Goal: Task Accomplishment & Management: Complete application form

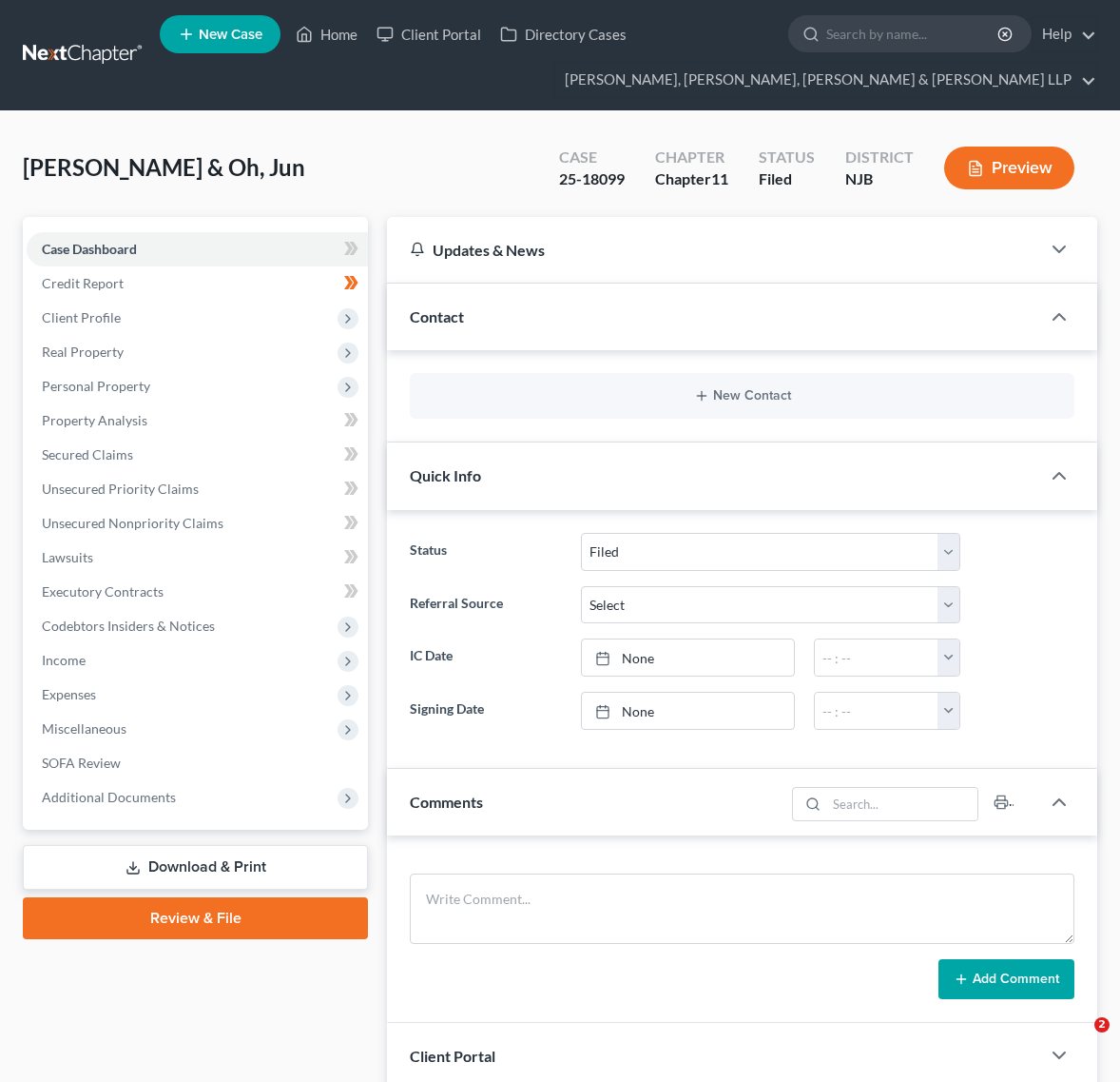
select select "6"
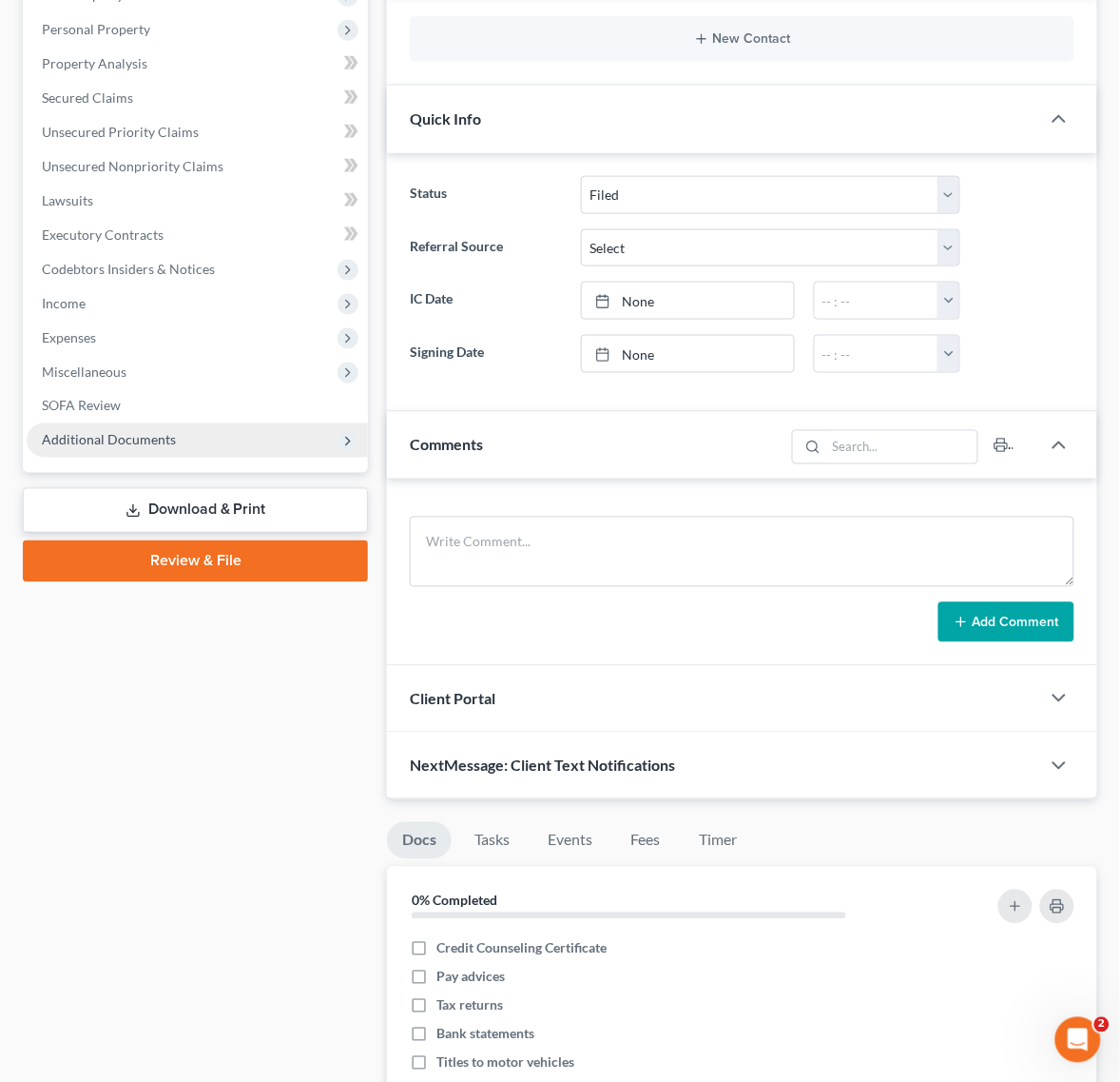
click at [210, 450] on span "Additional Documents" at bounding box center [197, 440] width 341 height 34
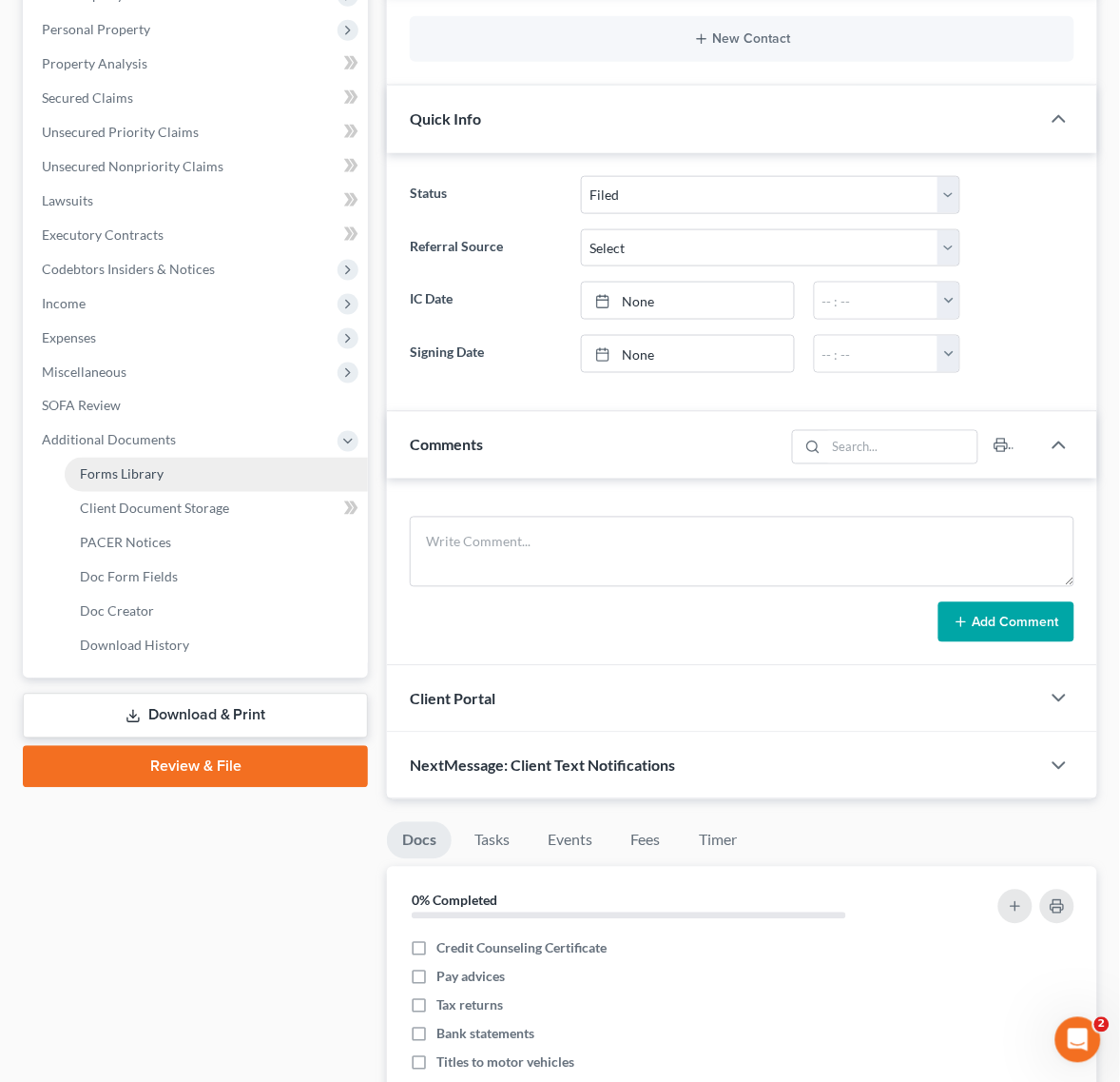
click at [145, 483] on link "Forms Library" at bounding box center [216, 474] width 303 height 34
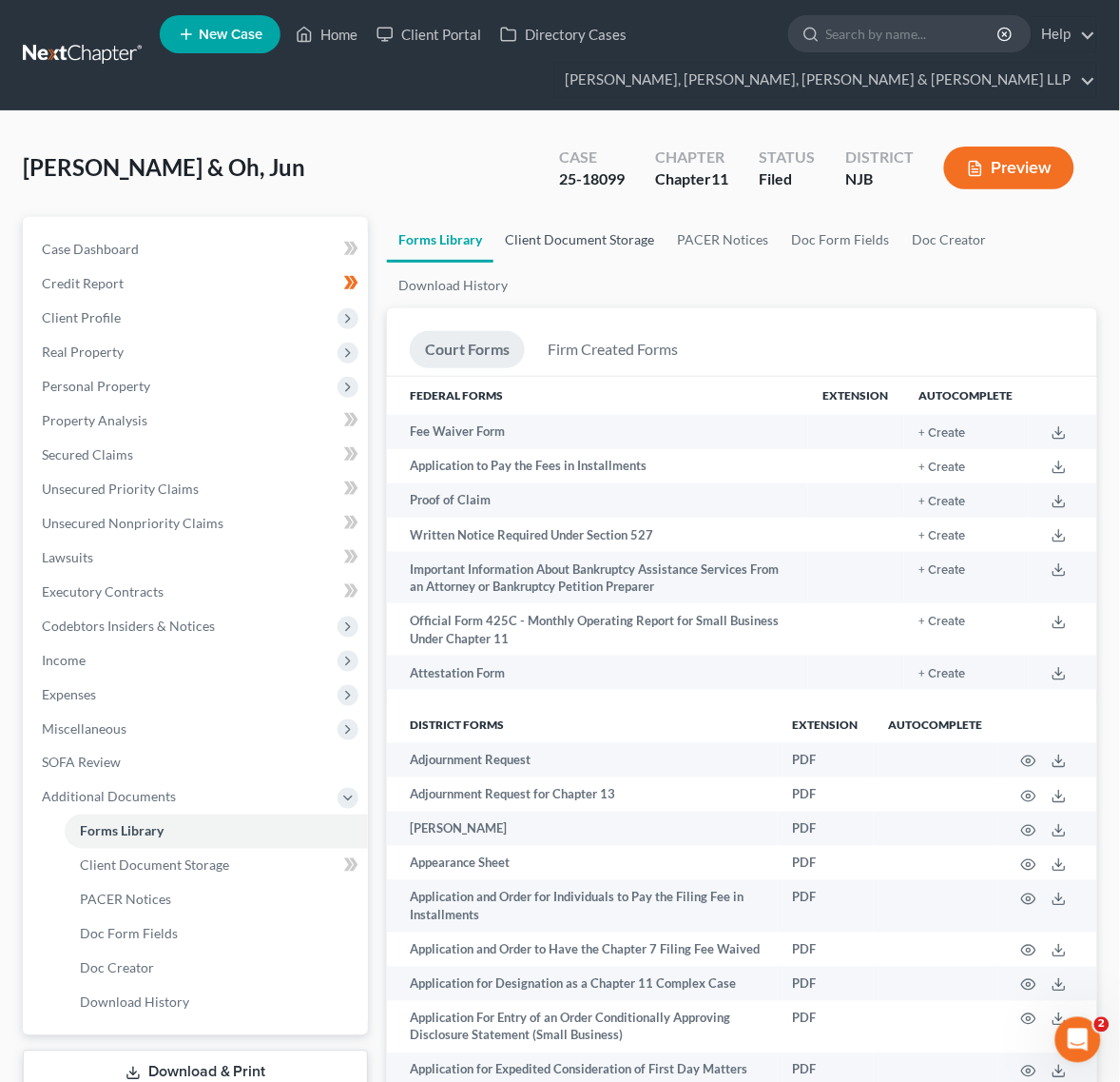
click at [553, 235] on link "Client Document Storage" at bounding box center [580, 240] width 172 height 46
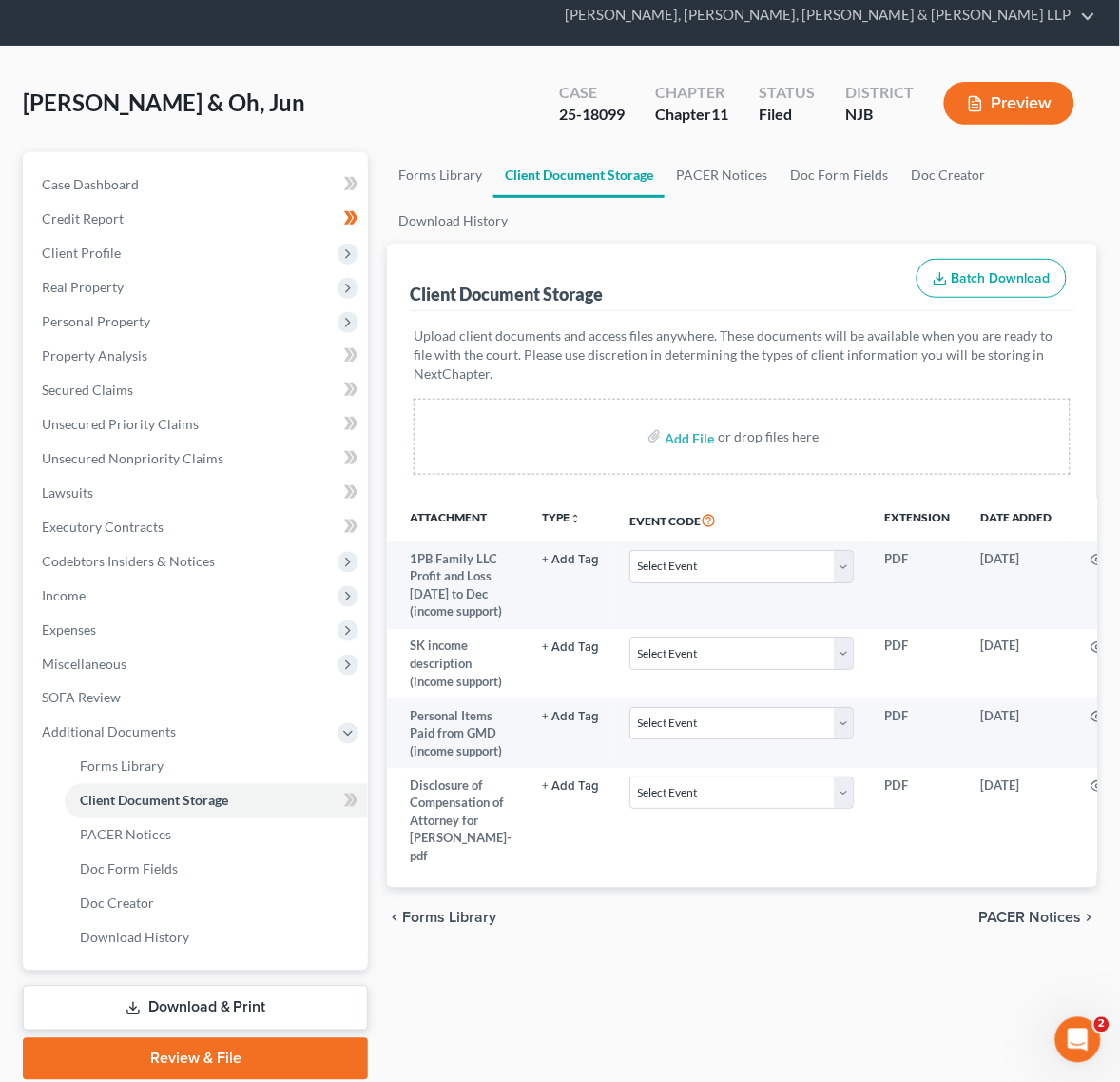
scroll to position [133, 0]
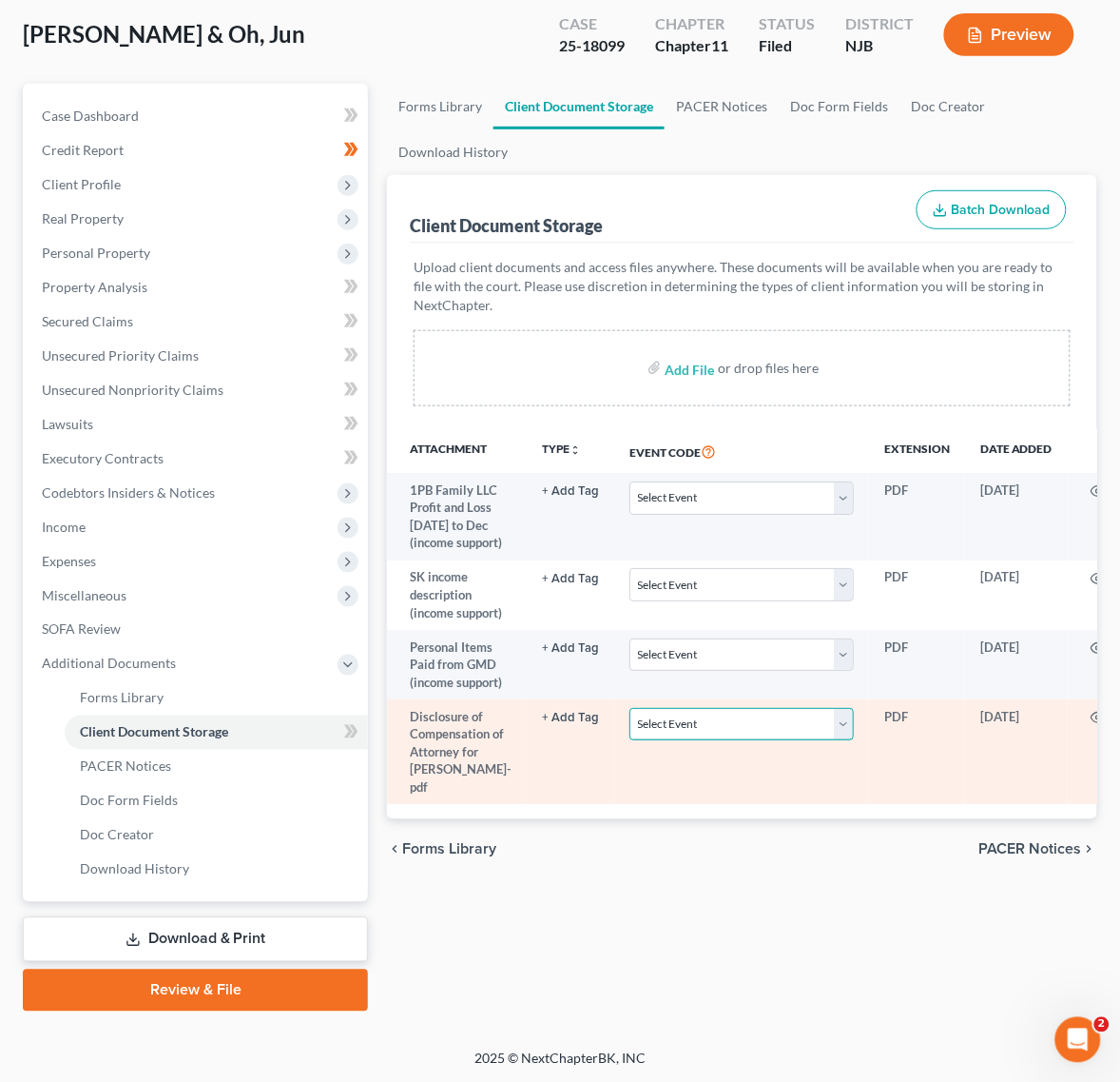
click at [706, 741] on select "Select Event 20 Largest Unsecured Creditors Amended Attorney Compensation State…" at bounding box center [741, 724] width 224 height 33
click at [829, 741] on select "Select Event 20 Largest Unsecured Creditors Amended Attorney Compensation State…" at bounding box center [741, 724] width 224 height 33
select select "1"
click at [630, 741] on select "Select Event 20 Largest Unsecured Creditors Amended Attorney Compensation State…" at bounding box center [741, 724] width 224 height 33
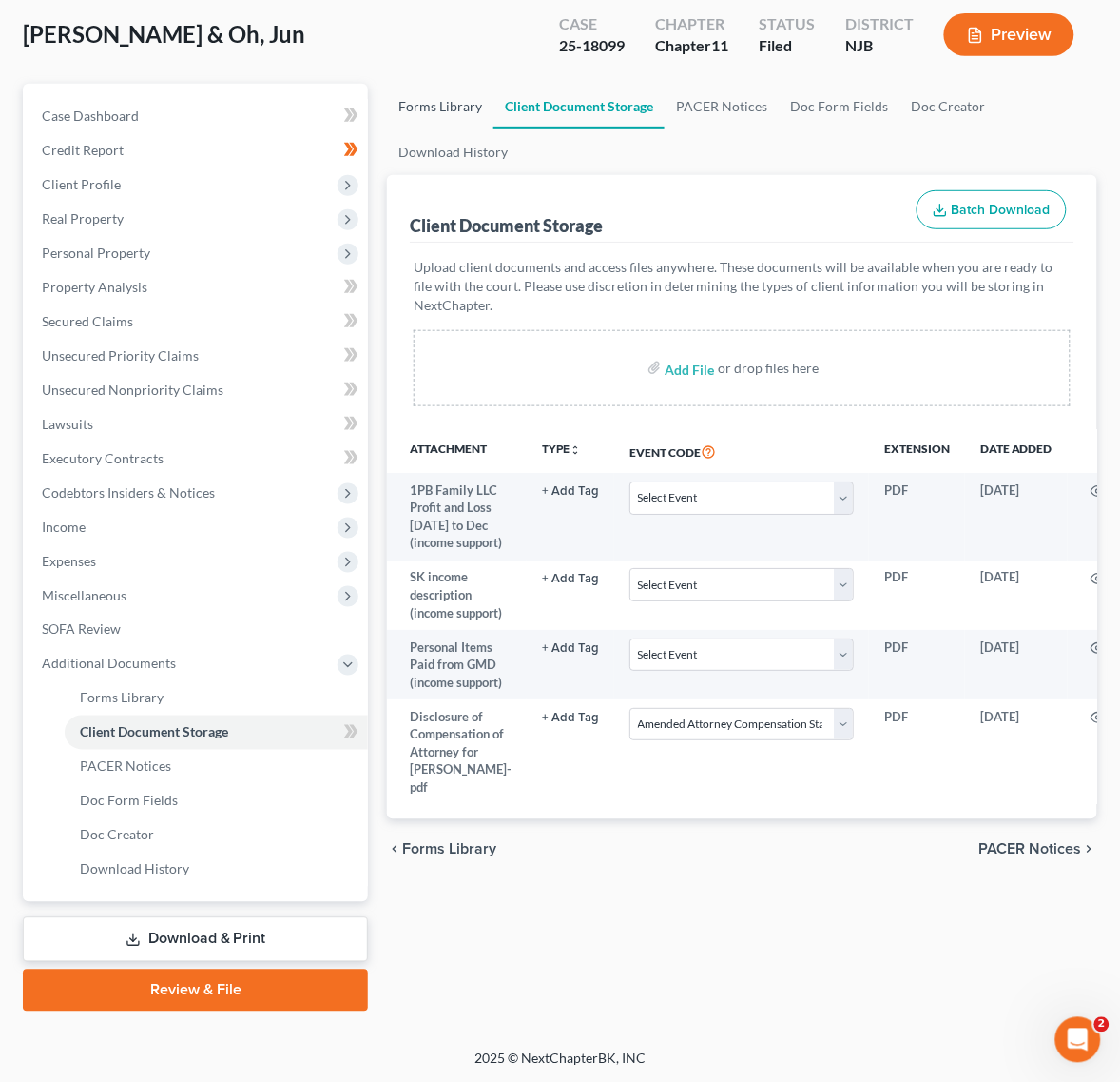
click at [449, 93] on link "Forms Library" at bounding box center [440, 107] width 107 height 46
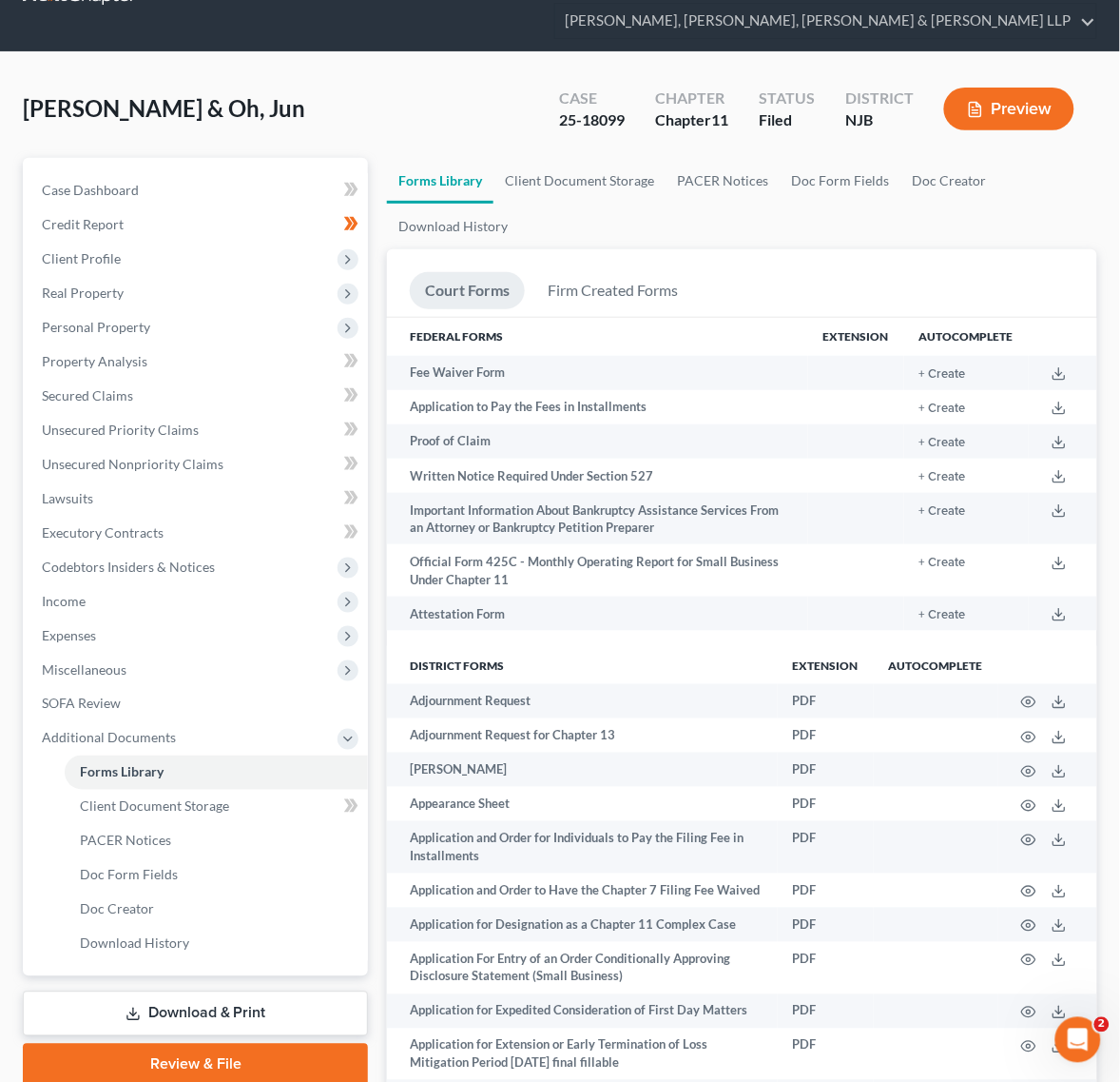
scroll to position [119, 0]
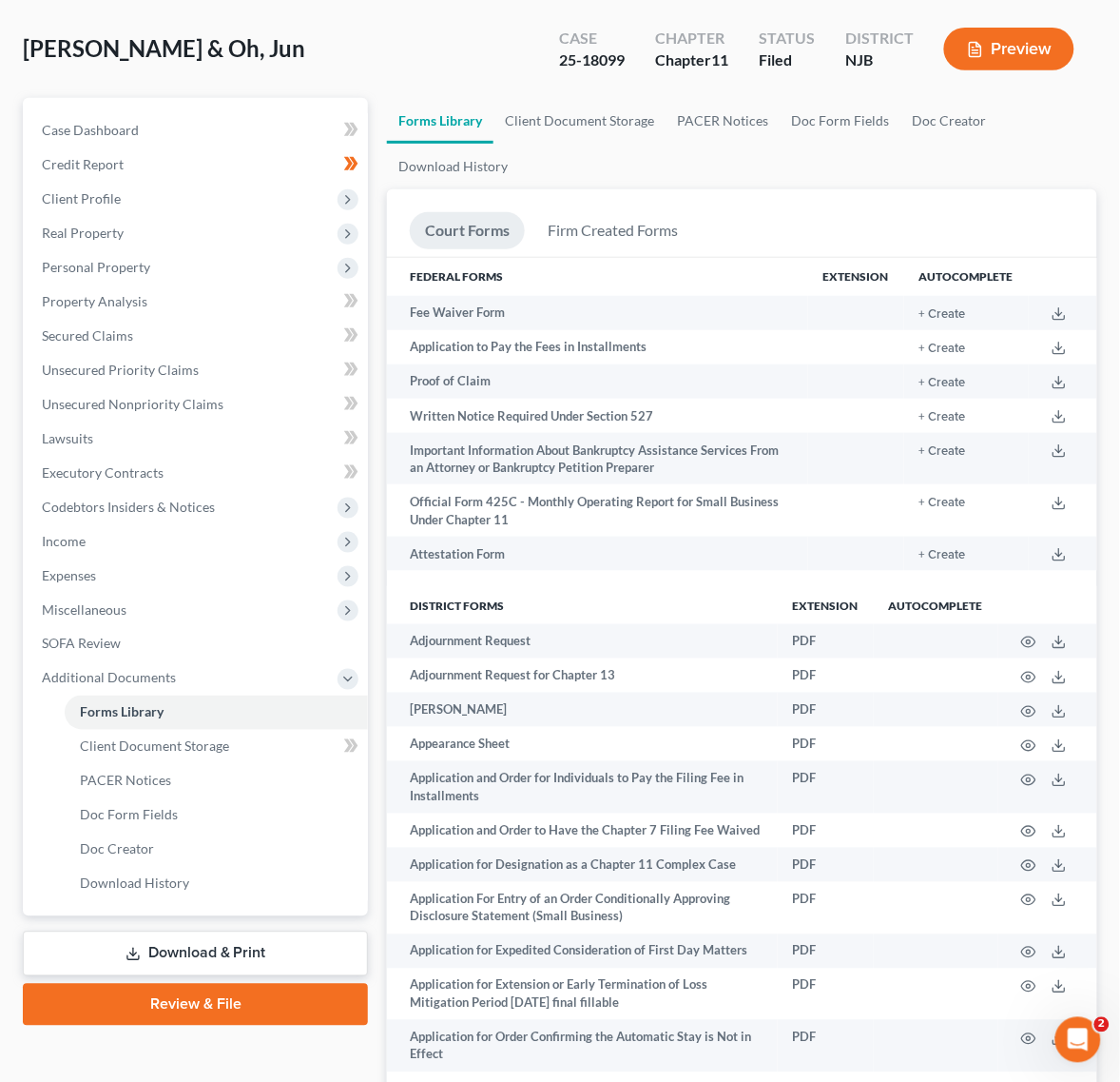
click at [219, 959] on link "Download & Print" at bounding box center [195, 954] width 345 height 45
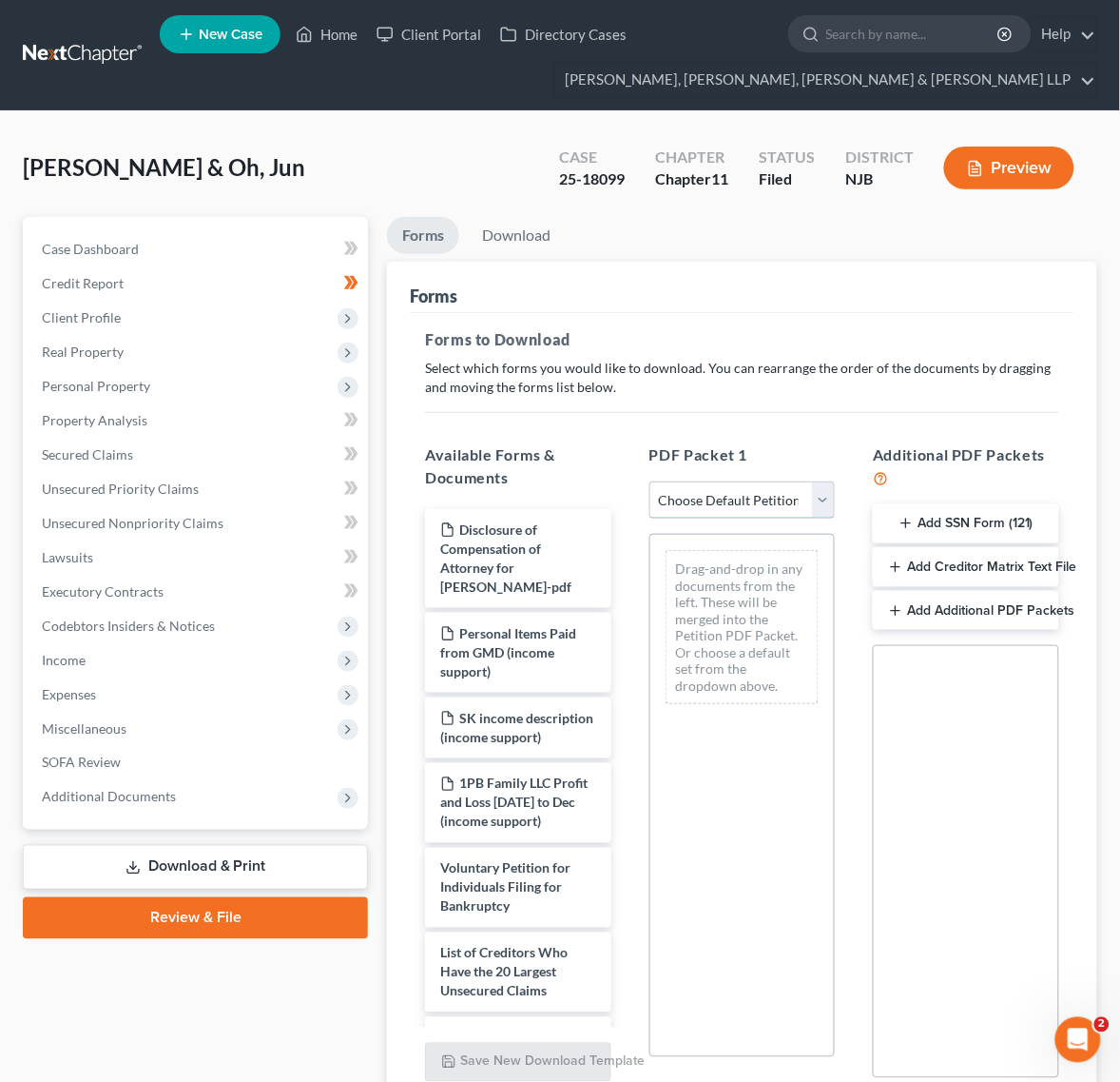
click at [773, 516] on select "Choose Default Petition PDF Packet Complete Bankruptcy Petition (all forms and …" at bounding box center [742, 500] width 187 height 38
click at [650, 481] on select "Choose Default Petition PDF Packet Complete Bankruptcy Petition (all forms and …" at bounding box center [742, 500] width 187 height 38
click at [730, 490] on select "Choose Default Petition PDF Packet Complete Bankruptcy Petition (all forms and …" at bounding box center [742, 500] width 187 height 38
select select "0"
click at [650, 481] on select "Choose Default Petition PDF Packet Complete Bankruptcy Petition (all forms and …" at bounding box center [742, 500] width 187 height 38
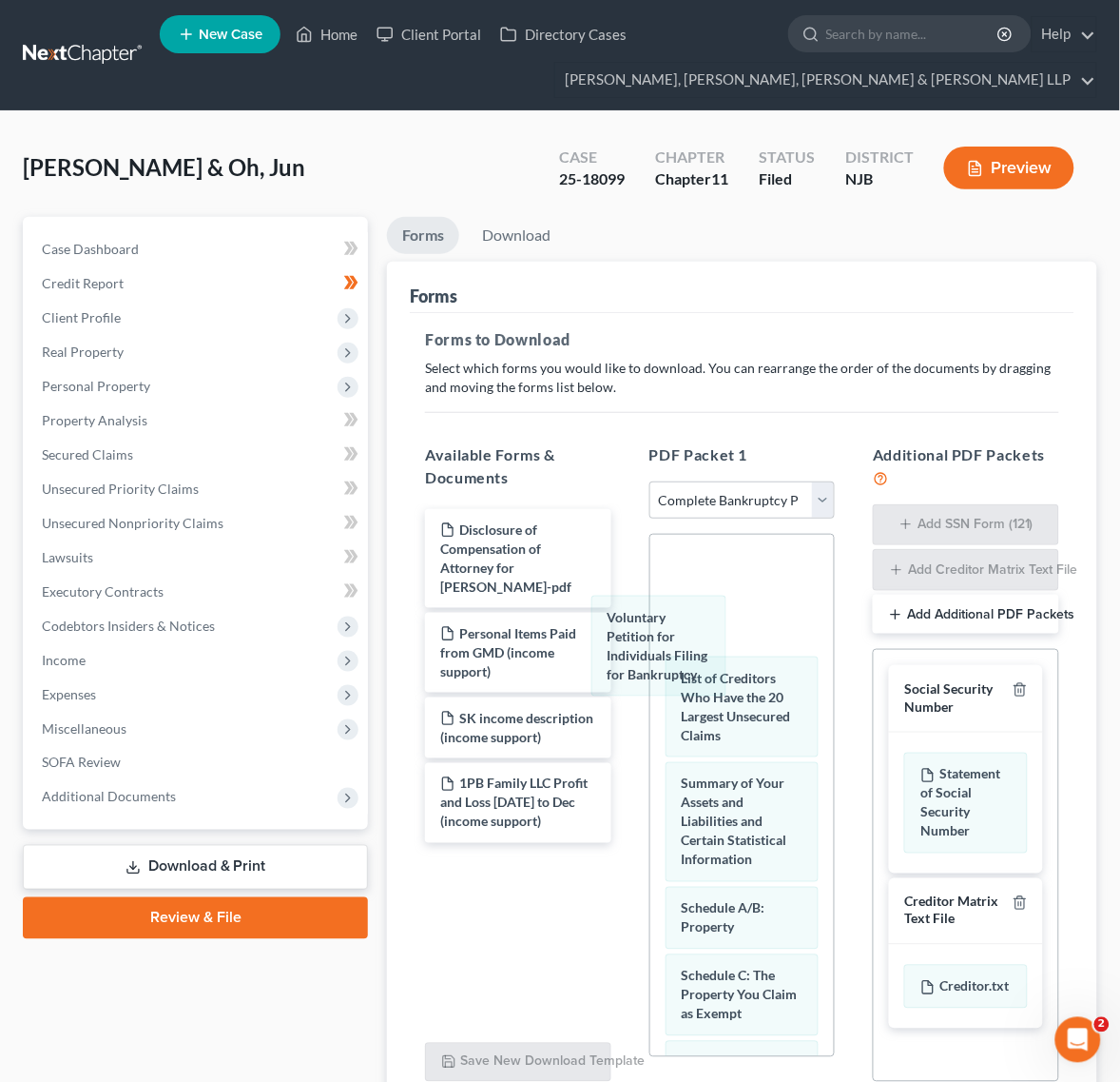
drag, startPoint x: 746, startPoint y: 592, endPoint x: 564, endPoint y: 703, distance: 213.2
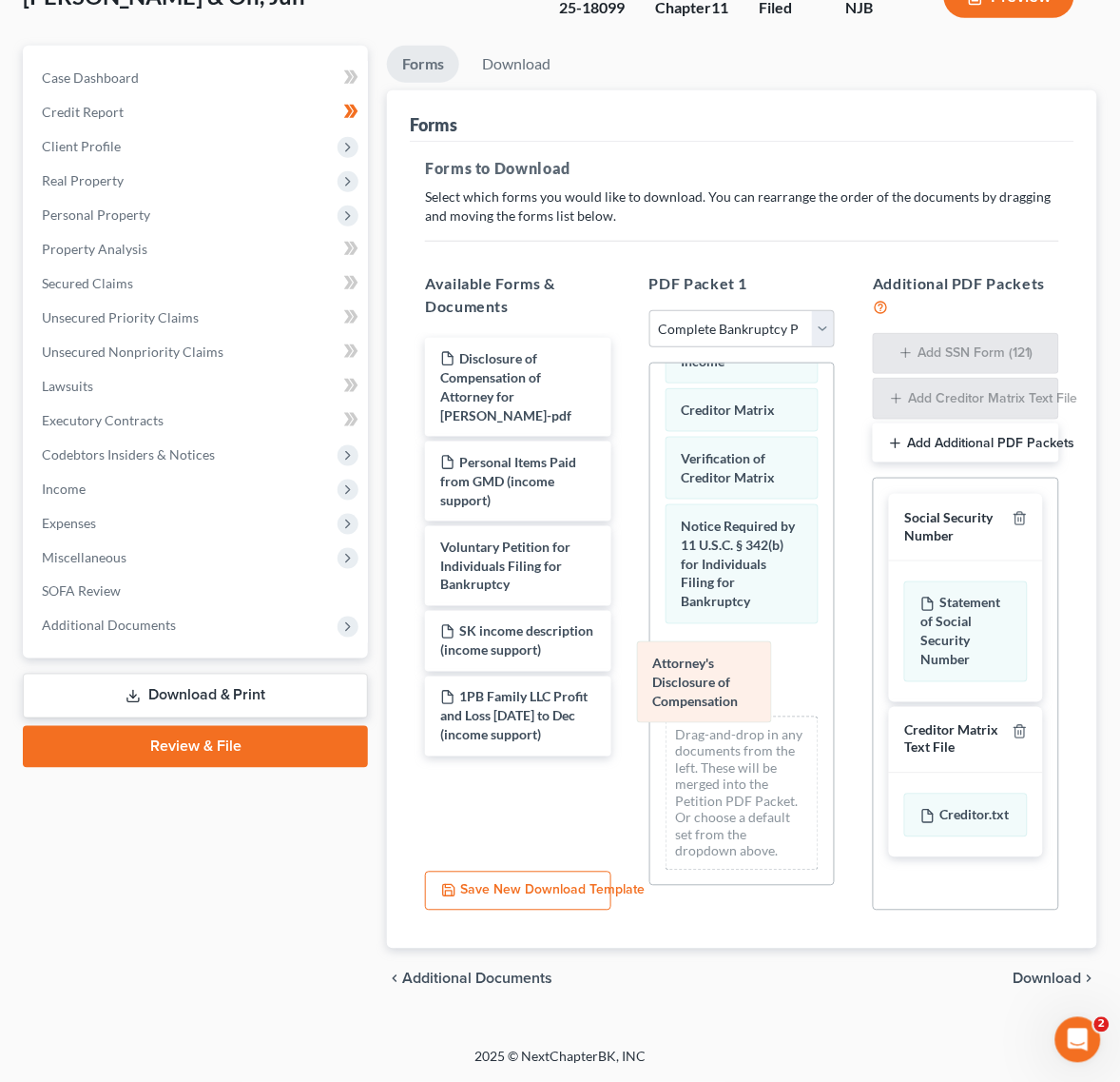
scroll to position [1263, 0]
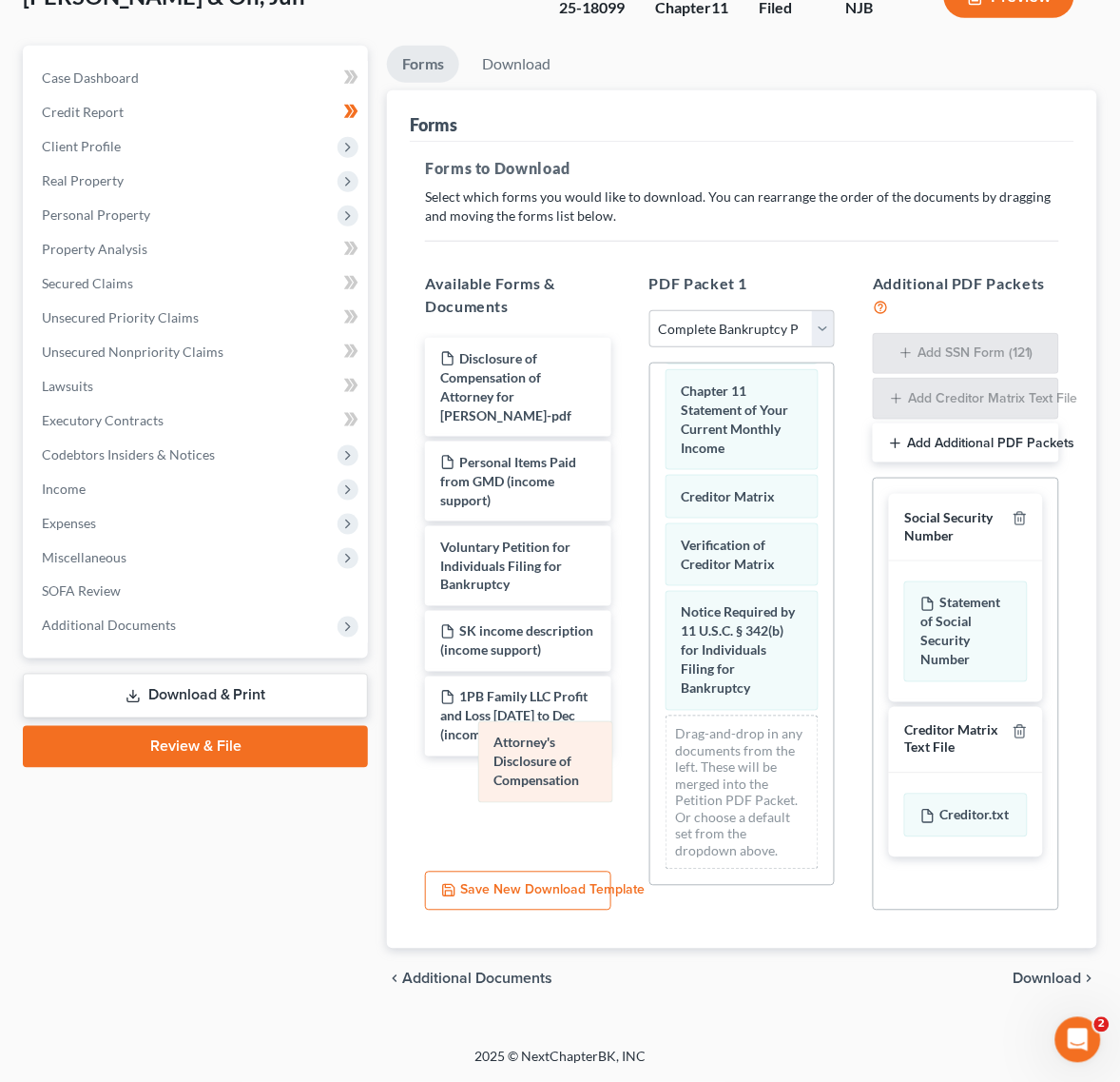
drag, startPoint x: 747, startPoint y: 678, endPoint x: 561, endPoint y: 787, distance: 215.6
click at [650, 787] on div "Attorney's Disclosure of Compensation List of Creditors Who Have the 20 Largest…" at bounding box center [742, 71] width 185 height 1627
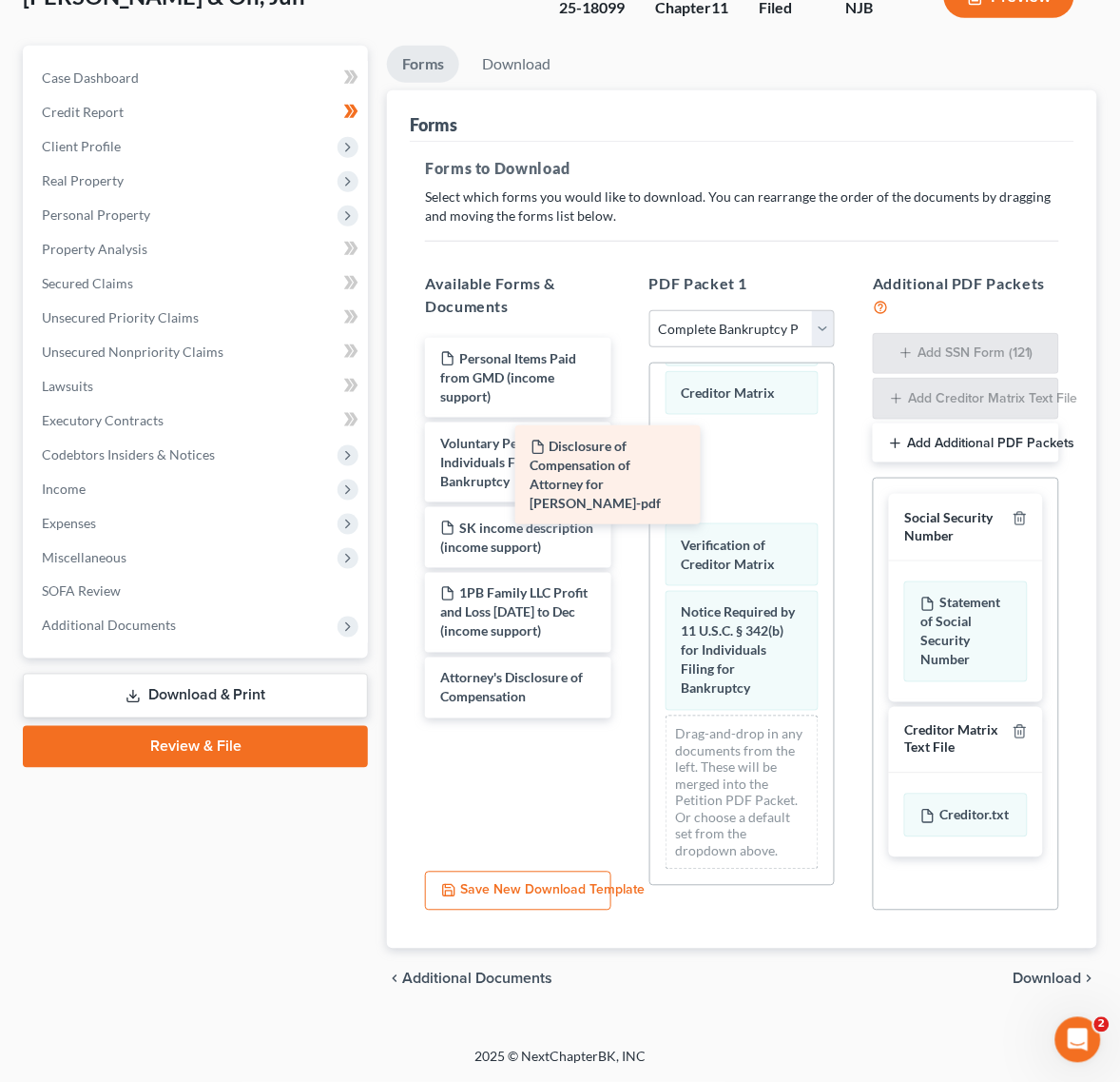
scroll to position [1351, 0]
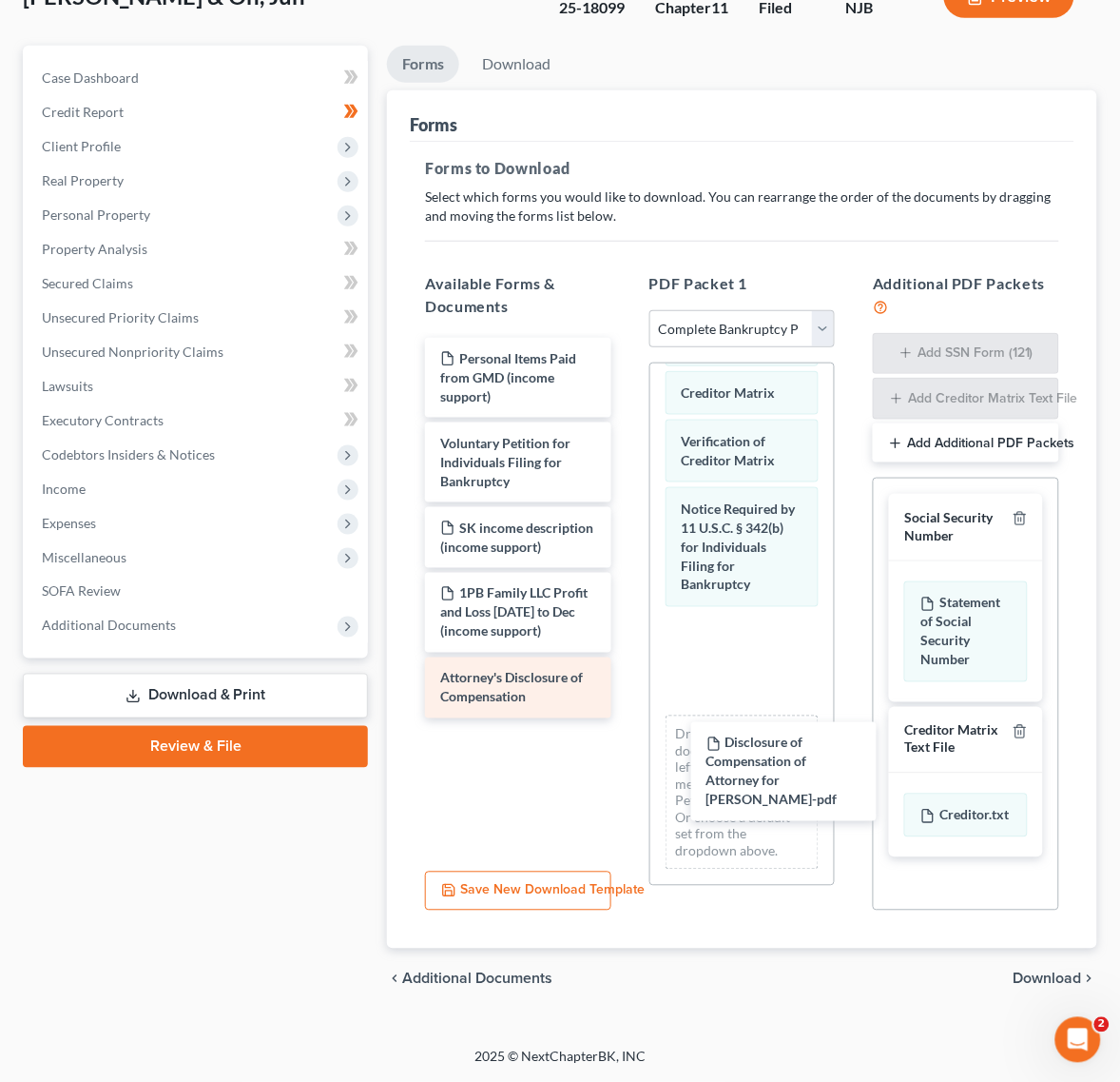
drag, startPoint x: 631, startPoint y: 471, endPoint x: 543, endPoint y: 680, distance: 226.8
click at [627, 718] on div "Disclosure of Compensation of Attorney for Debtor - SOO KANG-pdf Disclosure of …" at bounding box center [518, 527] width 217 height 381
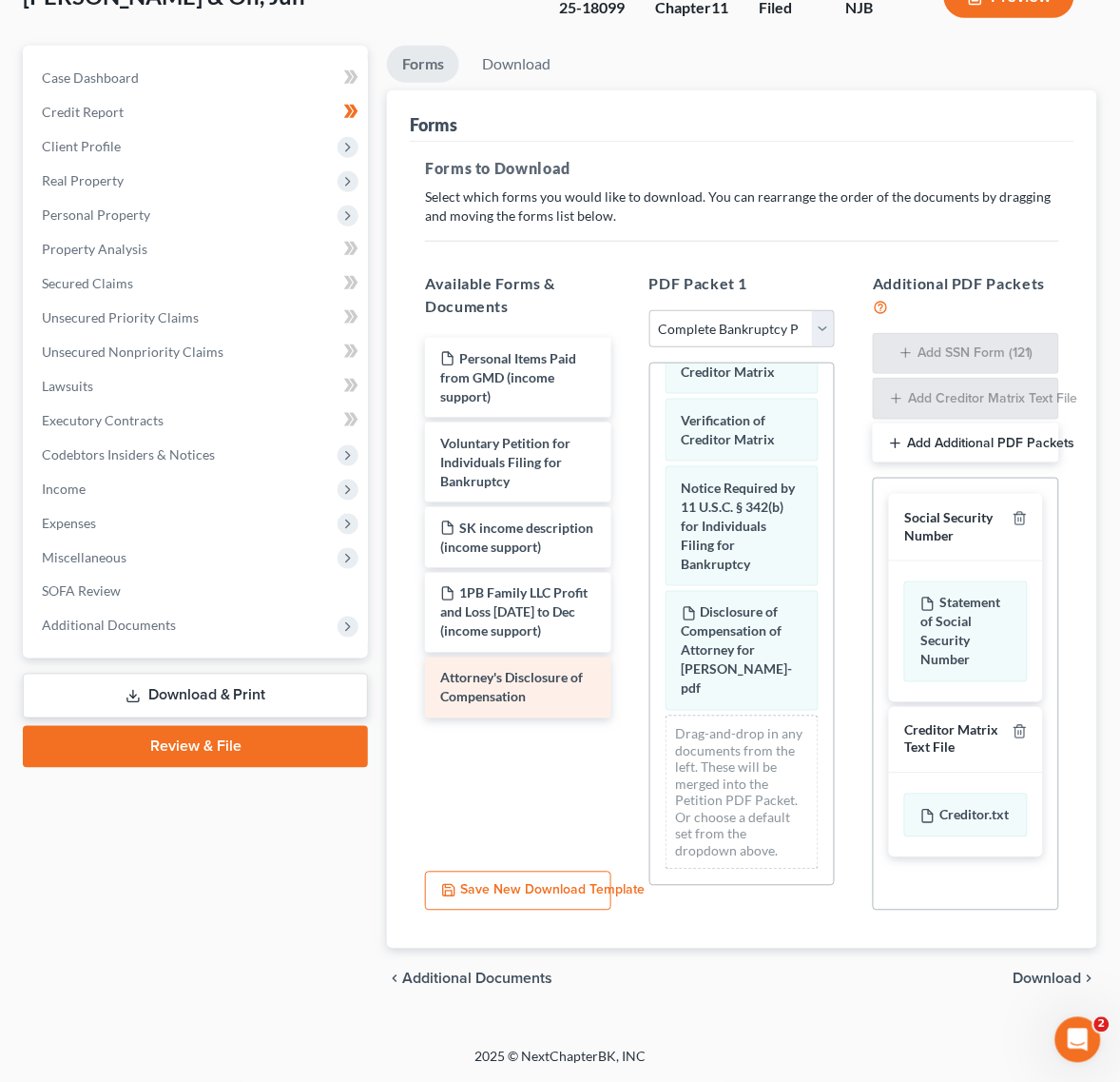
click at [468, 688] on span "Attorney's Disclosure of Compensation" at bounding box center [512, 687] width 143 height 35
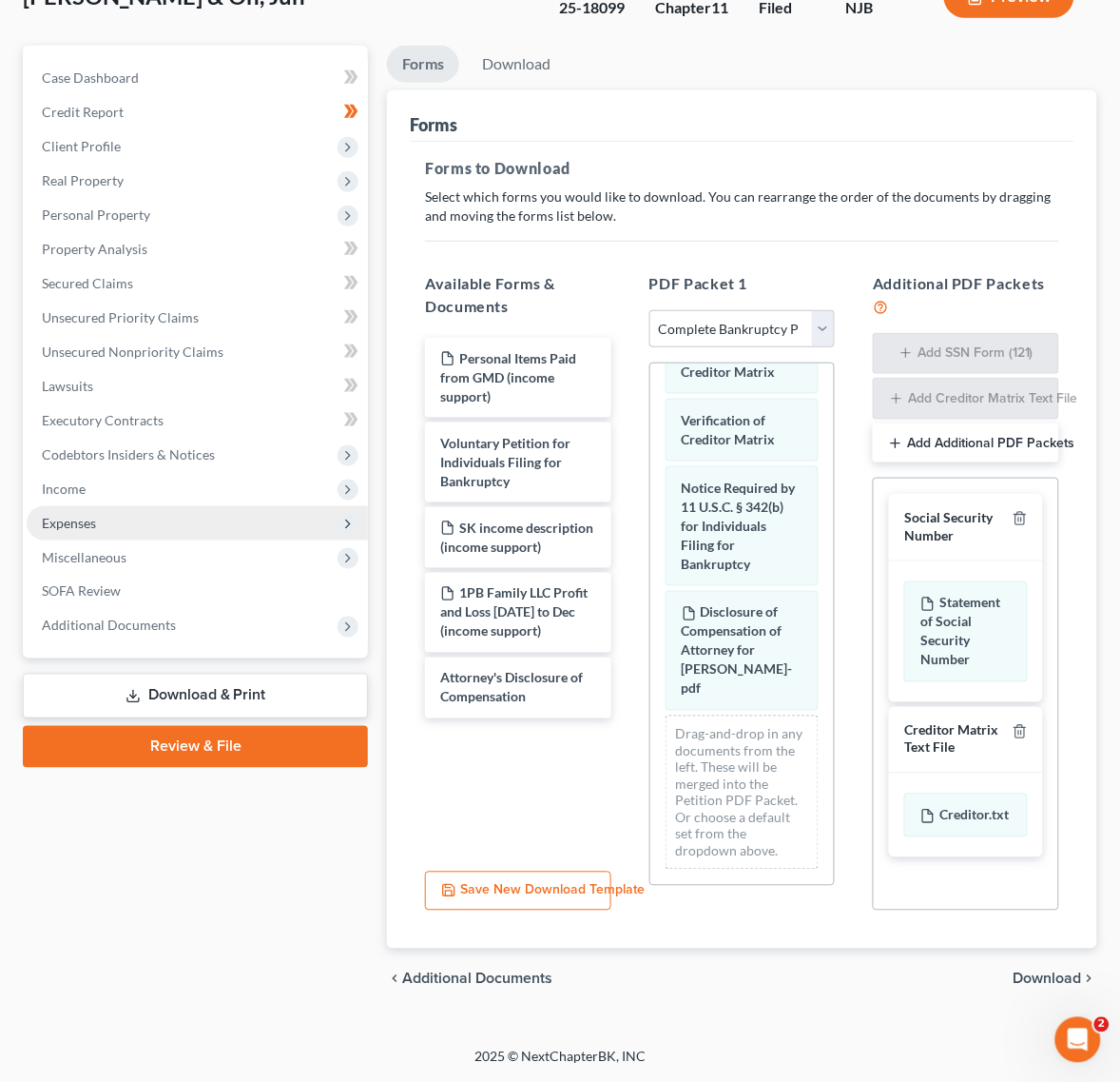
click at [174, 518] on span "Expenses" at bounding box center [197, 522] width 341 height 34
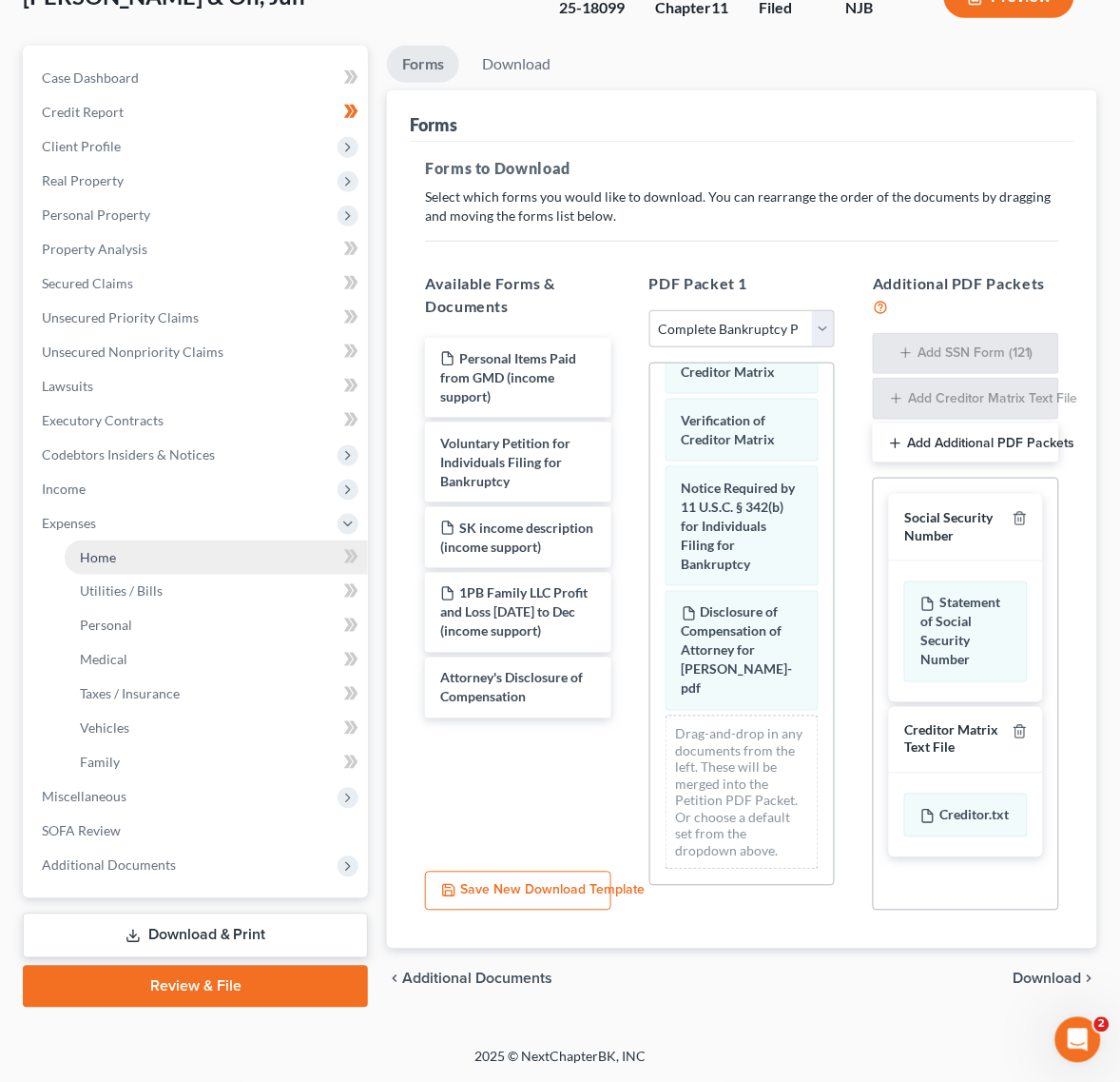
click at [162, 557] on link "Home" at bounding box center [216, 557] width 303 height 34
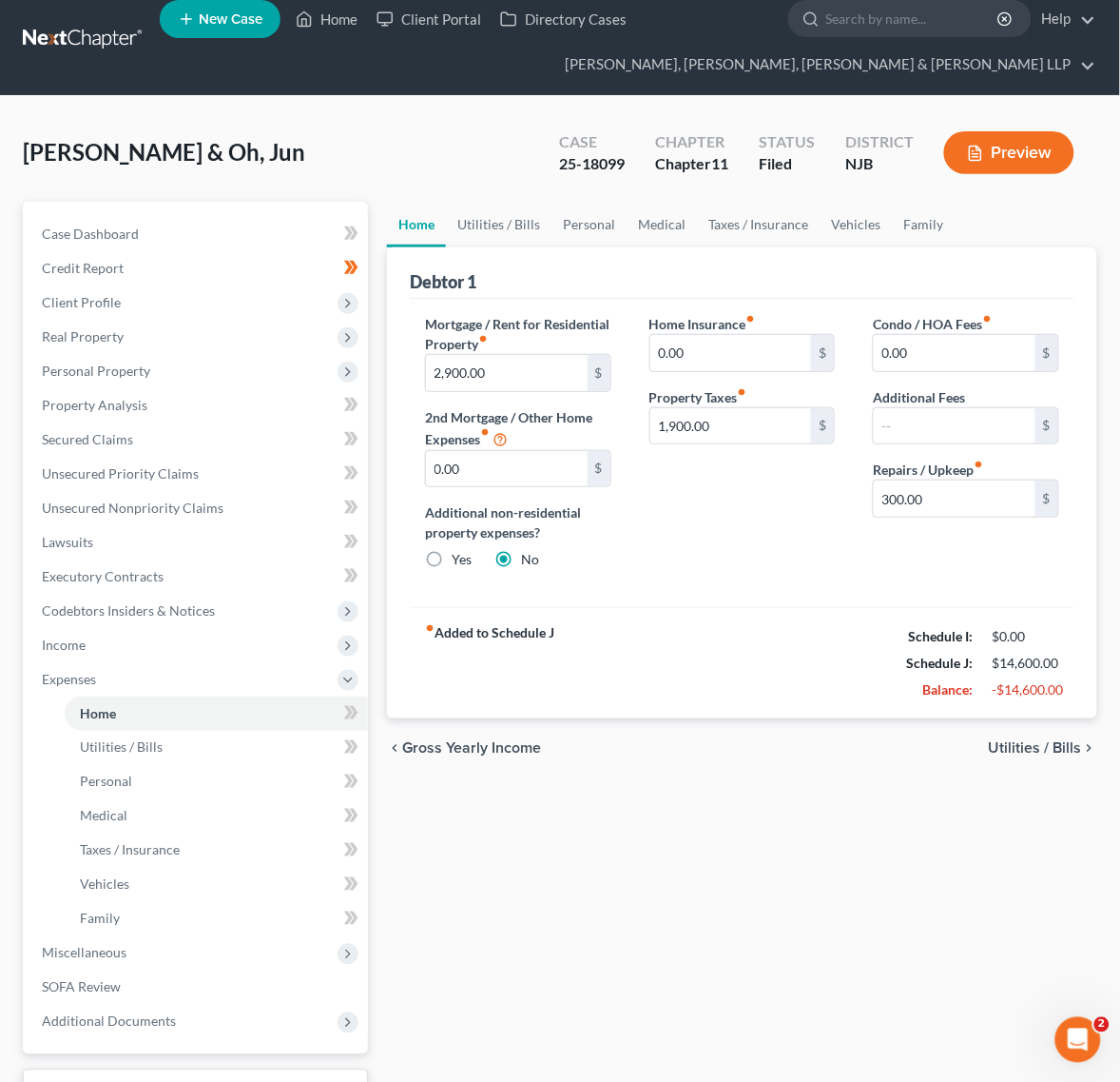
scroll to position [167, 0]
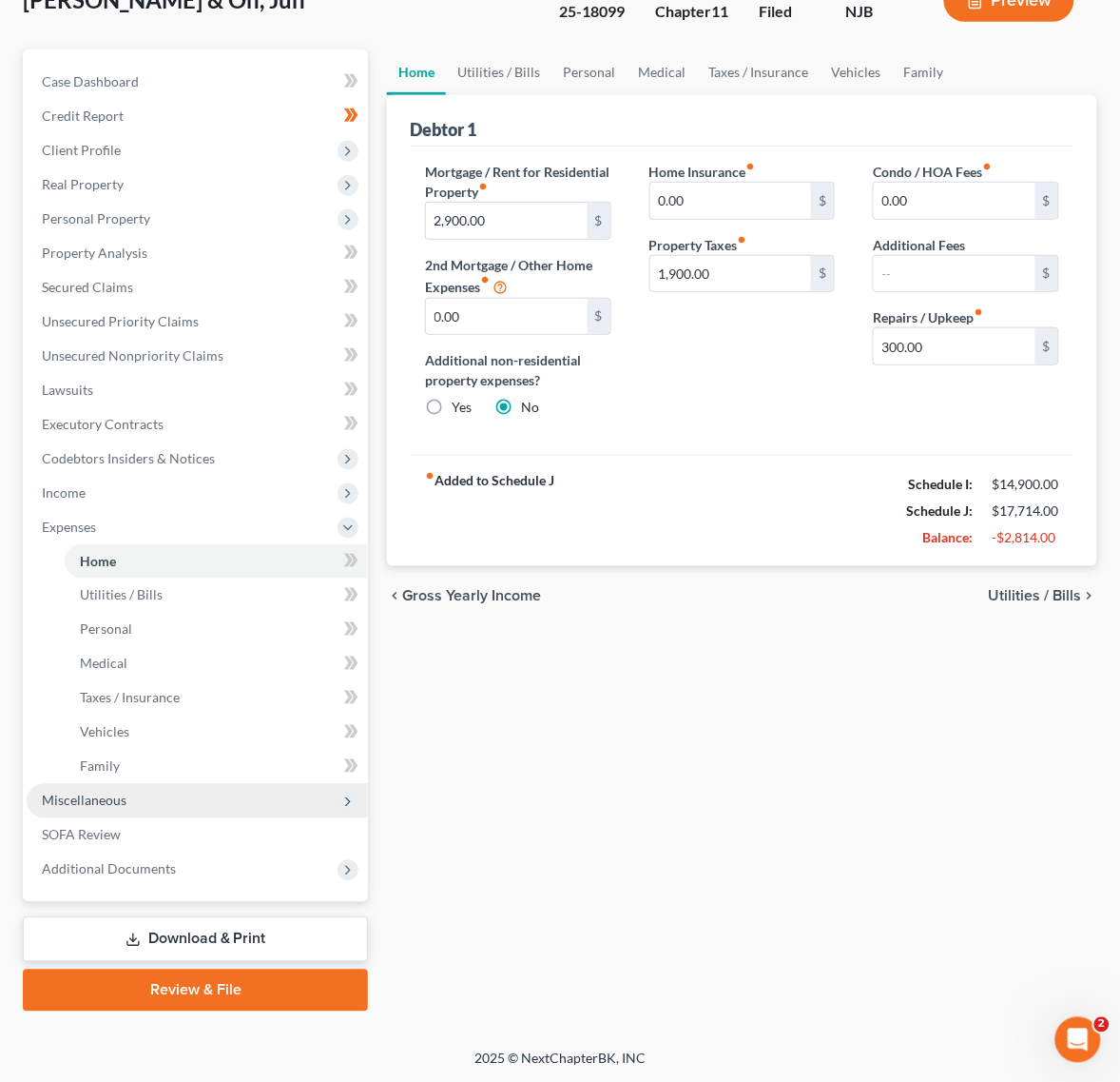
click at [155, 789] on span "Miscellaneous" at bounding box center [197, 800] width 341 height 34
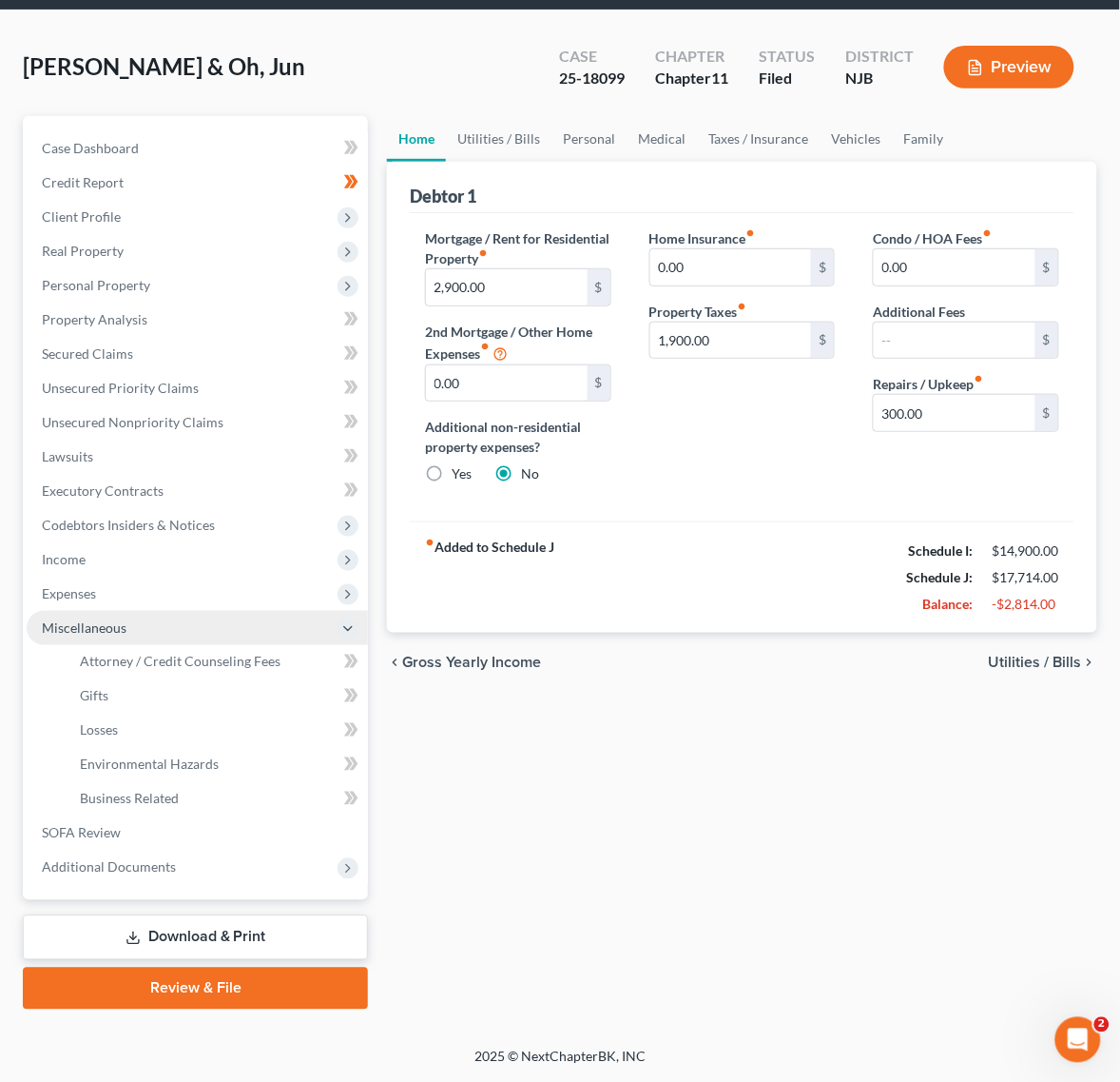
scroll to position [100, 0]
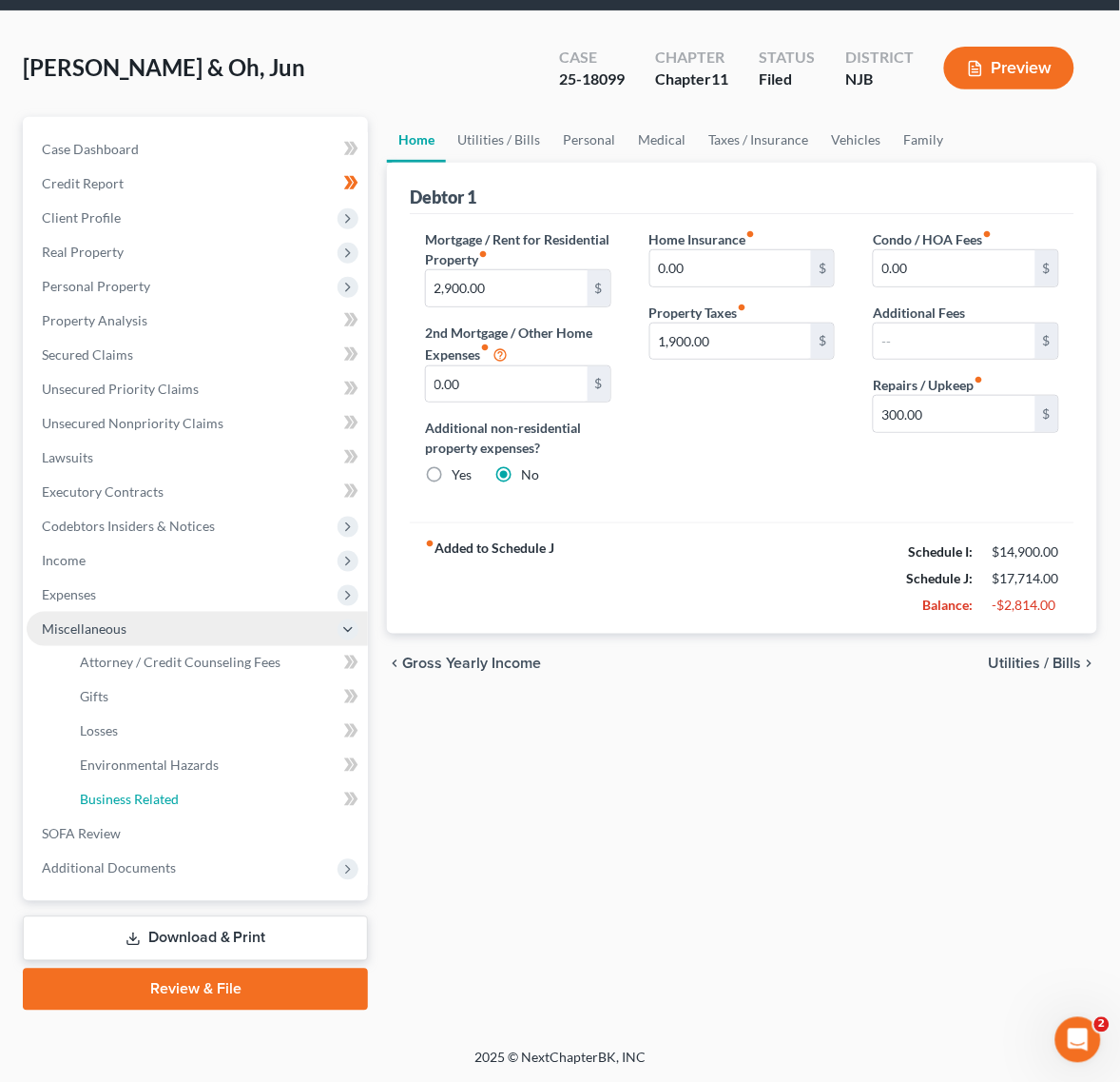
click at [155, 791] on span "Business Related" at bounding box center [129, 799] width 99 height 17
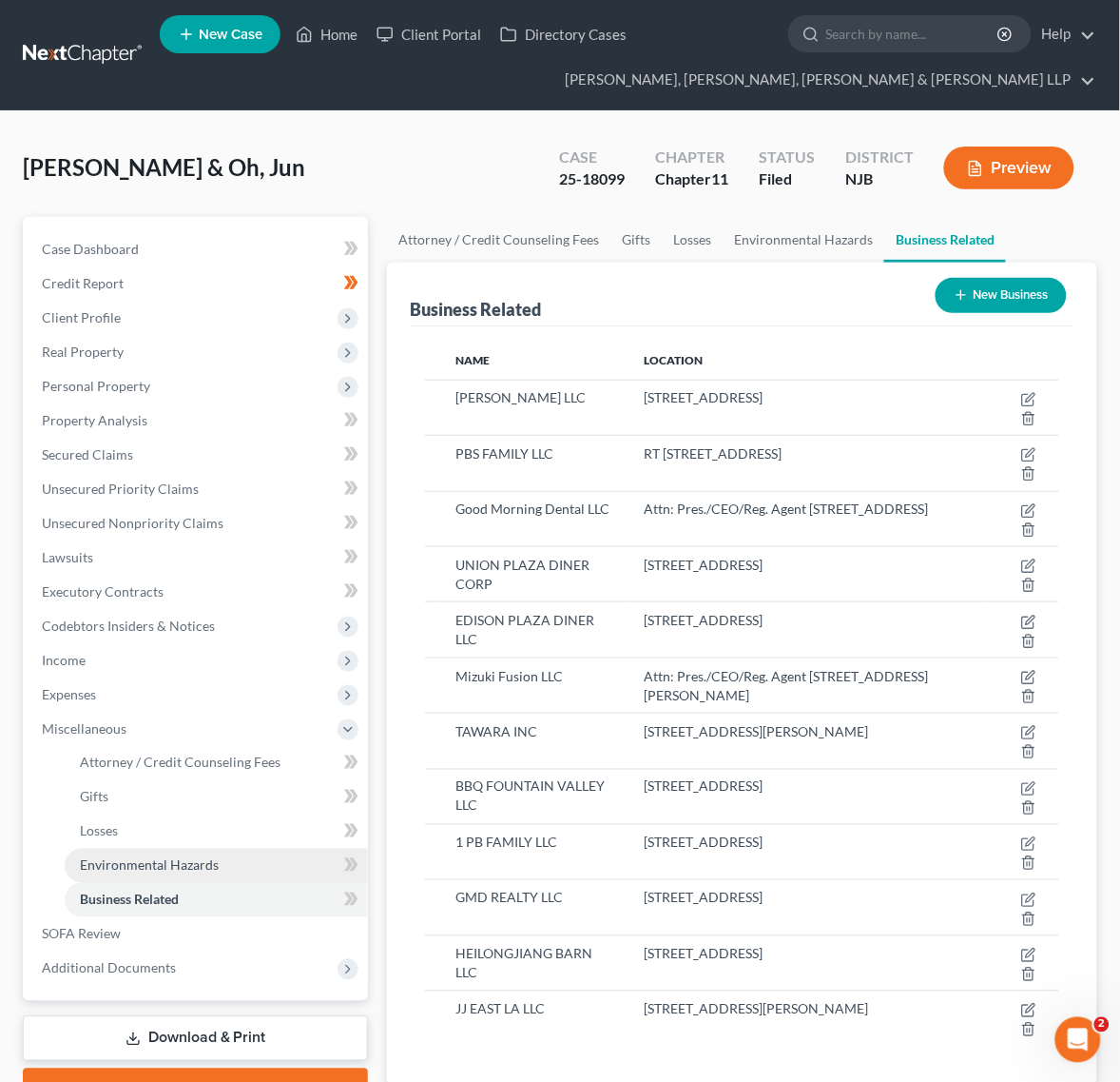
click at [168, 863] on span "Environmental Hazards" at bounding box center [150, 865] width 139 height 17
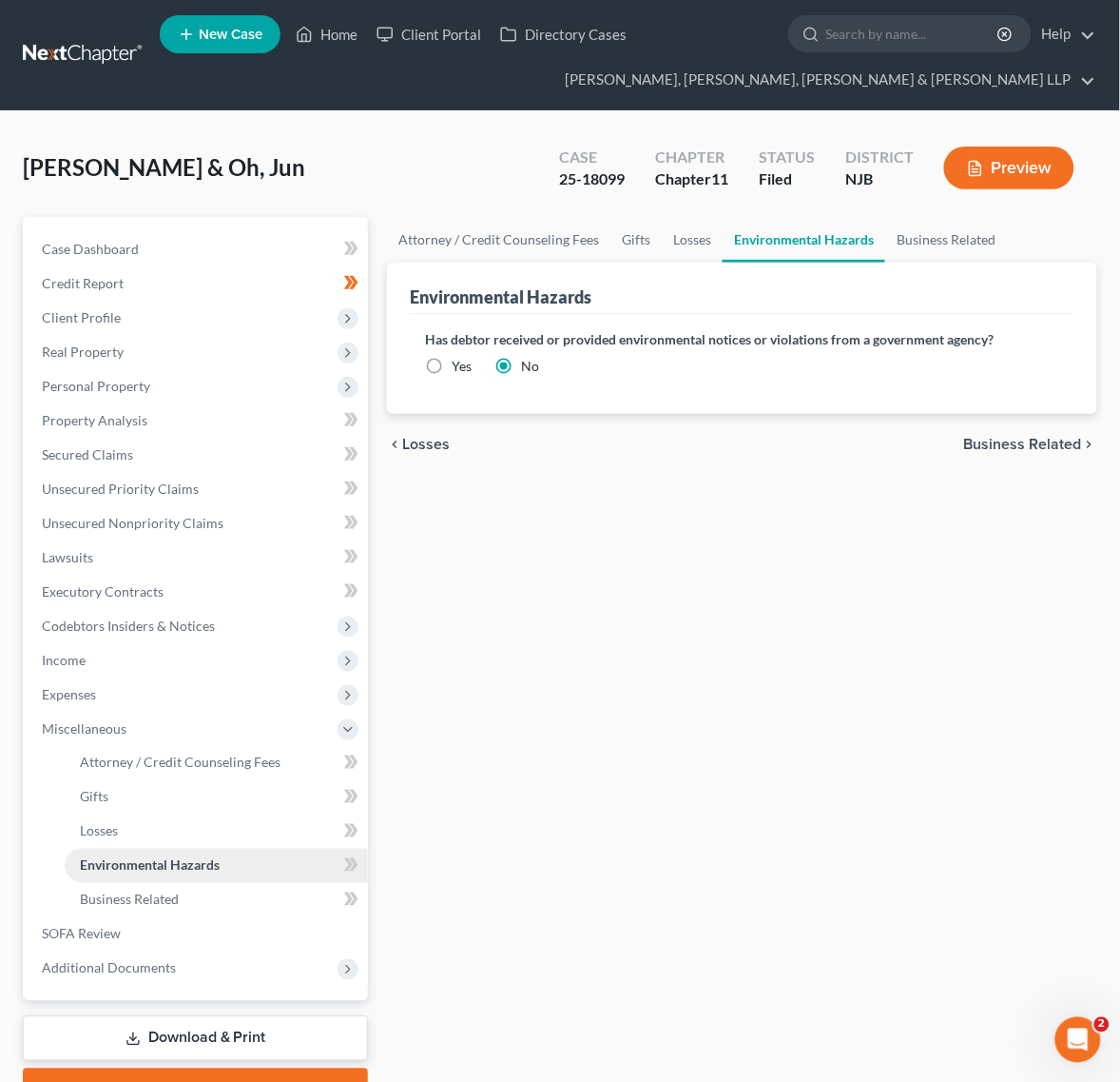
click at [164, 849] on link "Environmental Hazards" at bounding box center [216, 865] width 303 height 34
click at [167, 839] on link "Losses" at bounding box center [216, 831] width 303 height 34
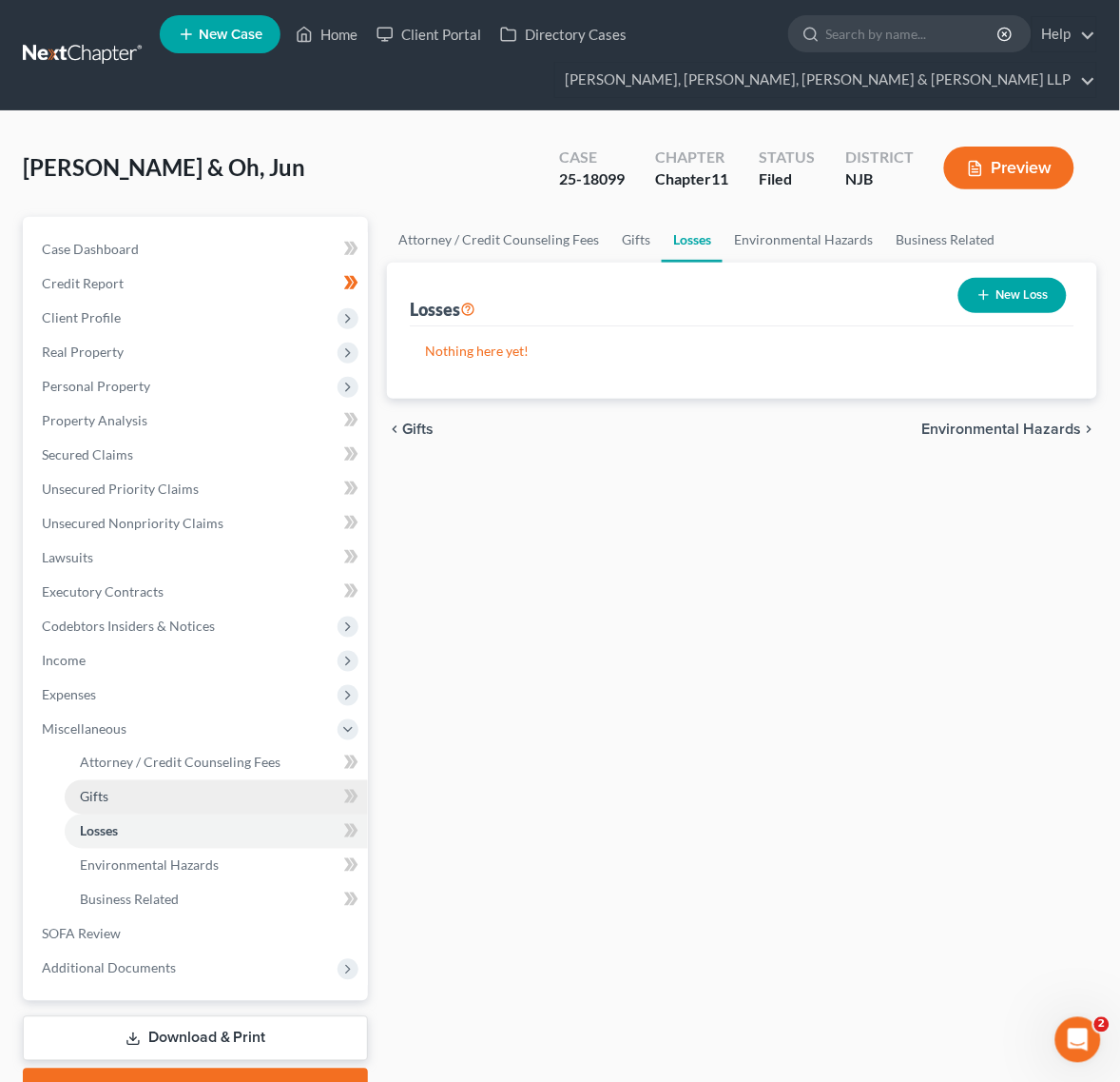
click at [168, 802] on link "Gifts" at bounding box center [216, 796] width 303 height 34
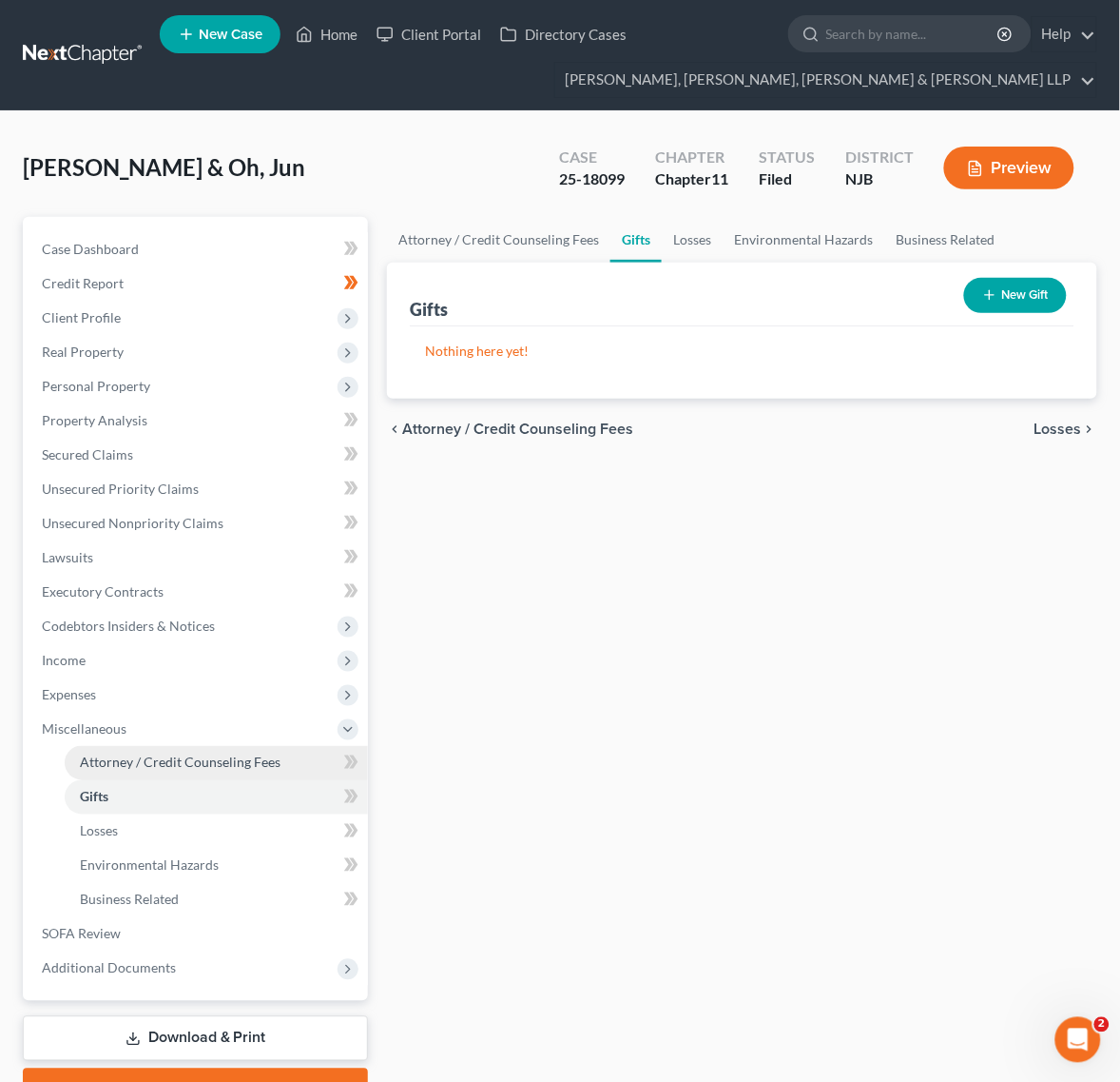
click at [183, 745] on link "Attorney / Credit Counseling Fees" at bounding box center [216, 762] width 303 height 34
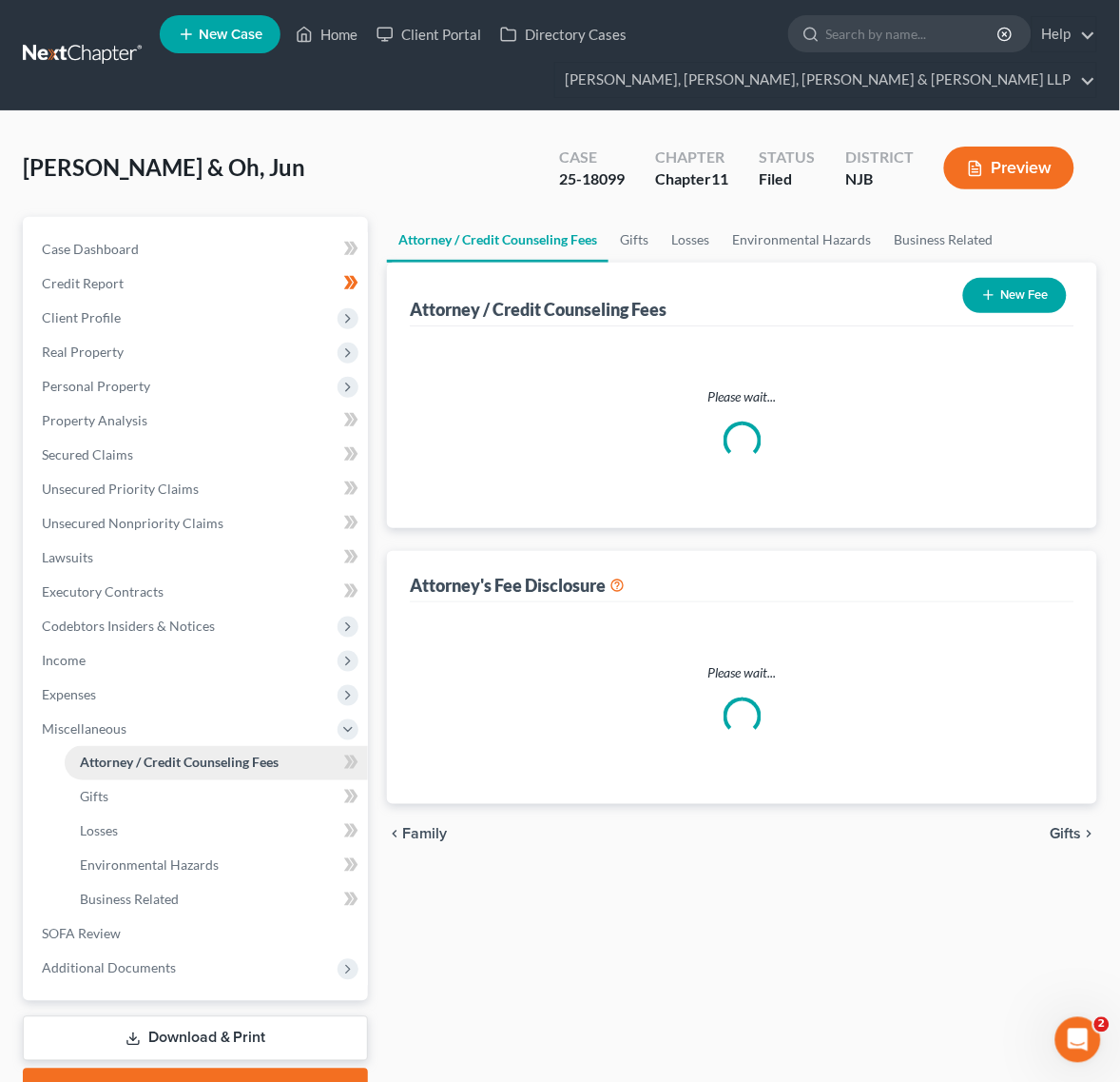
select select "0"
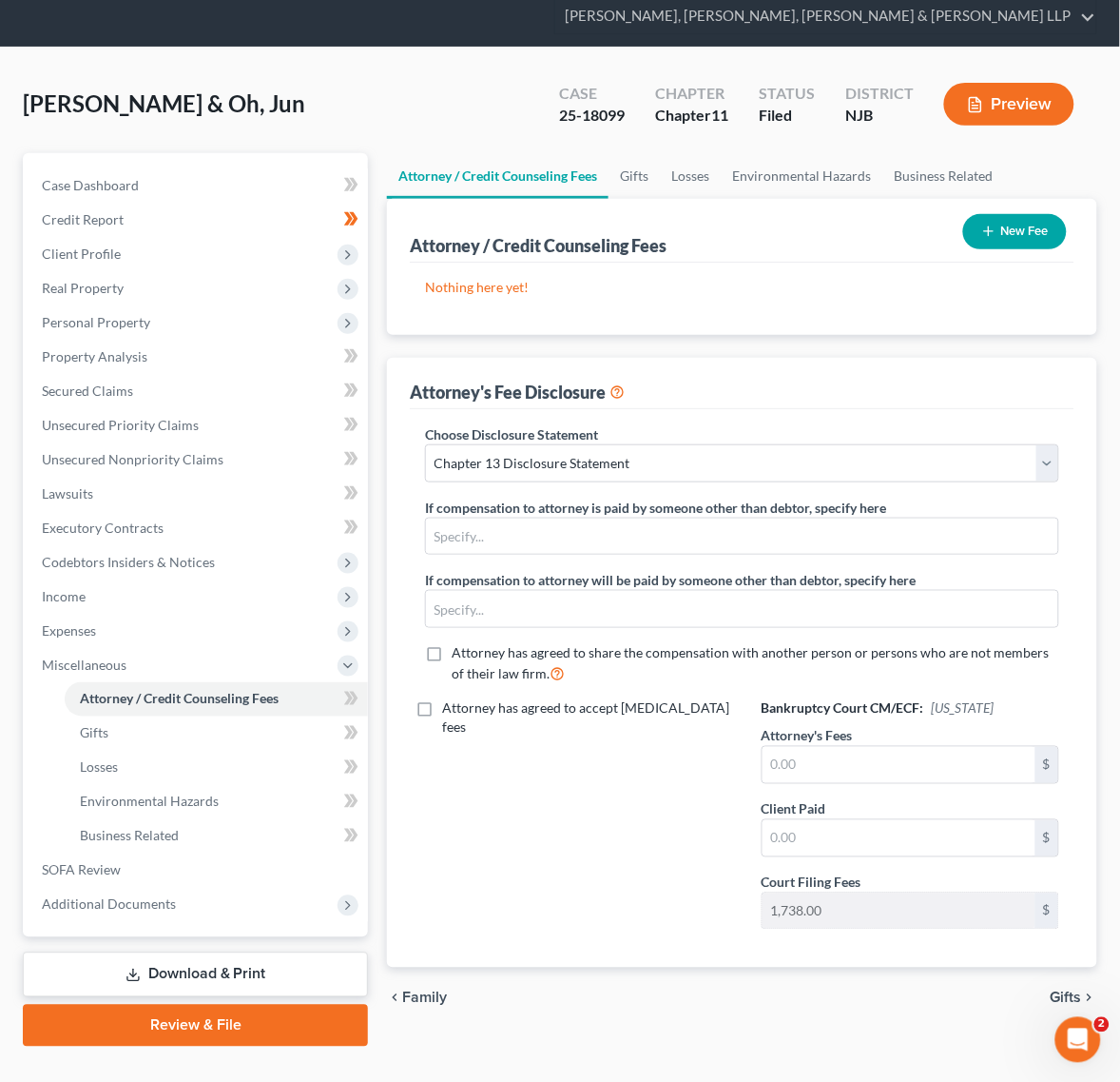
scroll to position [100, 0]
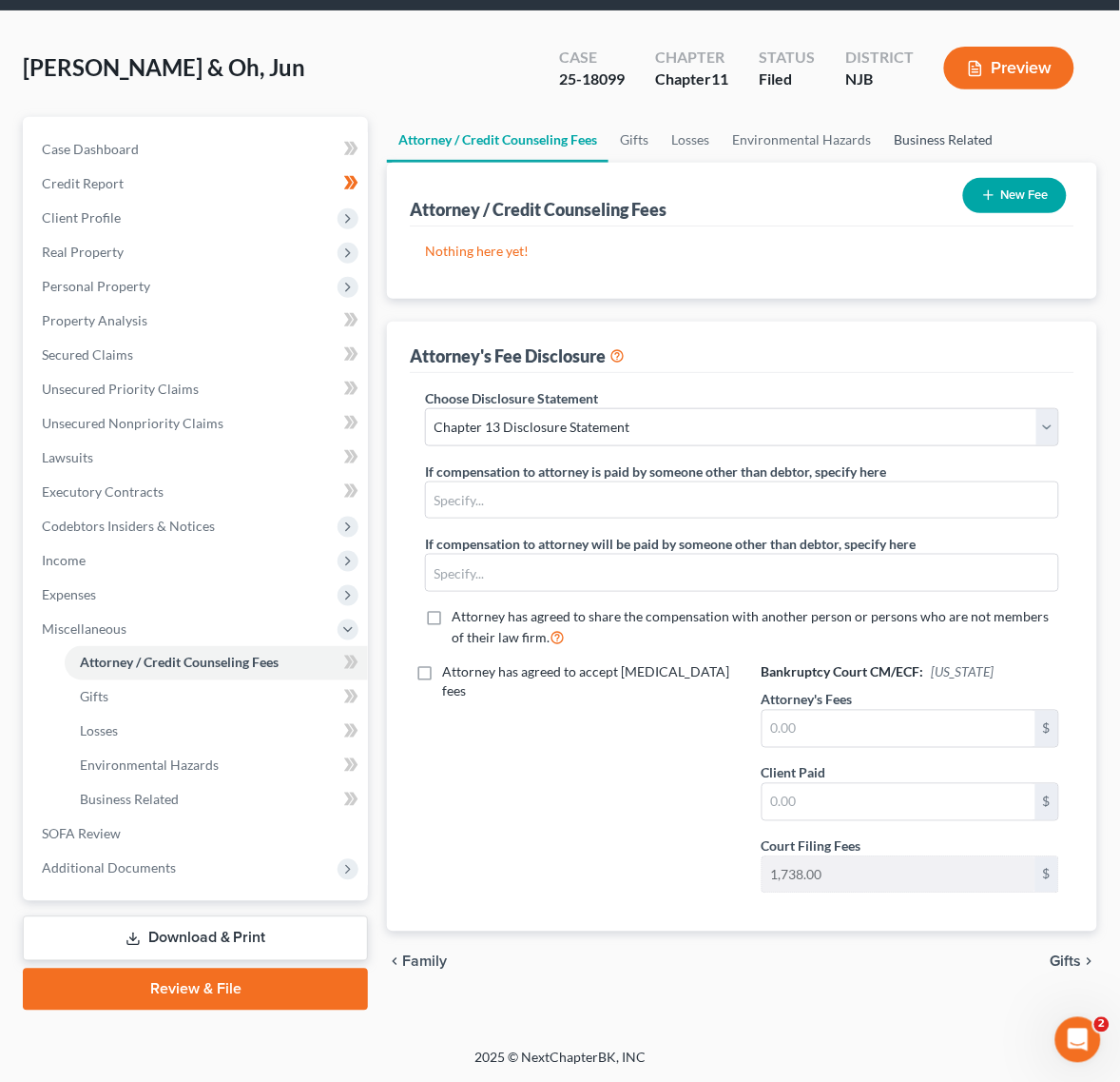
click at [928, 135] on link "Business Related" at bounding box center [943, 140] width 121 height 46
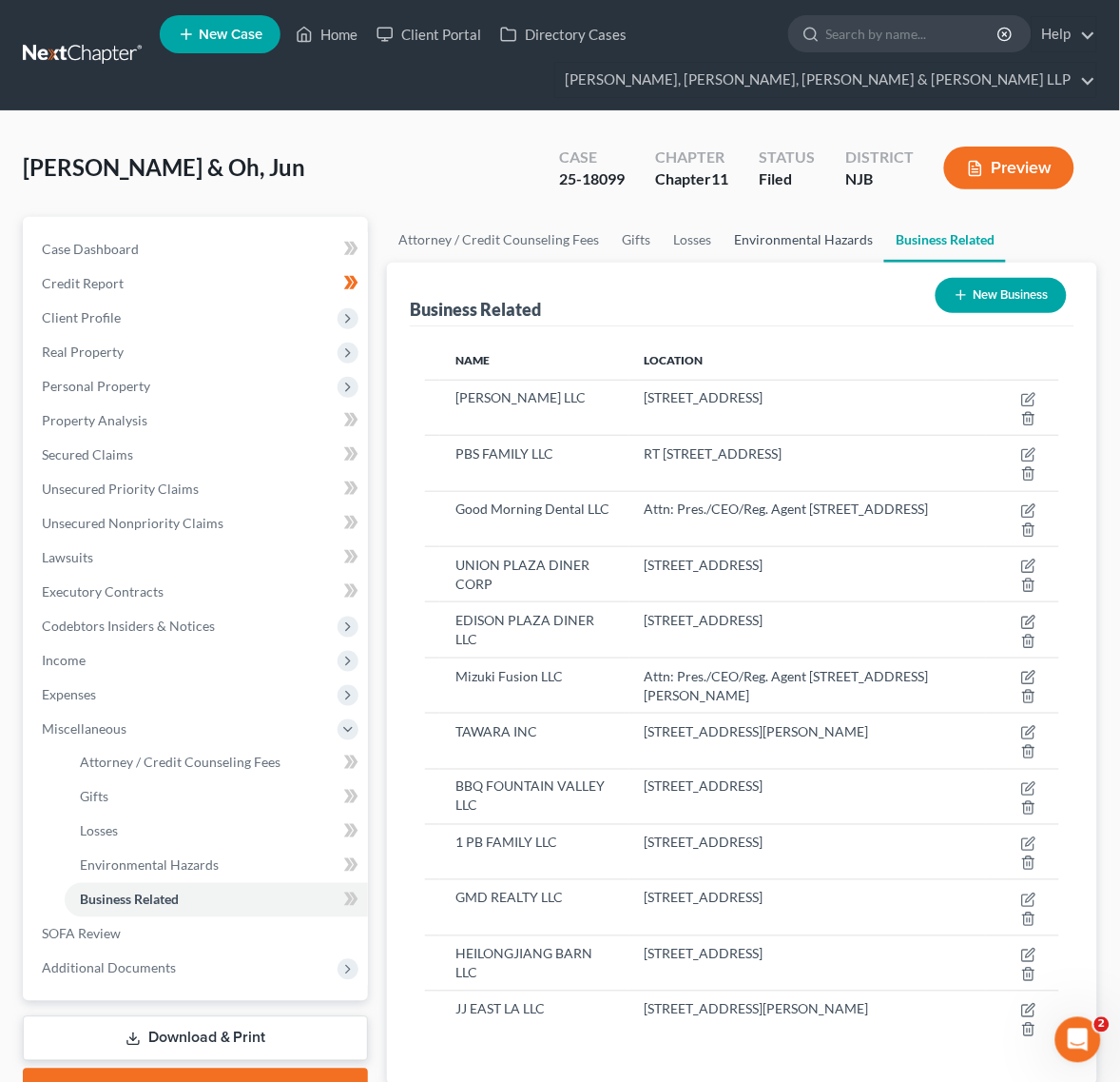
click at [785, 246] on link "Environmental Hazards" at bounding box center [803, 240] width 161 height 46
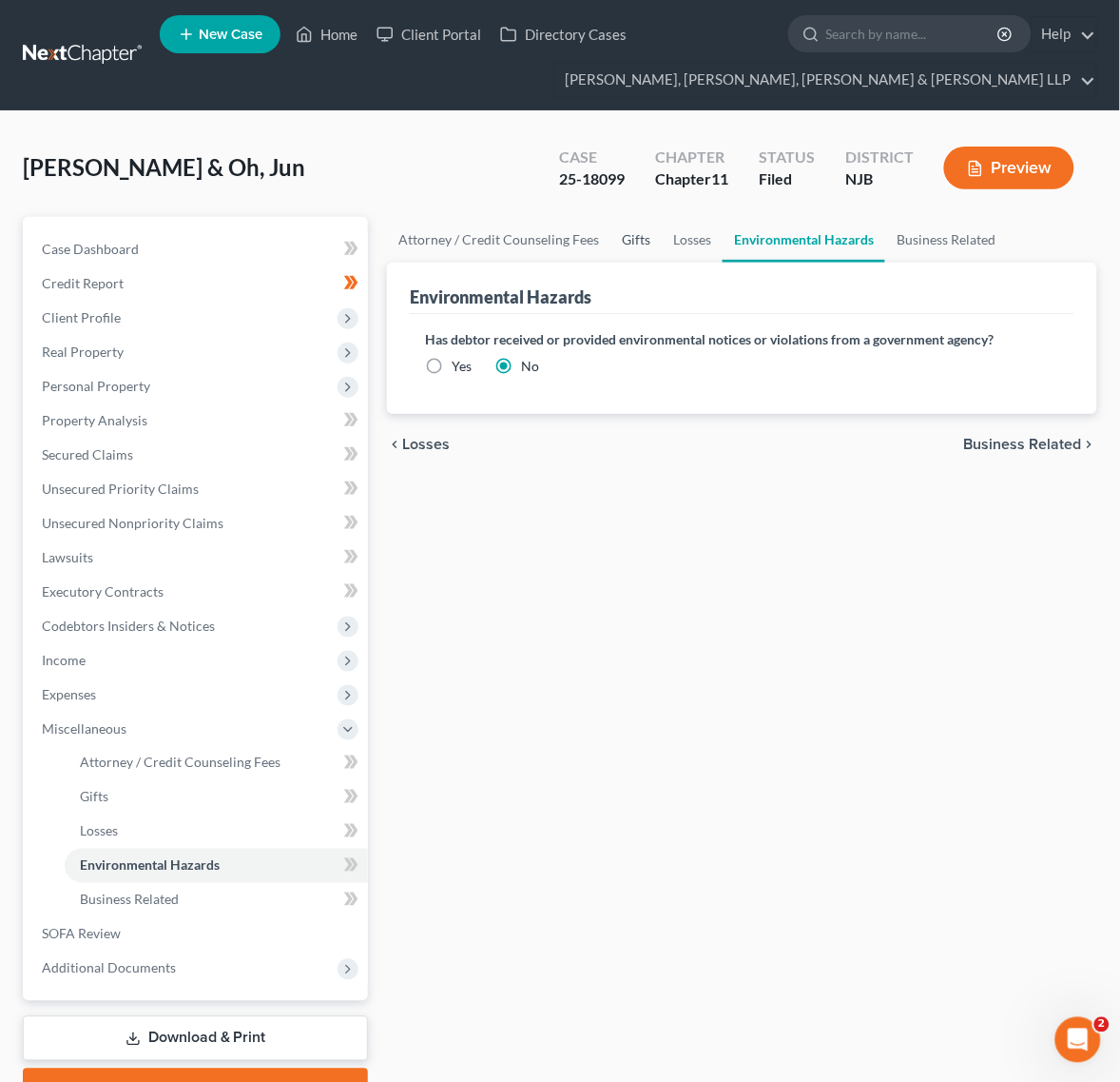
drag, startPoint x: 692, startPoint y: 273, endPoint x: 637, endPoint y: 225, distance: 73.0
click at [691, 274] on div "Environmental Hazards" at bounding box center [742, 288] width 665 height 52
click at [637, 225] on link "Gifts" at bounding box center [636, 240] width 52 height 46
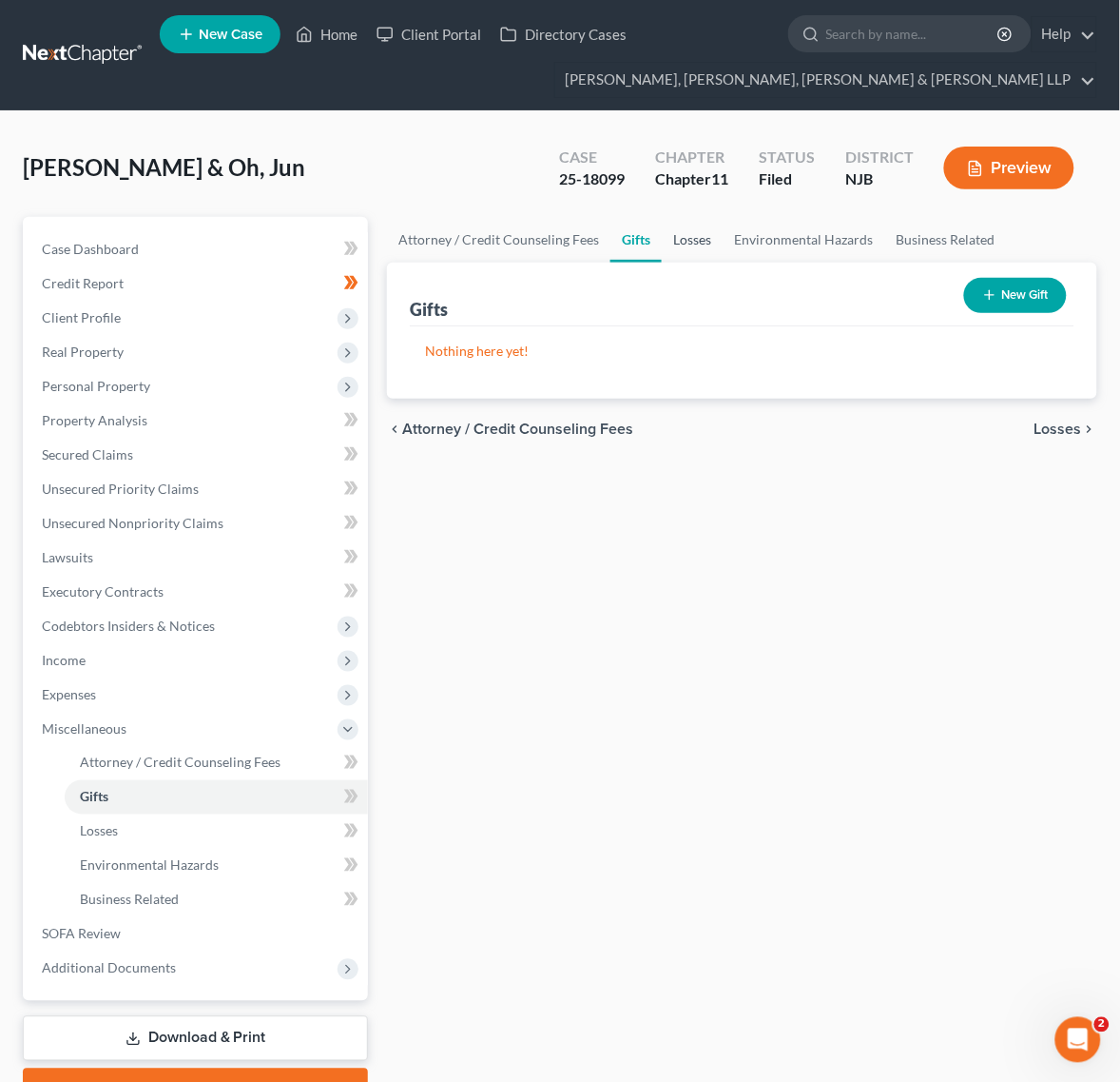
click at [670, 239] on link "Losses" at bounding box center [693, 240] width 61 height 46
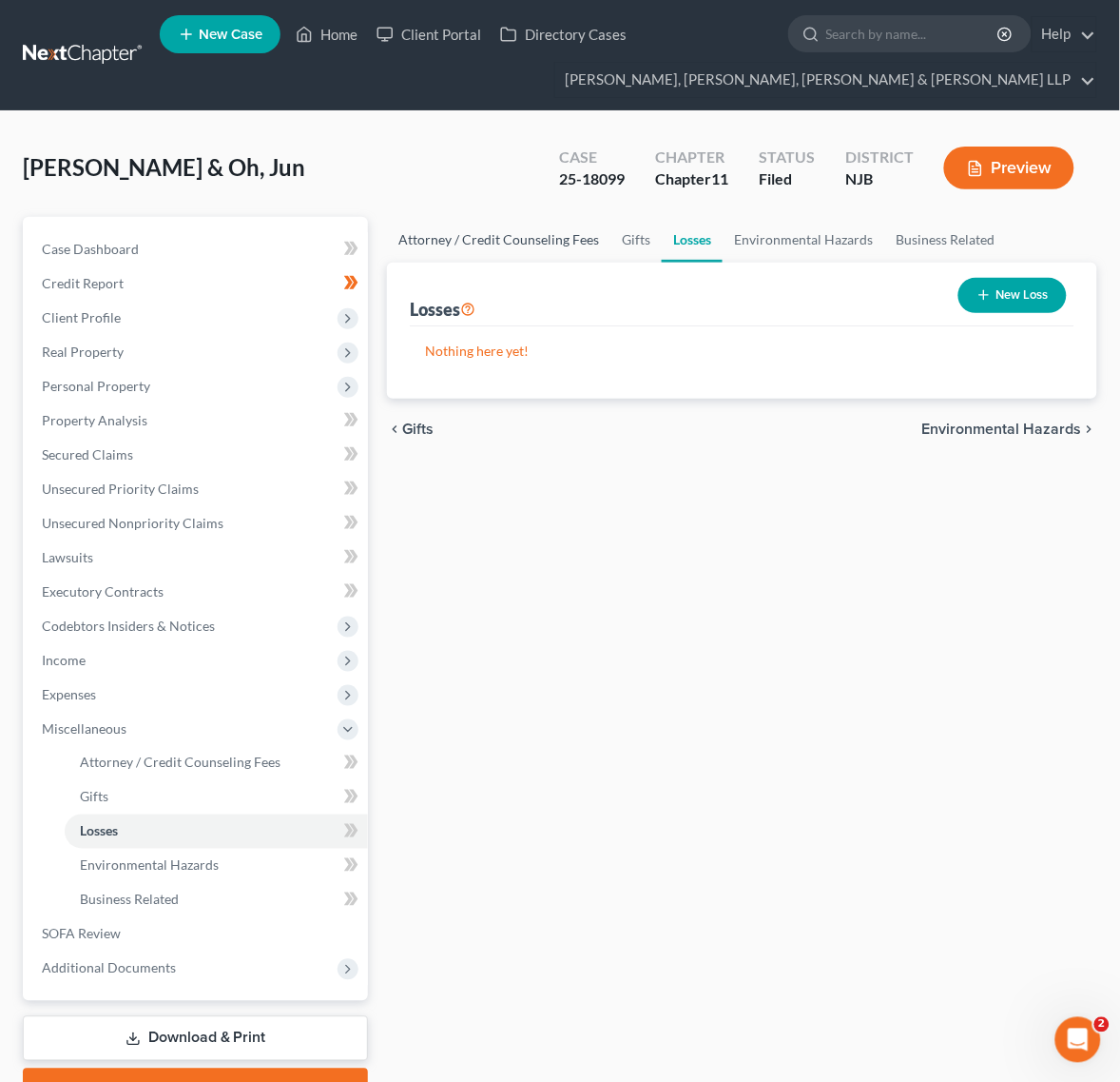
click at [545, 271] on div "Losses New Loss" at bounding box center [742, 293] width 665 height 64
click at [515, 250] on link "Attorney / Credit Counseling Fees" at bounding box center [499, 240] width 223 height 46
select select "0"
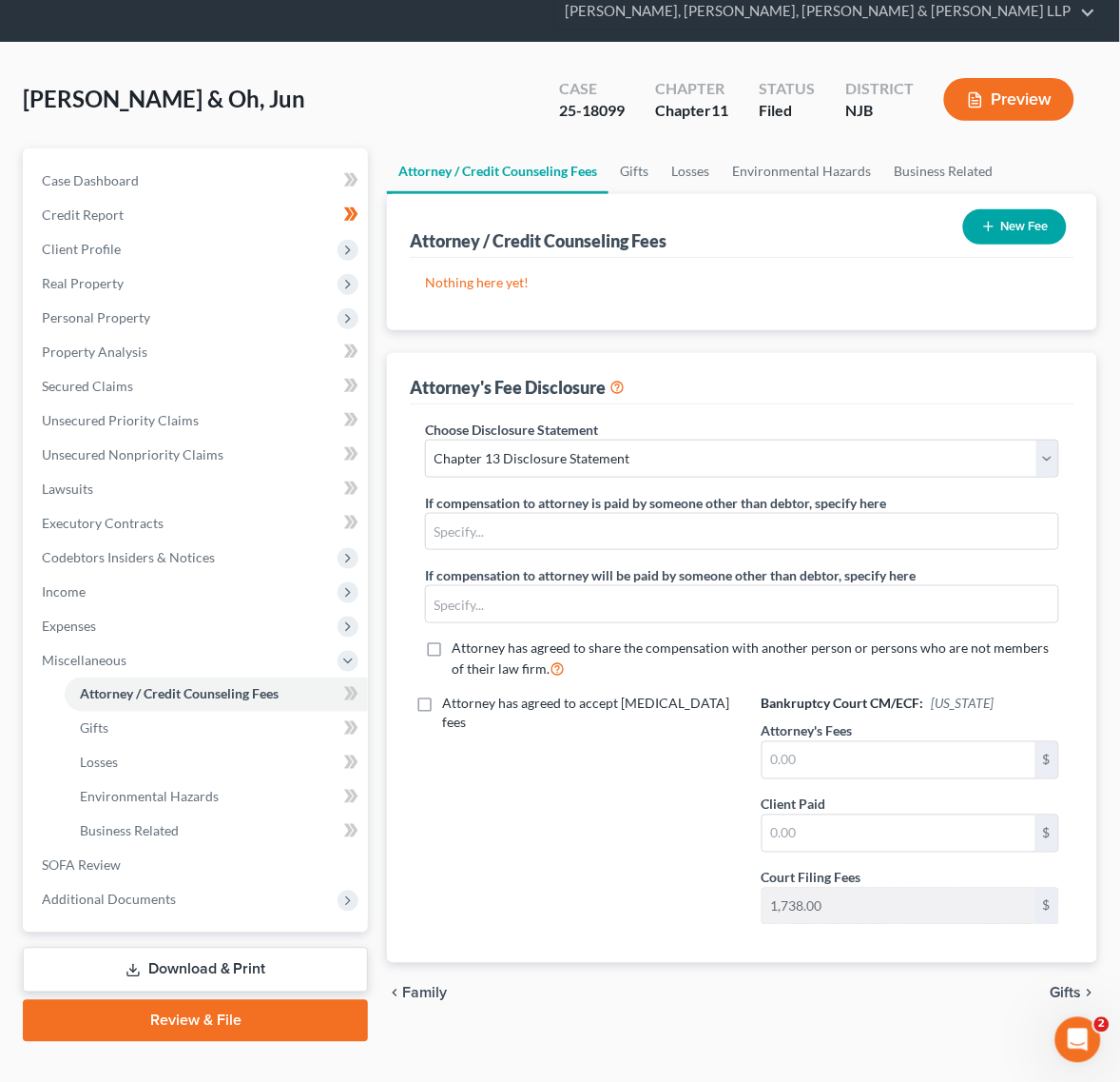
scroll to position [100, 0]
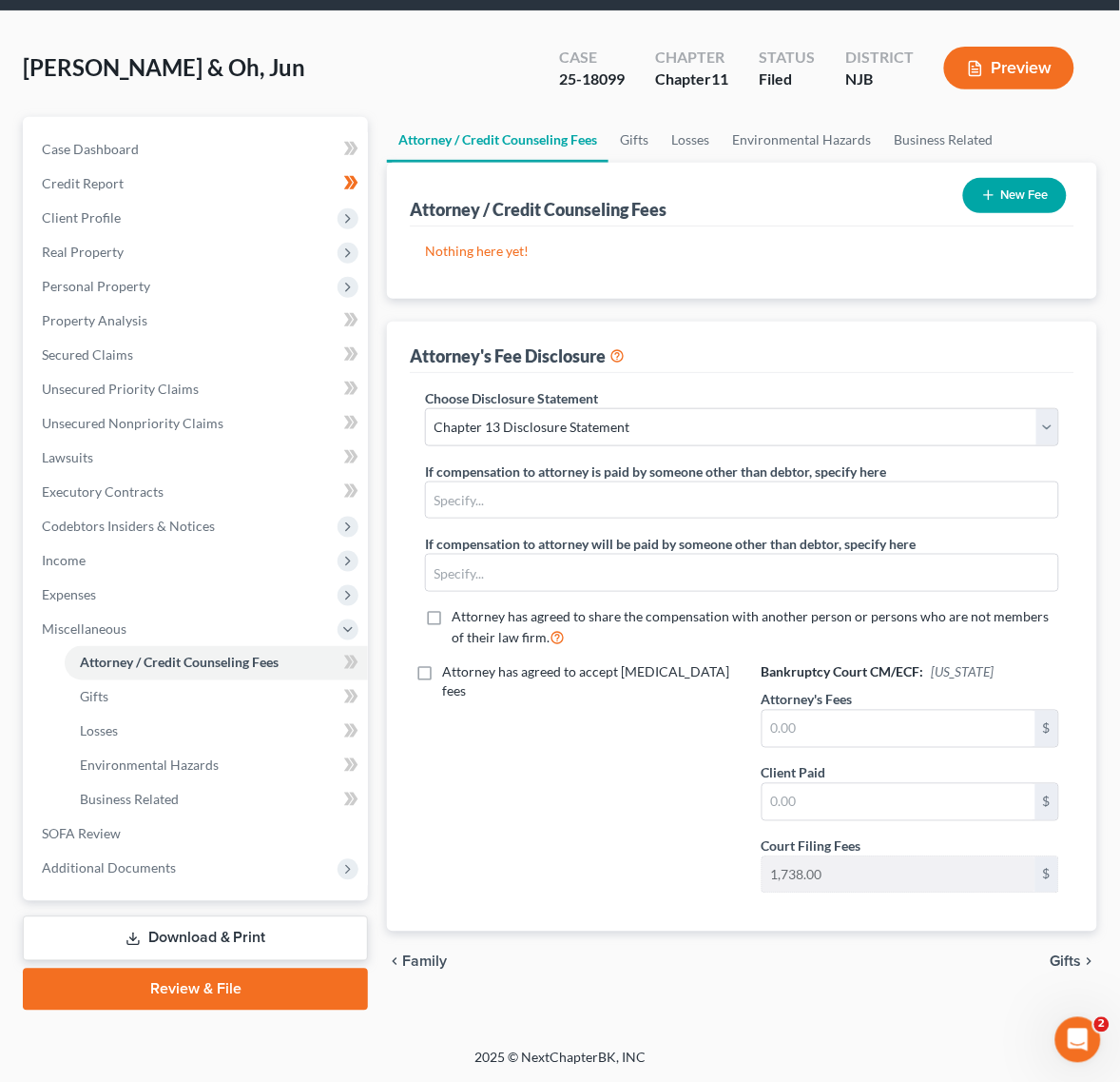
click at [217, 891] on div "Case Dashboard Payments Invoices Payments Payments Credit Report Client Profile…" at bounding box center [195, 509] width 345 height 784
click at [215, 861] on span "Additional Documents" at bounding box center [197, 868] width 341 height 34
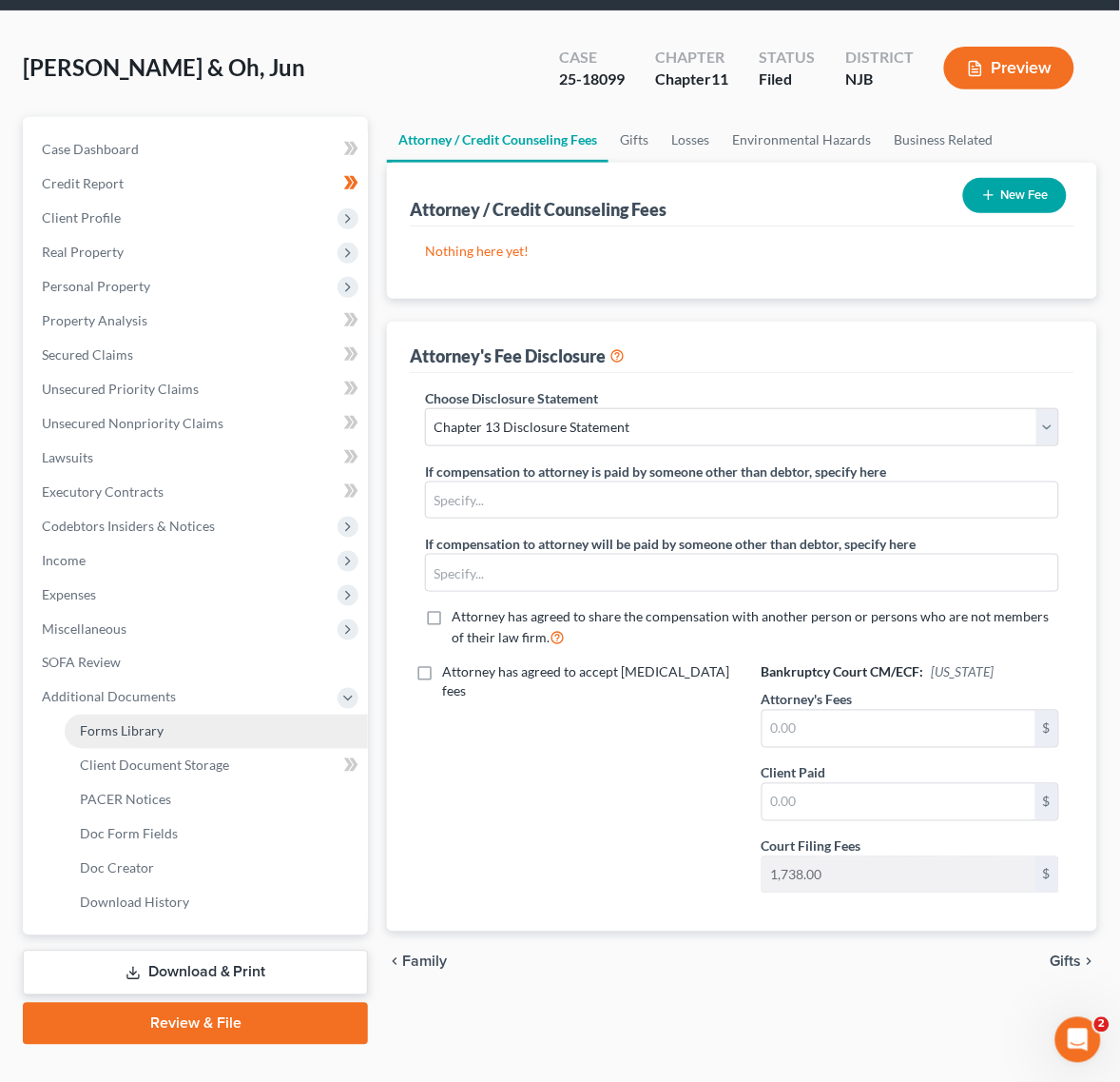
click at [201, 733] on link "Forms Library" at bounding box center [216, 731] width 303 height 34
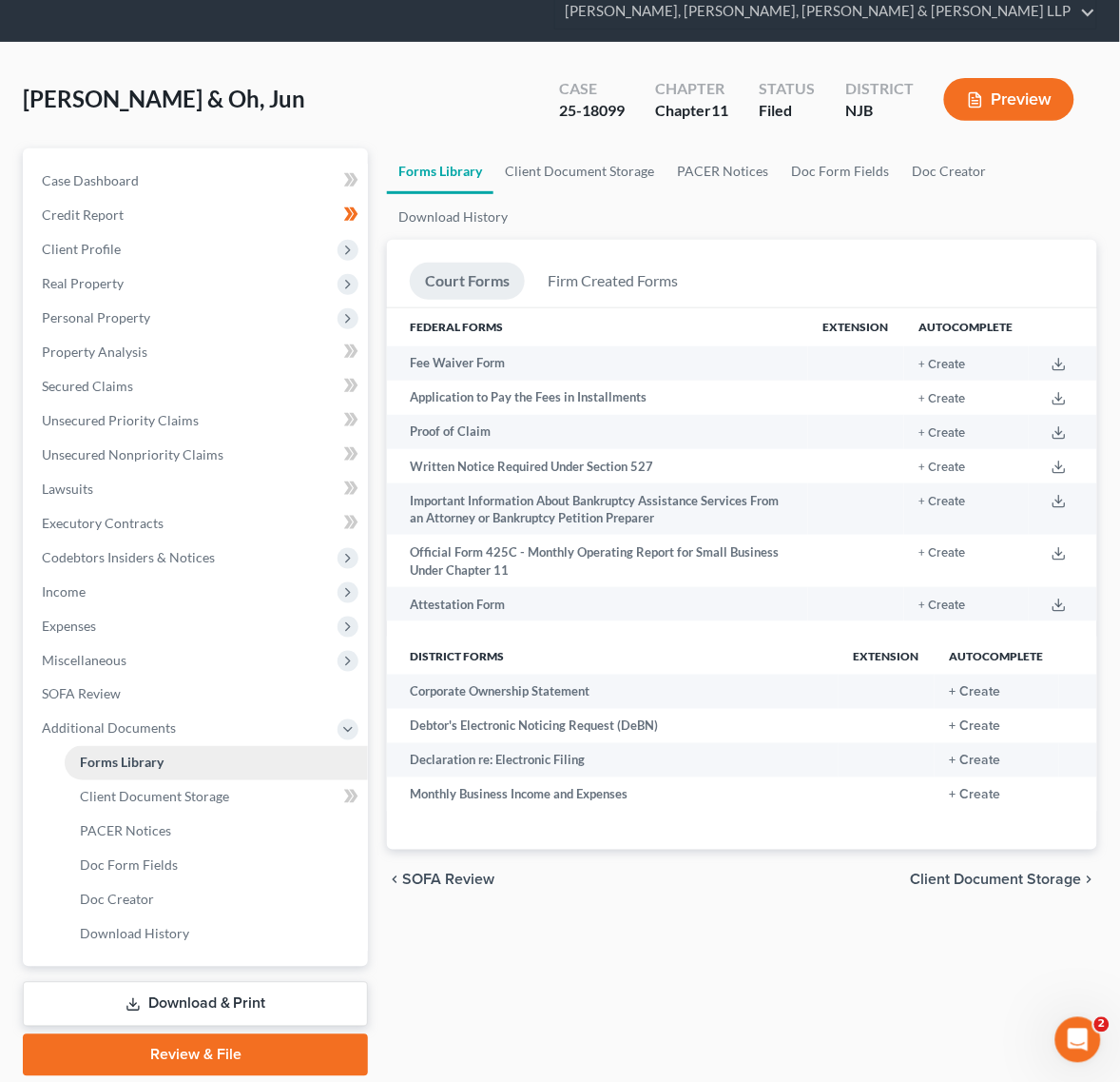
scroll to position [133, 0]
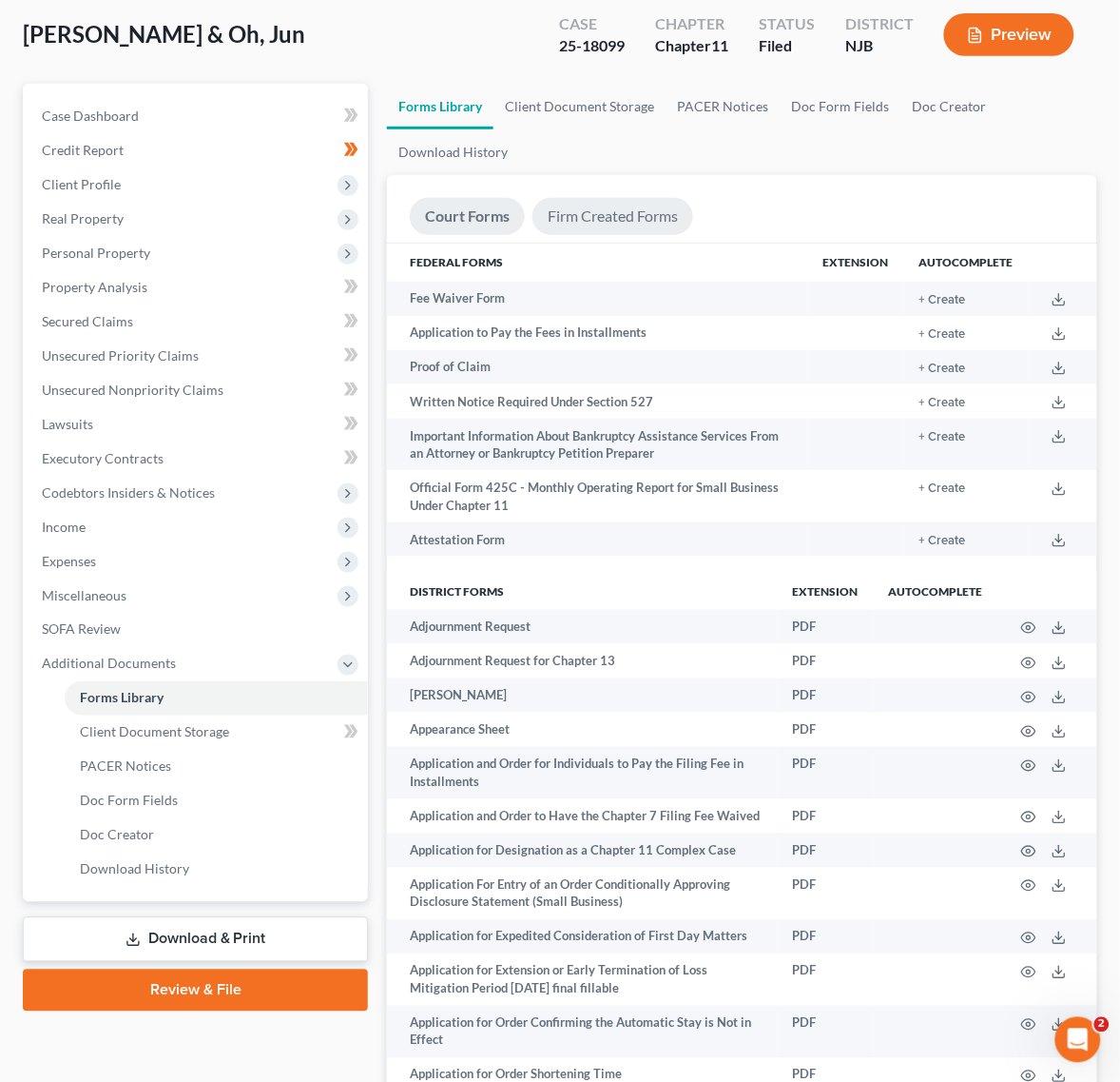
click at [582, 201] on link "Firm Created Forms" at bounding box center [612, 216] width 160 height 37
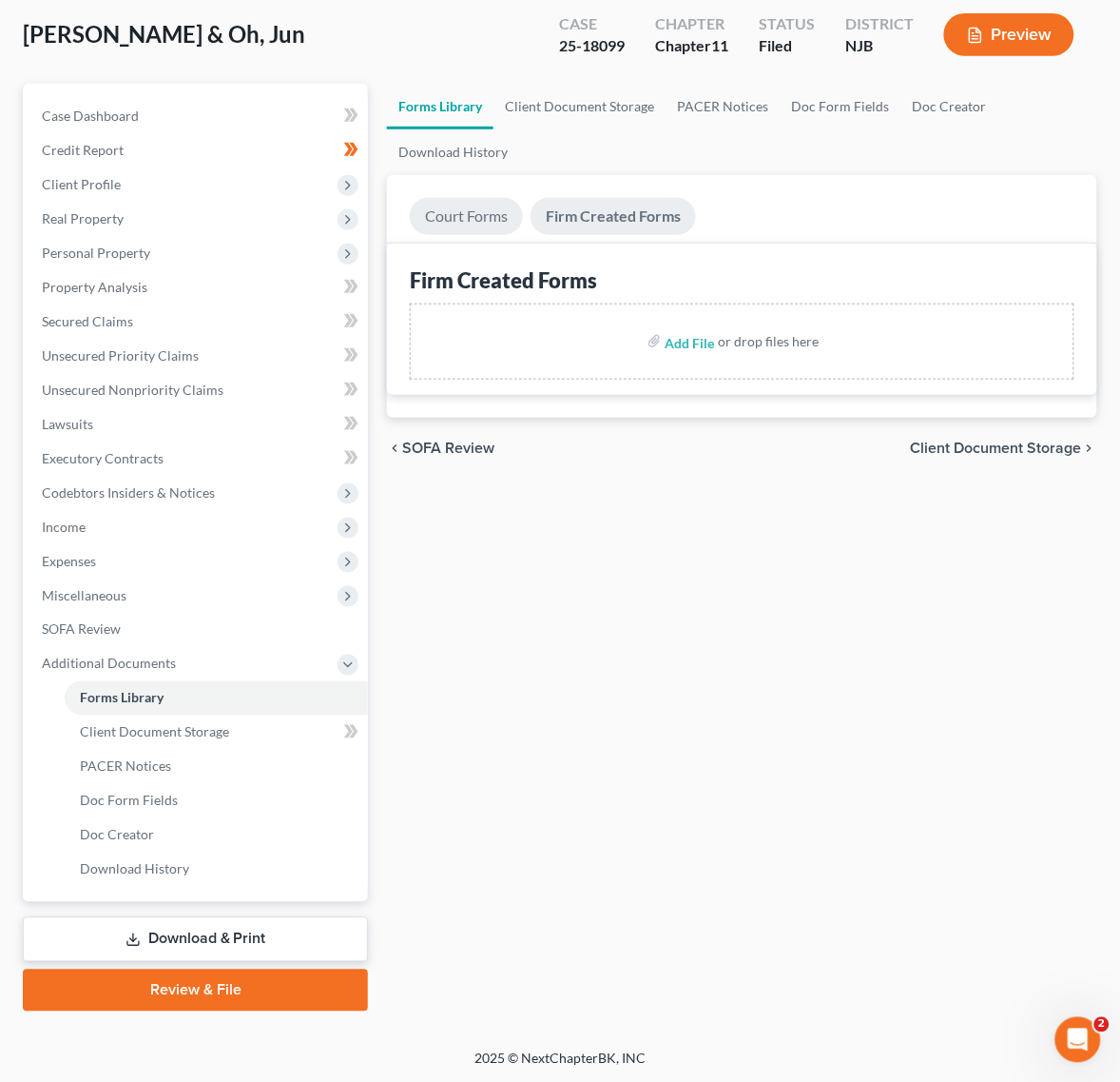
click at [447, 229] on link "Court Forms" at bounding box center [467, 216] width 113 height 37
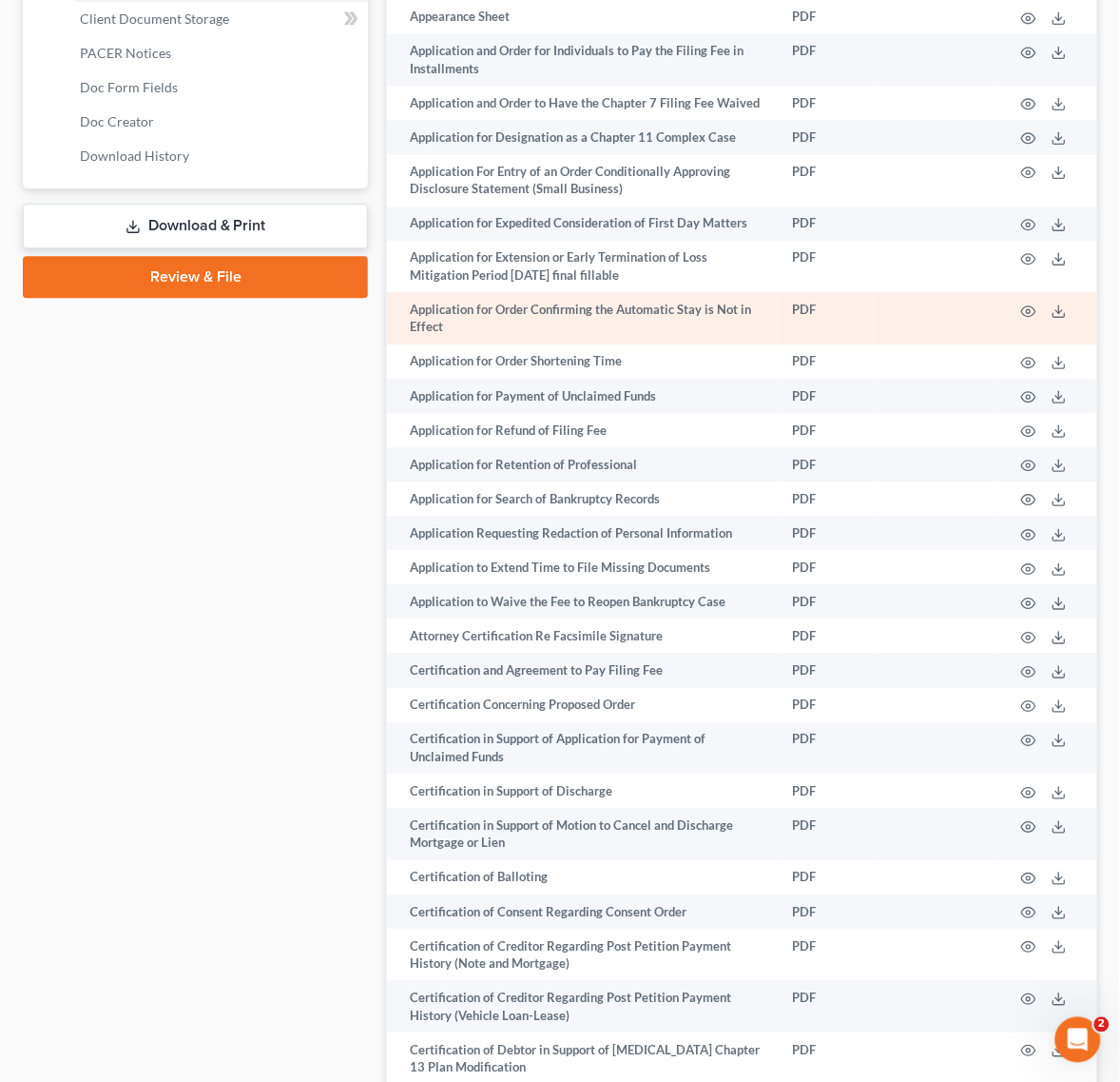
scroll to position [0, 0]
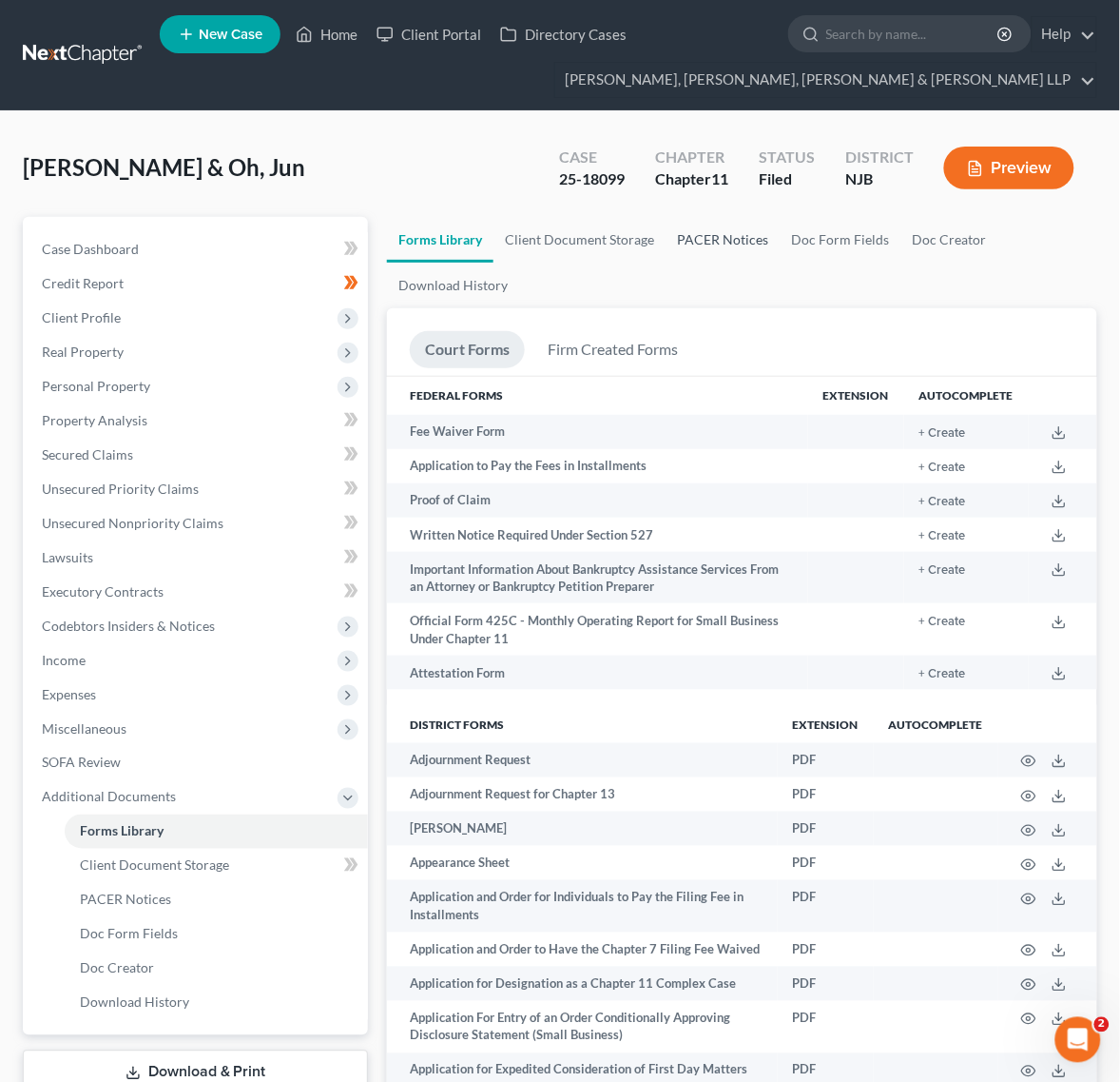
click at [670, 254] on link "PACER Notices" at bounding box center [723, 240] width 114 height 46
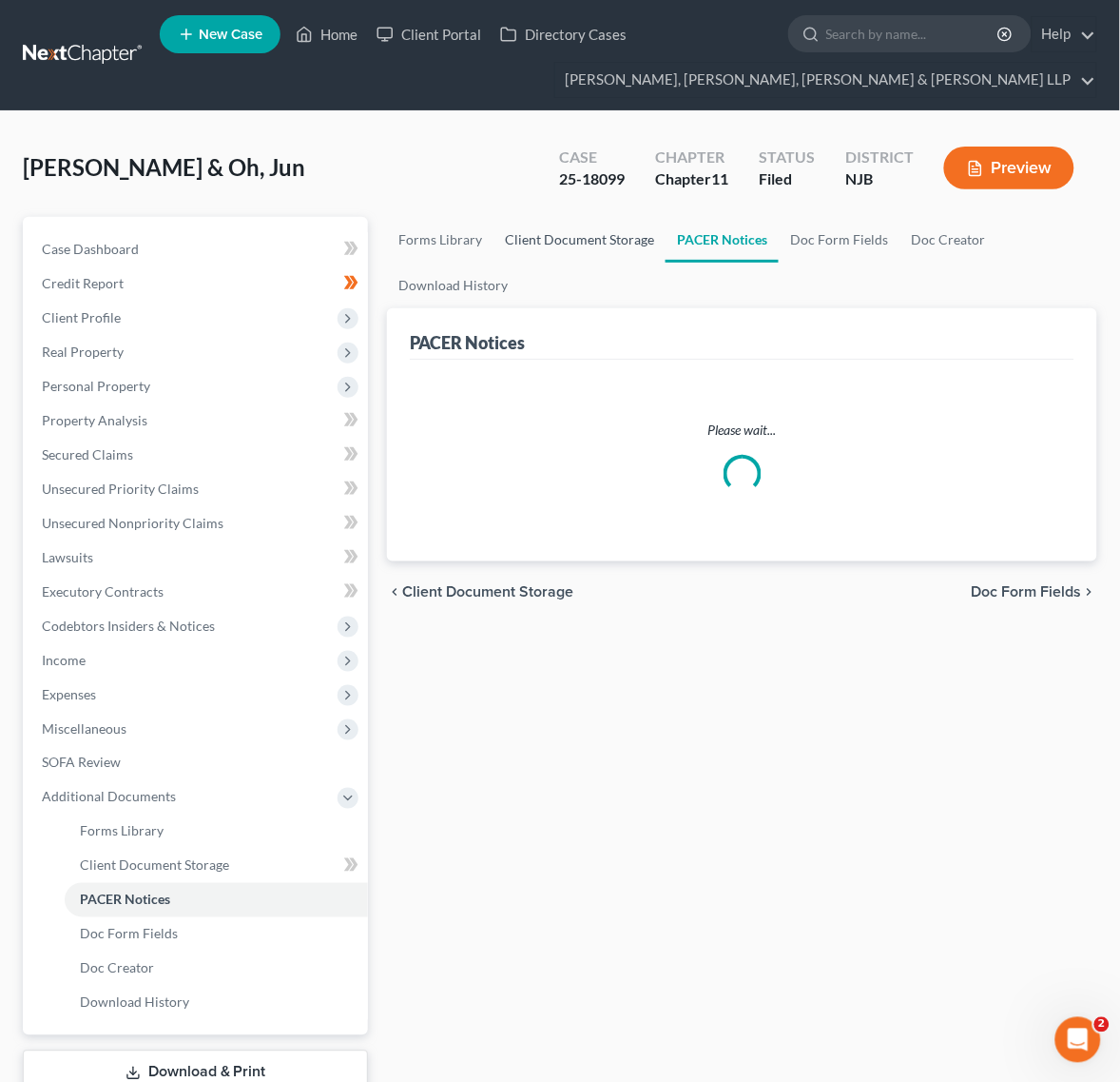
click at [628, 245] on link "Client Document Storage" at bounding box center [580, 240] width 172 height 46
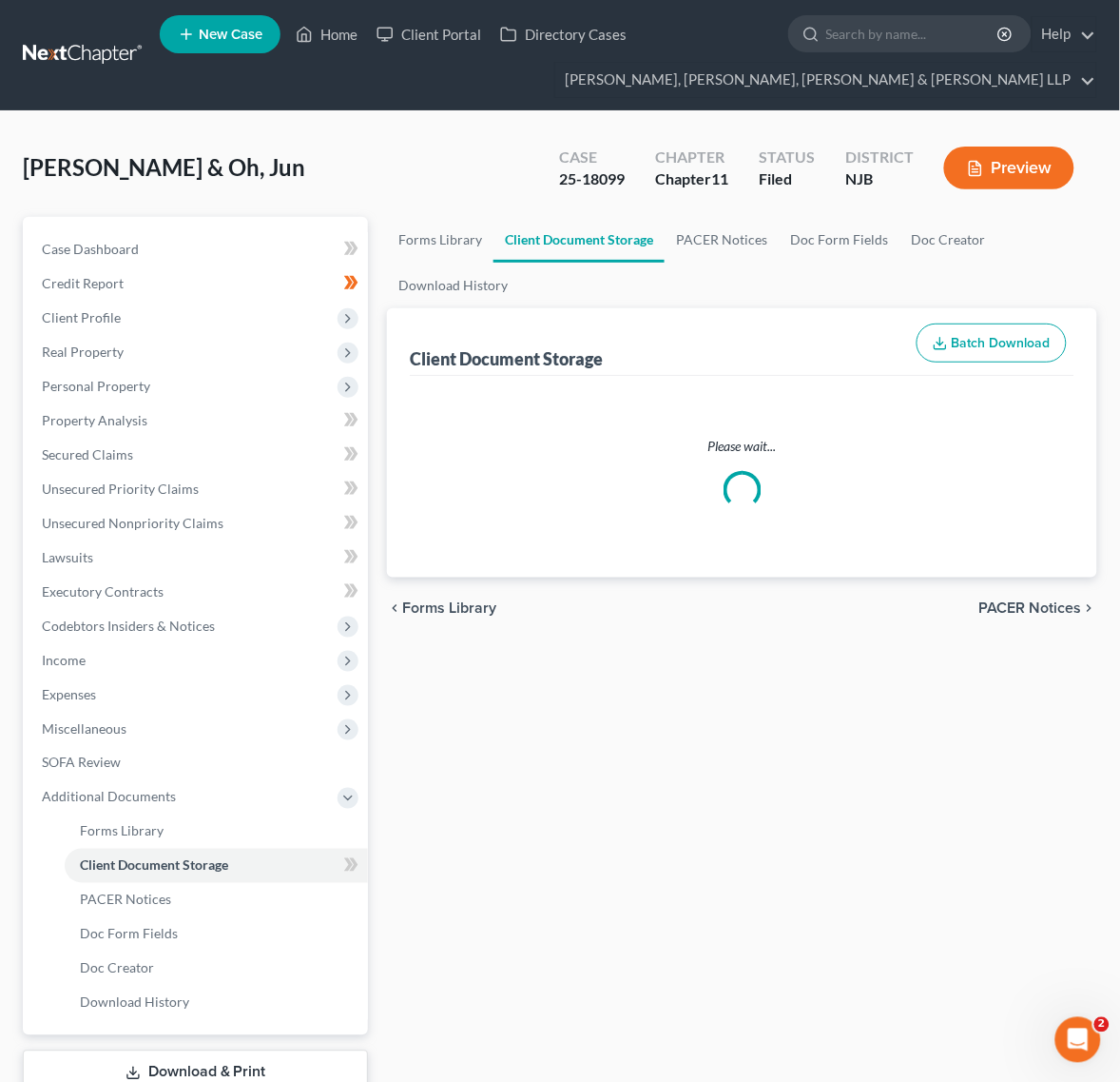
select select "1"
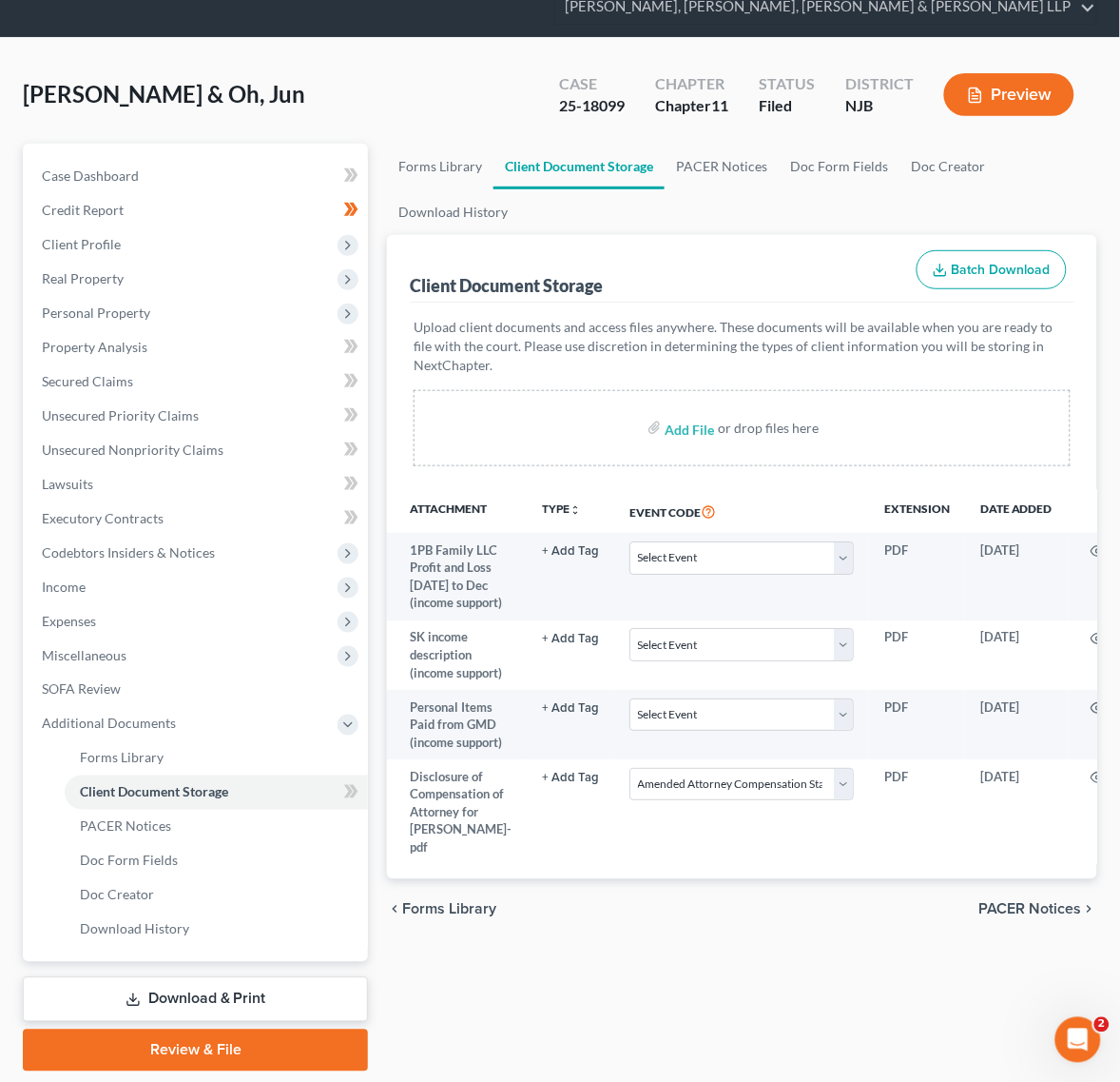
scroll to position [133, 0]
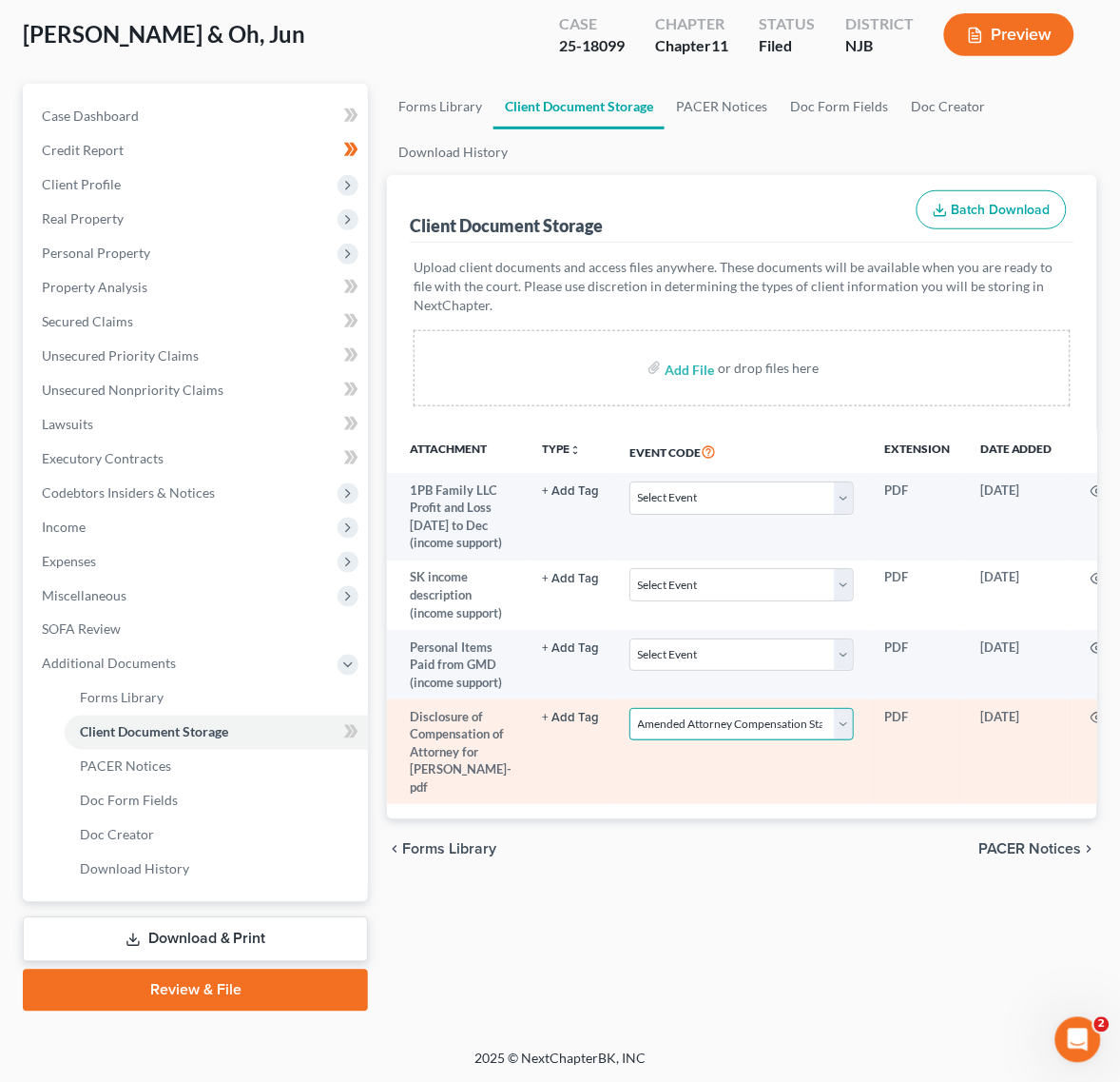
click at [681, 741] on select "Select Event 20 Largest Unsecured Creditors Amended Attorney Compensation State…" at bounding box center [741, 724] width 224 height 33
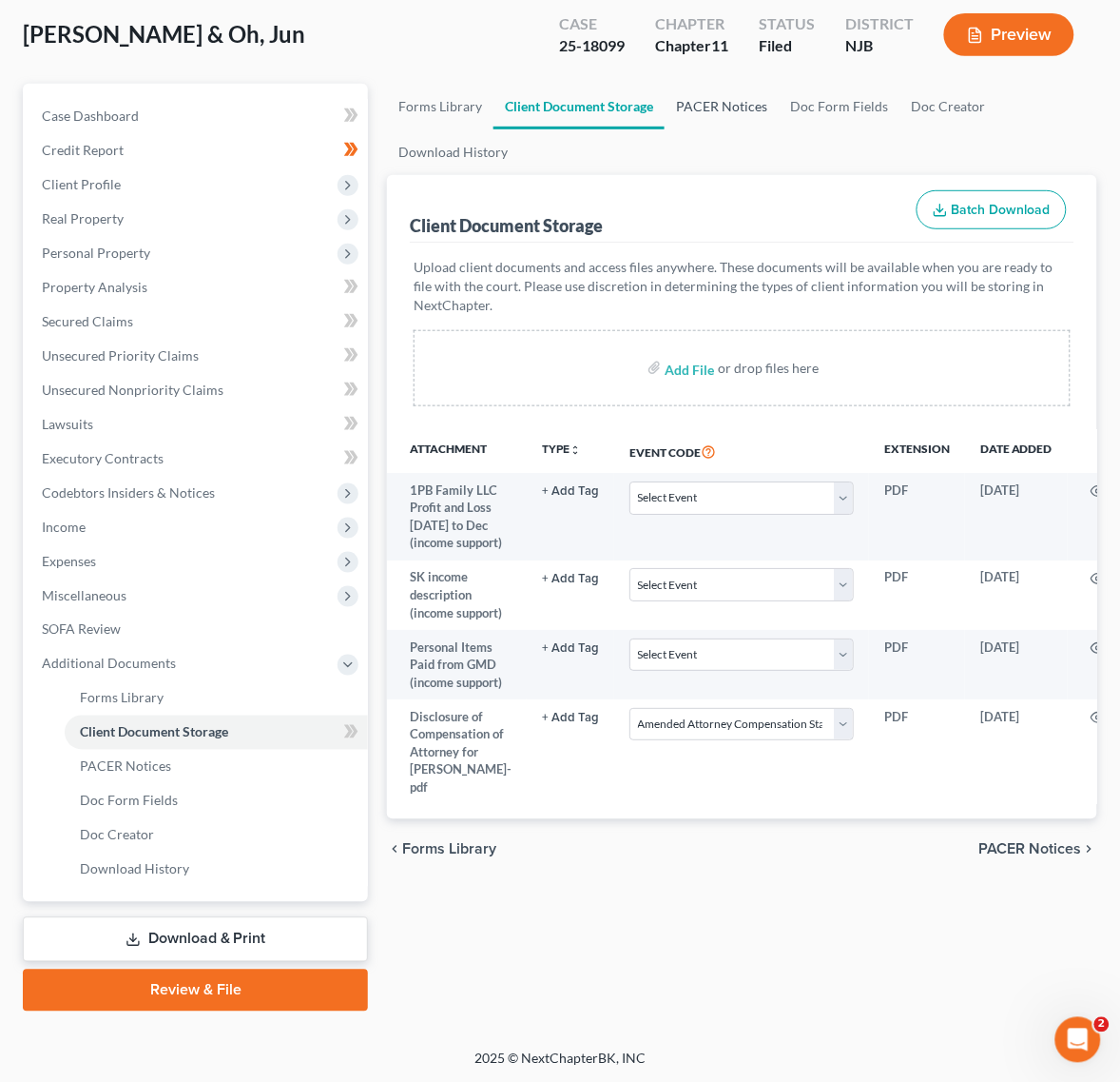
drag, startPoint x: 464, startPoint y: 261, endPoint x: 699, endPoint y: 113, distance: 277.7
click at [464, 261] on p "Upload client documents and access files anywhere. These documents will be avai…" at bounding box center [742, 286] width 657 height 57
click at [718, 112] on link "PACER Notices" at bounding box center [722, 107] width 114 height 46
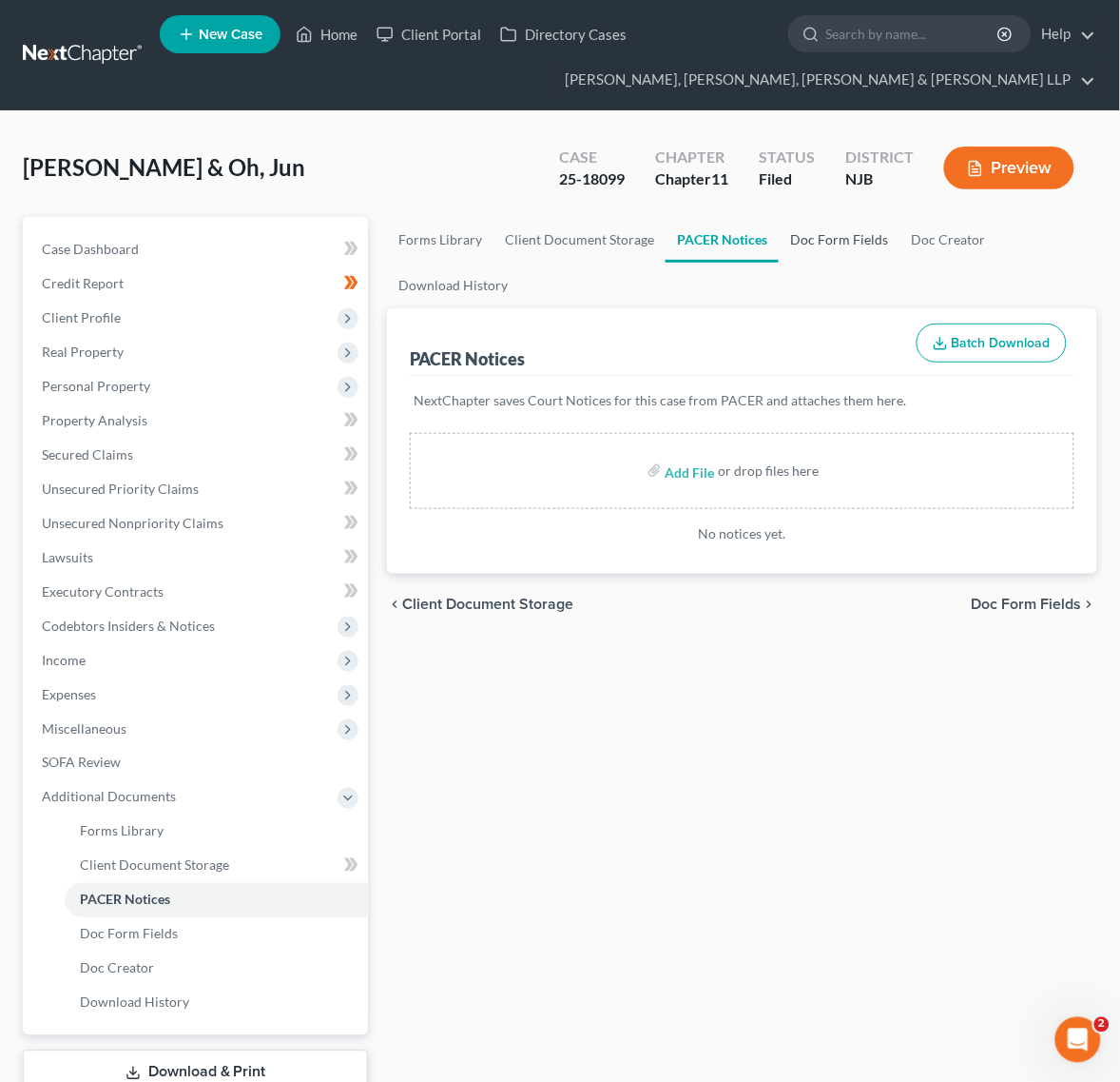
click at [843, 240] on link "Doc Form Fields" at bounding box center [838, 240] width 120 height 46
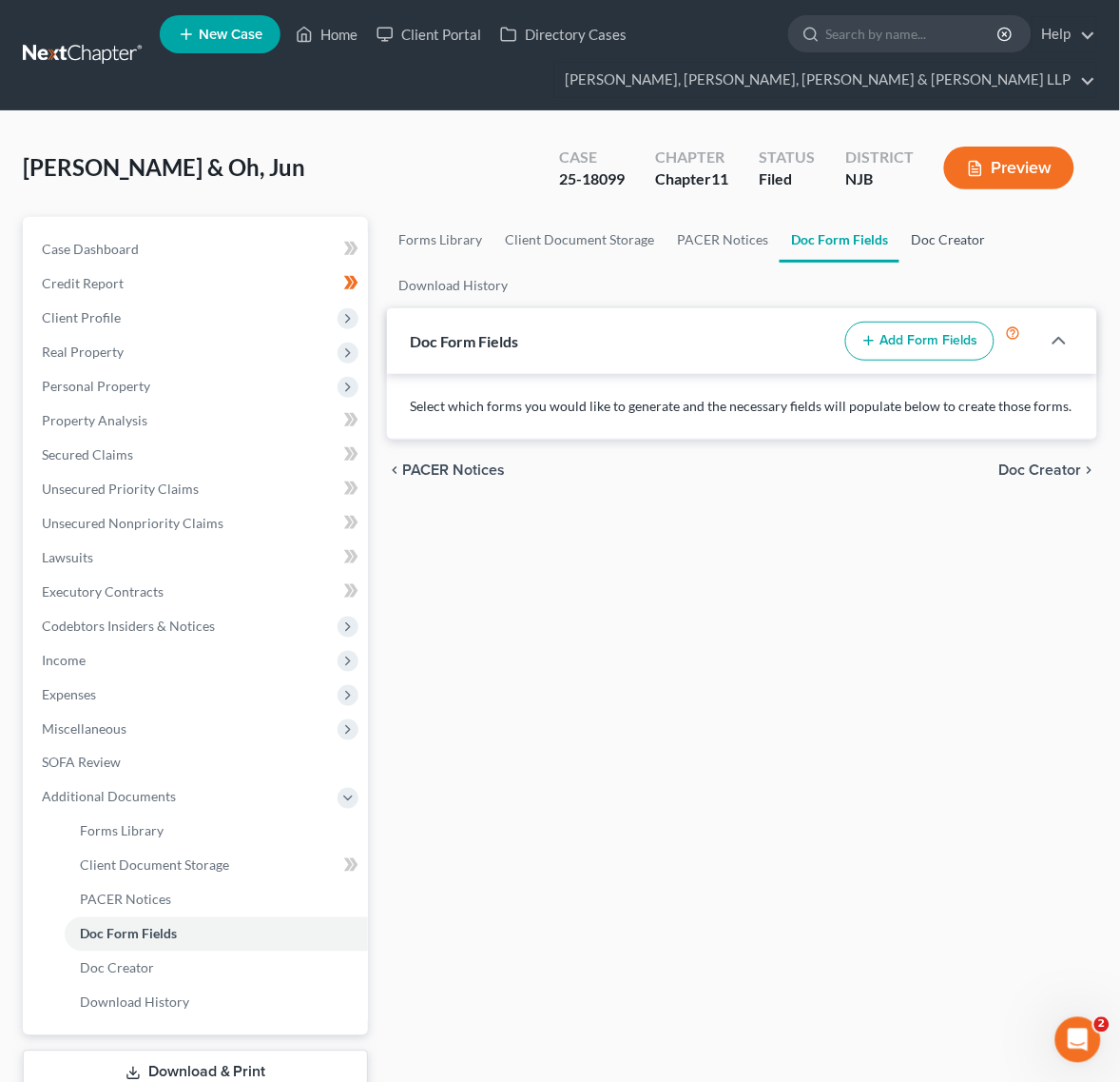
click at [900, 235] on link "Doc Creator" at bounding box center [948, 240] width 97 height 46
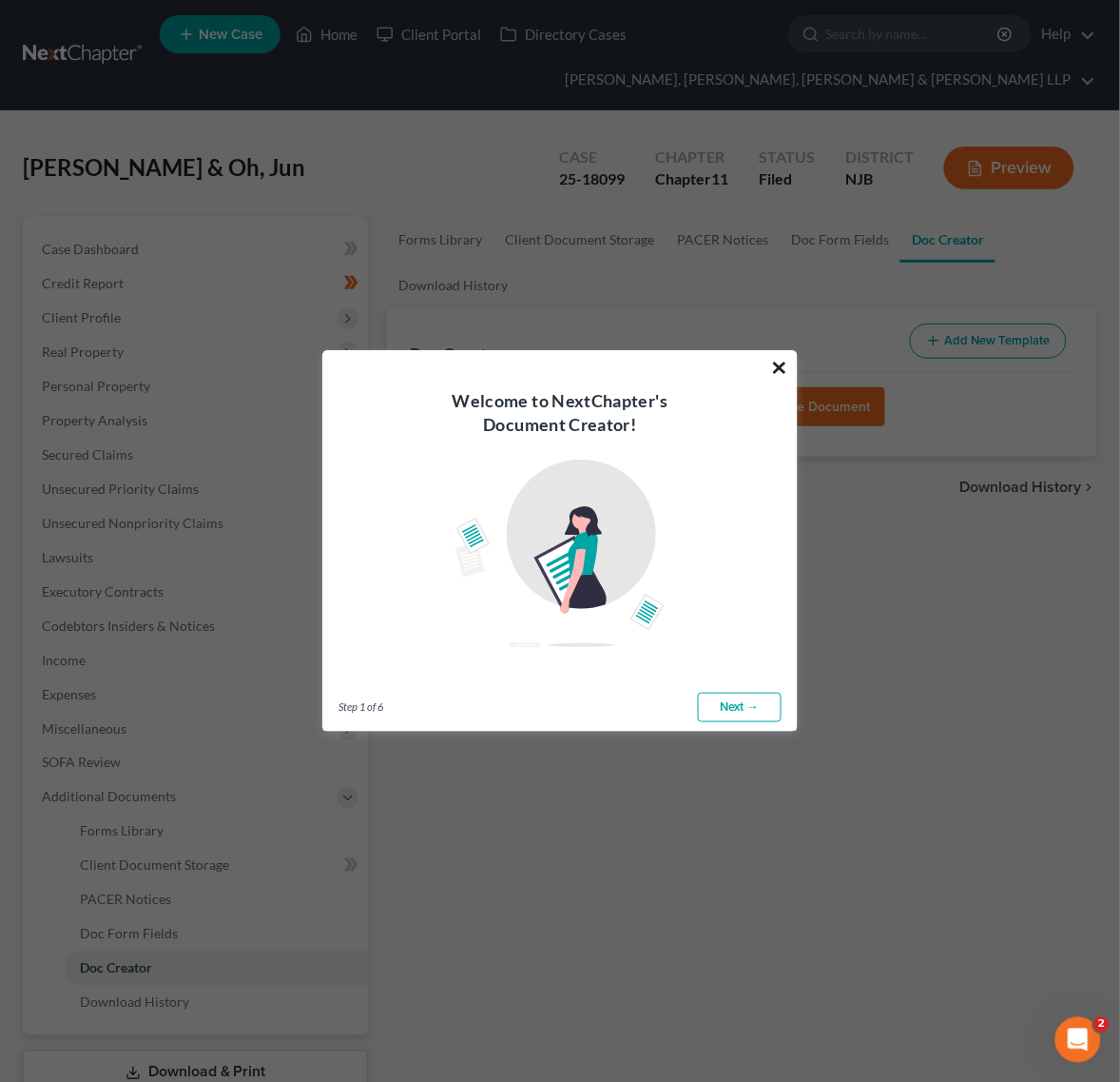
click at [786, 368] on button "×" at bounding box center [781, 367] width 18 height 30
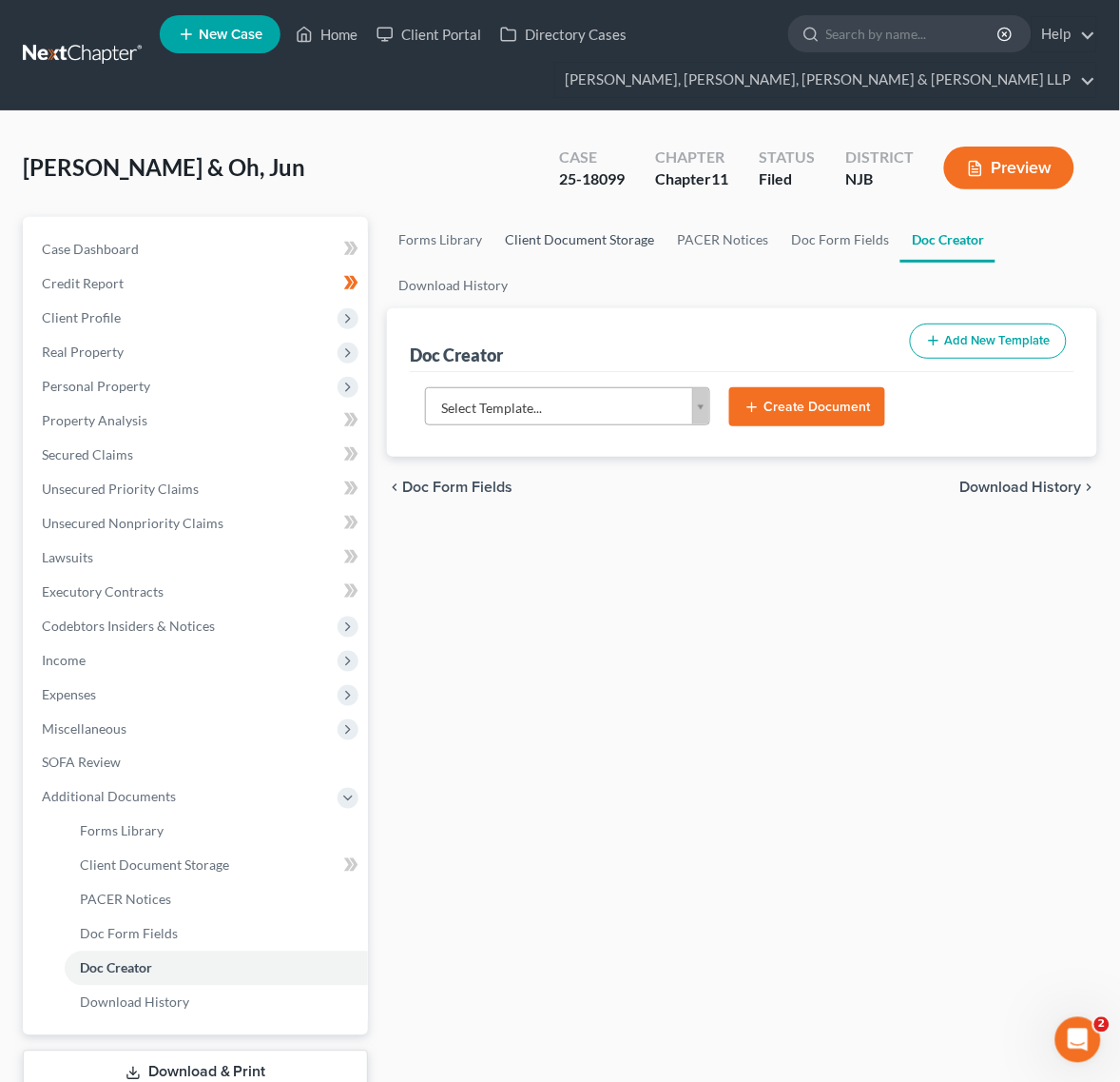
click at [494, 250] on link "Client Document Storage" at bounding box center [580, 240] width 172 height 46
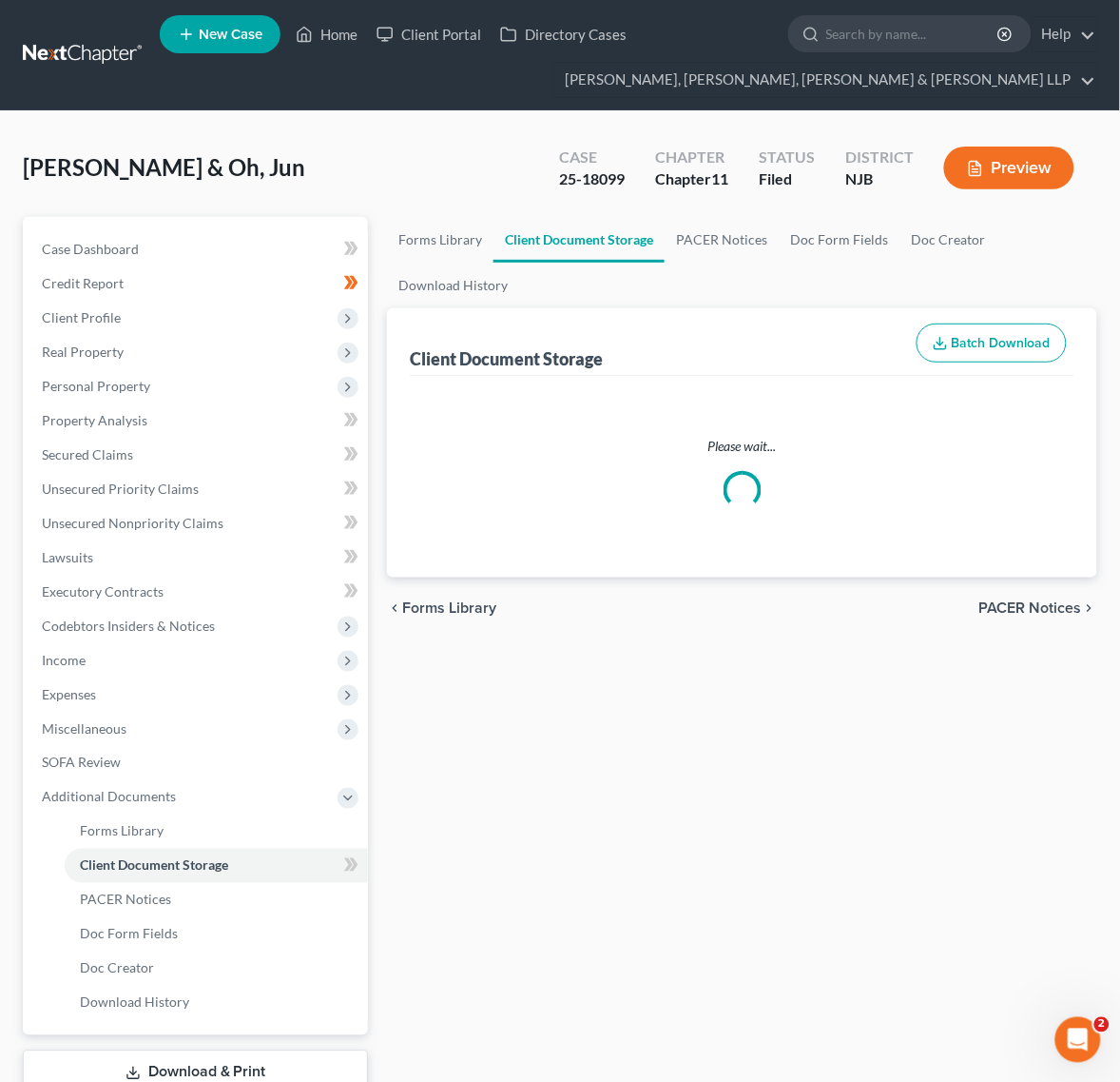
select select "1"
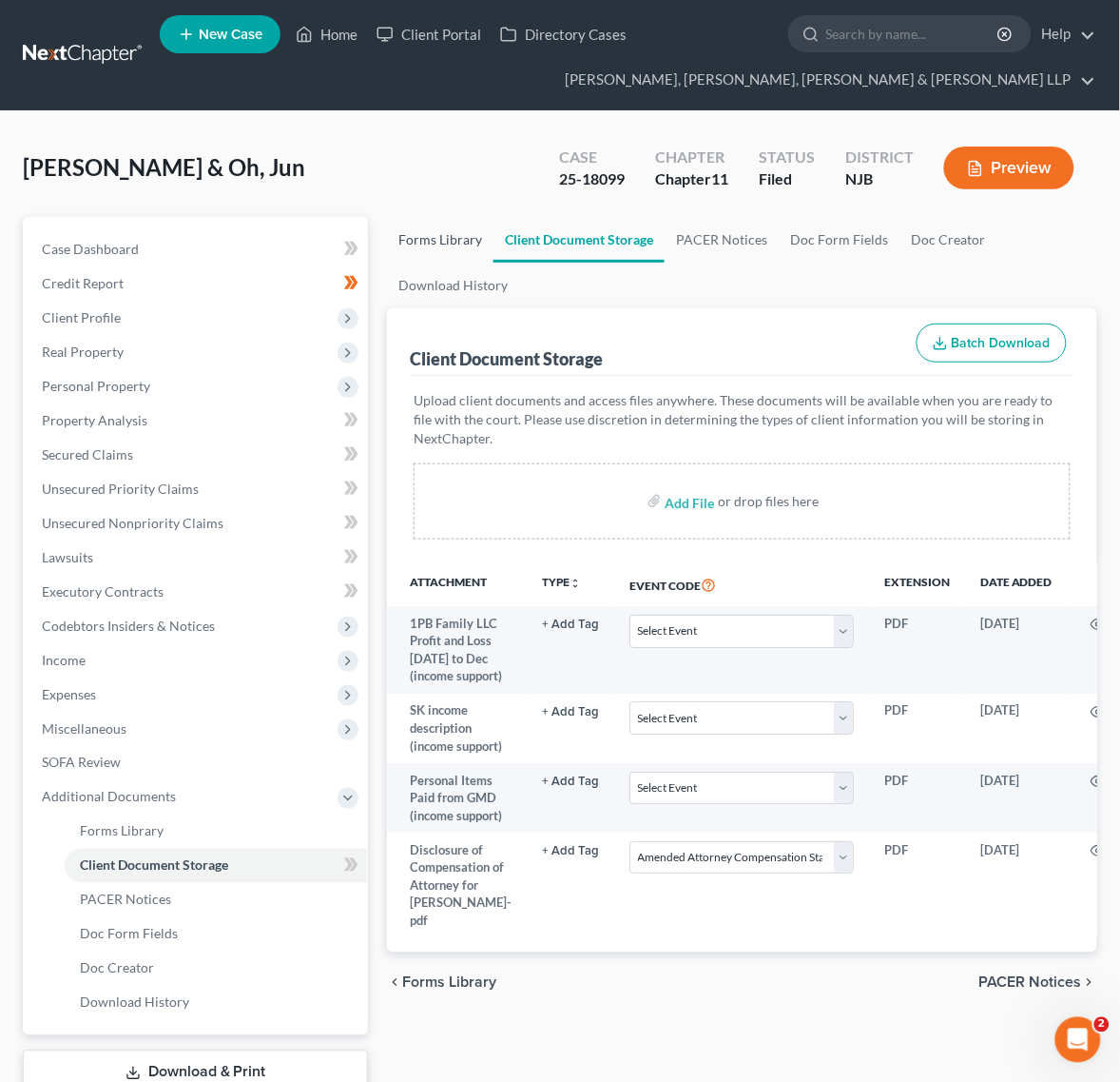
click at [410, 250] on link "Forms Library" at bounding box center [440, 240] width 107 height 46
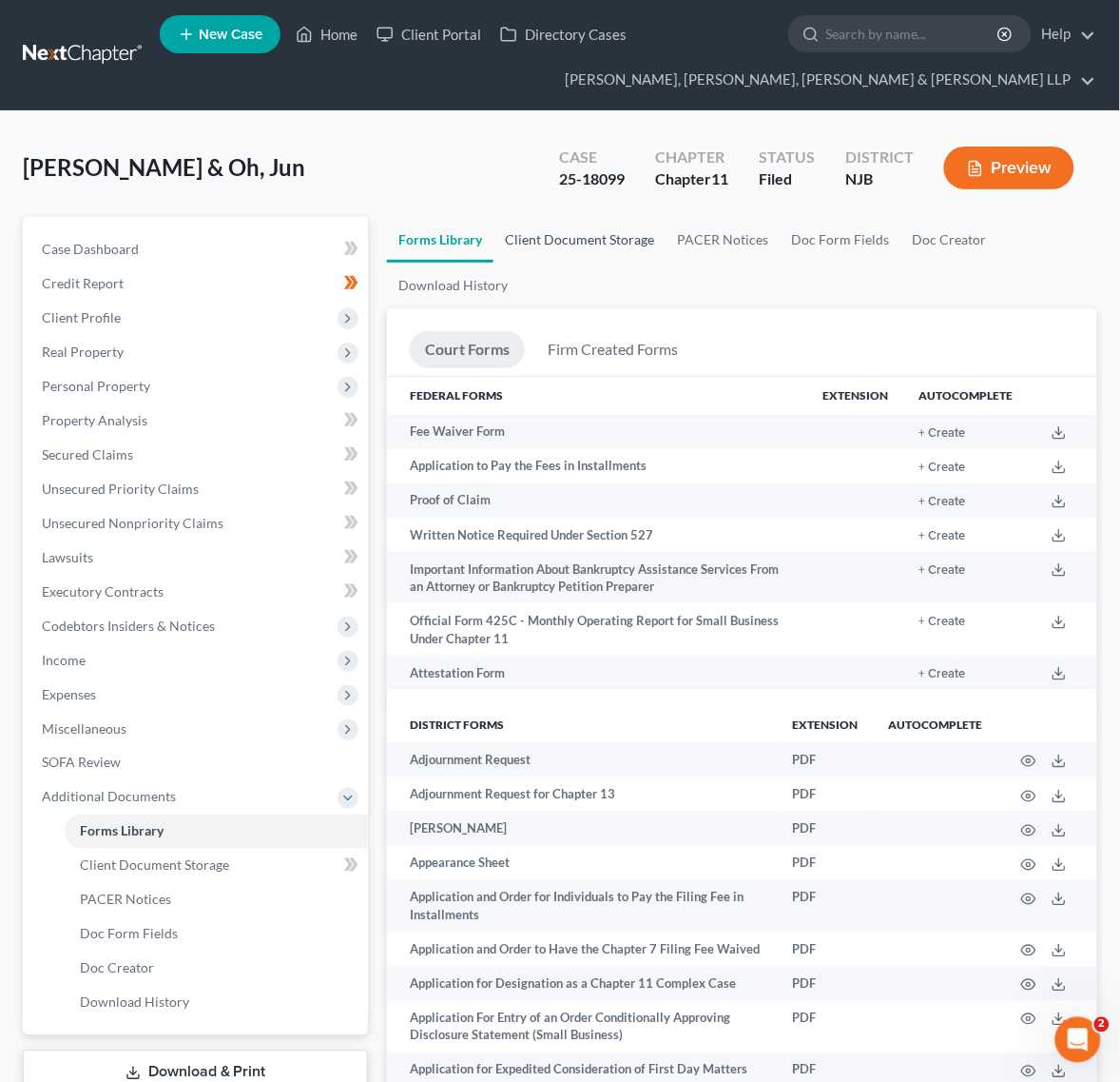
click at [543, 236] on link "Client Document Storage" at bounding box center [580, 240] width 172 height 46
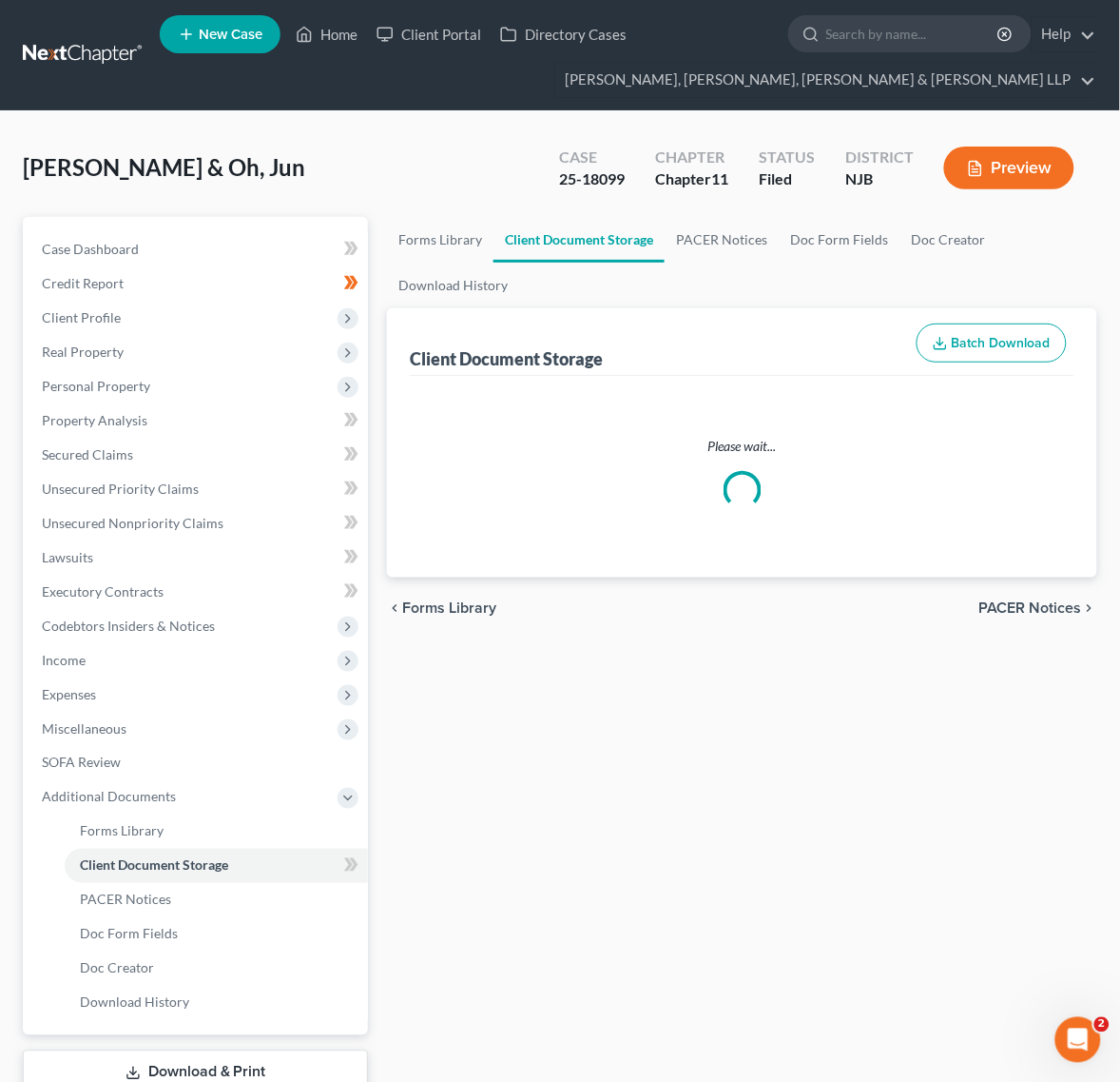
select select "1"
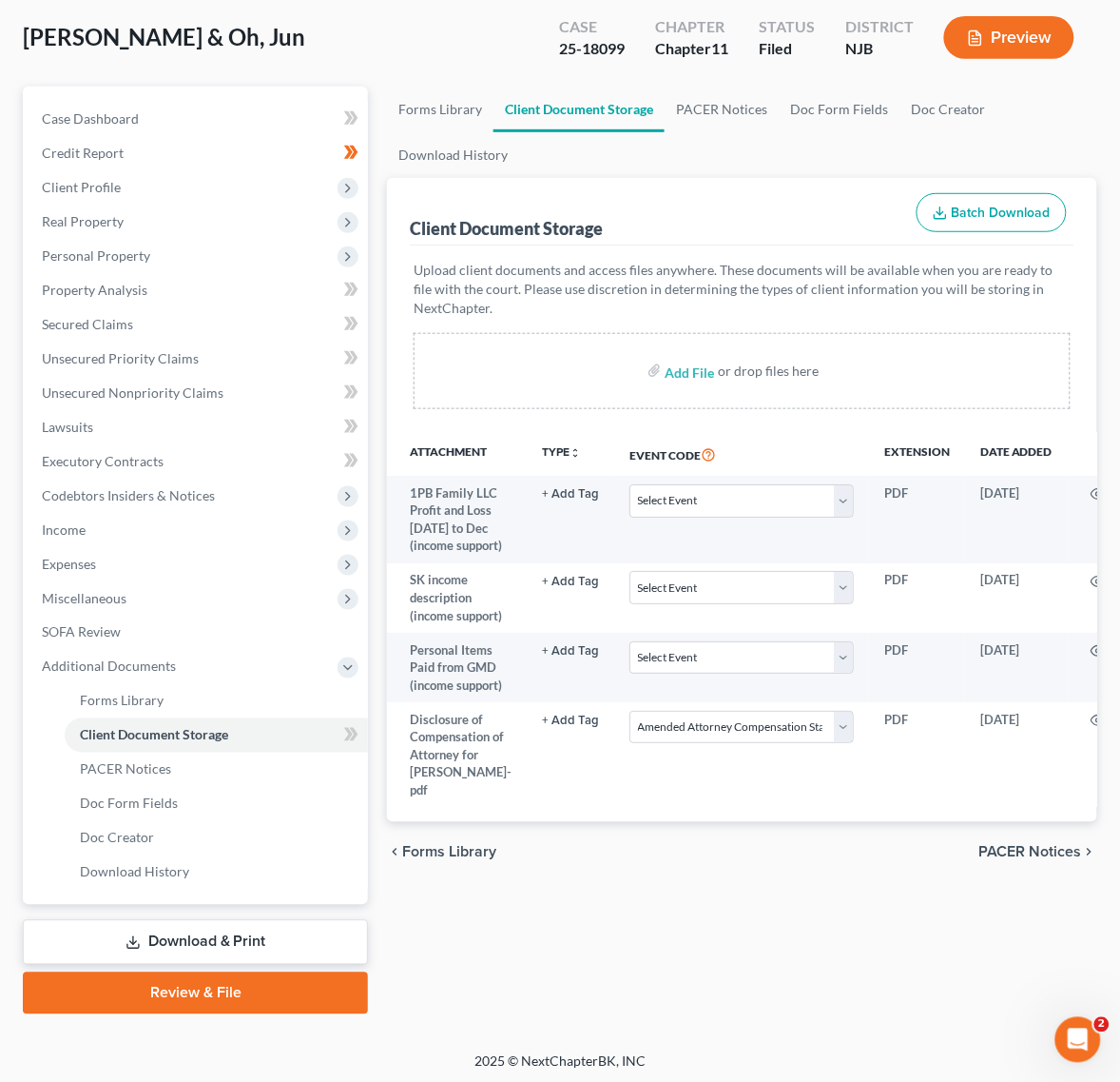
scroll to position [133, 0]
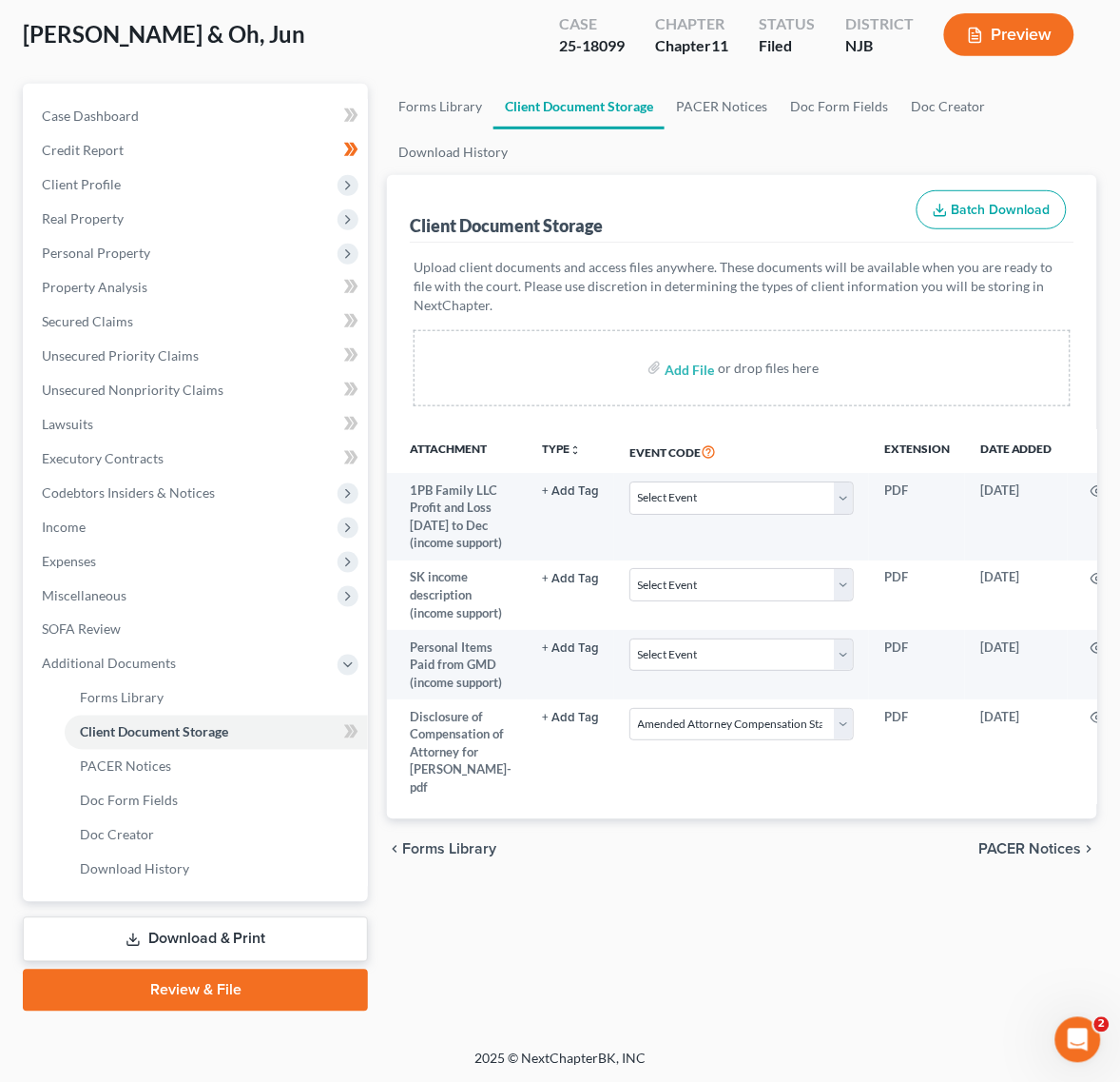
click at [187, 929] on link "Download & Print" at bounding box center [195, 939] width 345 height 45
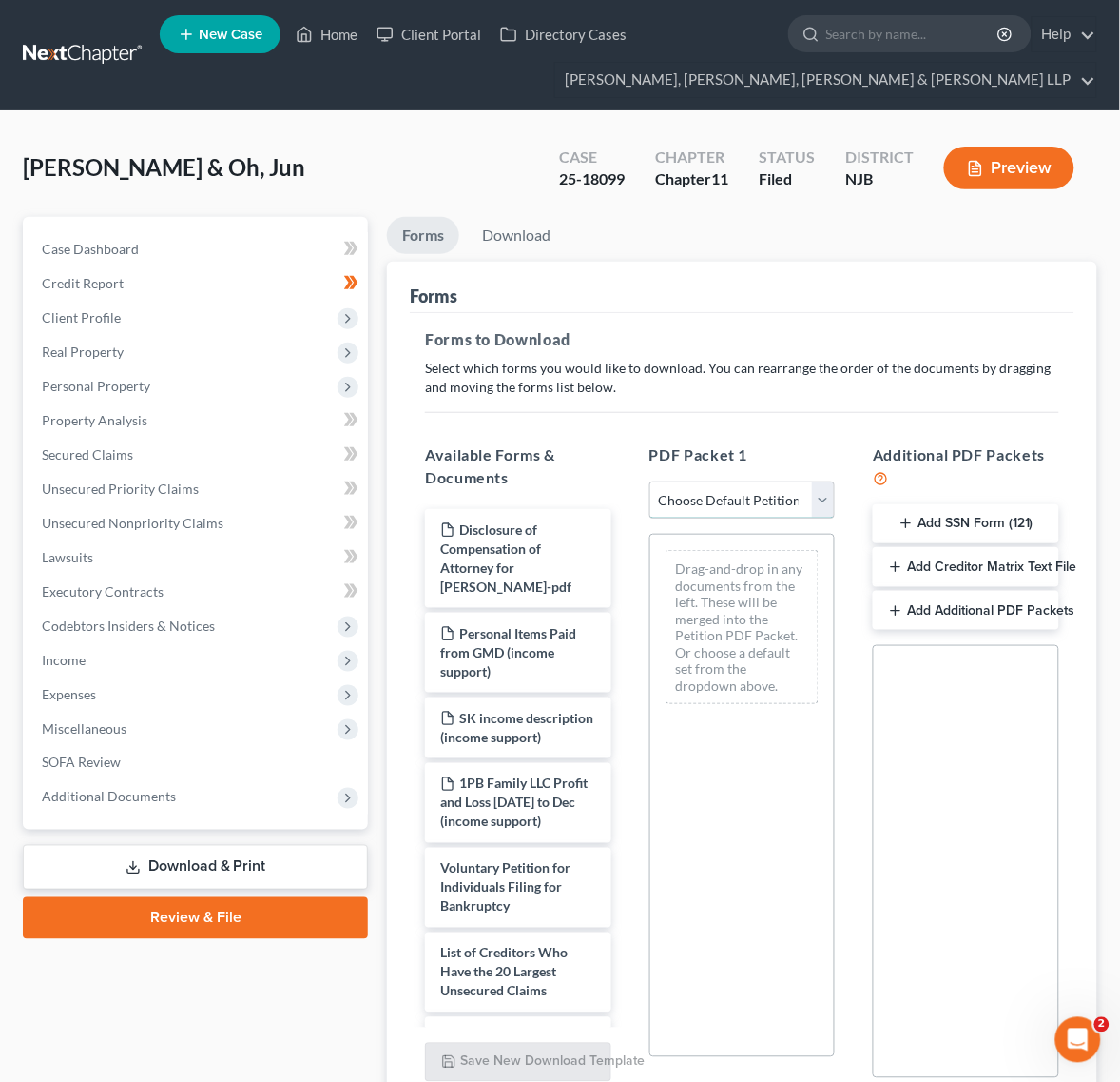
click at [772, 495] on select "Choose Default Petition PDF Packet Complete Bankruptcy Petition (all forms and …" at bounding box center [742, 500] width 187 height 38
click at [650, 481] on select "Choose Default Petition PDF Packet Complete Bankruptcy Petition (all forms and …" at bounding box center [742, 500] width 187 height 38
click at [787, 505] on select "Choose Default Petition PDF Packet Complete Bankruptcy Petition (all forms and …" at bounding box center [742, 500] width 187 height 38
select select "0"
click at [650, 481] on select "Choose Default Petition PDF Packet Complete Bankruptcy Petition (all forms and …" at bounding box center [742, 500] width 187 height 38
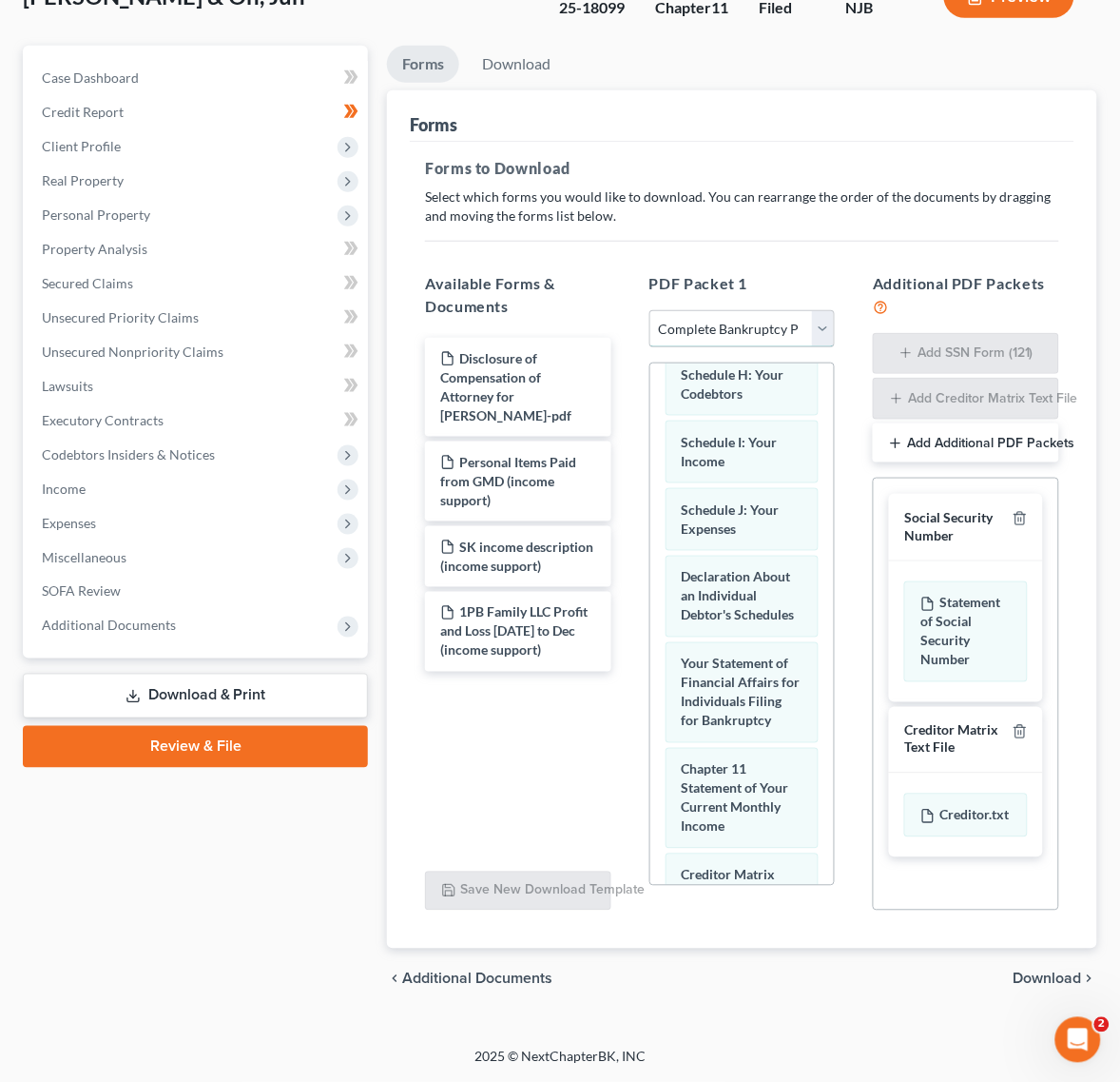
scroll to position [1457, 0]
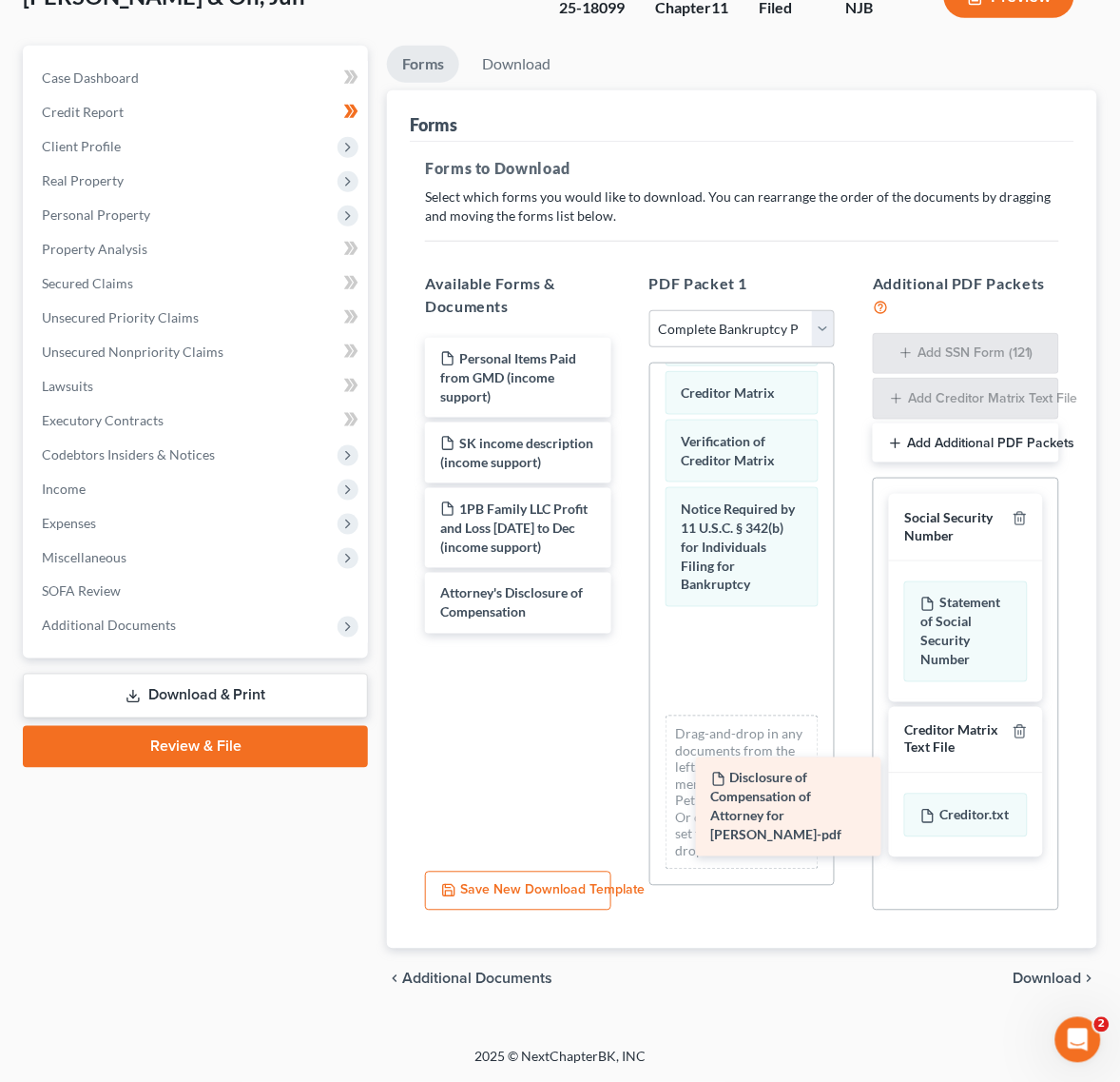
drag, startPoint x: 521, startPoint y: 378, endPoint x: 789, endPoint y: 796, distance: 496.5
click at [627, 634] on div "Disclosure of Compensation of Attorney for Debtor - SOO KANG-pdf Disclosure of …" at bounding box center [518, 485] width 217 height 295
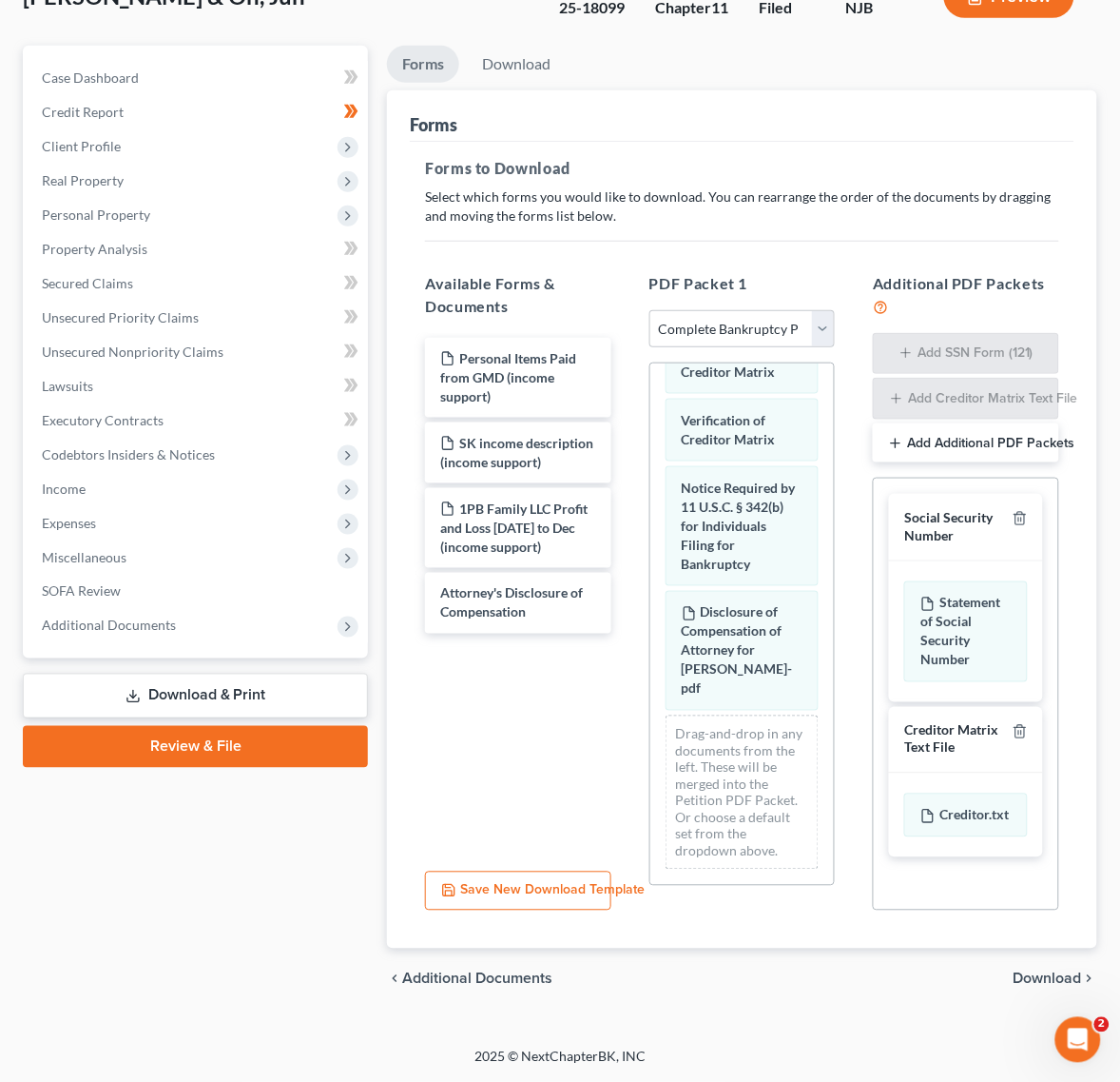
click at [1057, 979] on span "Download" at bounding box center [1048, 979] width 68 height 16
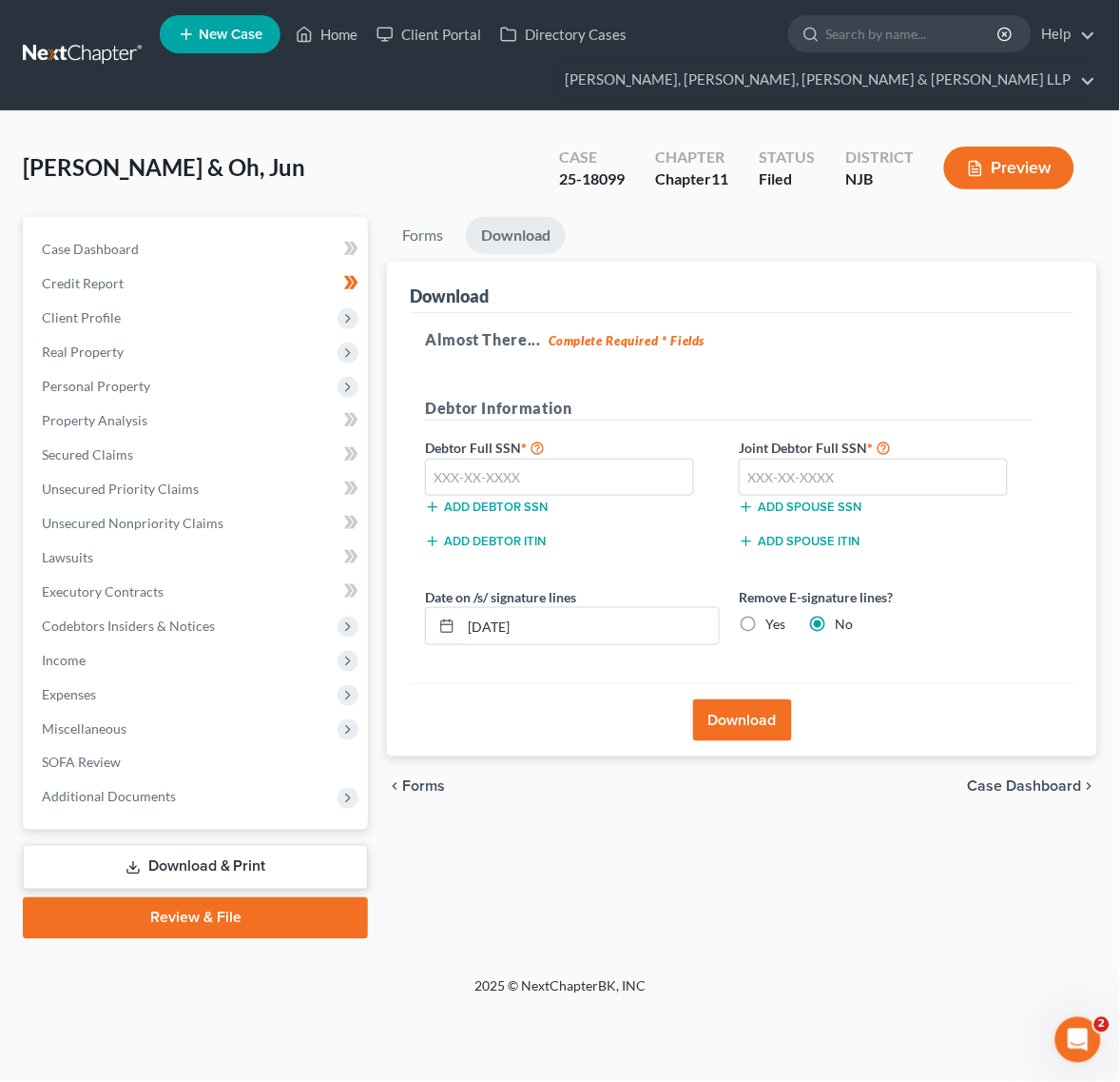
scroll to position [0, 0]
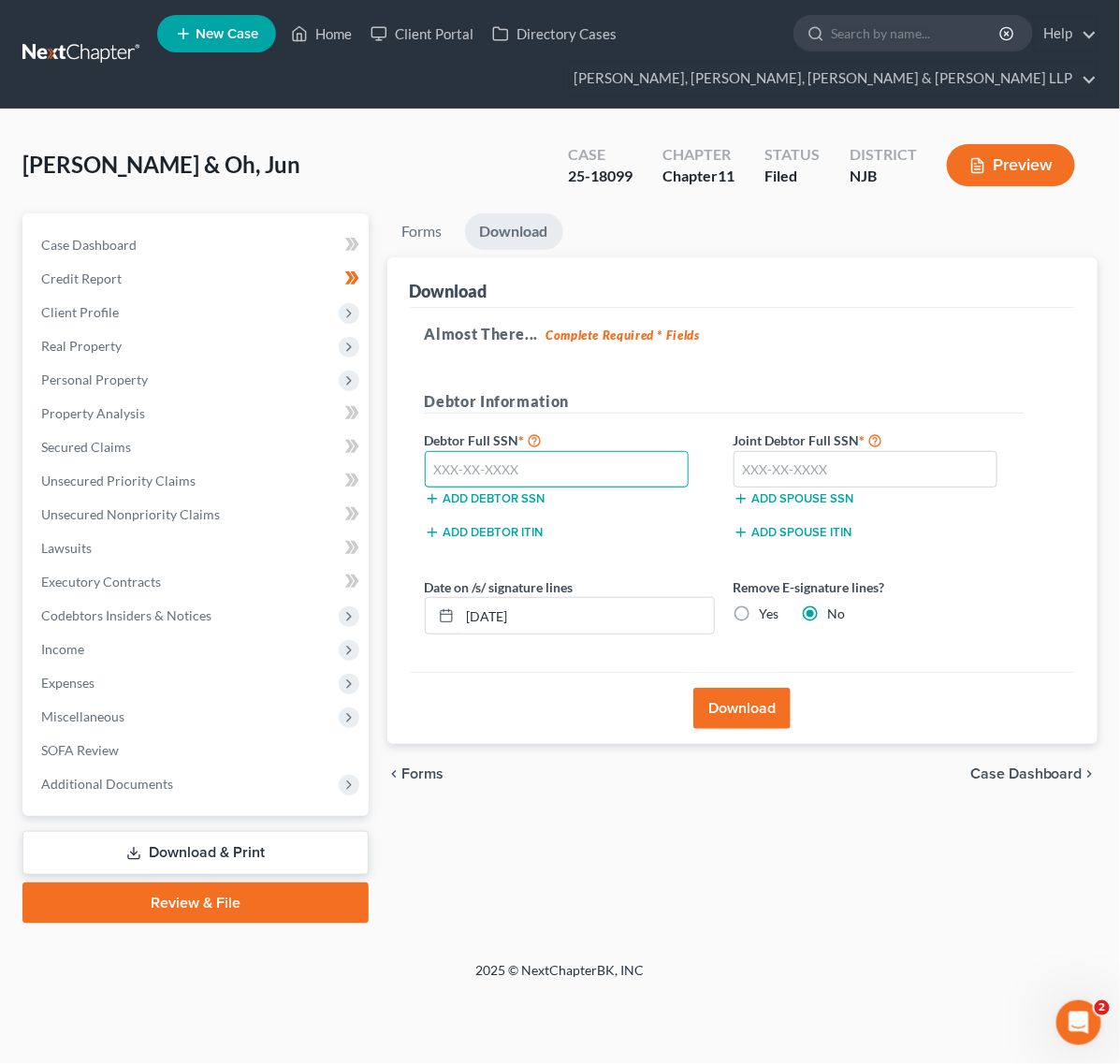
click at [680, 469] on input "text" at bounding box center [556, 469] width 265 height 38
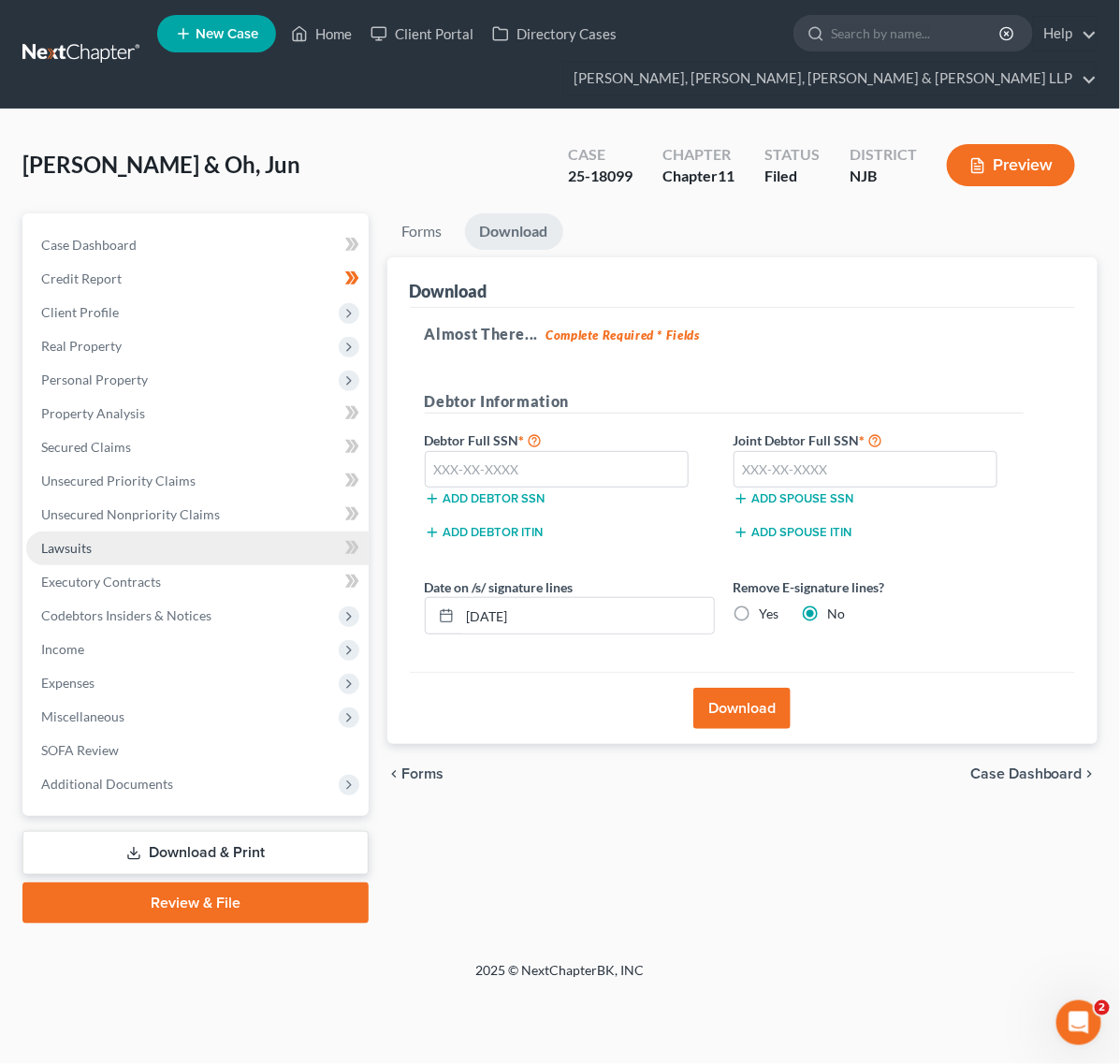
click at [96, 552] on link "Lawsuits" at bounding box center [197, 547] width 343 height 34
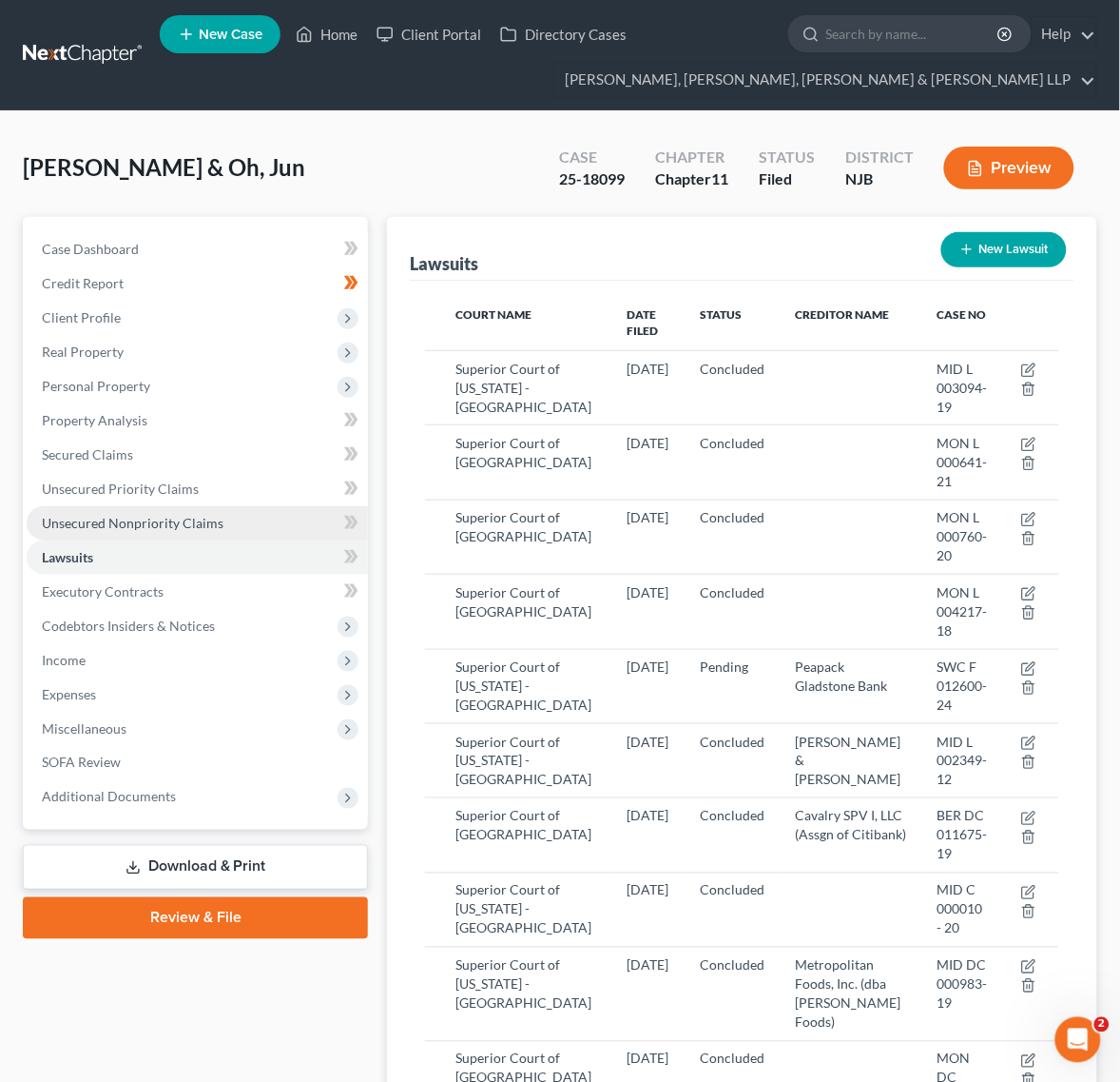
click at [112, 509] on link "Unsecured Nonpriority Claims" at bounding box center [197, 522] width 341 height 34
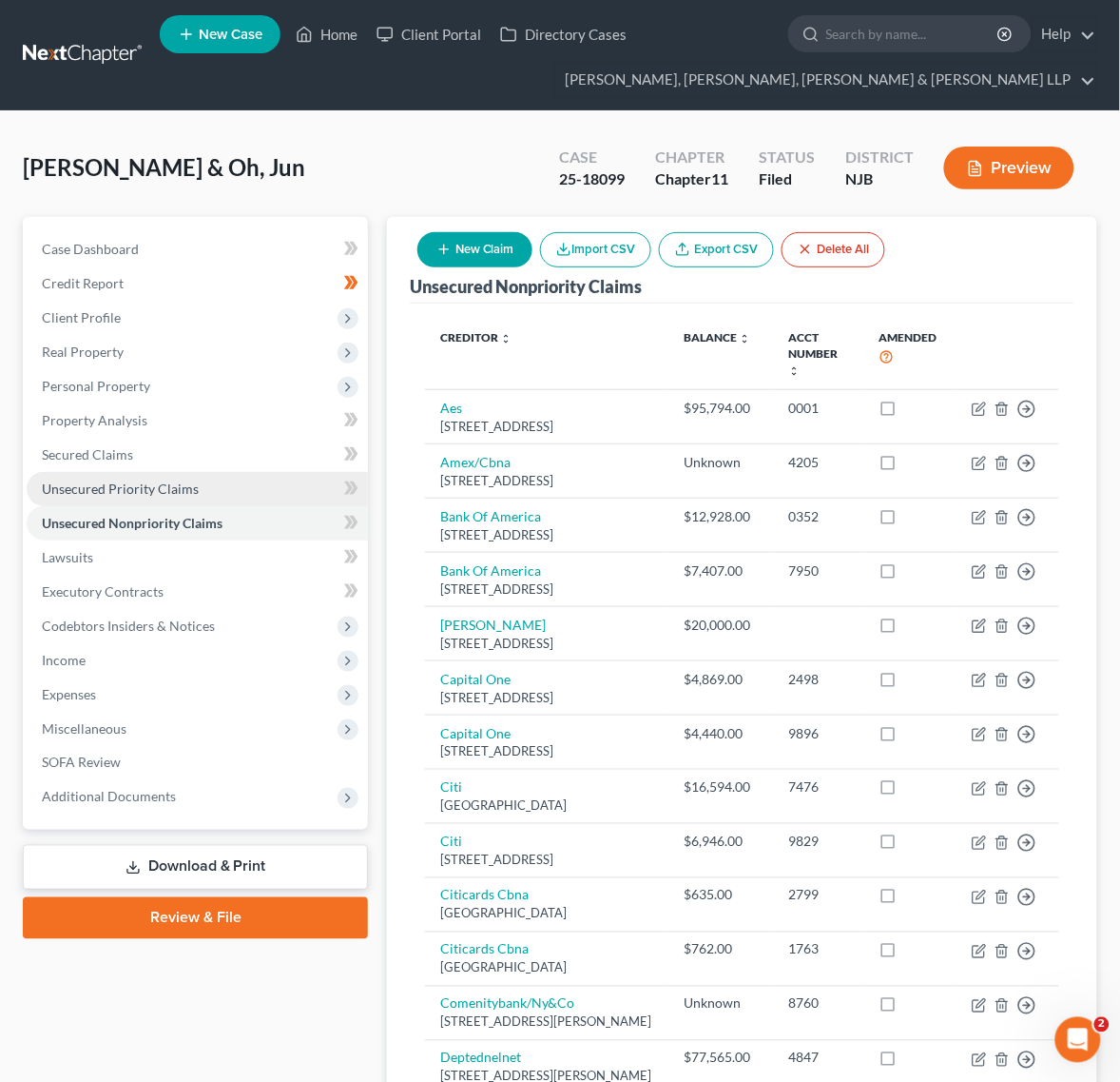
click at [120, 473] on link "Unsecured Priority Claims" at bounding box center [197, 488] width 341 height 34
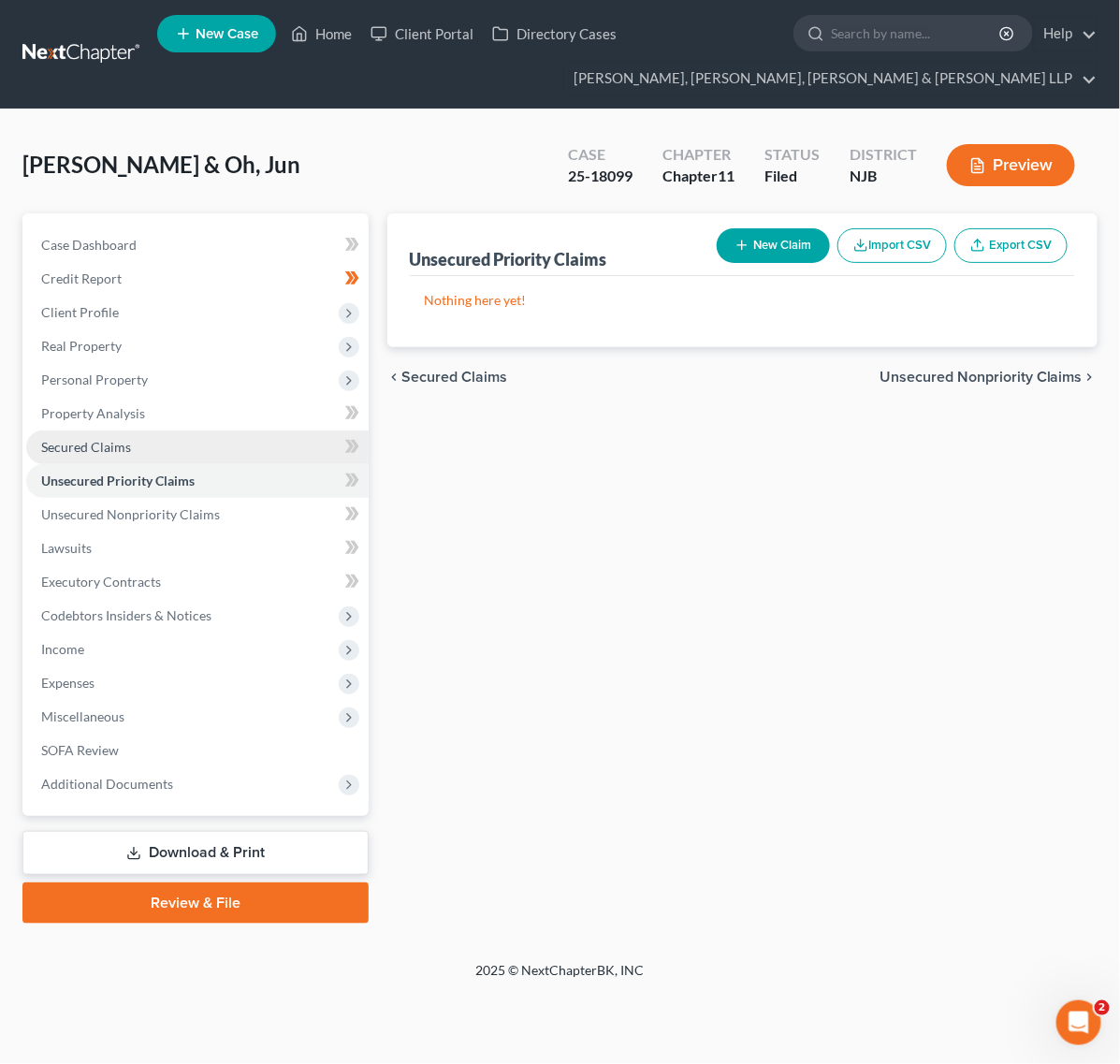
click at [118, 445] on span "Secured Claims" at bounding box center [86, 446] width 89 height 16
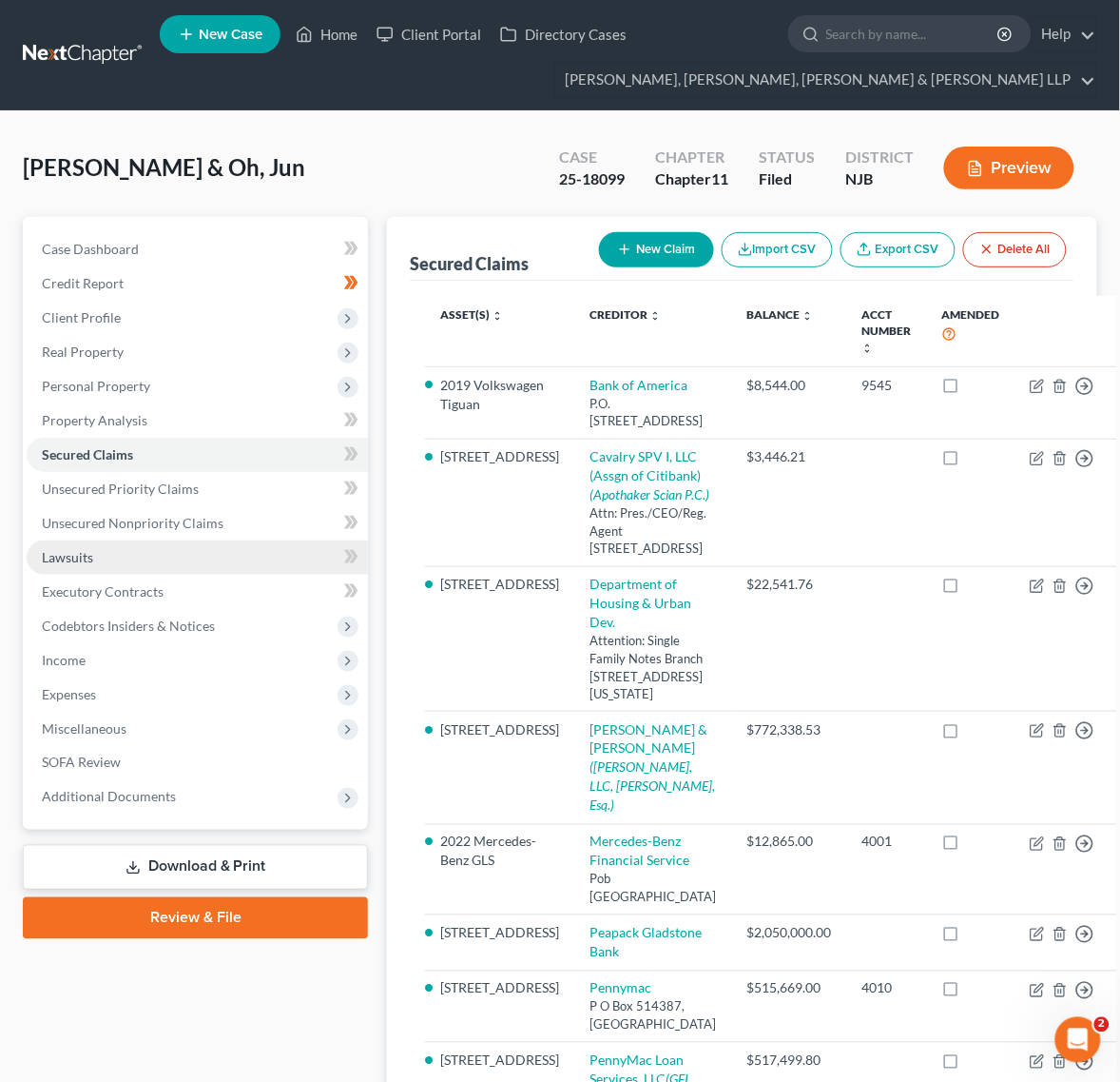
click at [129, 567] on link "Lawsuits" at bounding box center [197, 557] width 341 height 34
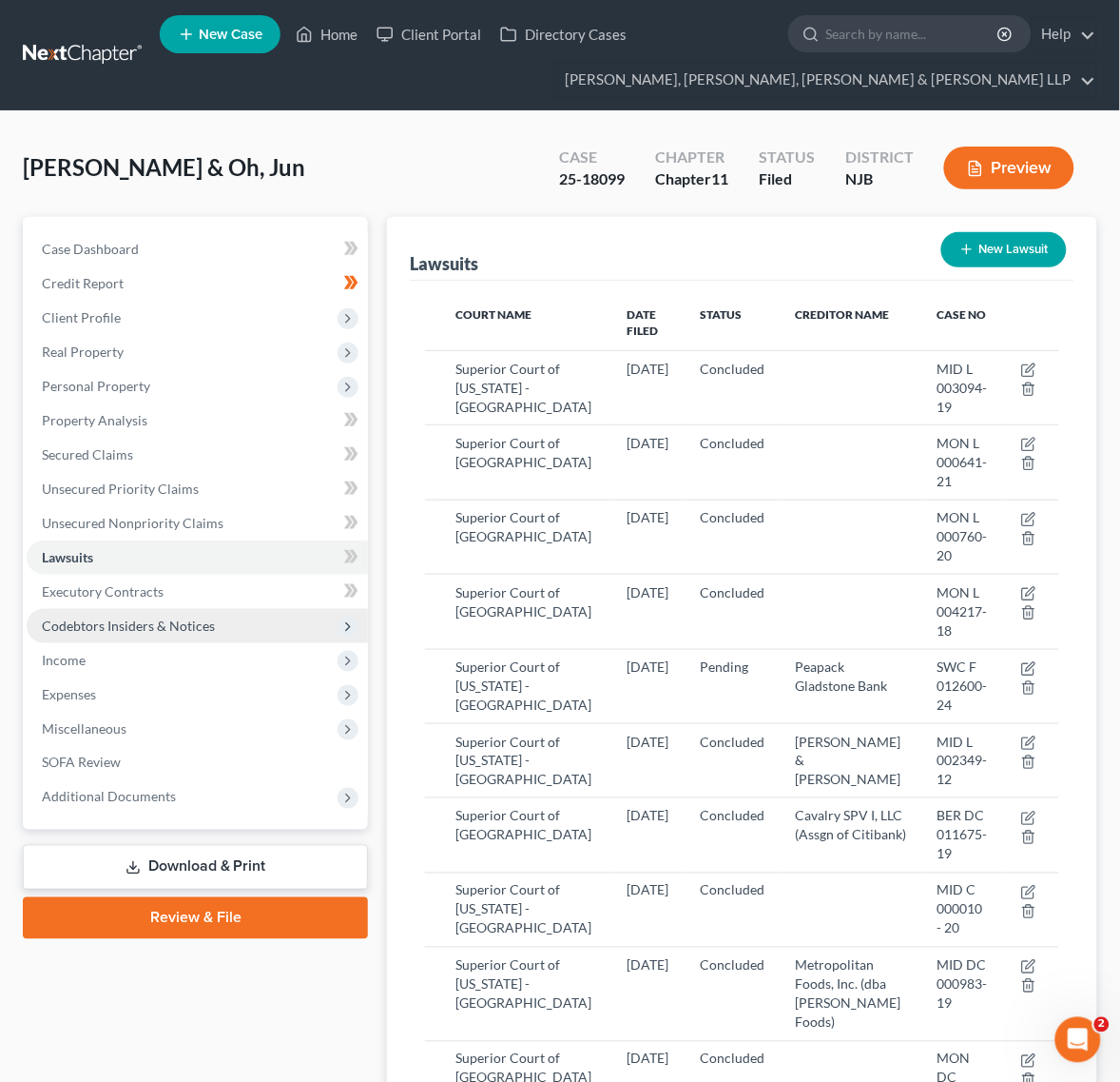
click at [159, 611] on span "Codebtors Insiders & Notices" at bounding box center [197, 625] width 341 height 34
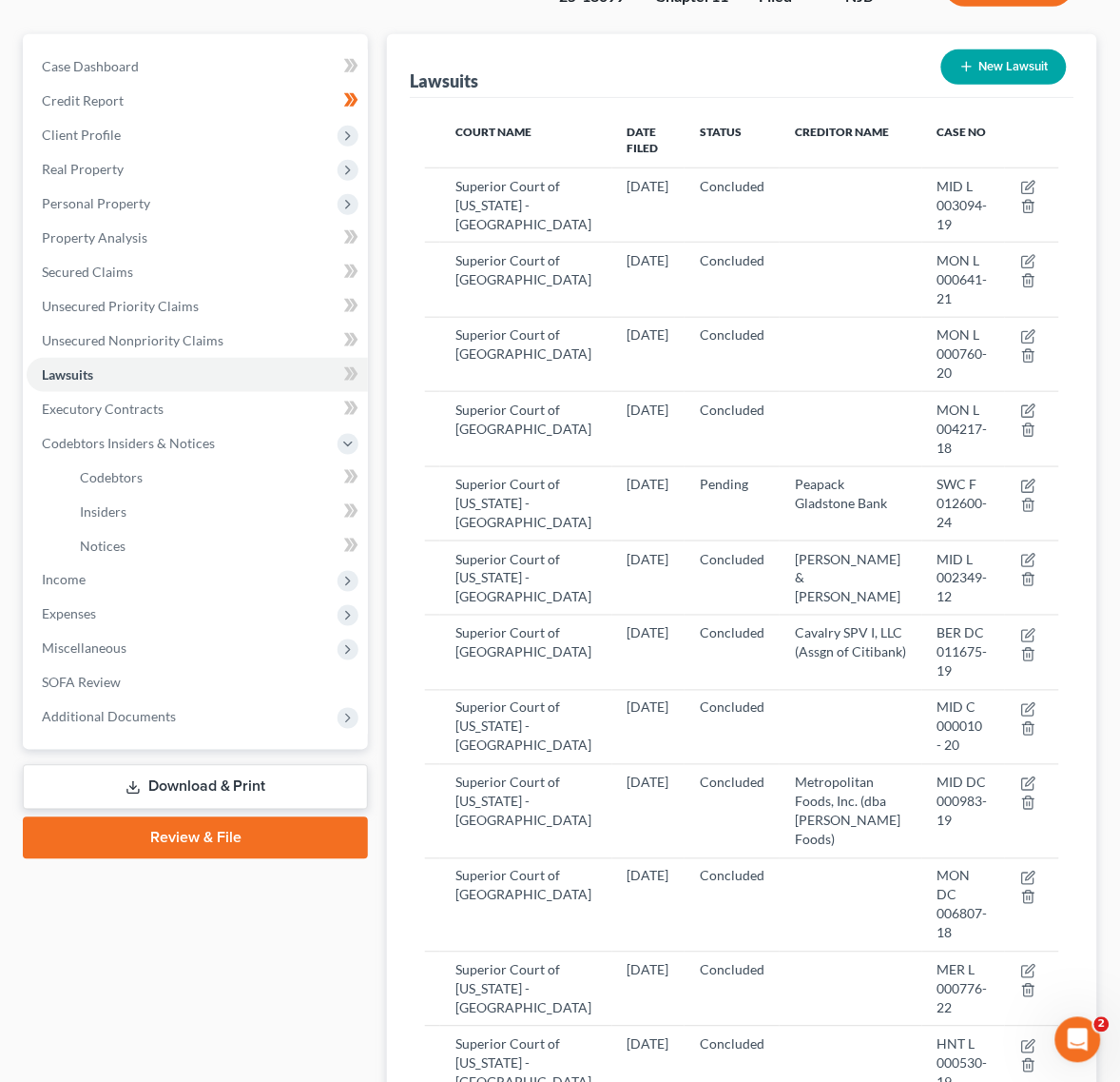
click at [163, 783] on link "Download & Print" at bounding box center [195, 788] width 345 height 45
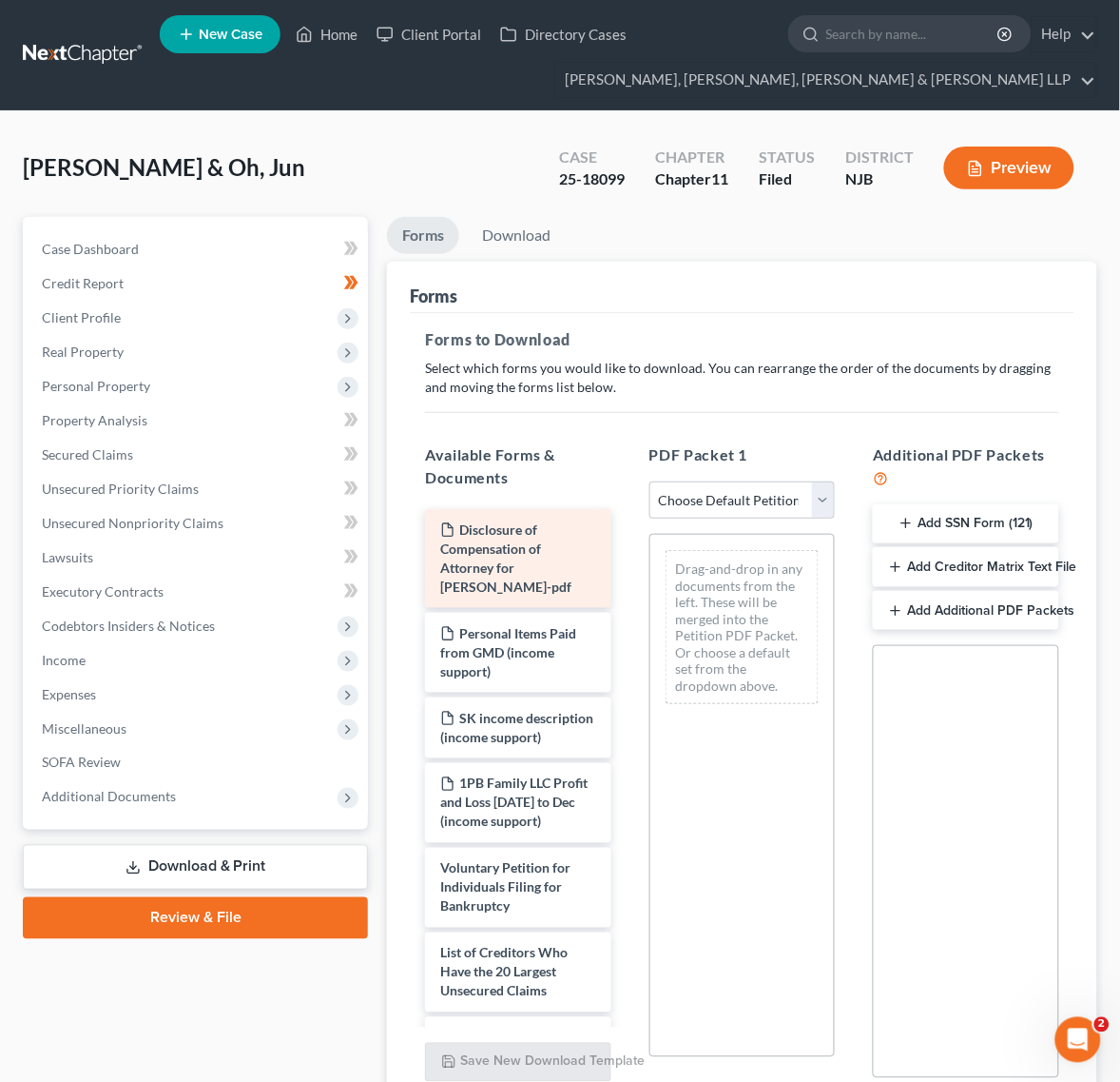
click at [493, 557] on div "Disclosure of Compensation of Attorney for Debtor - SOO KANG-pdf" at bounding box center [518, 558] width 187 height 99
click at [758, 476] on div "PDF Packet 1 Choose Default Petition PDF Packet Complete Bankruptcy Petition (a…" at bounding box center [742, 761] width 224 height 666
click at [757, 504] on select "Choose Default Petition PDF Packet Complete Bankruptcy Petition (all forms and …" at bounding box center [742, 500] width 187 height 38
select select "0"
click at [650, 481] on select "Choose Default Petition PDF Packet Complete Bankruptcy Petition (all forms and …" at bounding box center [742, 500] width 187 height 38
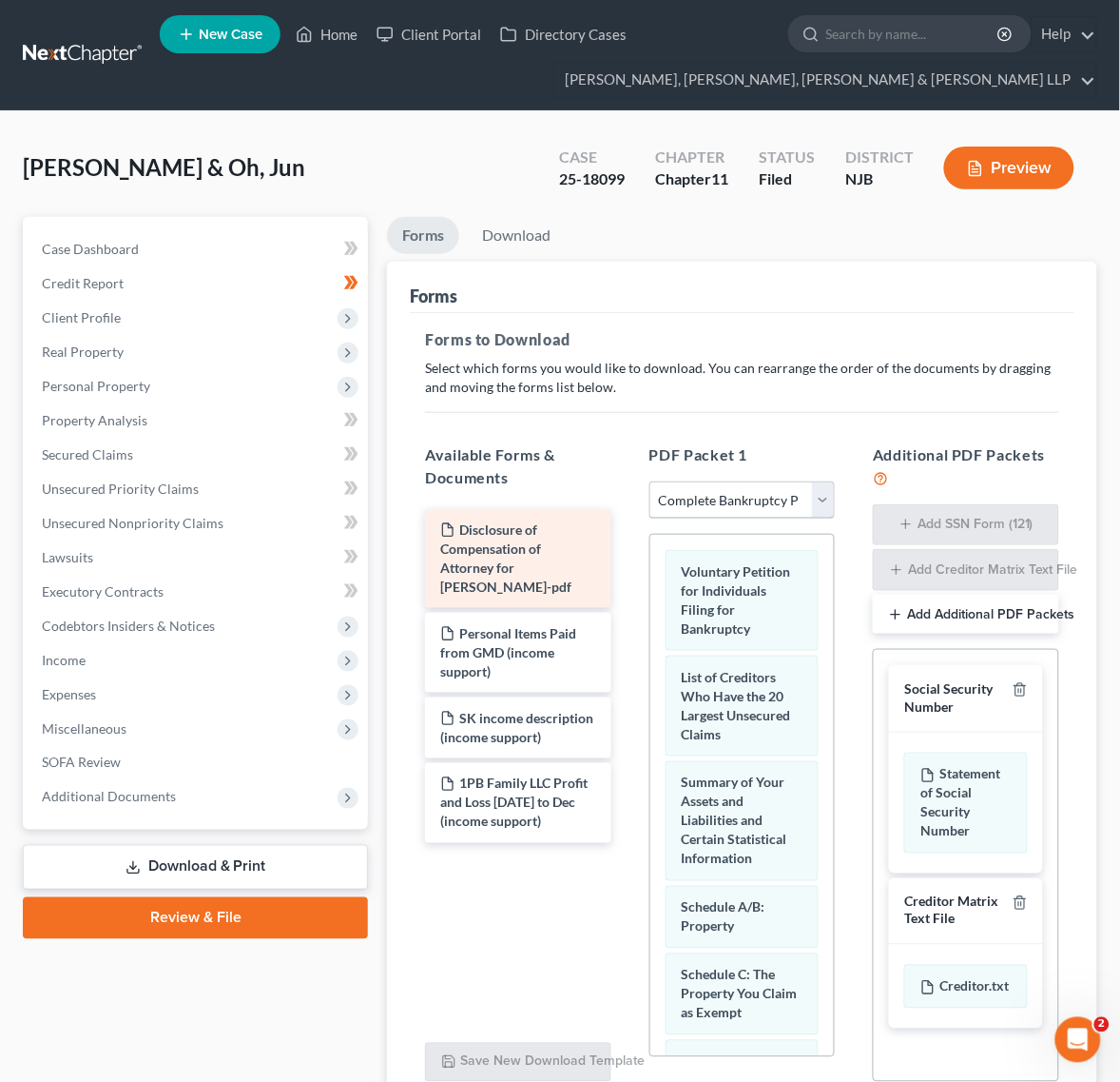
scroll to position [171, 0]
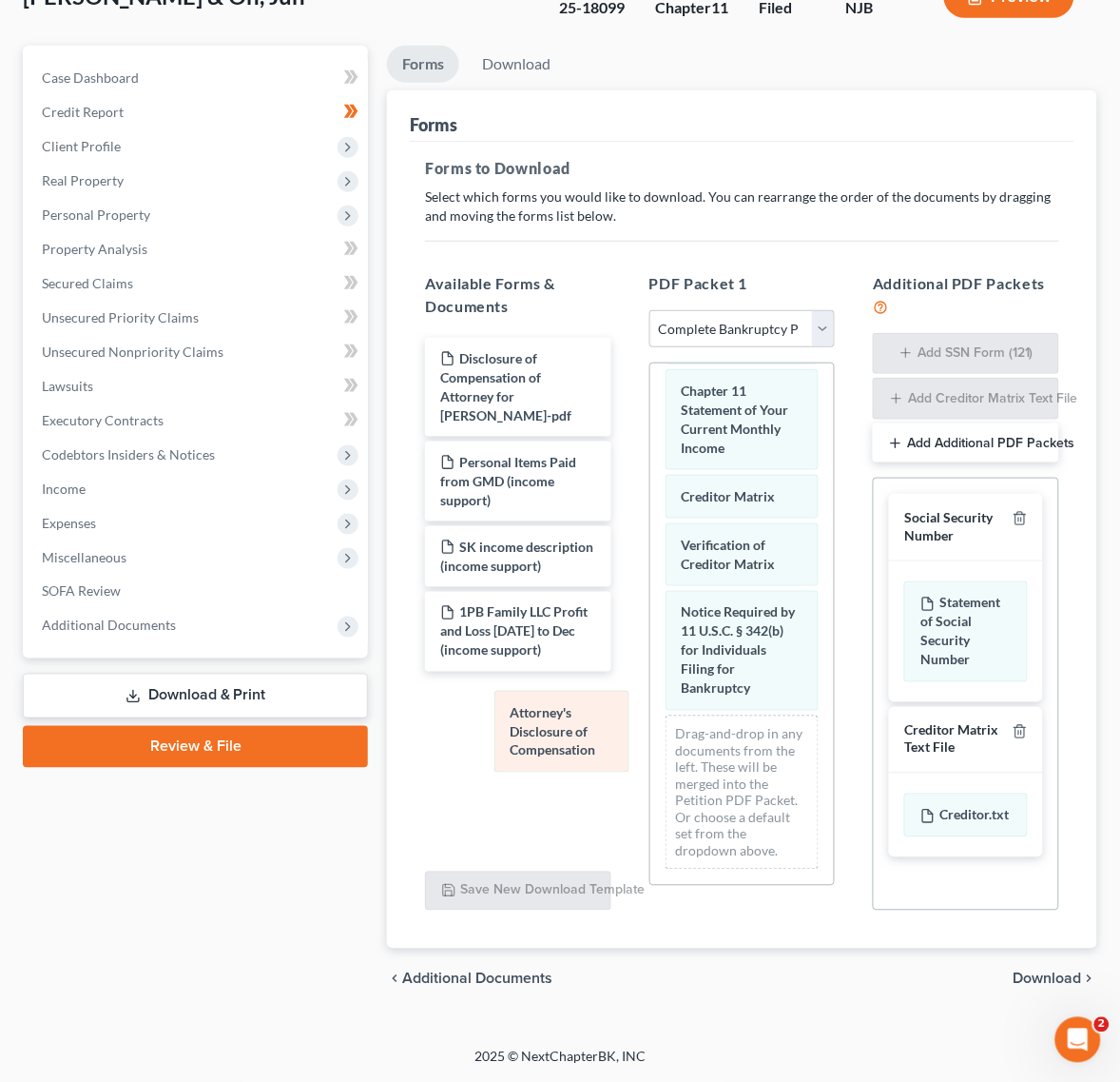
drag, startPoint x: 709, startPoint y: 709, endPoint x: 562, endPoint y: 771, distance: 159.5
click at [650, 771] on div "Attorney's Disclosure of Compensation Voluntary Petition for Individuals Filing…" at bounding box center [742, 19] width 185 height 1733
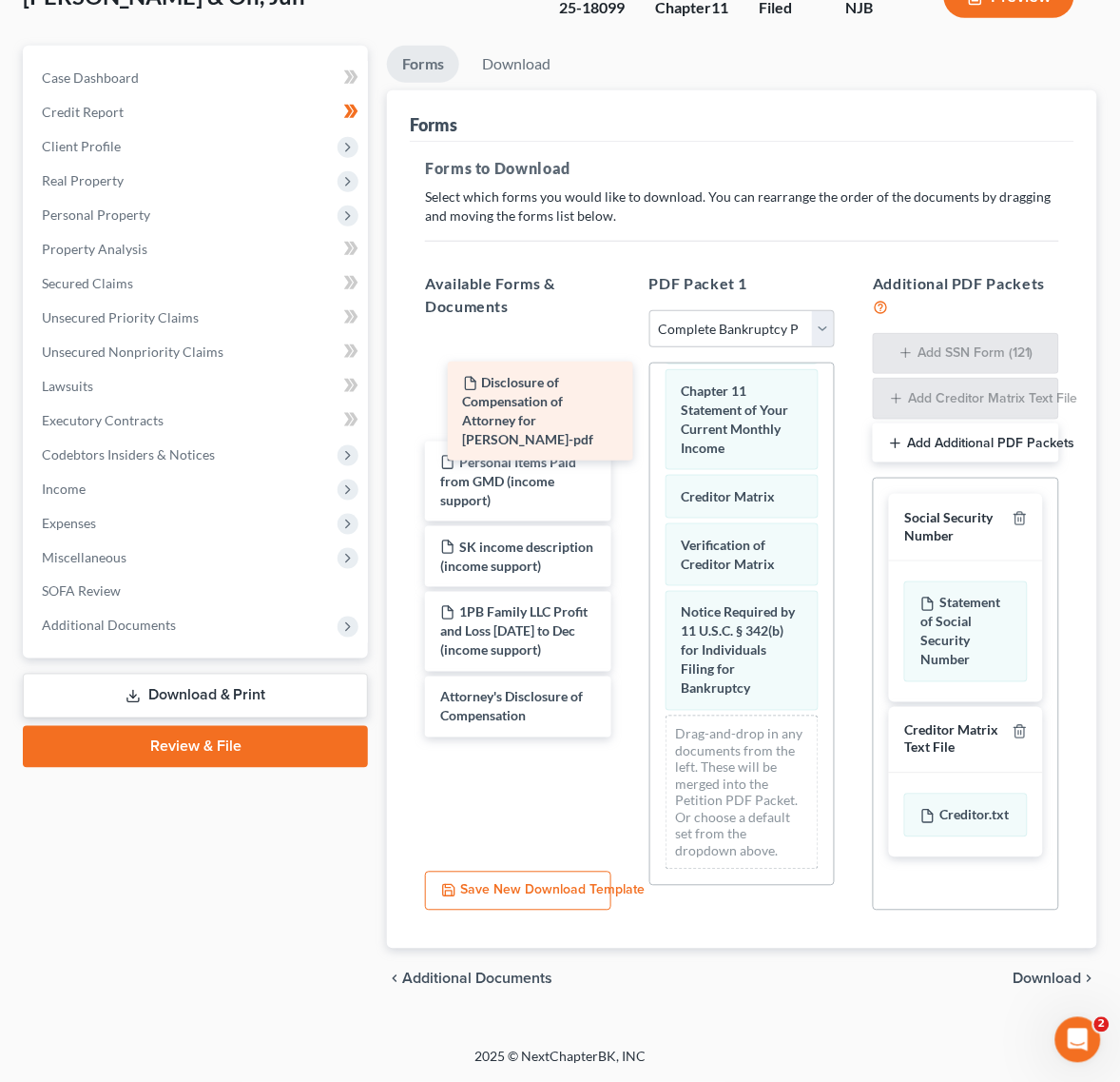
scroll to position [1457, 0]
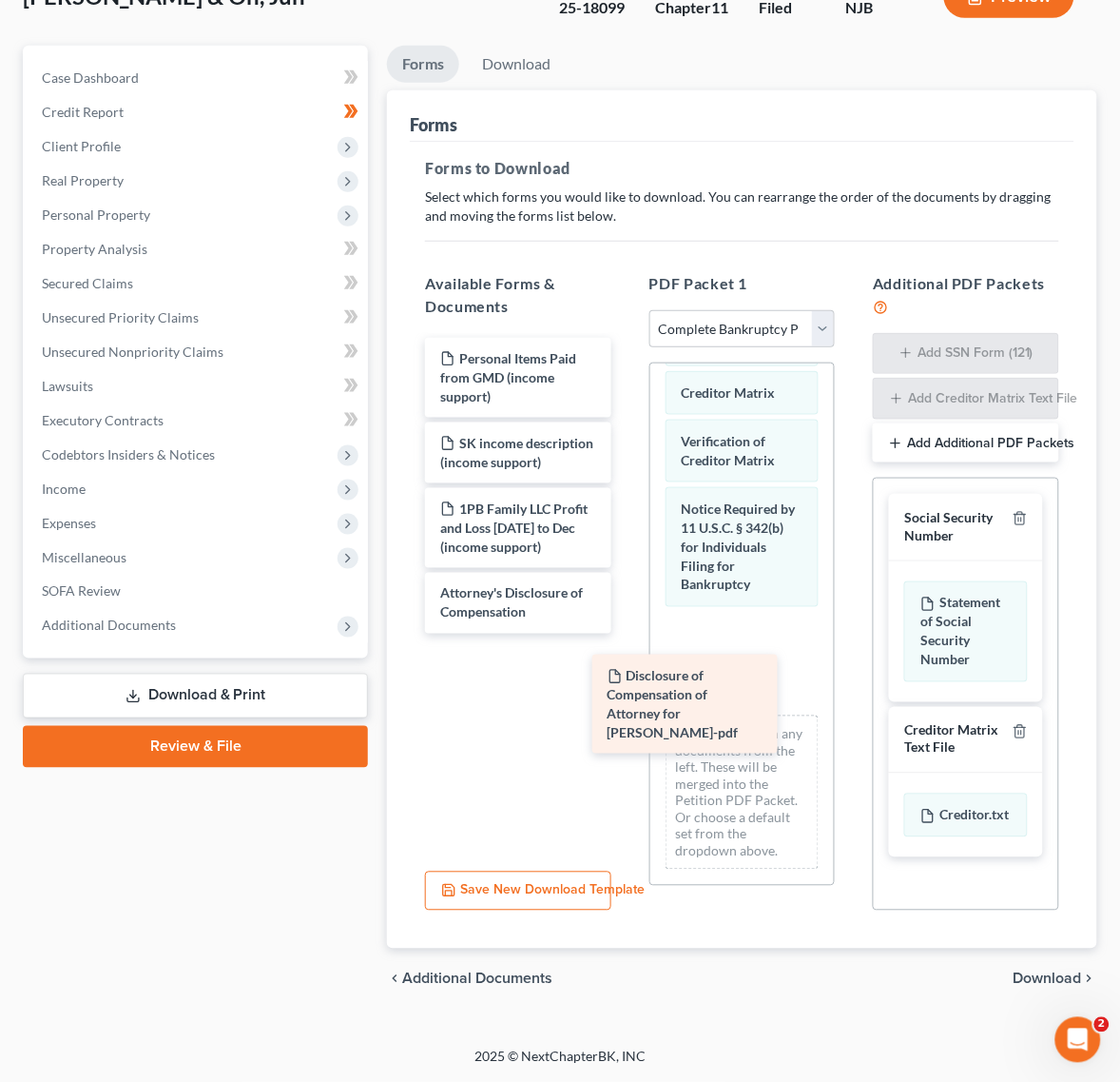
drag, startPoint x: 588, startPoint y: 429, endPoint x: 733, endPoint y: 723, distance: 327.8
click at [627, 634] on div "Disclosure of Compensation of Attorney for Debtor - SOO KANG-pdf Disclosure of …" at bounding box center [518, 485] width 217 height 295
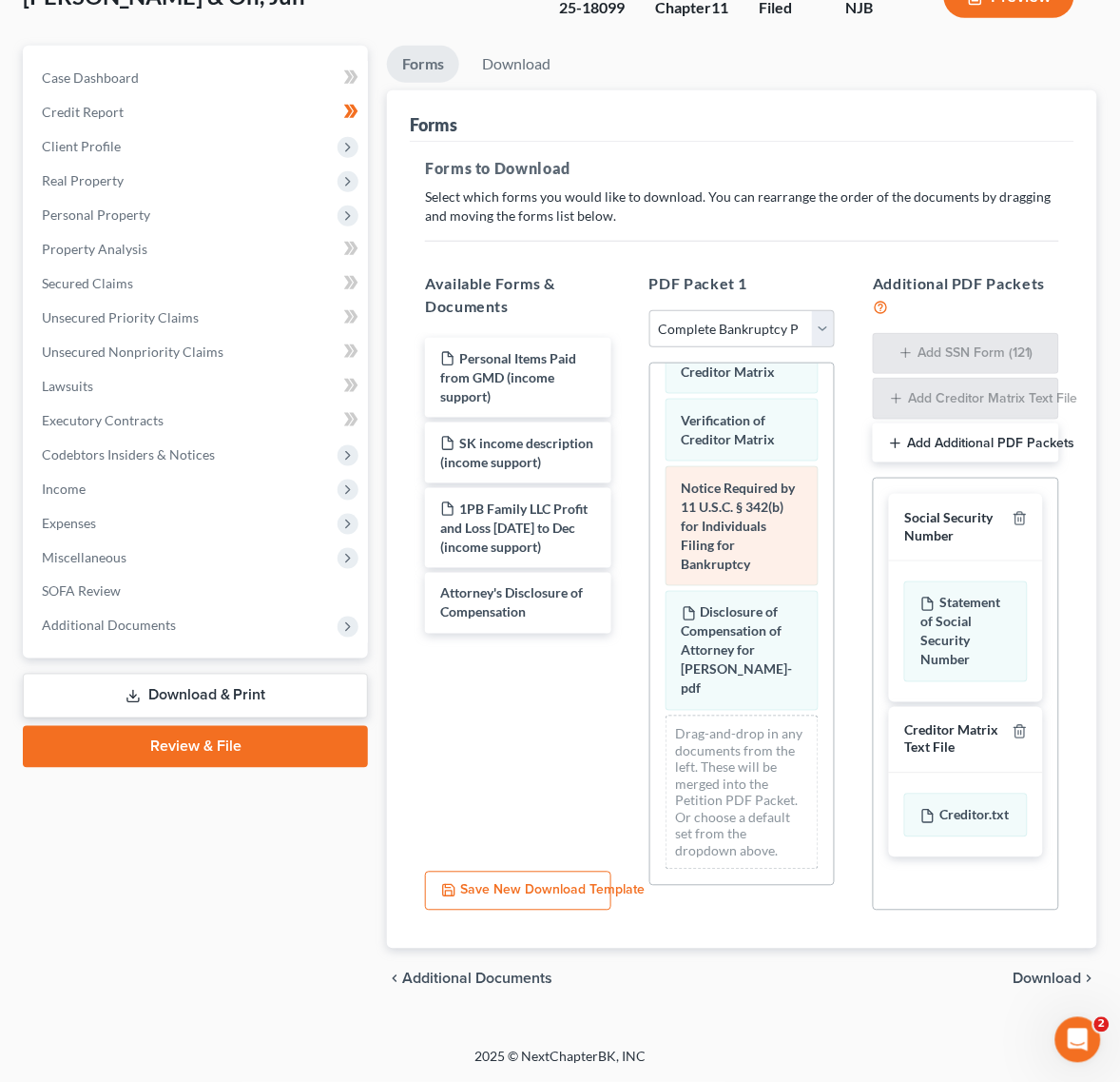
scroll to position [1494, 0]
click at [1082, 997] on div "chevron_left Additional Documents Download chevron_right" at bounding box center [742, 978] width 710 height 61
click at [1067, 978] on span "Download" at bounding box center [1048, 979] width 68 height 16
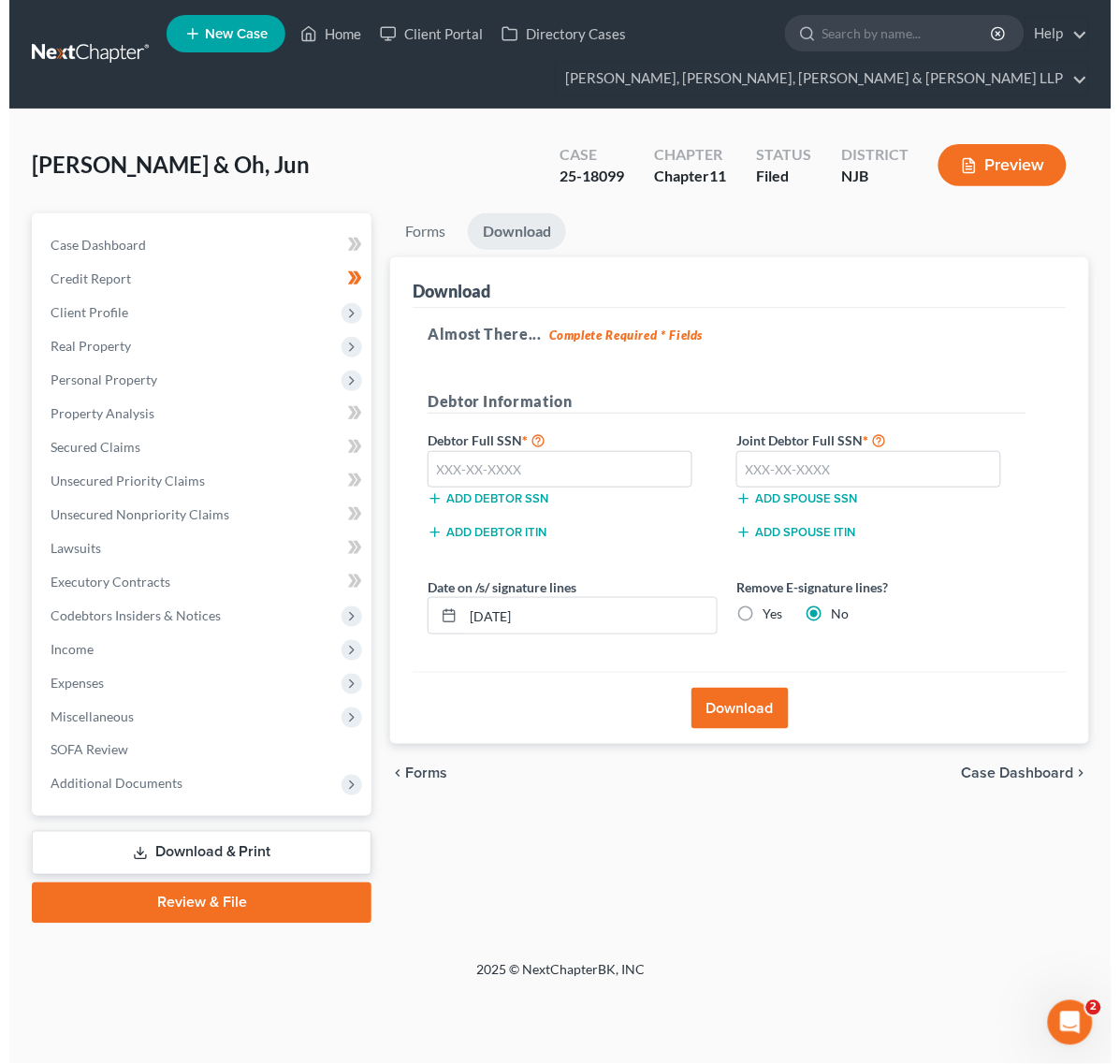
scroll to position [0, 0]
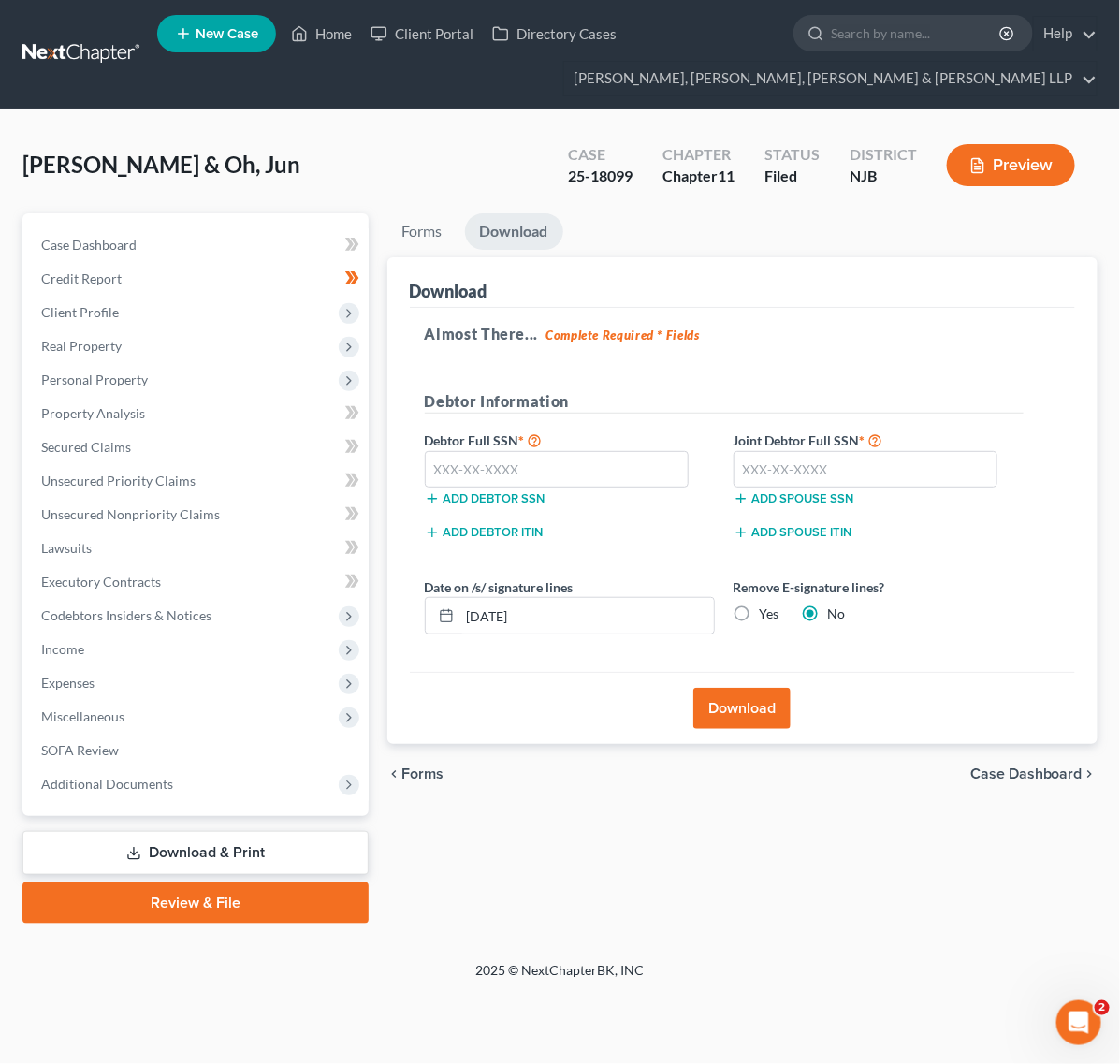
drag, startPoint x: 812, startPoint y: 327, endPoint x: 179, endPoint y: 29, distance: 699.6
click at [812, 327] on h5 "Almost There... Complete Required * Fields" at bounding box center [742, 333] width 635 height 22
click at [624, 463] on input "text" at bounding box center [556, 469] width 265 height 38
click at [675, 469] on input "text" at bounding box center [556, 469] width 265 height 38
type input "561-81-6745"
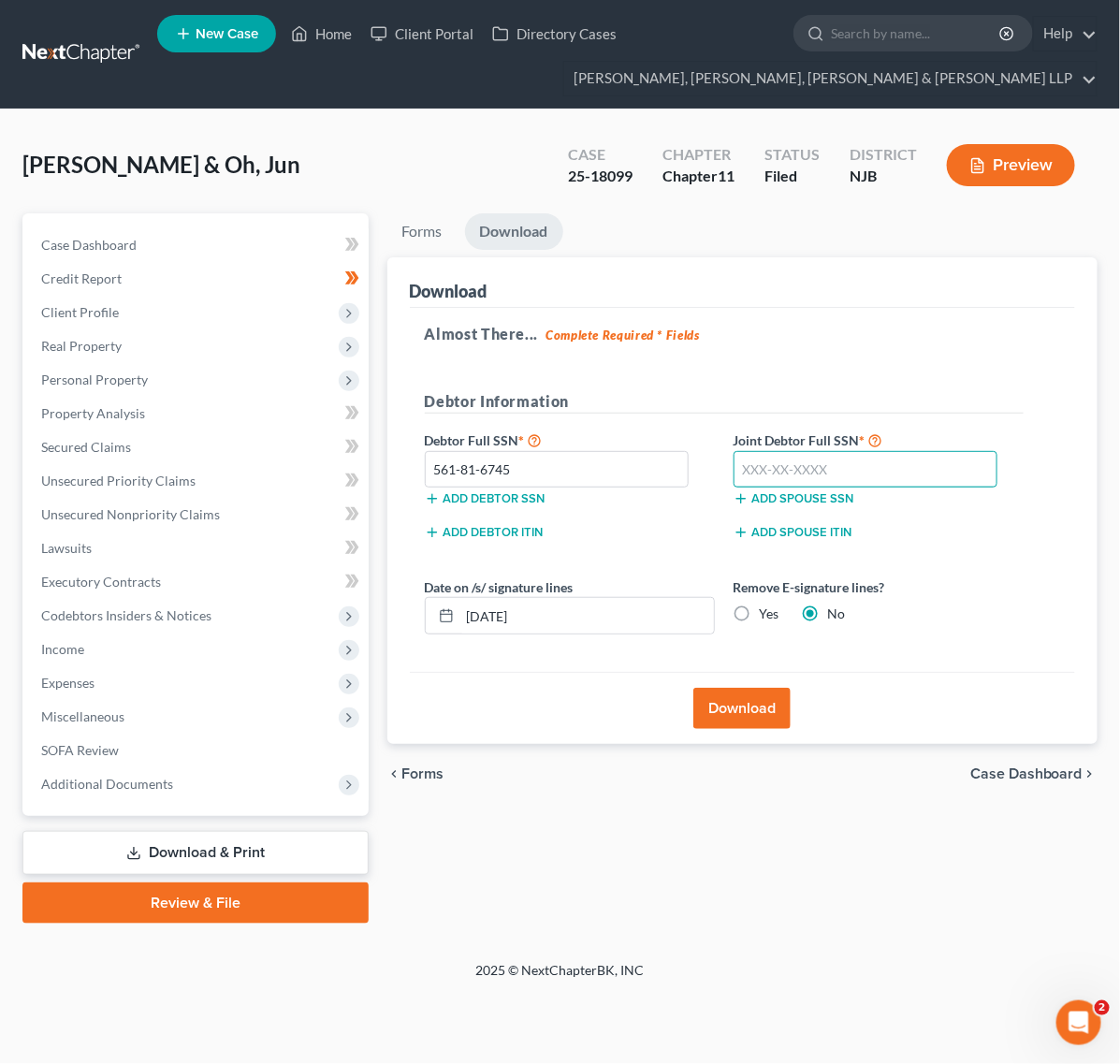
click at [835, 468] on input "text" at bounding box center [865, 469] width 265 height 38
type input "556-75-4501"
drag, startPoint x: 751, startPoint y: 707, endPoint x: 751, endPoint y: 721, distance: 14.0
click at [751, 721] on button "Download" at bounding box center [741, 708] width 97 height 41
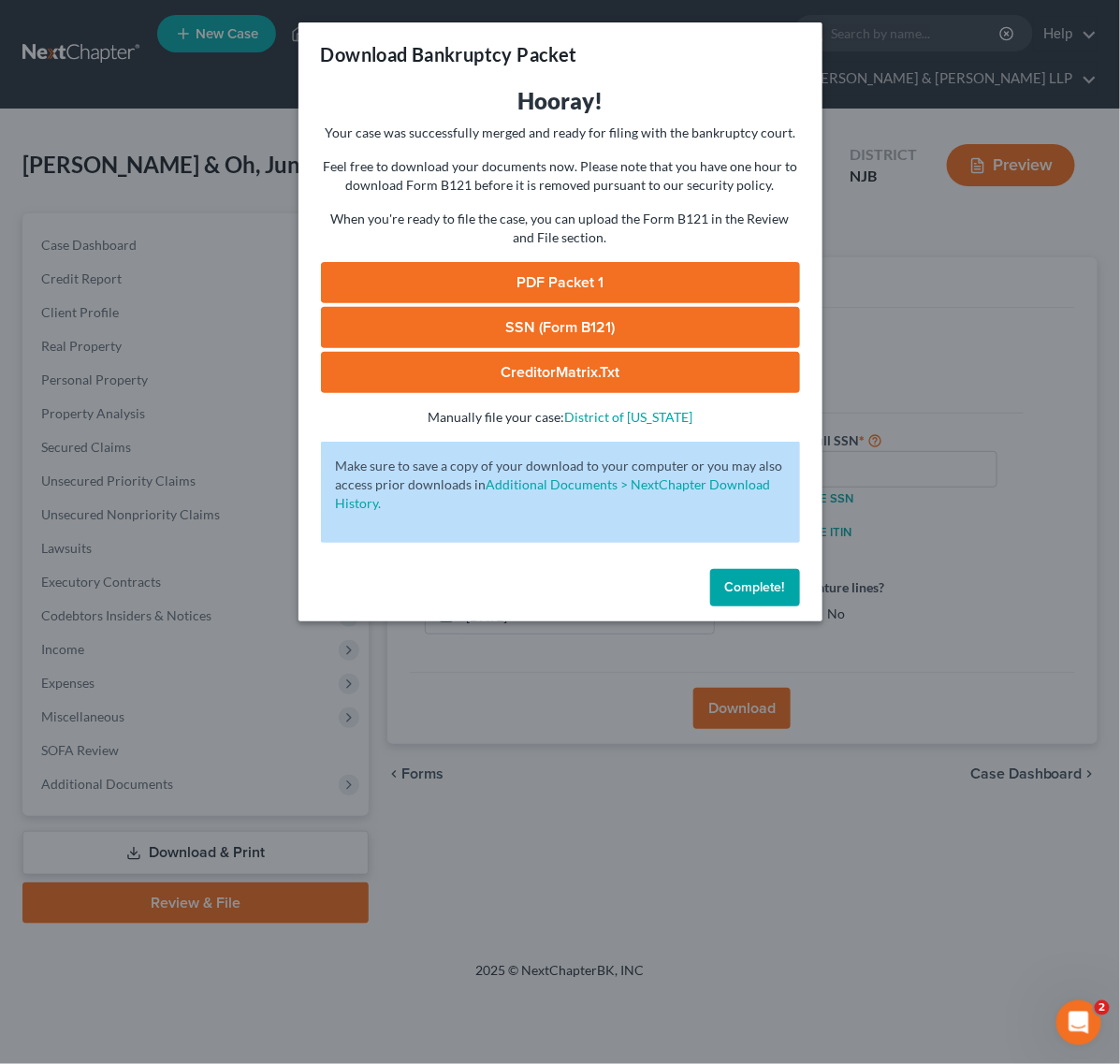
click at [655, 279] on link "PDF Packet 1" at bounding box center [560, 282] width 479 height 41
click at [651, 727] on div "Download Bankruptcy Packet Hooray! Your case was successfully merged and ready …" at bounding box center [560, 532] width 1120 height 1064
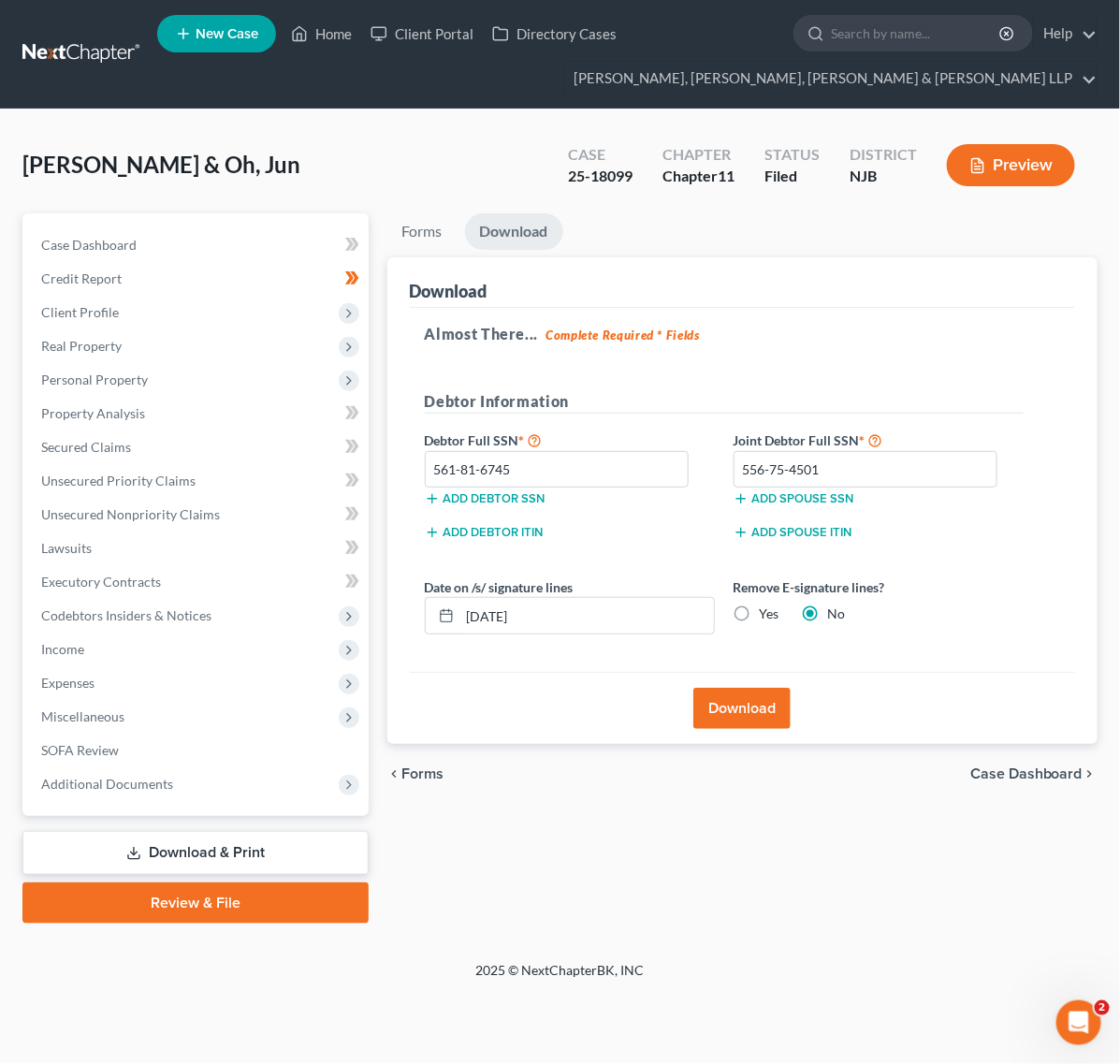
click at [65, 52] on link at bounding box center [82, 54] width 119 height 34
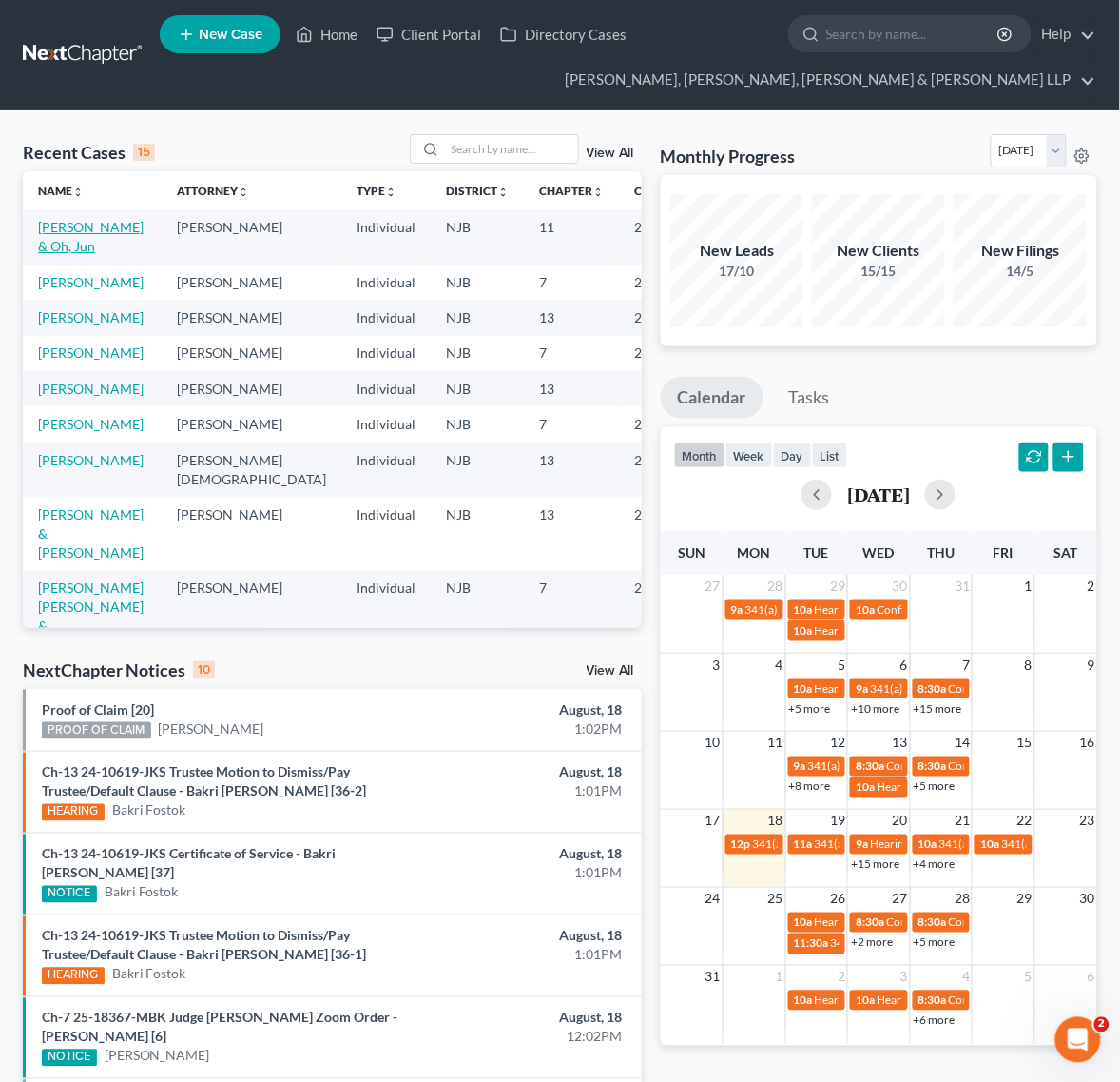
click at [86, 233] on link "[PERSON_NAME] & Oh, Jun" at bounding box center [91, 237] width 106 height 35
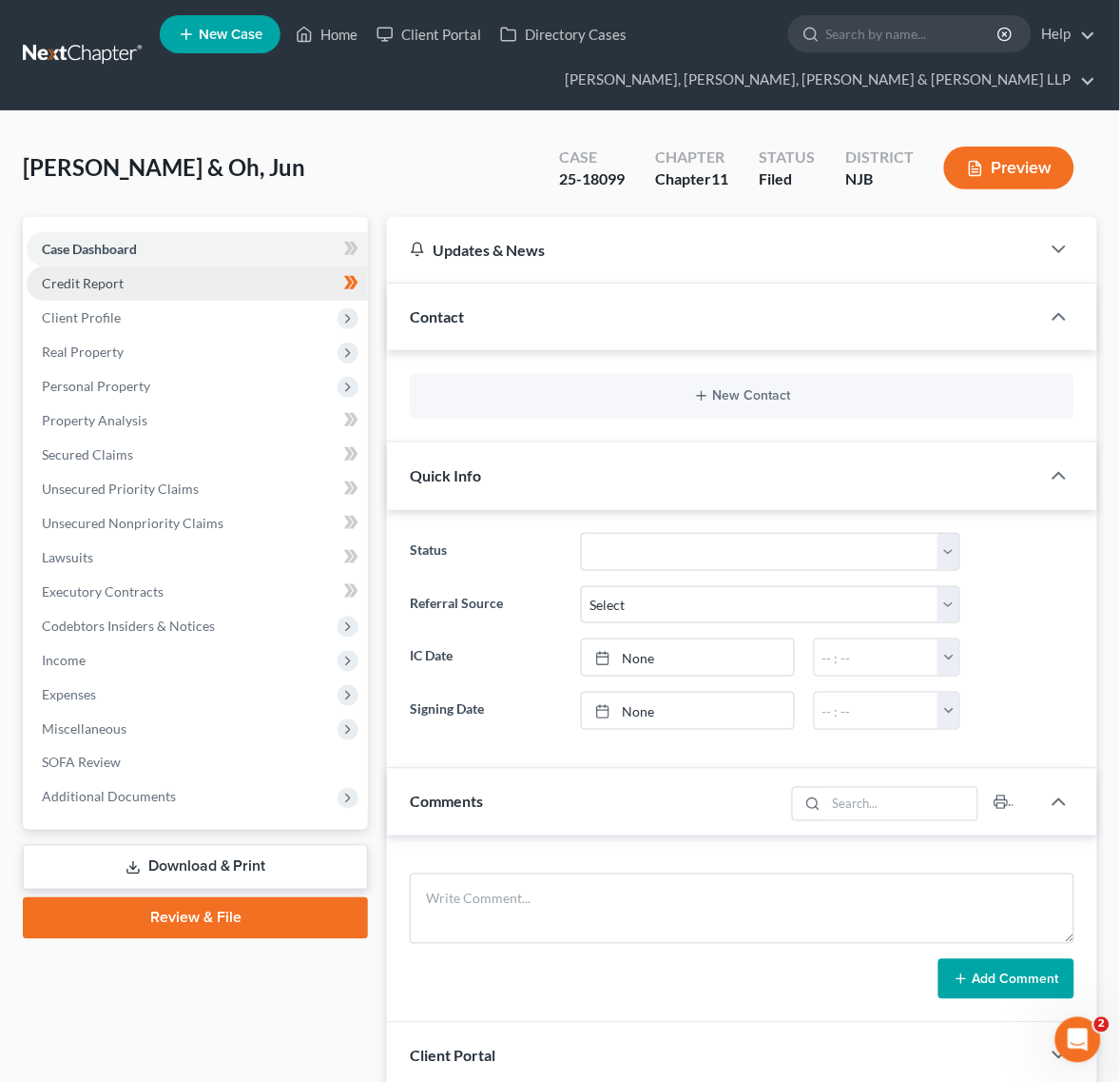
click at [150, 266] on link "Credit Report" at bounding box center [197, 283] width 341 height 34
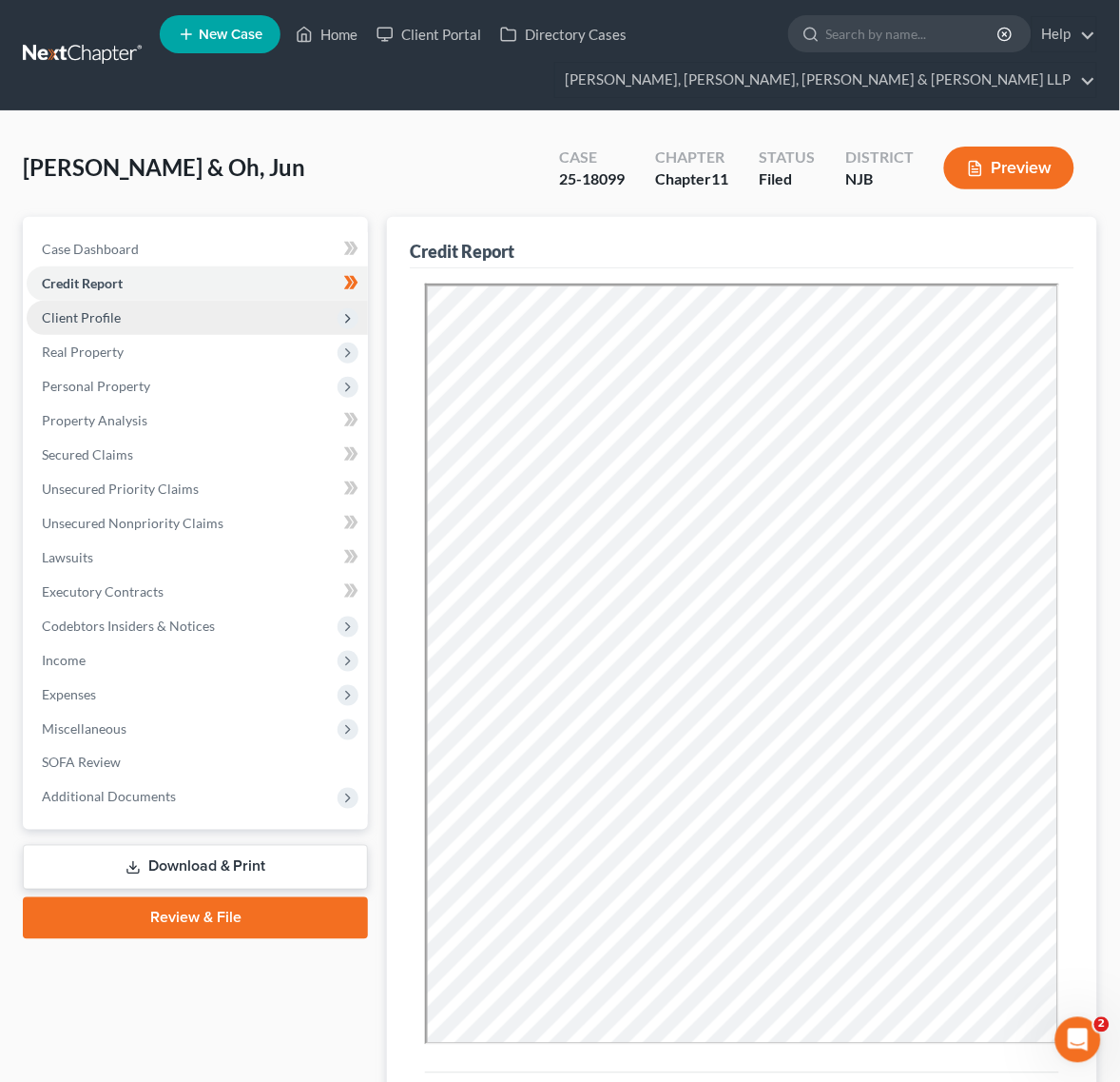
click at [110, 304] on span "Client Profile" at bounding box center [197, 317] width 341 height 34
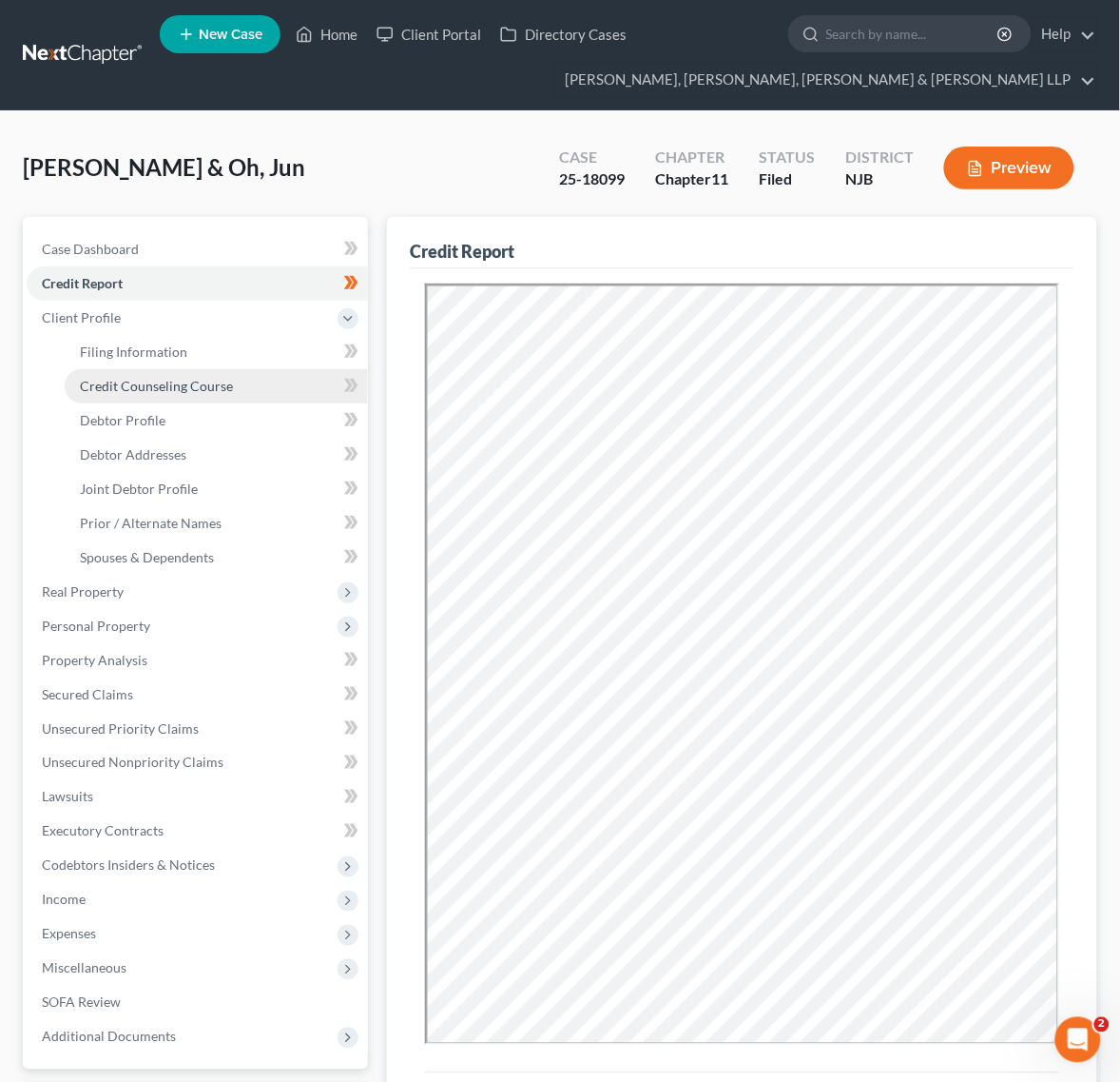
click at [149, 369] on link "Credit Counseling Course" at bounding box center [216, 385] width 303 height 34
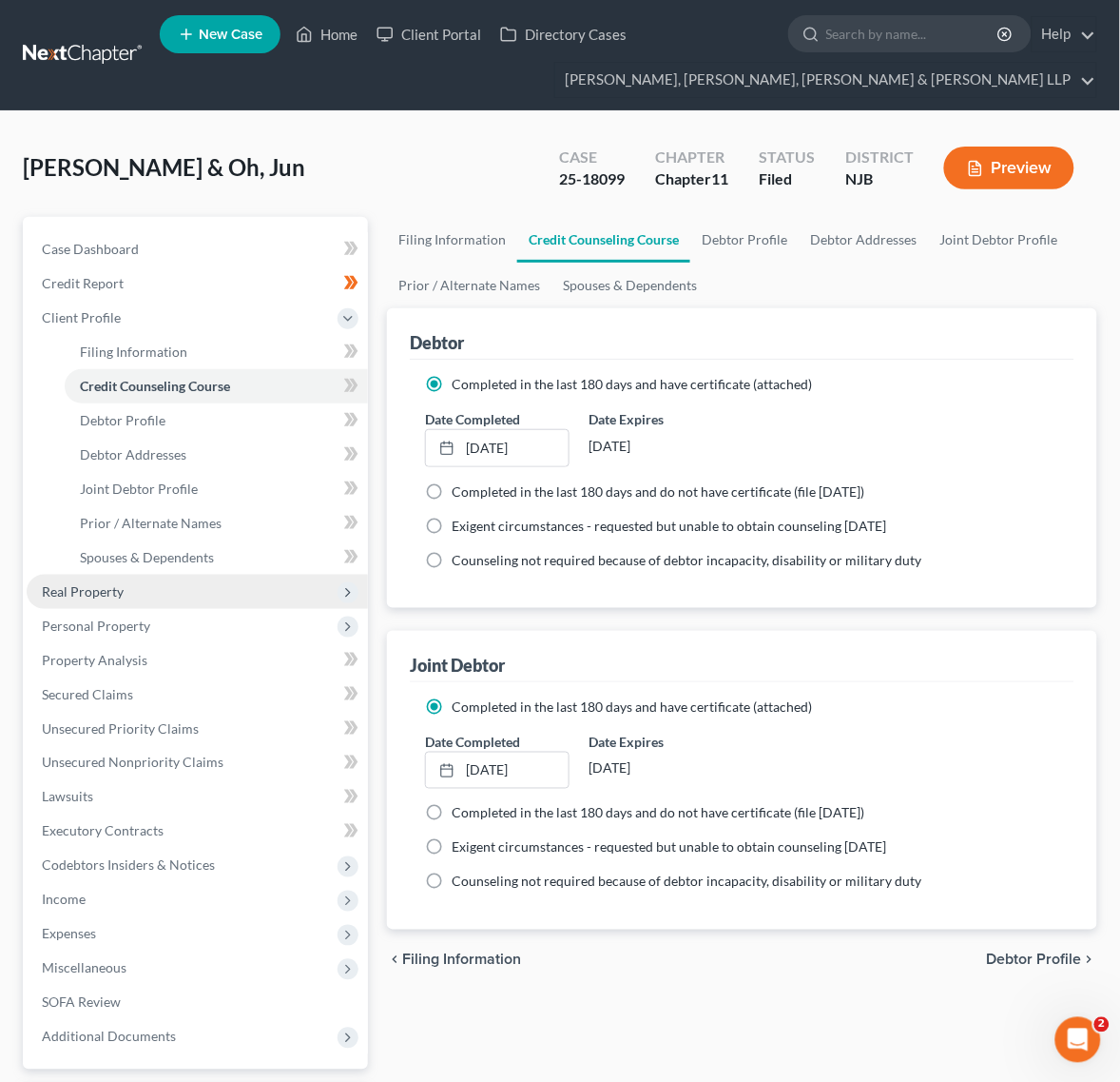
click at [196, 577] on span "Real Property" at bounding box center [197, 591] width 341 height 34
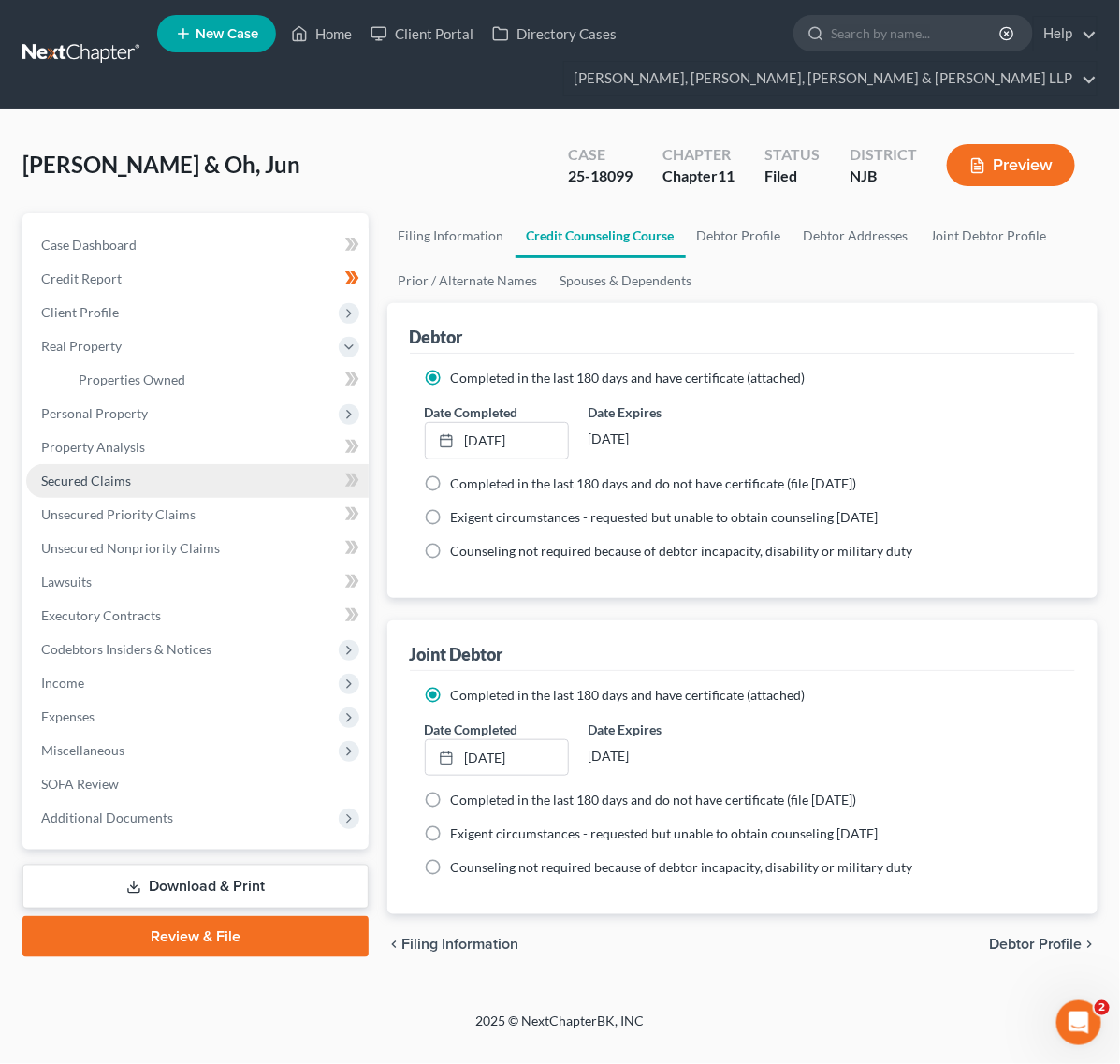
click at [140, 469] on link "Secured Claims" at bounding box center [197, 480] width 343 height 34
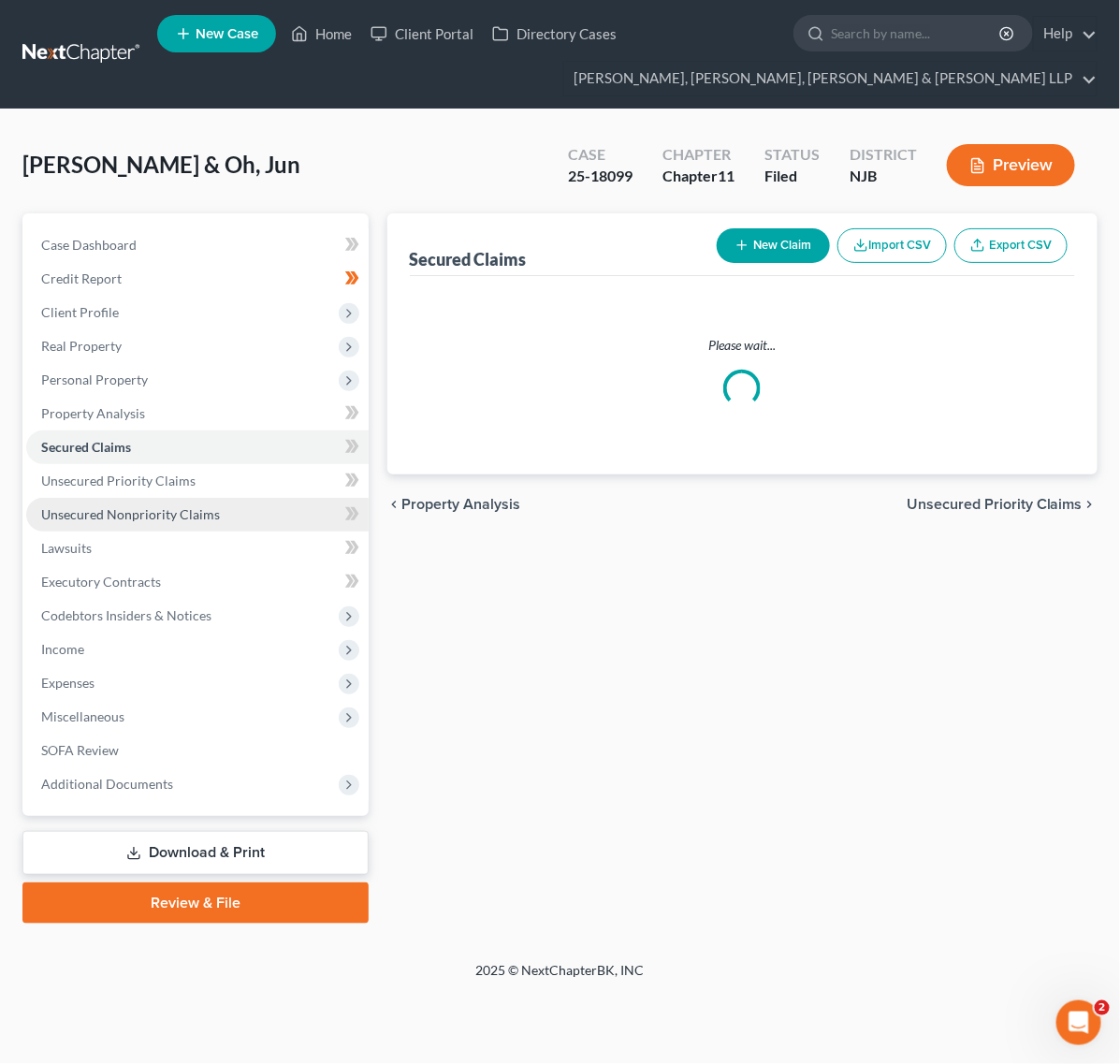
click at [147, 515] on span "Unsecured Nonpriority Claims" at bounding box center [131, 514] width 179 height 16
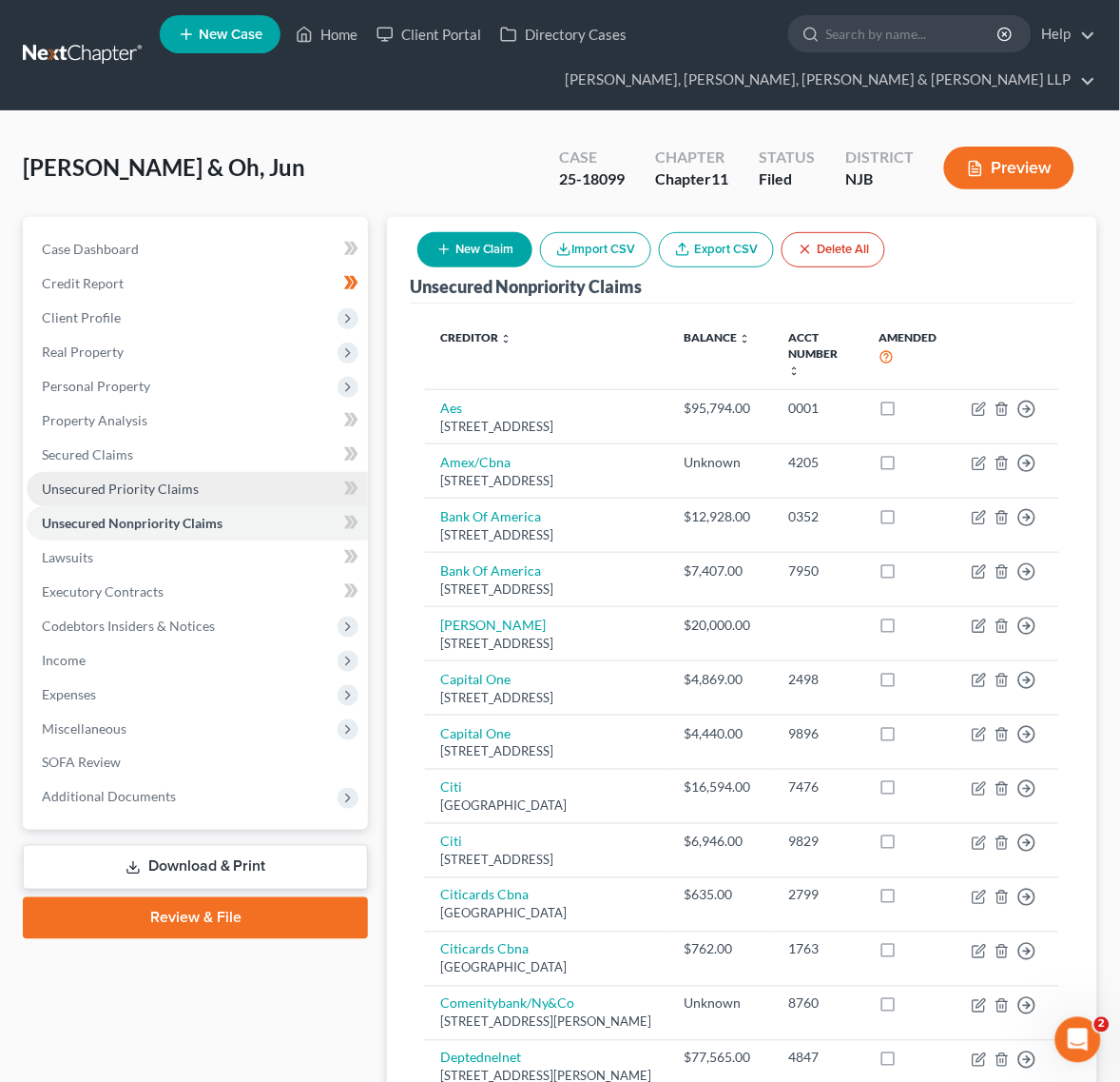
click at [247, 487] on link "Unsecured Priority Claims" at bounding box center [197, 488] width 341 height 34
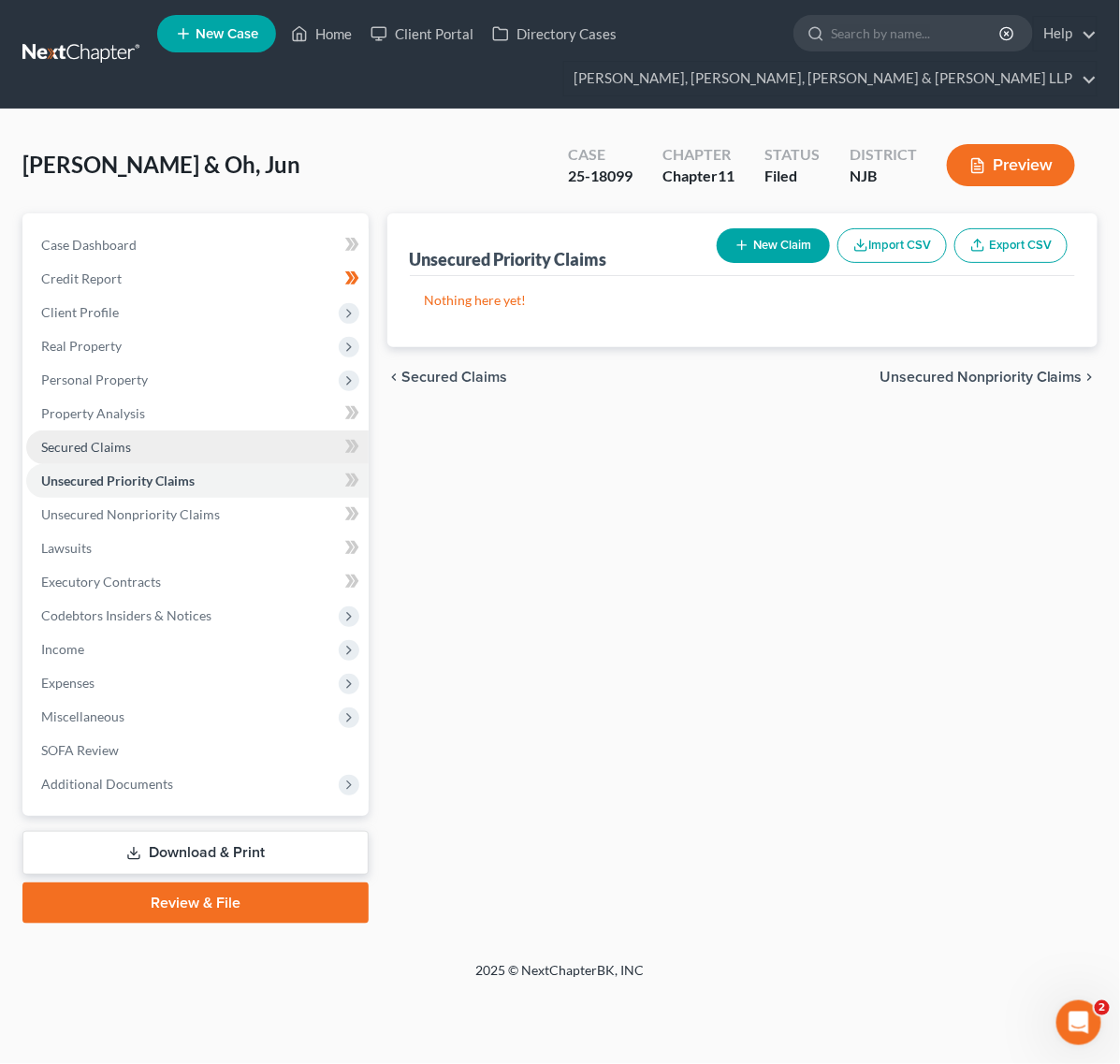
click at [239, 443] on link "Secured Claims" at bounding box center [197, 446] width 343 height 34
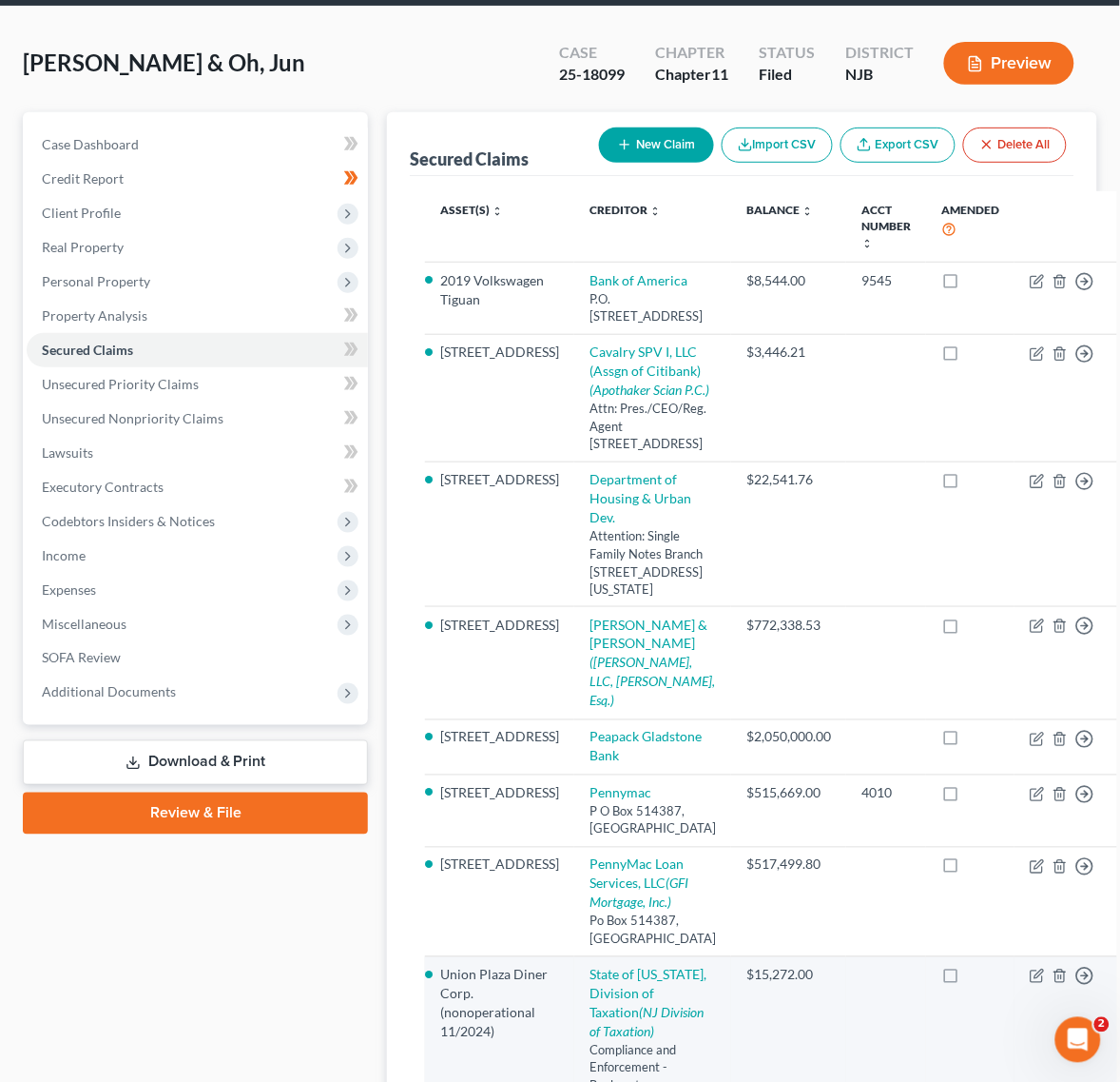
scroll to position [88, 0]
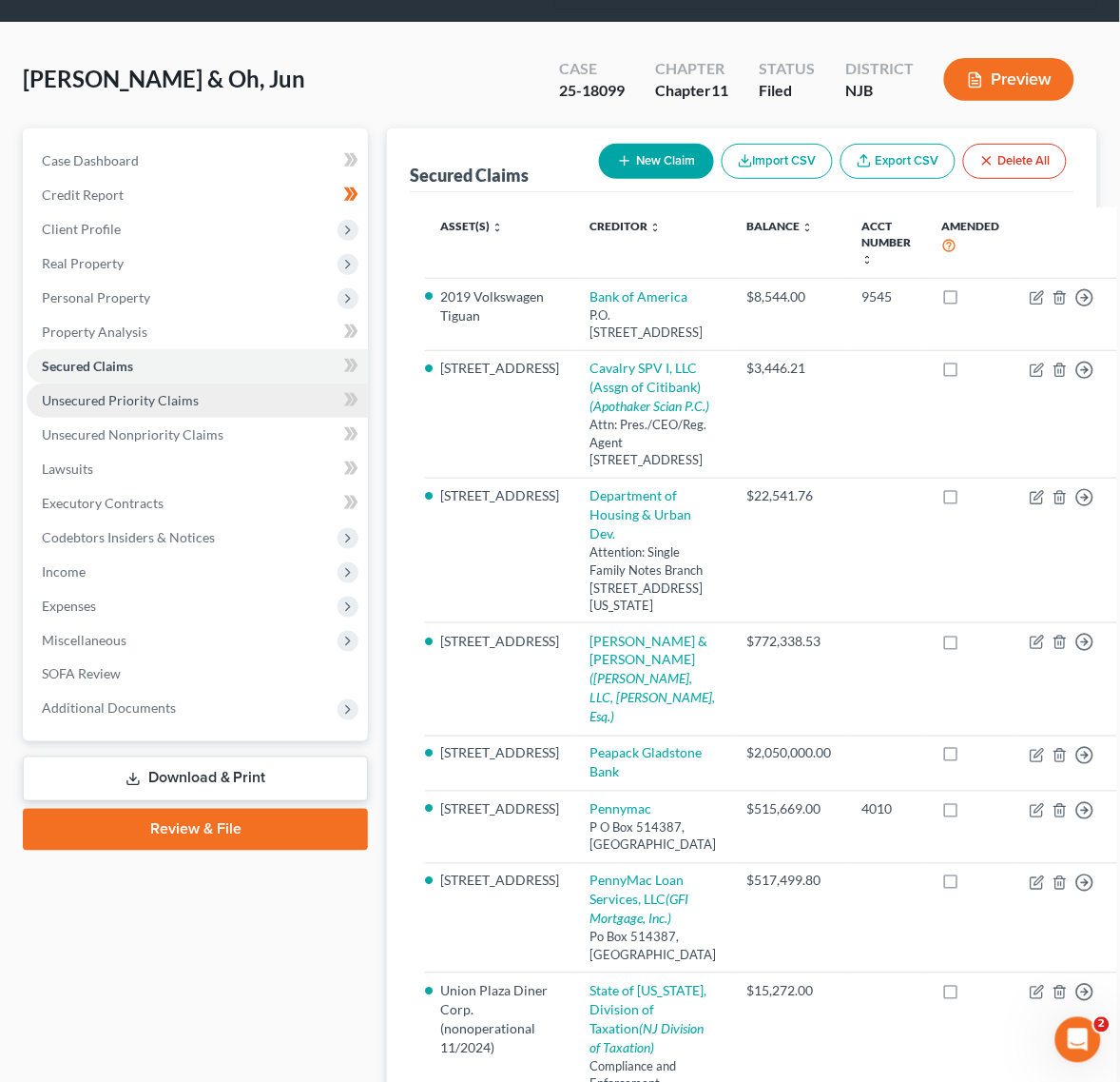
click at [105, 400] on span "Unsecured Priority Claims" at bounding box center [120, 400] width 157 height 17
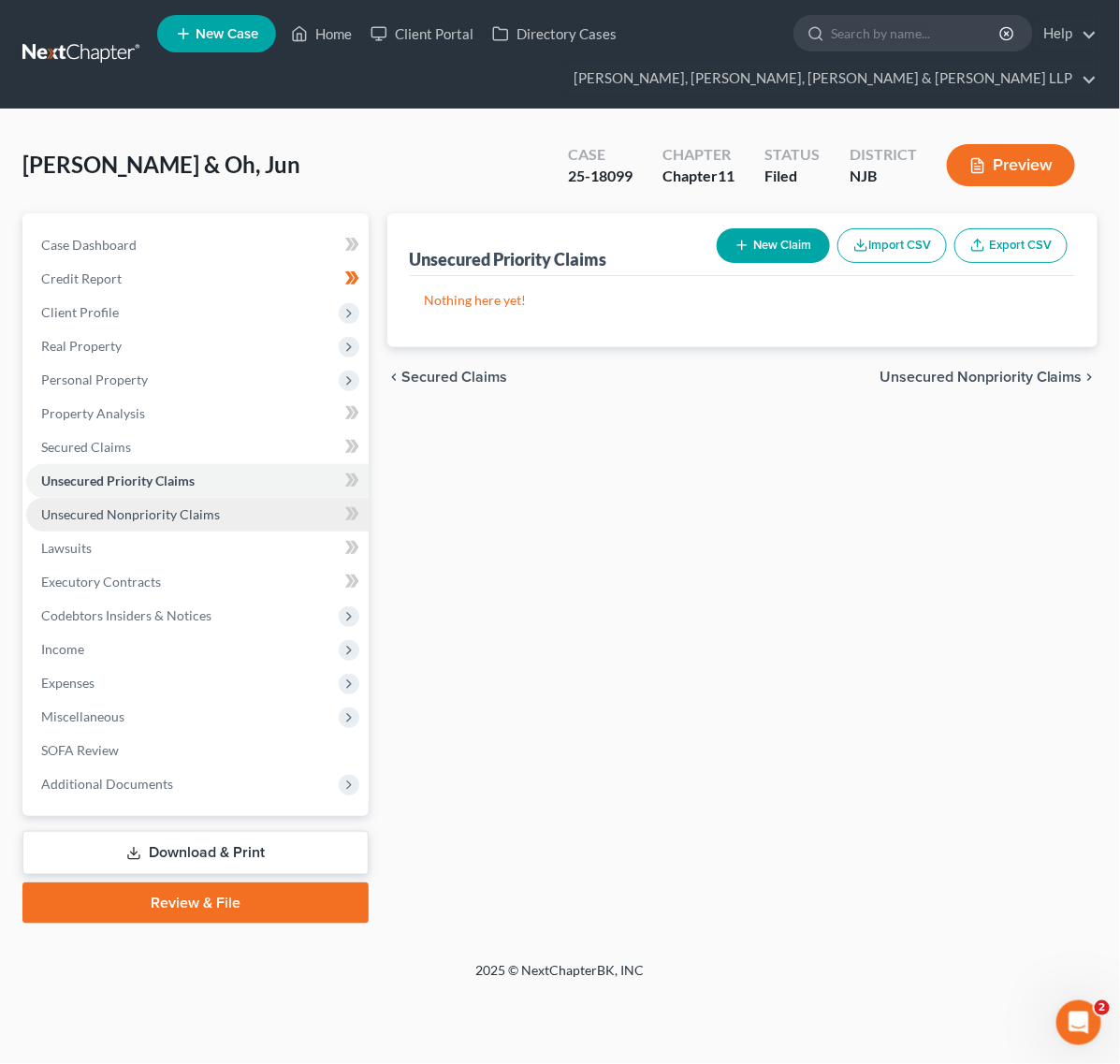
click at [146, 511] on span "Unsecured Nonpriority Claims" at bounding box center [131, 514] width 179 height 16
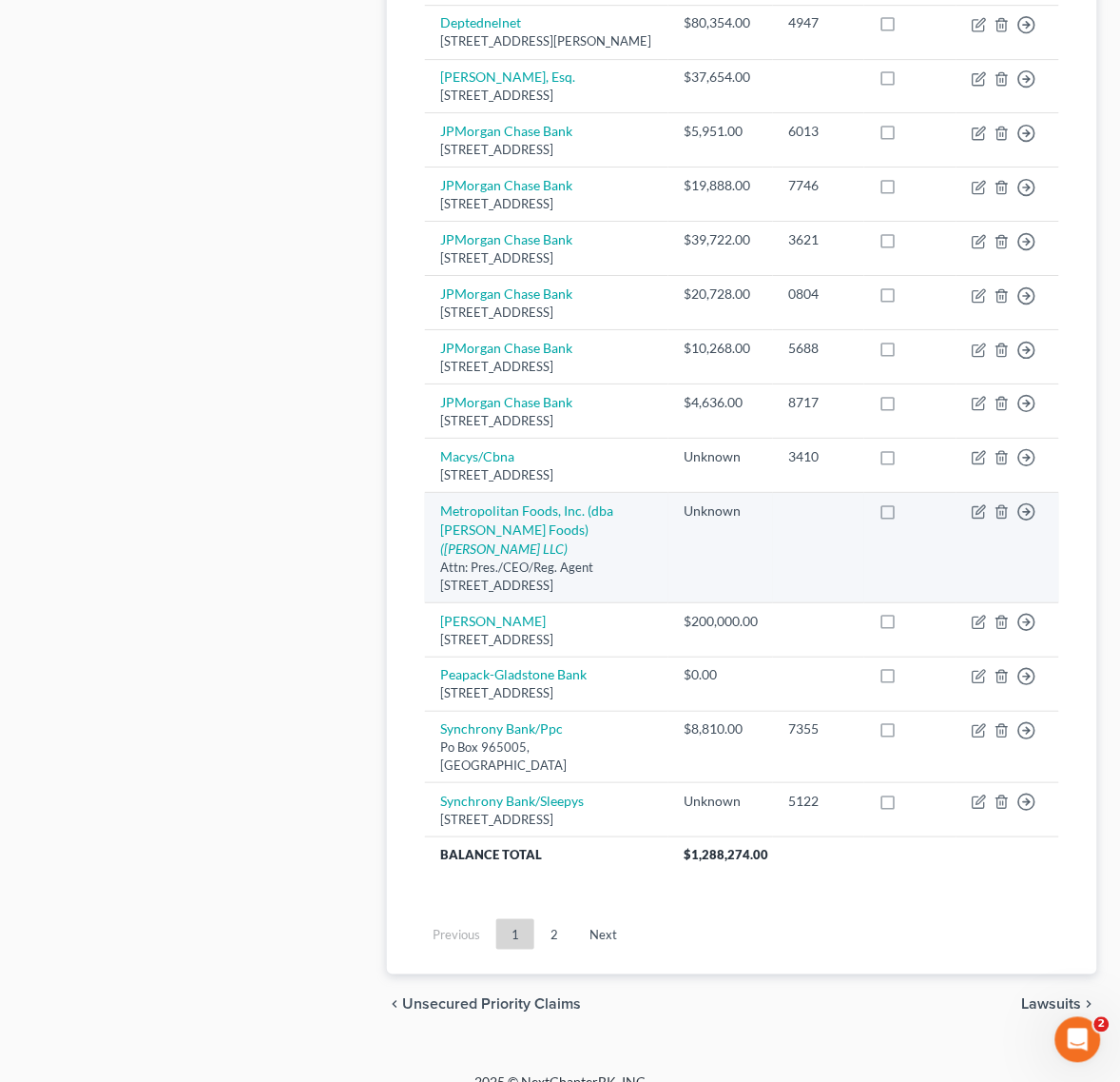
scroll to position [1466, 0]
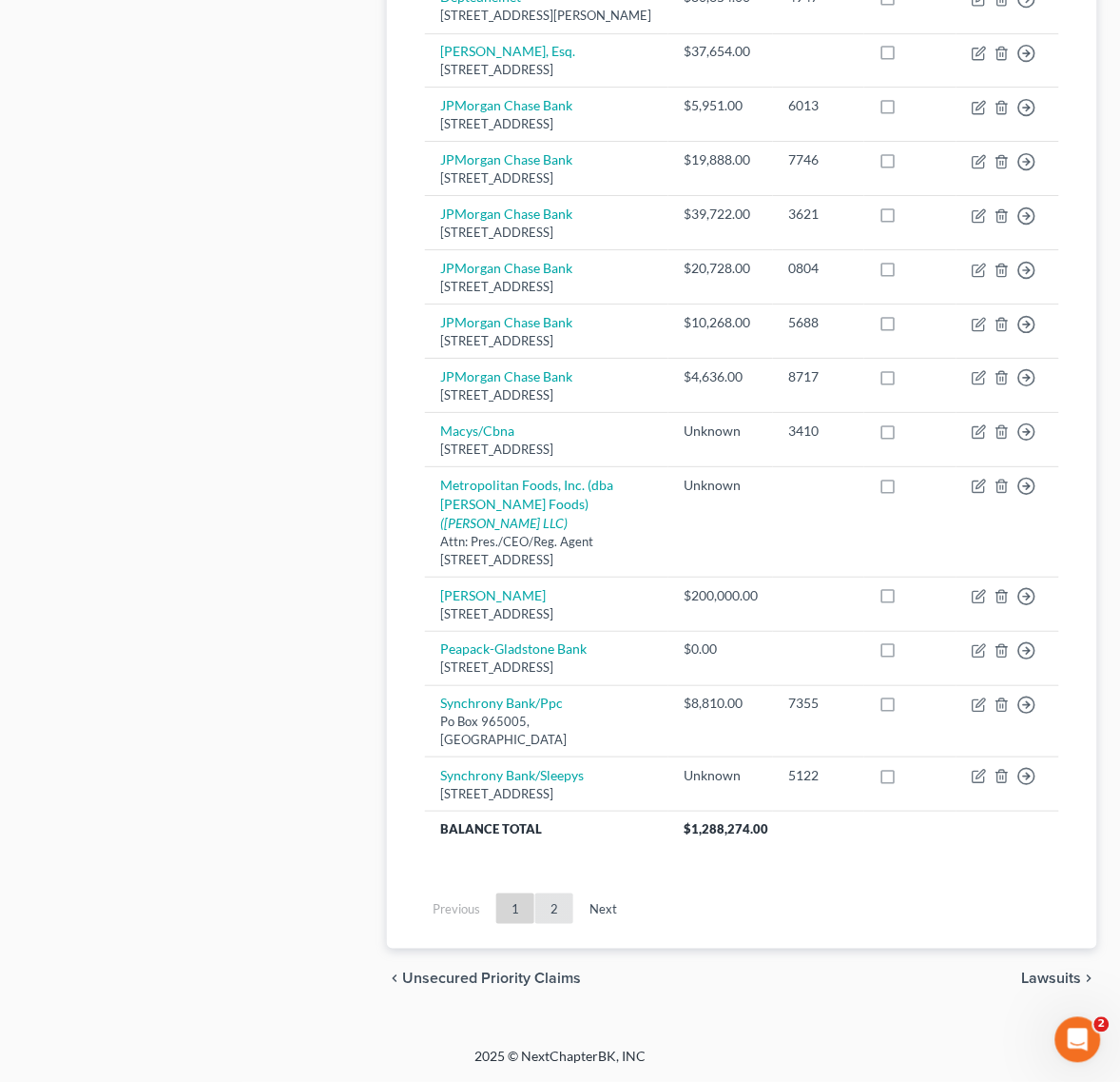
click at [570, 901] on link "2" at bounding box center [554, 908] width 38 height 30
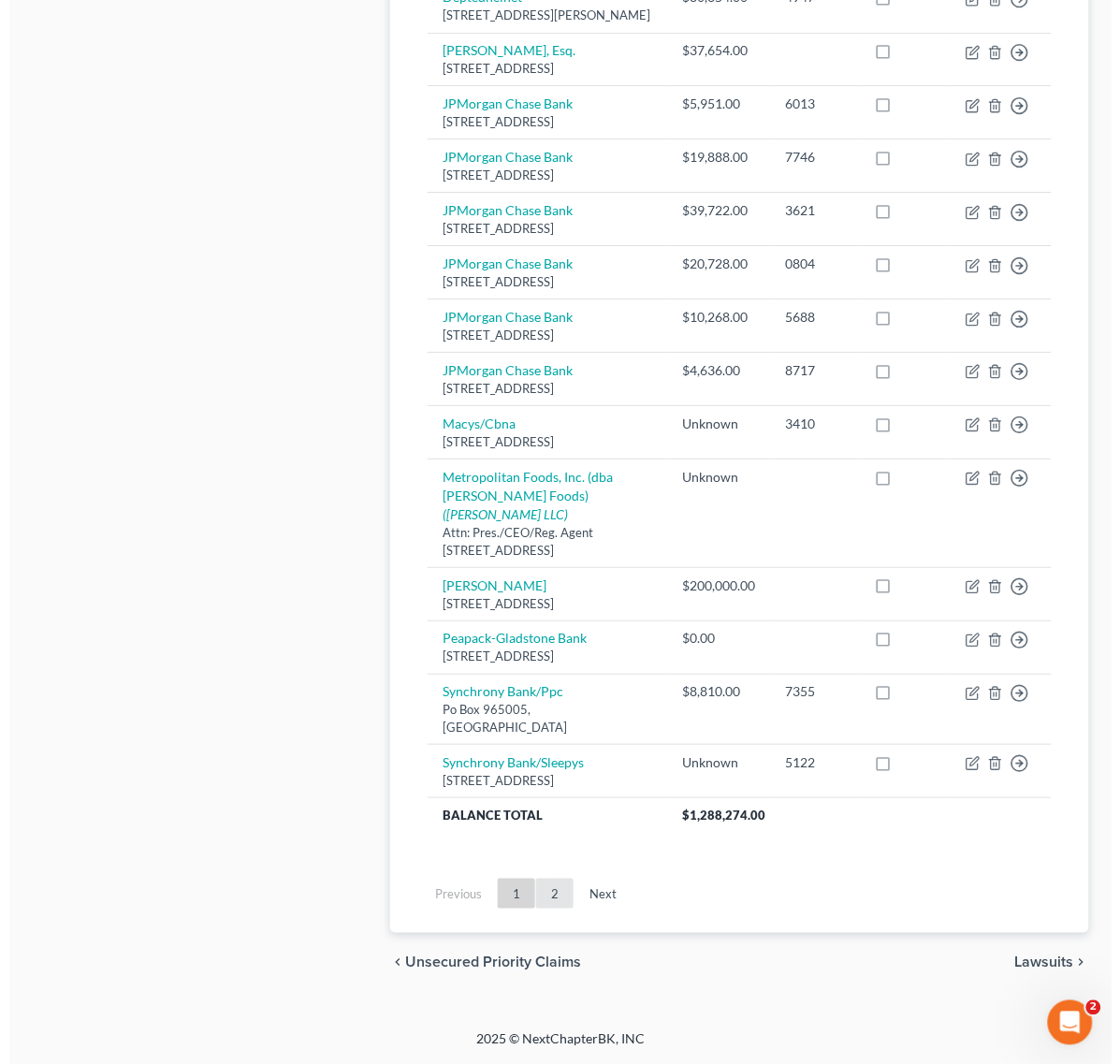
scroll to position [0, 0]
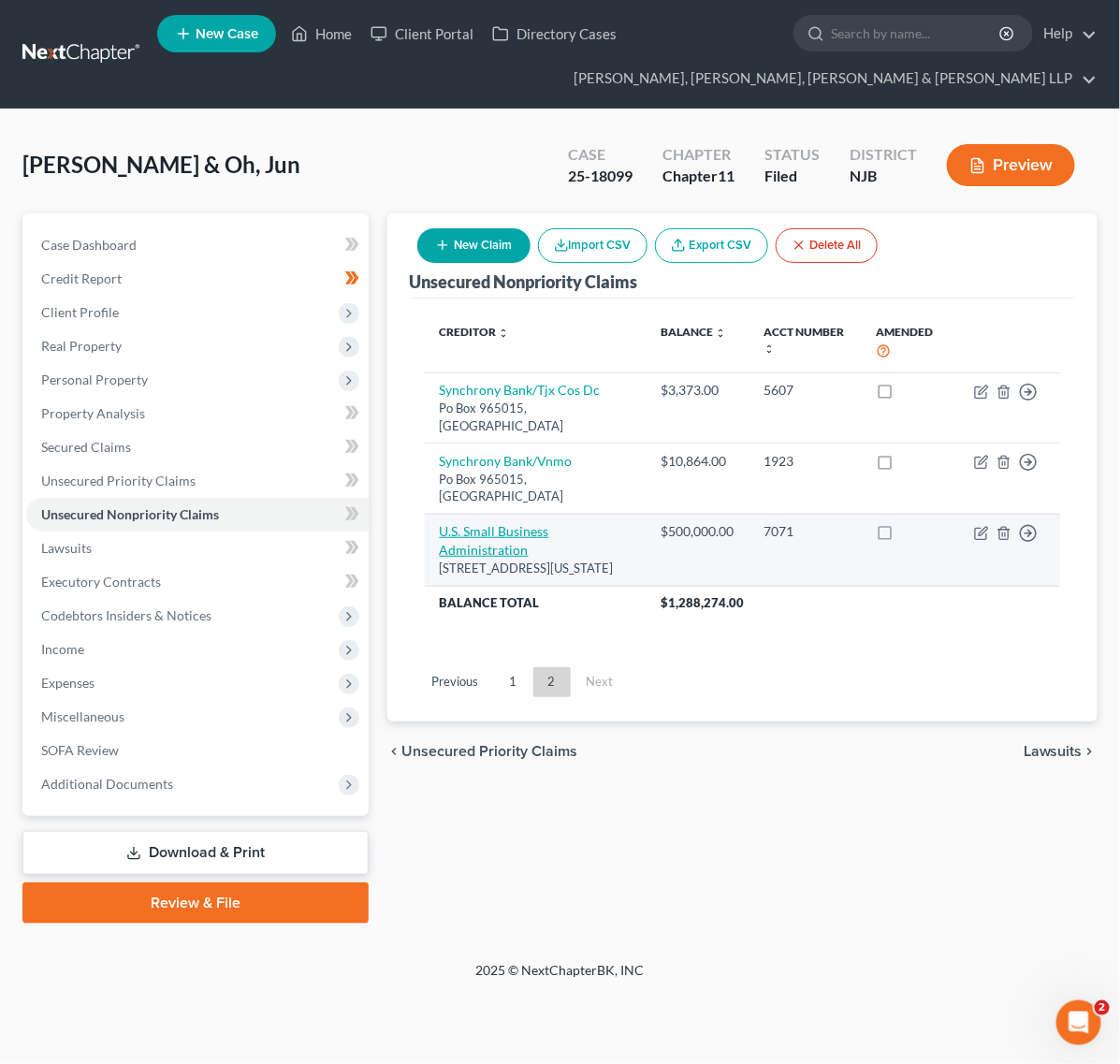
click at [520, 523] on link "U.S. Small Business Administration" at bounding box center [495, 541] width 110 height 35
select select "8"
select select "0"
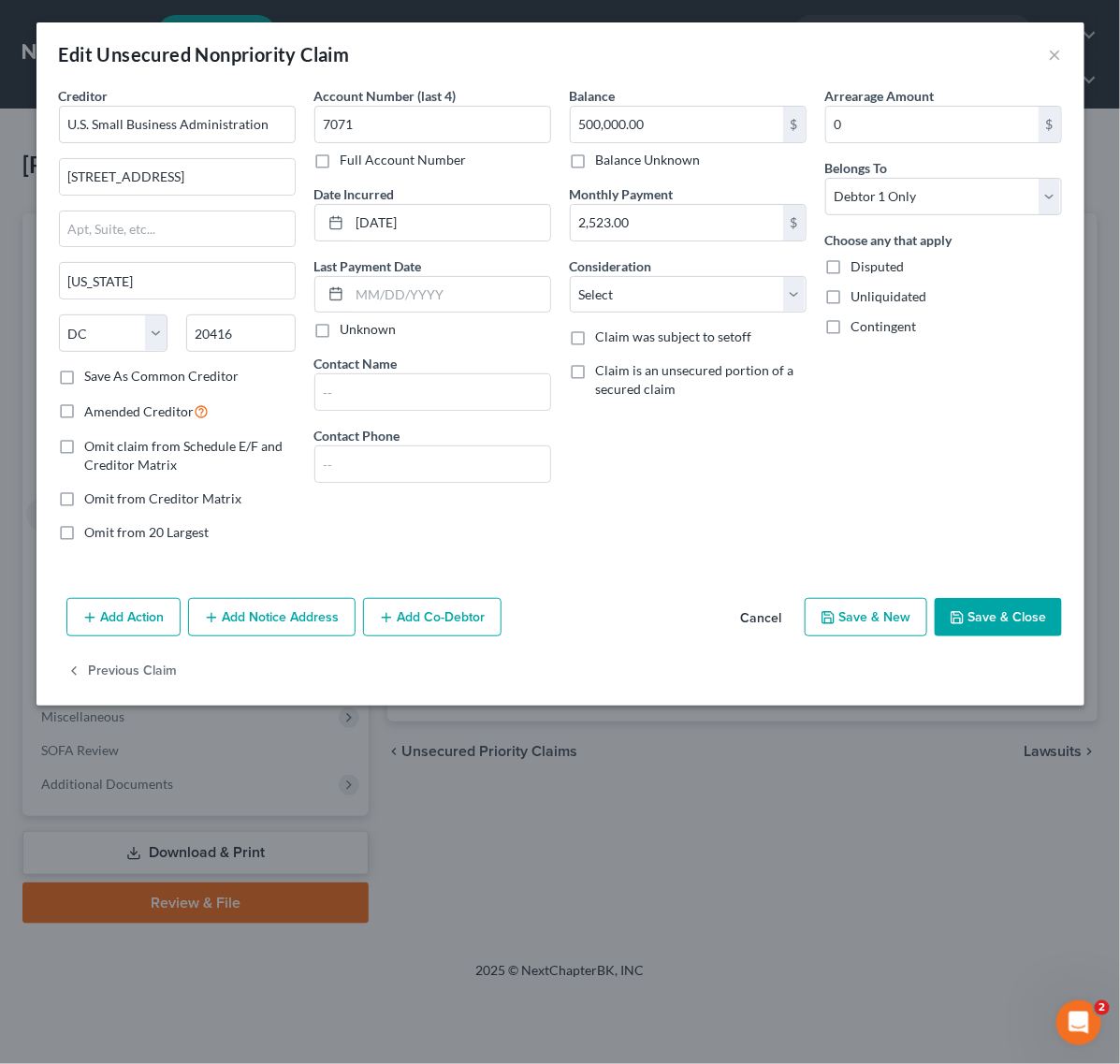
click at [294, 609] on button "Add Notice Address" at bounding box center [271, 617] width 167 height 39
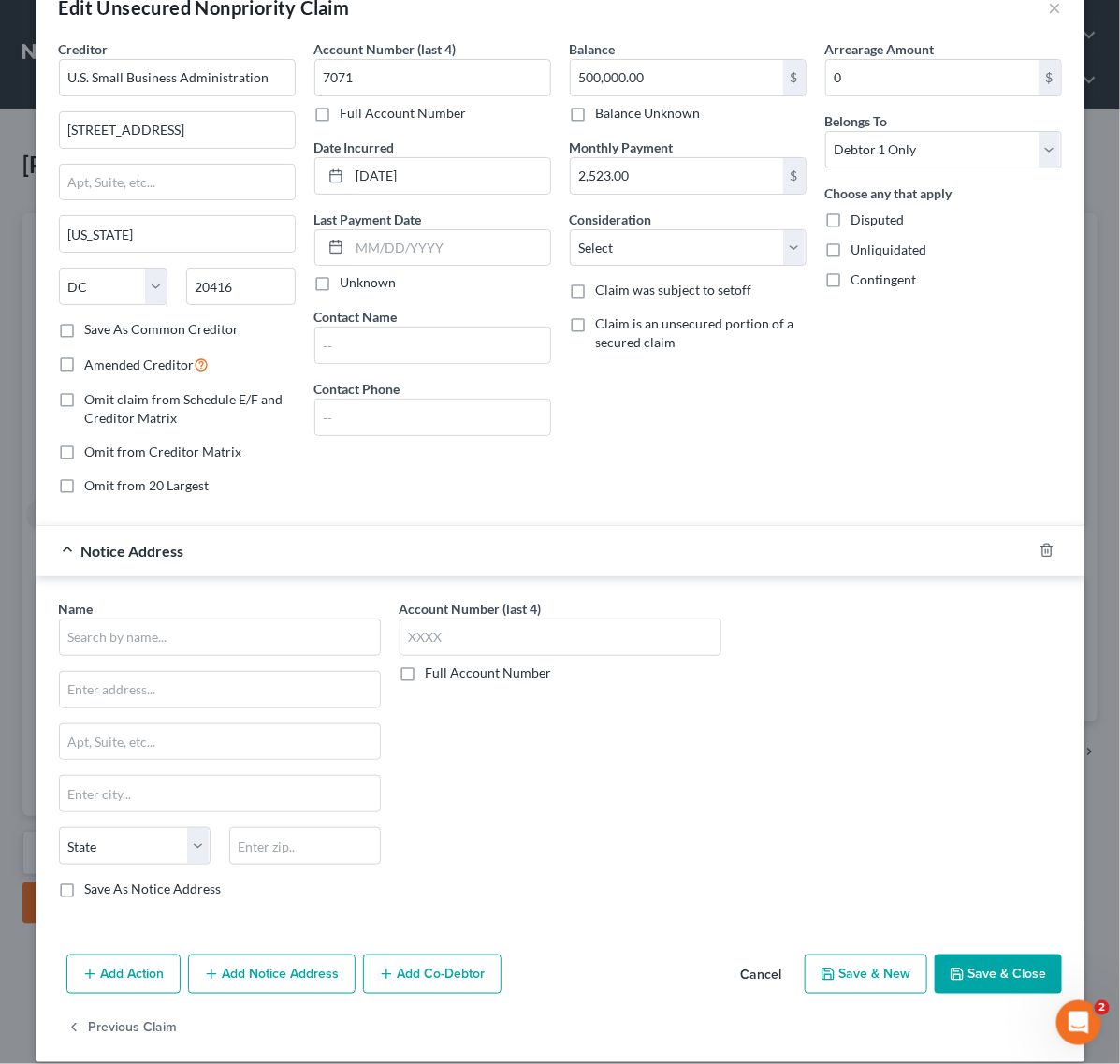
scroll to position [72, 0]
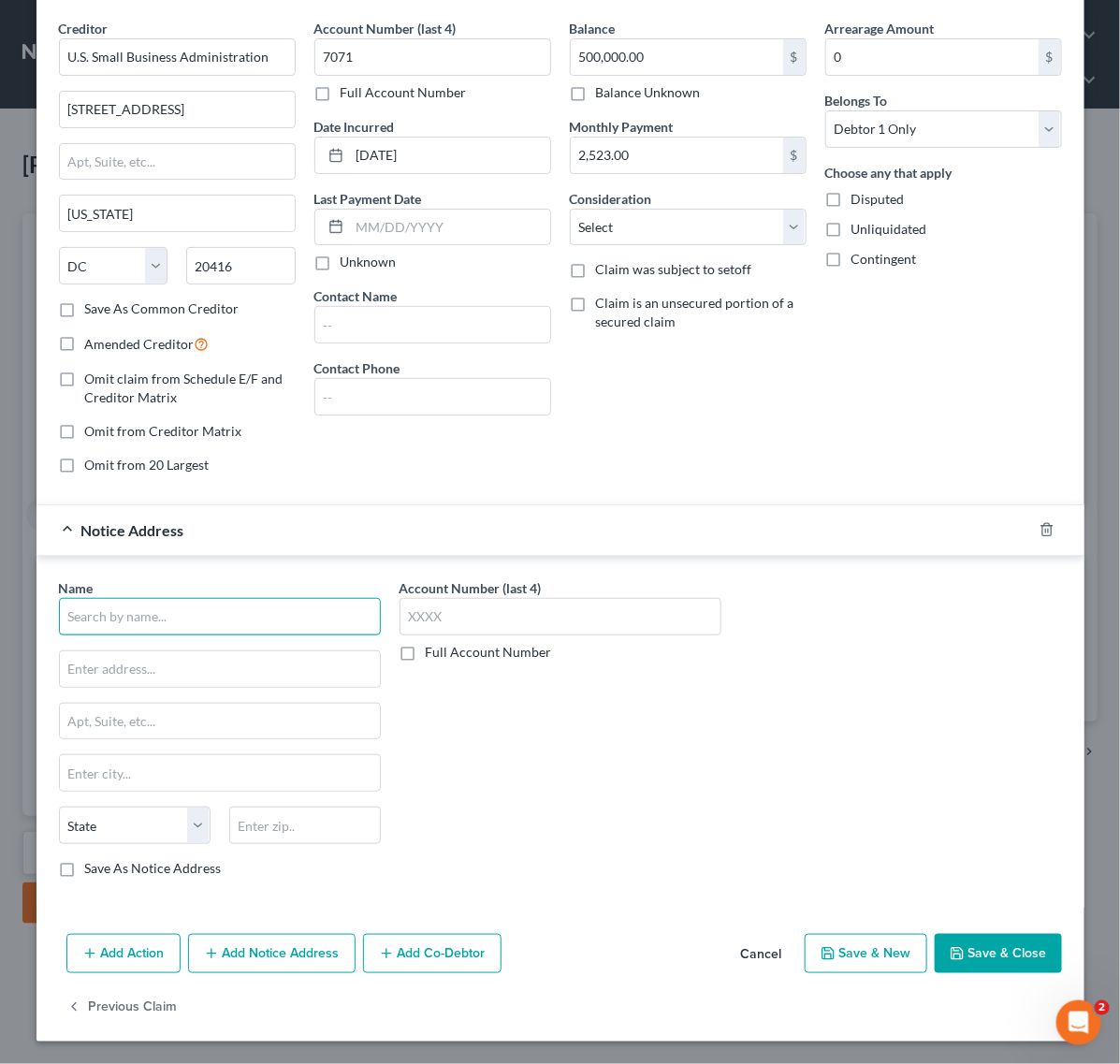
click at [119, 611] on input "text" at bounding box center [219, 616] width 321 height 38
paste input "[PERSON_NAME] - on behalf of IRS"
type input "[PERSON_NAME] - on behalf of IRS"
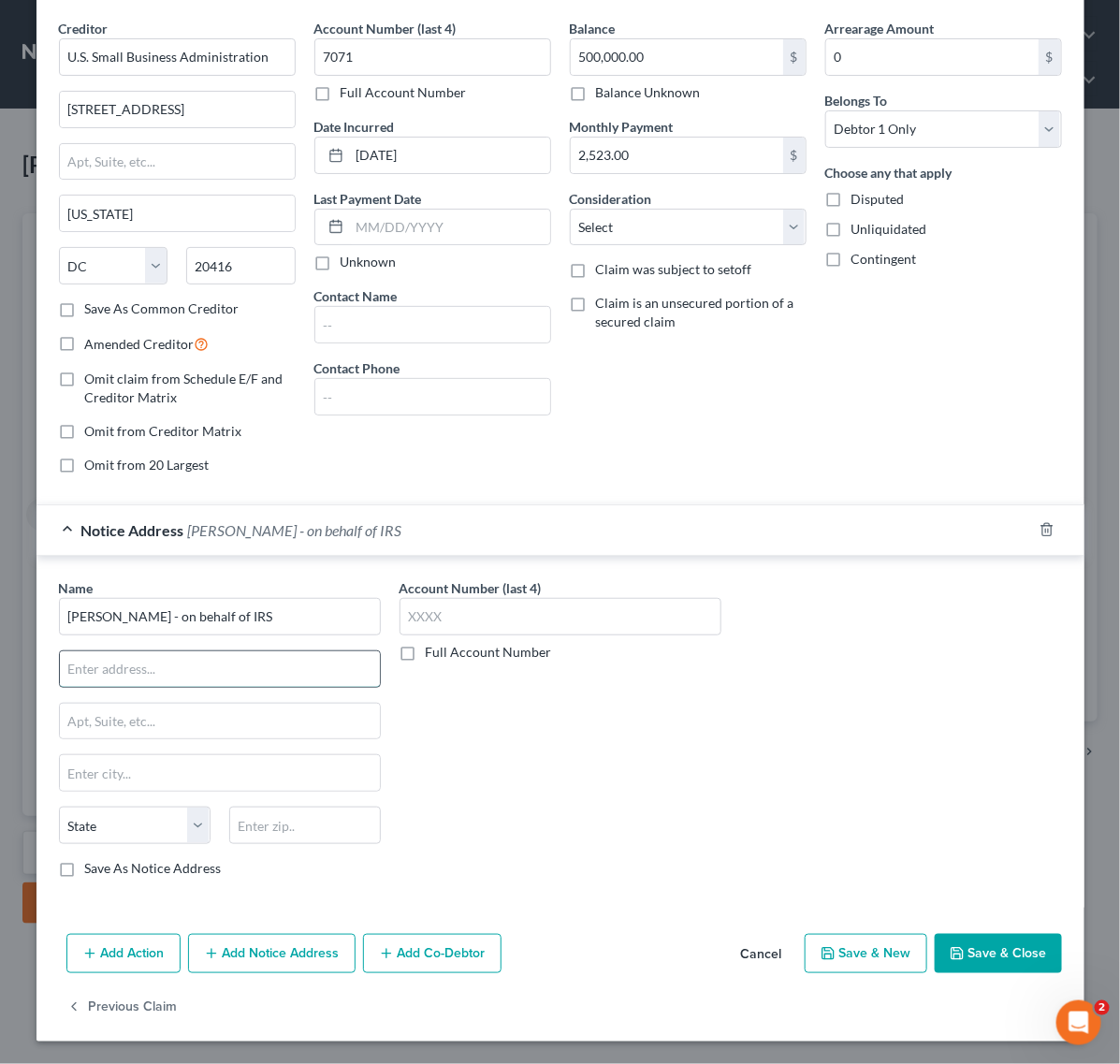
click at [126, 671] on input "text" at bounding box center [219, 669] width 320 height 36
paste input "U.S. Attorneys Office District of [US_STATE]"
type input "U.S. Attorneys Office District of [US_STATE]"
click at [128, 732] on input "text" at bounding box center [219, 721] width 320 height 36
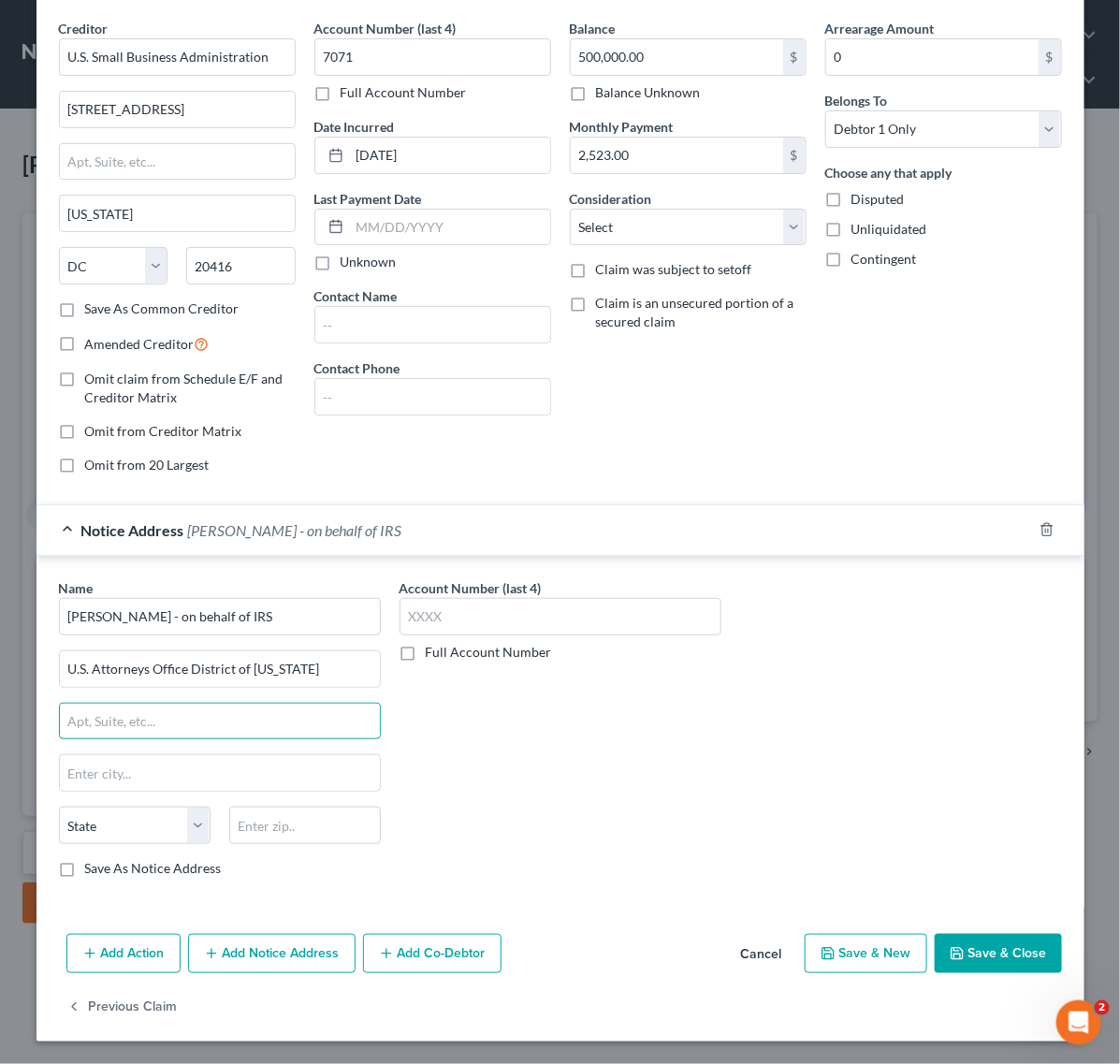
paste input "[STREET_ADDRESS]"
type input "[STREET_ADDRESS]"
click at [302, 760] on input "text" at bounding box center [219, 773] width 320 height 36
paste input "[GEOGRAPHIC_DATA]"
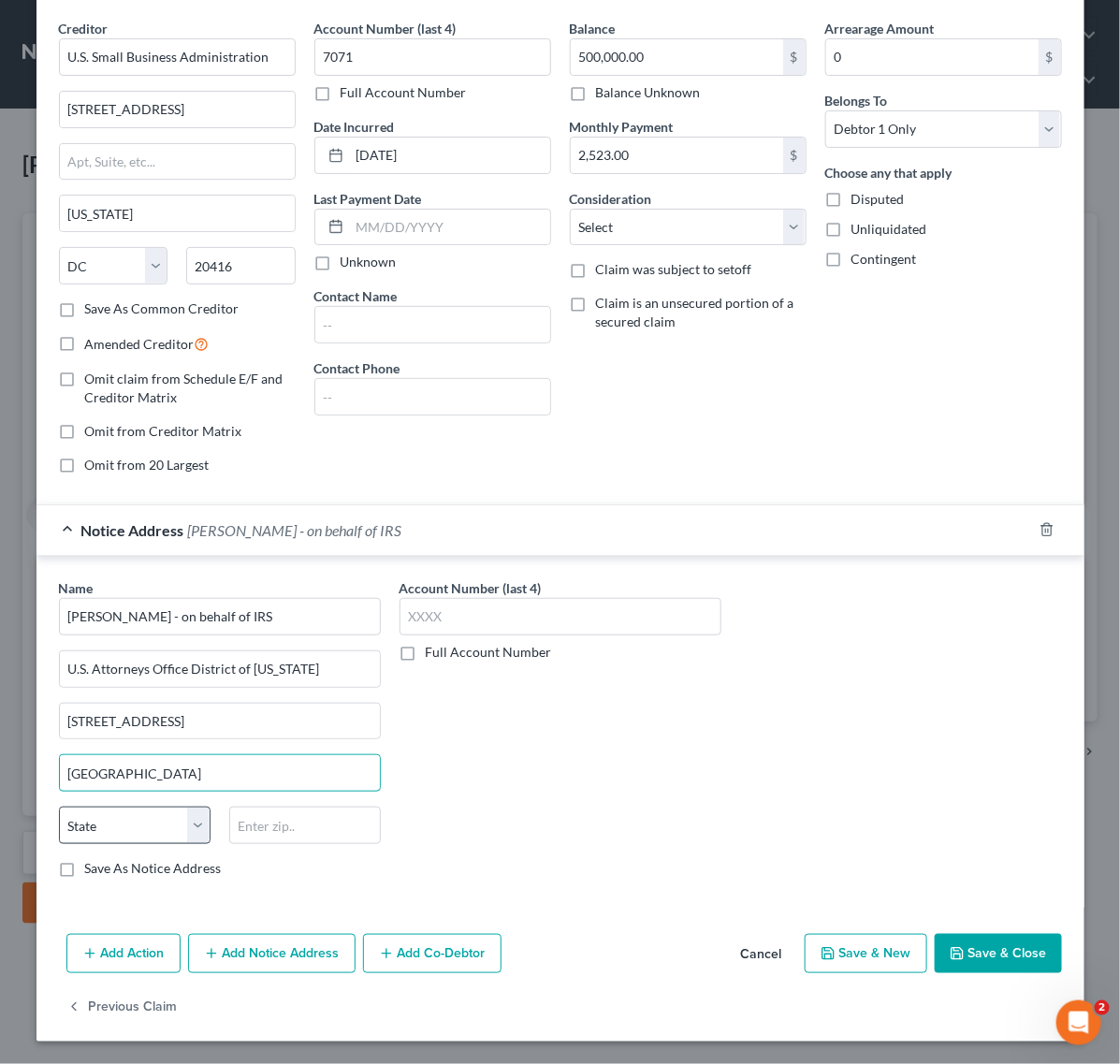
type input "[GEOGRAPHIC_DATA]"
click at [143, 843] on select "State AL AK AR AZ CA CO CT DE DC FL GA GU HI ID IL IN IA KS KY LA ME MD MA MI M…" at bounding box center [135, 824] width 152 height 38
select select "33"
click at [59, 806] on select "State AL AK AR AZ CA CO CT DE DC FL GA GU HI ID IL IN IA KS KY LA ME MD MA MI M…" at bounding box center [135, 824] width 152 height 38
drag, startPoint x: 269, startPoint y: 822, endPoint x: 294, endPoint y: 795, distance: 36.8
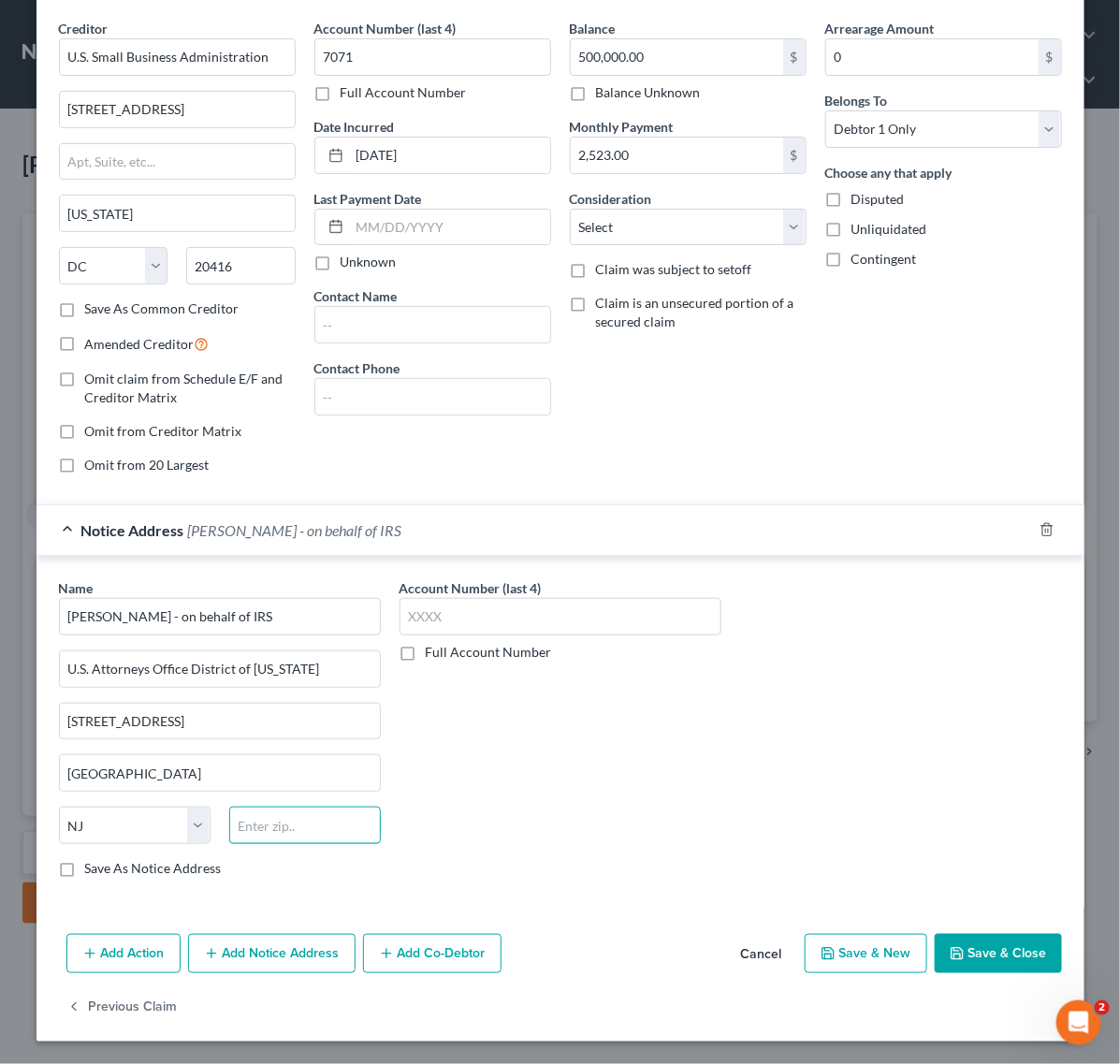
click at [269, 822] on input "text" at bounding box center [305, 824] width 152 height 38
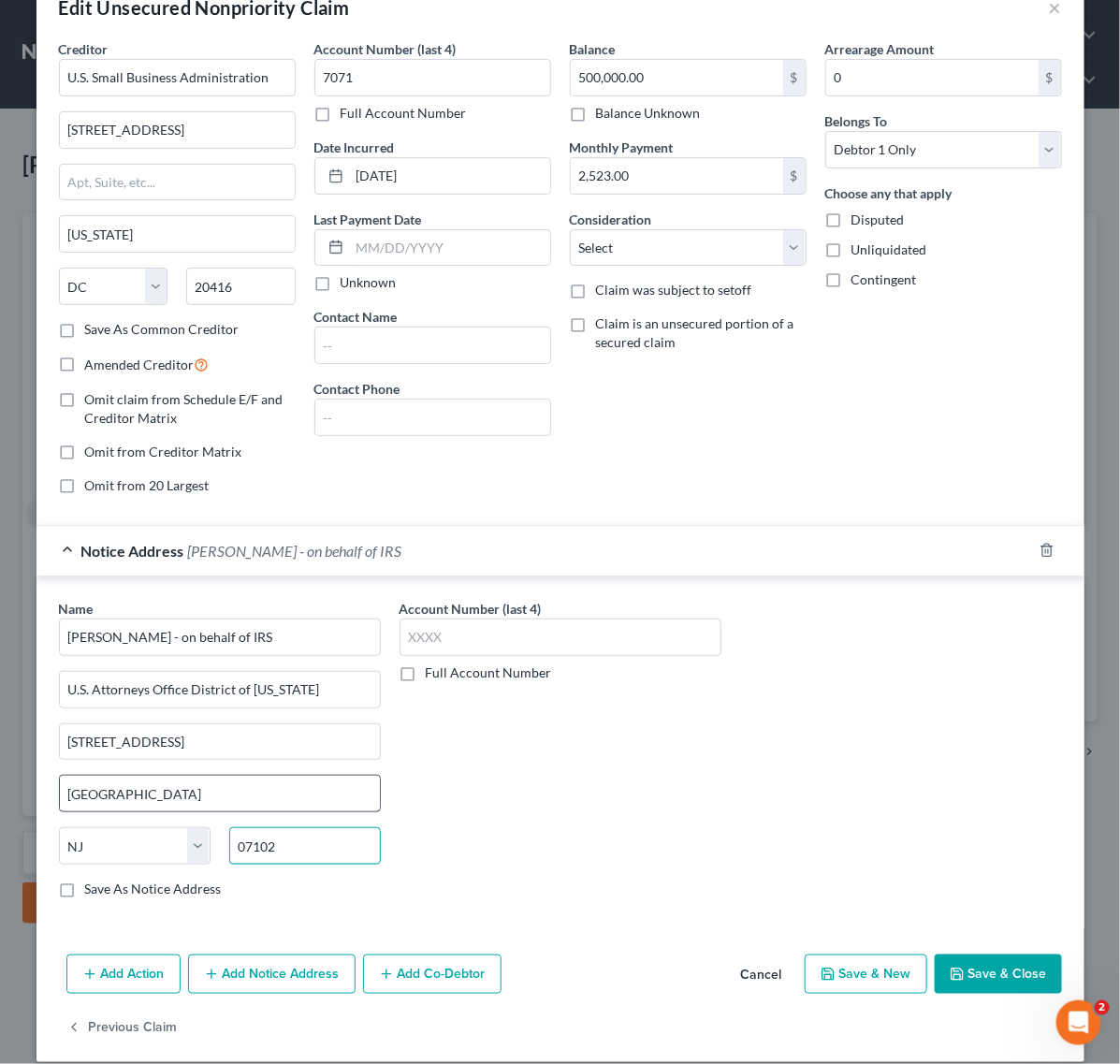
scroll to position [0, 0]
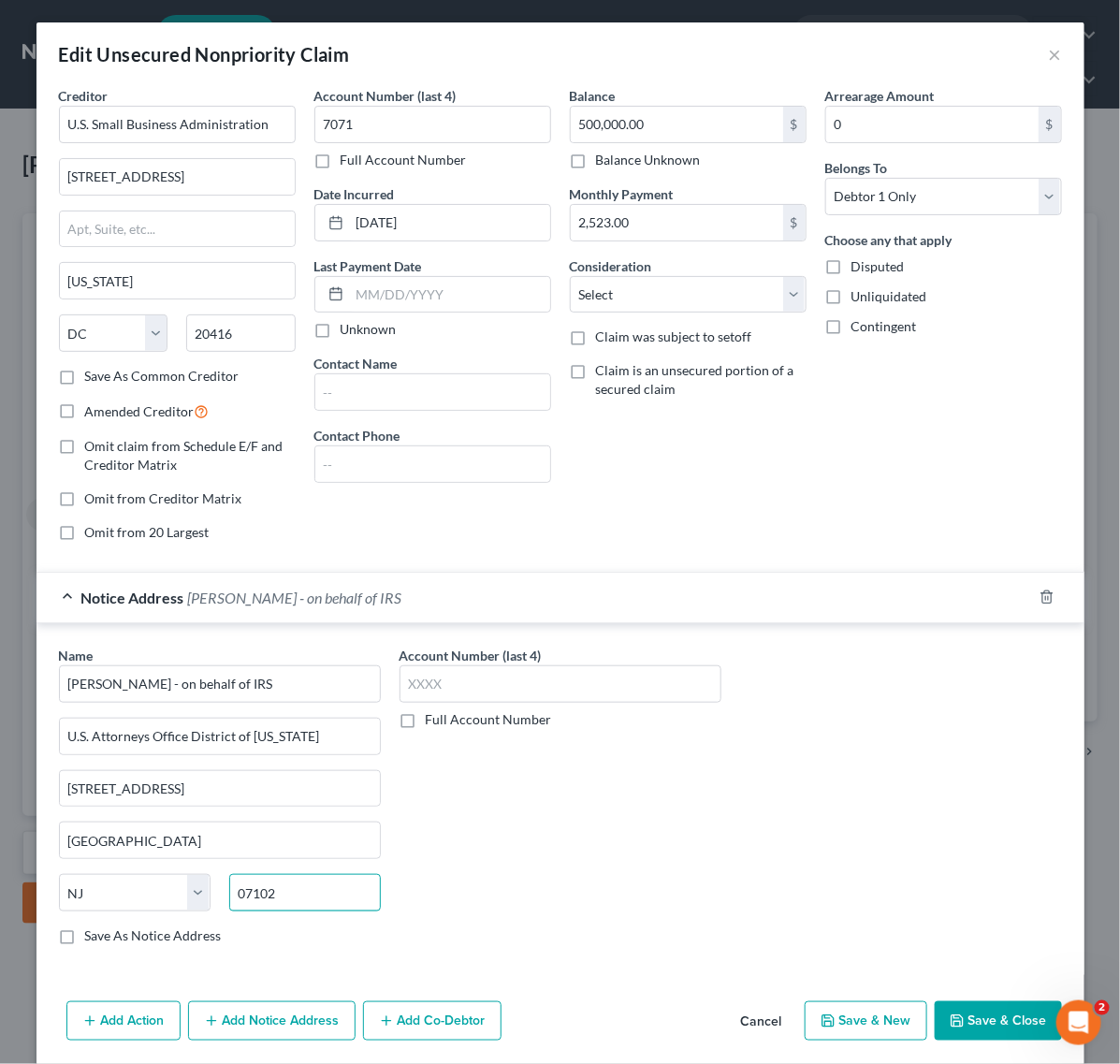
type input "07102"
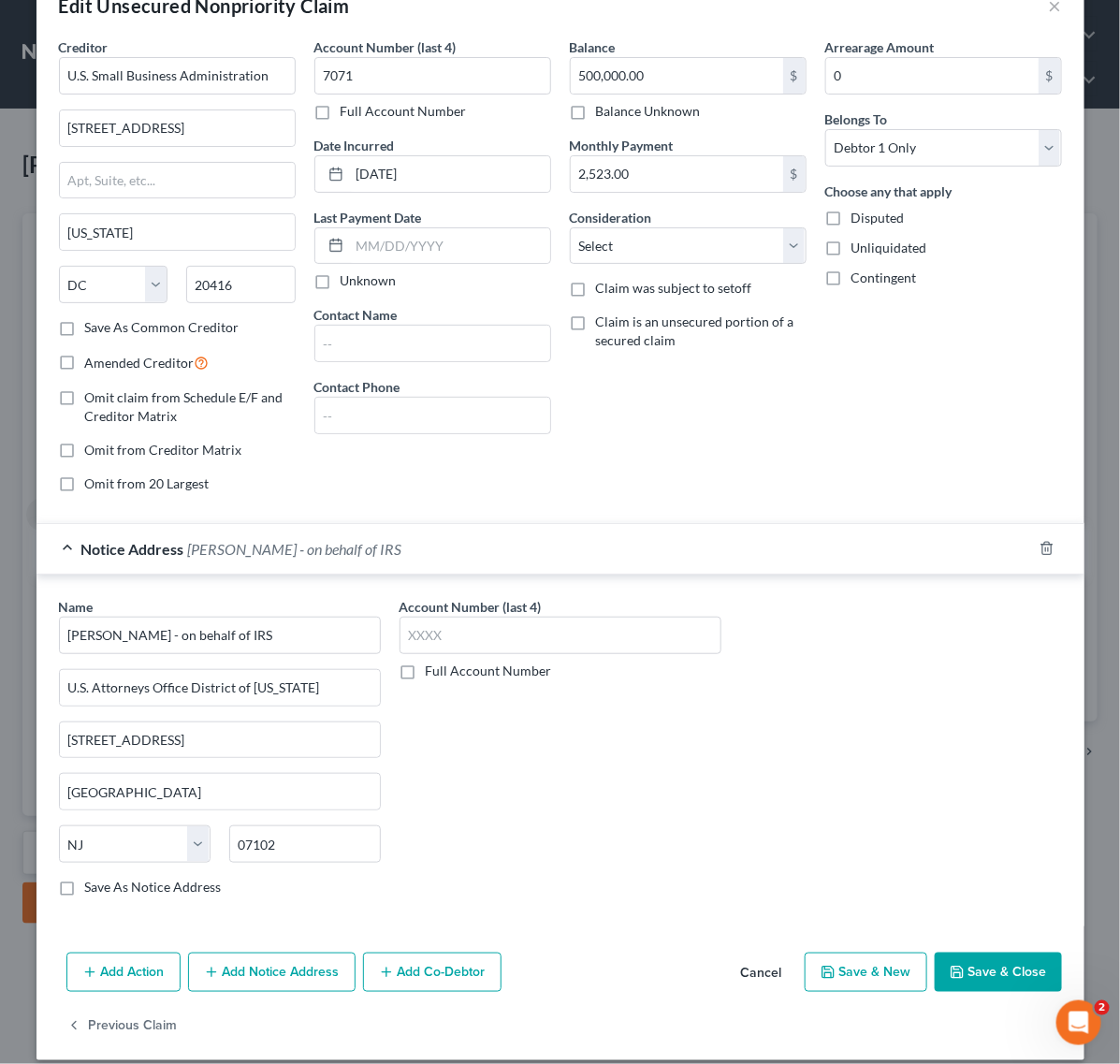
scroll to position [72, 0]
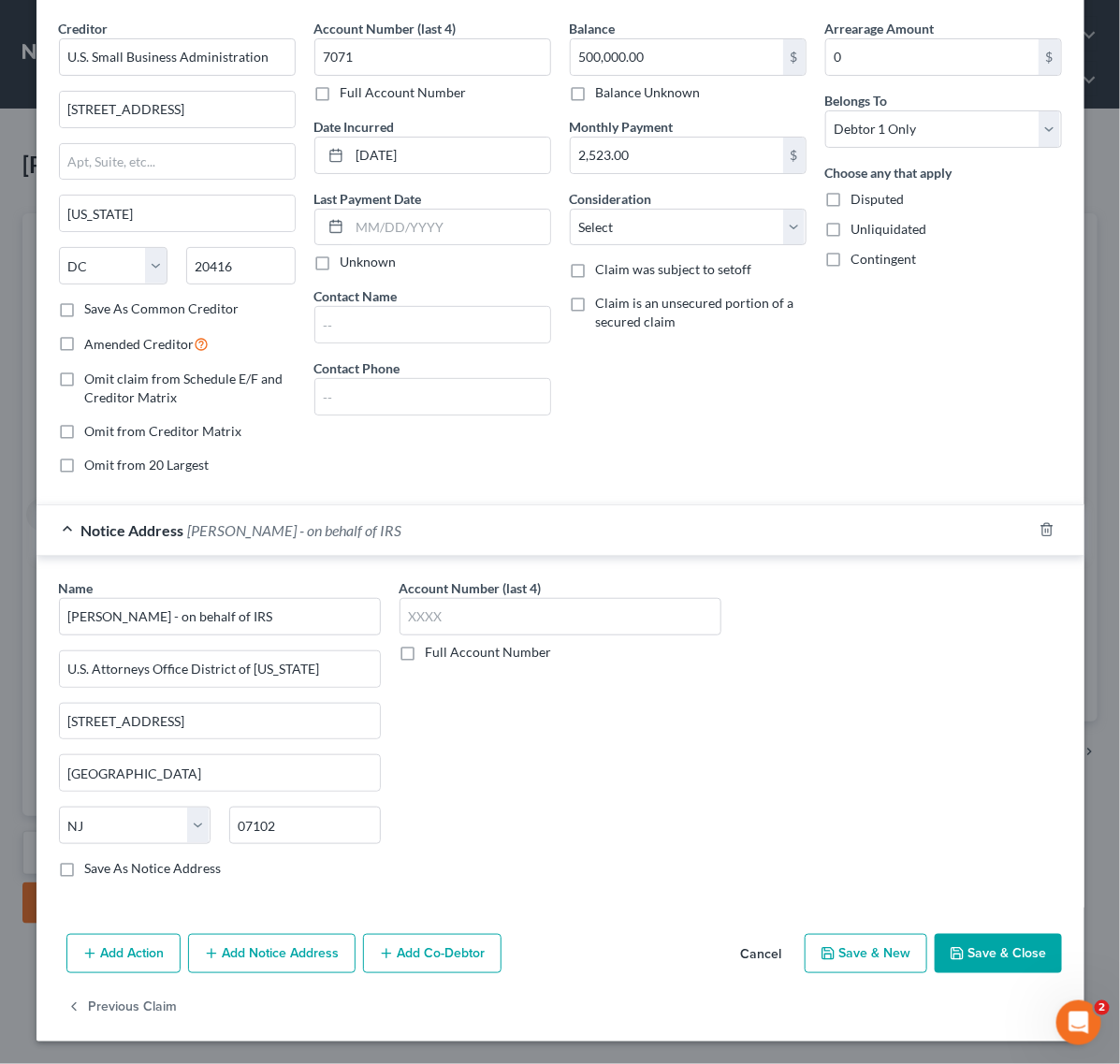
click at [996, 946] on button "Save & Close" at bounding box center [998, 952] width 127 height 39
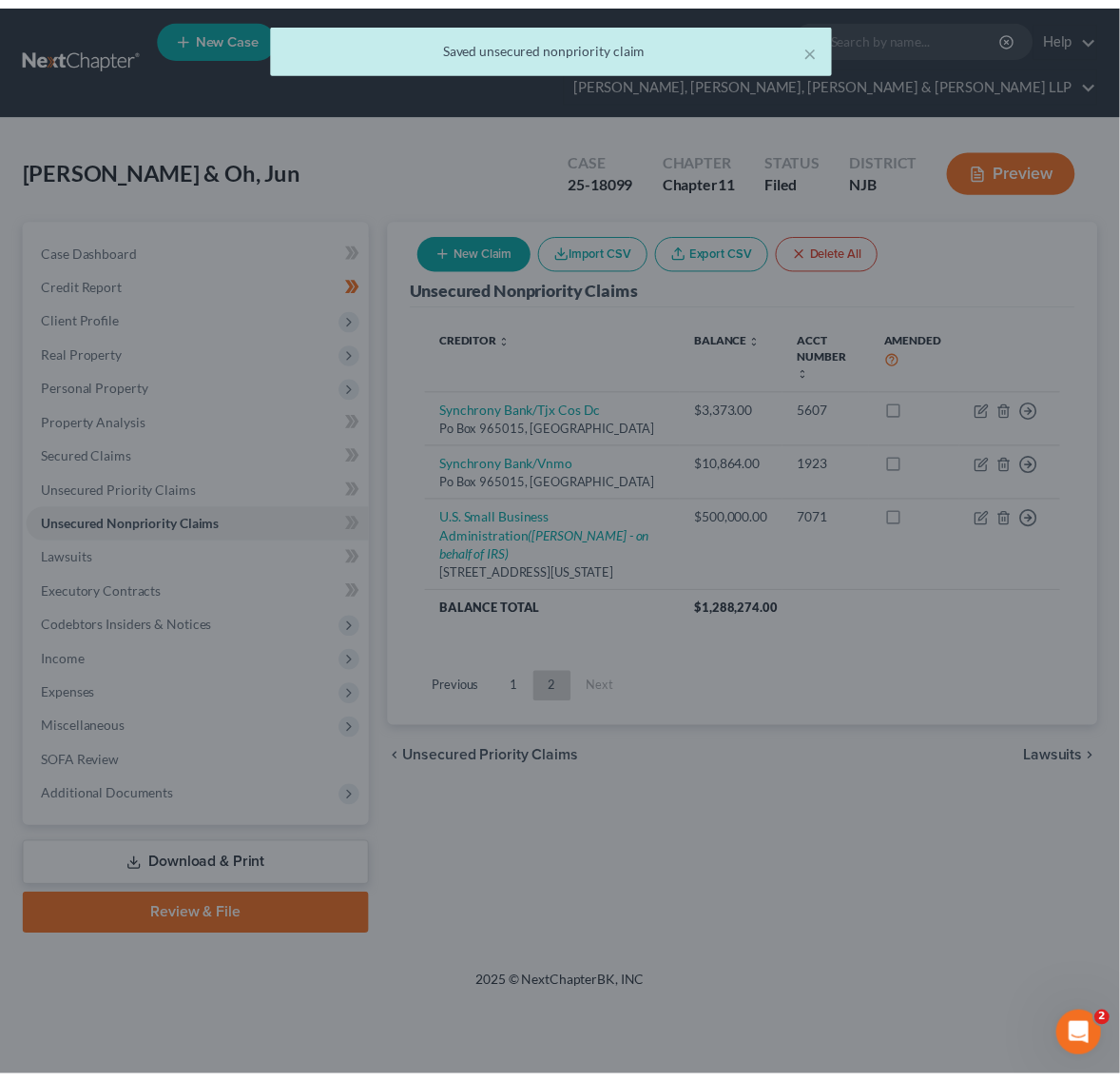
scroll to position [0, 0]
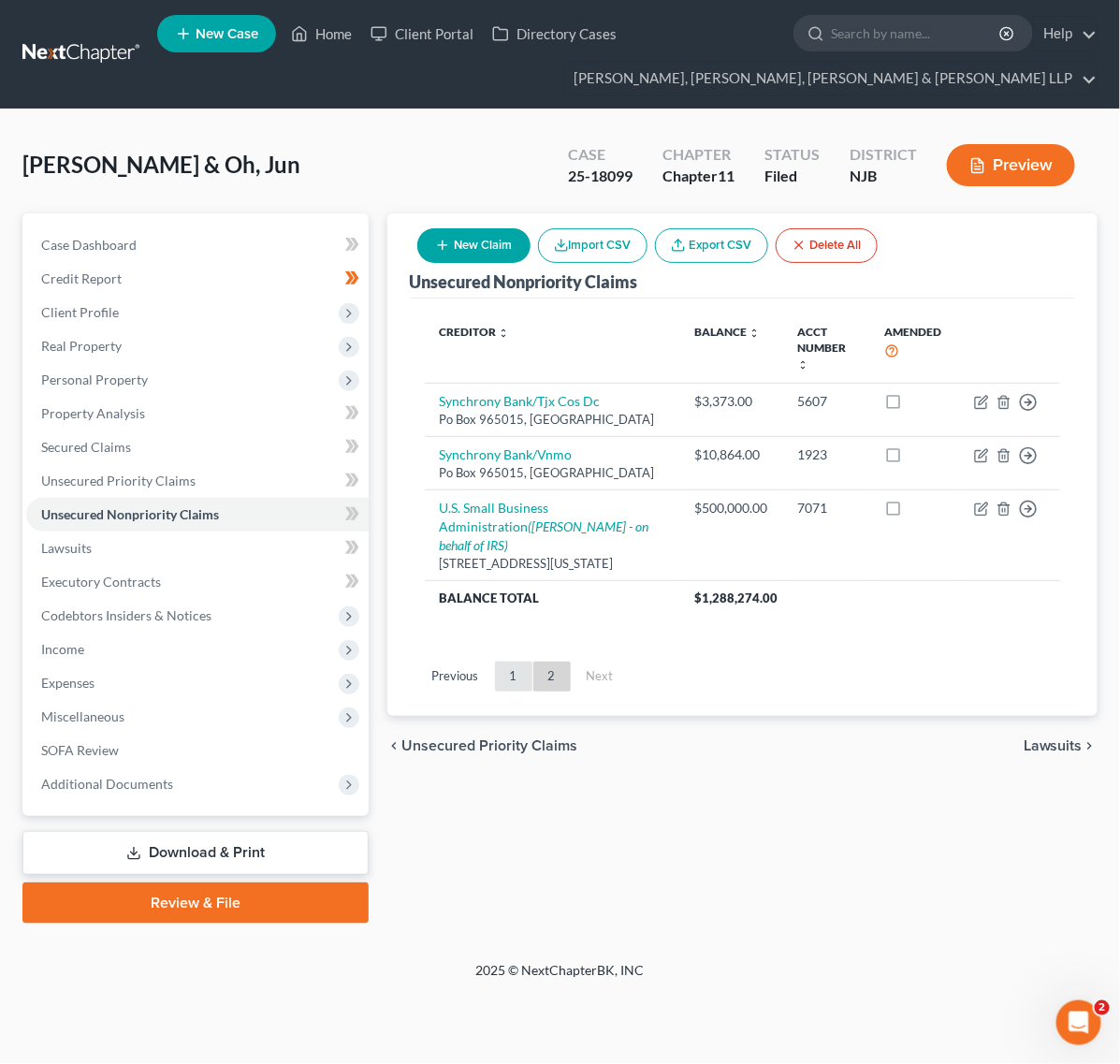
click at [523, 673] on link "1" at bounding box center [513, 675] width 38 height 30
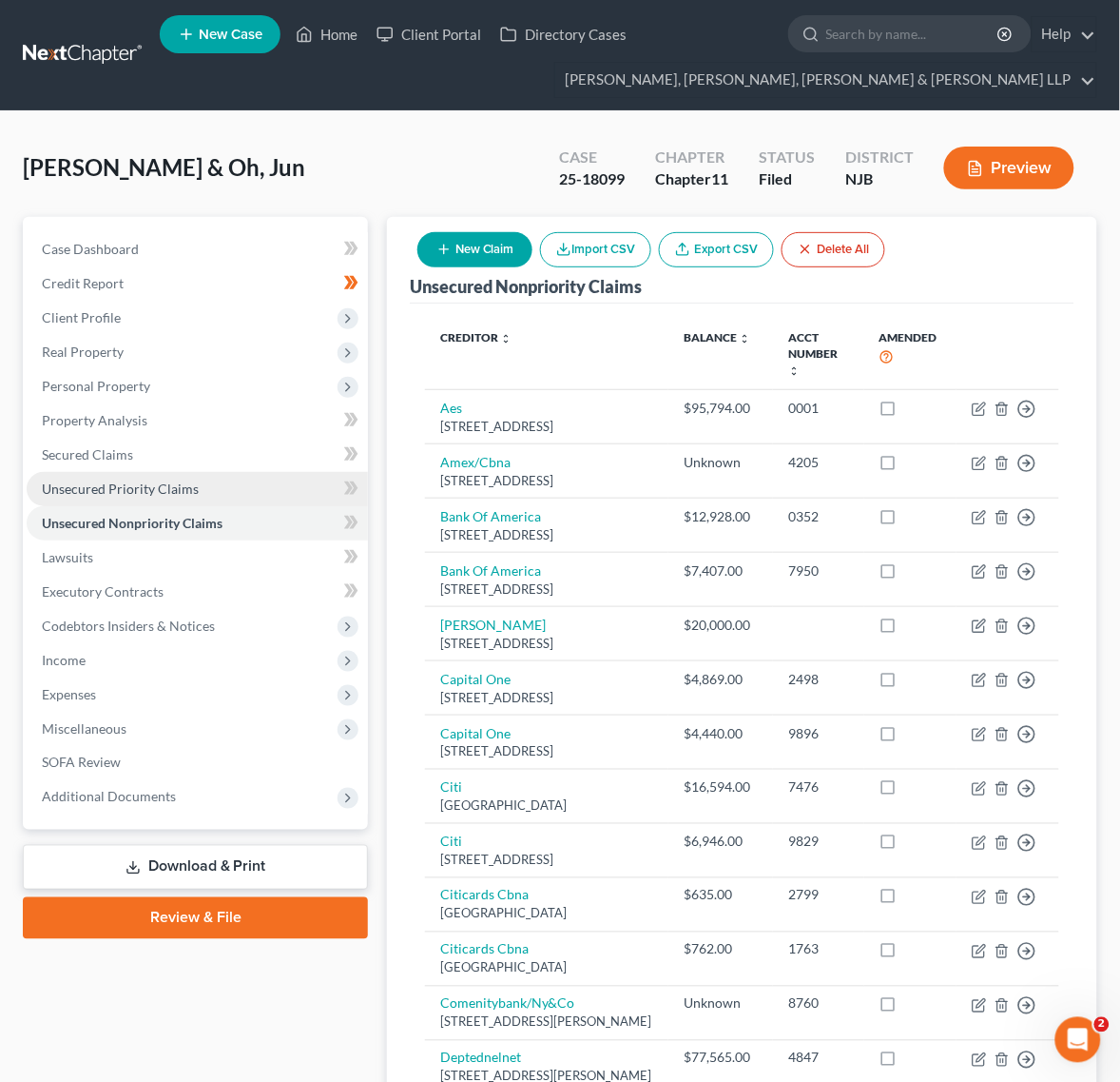
click at [124, 472] on link "Unsecured Priority Claims" at bounding box center [197, 488] width 341 height 34
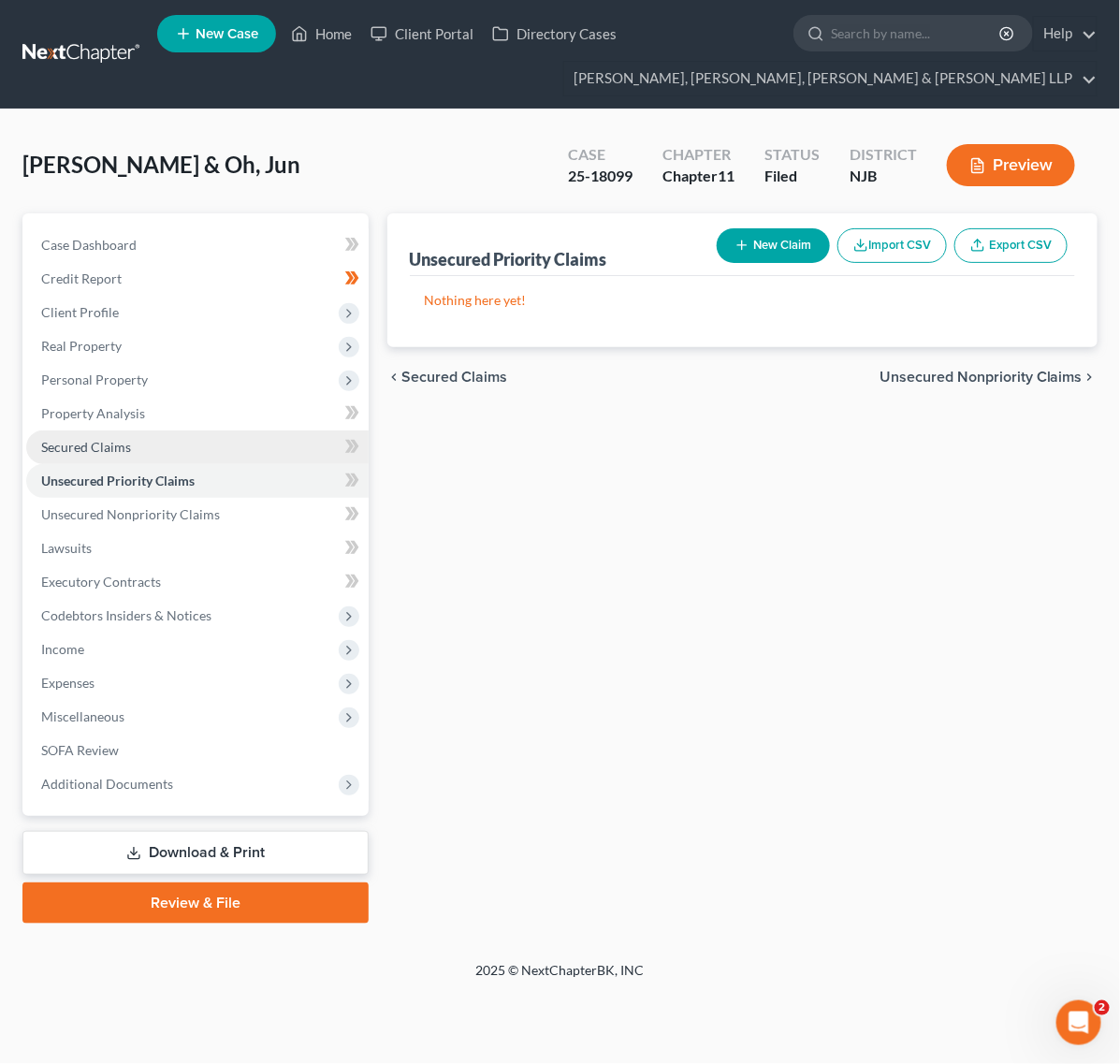
click at [131, 438] on link "Secured Claims" at bounding box center [197, 446] width 343 height 34
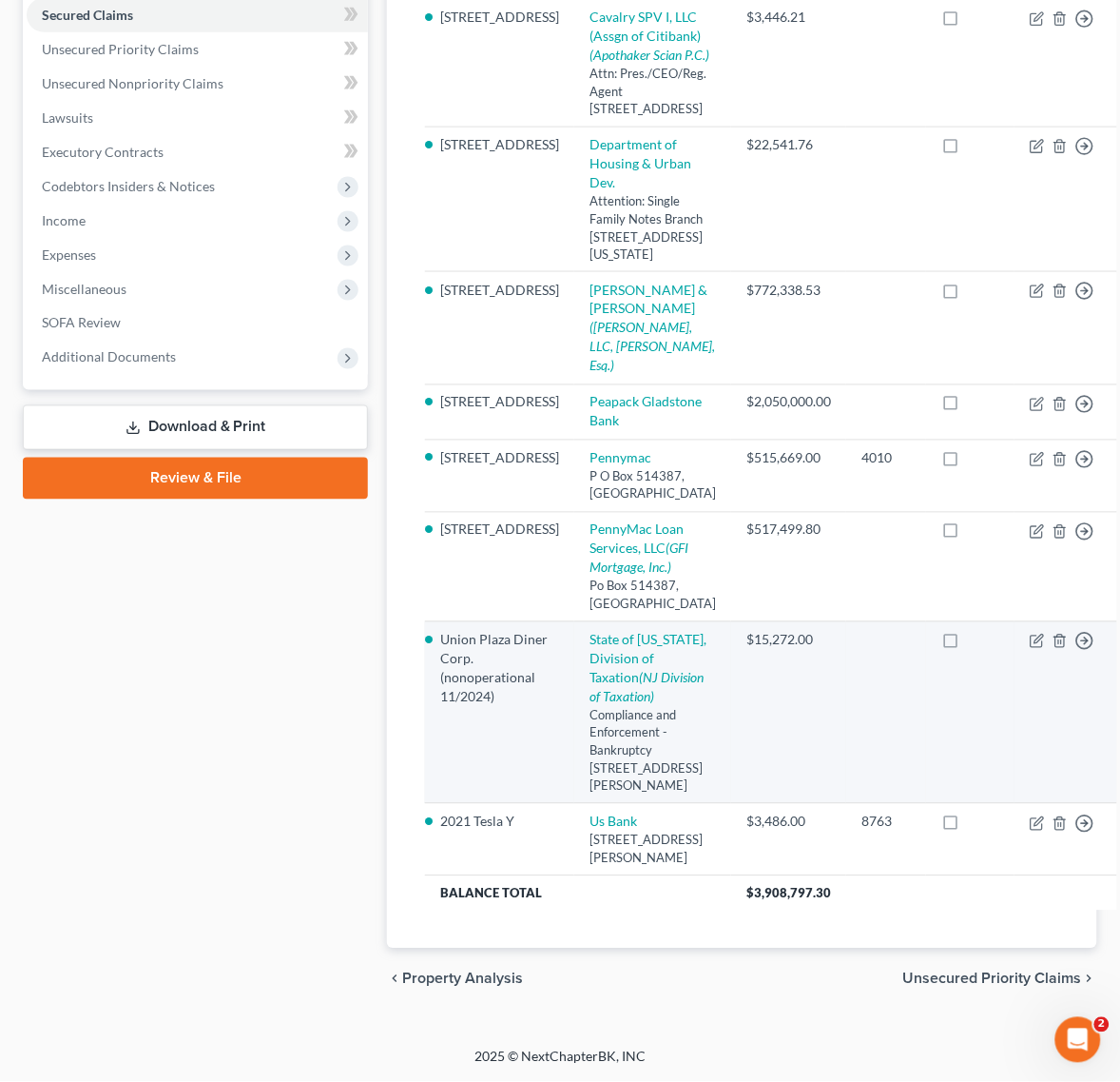
scroll to position [564, 0]
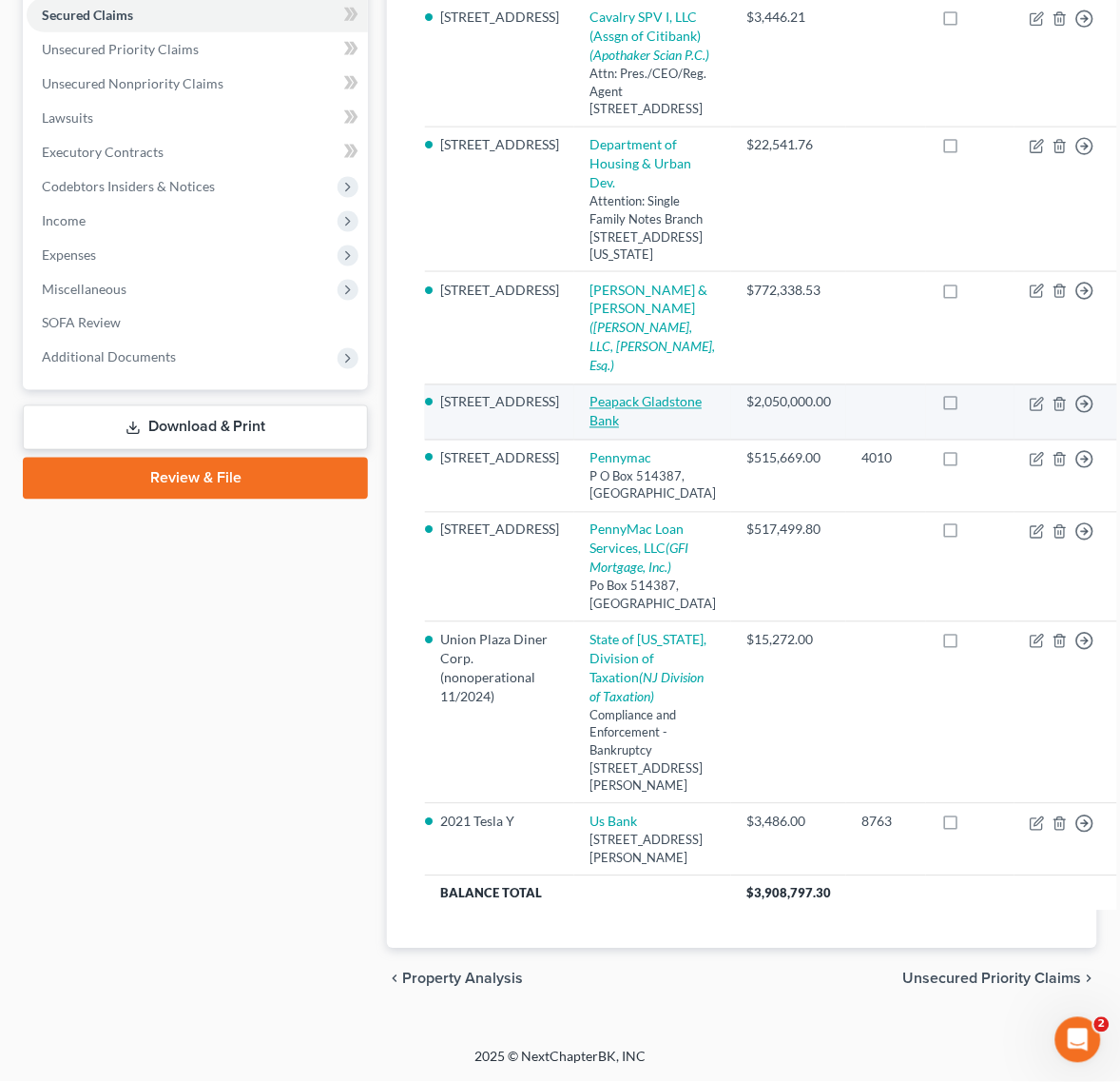
click at [595, 429] on link "Peapack Gladstone Bank" at bounding box center [646, 412] width 112 height 35
select select "2"
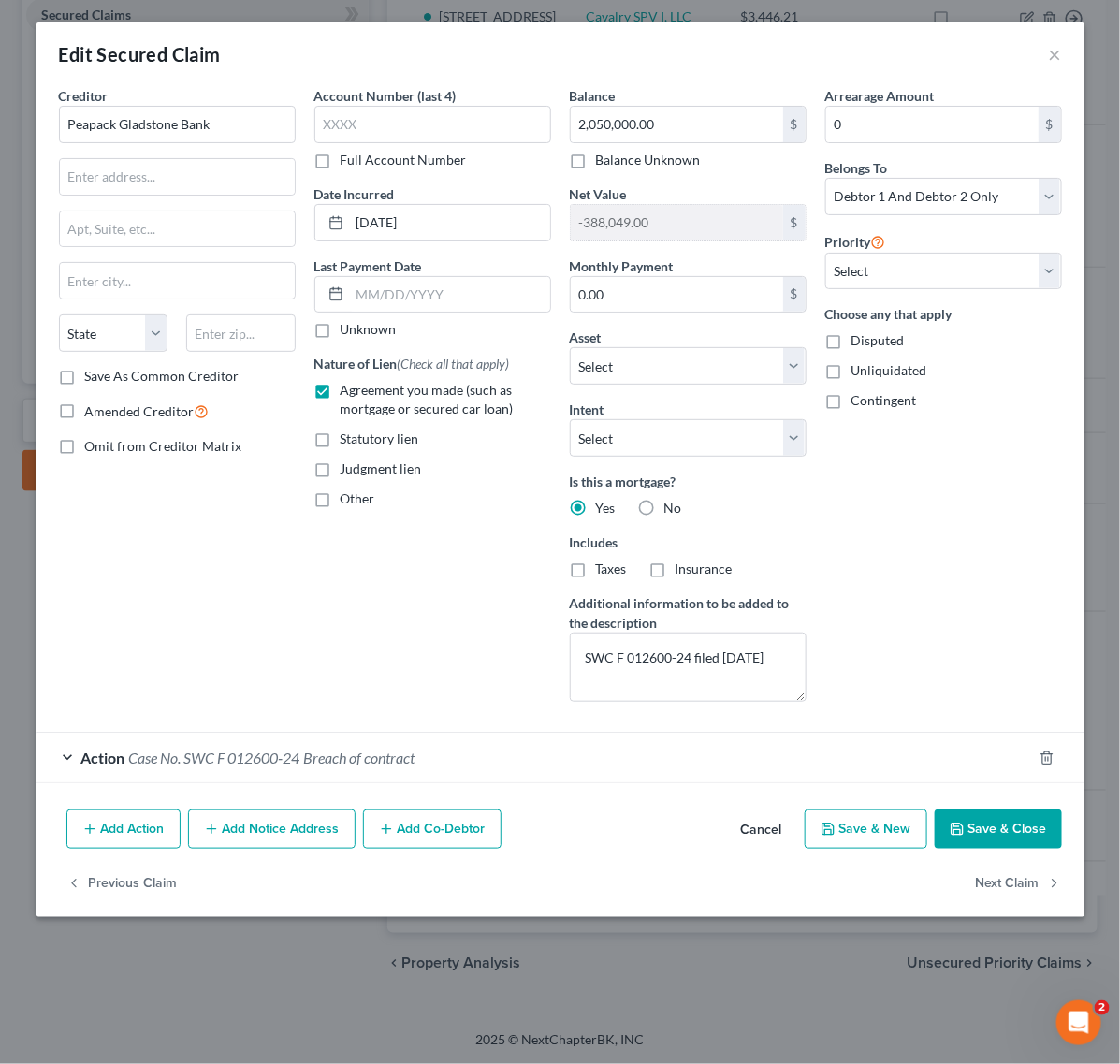
click at [320, 1012] on div "Edit Secured Claim × Creditor * Peapack Gladstone Bank State AL AK AR AZ CA CO …" at bounding box center [560, 532] width 1120 height 1064
click at [1064, 59] on div "Edit Secured Claim ×" at bounding box center [560, 54] width 1048 height 63
click at [1045, 40] on div "Edit Secured Claim ×" at bounding box center [560, 54] width 1048 height 63
click at [1050, 52] on button "×" at bounding box center [1056, 54] width 13 height 22
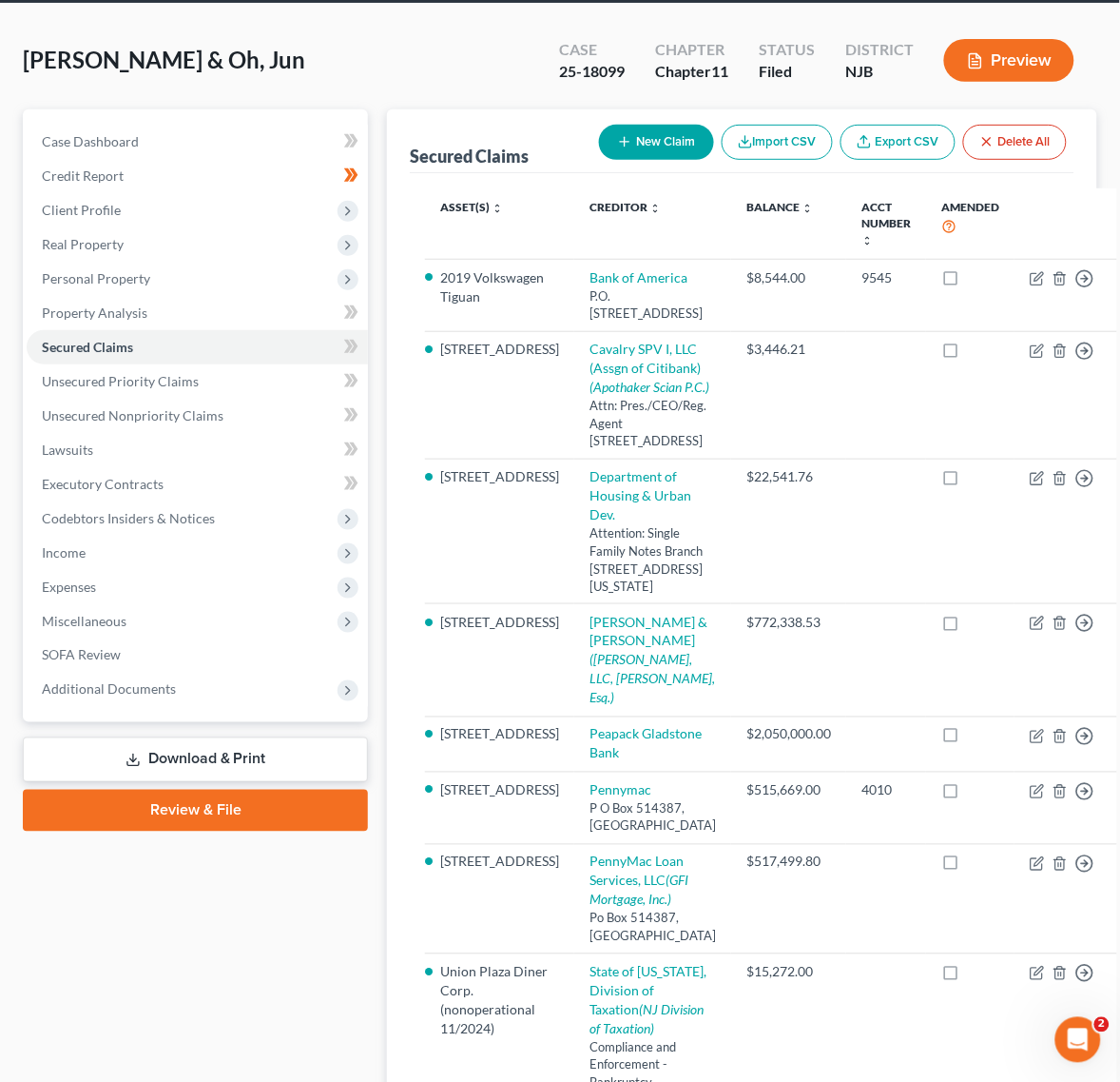
scroll to position [88, 0]
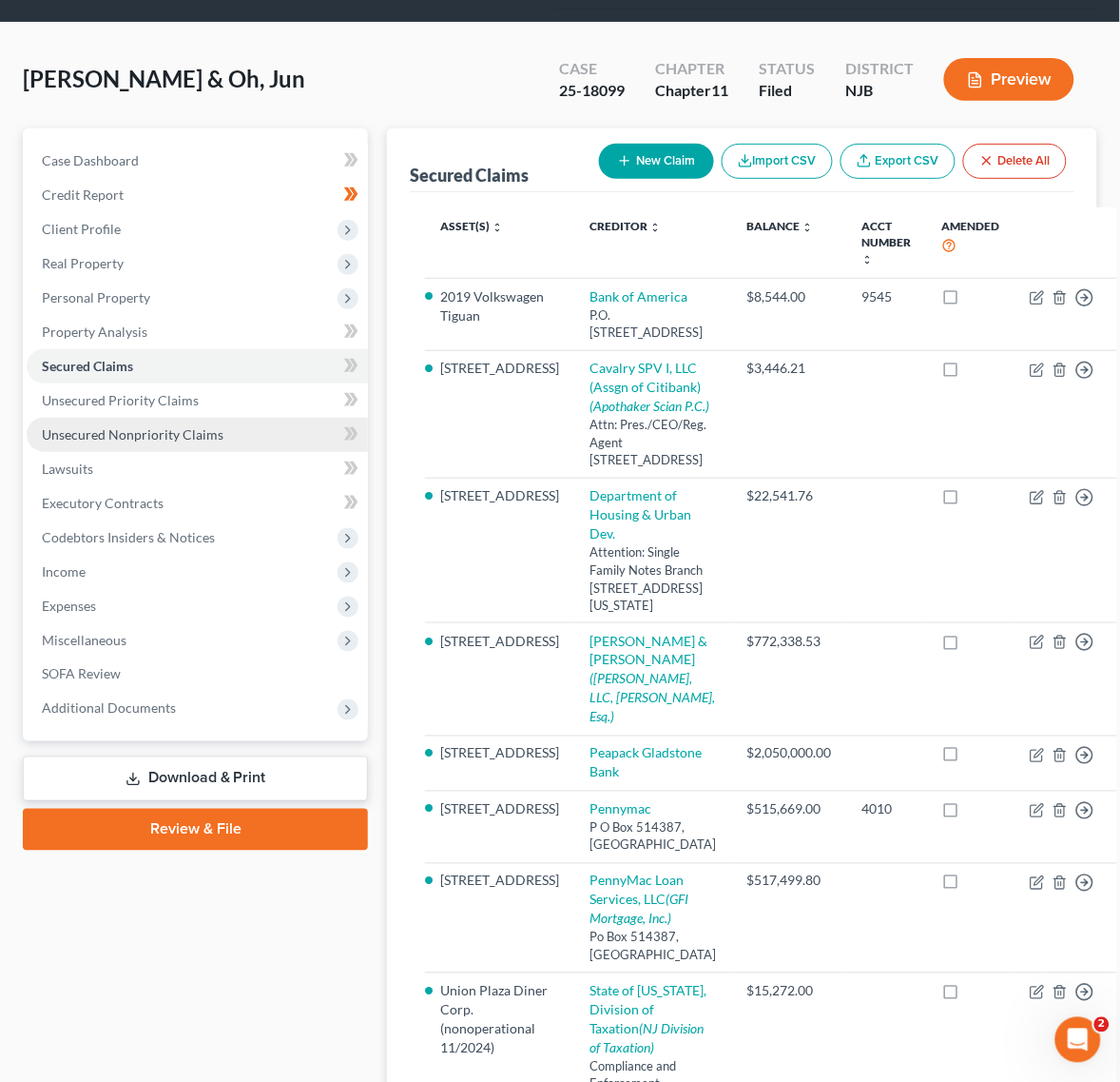
click at [133, 429] on span "Unsecured Nonpriority Claims" at bounding box center [133, 434] width 182 height 17
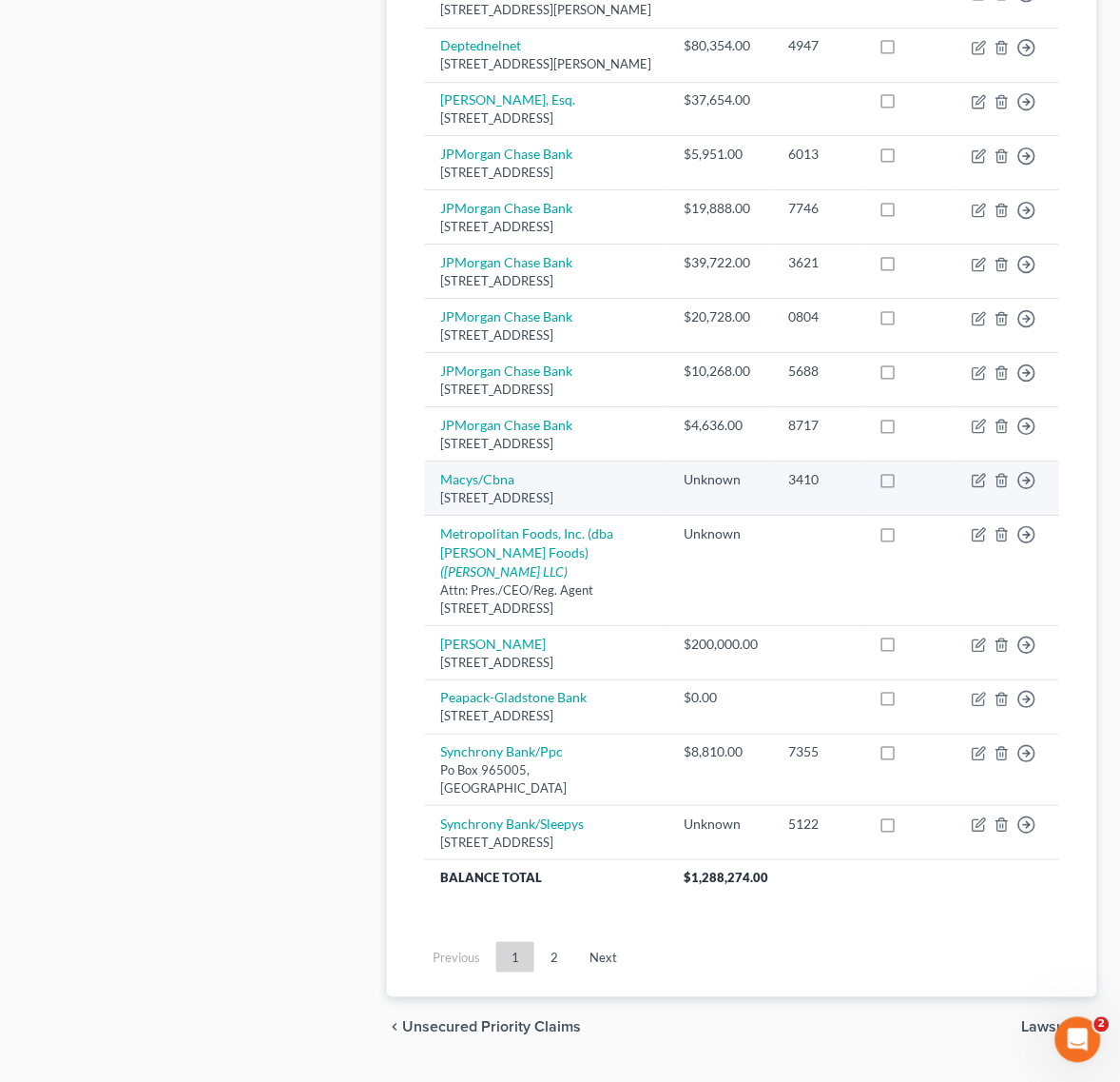
scroll to position [1466, 0]
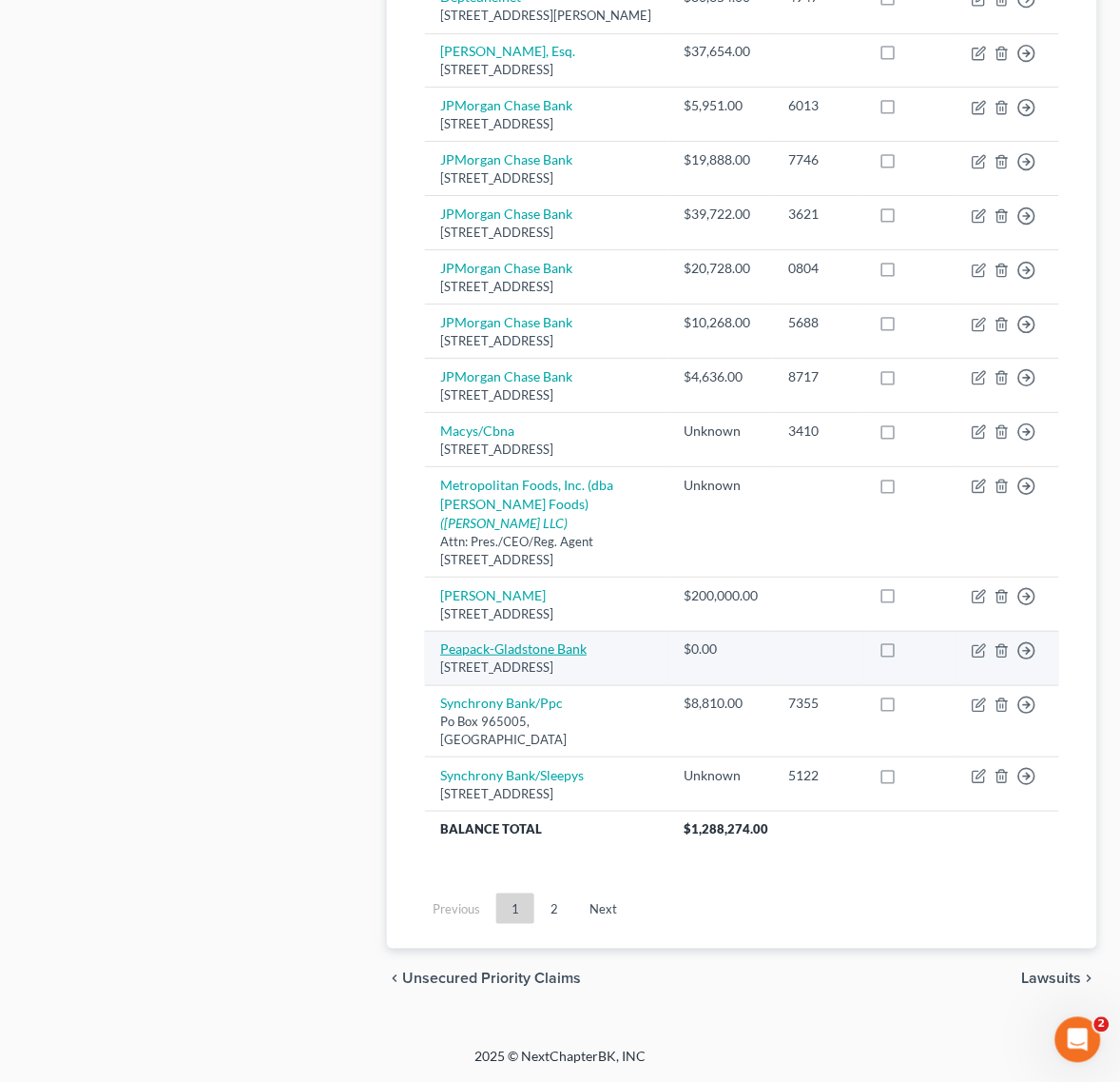
click at [499, 644] on link "Peapack-Gladstone Bank" at bounding box center [514, 648] width 147 height 17
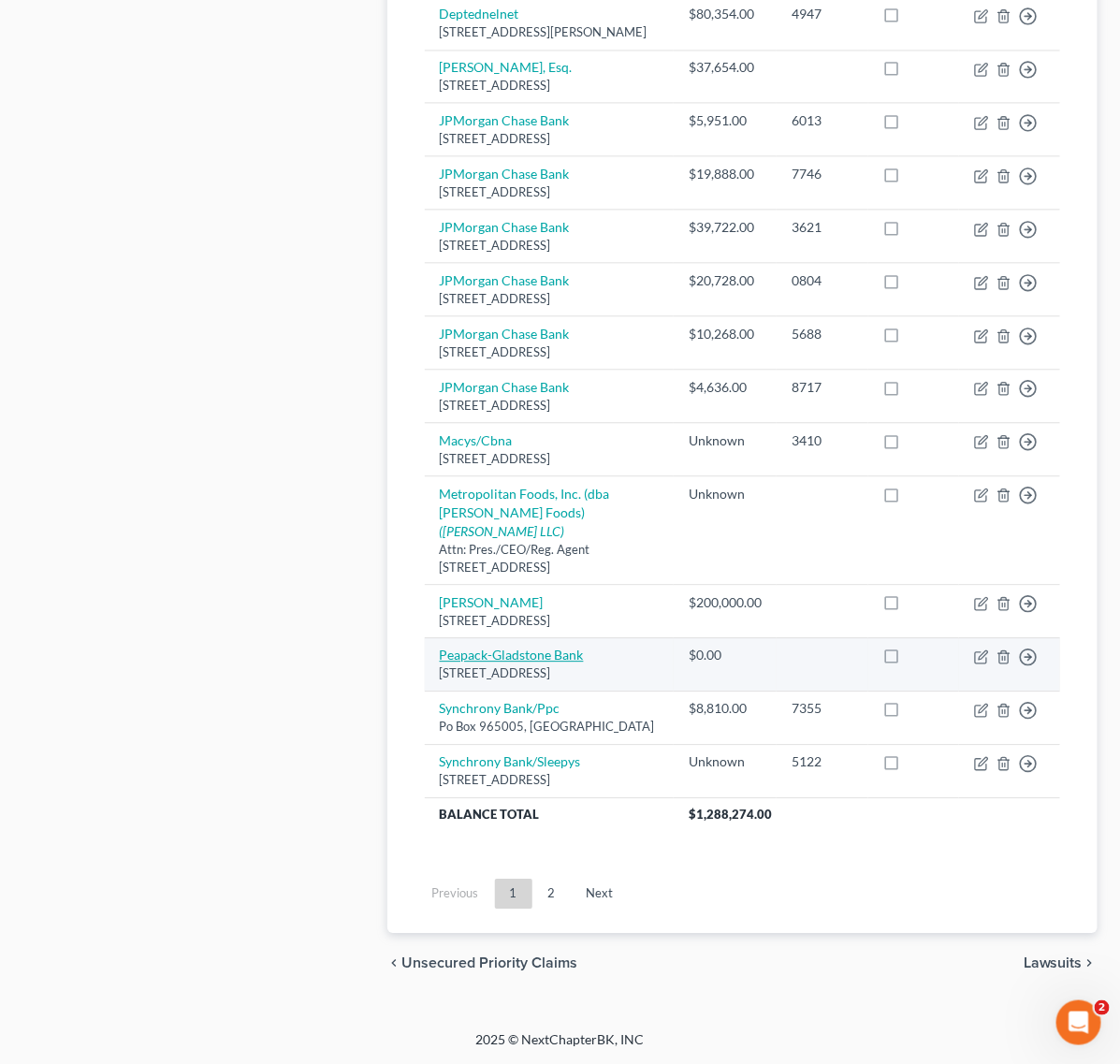
select select "33"
select select "2"
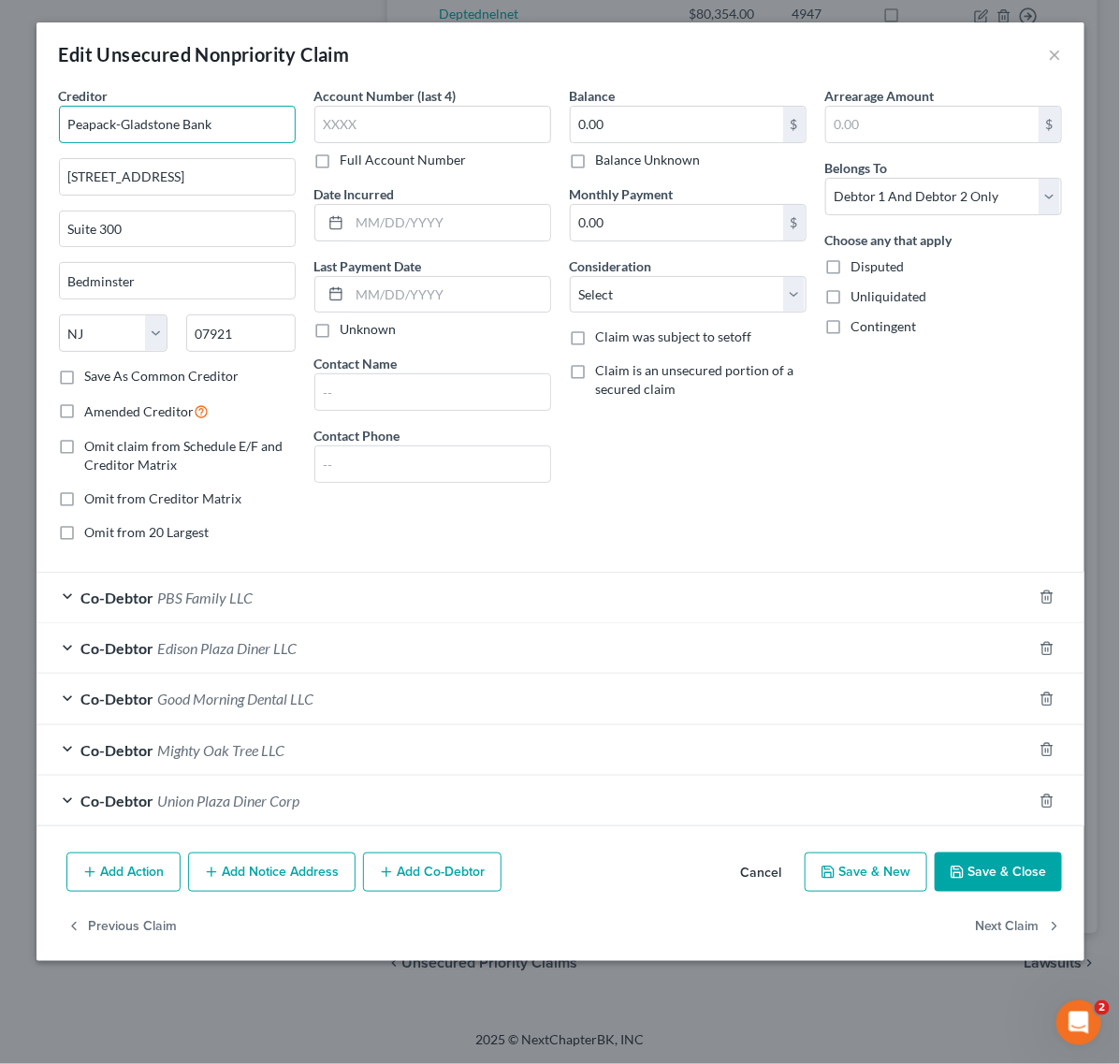
drag, startPoint x: 230, startPoint y: 118, endPoint x: -25, endPoint y: 118, distance: 255.0
drag, startPoint x: 253, startPoint y: 194, endPoint x: 54, endPoint y: 175, distance: 199.9
click at [51, 181] on div "Creditor * Peapack-Gladstone Bank 500 Hills Drive Suite 300 Bedminster State AL…" at bounding box center [177, 320] width 255 height 470
click at [173, 165] on input "500 Hills Drive" at bounding box center [177, 176] width 235 height 36
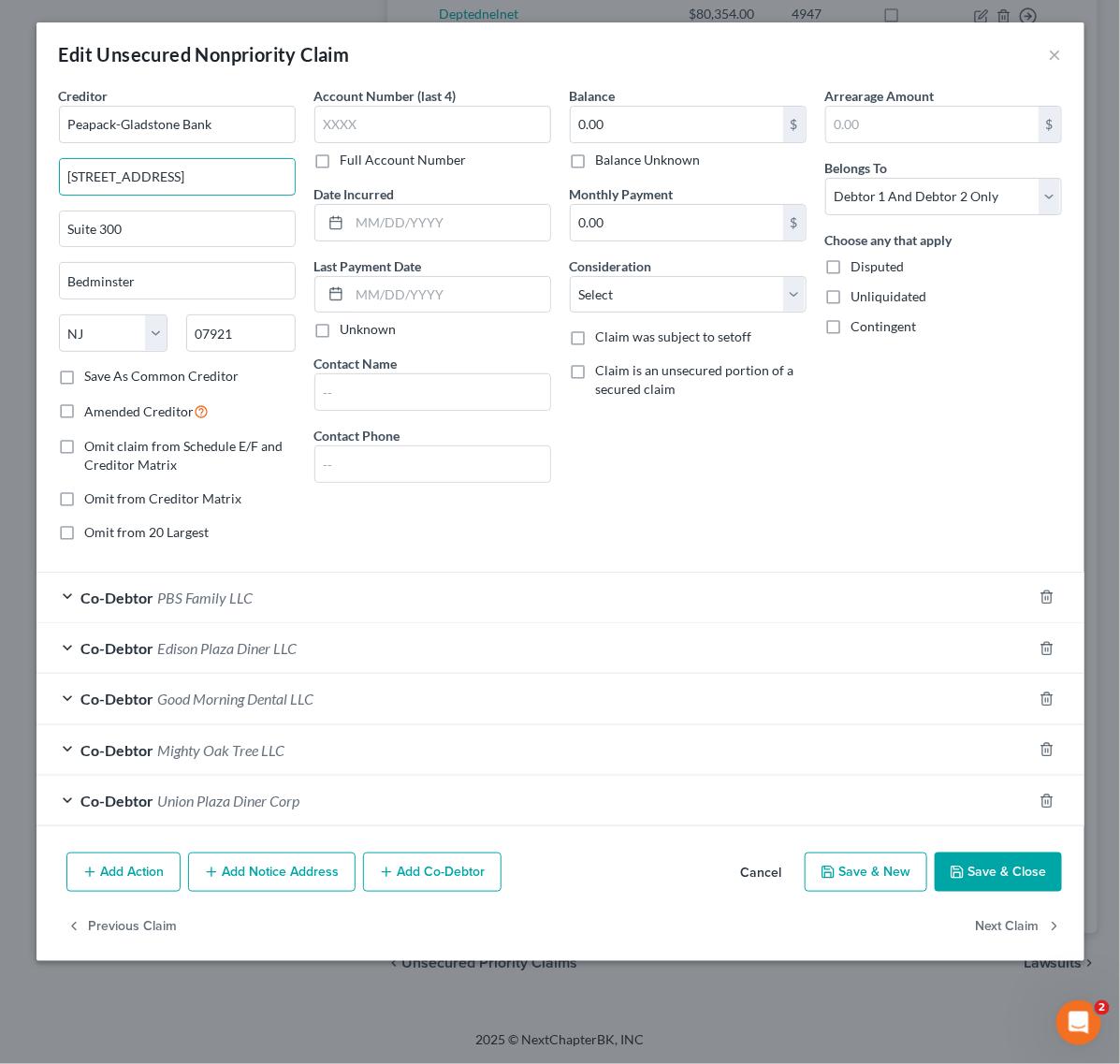
drag, startPoint x: 161, startPoint y: 170, endPoint x: -93, endPoint y: 143, distance: 255.4
click at [1036, 59] on div "Edit Unsecured Nonpriority Claim ×" at bounding box center [560, 54] width 1048 height 63
click at [1041, 59] on div "Edit Unsecured Nonpriority Claim ×" at bounding box center [560, 54] width 1048 height 63
click at [1056, 56] on button "×" at bounding box center [1056, 54] width 13 height 22
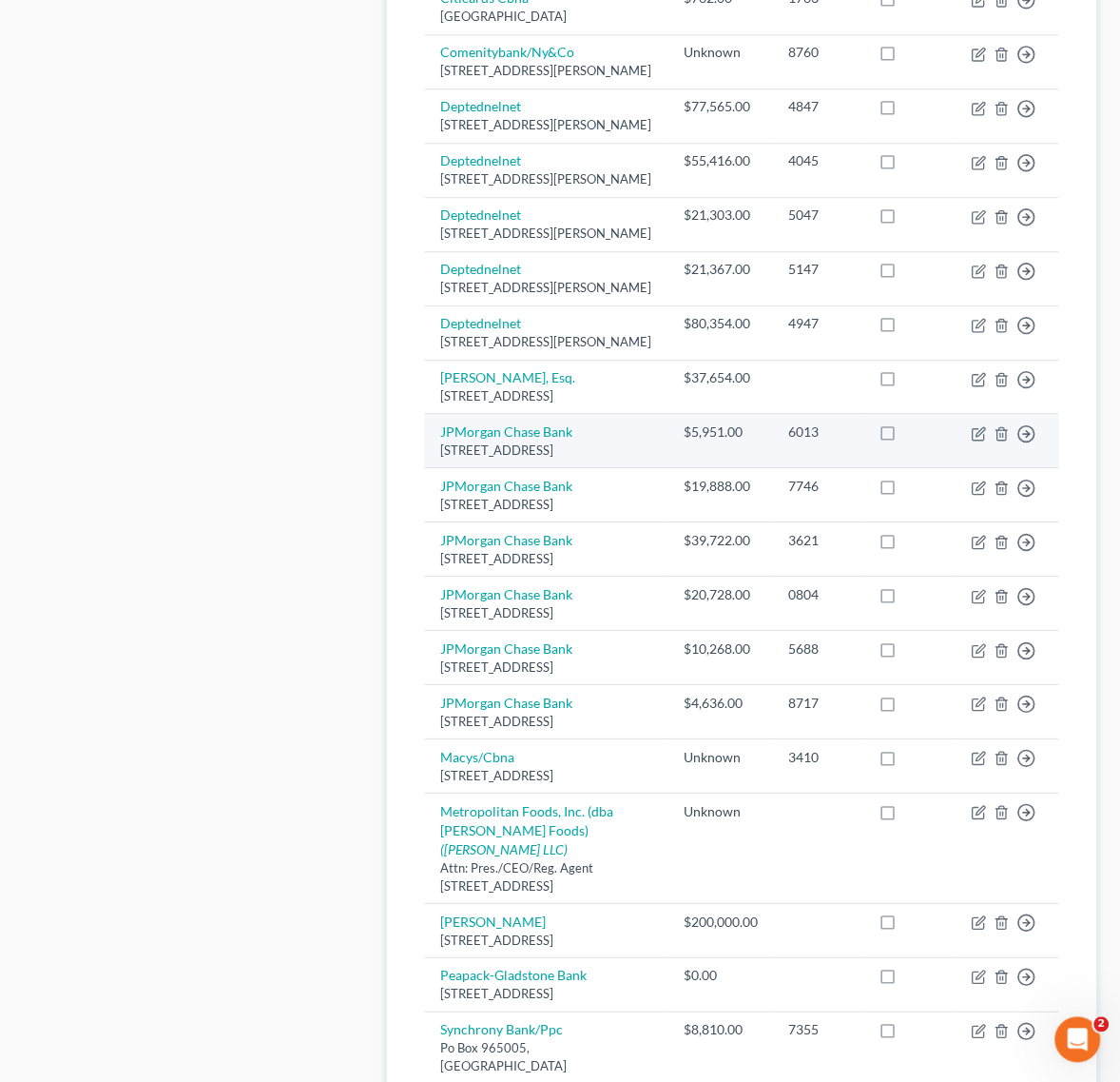
scroll to position [428, 0]
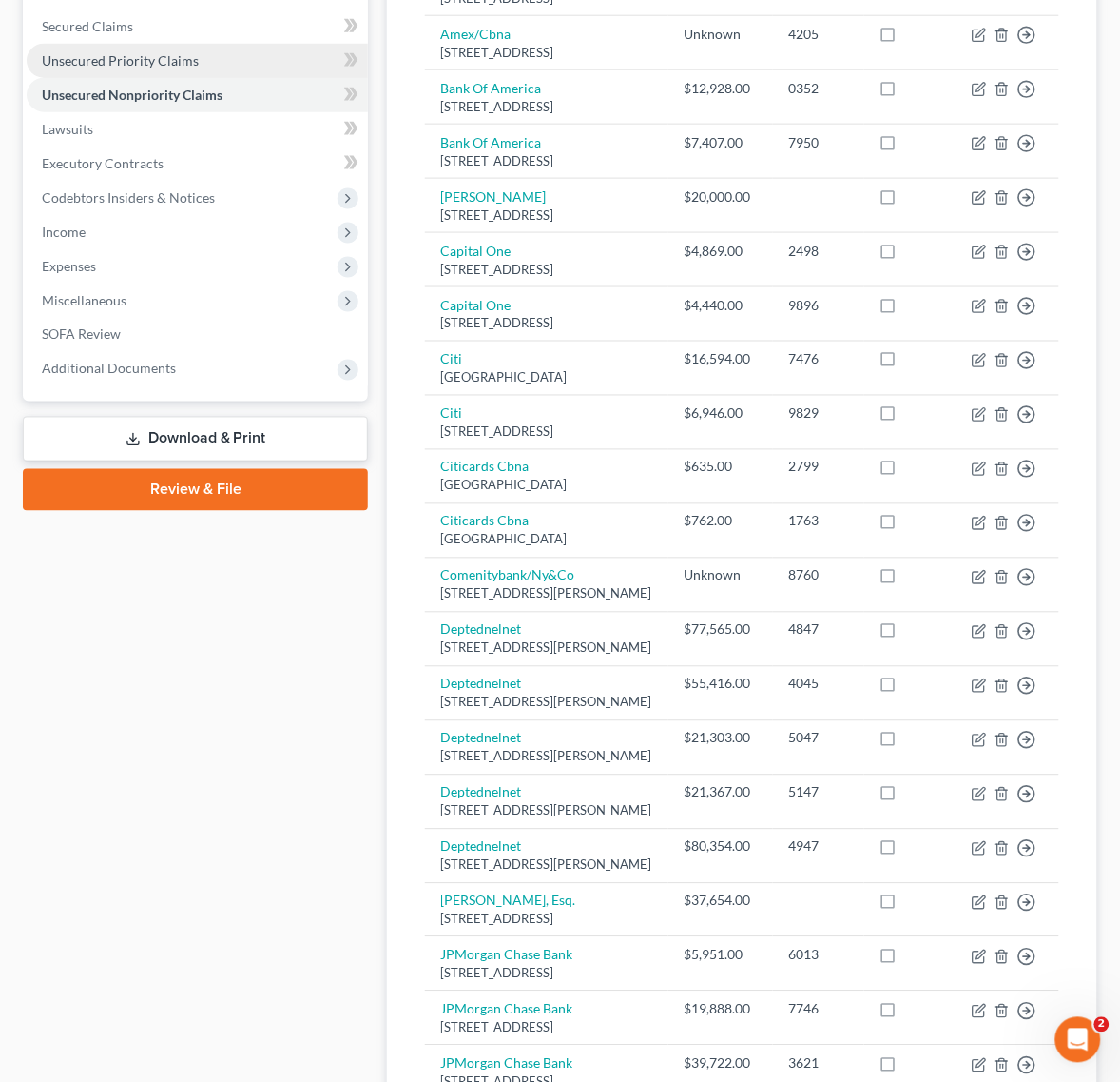
click at [126, 65] on span "Unsecured Priority Claims" at bounding box center [120, 60] width 157 height 17
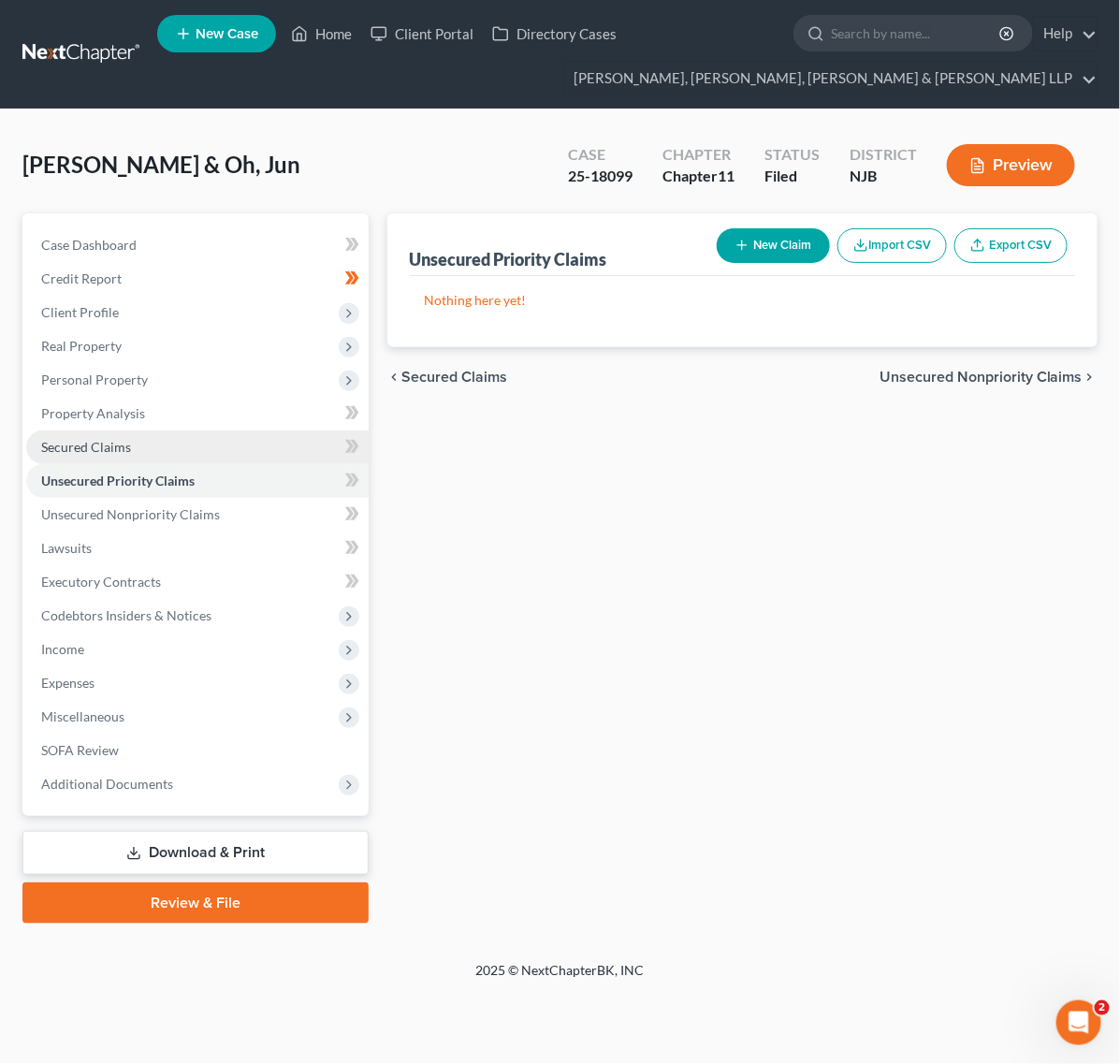
click at [136, 430] on link "Secured Claims" at bounding box center [197, 446] width 343 height 34
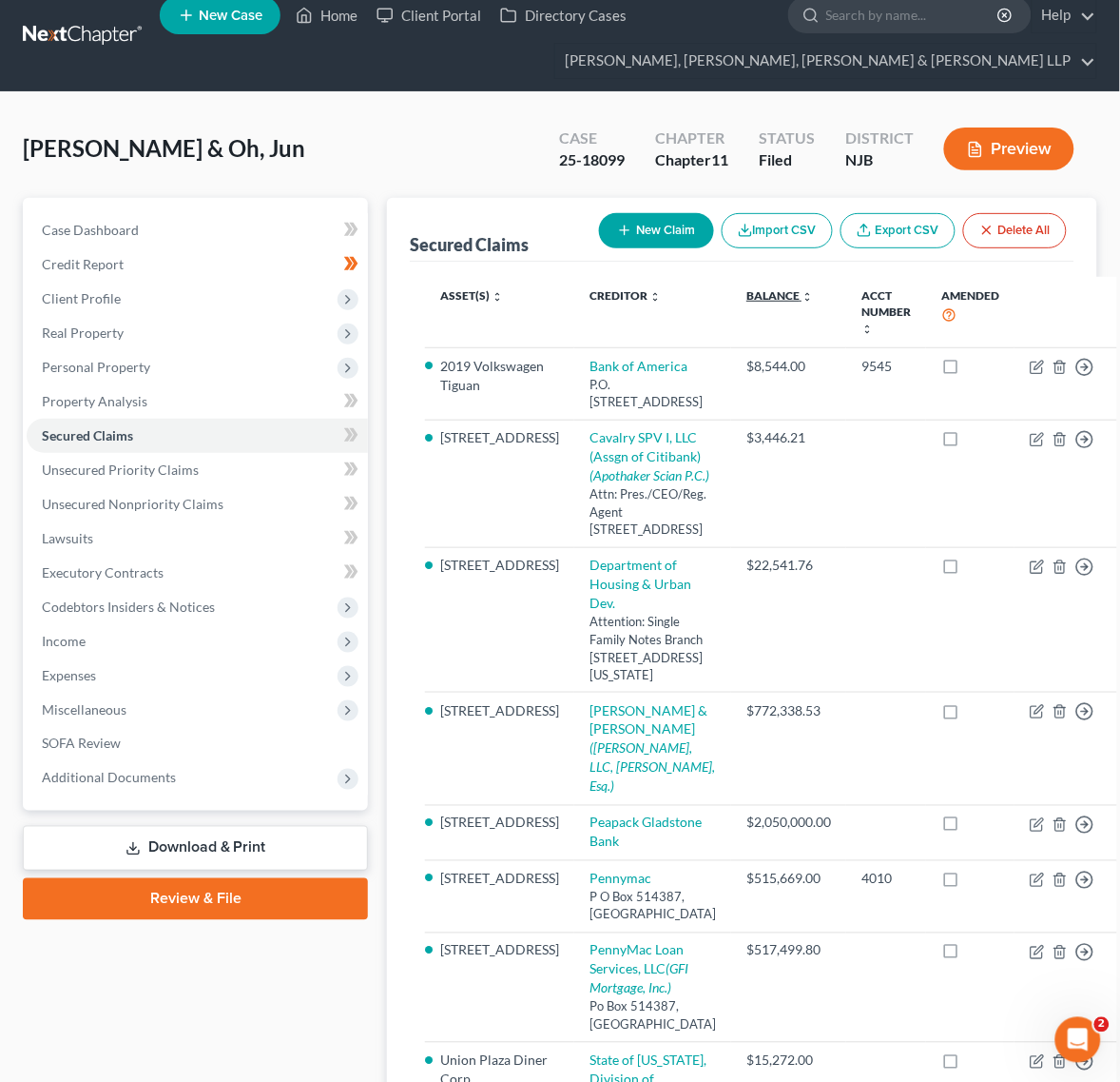
scroll to position [475, 0]
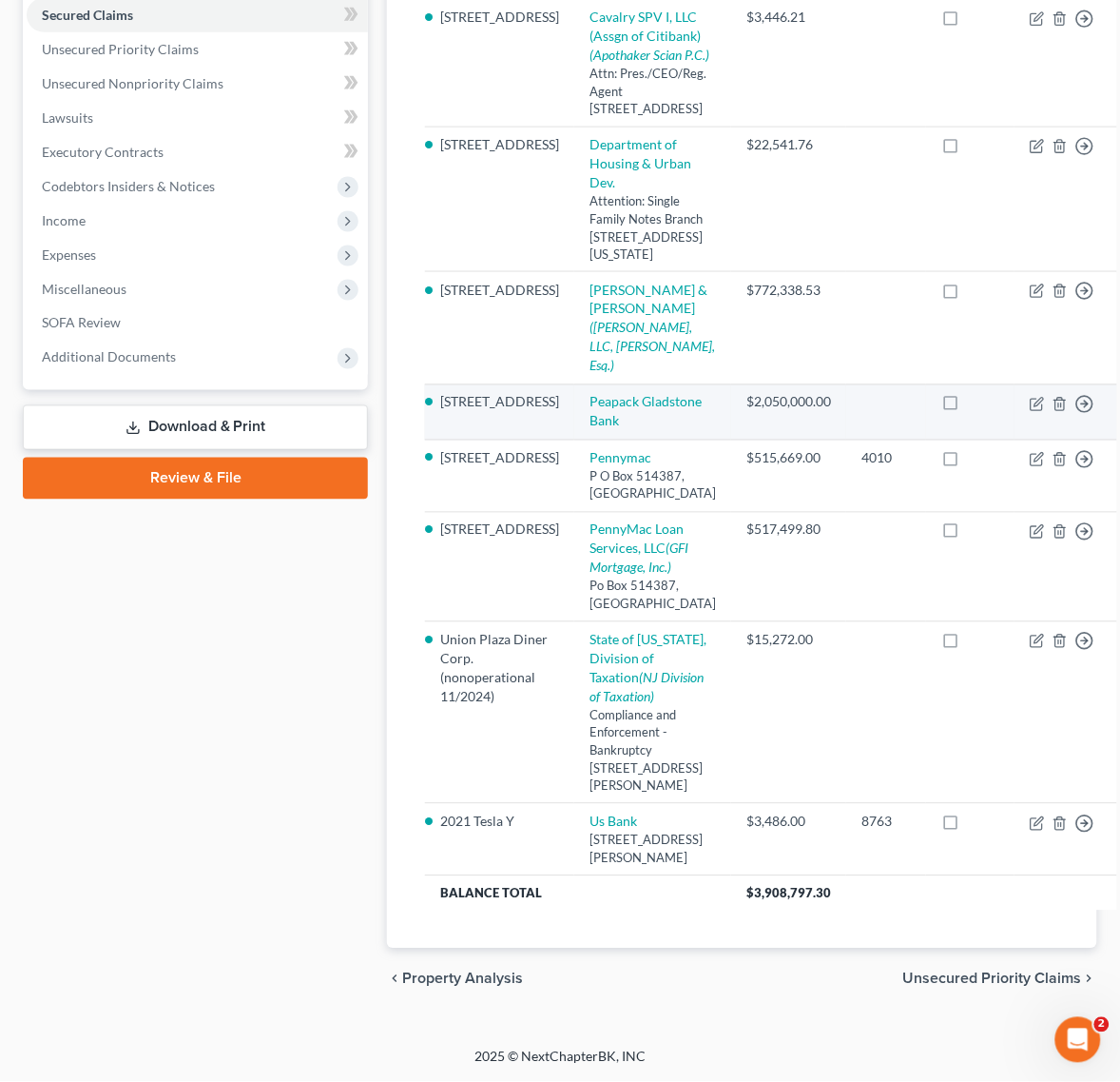
click at [593, 439] on td "Peapack Gladstone Bank" at bounding box center [652, 412] width 157 height 55
click at [577, 439] on td "Peapack Gladstone Bank" at bounding box center [652, 412] width 157 height 55
click at [583, 439] on td "Peapack Gladstone Bank" at bounding box center [652, 412] width 157 height 55
click at [590, 429] on link "Peapack Gladstone Bank" at bounding box center [646, 412] width 112 height 35
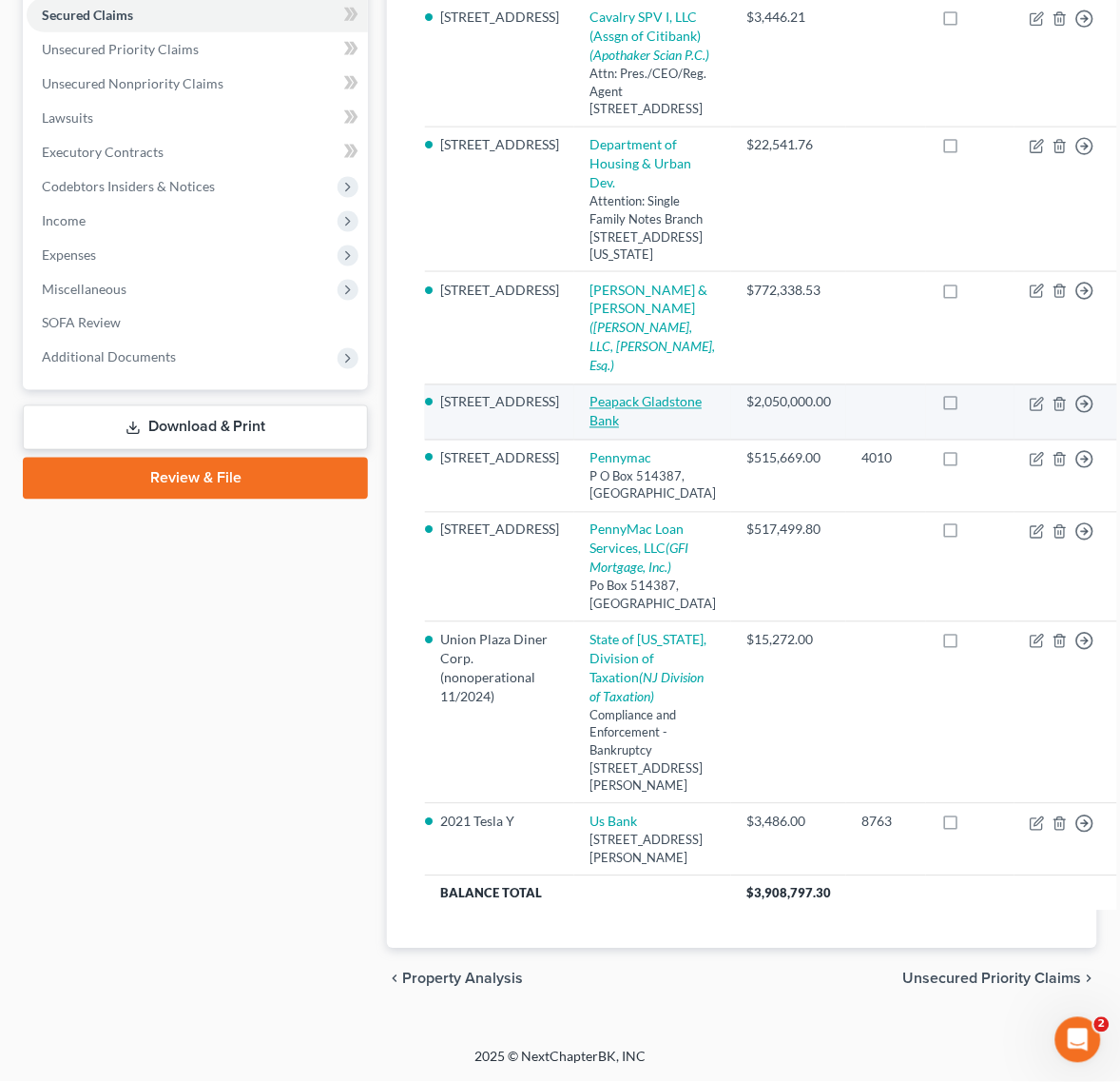
select select "21"
select select "2"
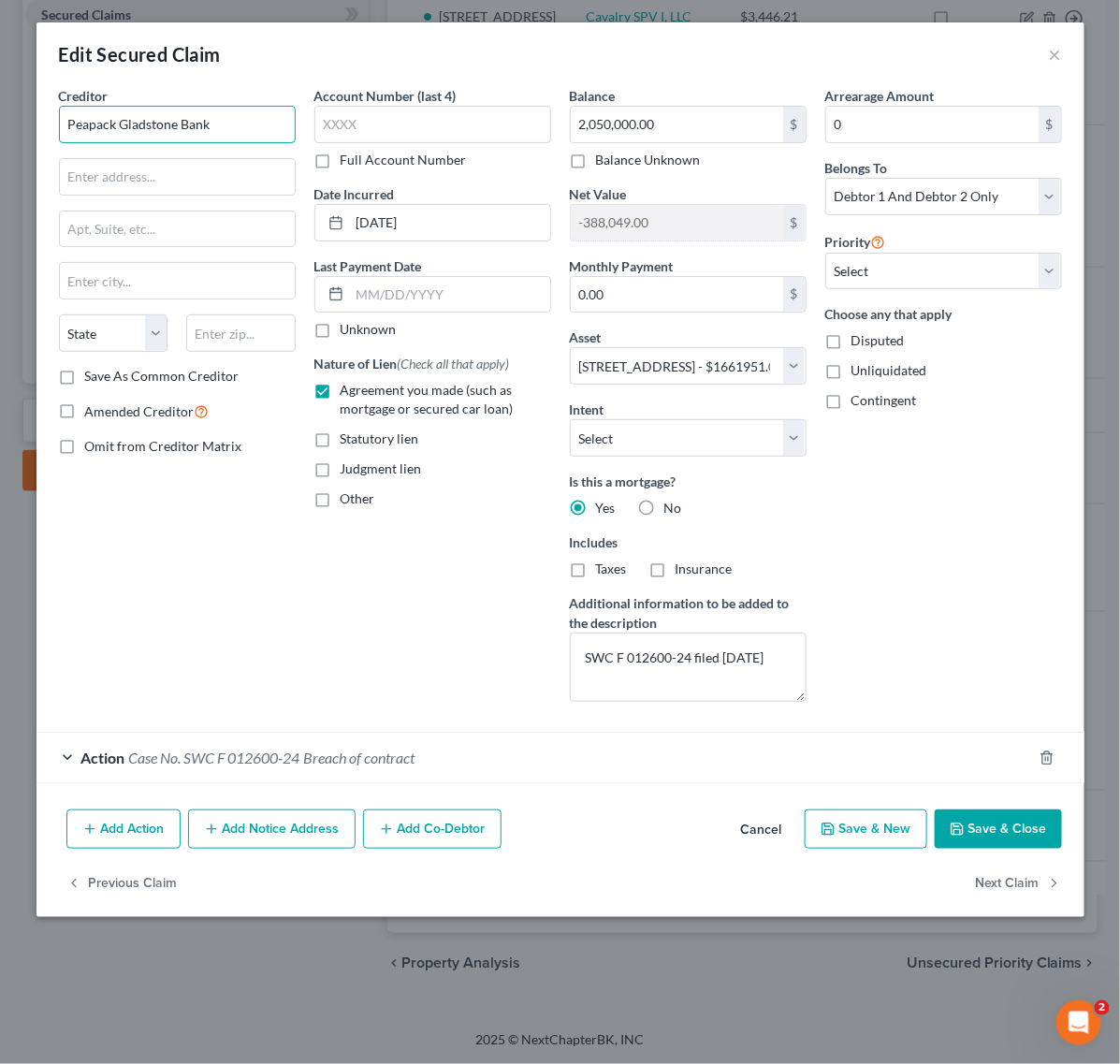
click at [156, 138] on input "Peapack Gladstone Bank" at bounding box center [177, 124] width 237 height 38
click at [124, 168] on input "text" at bounding box center [177, 176] width 235 height 36
paste input "500 Hills Drive"
type input "500 Hills Drive"
click at [976, 835] on button "Save & Close" at bounding box center [998, 828] width 127 height 39
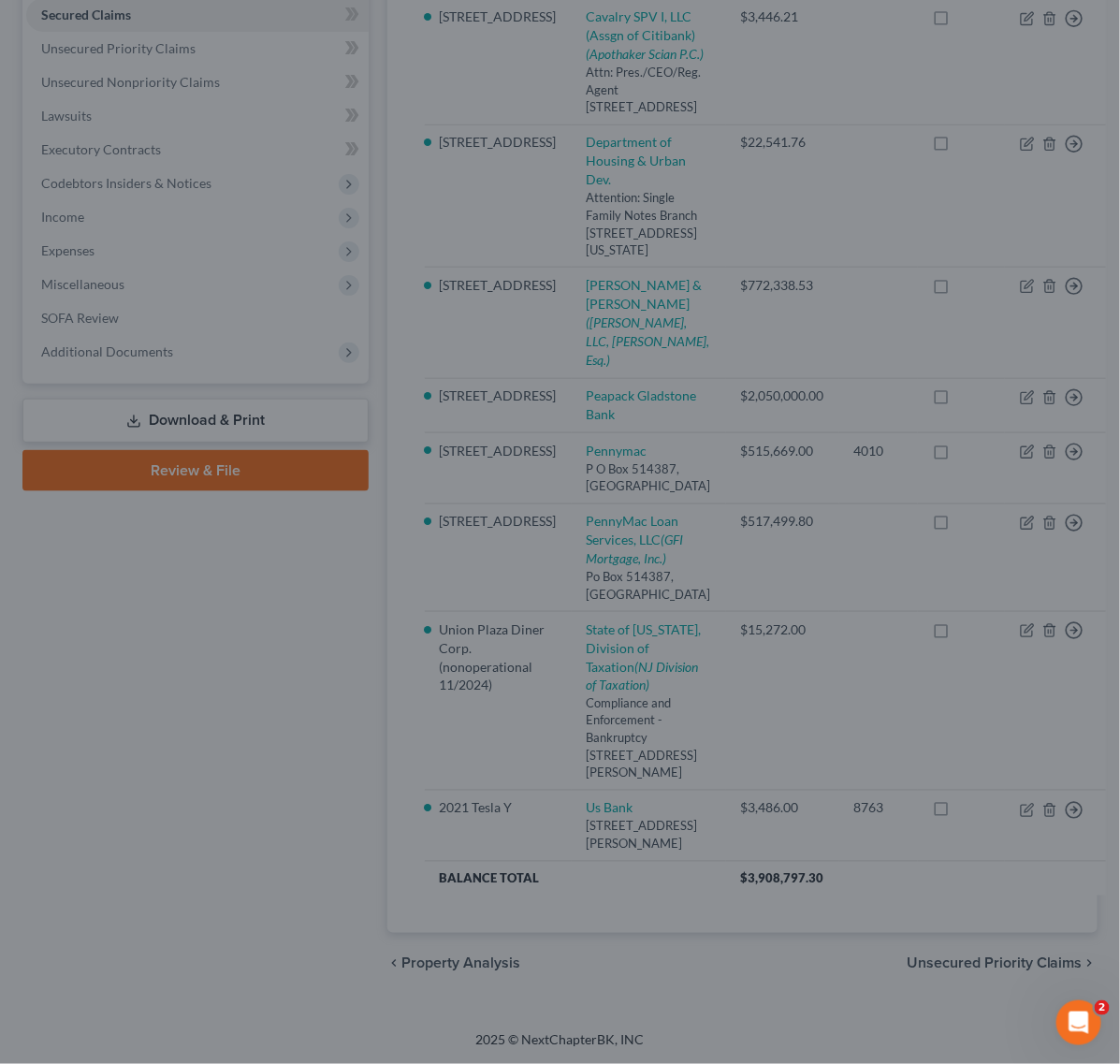
select select "21"
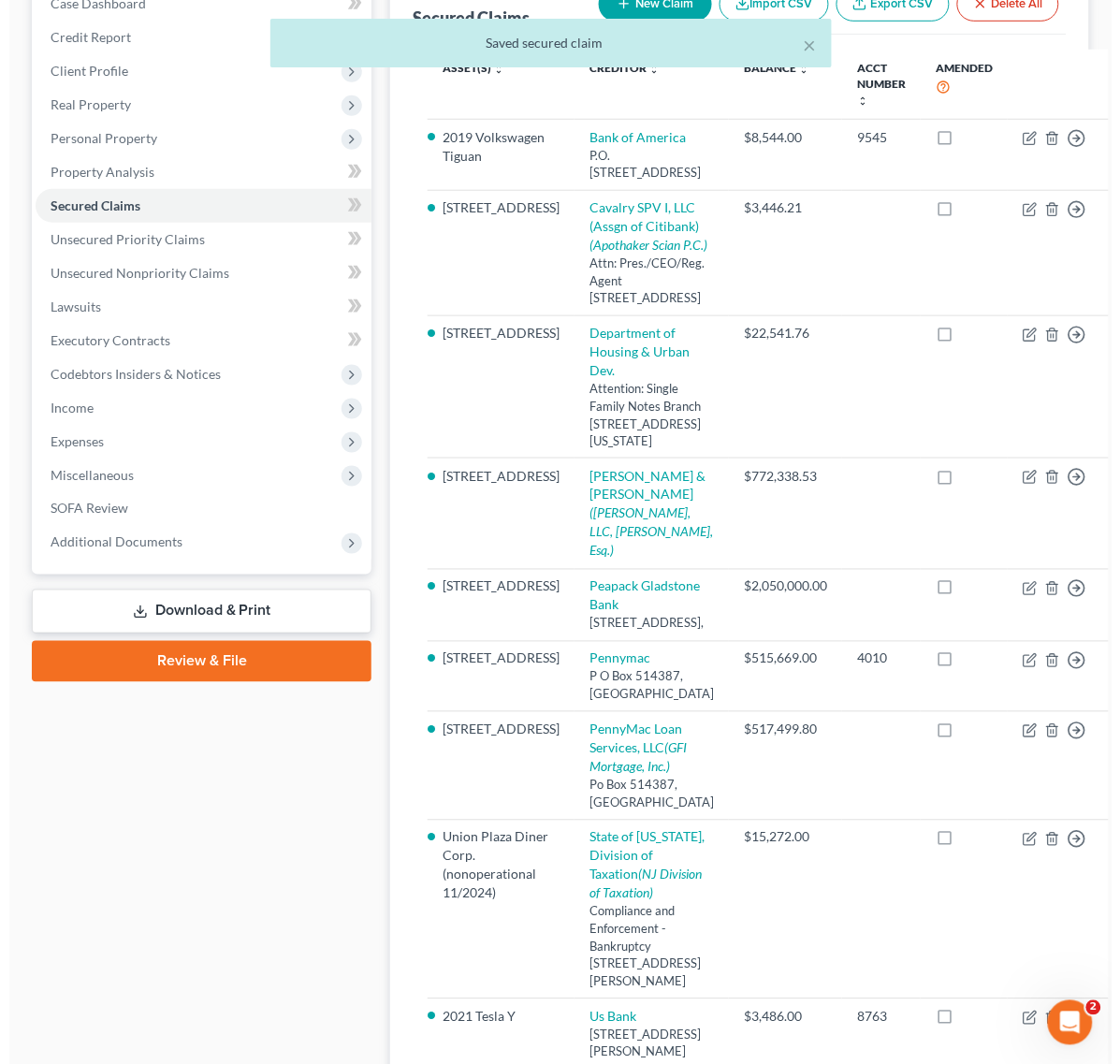
scroll to position [0, 0]
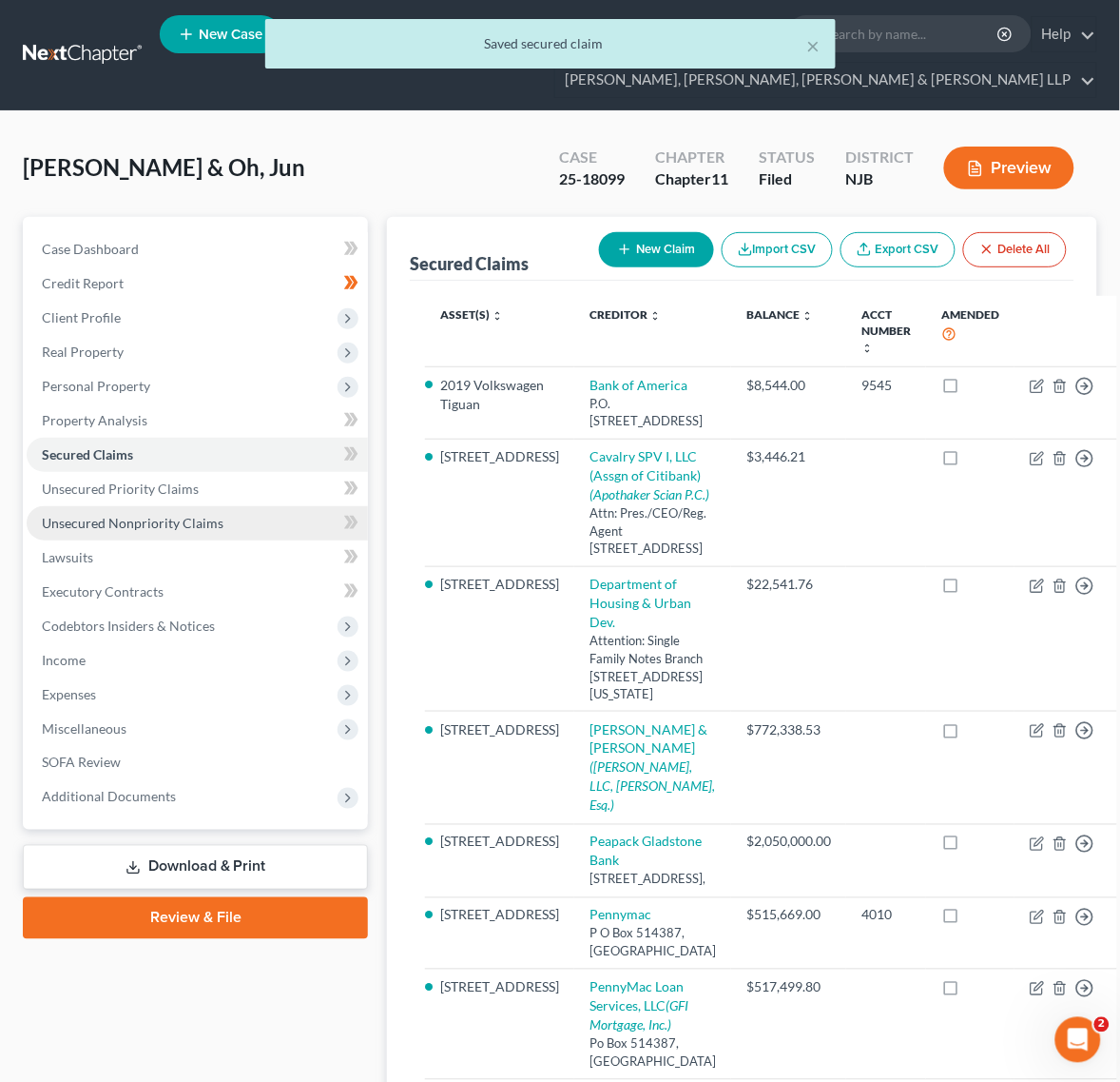
click at [105, 526] on span "Unsecured Nonpriority Claims" at bounding box center [133, 522] width 182 height 17
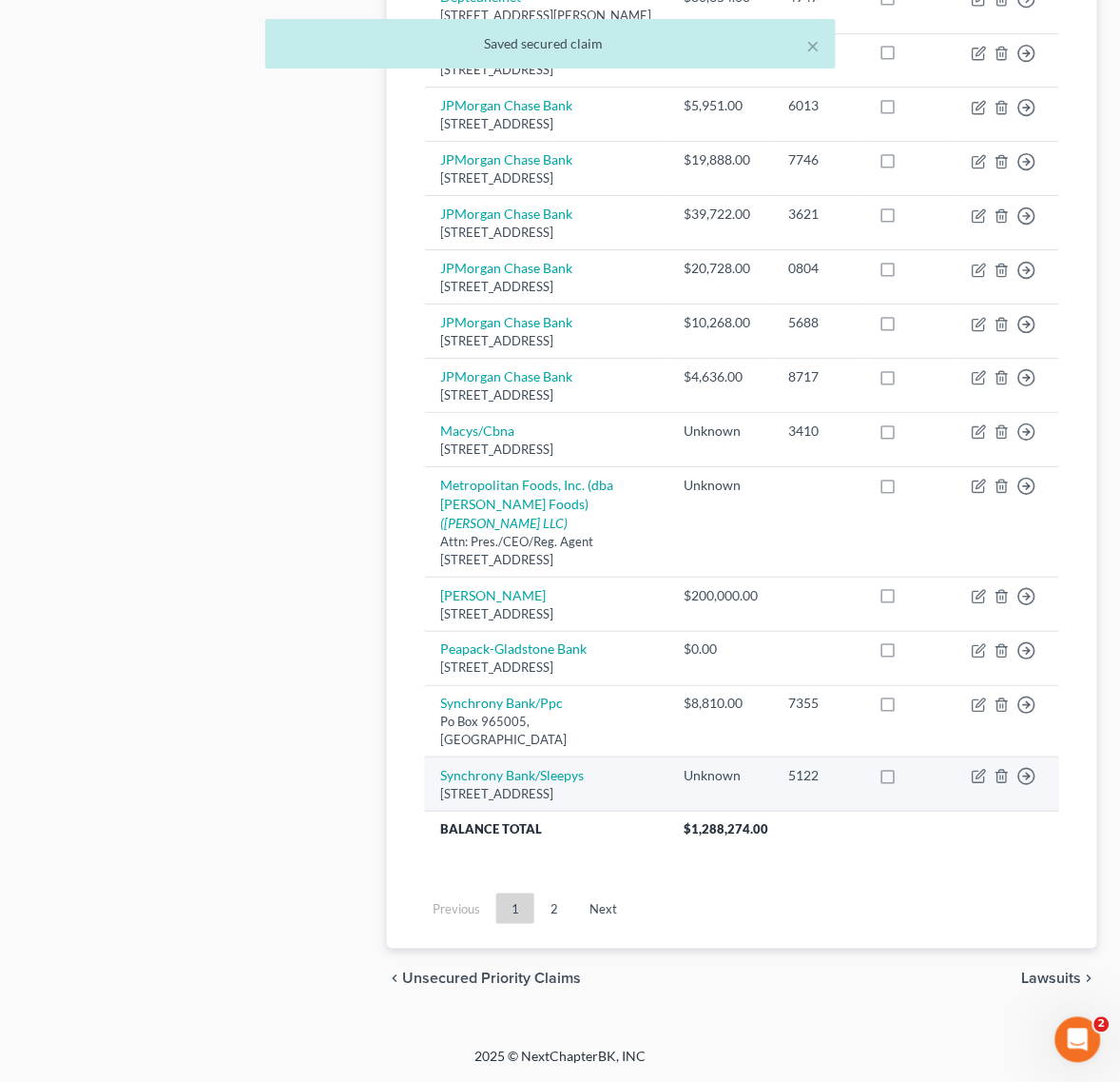
scroll to position [1466, 0]
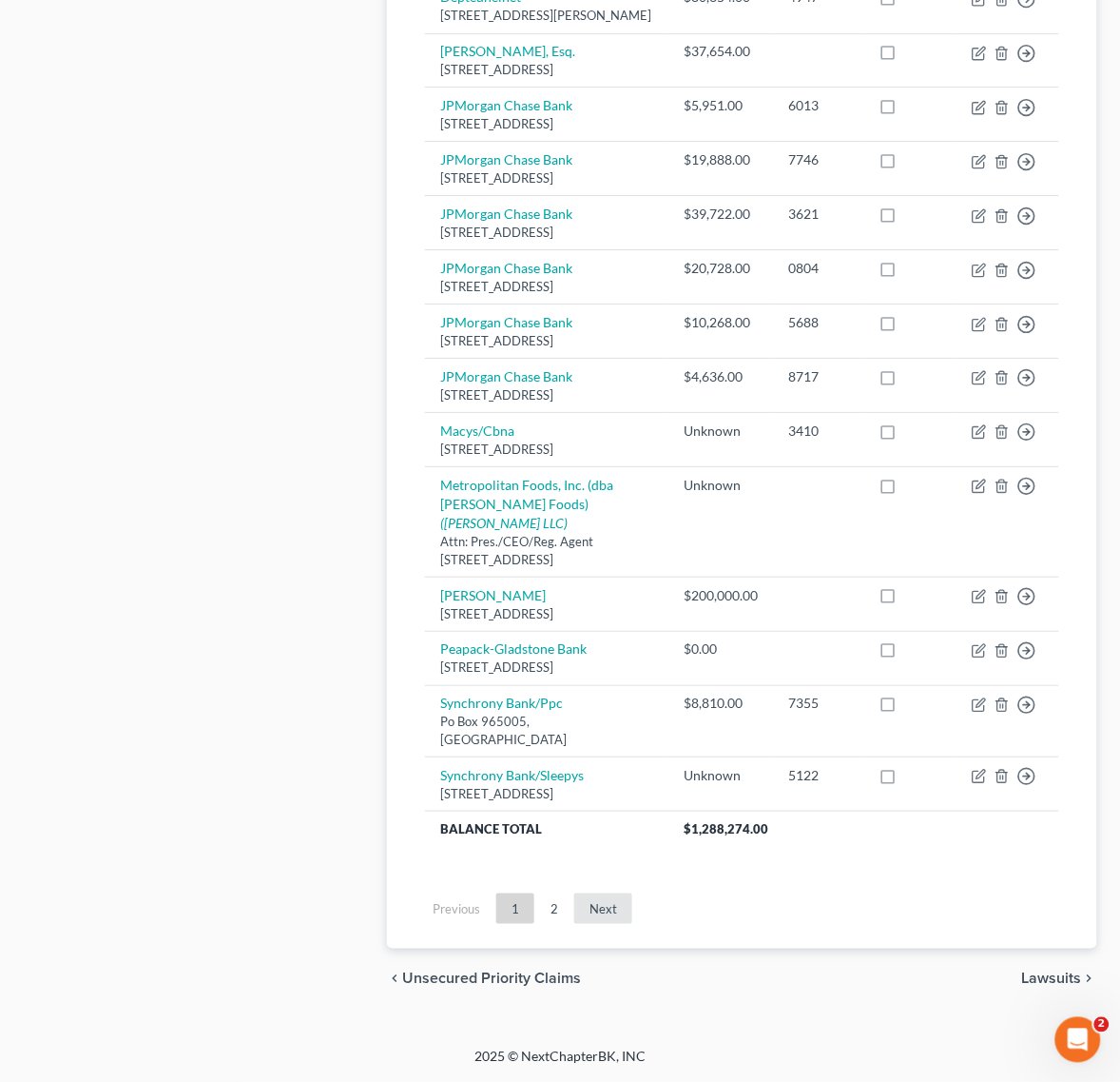
click at [574, 904] on link "Next" at bounding box center [603, 908] width 58 height 30
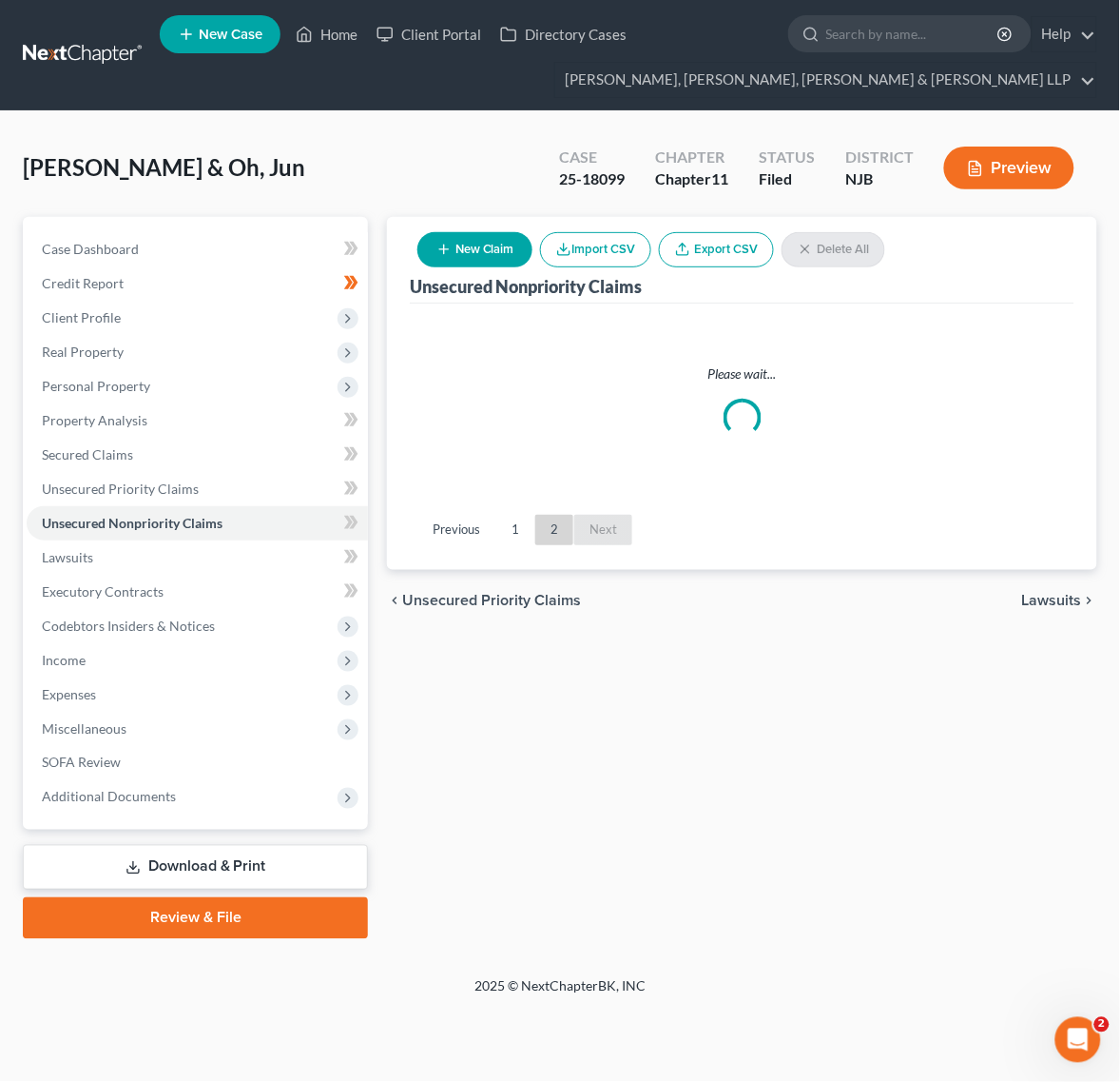
scroll to position [0, 0]
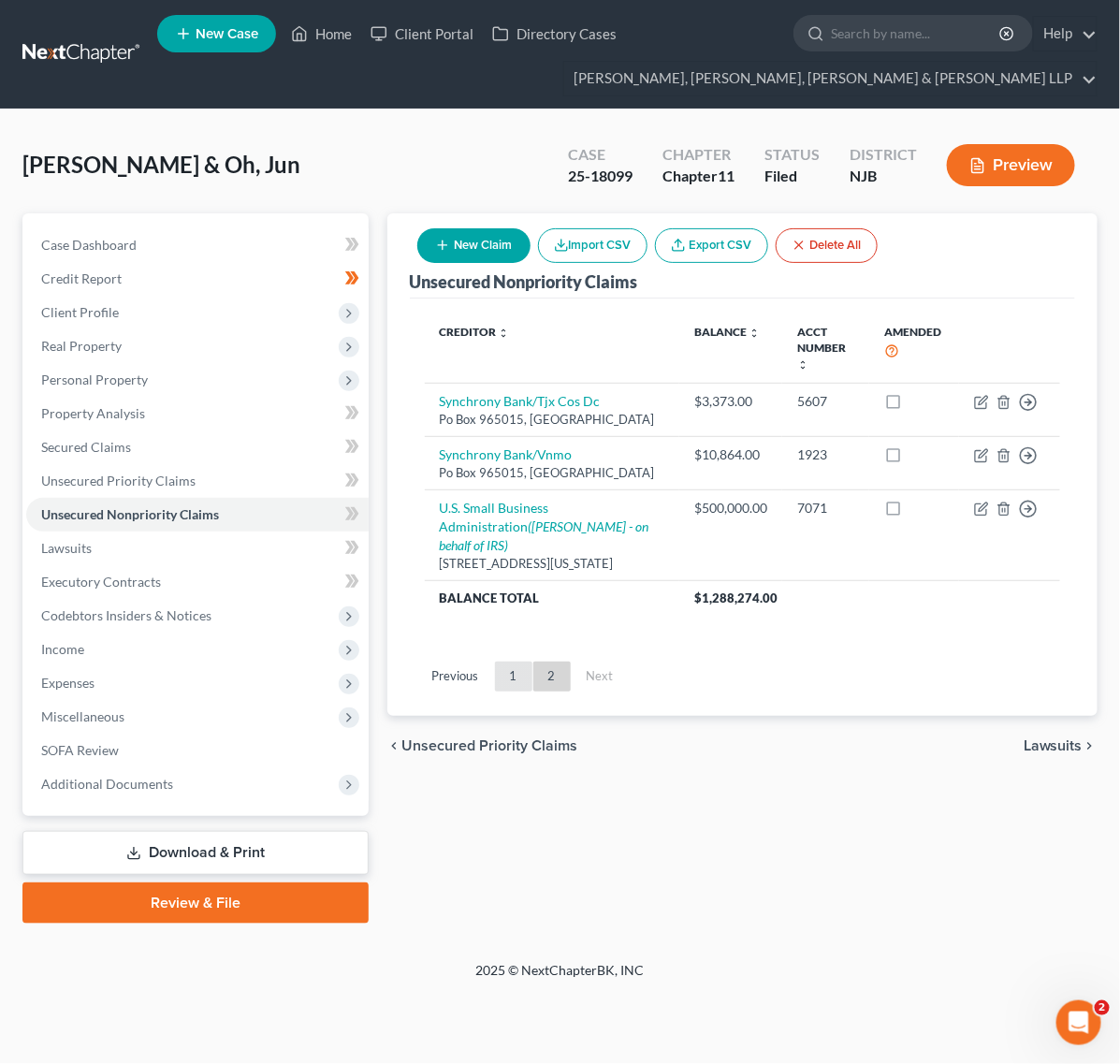
click at [510, 669] on link "1" at bounding box center [513, 675] width 38 height 30
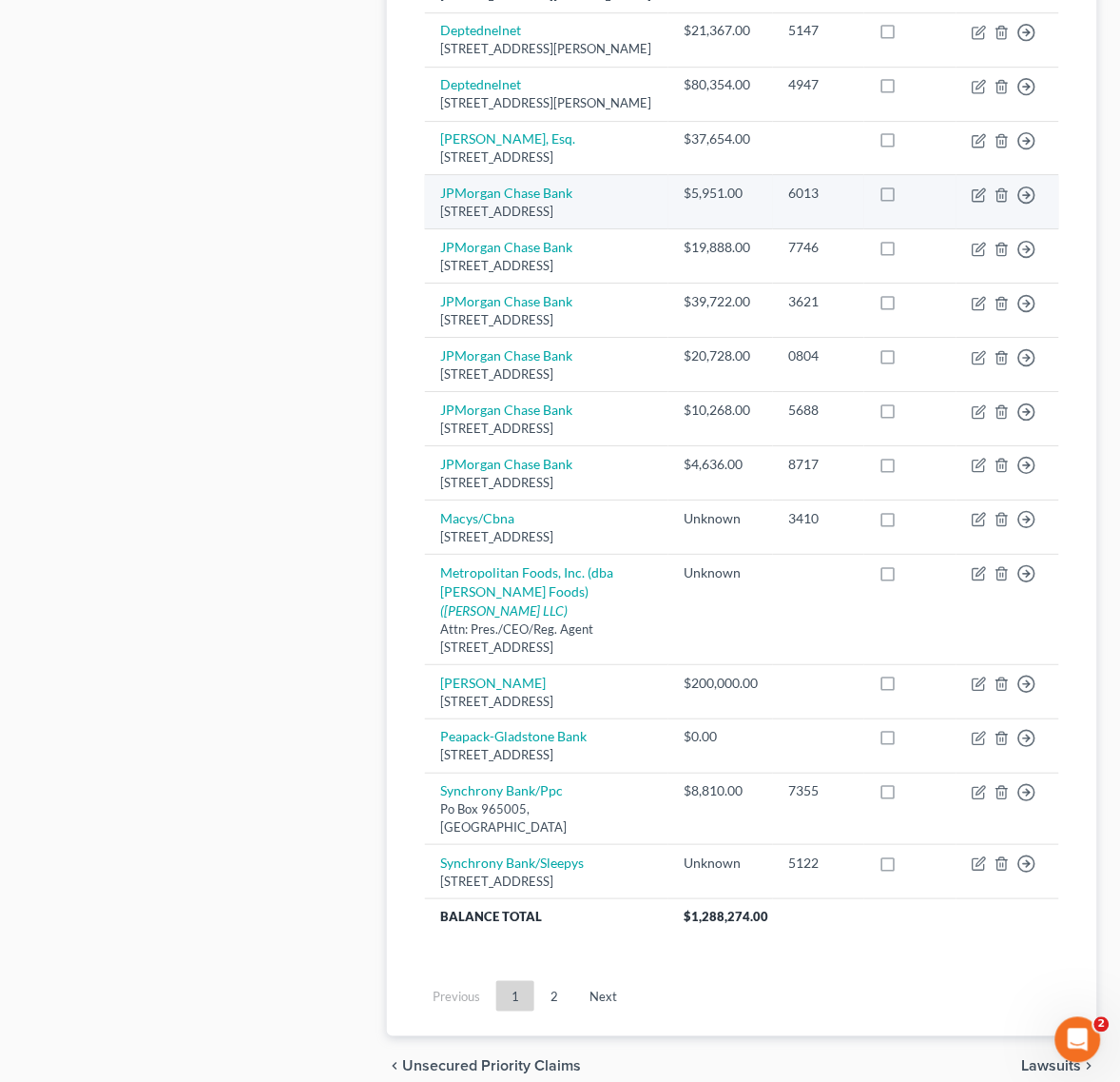
scroll to position [1466, 0]
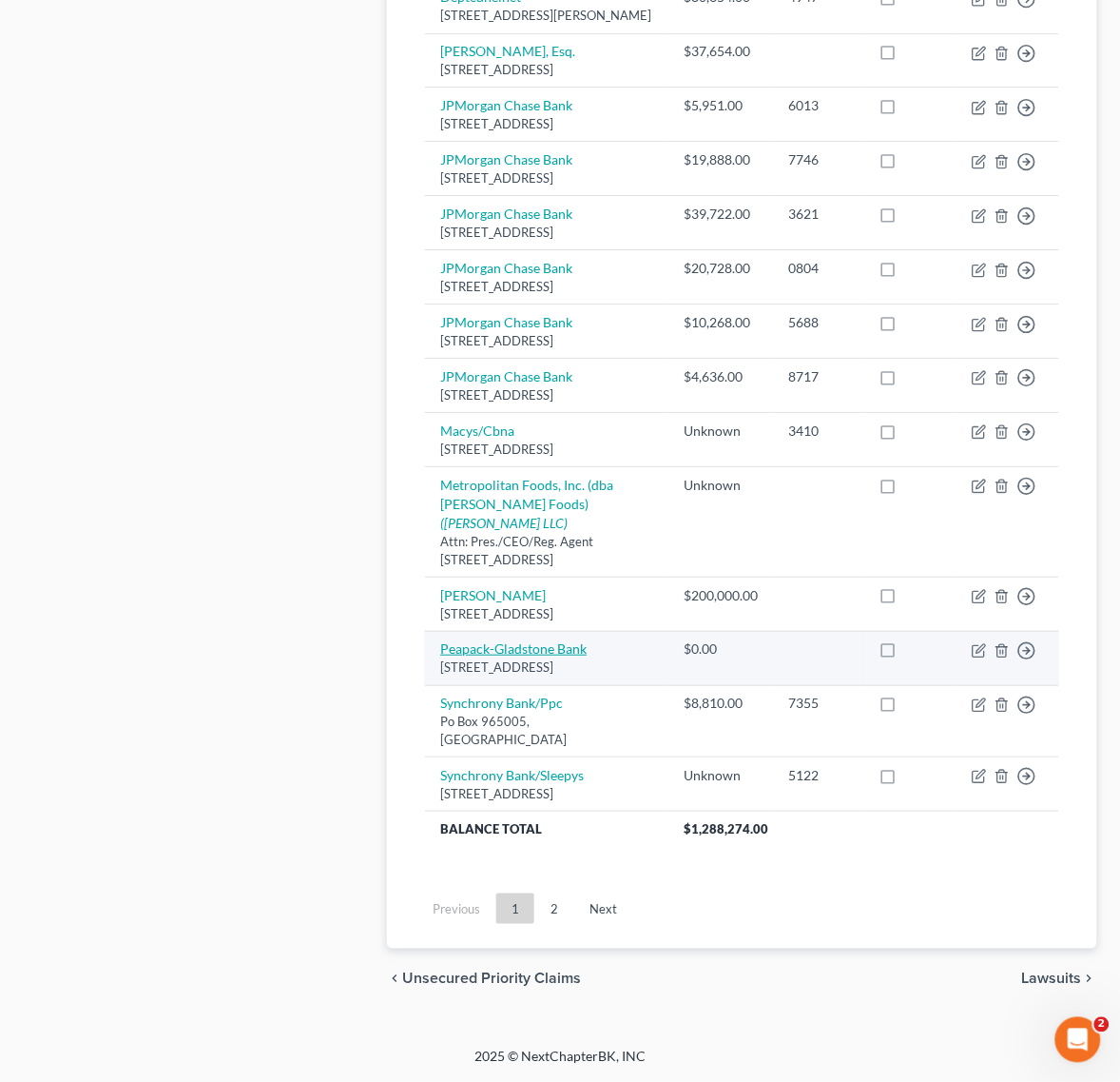
click at [518, 640] on link "Peapack-Gladstone Bank" at bounding box center [514, 648] width 147 height 17
select select "33"
select select "2"
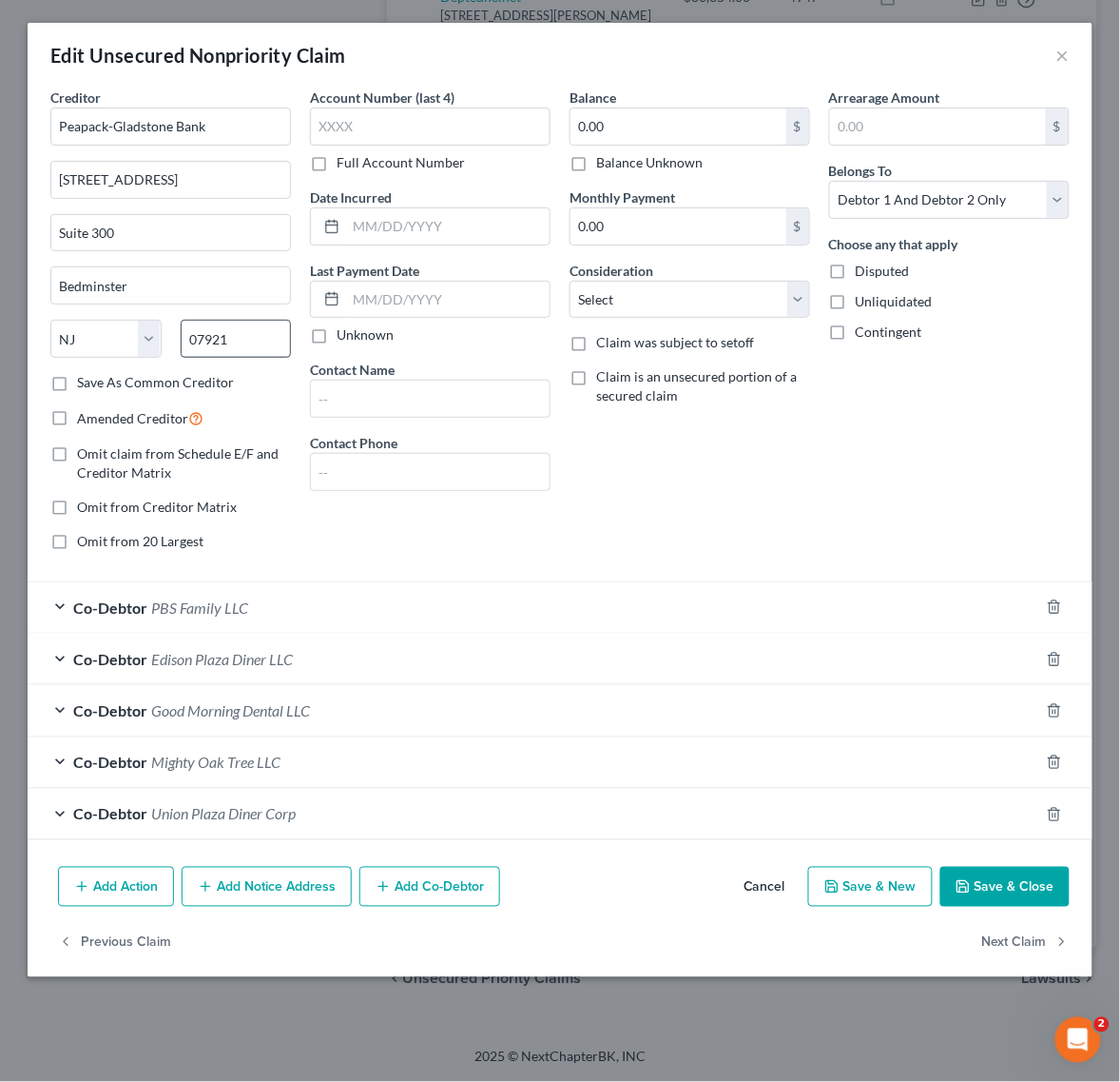
scroll to position [1379, 0]
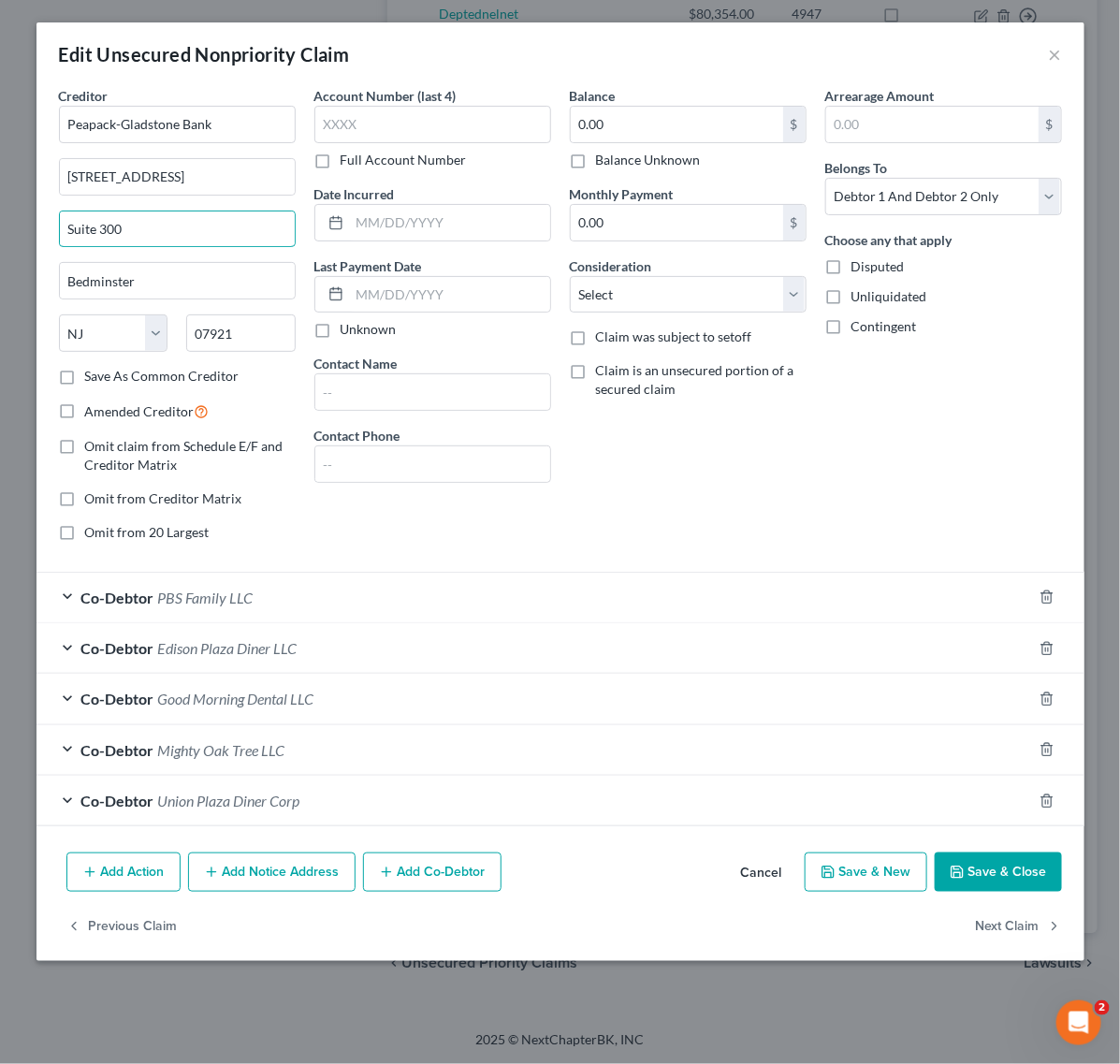
drag, startPoint x: 155, startPoint y: 218, endPoint x: -113, endPoint y: 219, distance: 268.0
click at [1050, 53] on button "×" at bounding box center [1056, 54] width 13 height 22
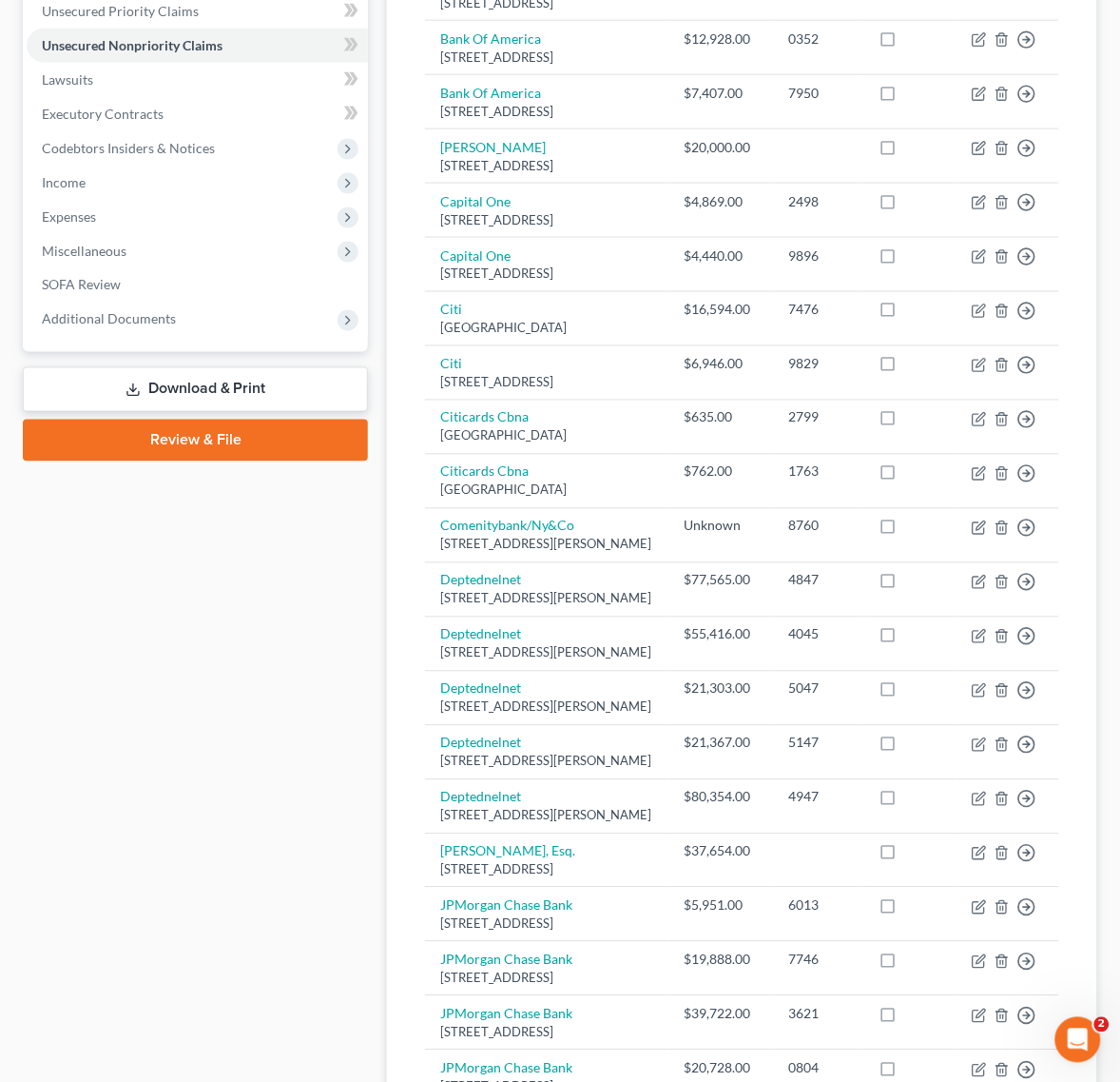
scroll to position [0, 0]
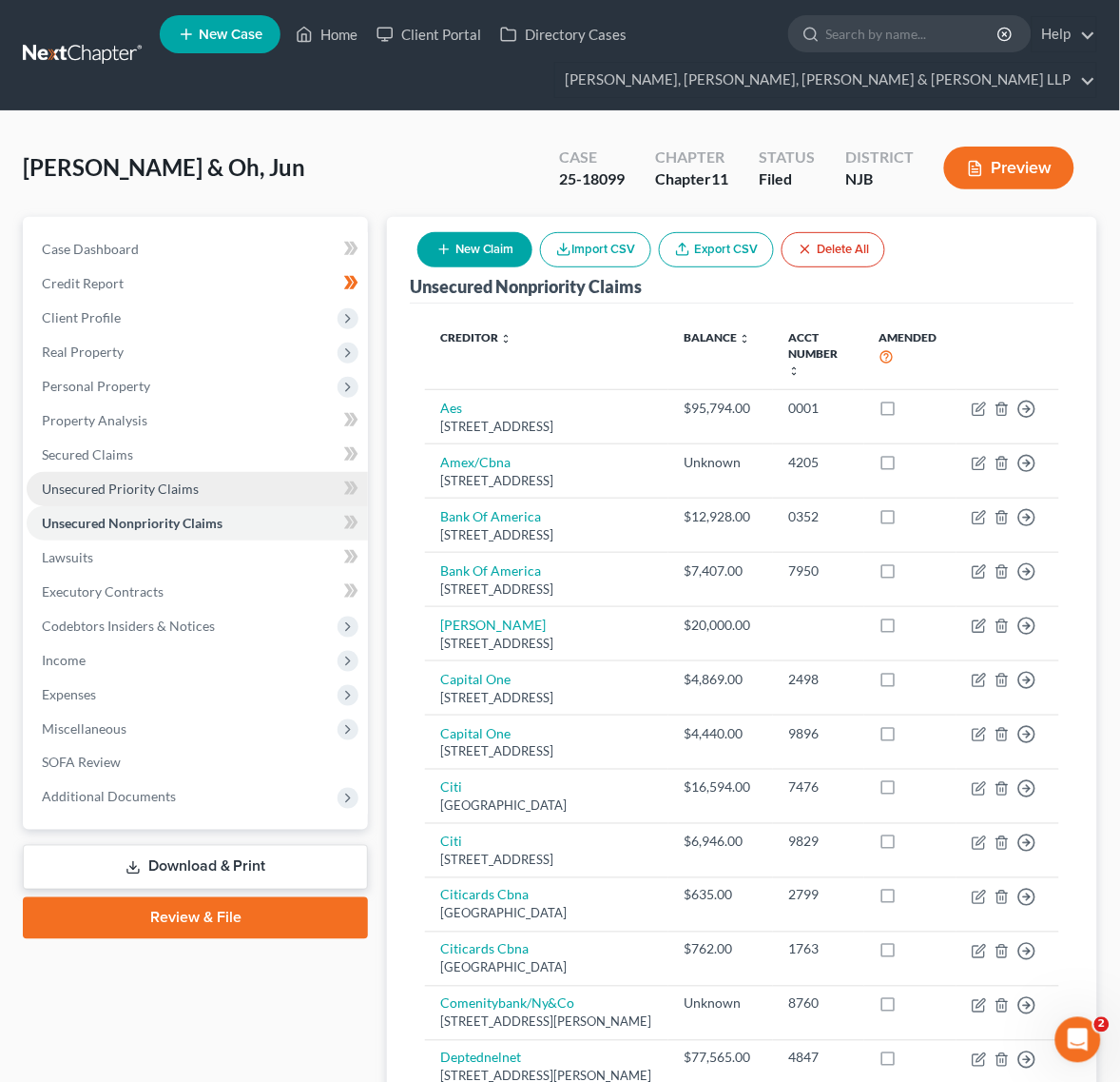
click at [193, 485] on span "Unsecured Priority Claims" at bounding box center [120, 488] width 157 height 17
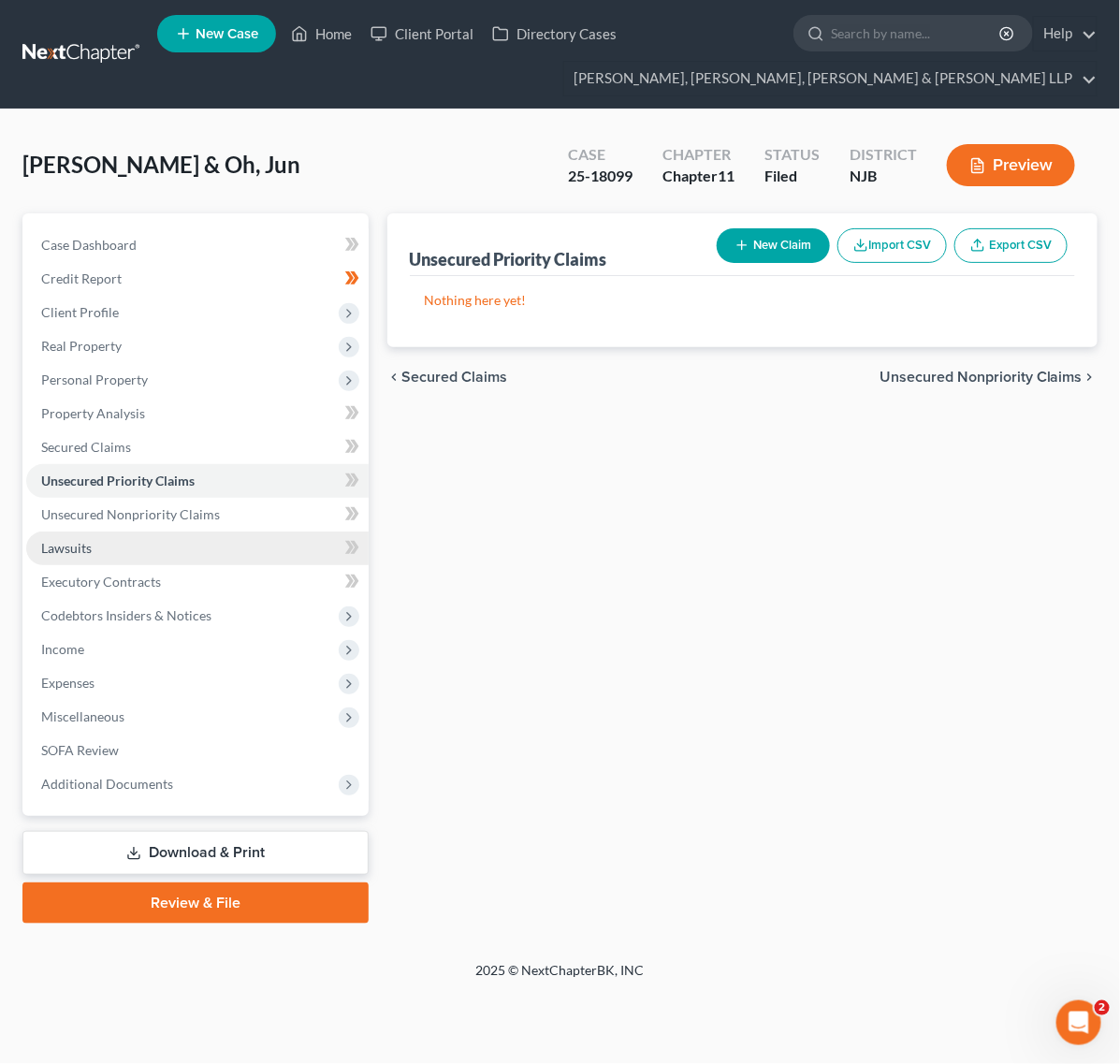
click at [189, 535] on link "Lawsuits" at bounding box center [197, 547] width 343 height 34
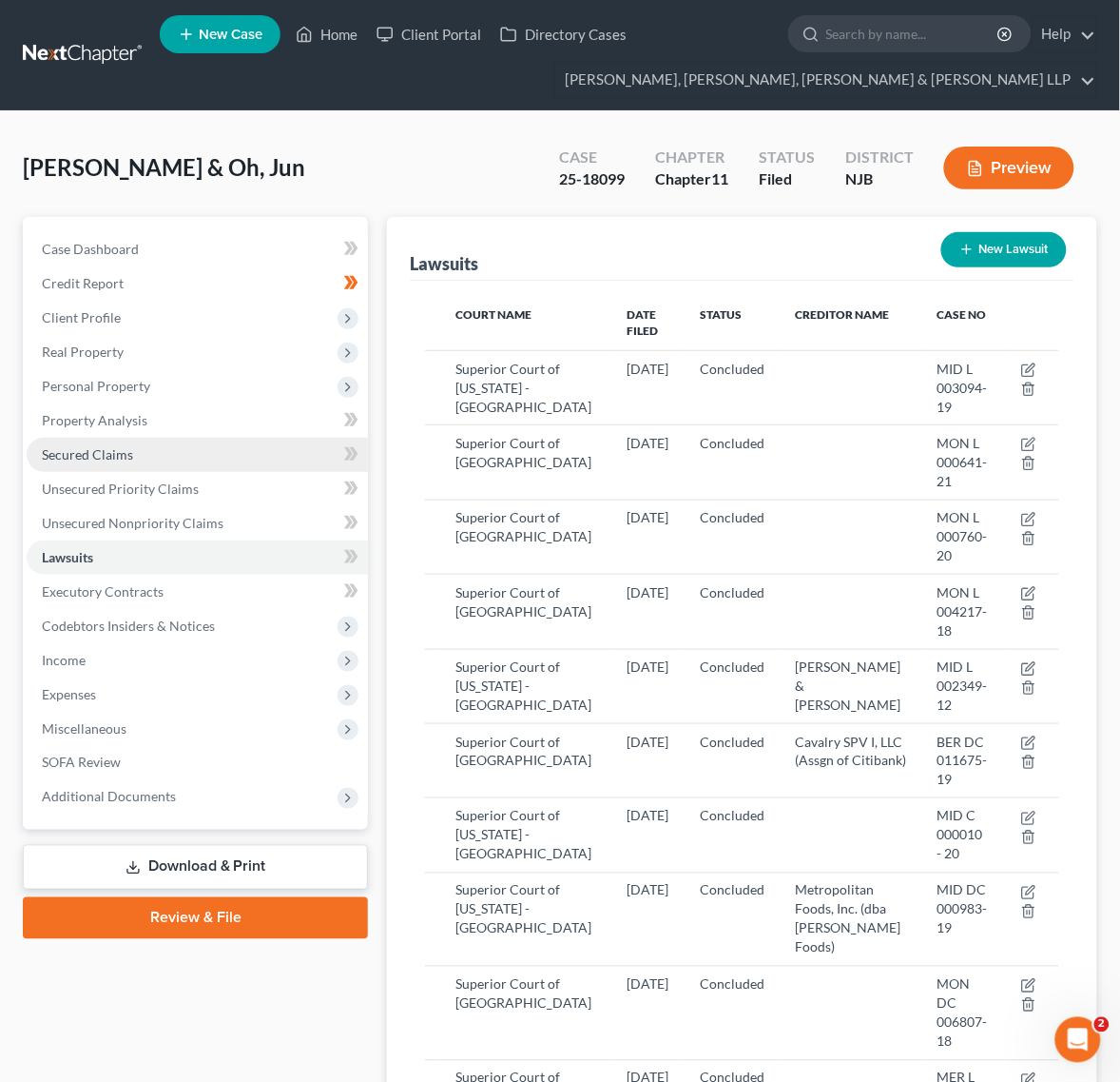
click at [192, 454] on link "Secured Claims" at bounding box center [197, 454] width 341 height 34
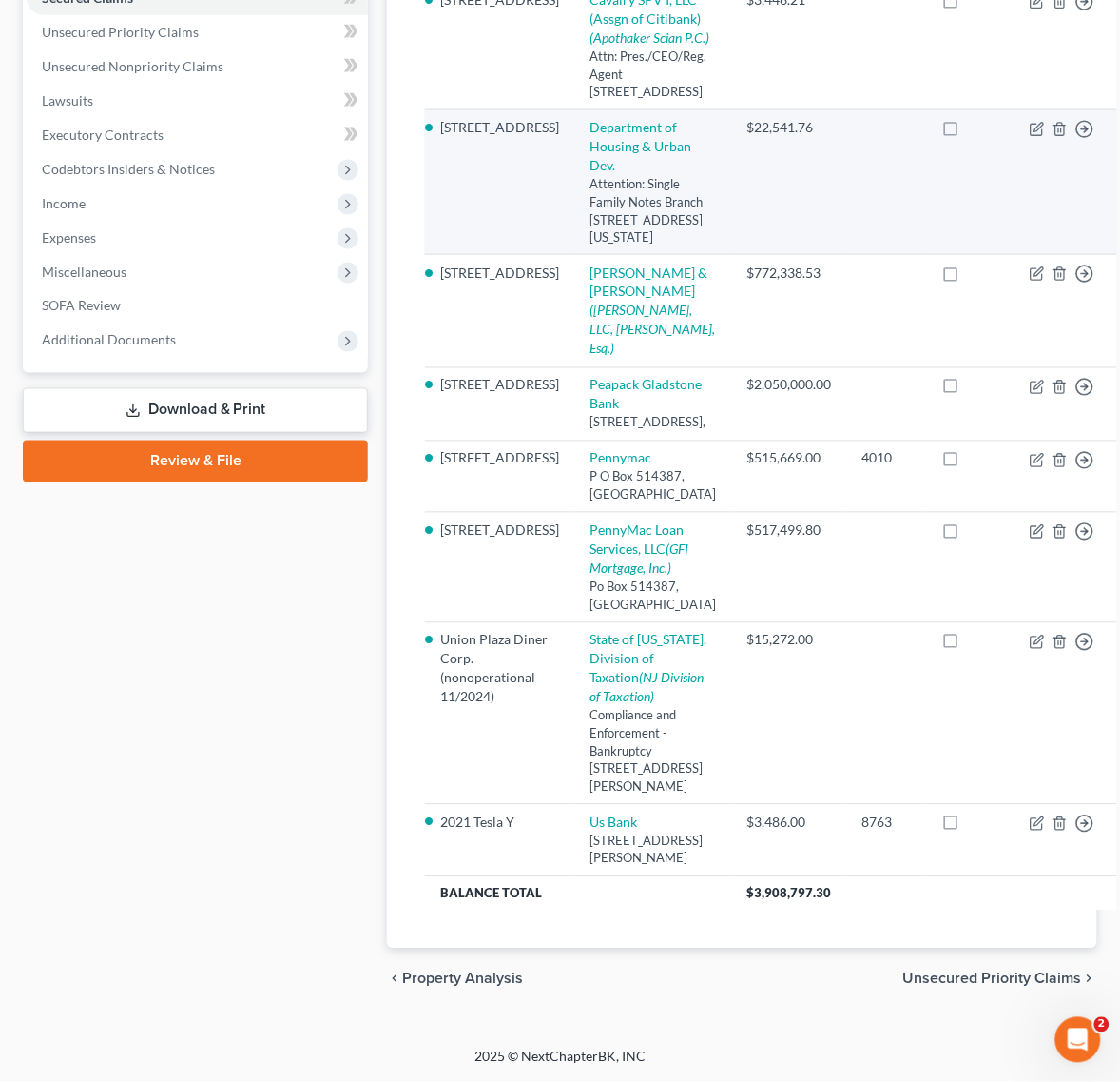
scroll to position [595, 0]
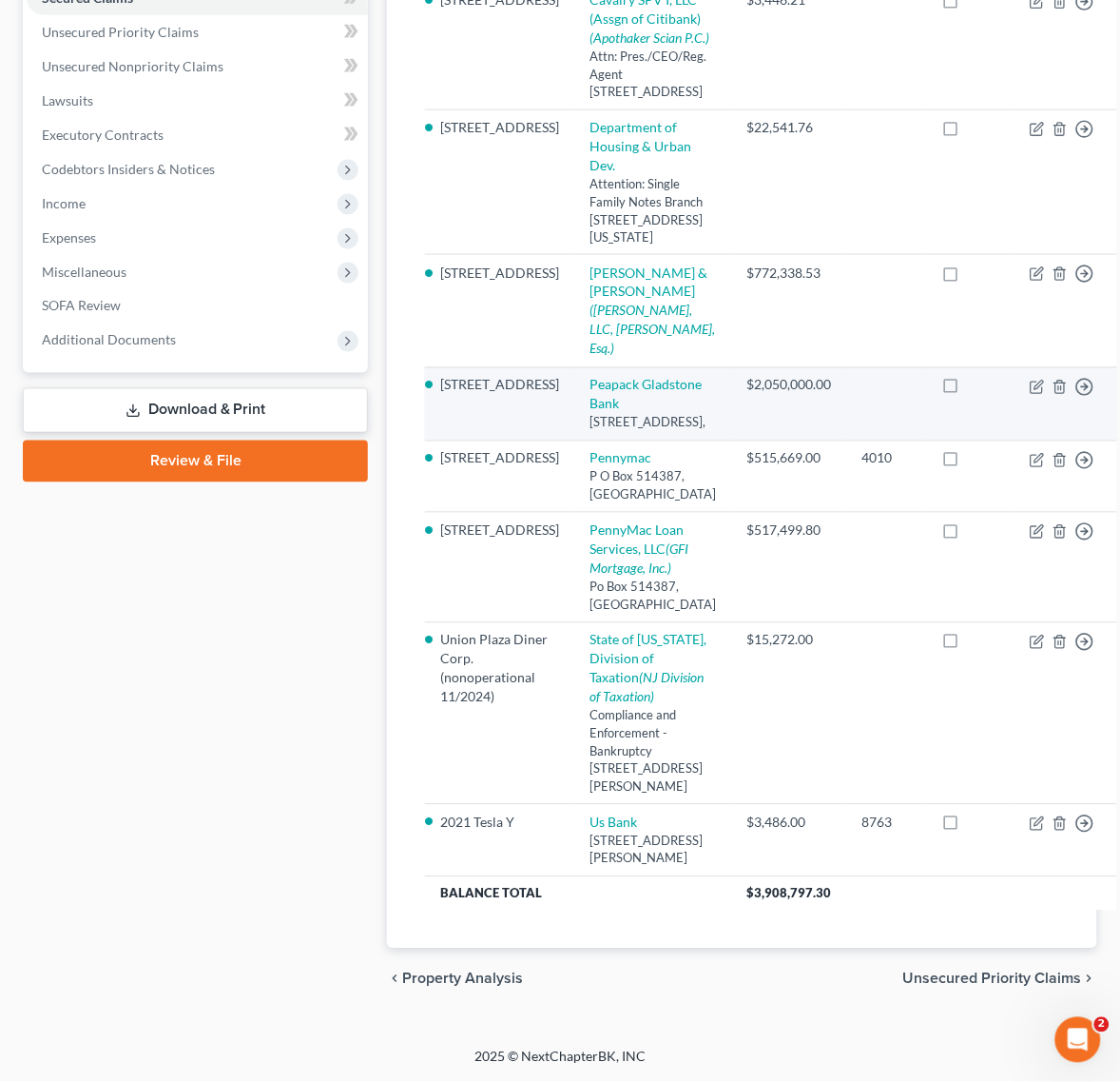
click at [585, 421] on td "Peapack Gladstone Bank 500 Hills Drive," at bounding box center [652, 403] width 157 height 73
click at [590, 412] on link "Peapack Gladstone Bank" at bounding box center [646, 394] width 112 height 35
select select "21"
select select "2"
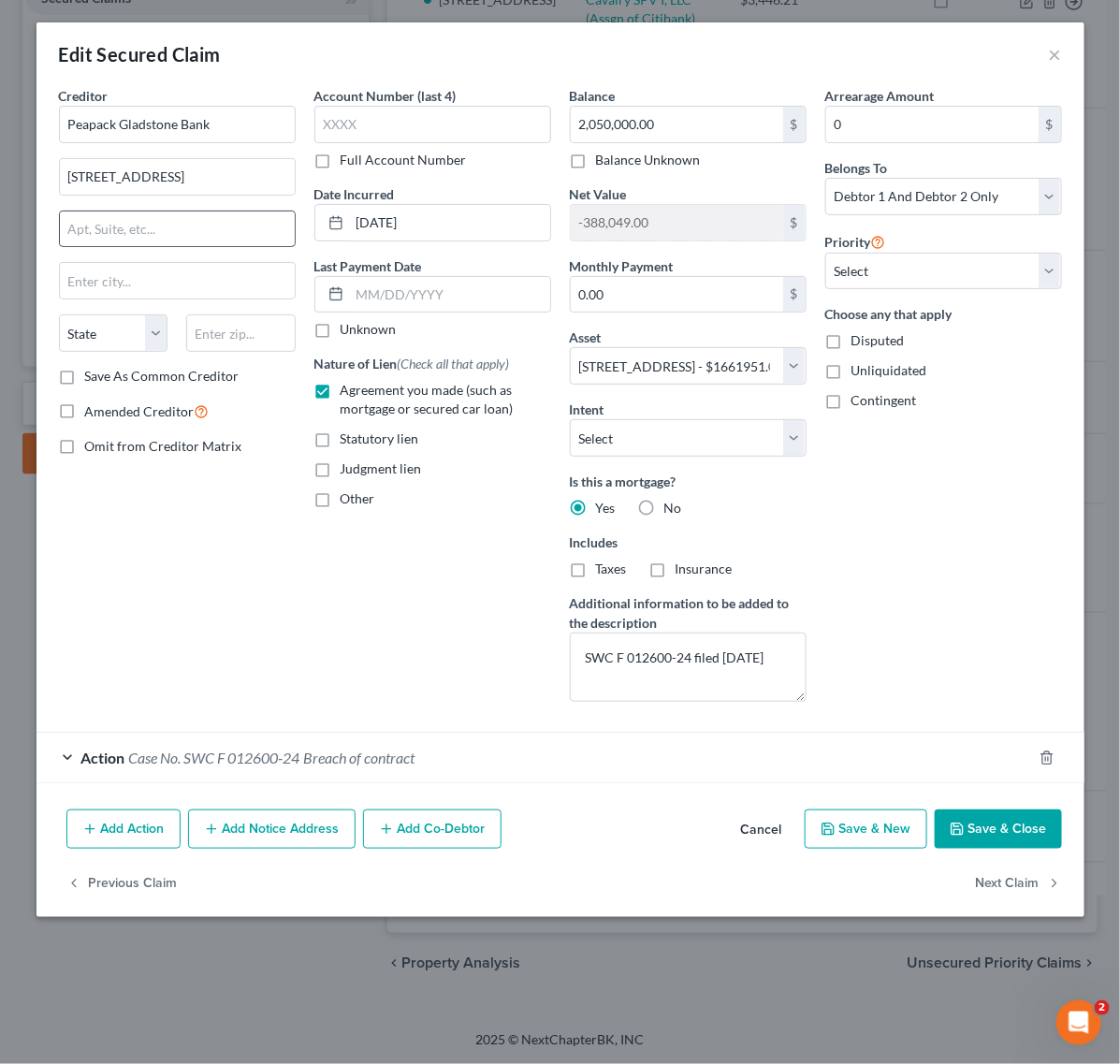
click at [157, 245] on input "text" at bounding box center [177, 229] width 235 height 36
paste input "Suite 300"
type input "Suite 300"
click at [262, 583] on div "Creditor * Peapack Gladstone Bank 500 Hills Drive Suite 300 State AL AK AR AZ C…" at bounding box center [177, 400] width 255 height 630
drag, startPoint x: 1002, startPoint y: 827, endPoint x: 951, endPoint y: 801, distance: 57.2
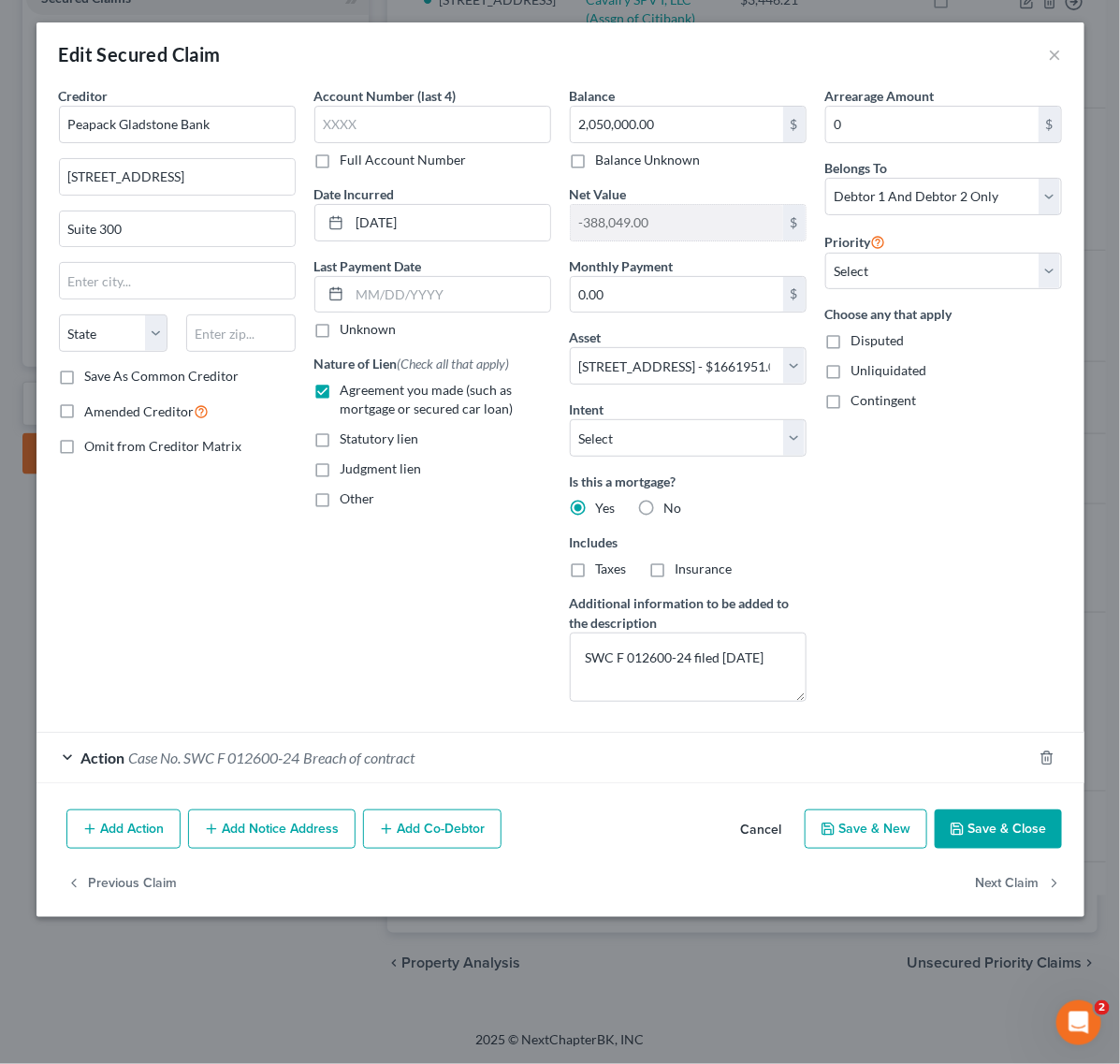
click at [1001, 826] on button "Save & Close" at bounding box center [998, 828] width 127 height 39
select select "21"
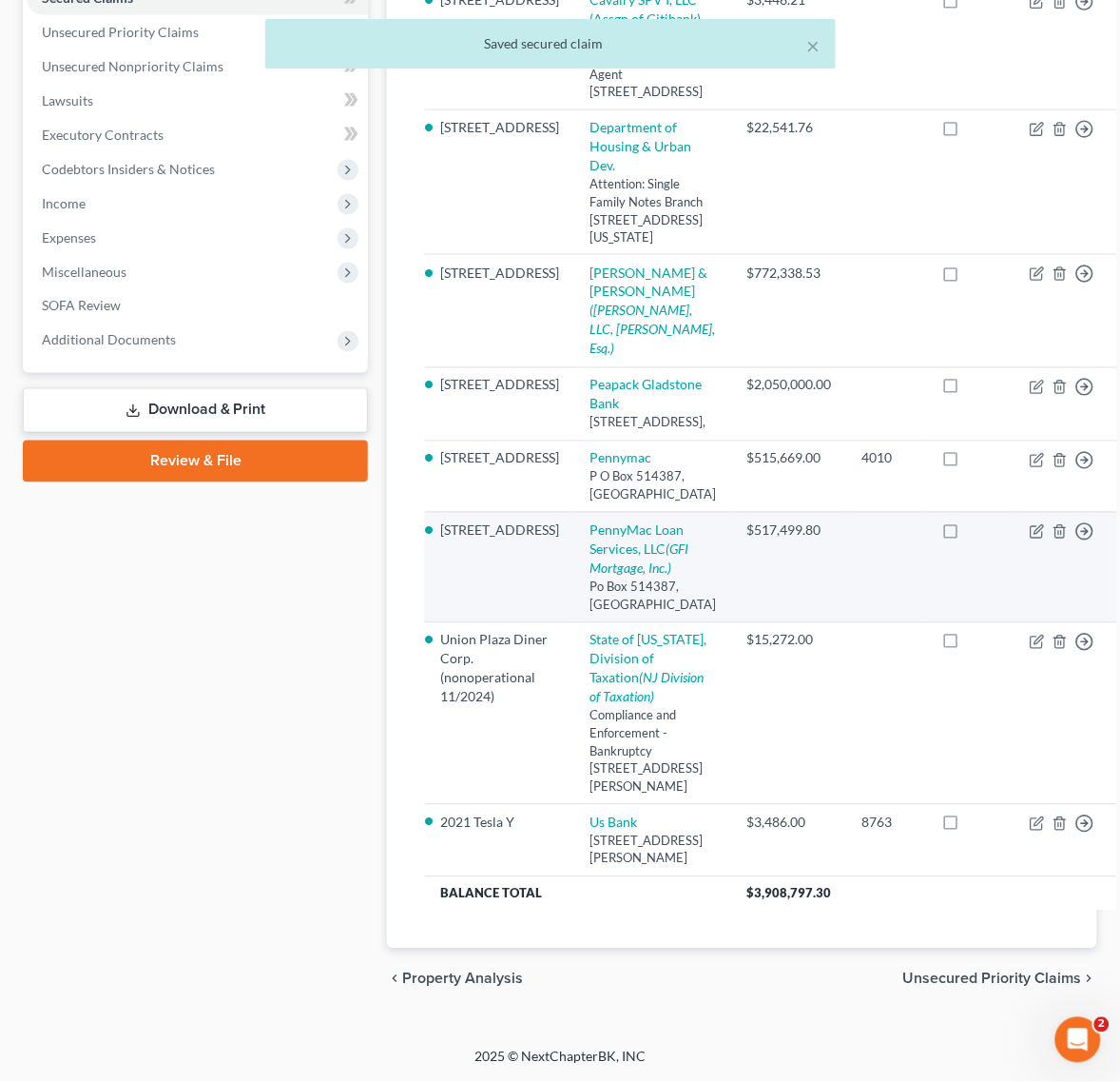
scroll to position [357, 0]
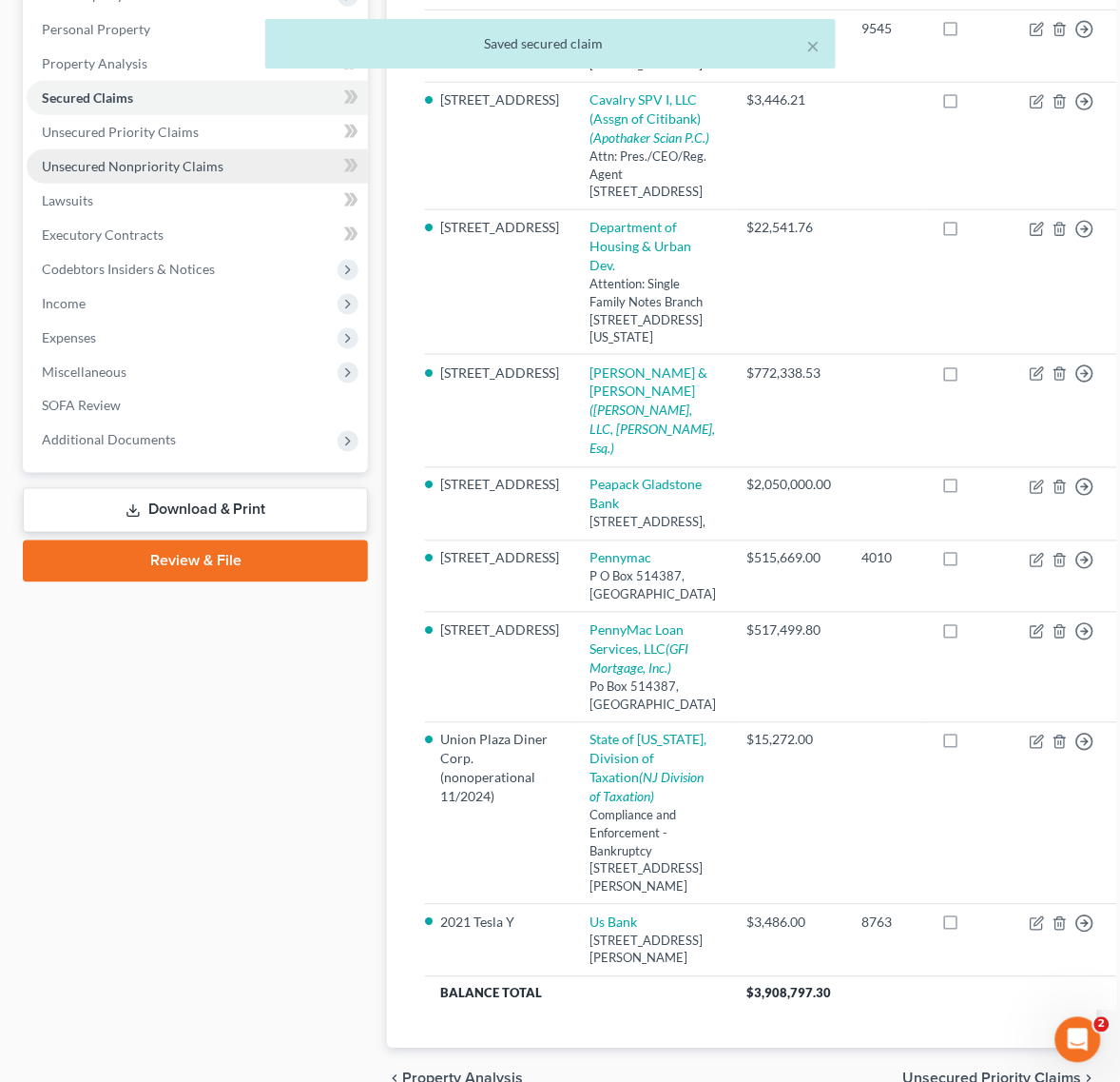
click at [106, 150] on link "Unsecured Nonpriority Claims" at bounding box center [197, 166] width 341 height 34
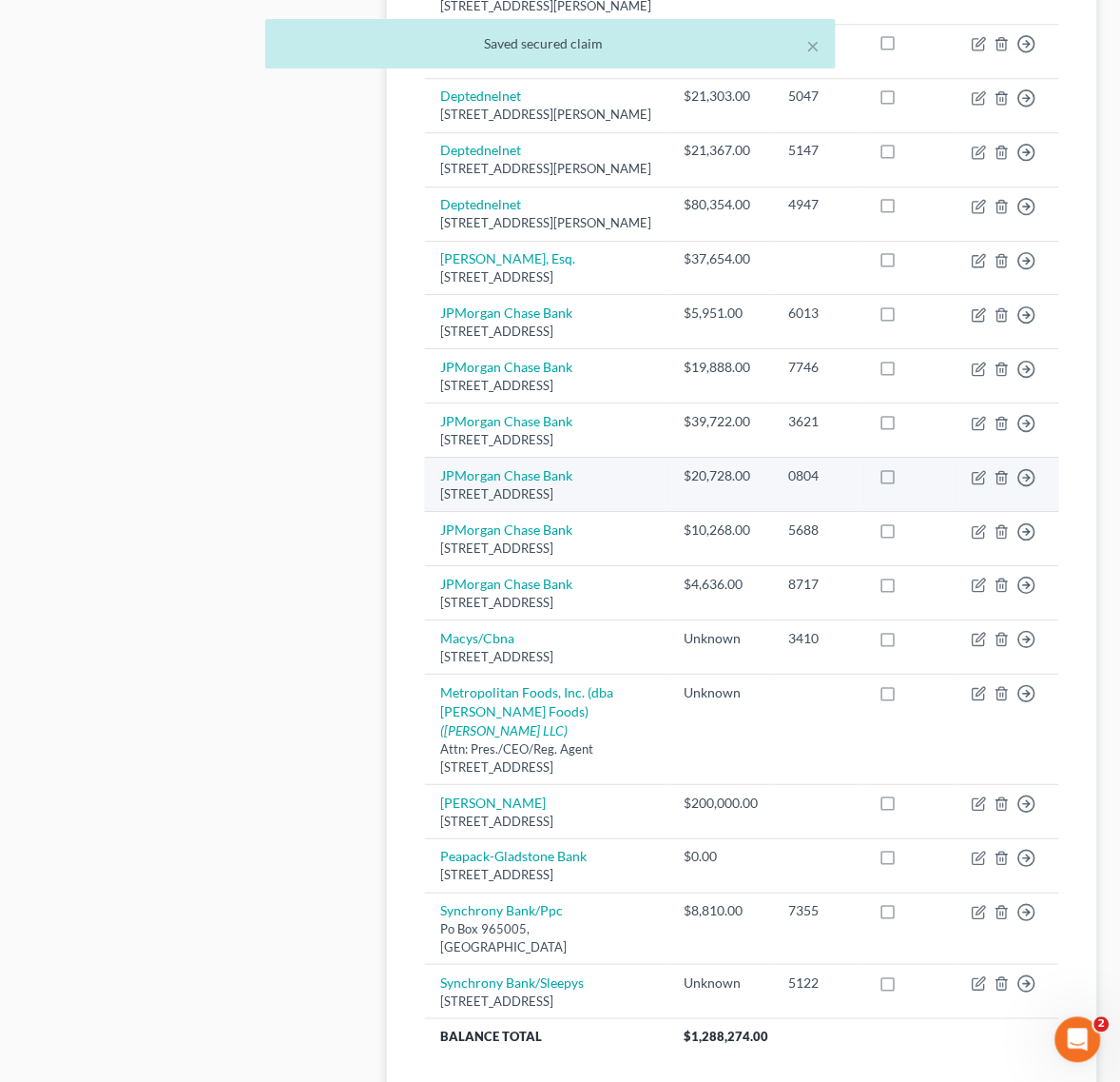
scroll to position [1466, 0]
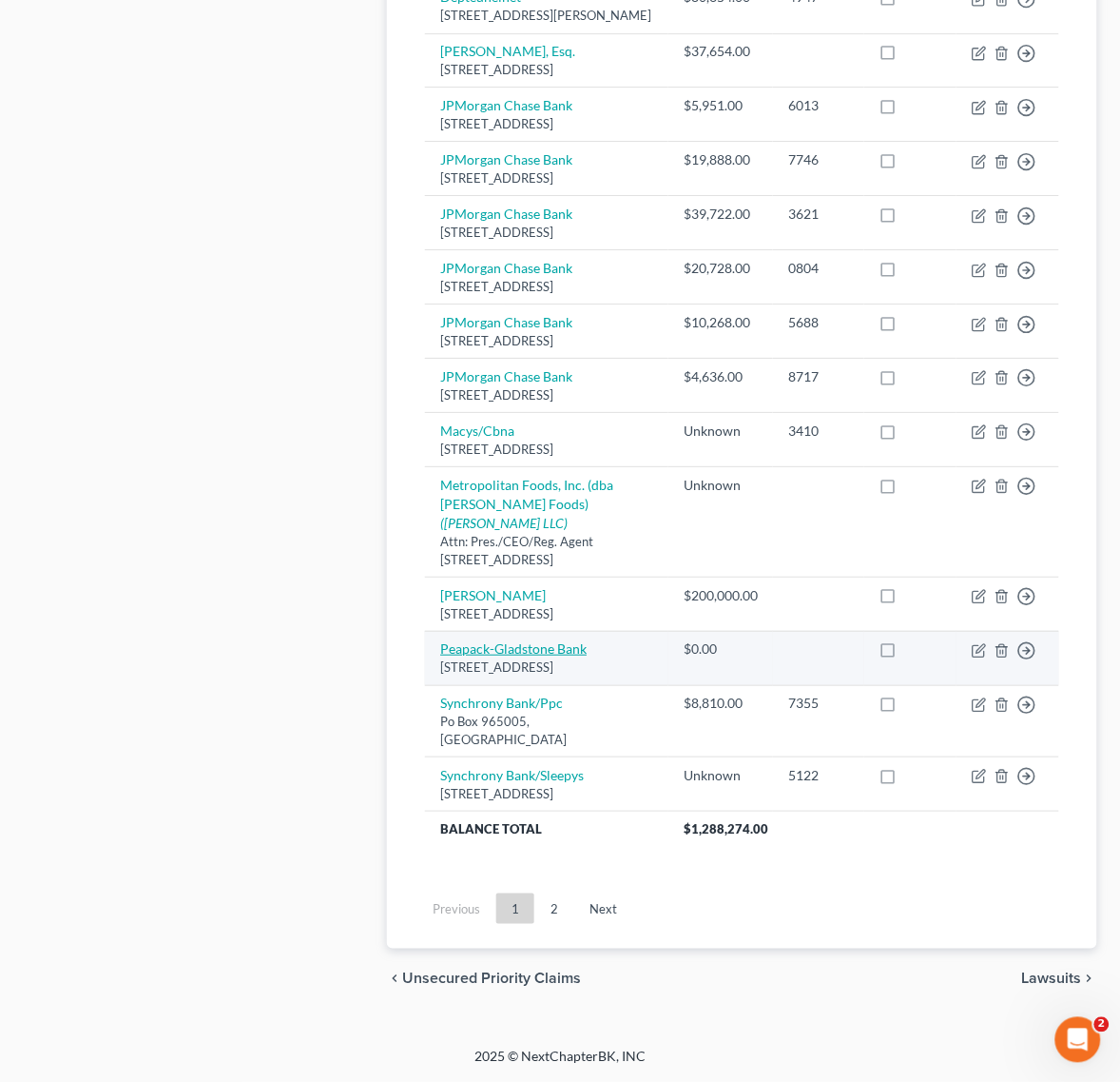
click at [524, 640] on link "Peapack-Gladstone Bank" at bounding box center [514, 648] width 147 height 17
select select "33"
select select "2"
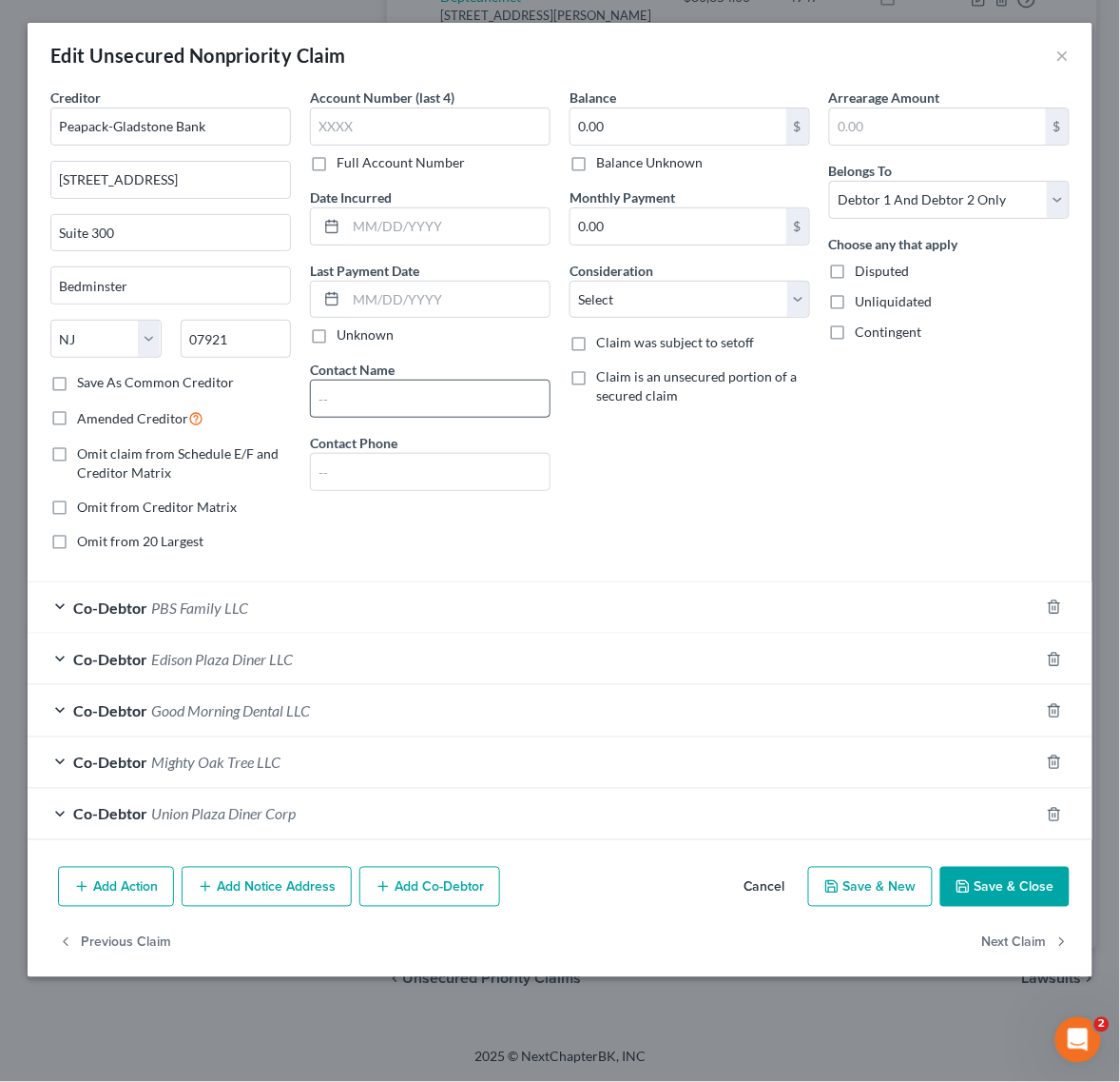
scroll to position [1379, 0]
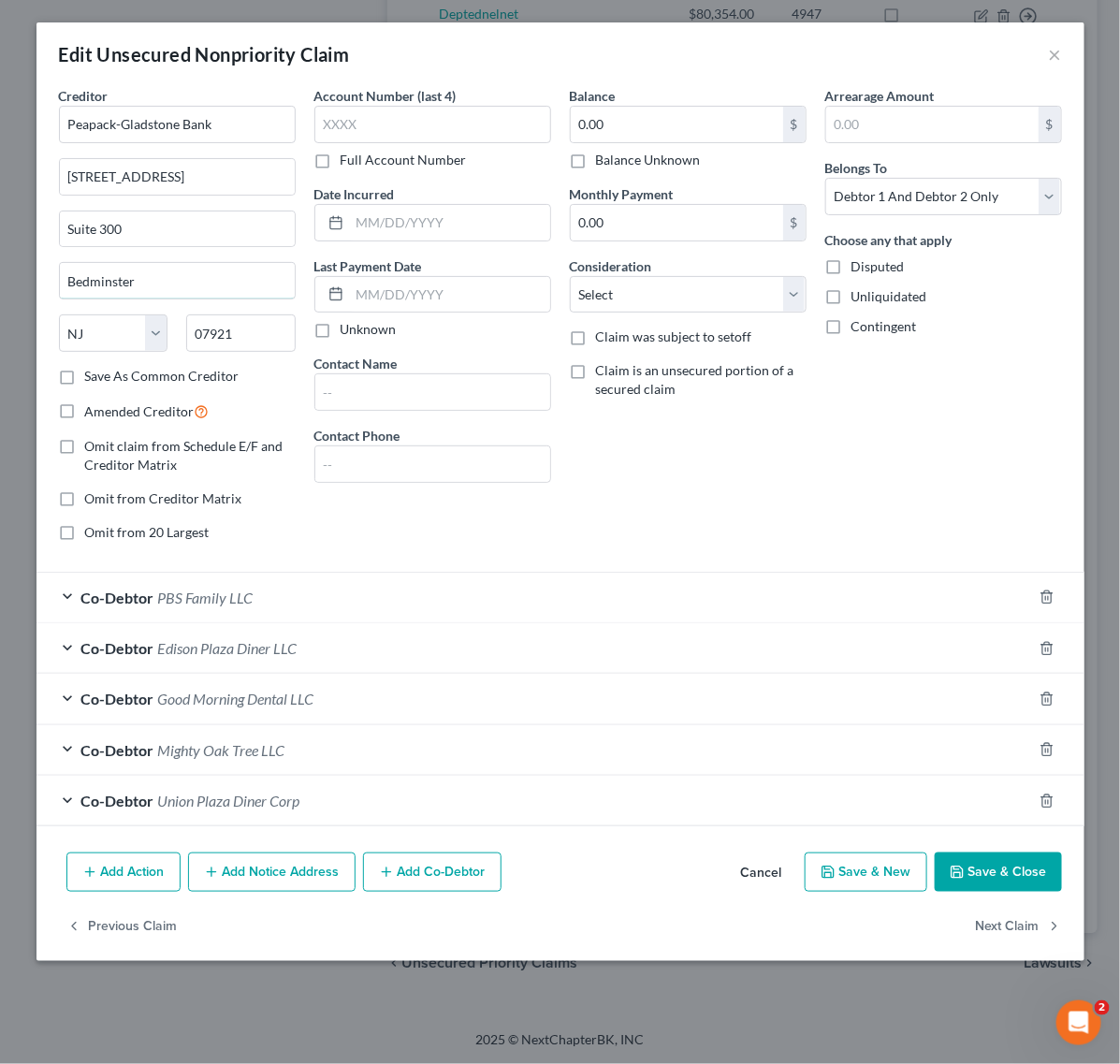
drag, startPoint x: -61, startPoint y: 282, endPoint x: -227, endPoint y: 269, distance: 166.5
click at [1060, 53] on button "×" at bounding box center [1056, 54] width 13 height 22
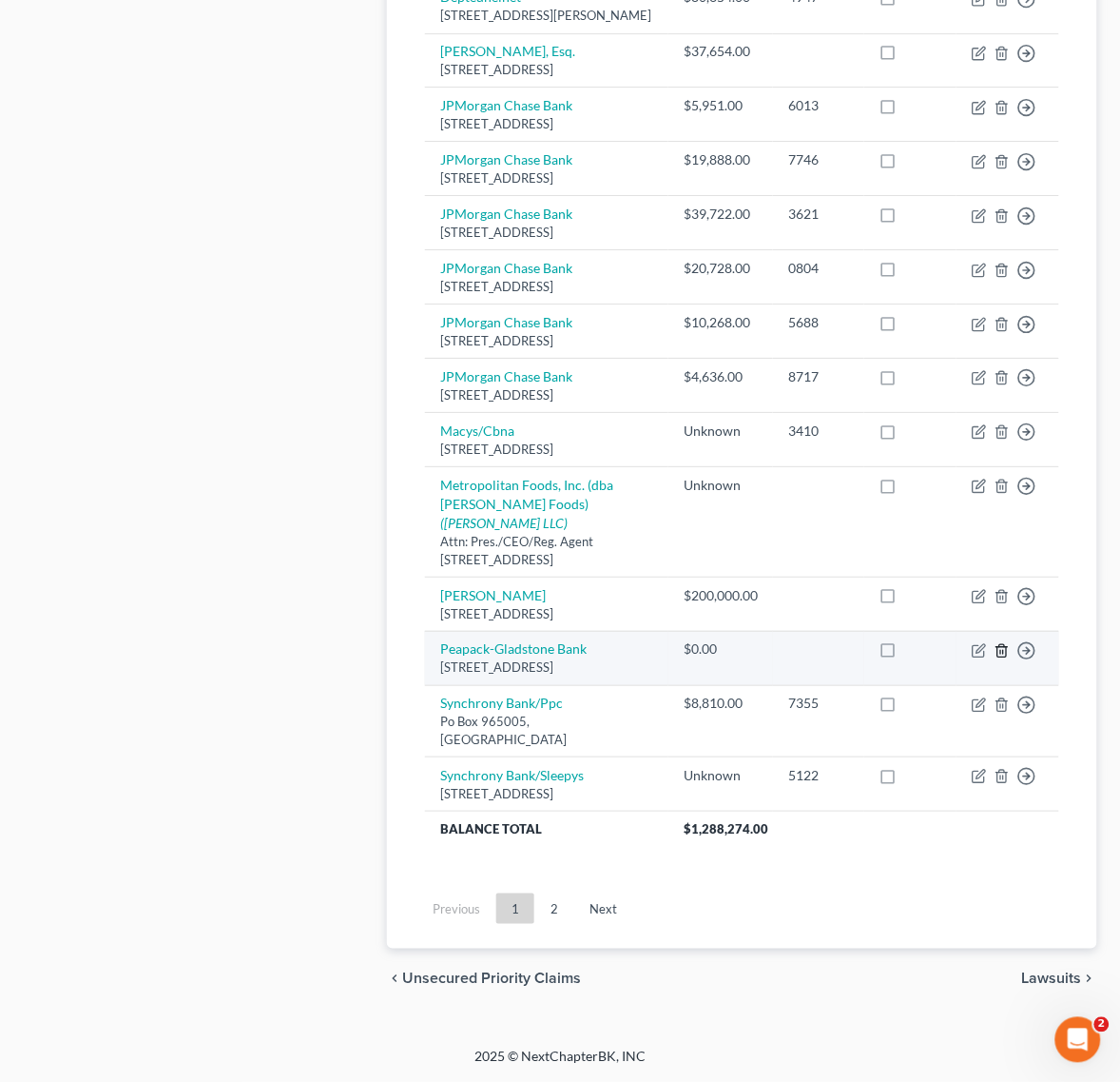
click at [1004, 658] on icon "button" at bounding box center [1003, 651] width 16 height 16
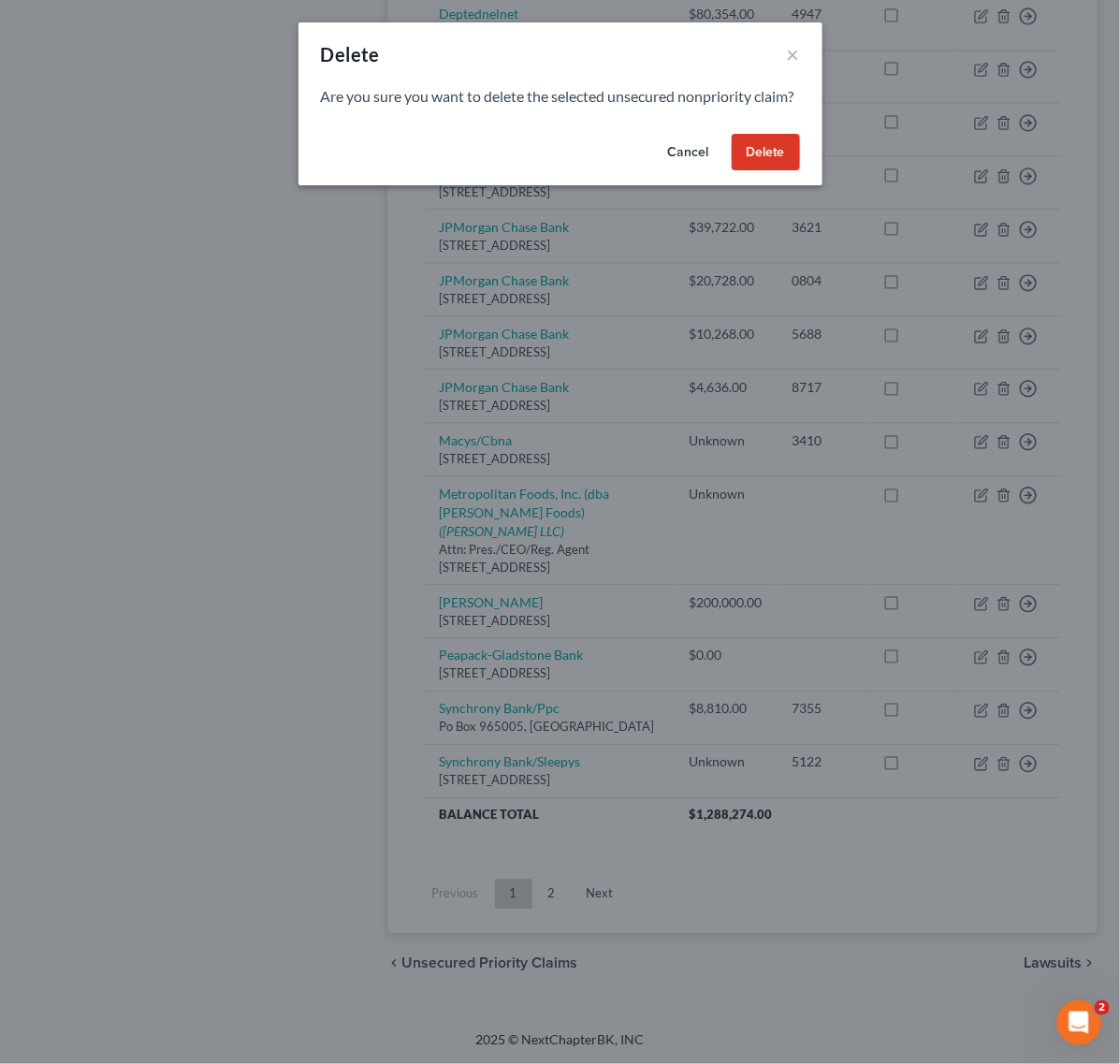
click at [777, 171] on button "Delete" at bounding box center [765, 152] width 68 height 38
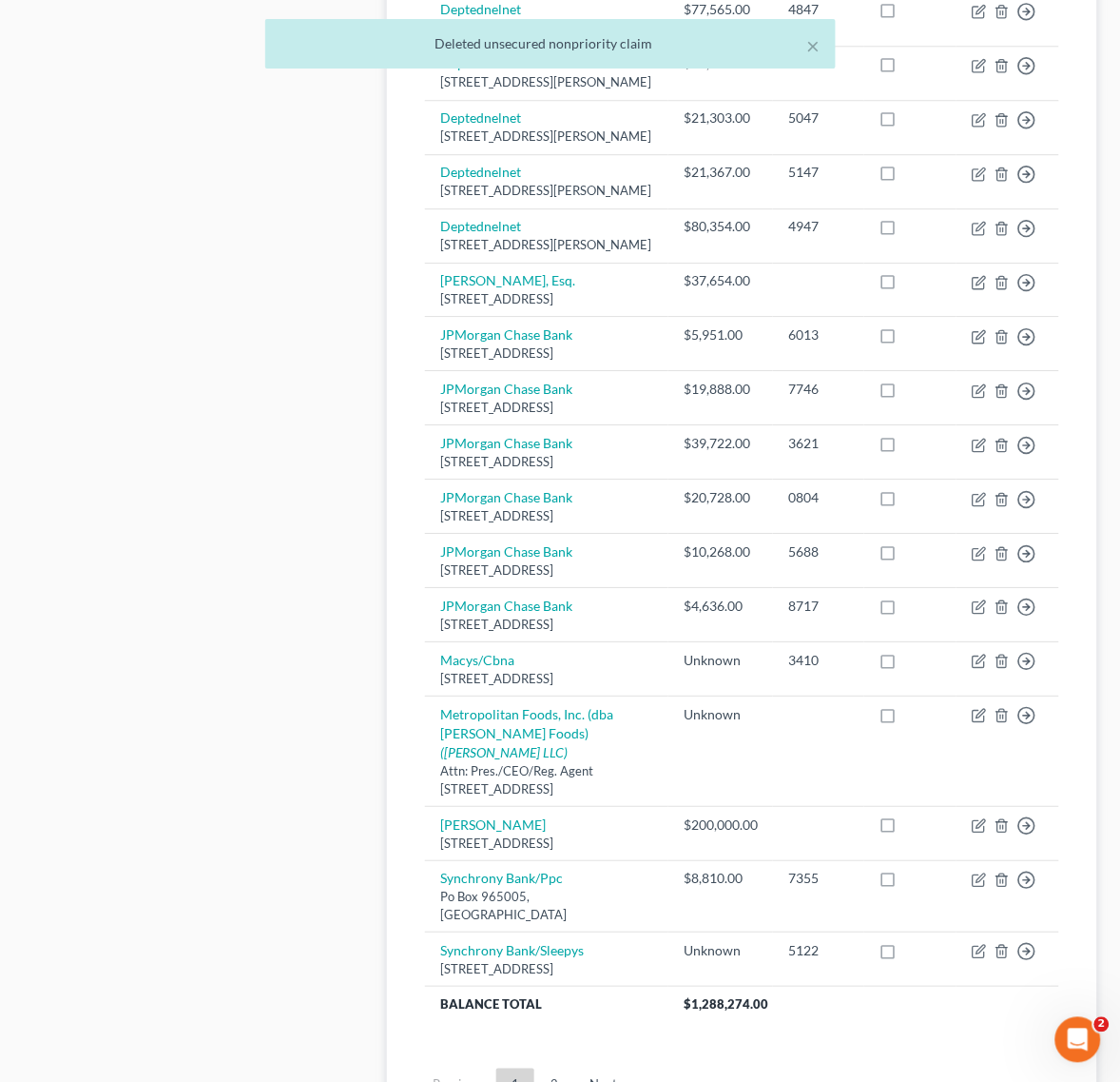
scroll to position [309, 0]
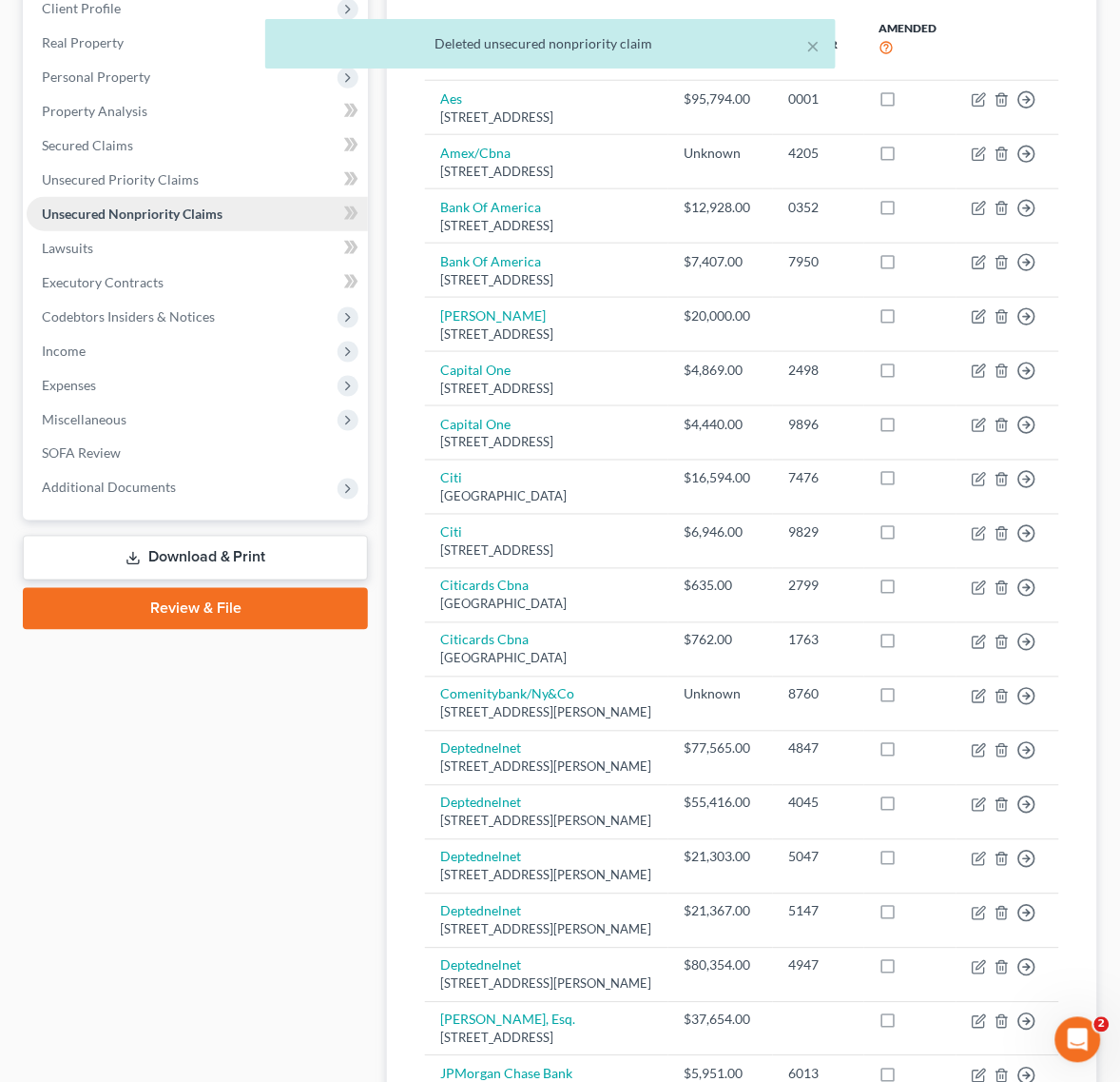
click at [216, 198] on link "Unsecured Nonpriority Claims" at bounding box center [197, 213] width 341 height 34
click at [209, 173] on link "Unsecured Priority Claims" at bounding box center [197, 179] width 341 height 34
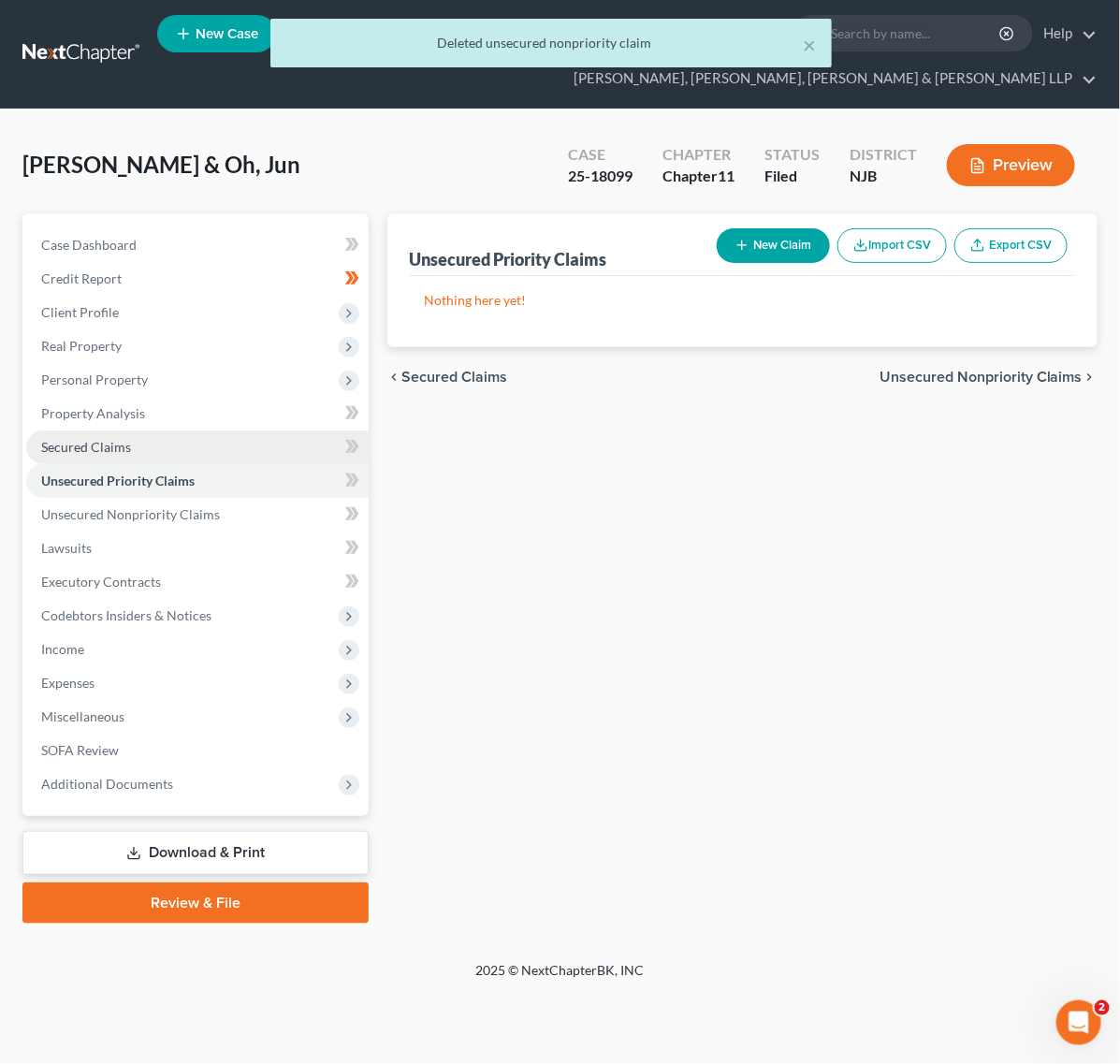
click at [121, 450] on span "Secured Claims" at bounding box center [86, 446] width 89 height 16
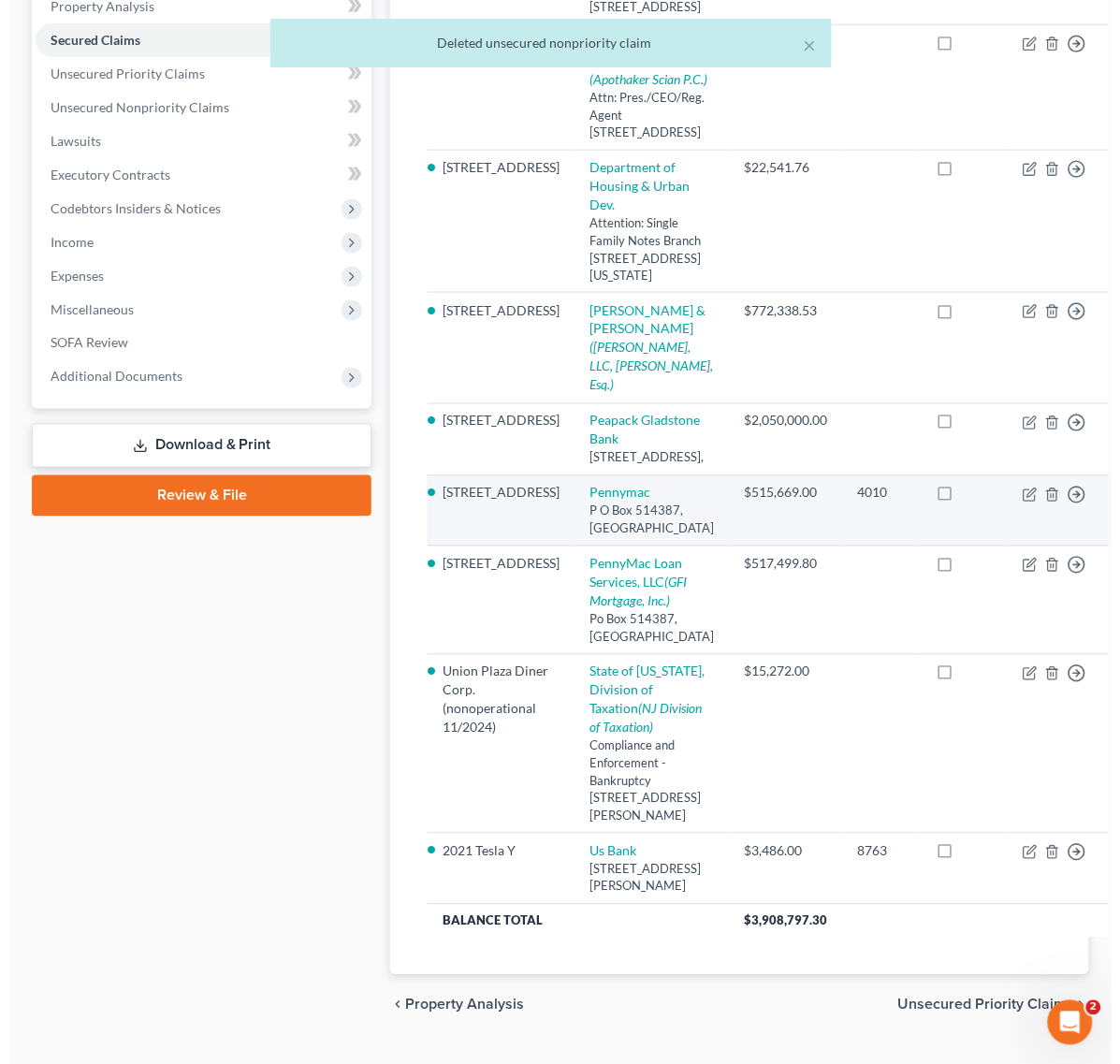
scroll to position [701, 0]
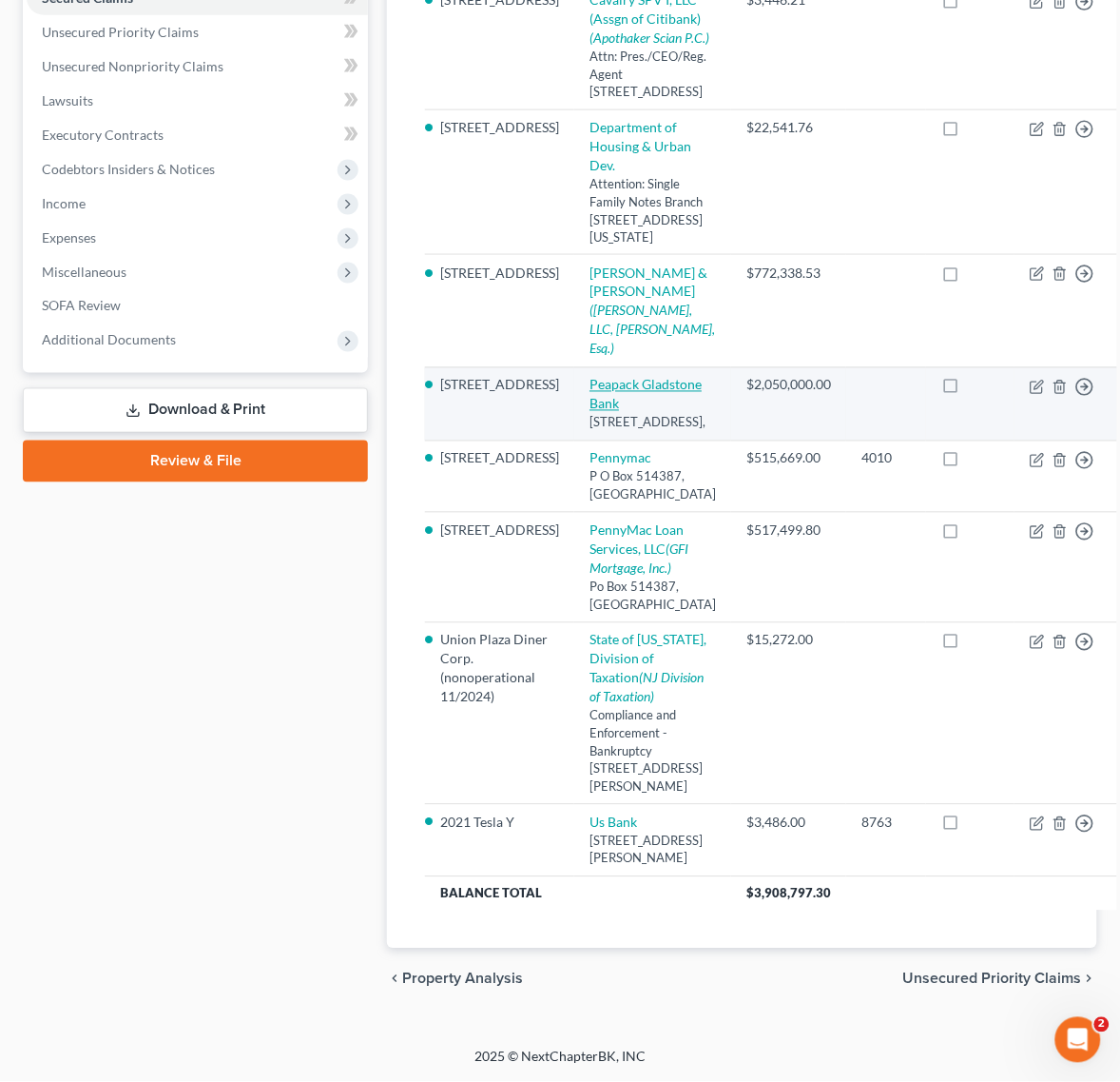
click at [590, 377] on link "Peapack Gladstone Bank" at bounding box center [646, 394] width 112 height 35
select select "2"
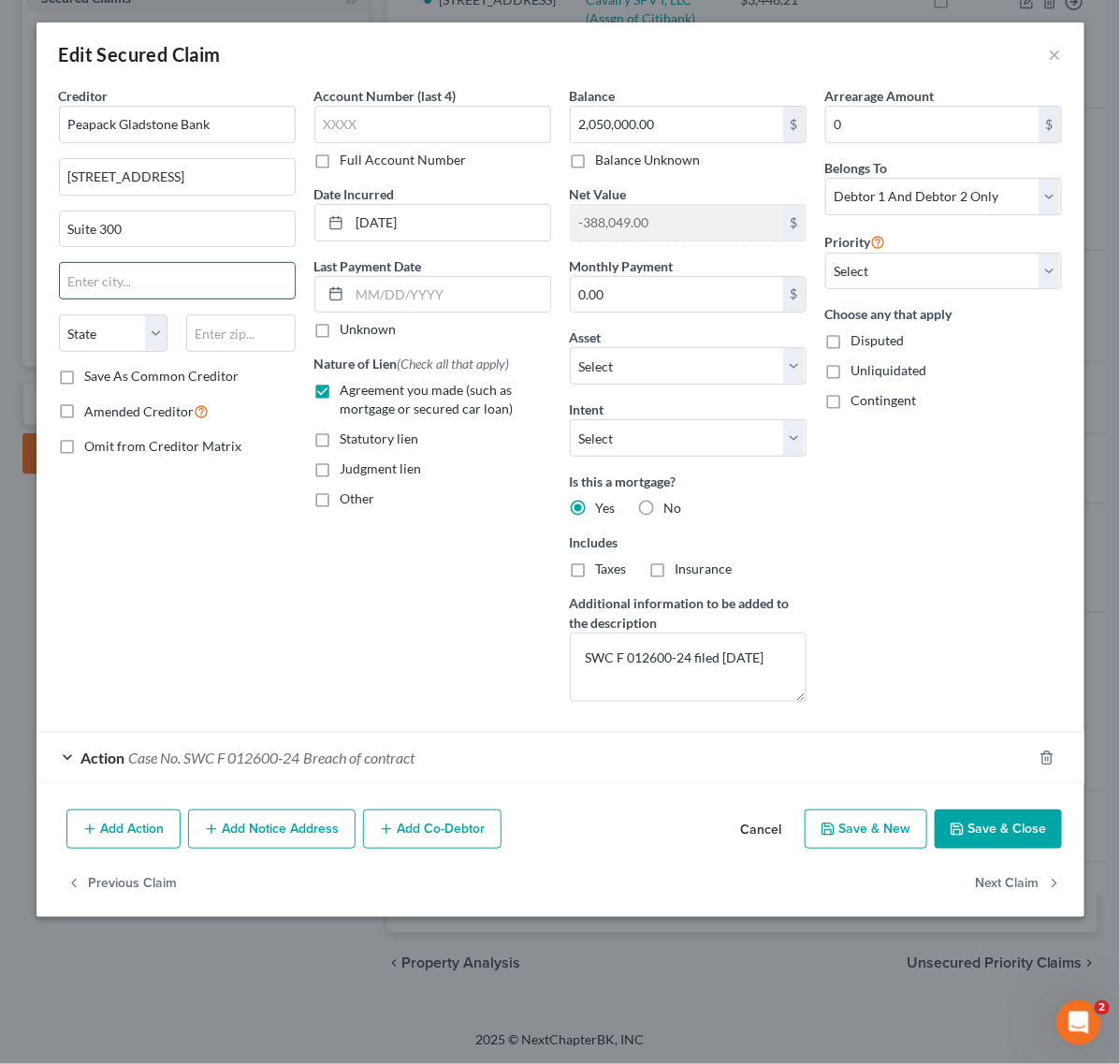
click at [136, 291] on input "text" at bounding box center [177, 280] width 235 height 36
paste input "Bedminster"
type input "Bedminster"
drag, startPoint x: 83, startPoint y: 338, endPoint x: 83, endPoint y: 348, distance: 10.0
click at [83, 339] on select "State AL AK AR AZ CA CO CT DE DC FL GA GU HI ID IL IN IA KS KY LA ME MD MA MI M…" at bounding box center [114, 333] width 110 height 38
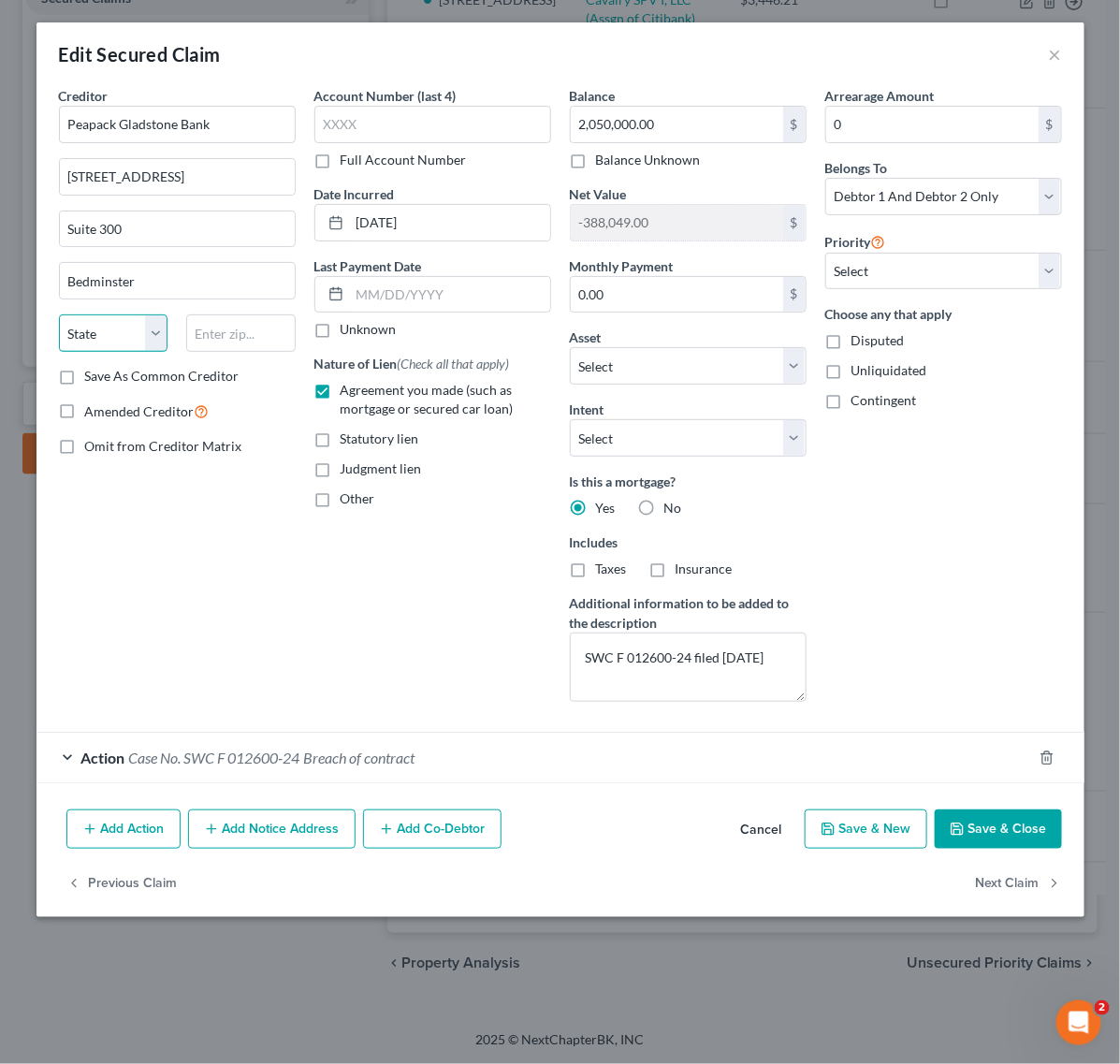
select select "33"
click at [59, 317] on select "State AL AK AR AZ CA CO CT DE DC FL GA GU HI ID IL IN IA KS KY LA ME MD MA MI M…" at bounding box center [114, 333] width 110 height 38
click at [191, 327] on input "text" at bounding box center [241, 333] width 110 height 38
type input "07921"
click at [165, 704] on div "Creditor * Peapack Gladstone Bank 500 Hills Drive Suite 300 Bedminster State AL…" at bounding box center [177, 400] width 255 height 630
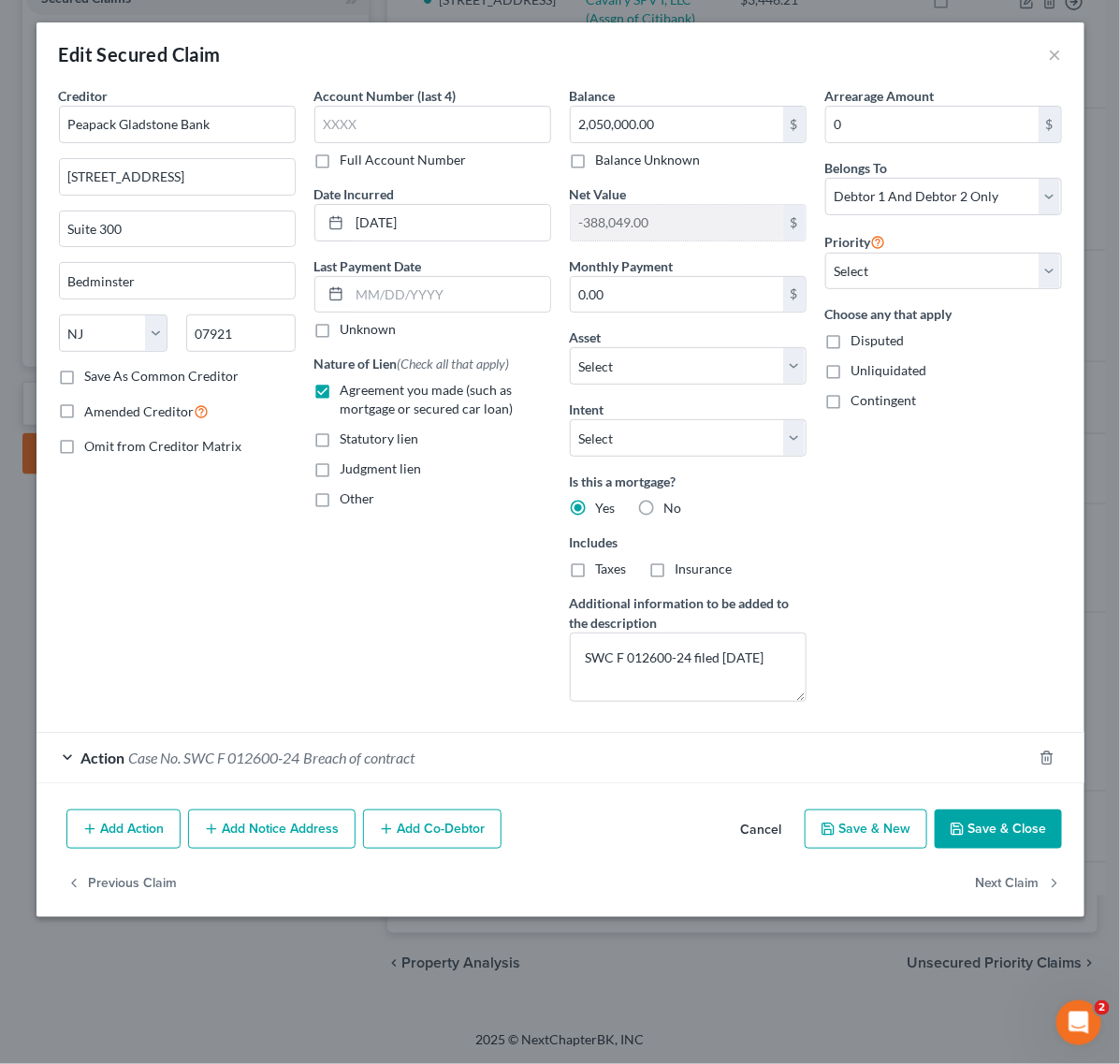
click at [648, 823] on div "Add Action Add Notice Address Add Co-Debtor Cancel Save & New Save & Close" at bounding box center [560, 832] width 1048 height 62
click at [479, 641] on div "Account Number (last 4) Full Account Number Date Incurred 10/09/2019 Last Payme…" at bounding box center [432, 400] width 255 height 630
click at [267, 827] on button "Add Notice Address" at bounding box center [271, 828] width 167 height 39
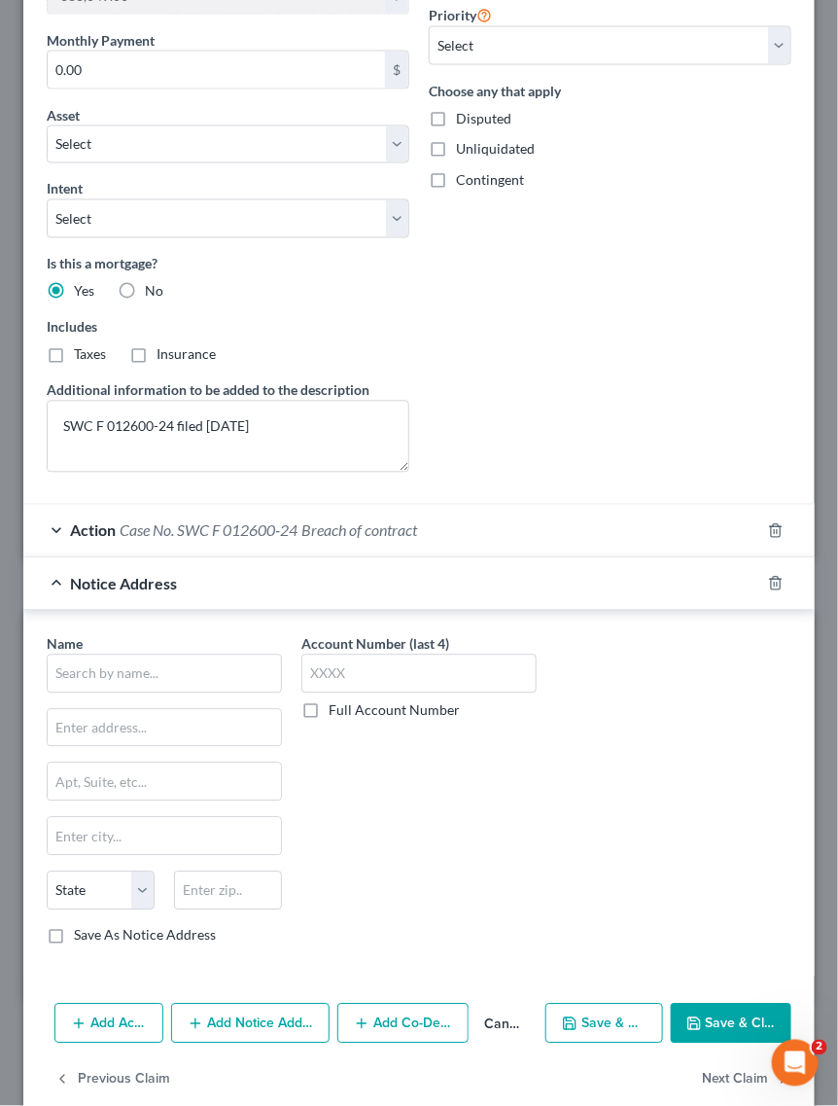
scroll to position [730, 0]
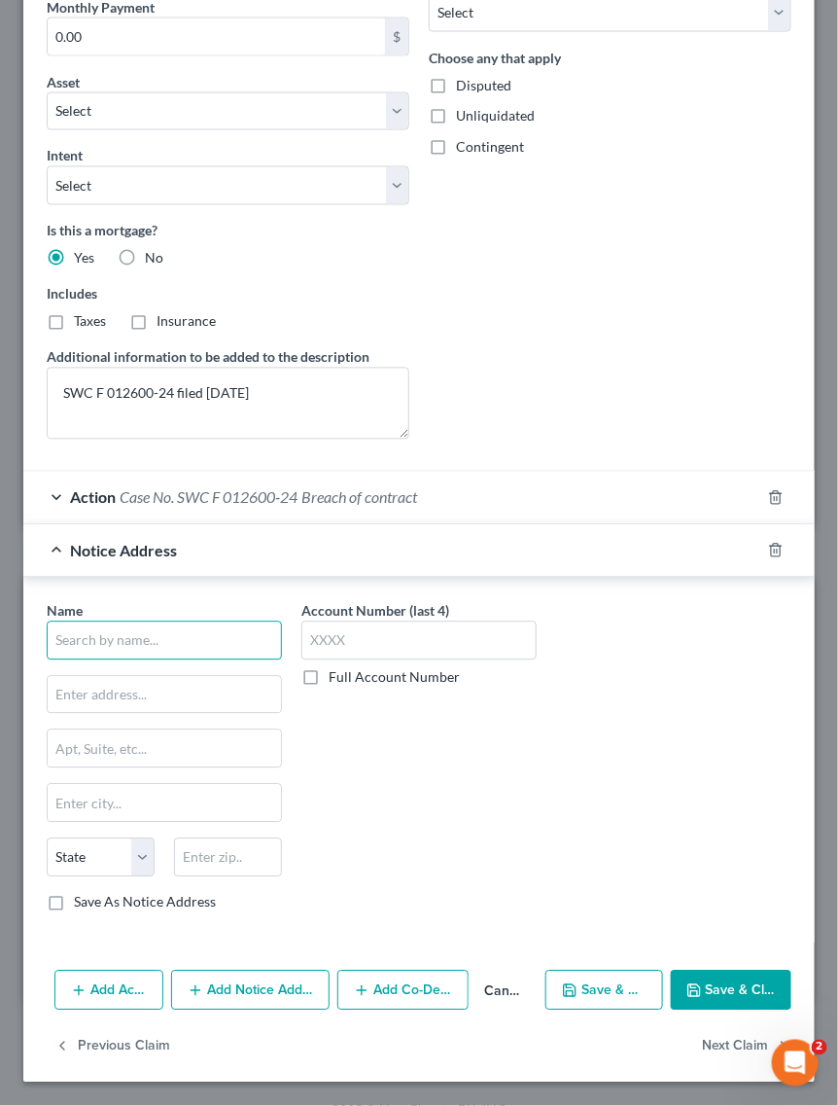
click at [212, 654] on input "text" at bounding box center [164, 640] width 235 height 39
type input "Union Plaza Diner Corp"
click at [230, 995] on button "Add Notice Address" at bounding box center [250, 990] width 158 height 41
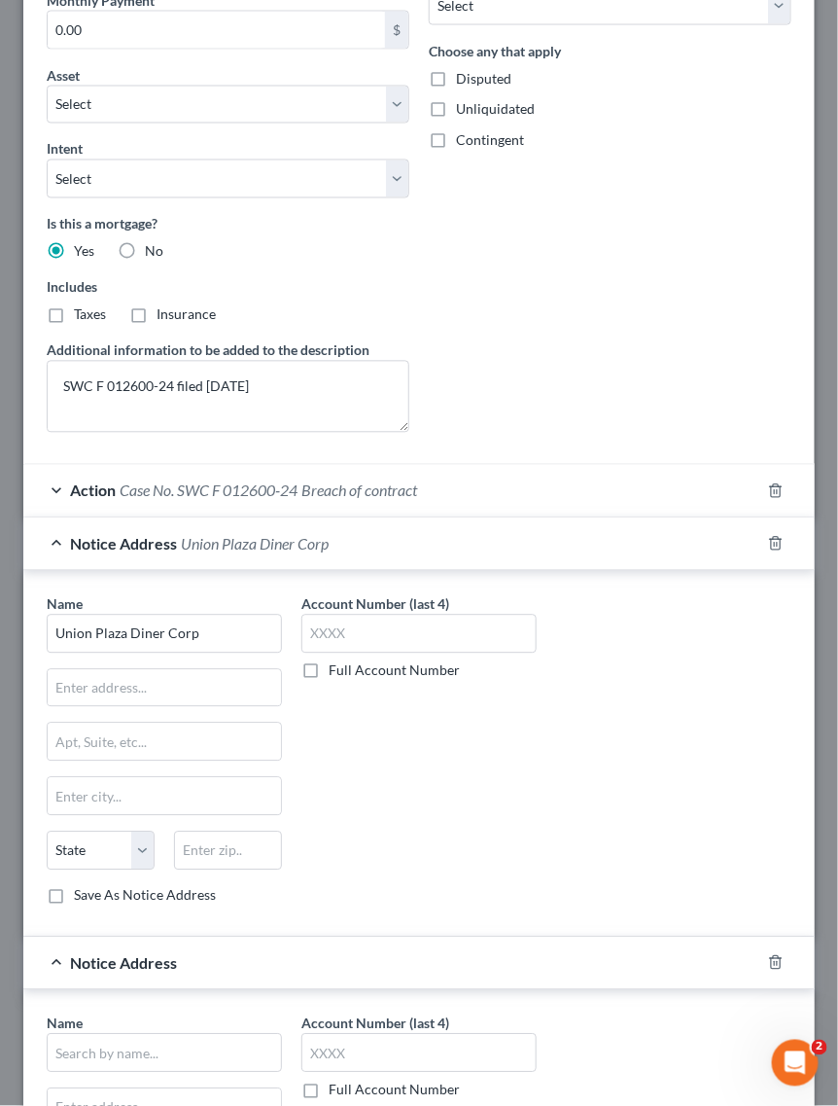
click at [254, 545] on span "Union Plaza Diner Corp" at bounding box center [255, 544] width 148 height 18
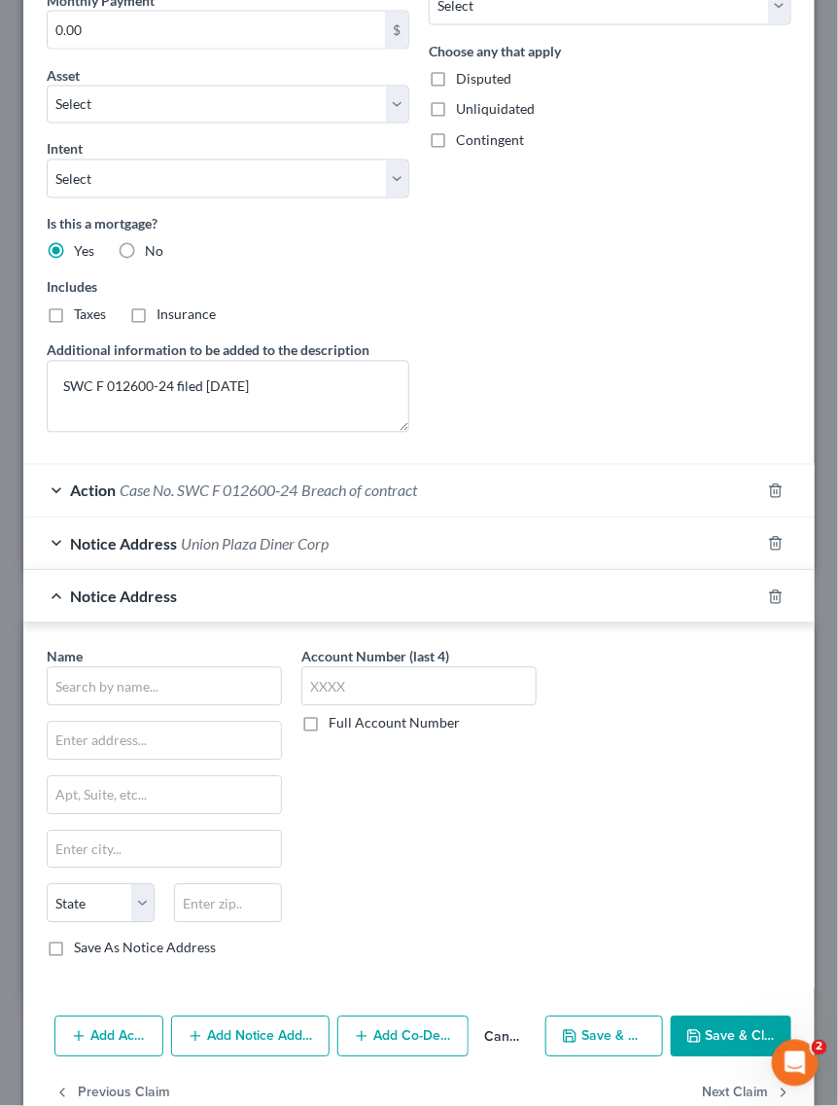
scroll to position [784, 0]
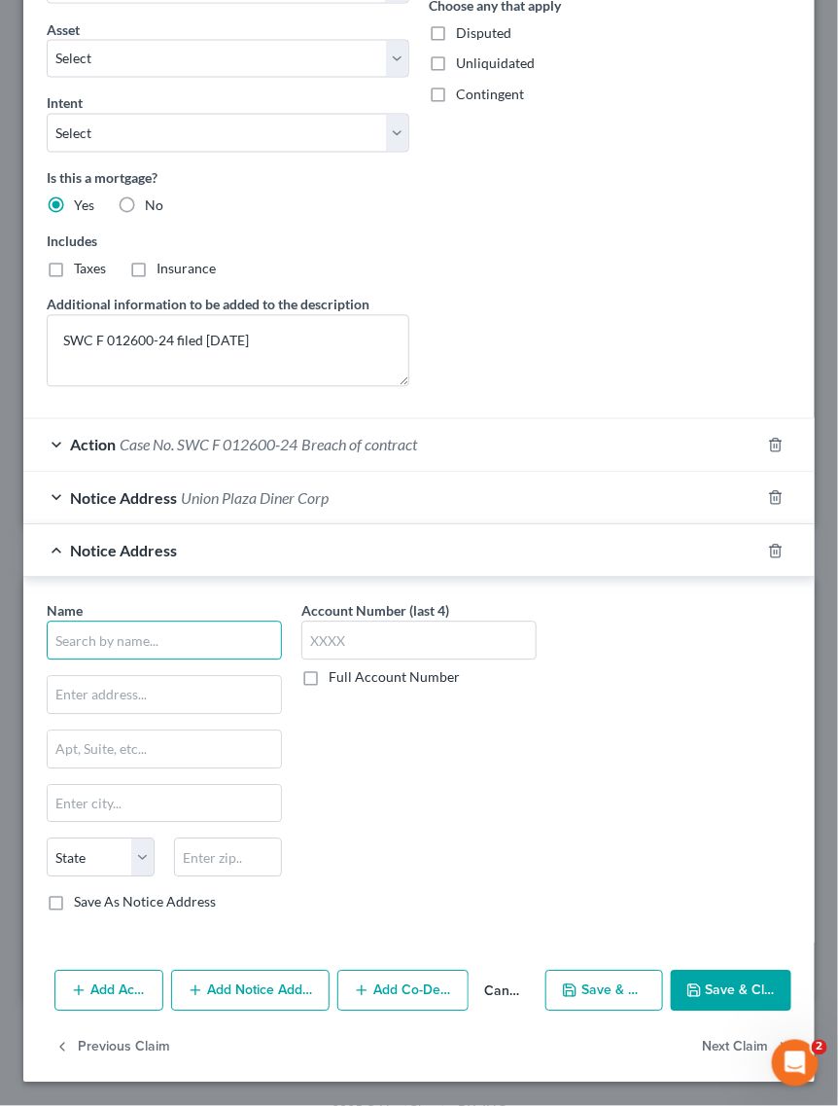
click at [200, 624] on input "text" at bounding box center [164, 640] width 235 height 39
type input "Jun S Oh"
click at [303, 992] on button "Add Notice Address" at bounding box center [250, 990] width 158 height 41
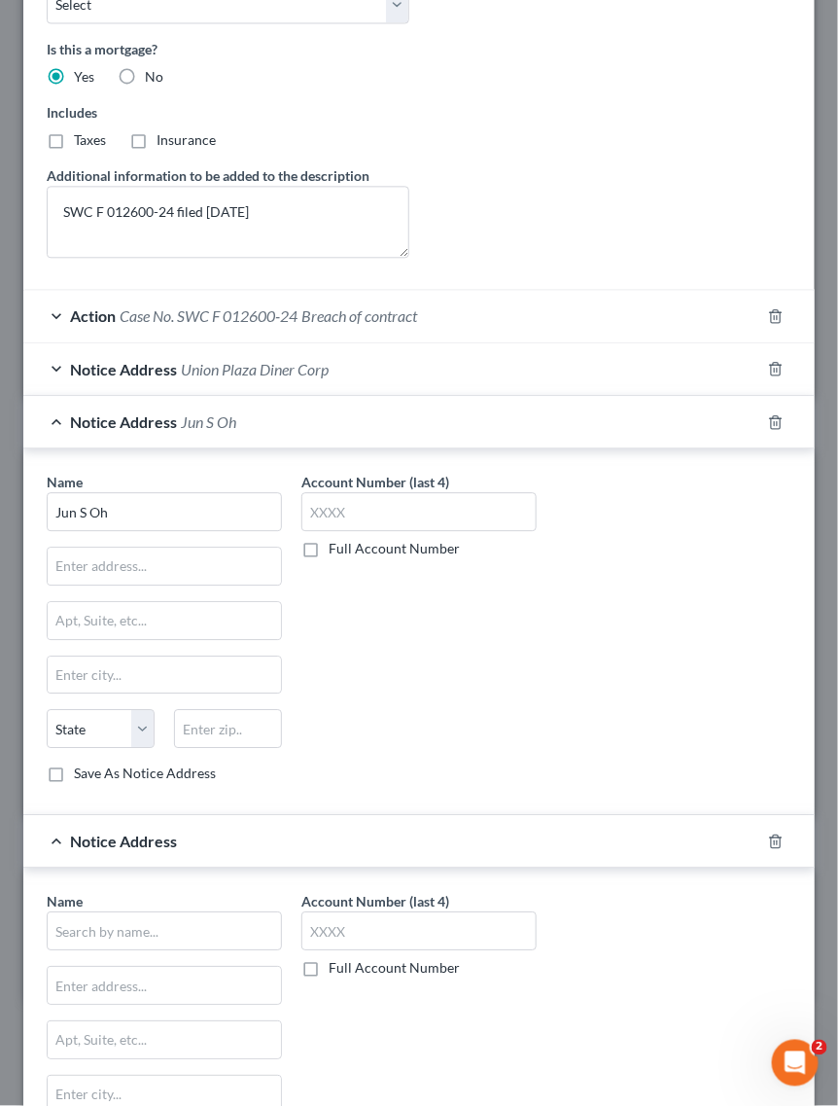
click at [240, 440] on div "Notice Address Jun S Oh" at bounding box center [391, 422] width 737 height 52
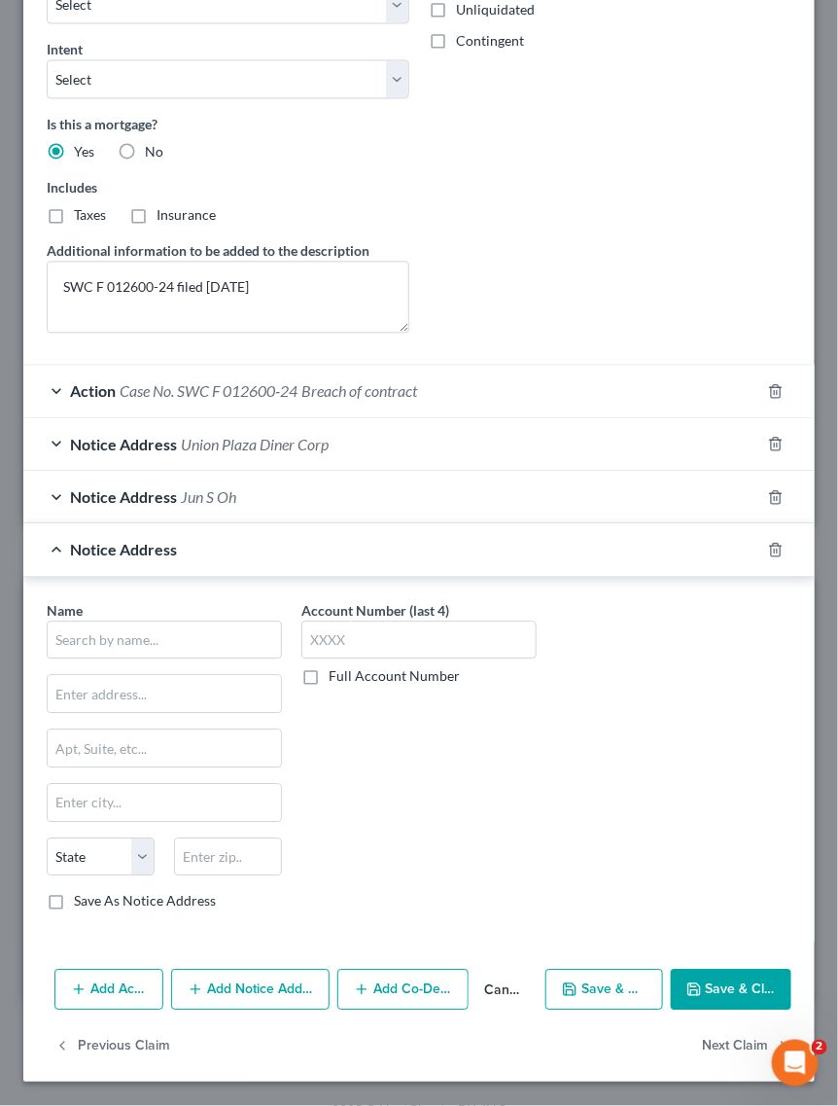
scroll to position [836, 0]
click at [170, 627] on input "text" at bounding box center [164, 640] width 235 height 39
type input "Soo R Kang"
click at [216, 571] on div "Notice Address Soo R Kang" at bounding box center [391, 550] width 737 height 52
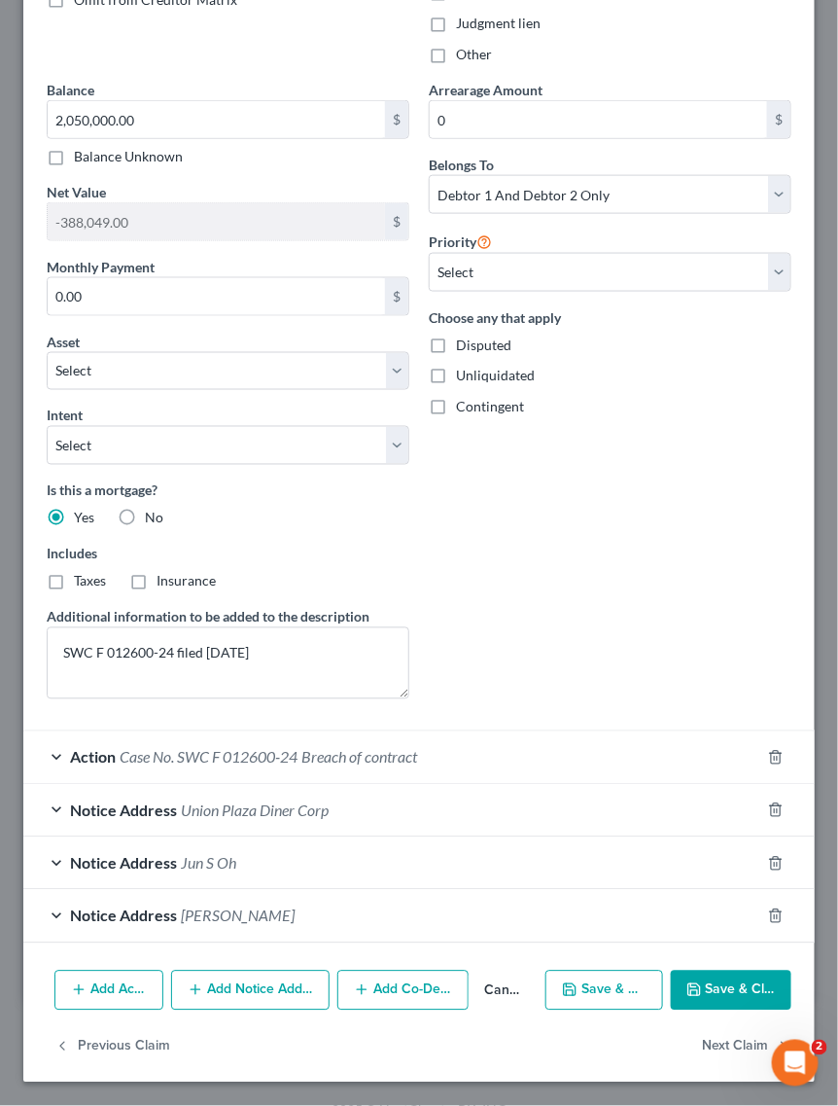
scroll to position [469, 0]
click at [263, 1001] on button "Add Notice Address" at bounding box center [250, 990] width 158 height 41
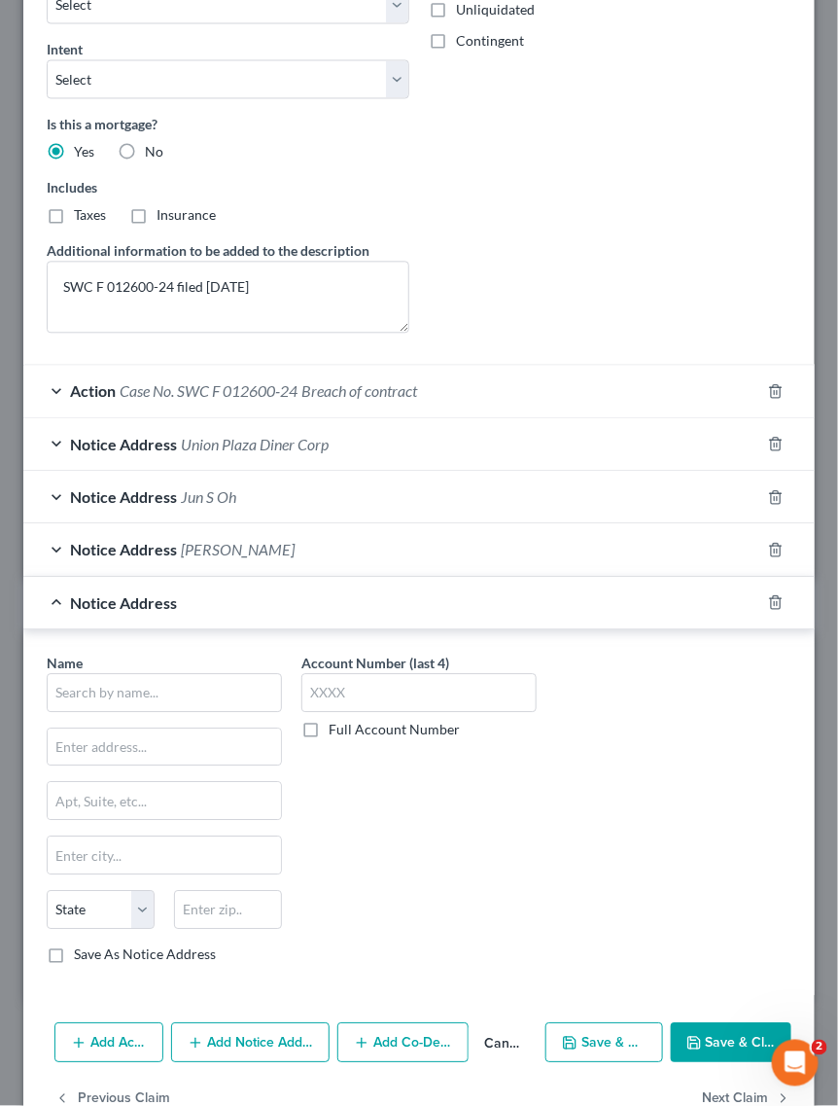
scroll to position [890, 0]
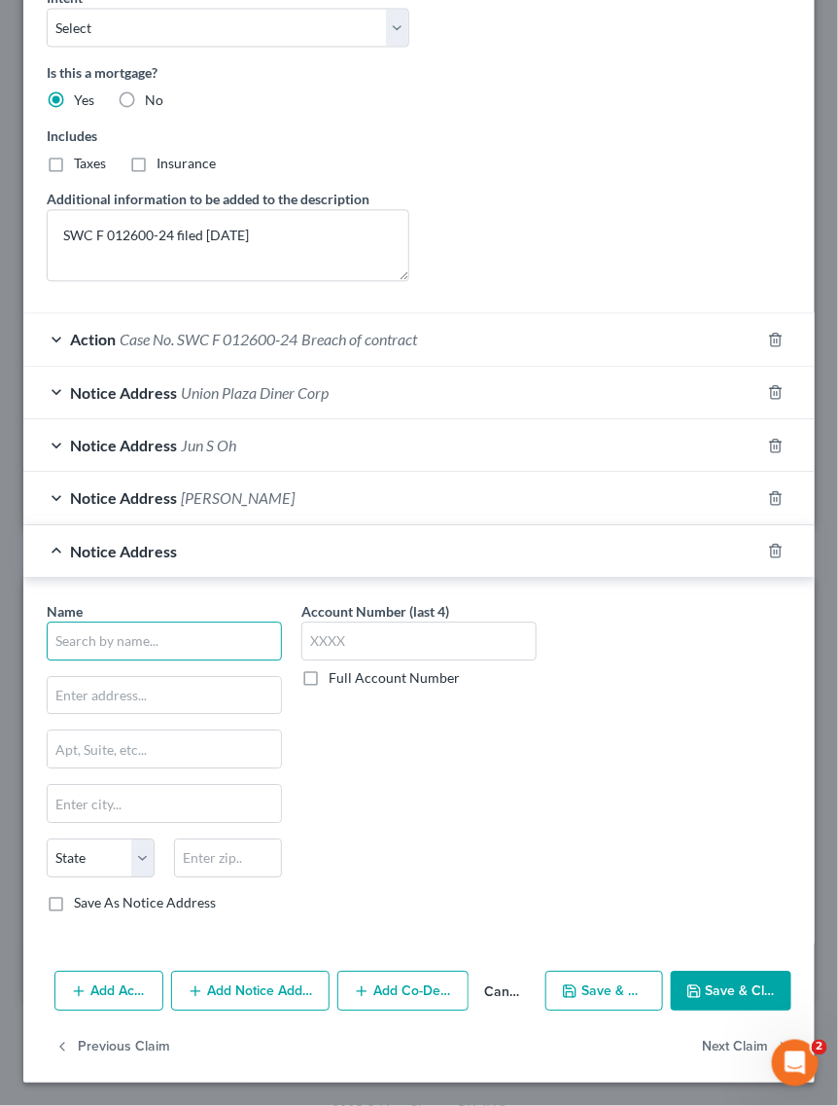
click at [136, 640] on input "text" at bounding box center [164, 640] width 235 height 39
type input "PBS Family LLC"
click at [187, 562] on div "Notice Address PBS Family LLC" at bounding box center [391, 551] width 737 height 52
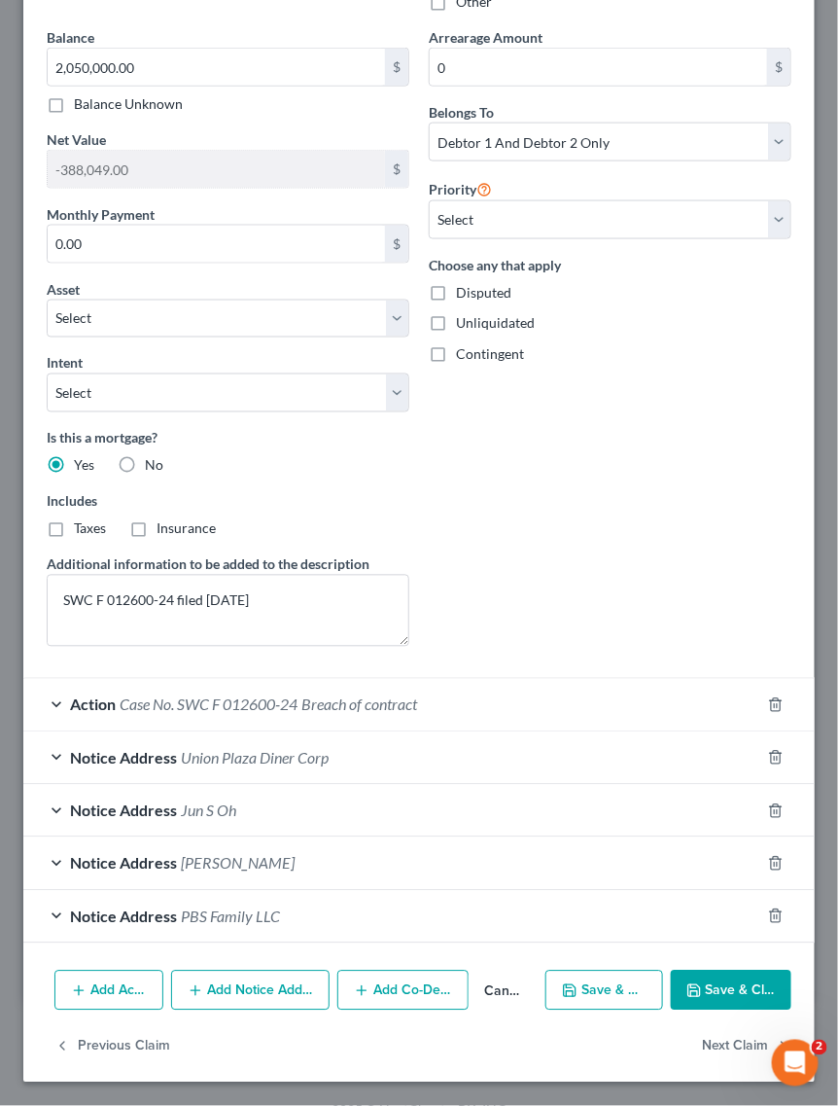
scroll to position [521, 0]
click at [289, 1002] on button "Add Notice Address" at bounding box center [250, 990] width 158 height 41
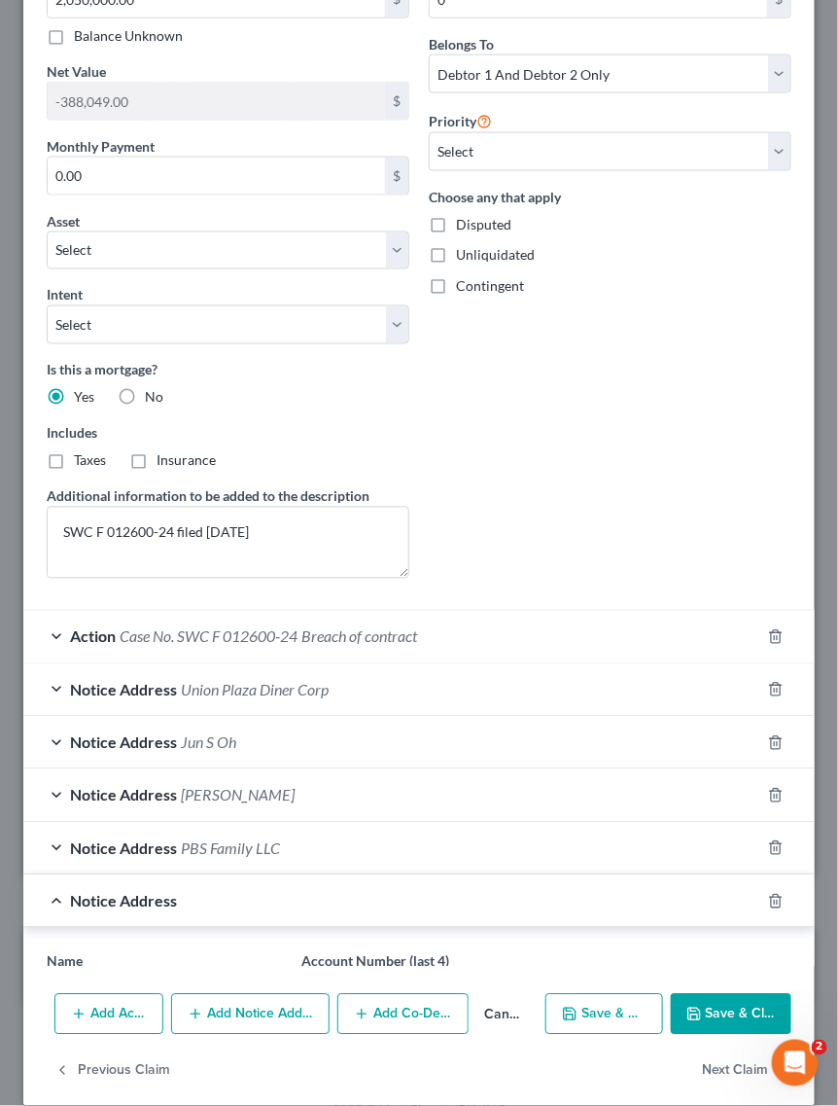
scroll to position [943, 0]
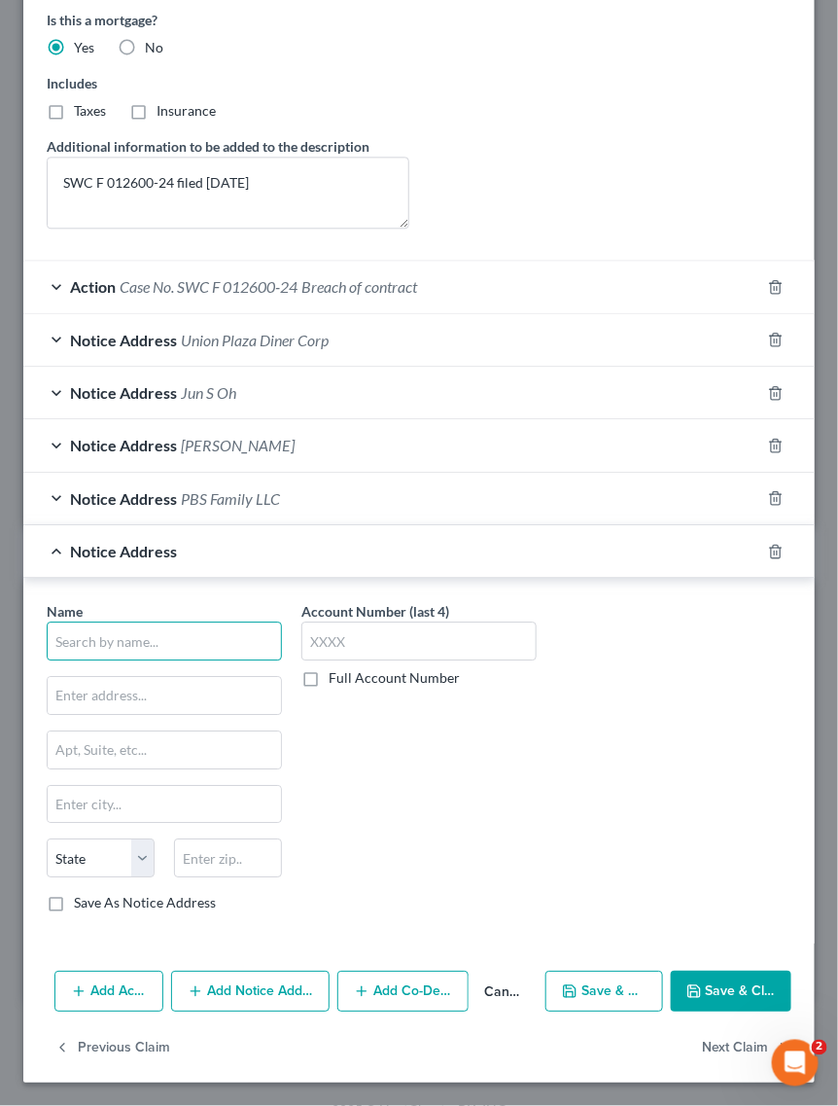
click at [175, 638] on input "text" at bounding box center [164, 640] width 235 height 39
type input "Edison Plaza Diner LLC"
click at [219, 578] on div "Name * Edison Plaza Diner LLC State AL AK AR AZ CA CO CT DE DC FL GA GU HI ID I…" at bounding box center [418, 761] width 791 height 366
click at [220, 567] on div "Notice Address Edison Plaza Diner LLC" at bounding box center [391, 551] width 737 height 52
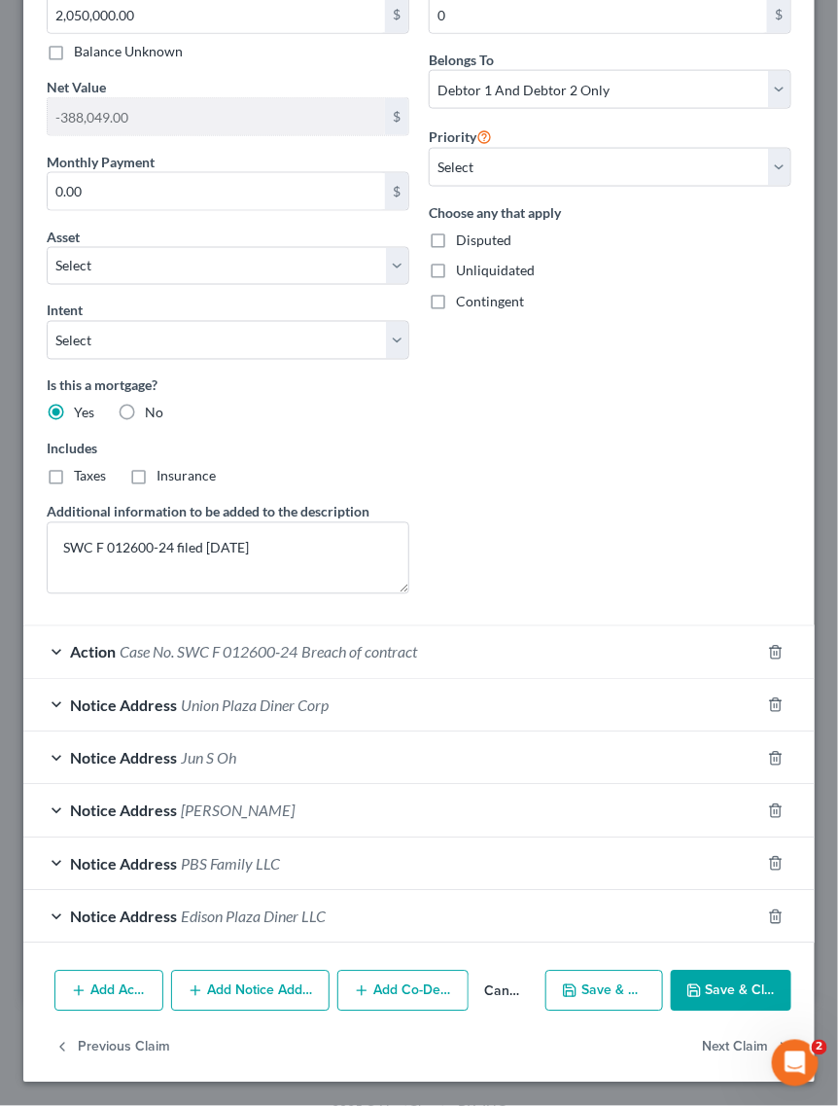
scroll to position [575, 0]
click at [224, 1004] on button "Add Notice Address" at bounding box center [250, 990] width 158 height 41
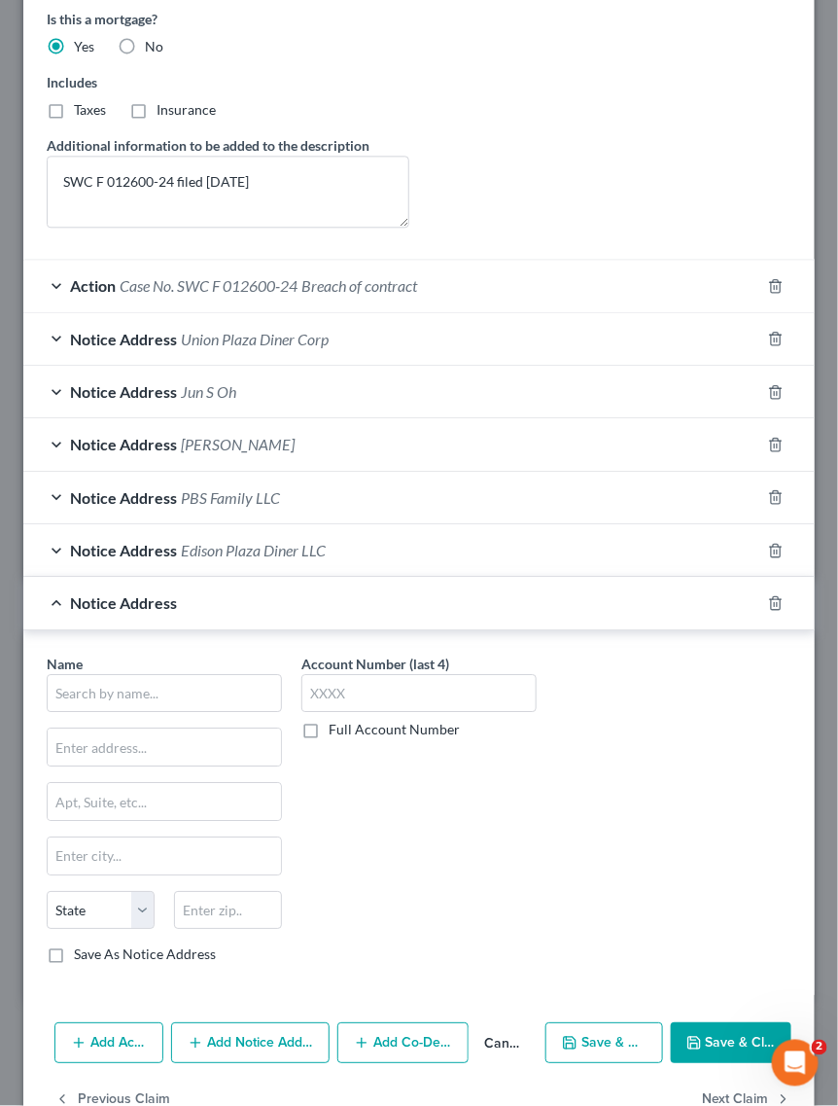
scroll to position [995, 0]
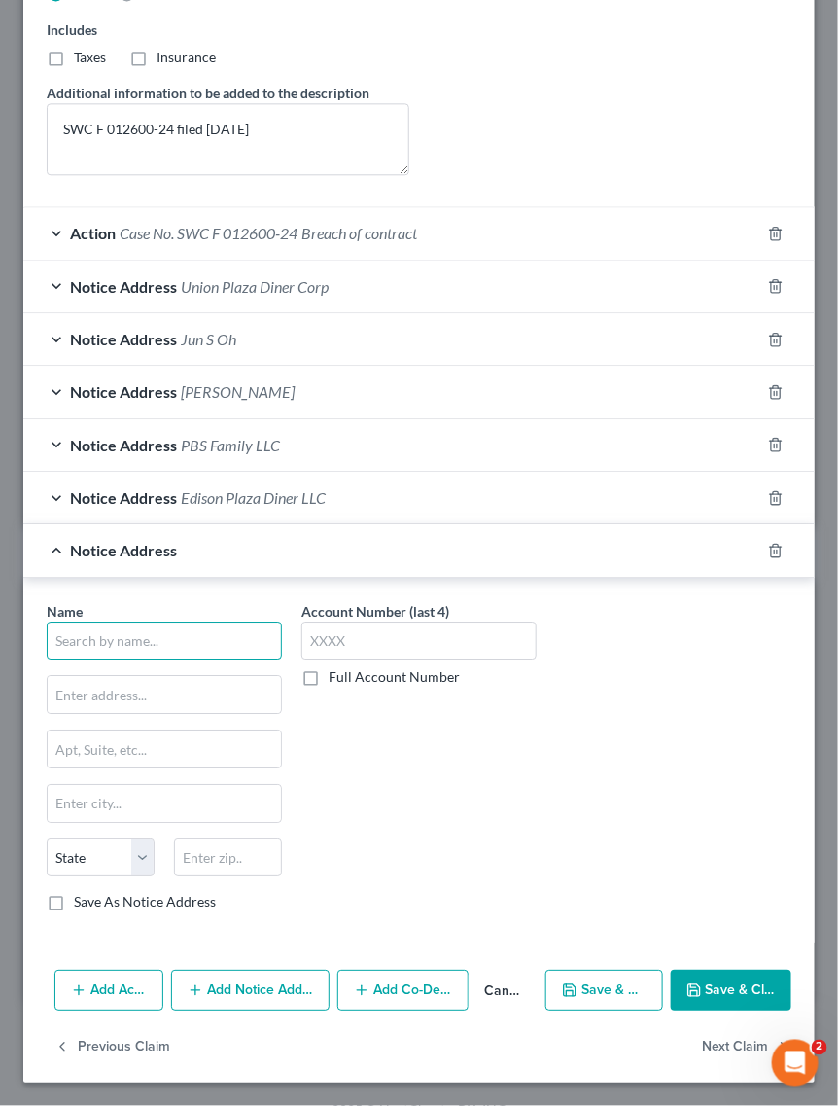
click at [238, 652] on input "text" at bounding box center [164, 640] width 235 height 39
type input "Good Morning Dental LLC"
click at [194, 536] on div "Notice Address" at bounding box center [391, 550] width 737 height 52
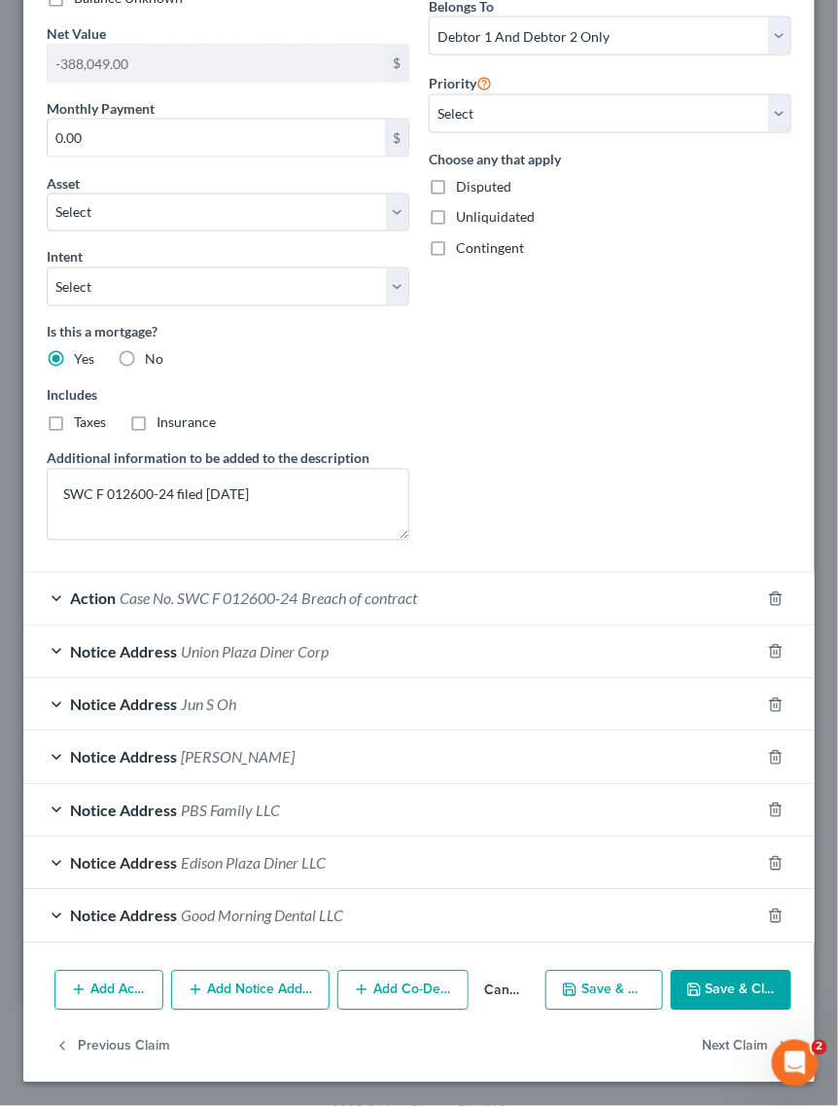
scroll to position [628, 0]
click at [233, 997] on button "Add Notice Address" at bounding box center [250, 990] width 158 height 41
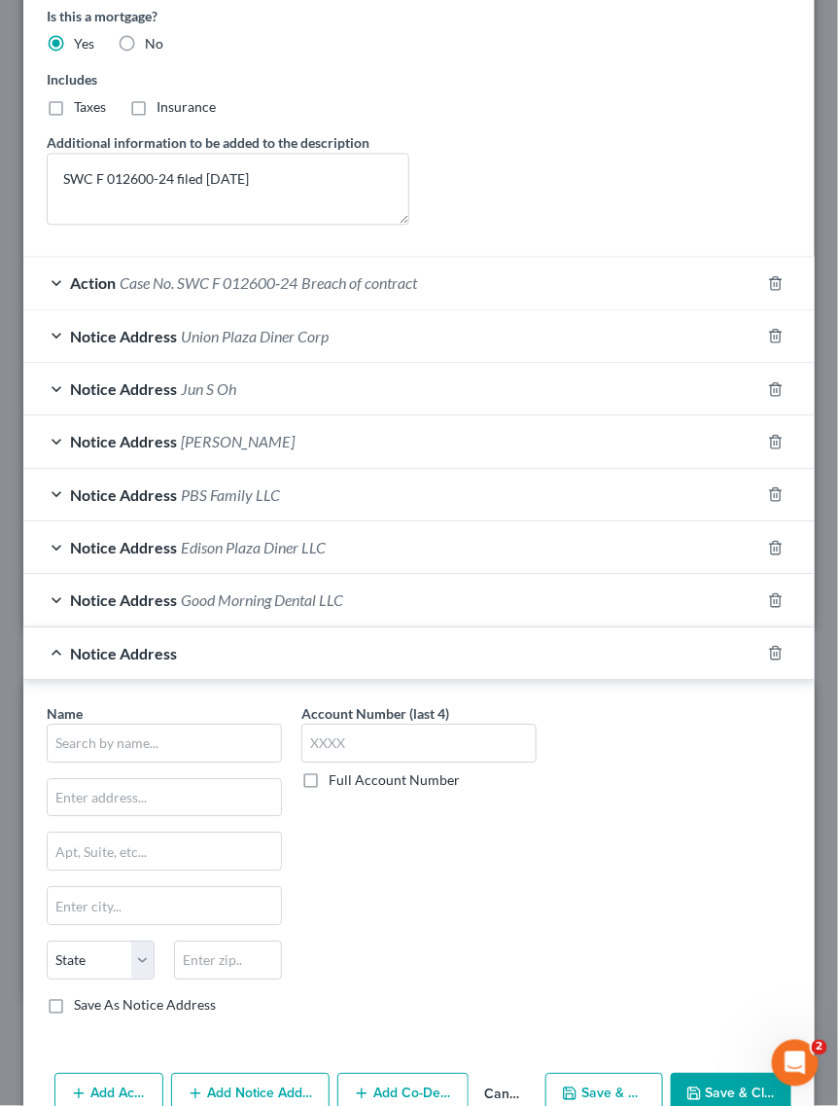
scroll to position [993, 0]
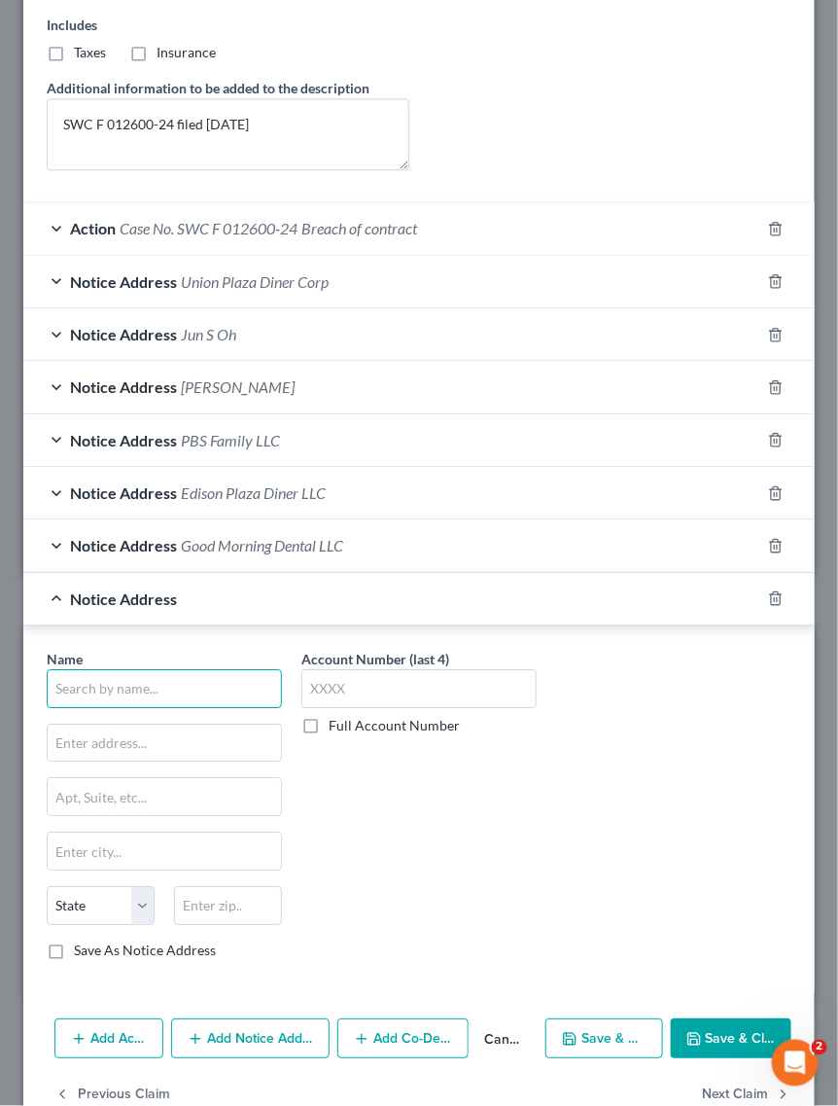
click at [112, 676] on input "text" at bounding box center [164, 688] width 235 height 39
type input "Mighty Oak Tree LLC"
click at [157, 595] on span "Notice Address" at bounding box center [123, 598] width 107 height 18
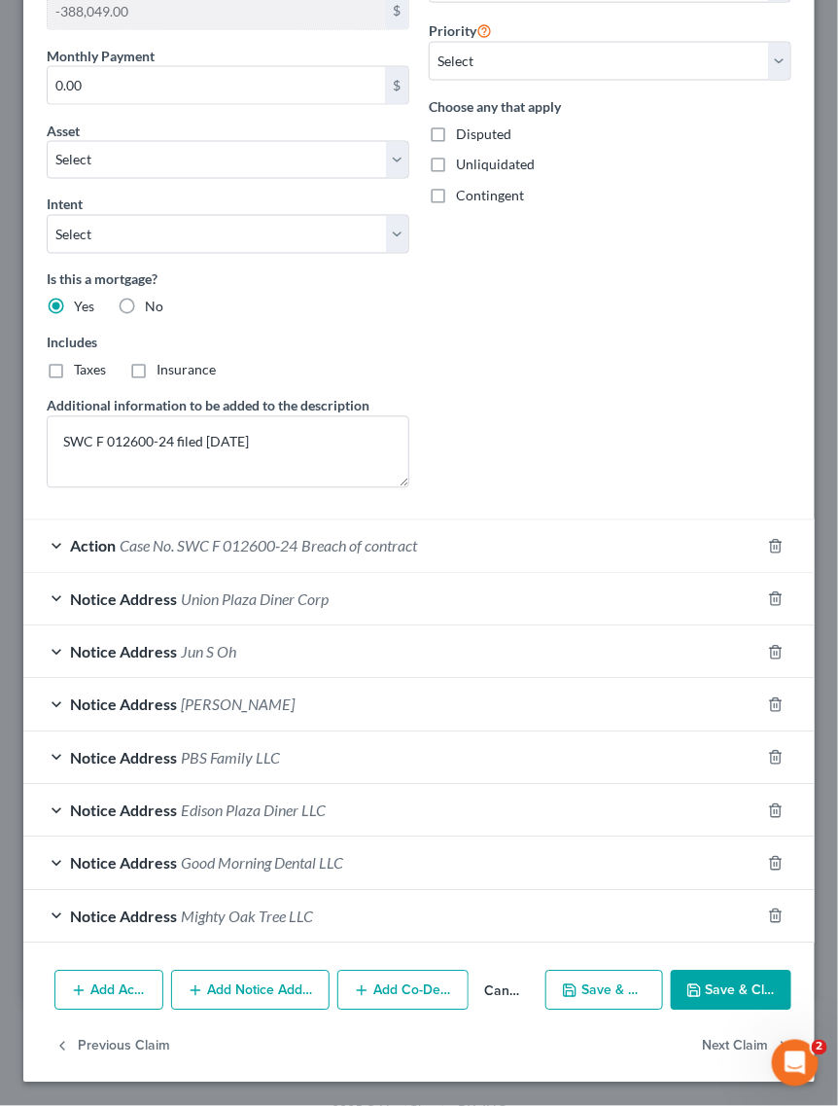
scroll to position [681, 0]
click at [708, 1001] on button "Save & Close" at bounding box center [731, 990] width 121 height 41
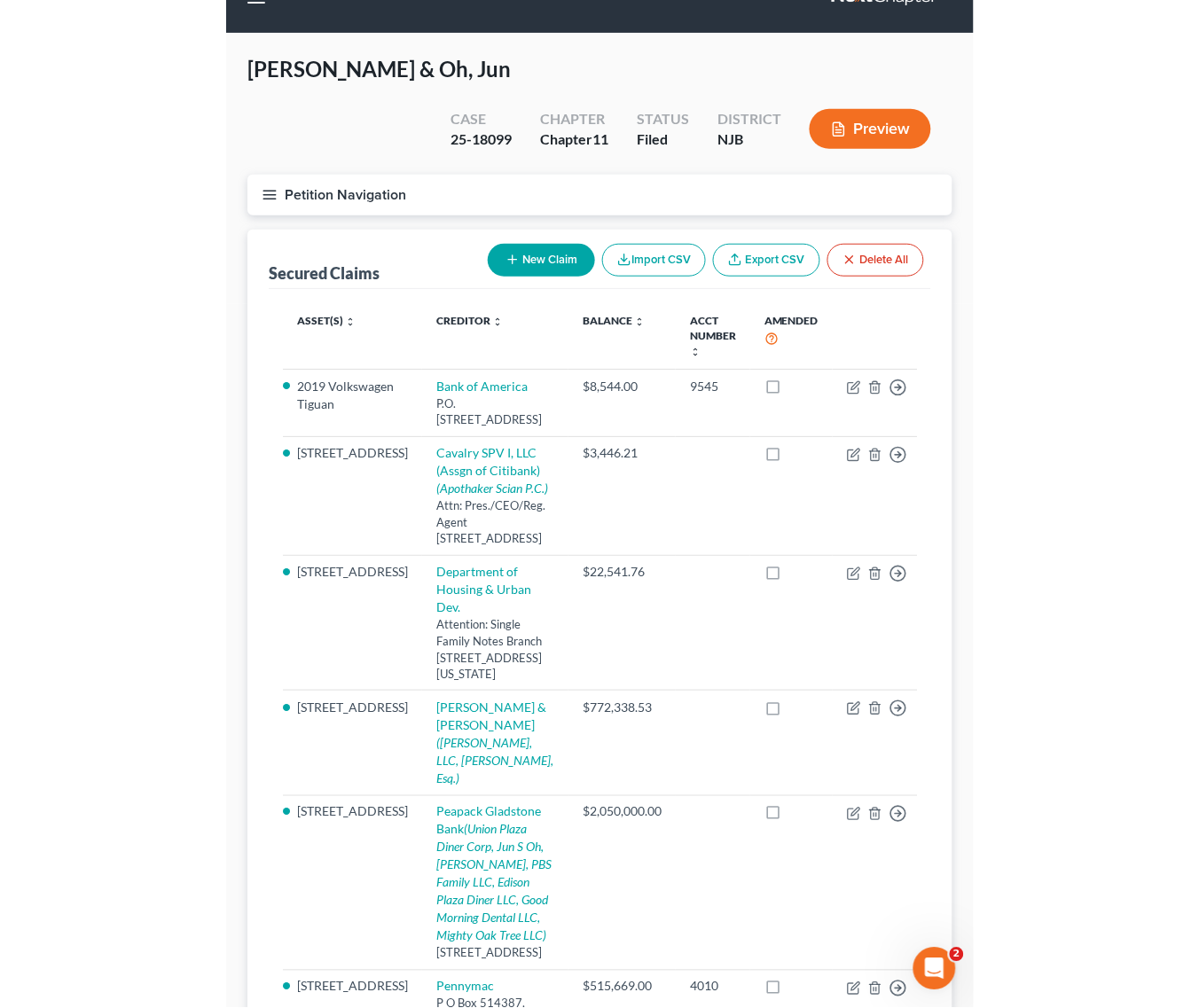
scroll to position [0, 0]
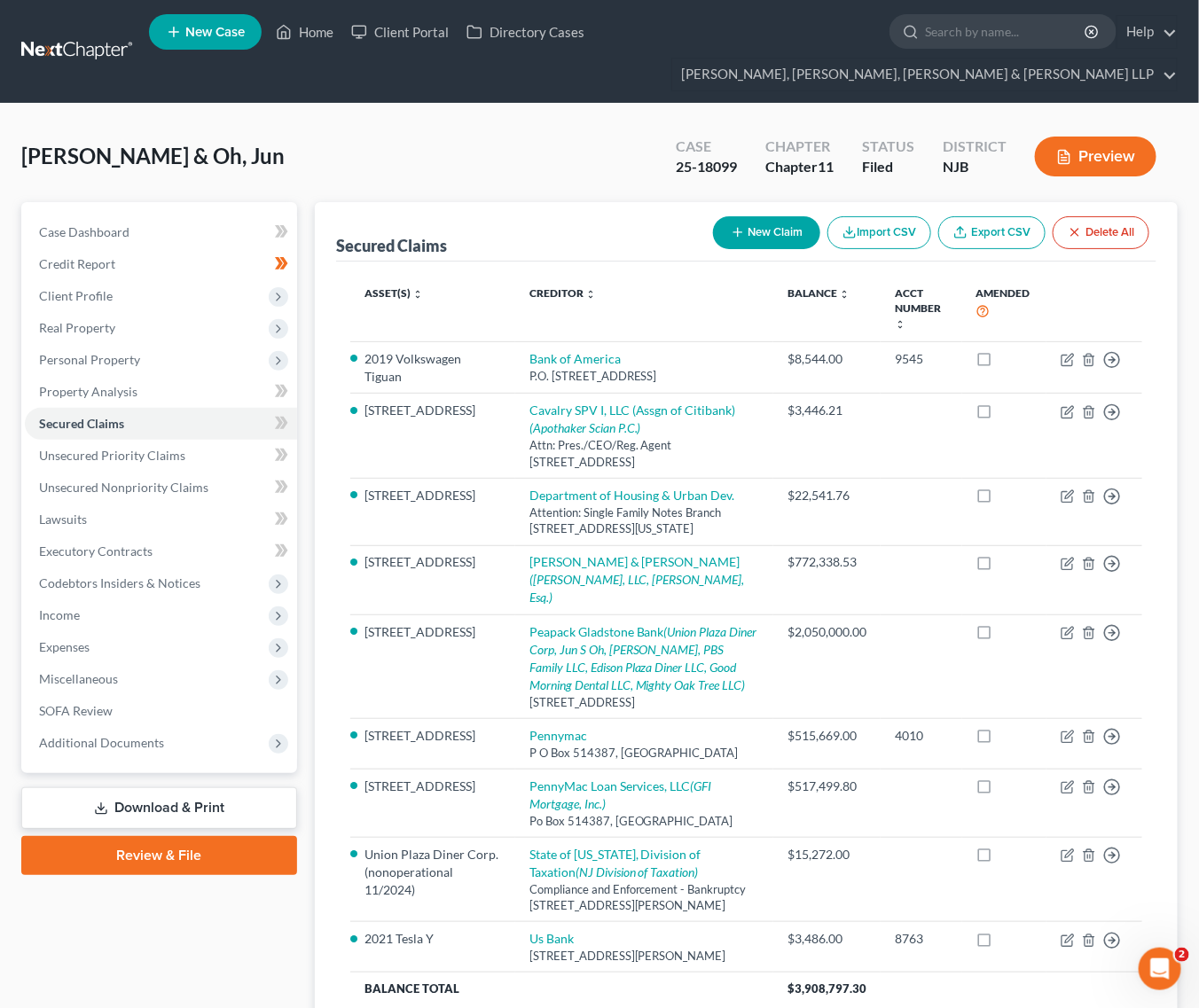
click at [242, 147] on div "Kang, Soo & Oh, Jun Upgraded Case 25-18099 Chapter Chapter 11 Status Filed Dist…" at bounding box center [599, 163] width 1156 height 77
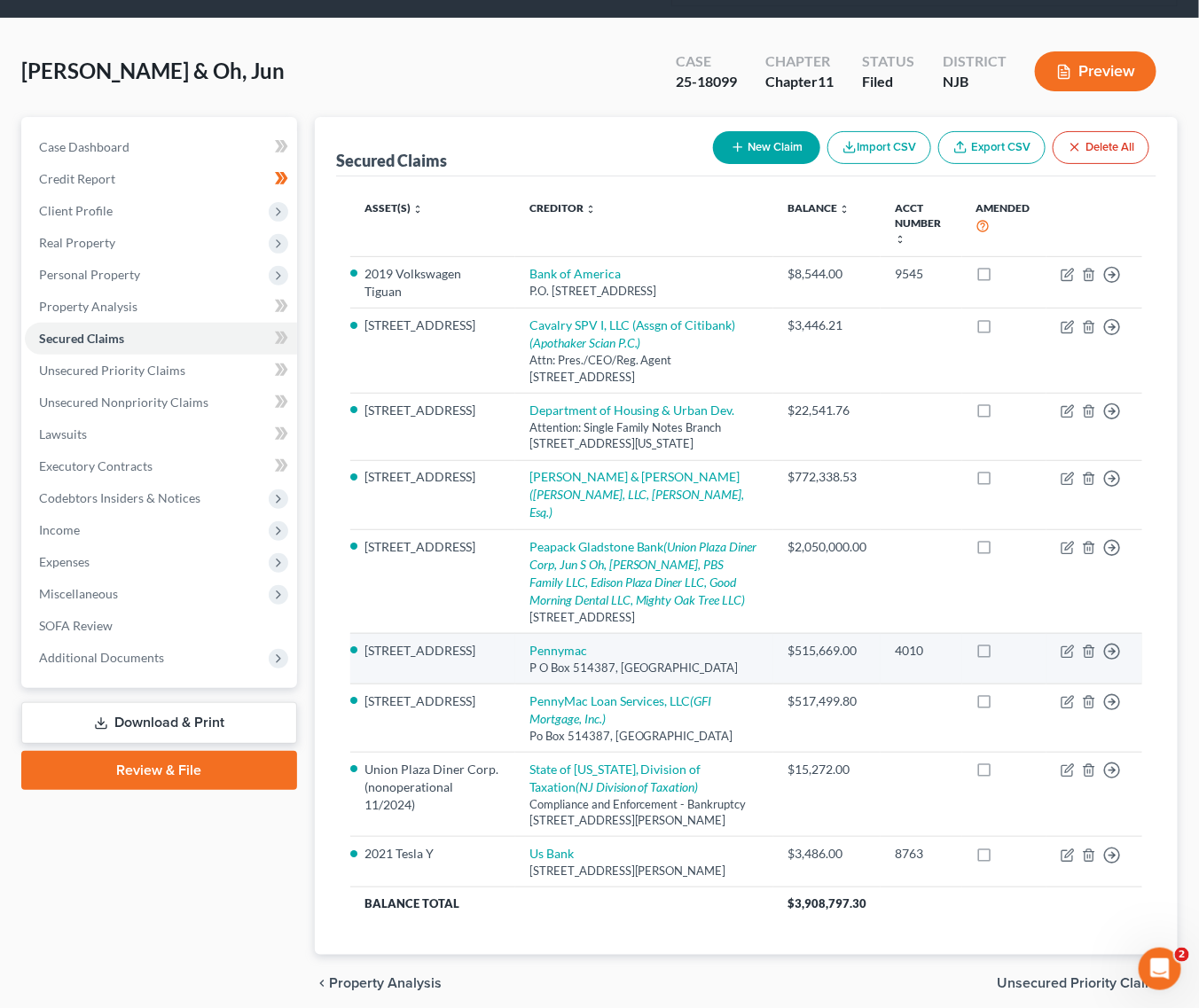
scroll to position [174, 0]
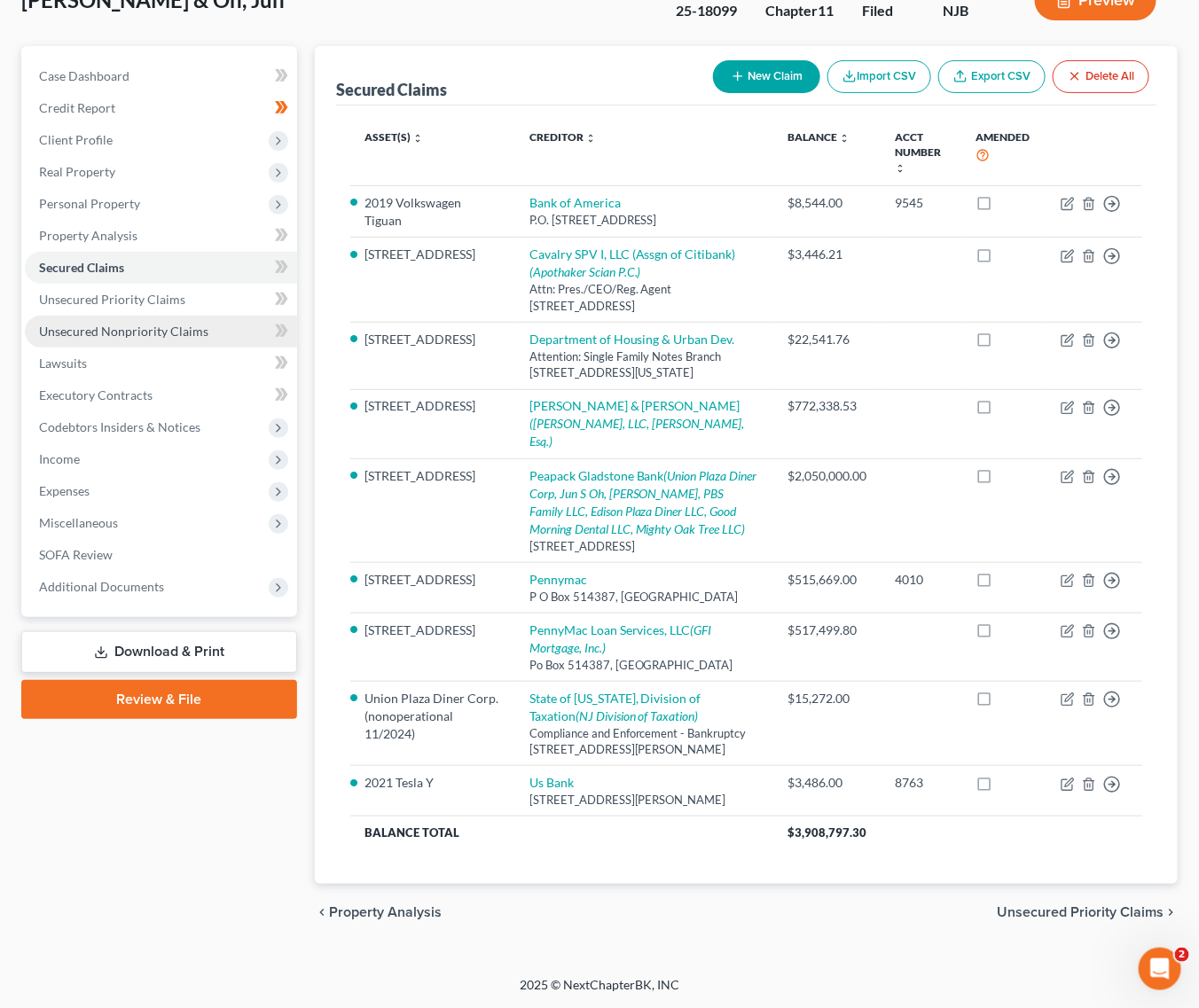
click at [148, 315] on link "Unsecured Nonpriority Claims" at bounding box center [160, 331] width 272 height 32
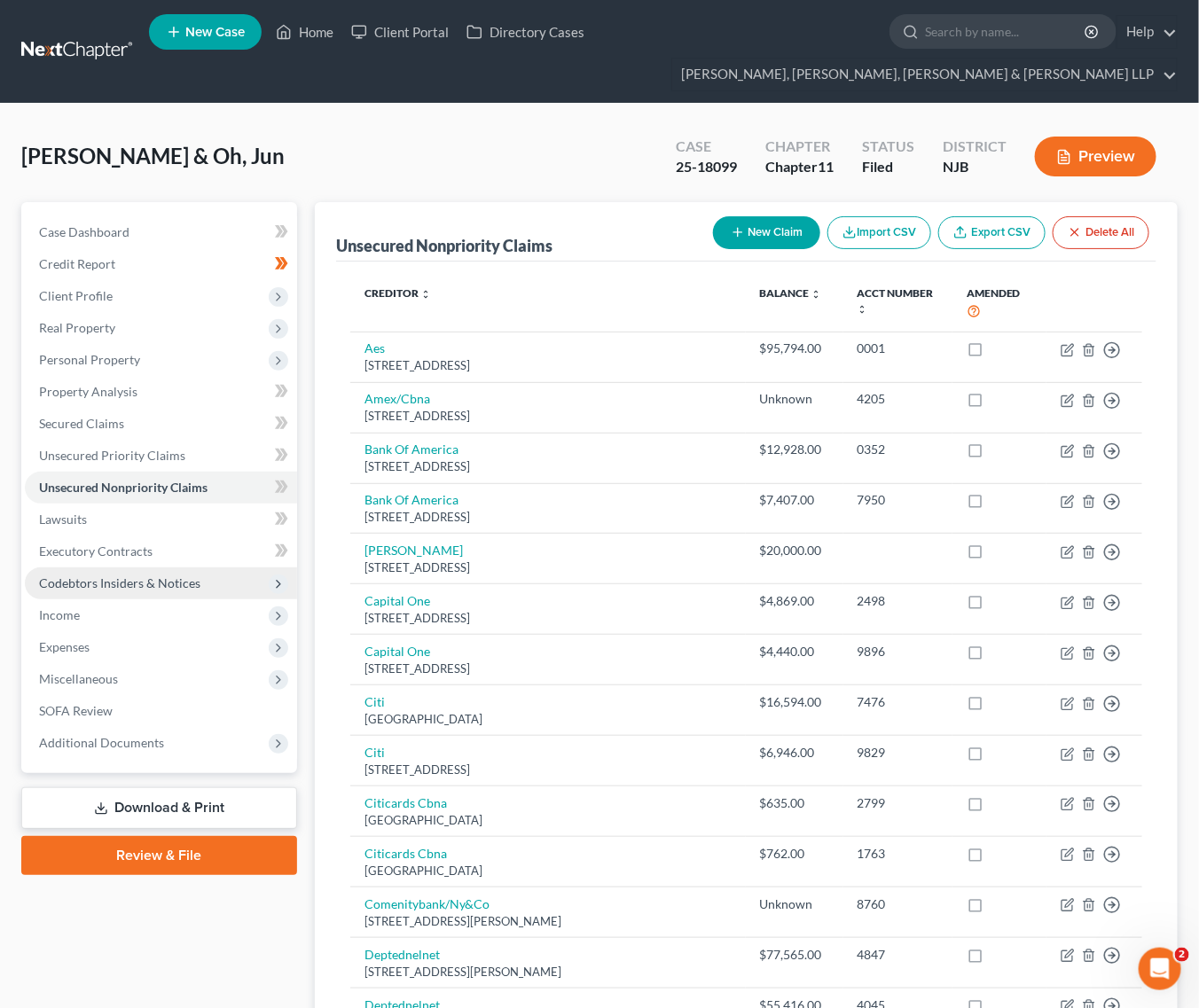
click at [96, 567] on span "Codebtors Insiders & Notices" at bounding box center [160, 582] width 272 height 32
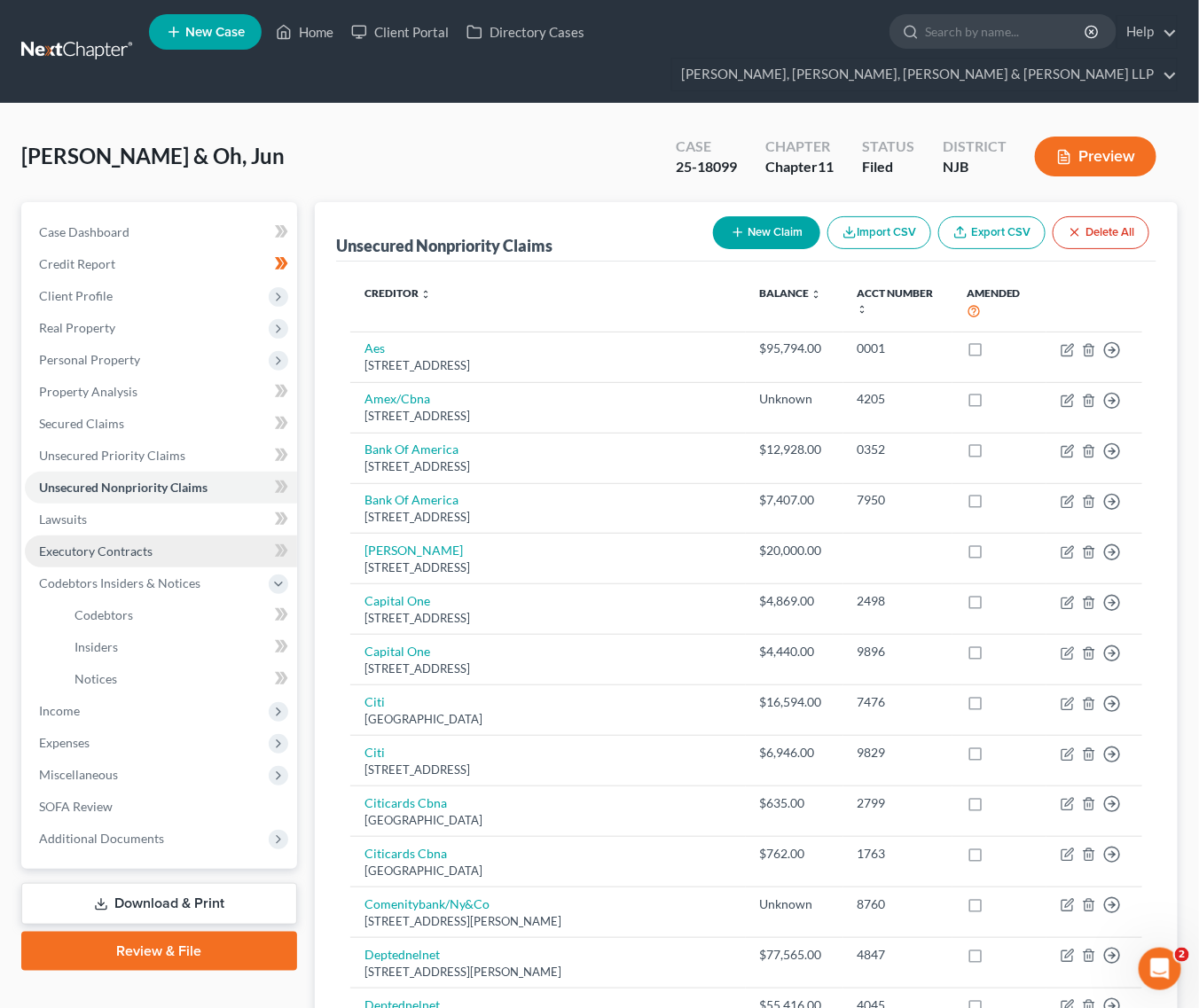
click at [98, 540] on link "Executory Contracts" at bounding box center [160, 550] width 272 height 32
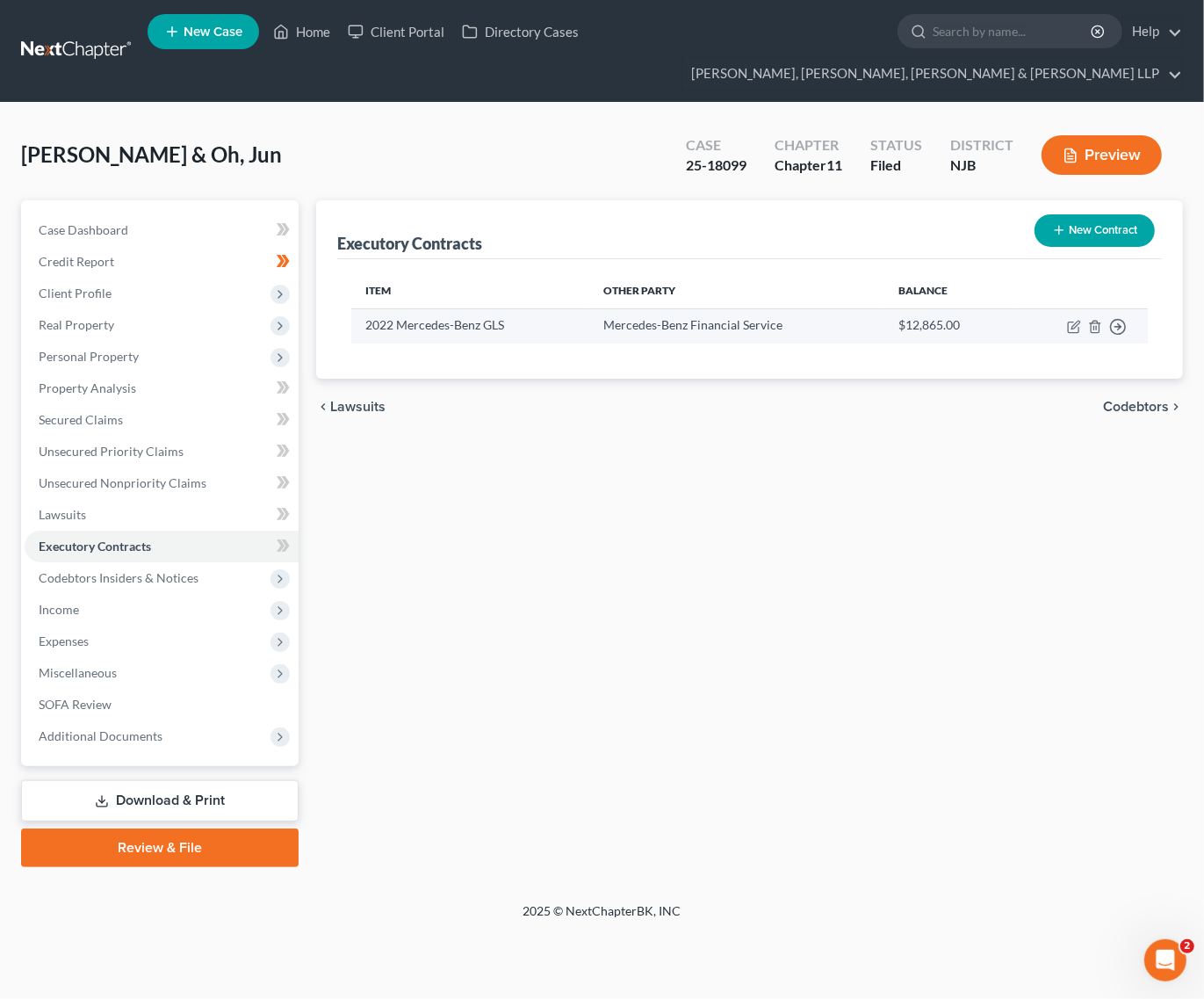
click at [814, 327] on td "Mercedes-Benz Financial Service" at bounding box center [737, 325] width 296 height 34
click at [1050, 331] on icon "button" at bounding box center [1074, 327] width 14 height 14
select select "38"
select select "0"
select select "1"
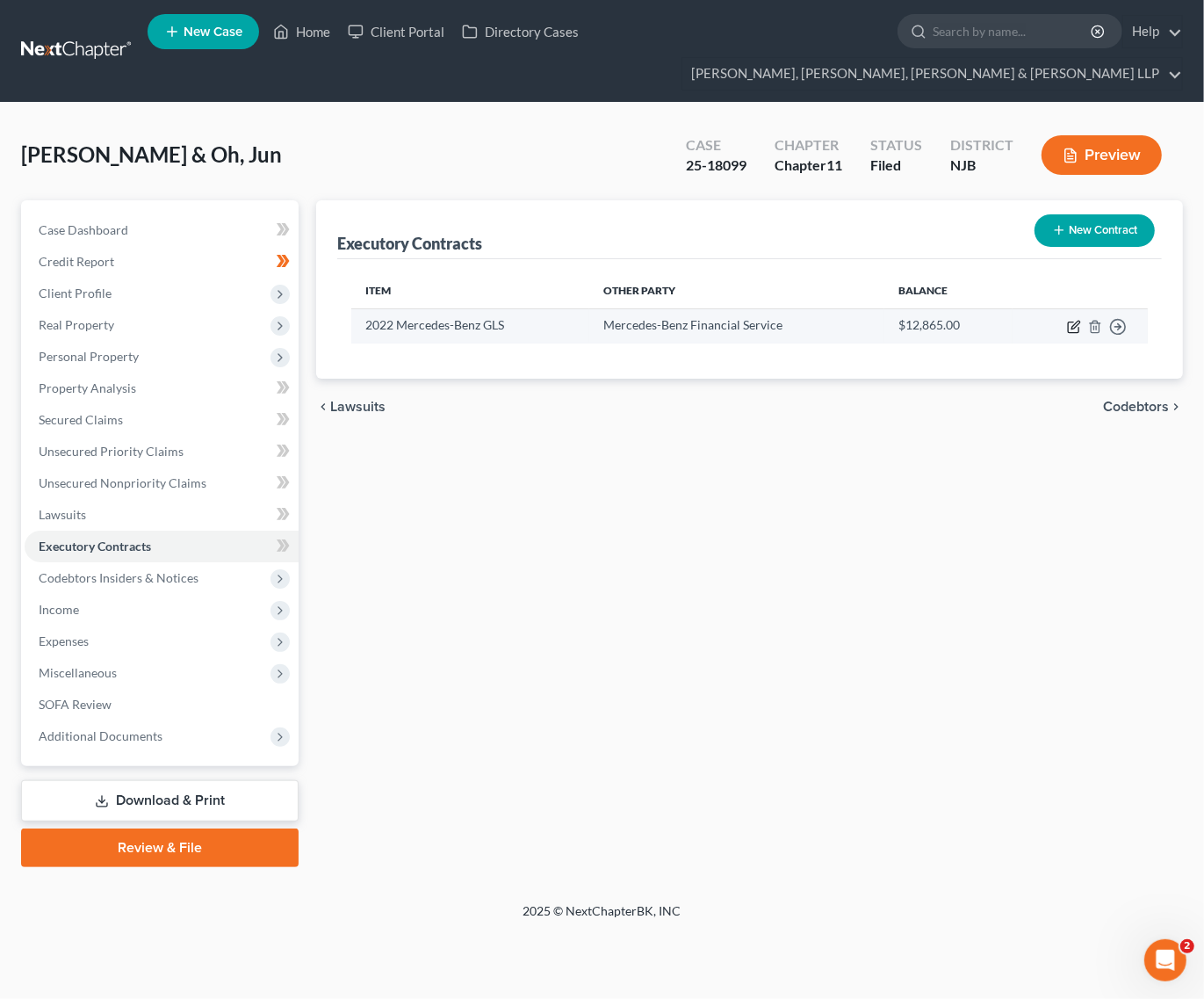
select select "0"
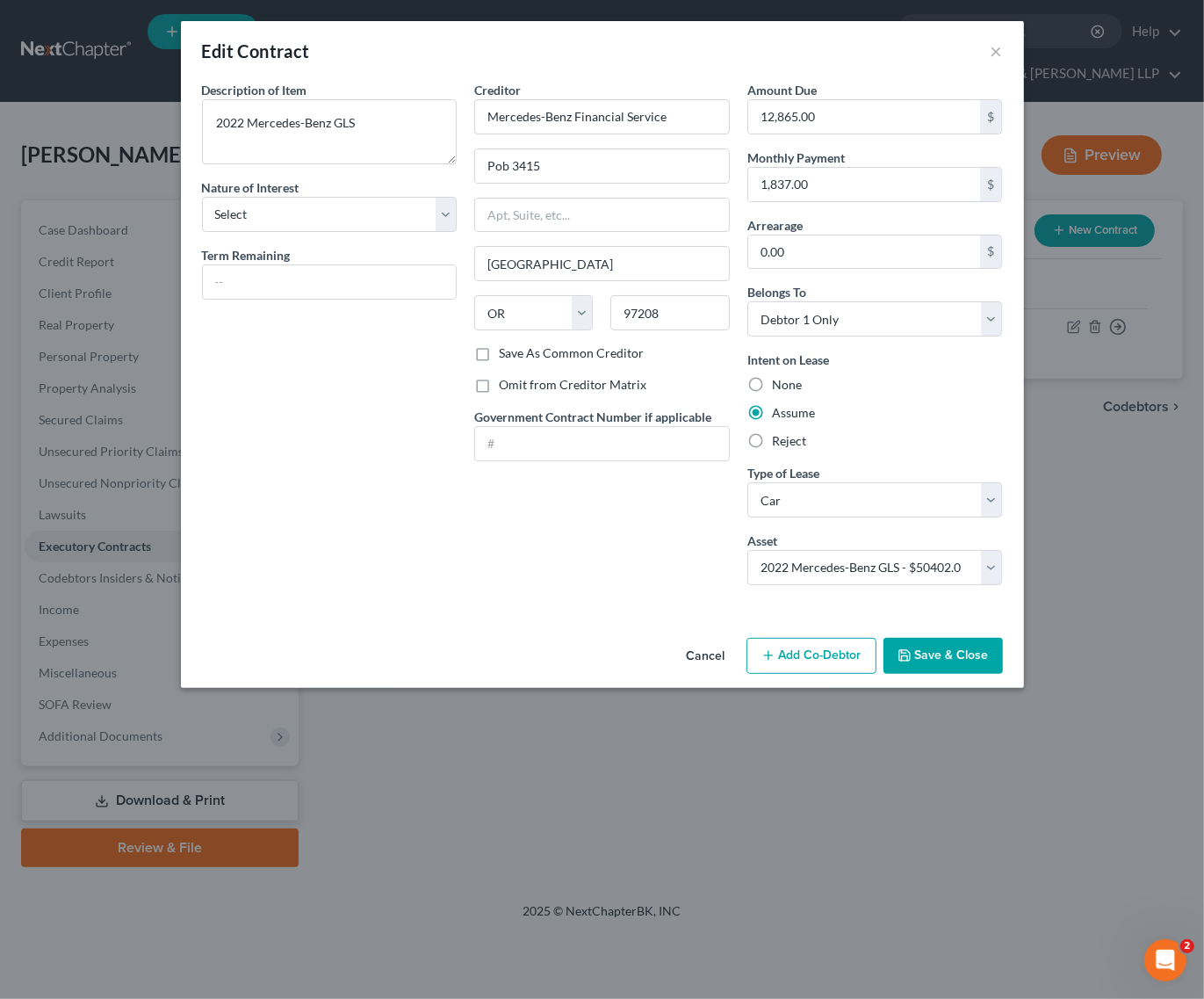
click at [997, 23] on div "Edit Contract ×" at bounding box center [602, 51] width 843 height 60
click at [999, 41] on button "×" at bounding box center [997, 51] width 13 height 21
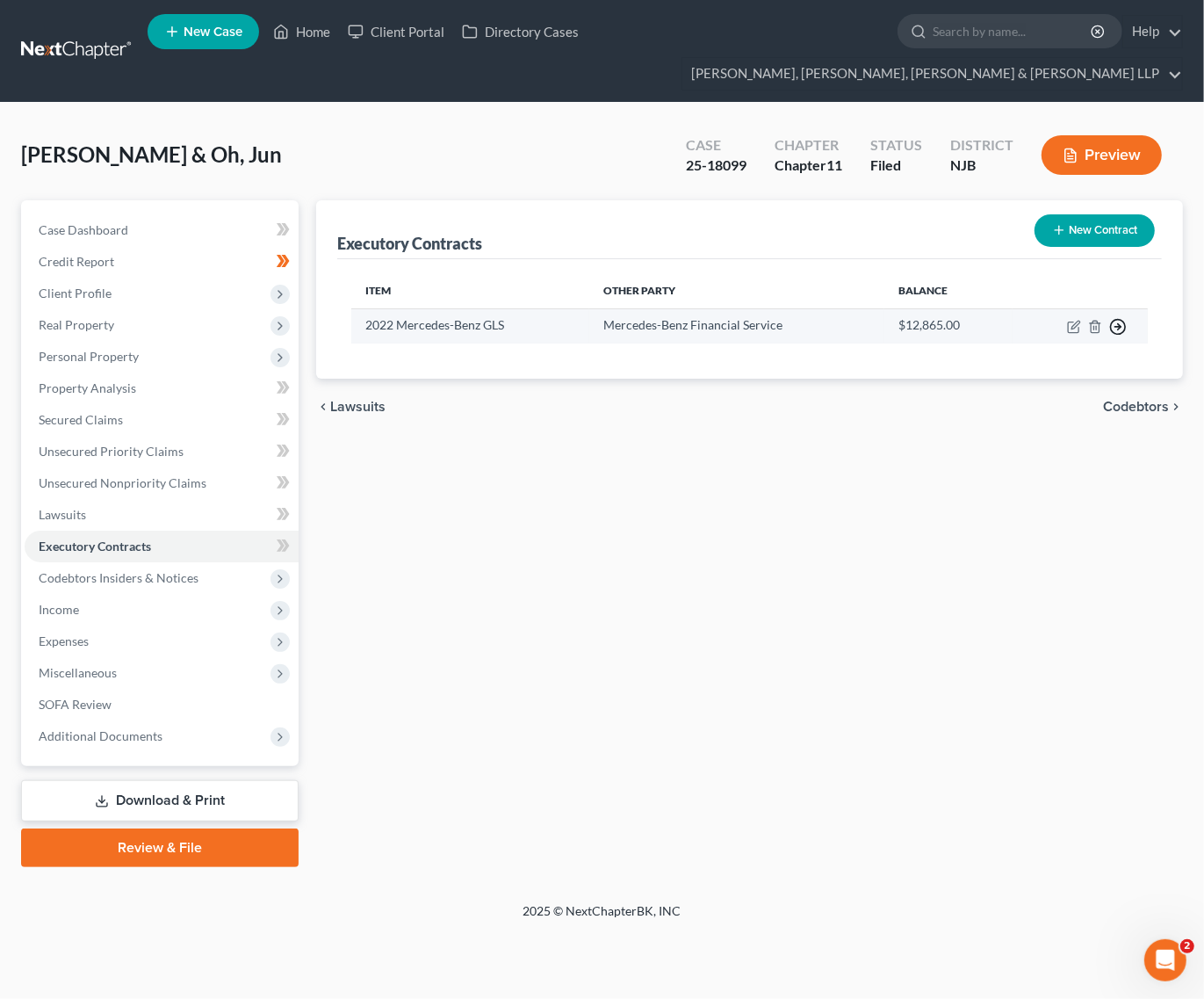
click at [1050, 322] on icon "button" at bounding box center [1117, 326] width 17 height 17
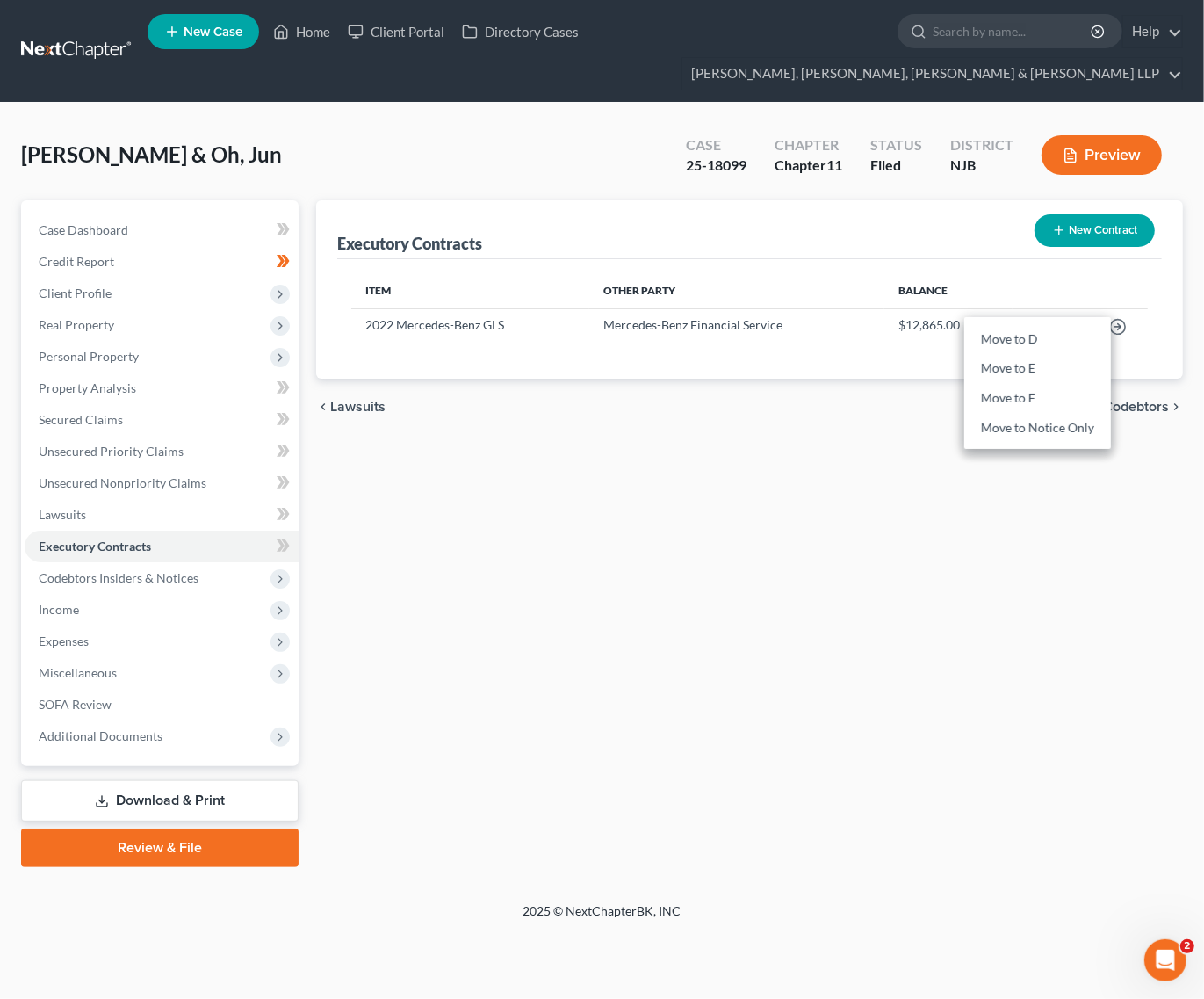
click at [566, 547] on div "Executory Contracts New Contract Item Other Party Balance 2022 Mercedes-Benz GL…" at bounding box center [749, 534] width 884 height 667
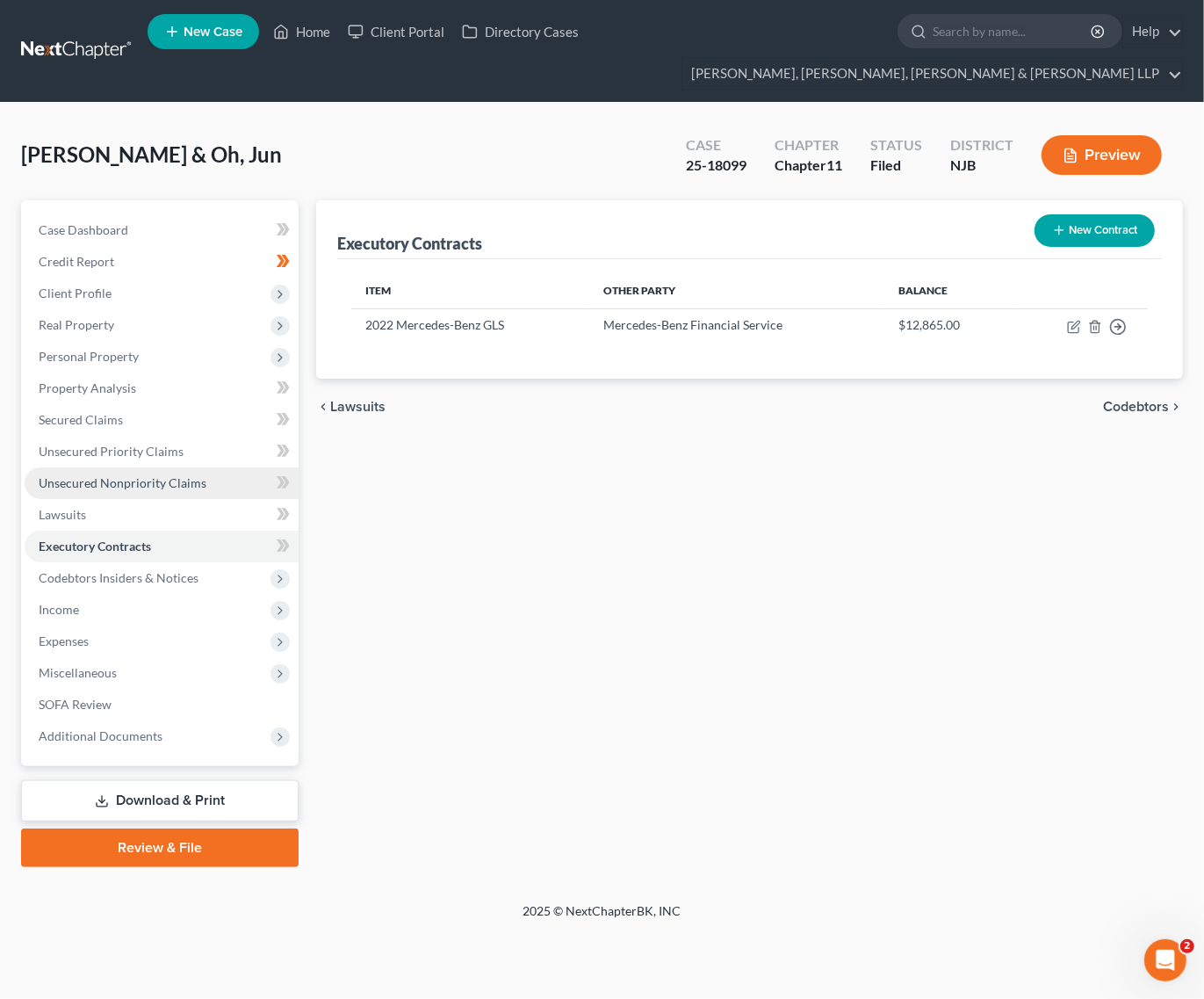
click at [101, 479] on span "Unsecured Nonpriority Claims" at bounding box center [123, 482] width 168 height 15
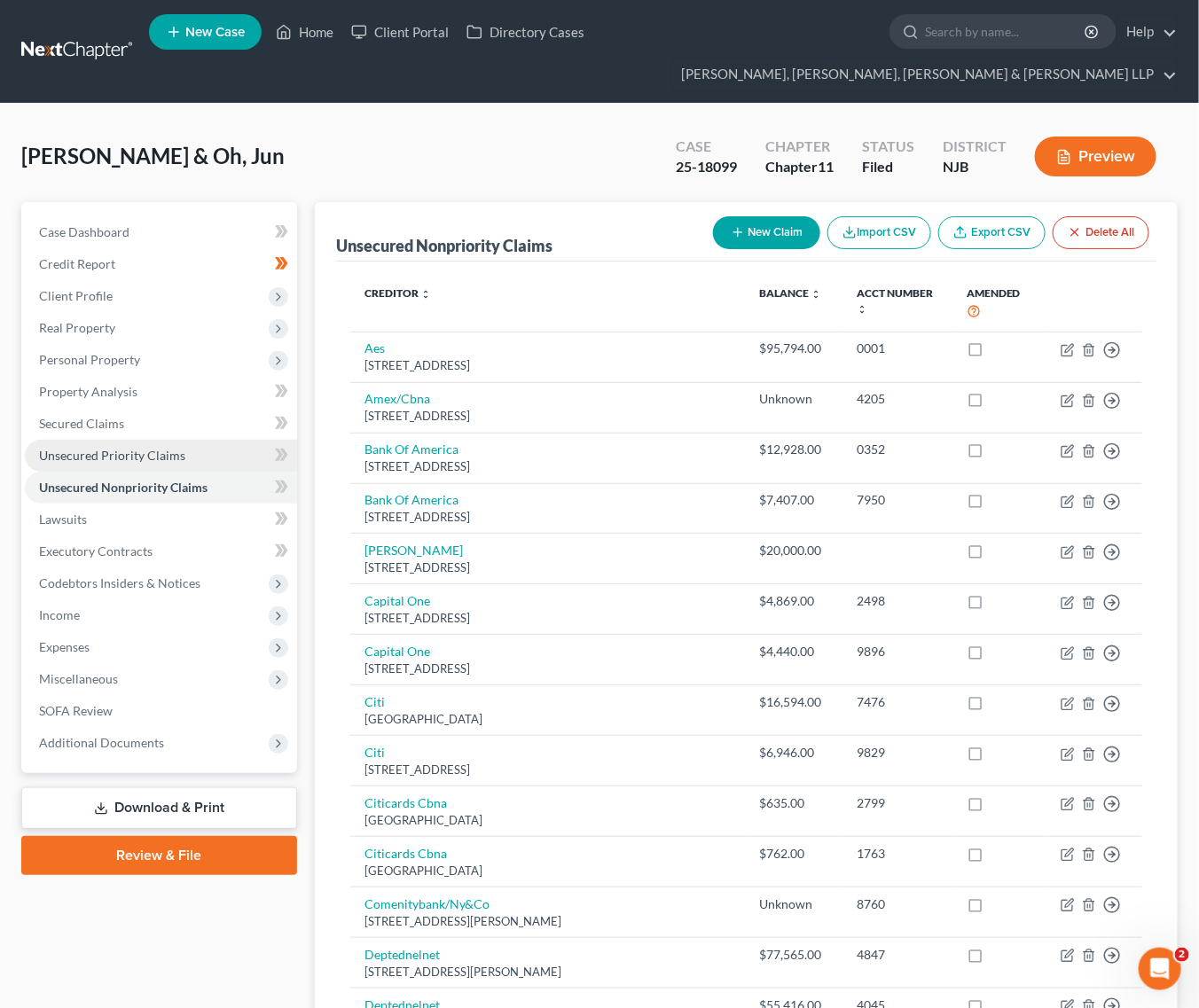
click at [108, 457] on span "Unsecured Priority Claims" at bounding box center [112, 455] width 146 height 15
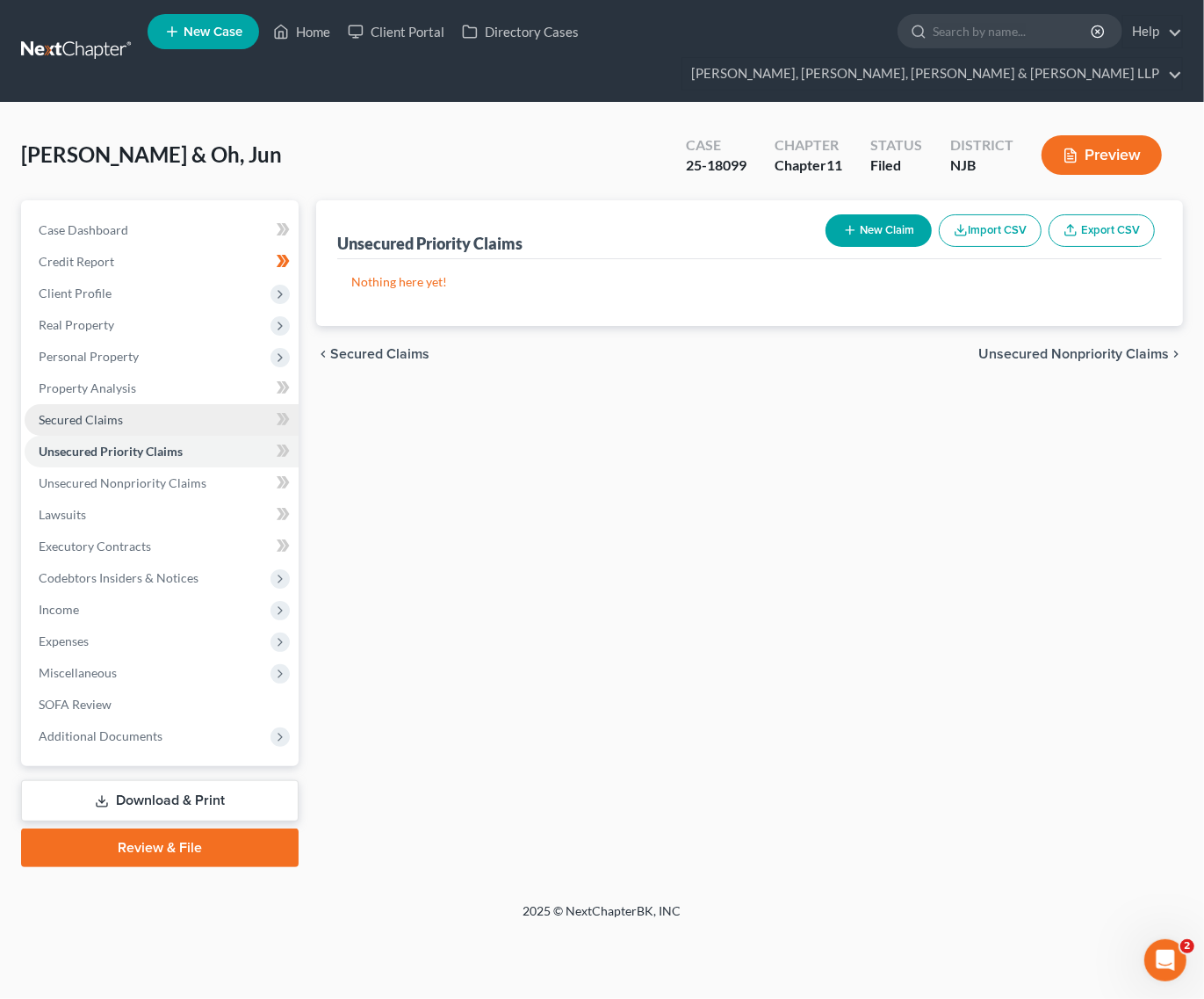
click at [125, 426] on link "Secured Claims" at bounding box center [161, 419] width 274 height 32
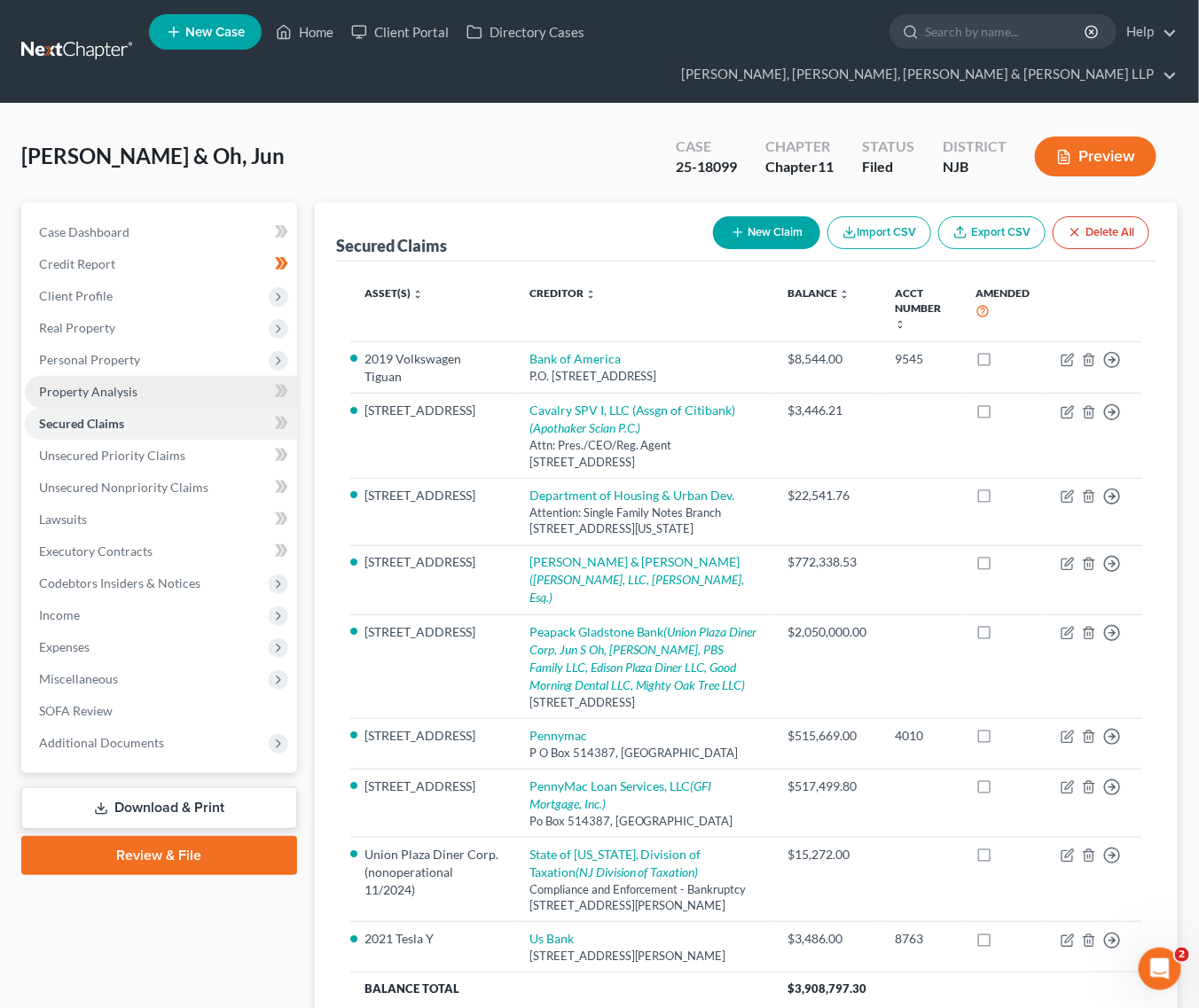
click at [138, 393] on link "Property Analysis" at bounding box center [160, 391] width 272 height 32
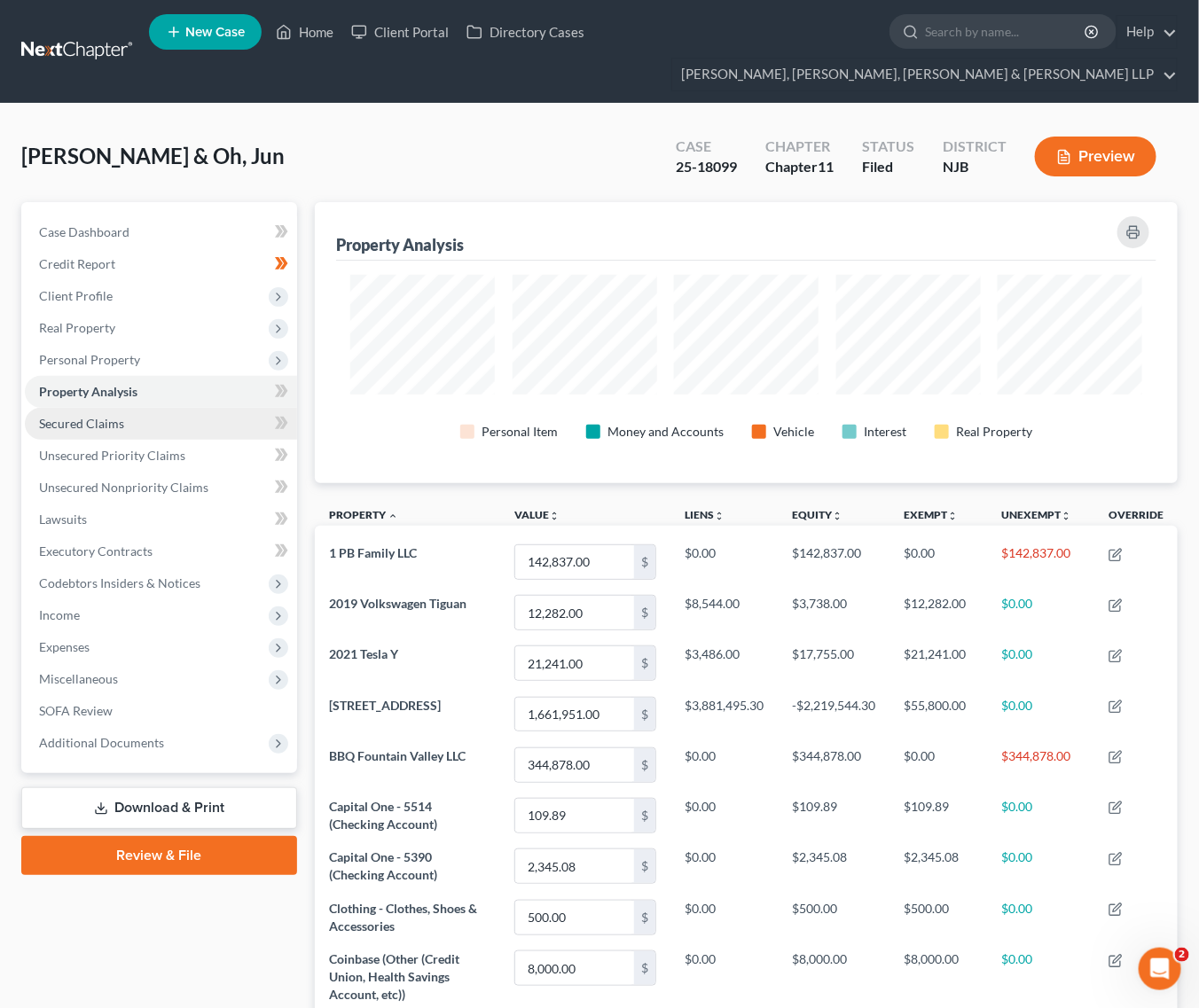
click at [119, 430] on link "Secured Claims" at bounding box center [160, 423] width 272 height 32
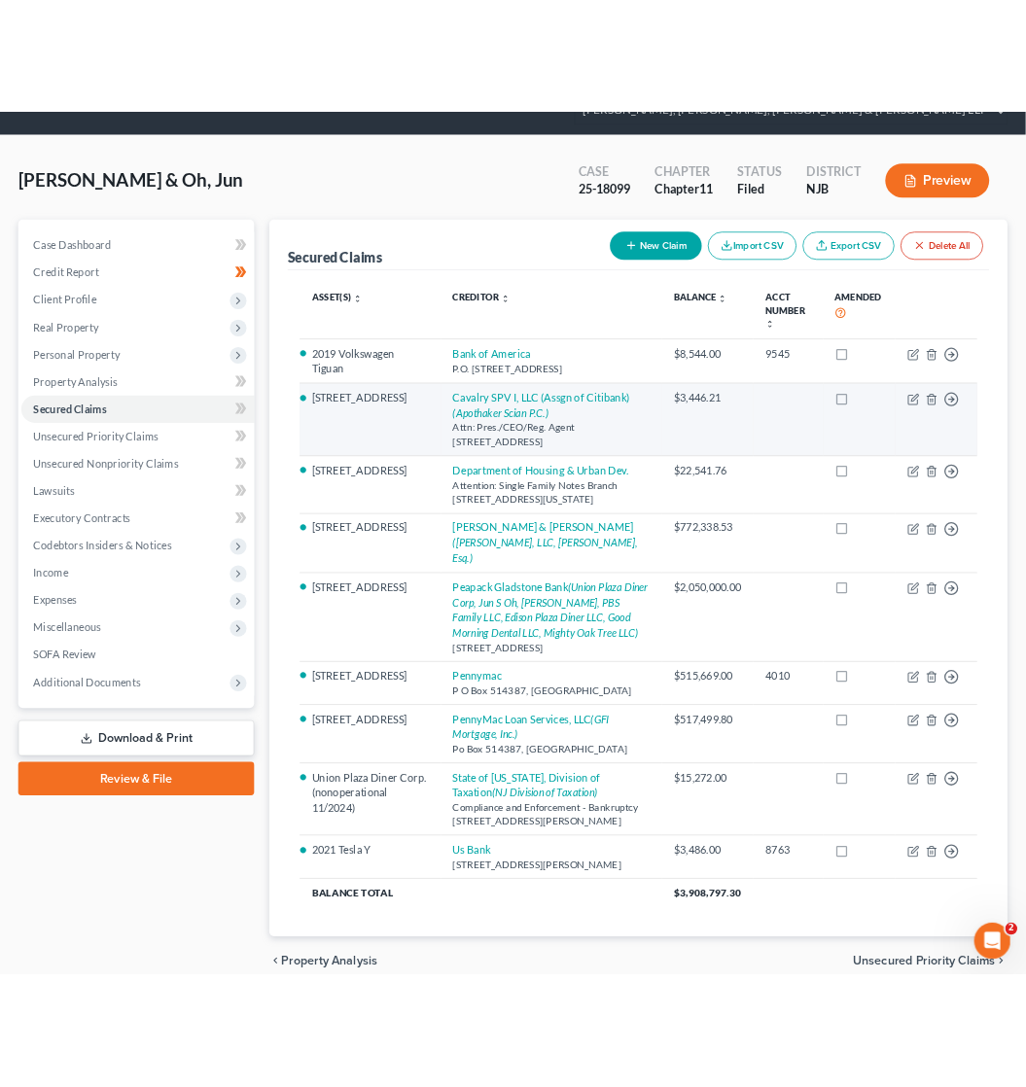
scroll to position [191, 0]
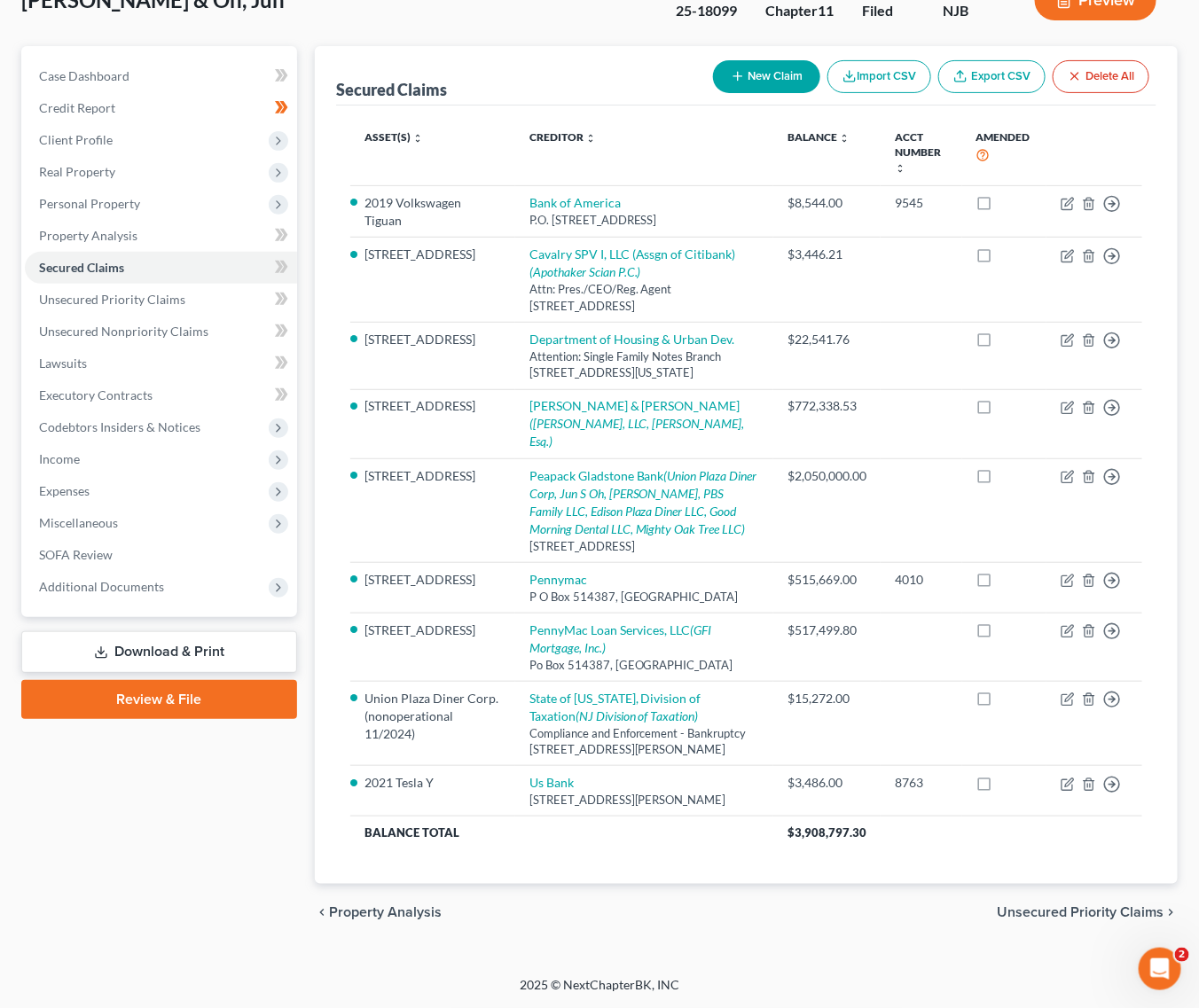
click at [17, 441] on div "Case Dashboard Payments Invoices Payments Payments Credit Report Client Profile" at bounding box center [160, 494] width 294 height 895
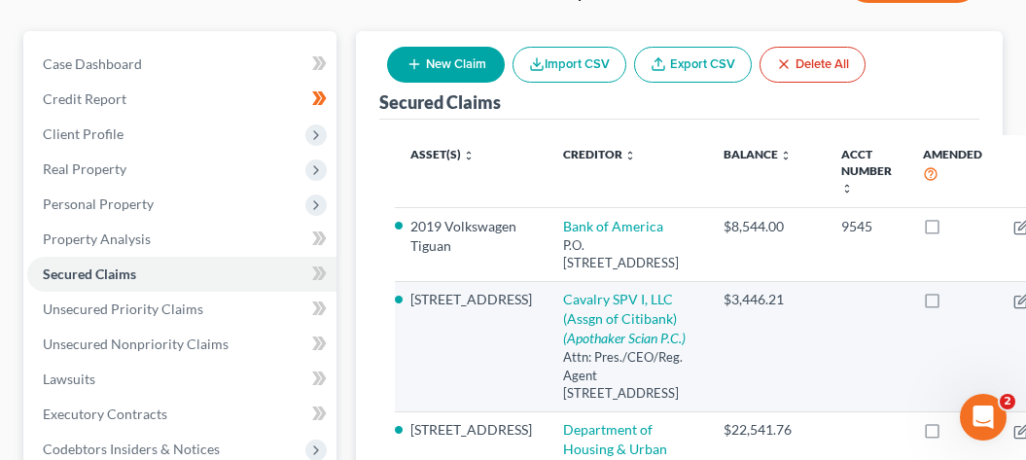
click at [721, 324] on td "$3,446.21" at bounding box center [767, 346] width 118 height 130
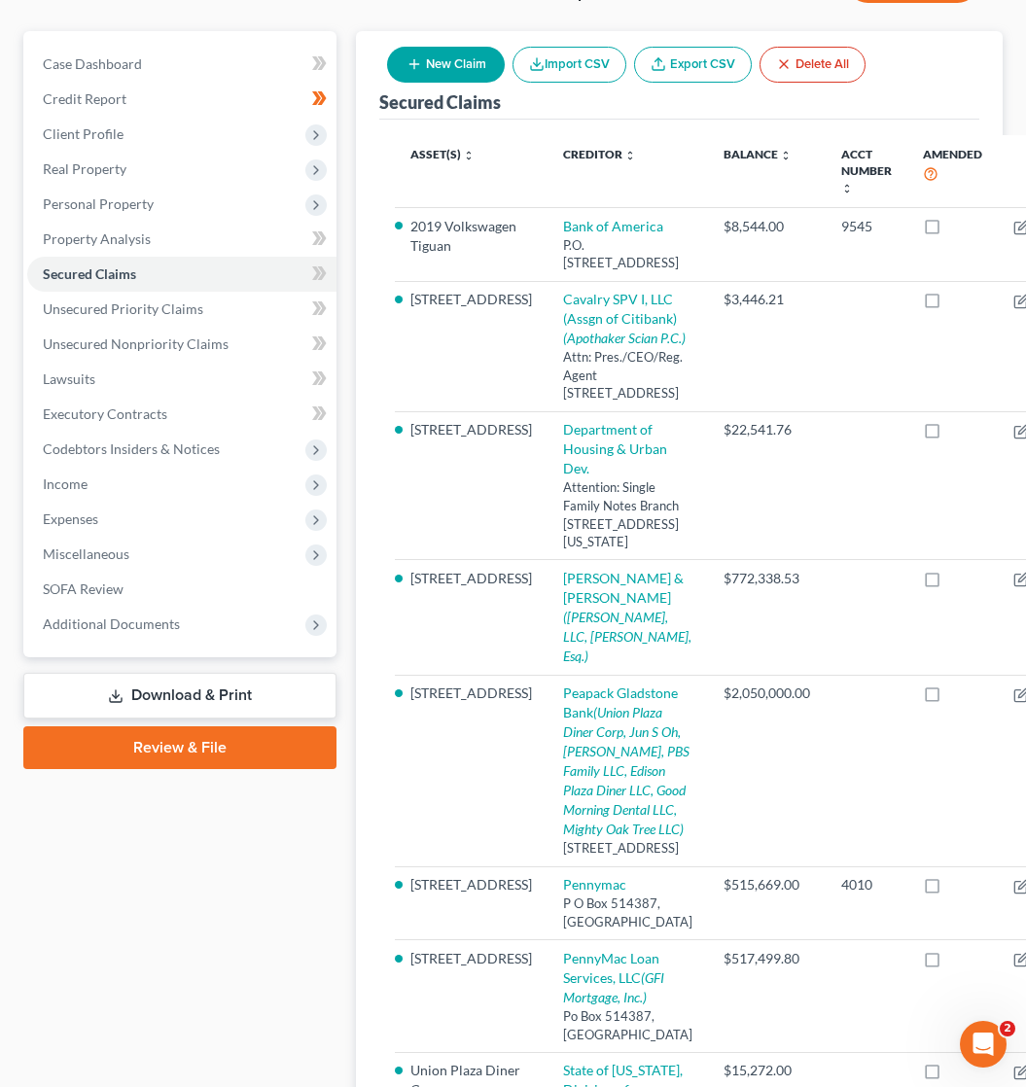
click at [185, 705] on link "Download & Print" at bounding box center [179, 696] width 313 height 46
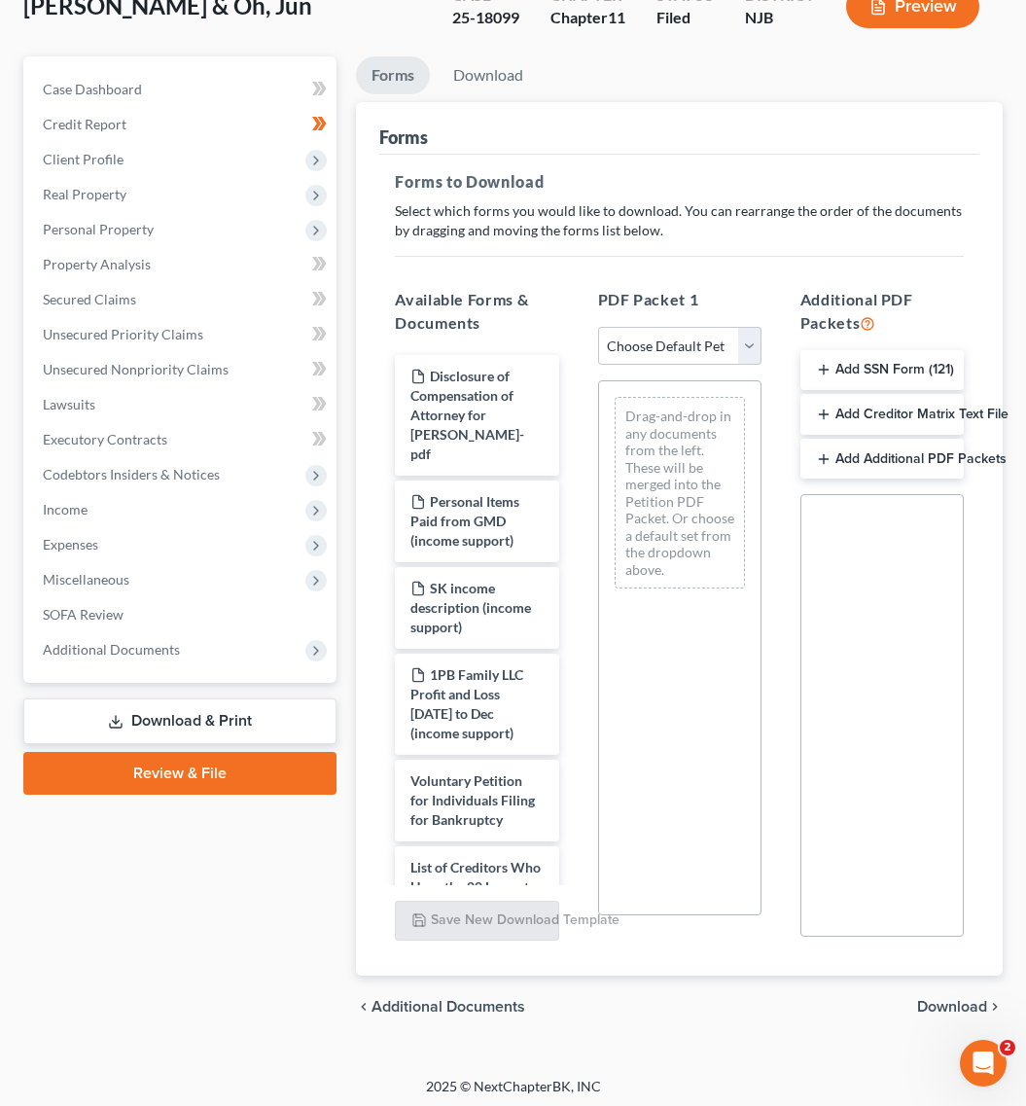
scroll to position [170, 0]
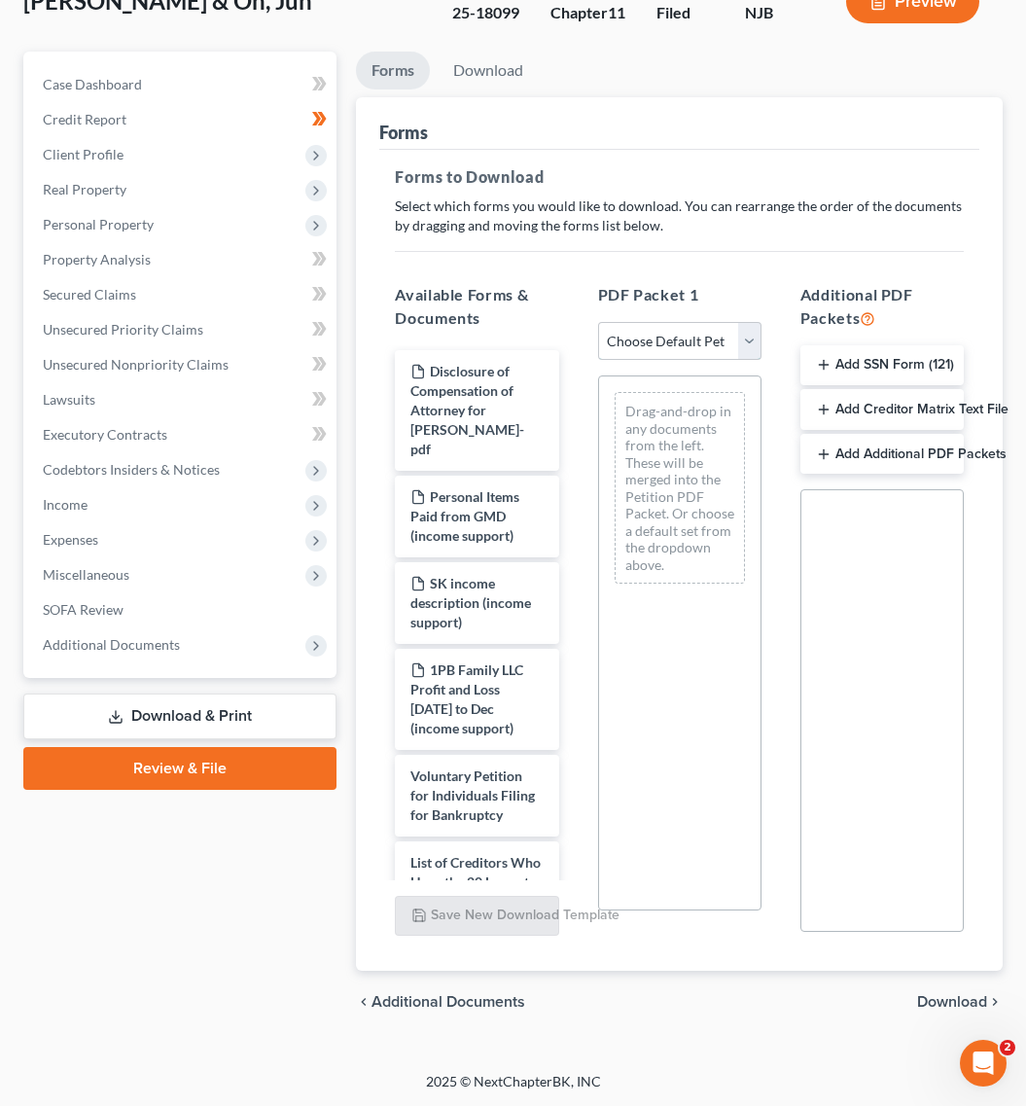
click at [721, 350] on select "Choose Default Petition PDF Packet Complete Bankruptcy Petition (all forms and …" at bounding box center [679, 341] width 163 height 39
select select "0"
click at [598, 322] on select "Choose Default Petition PDF Packet Complete Bankruptcy Petition (all forms and …" at bounding box center [679, 341] width 163 height 39
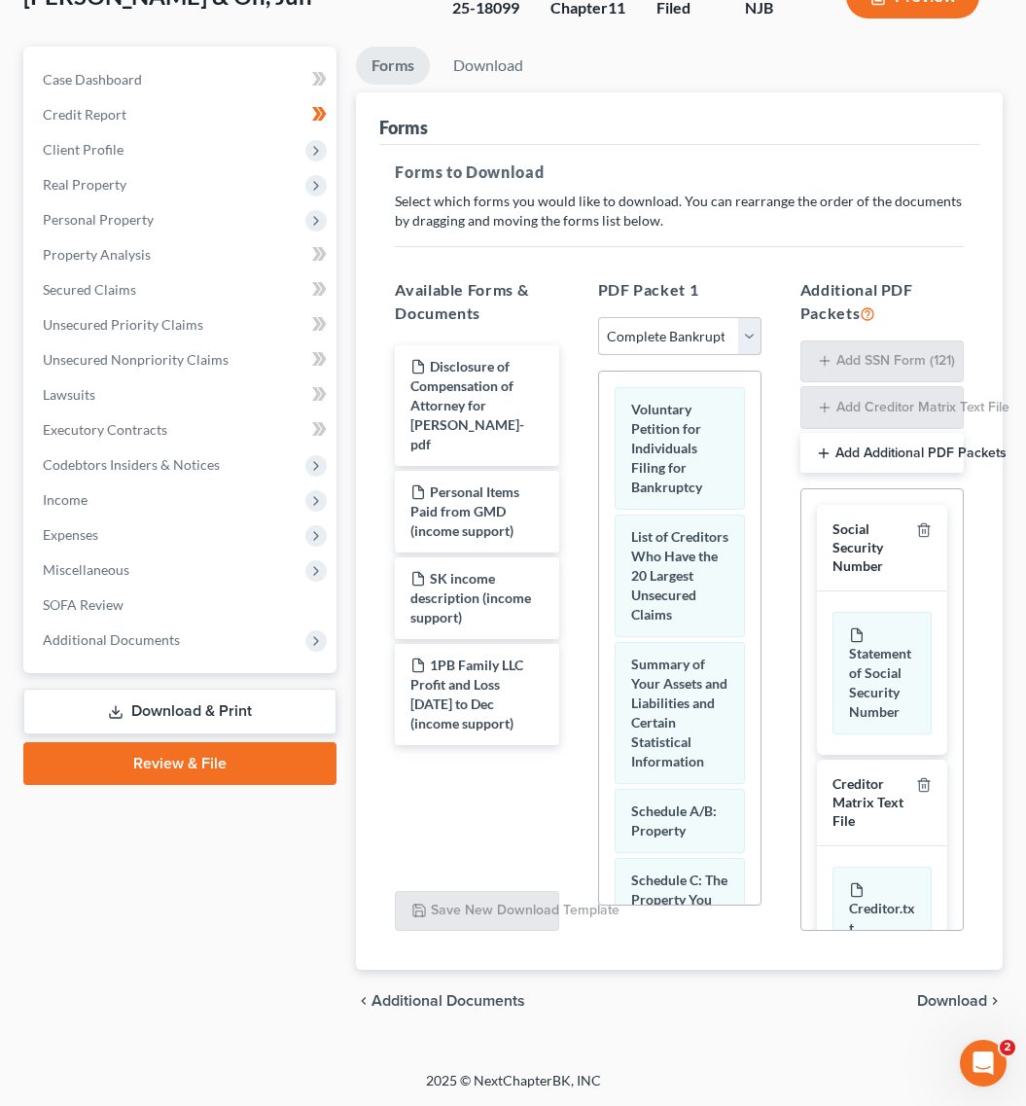
scroll to position [2004, 0]
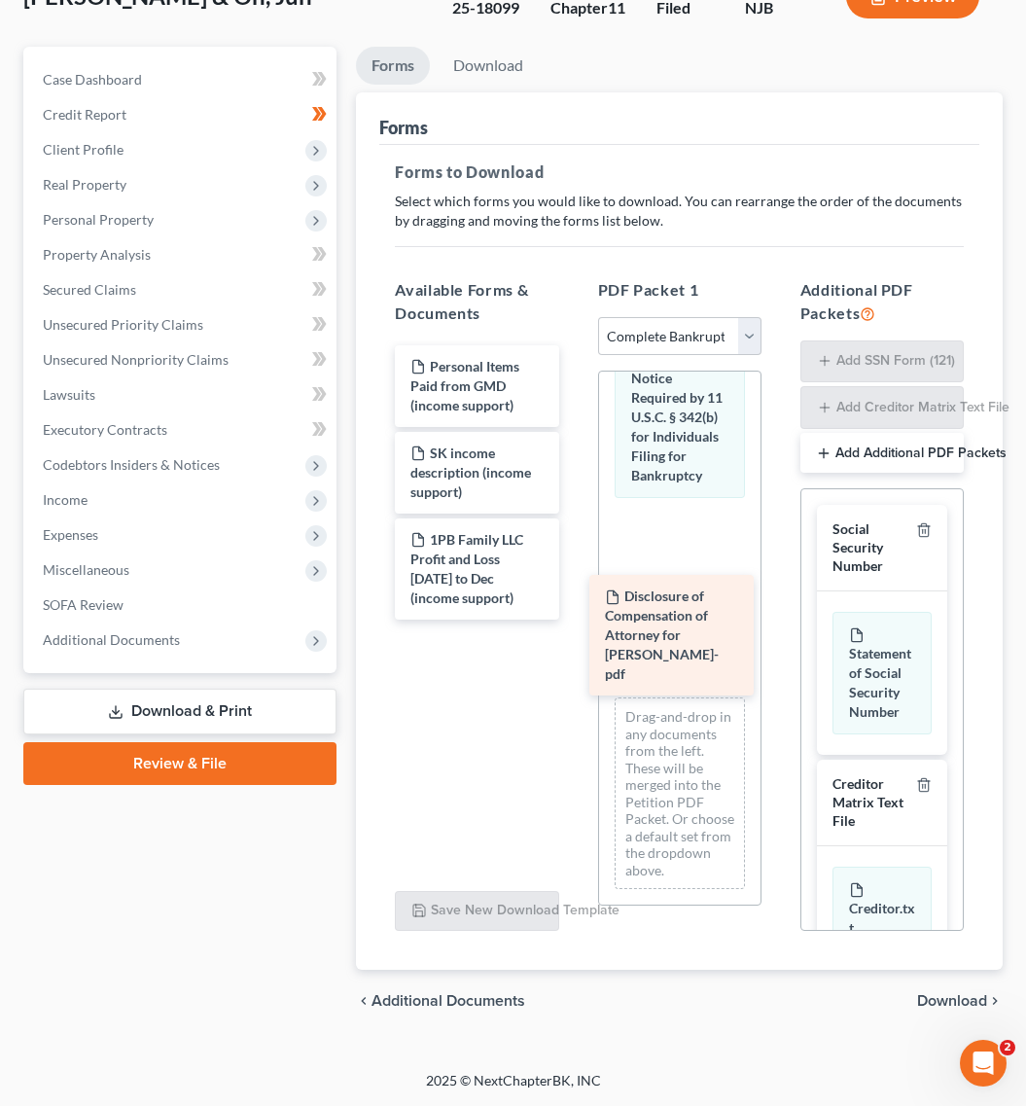
drag, startPoint x: 477, startPoint y: 413, endPoint x: 673, endPoint y: 645, distance: 302.9
click at [574, 619] on div "Disclosure of Compensation of Attorney for Debtor - SOO KANG-pdf Disclosure of …" at bounding box center [476, 482] width 194 height 274
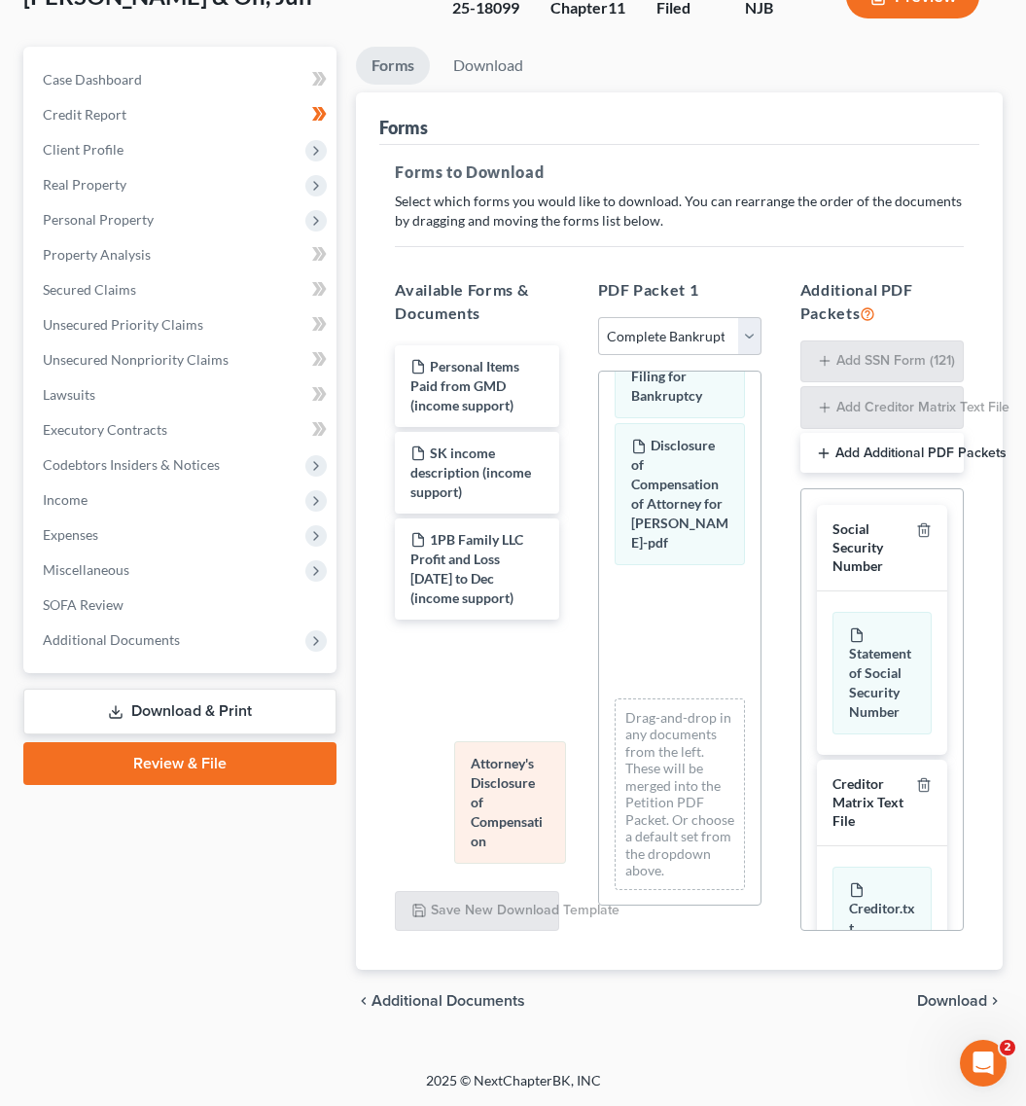
drag, startPoint x: 682, startPoint y: 751, endPoint x: 478, endPoint y: 752, distance: 203.2
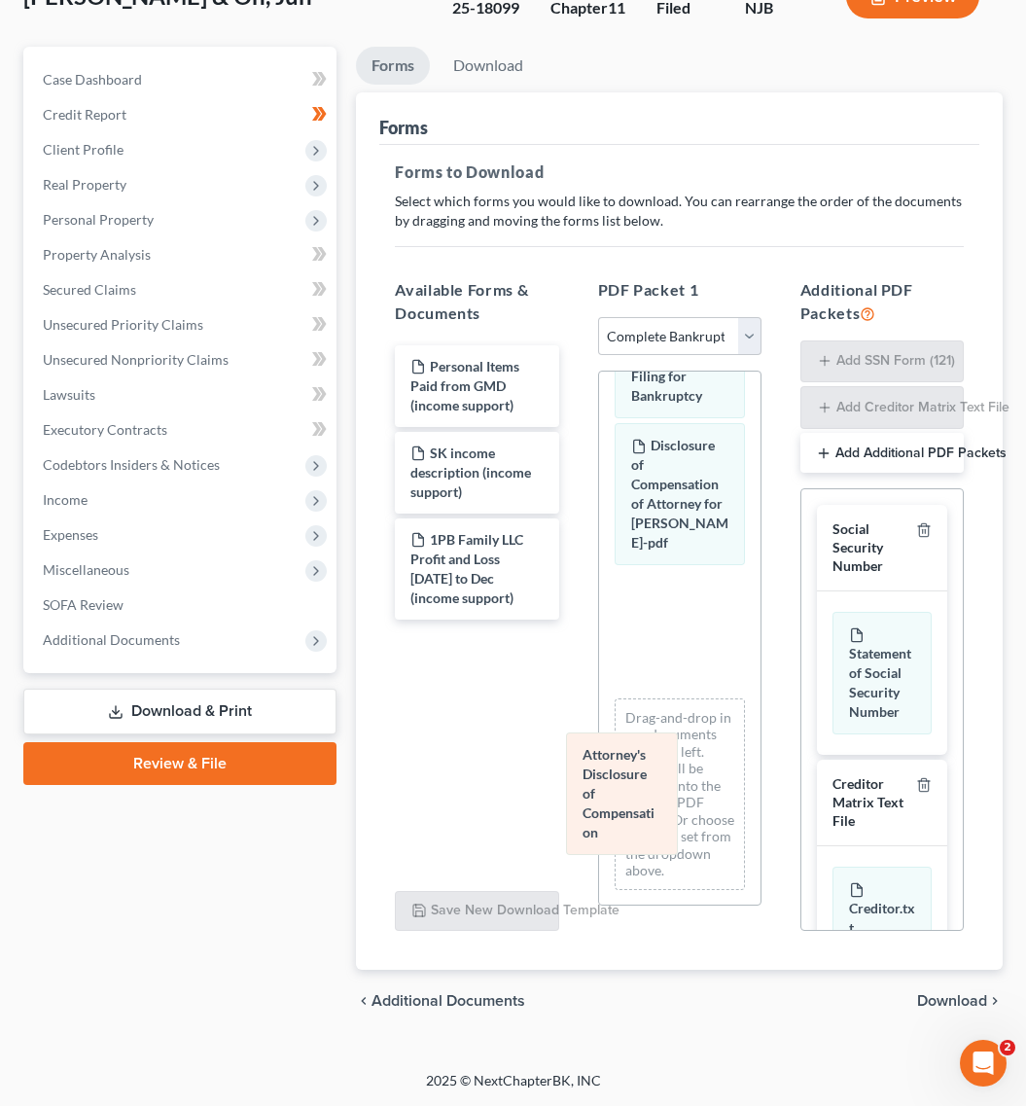
drag, startPoint x: 690, startPoint y: 815, endPoint x: 613, endPoint y: 820, distance: 77.9
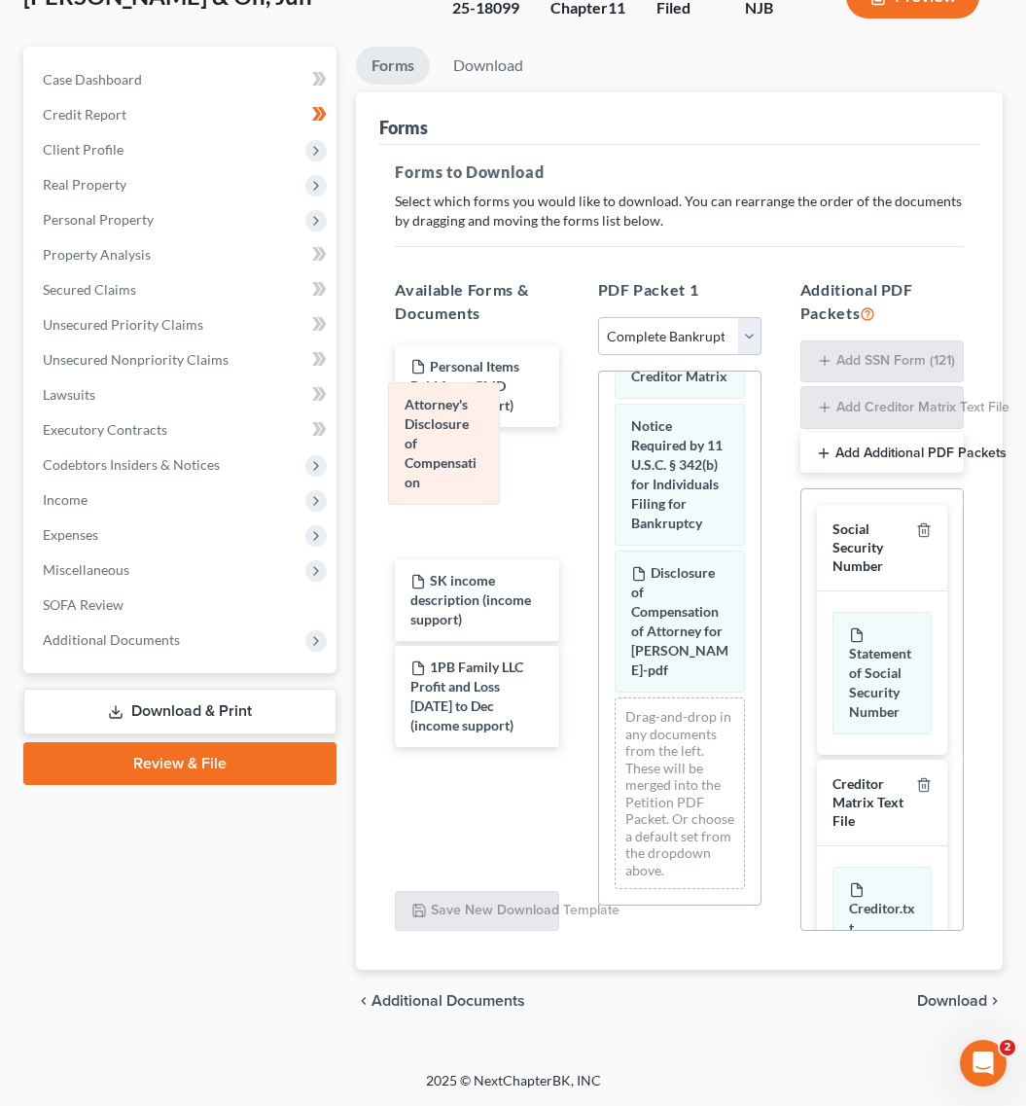
drag, startPoint x: 688, startPoint y: 781, endPoint x: 508, endPoint y: 369, distance: 449.3
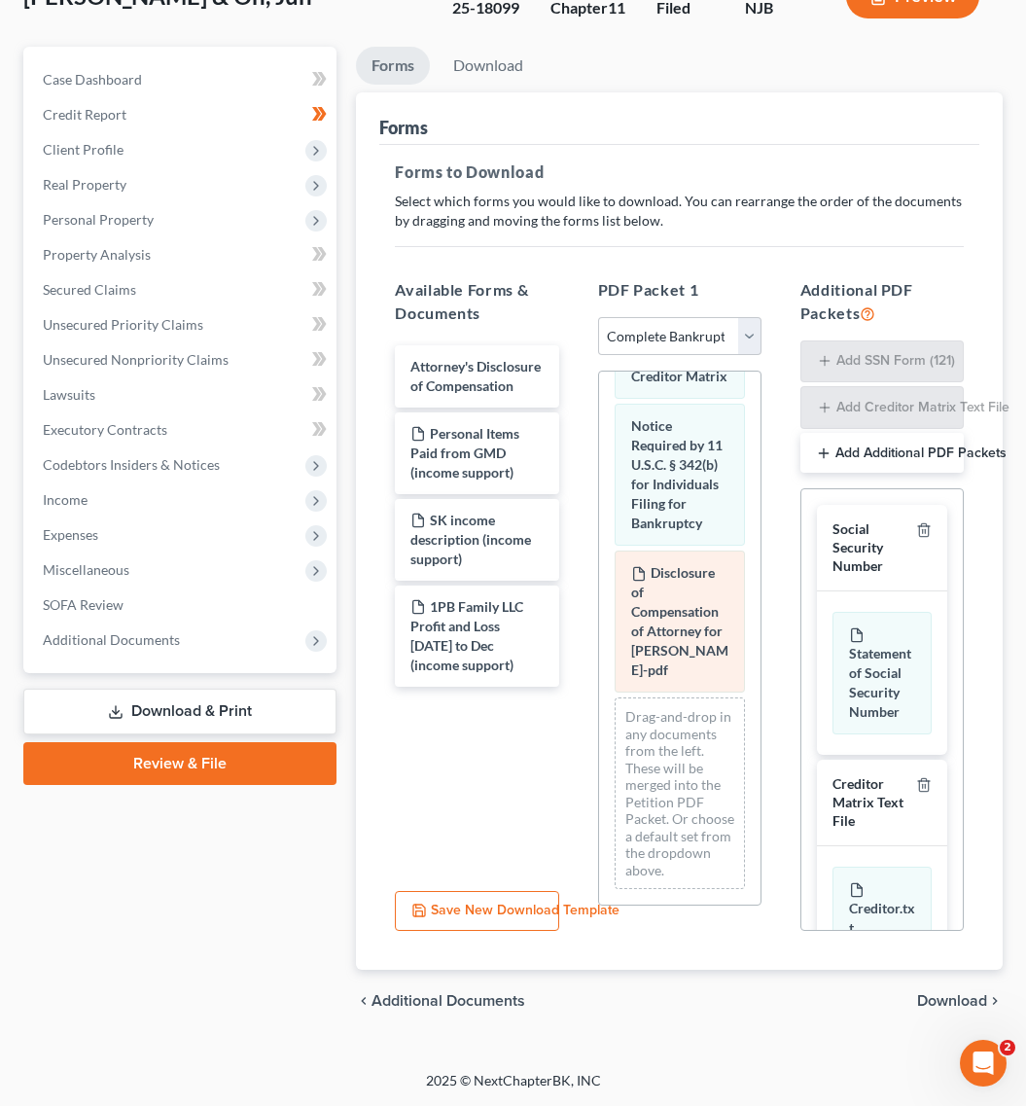
scroll to position [2082, 0]
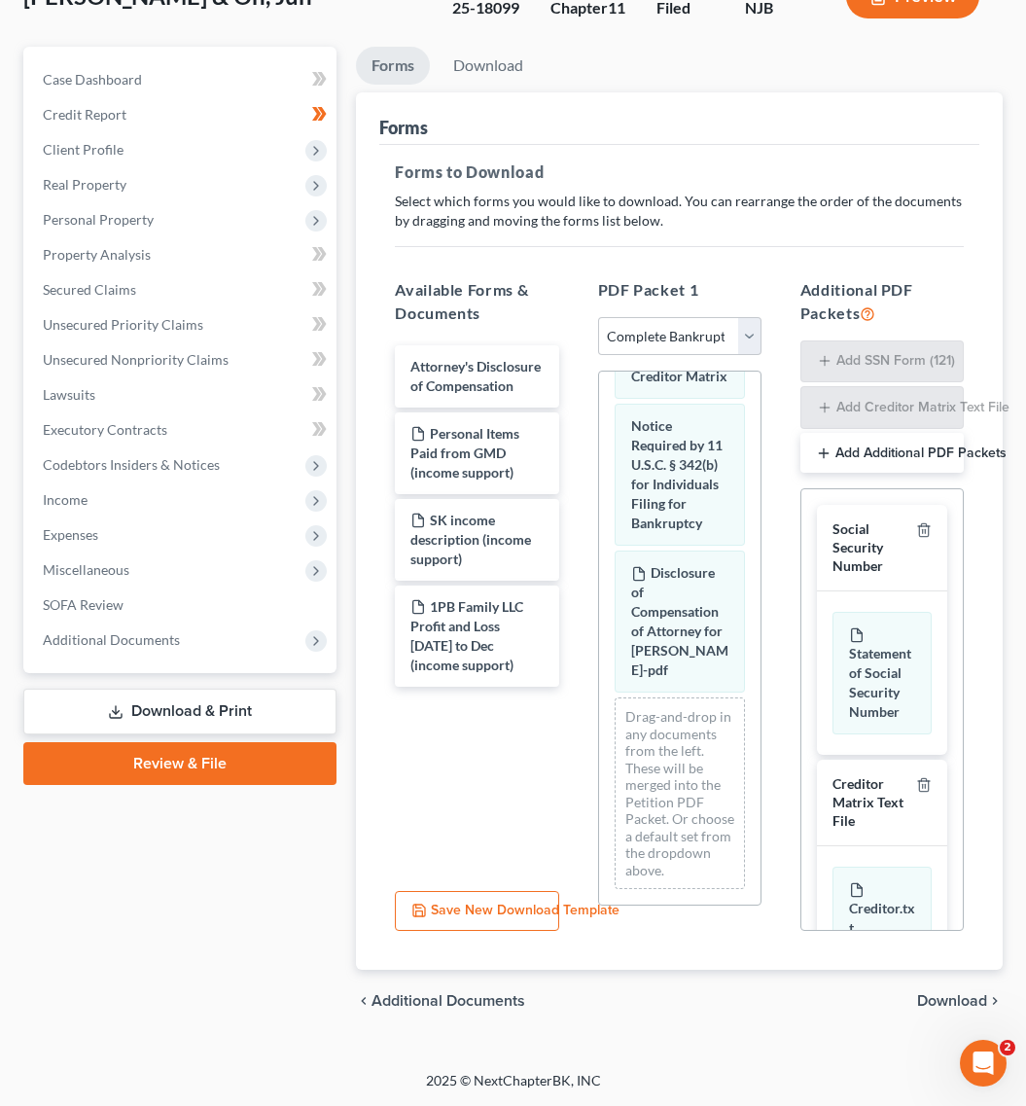
click at [978, 959] on div "Forms to Download Select which forms you would like to download. You can rearra…" at bounding box center [679, 557] width 600 height 825
click at [938, 1019] on div "chevron_left Additional Documents Download chevron_right" at bounding box center [679, 1000] width 647 height 62
click at [938, 1008] on span "Download" at bounding box center [952, 1001] width 70 height 16
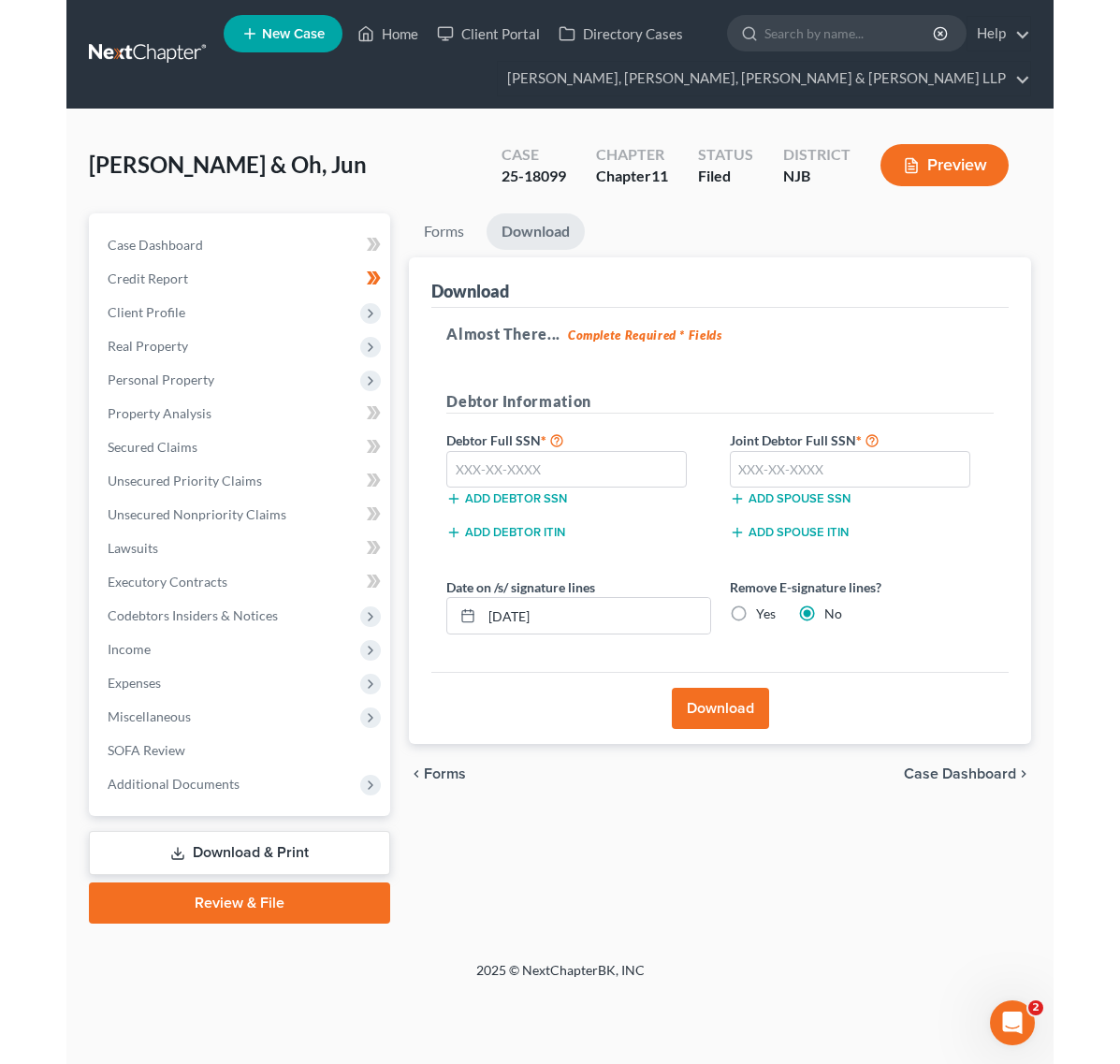
scroll to position [0, 0]
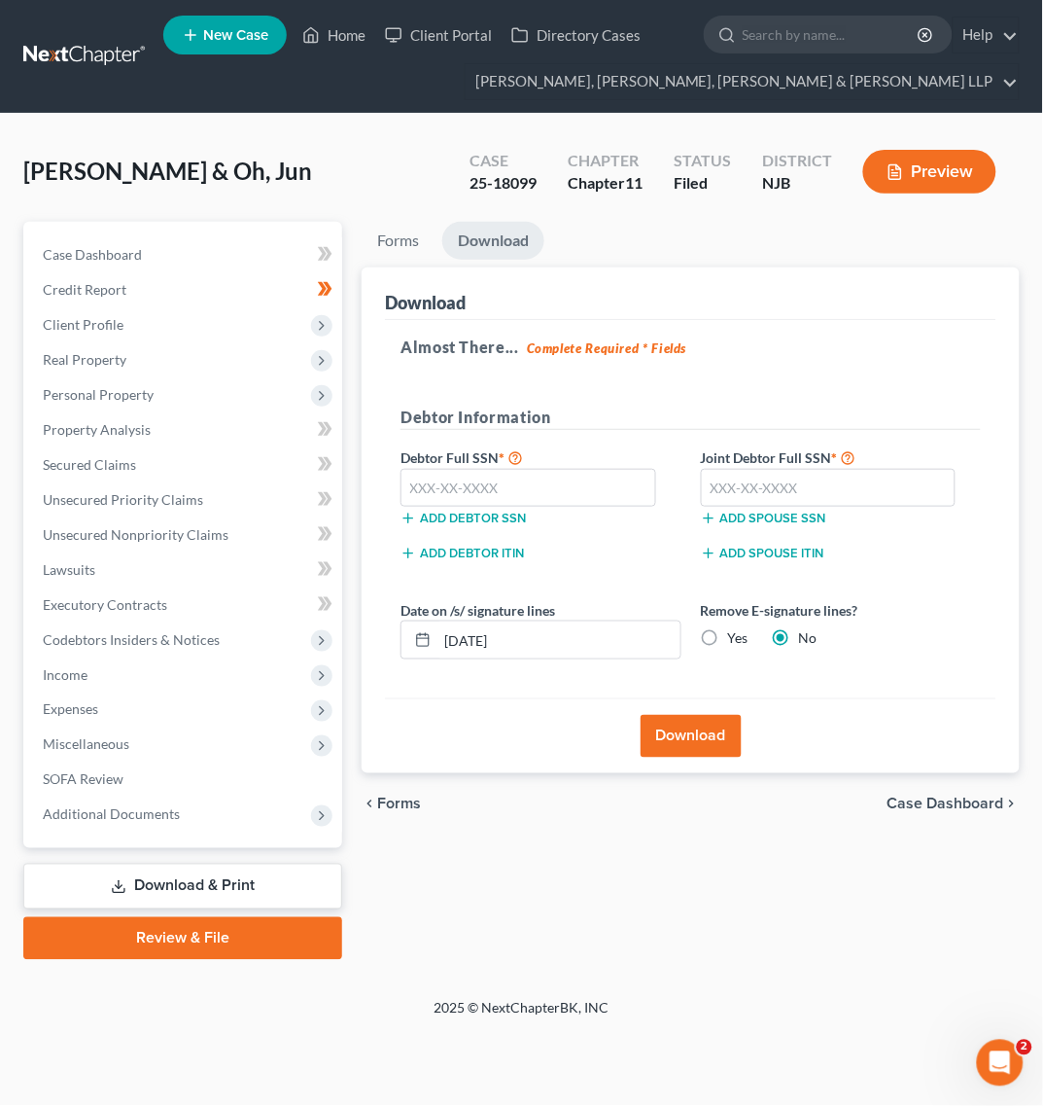
click at [790, 463] on label "Joint Debtor Full SSN *" at bounding box center [840, 456] width 299 height 23
click at [770, 484] on input "text" at bounding box center [829, 488] width 256 height 39
type input "556-75-4501"
click at [575, 488] on input "text" at bounding box center [529, 488] width 256 height 39
type input "561-81-6745"
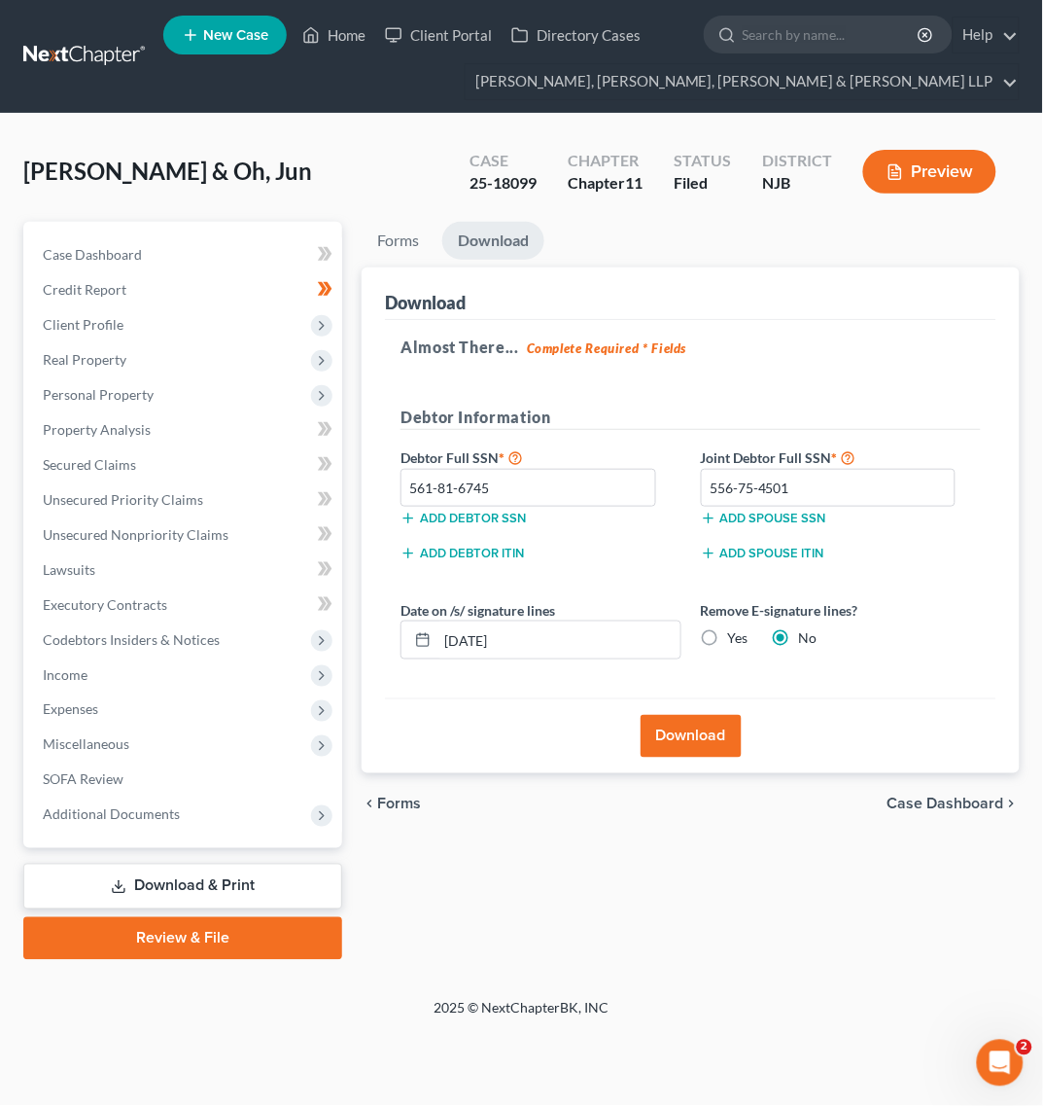
click at [780, 376] on div "Almost There... Complete Required * Fields Debtor Information Debtor Full SSN *…" at bounding box center [691, 509] width 612 height 379
click at [691, 726] on button "Download" at bounding box center [691, 736] width 101 height 43
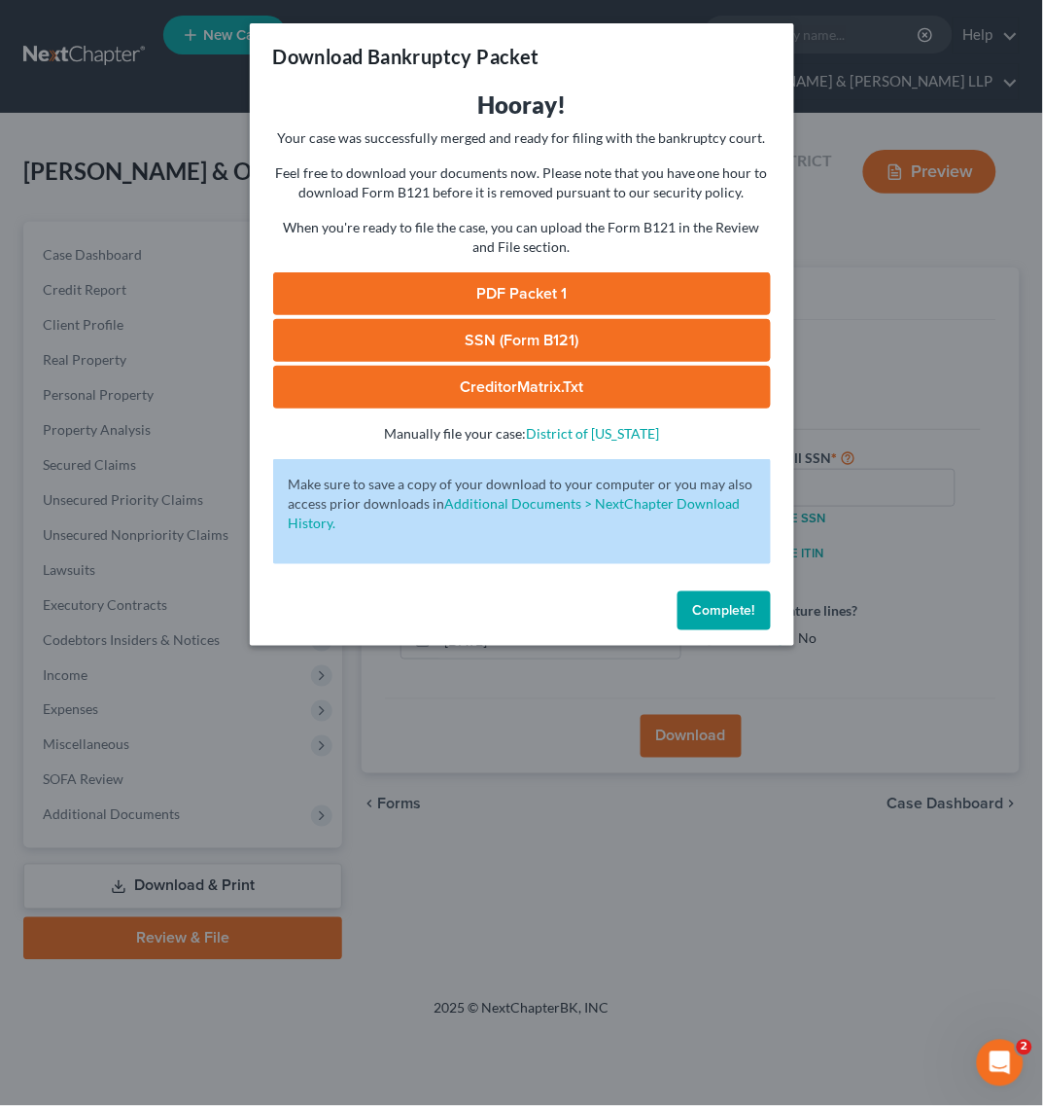
click at [717, 299] on link "PDF Packet 1" at bounding box center [522, 293] width 498 height 43
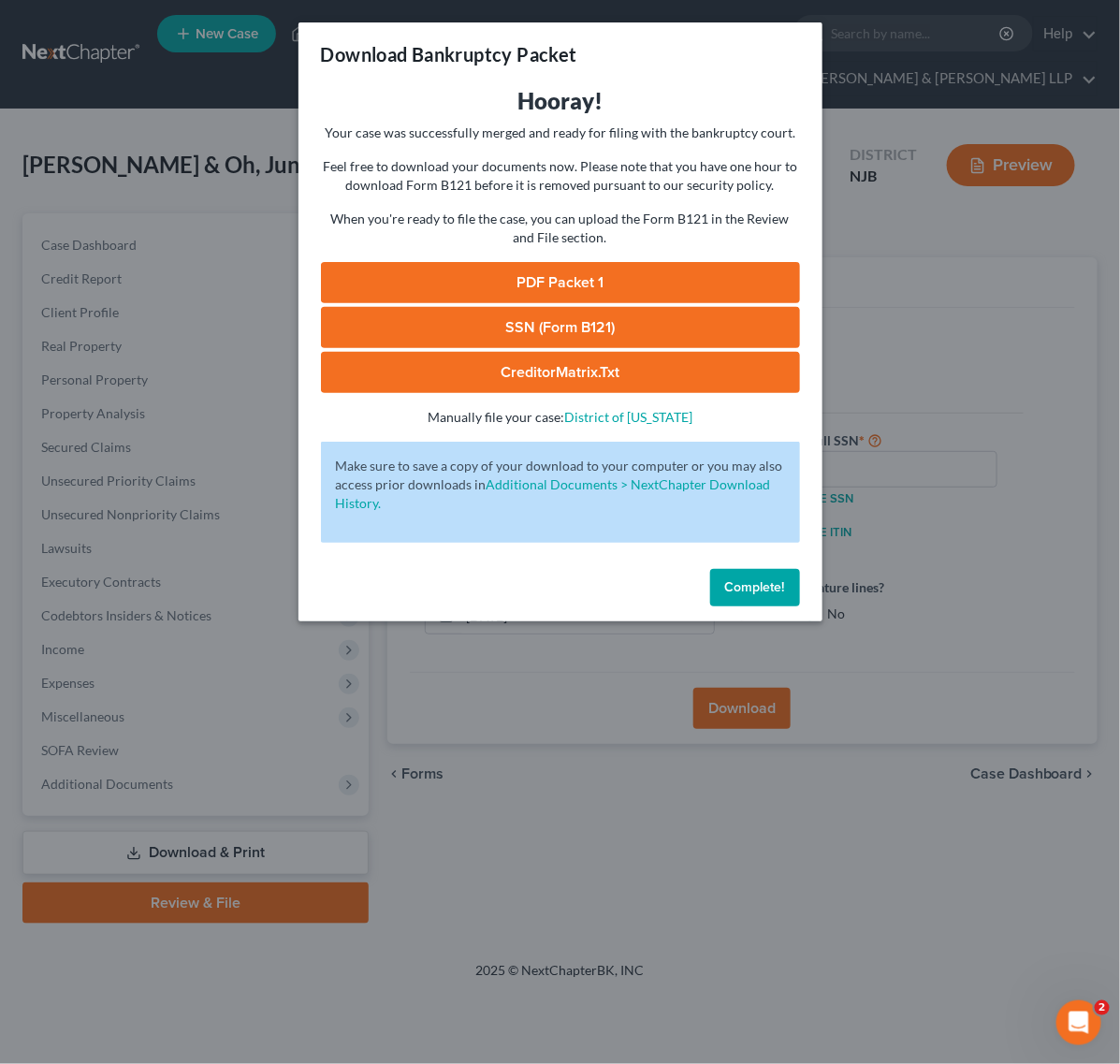
drag, startPoint x: 959, startPoint y: 188, endPoint x: 946, endPoint y: 201, distance: 18.4
click at [957, 189] on div "Download Bankruptcy Packet Hooray! Your case was successfully merged and ready …" at bounding box center [560, 532] width 1120 height 1064
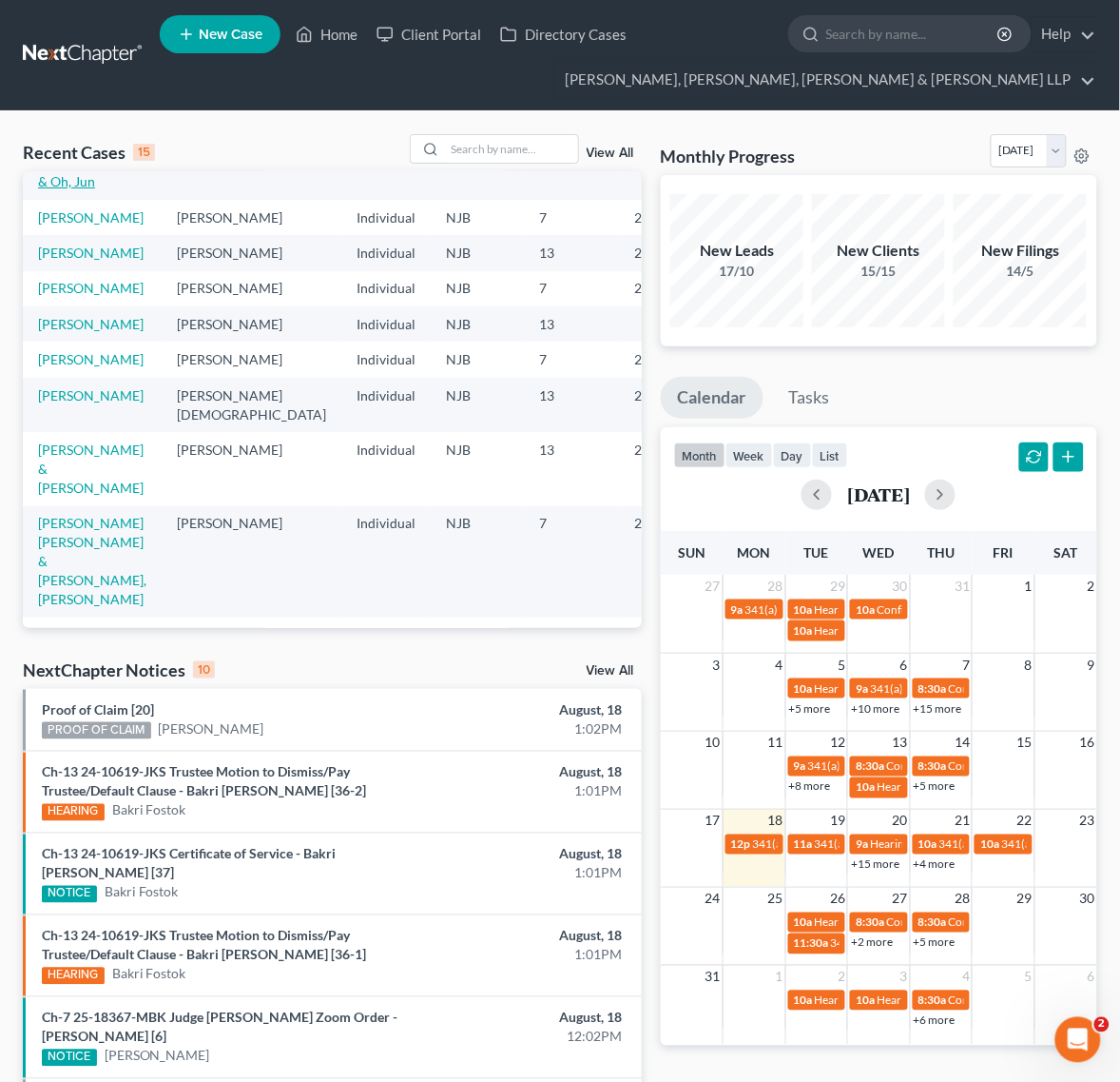
scroll to position [119, 0]
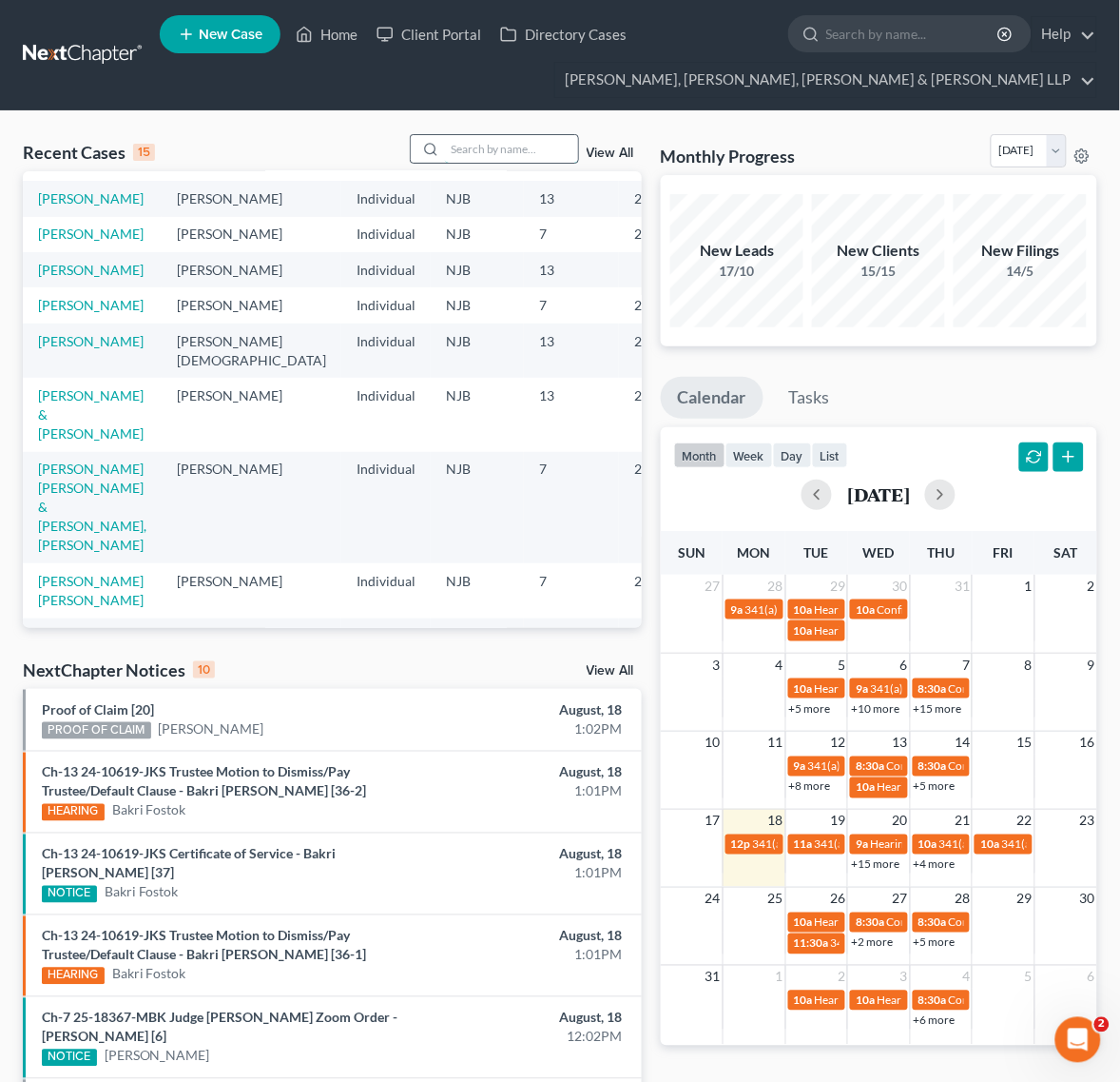
click at [498, 157] on input "search" at bounding box center [512, 149] width 133 height 27
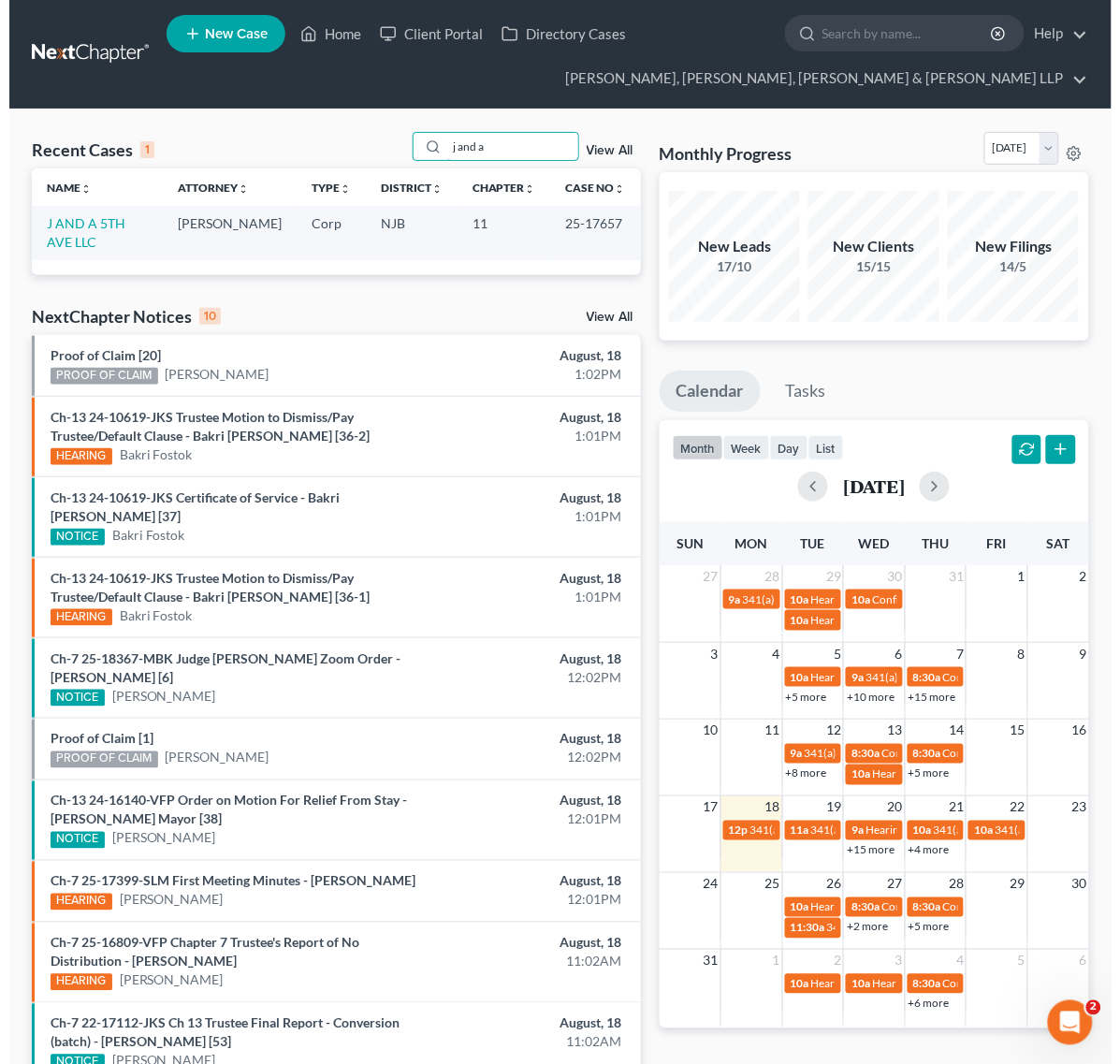
scroll to position [0, 0]
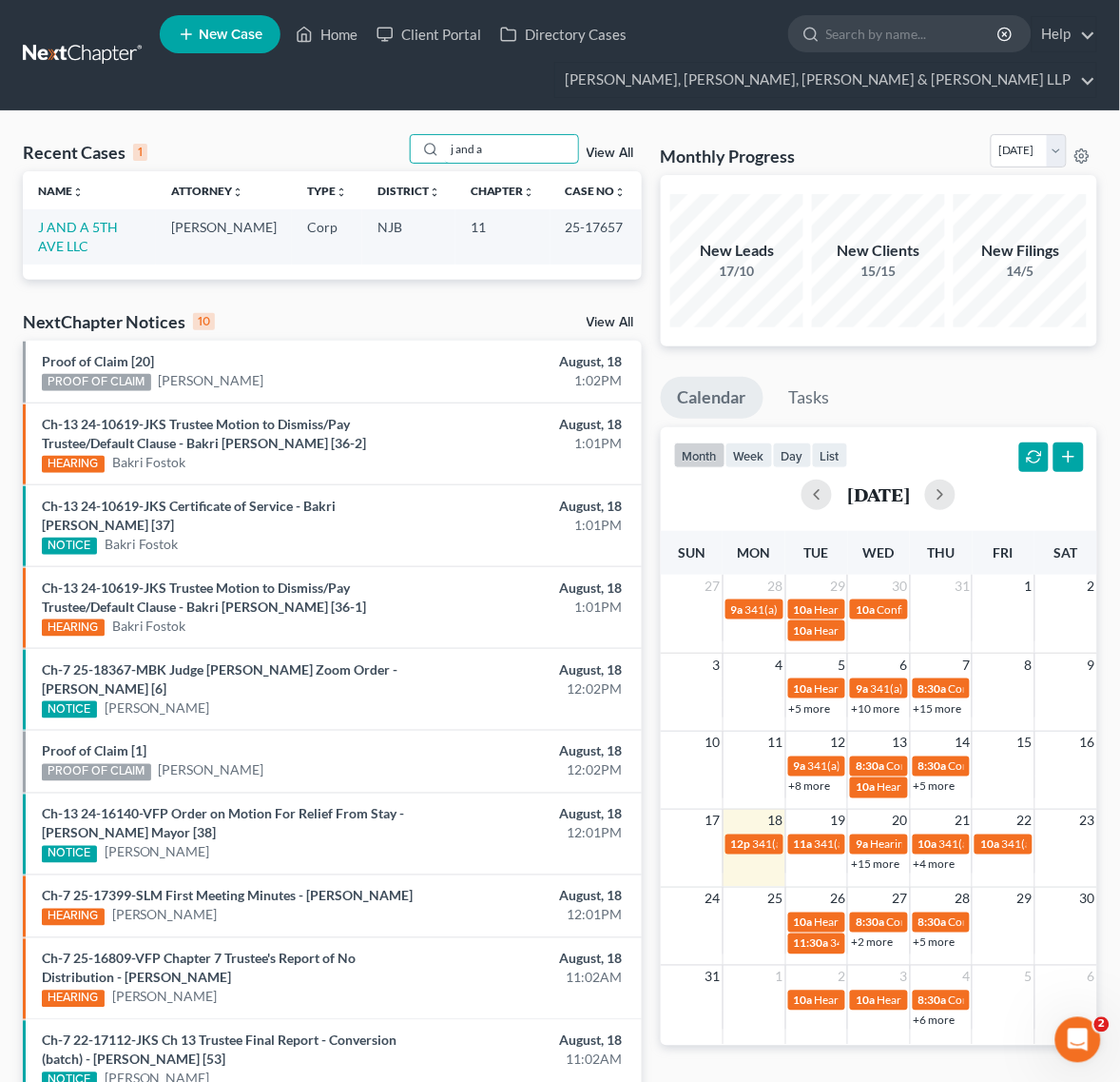
type input "j and a"
click at [257, 264] on div "Name unfold_more expand_more expand_less Attorney unfold_more expand_more expan…" at bounding box center [332, 225] width 619 height 108
click at [118, 224] on link "J AND A 5TH AVE LLC" at bounding box center [78, 237] width 80 height 35
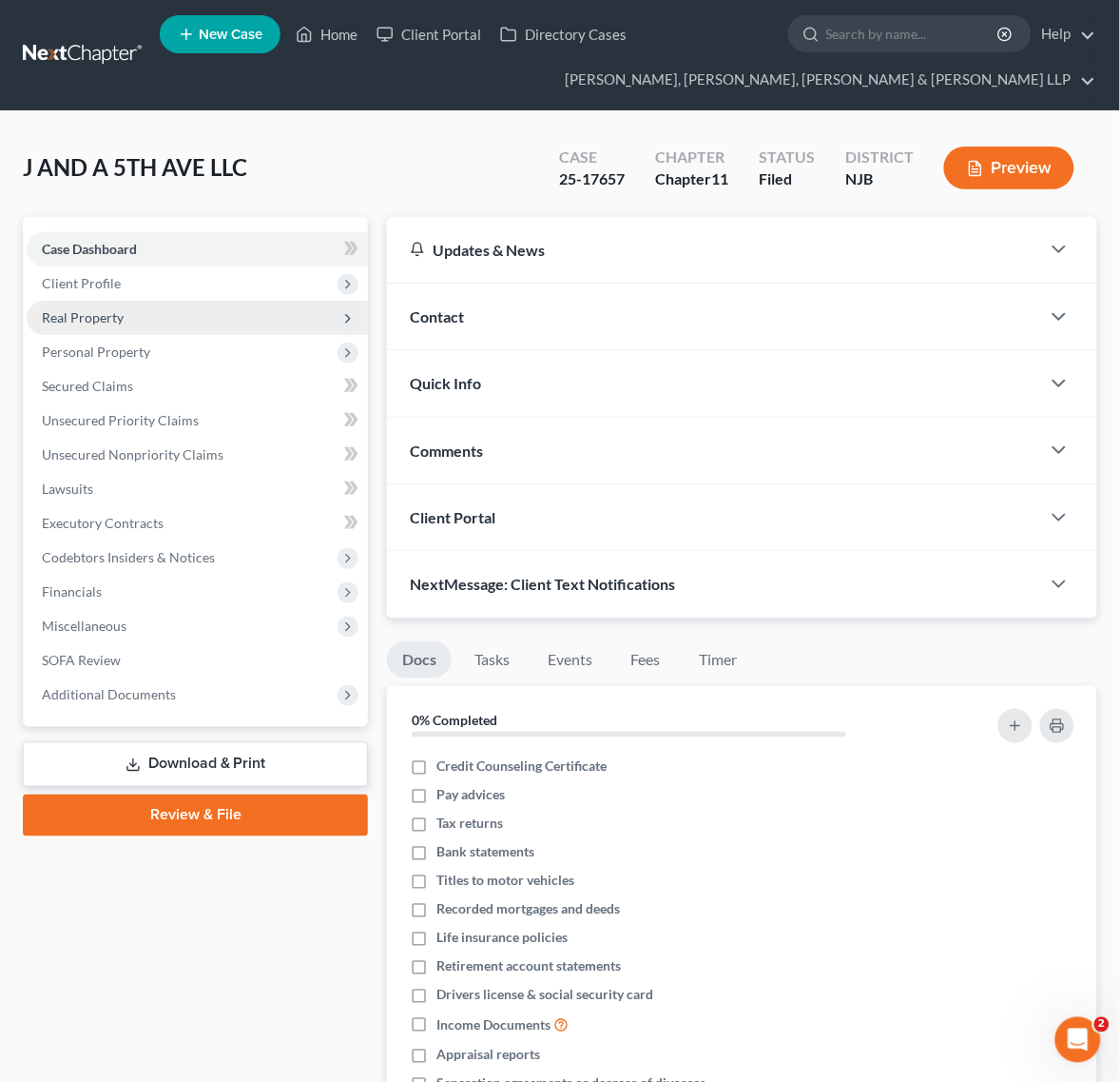
click at [234, 320] on span "Real Property" at bounding box center [197, 317] width 341 height 34
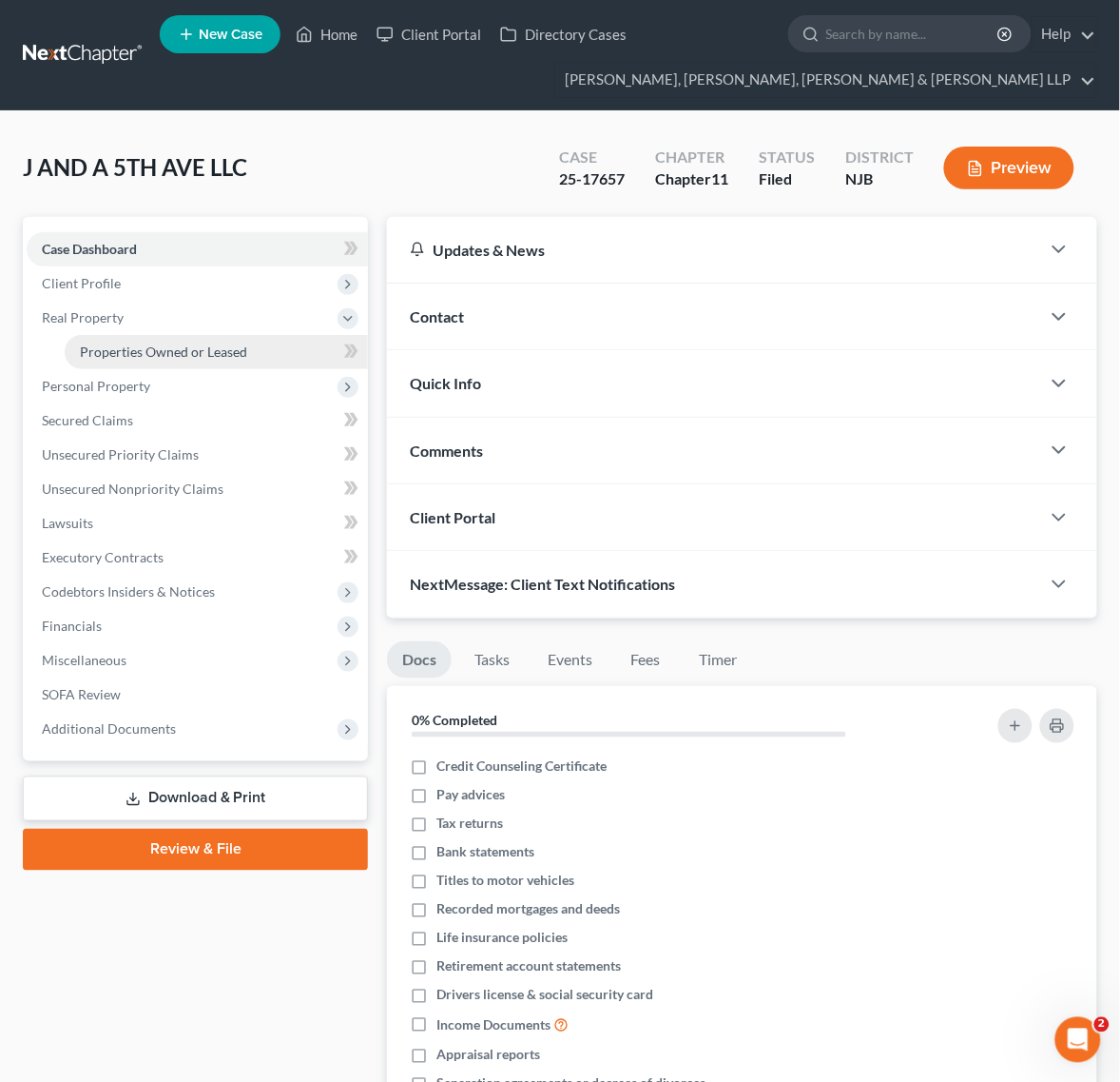
click at [272, 352] on link "Properties Owned or Leased" at bounding box center [216, 351] width 303 height 34
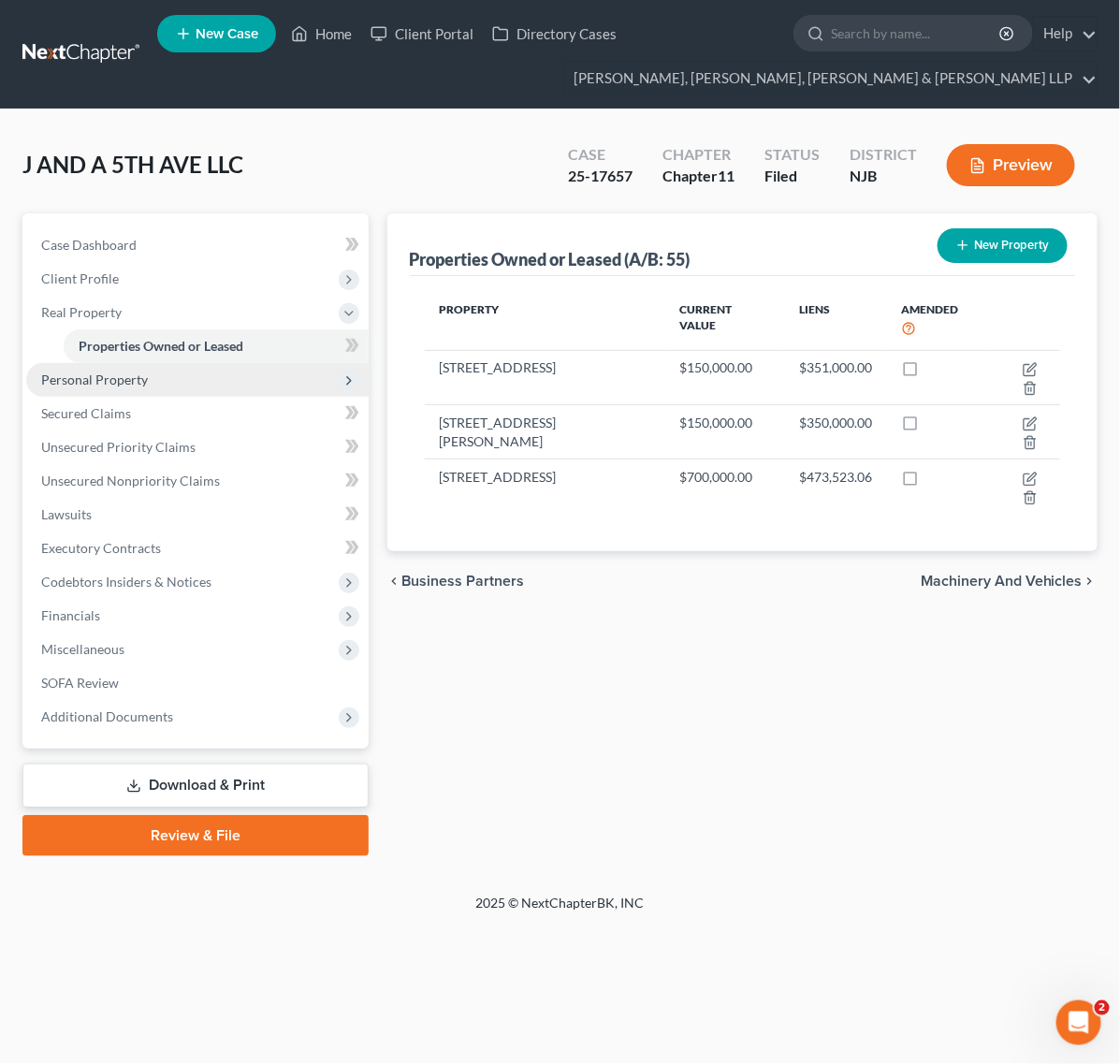
click at [253, 390] on span "Personal Property" at bounding box center [197, 379] width 343 height 34
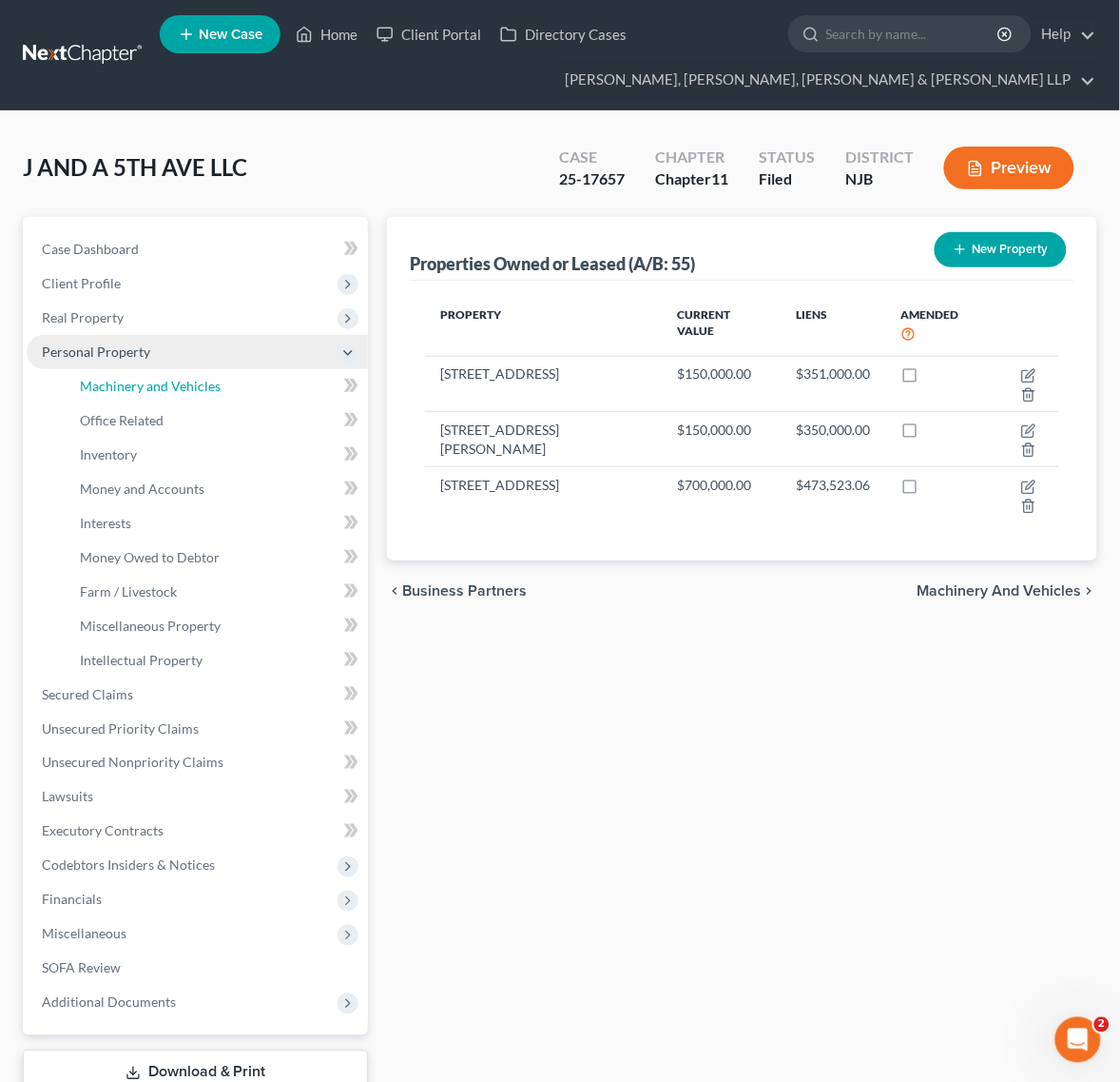
click at [257, 396] on link "Machinery and Vehicles" at bounding box center [216, 385] width 303 height 34
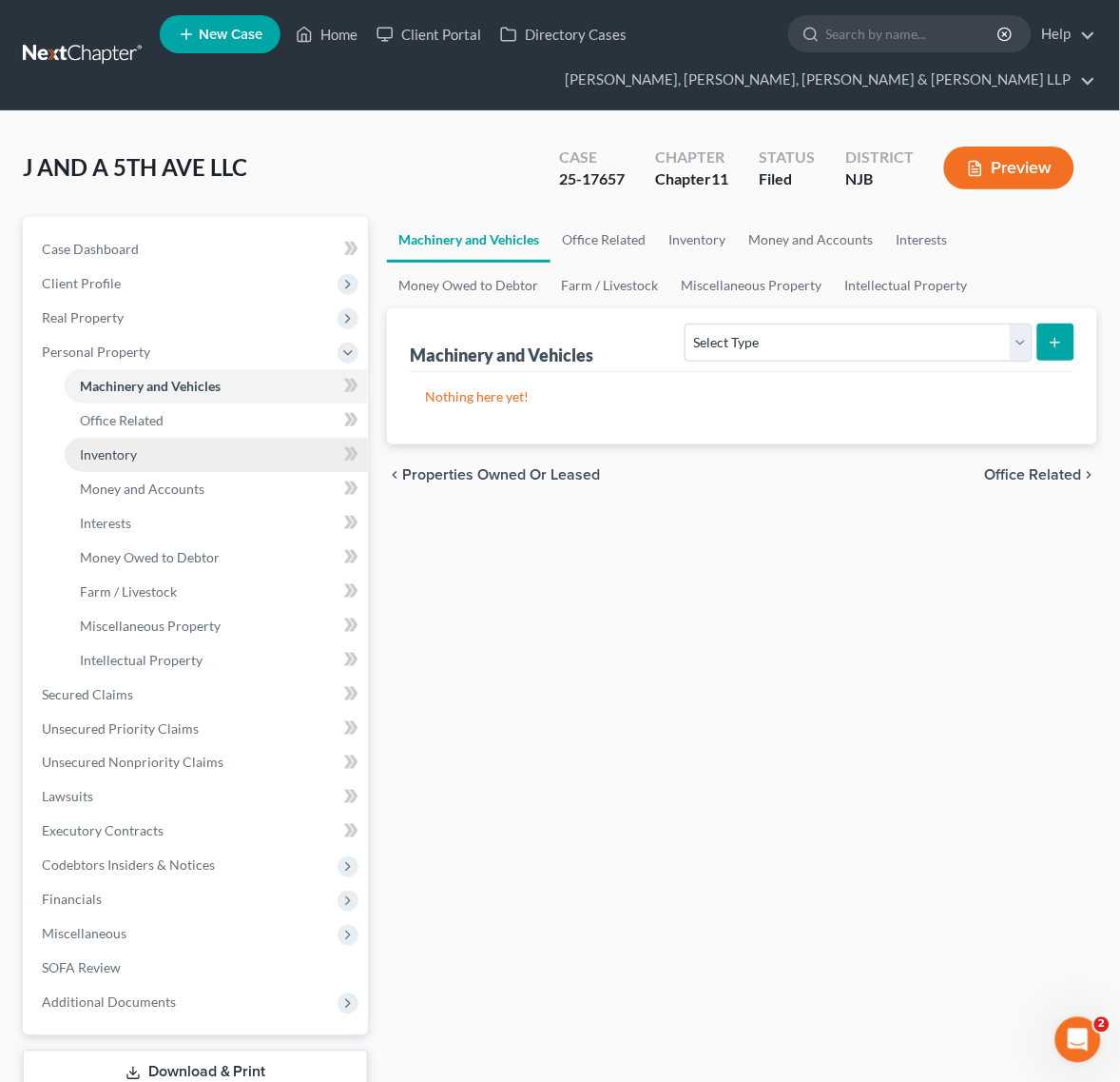
click at [212, 448] on link "Inventory" at bounding box center [216, 454] width 303 height 34
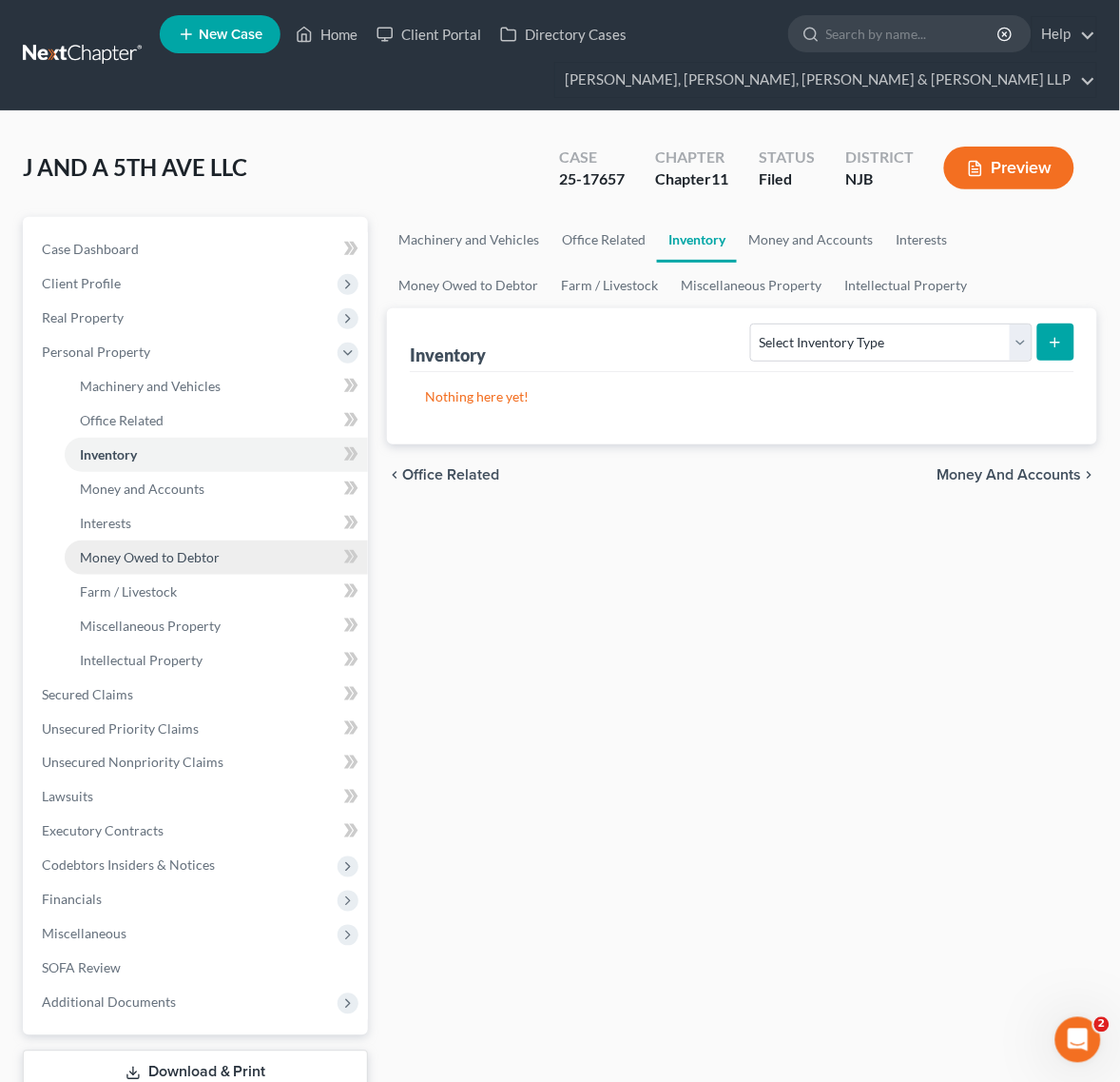
click at [158, 562] on span "Money Owed to Debtor" at bounding box center [150, 557] width 140 height 17
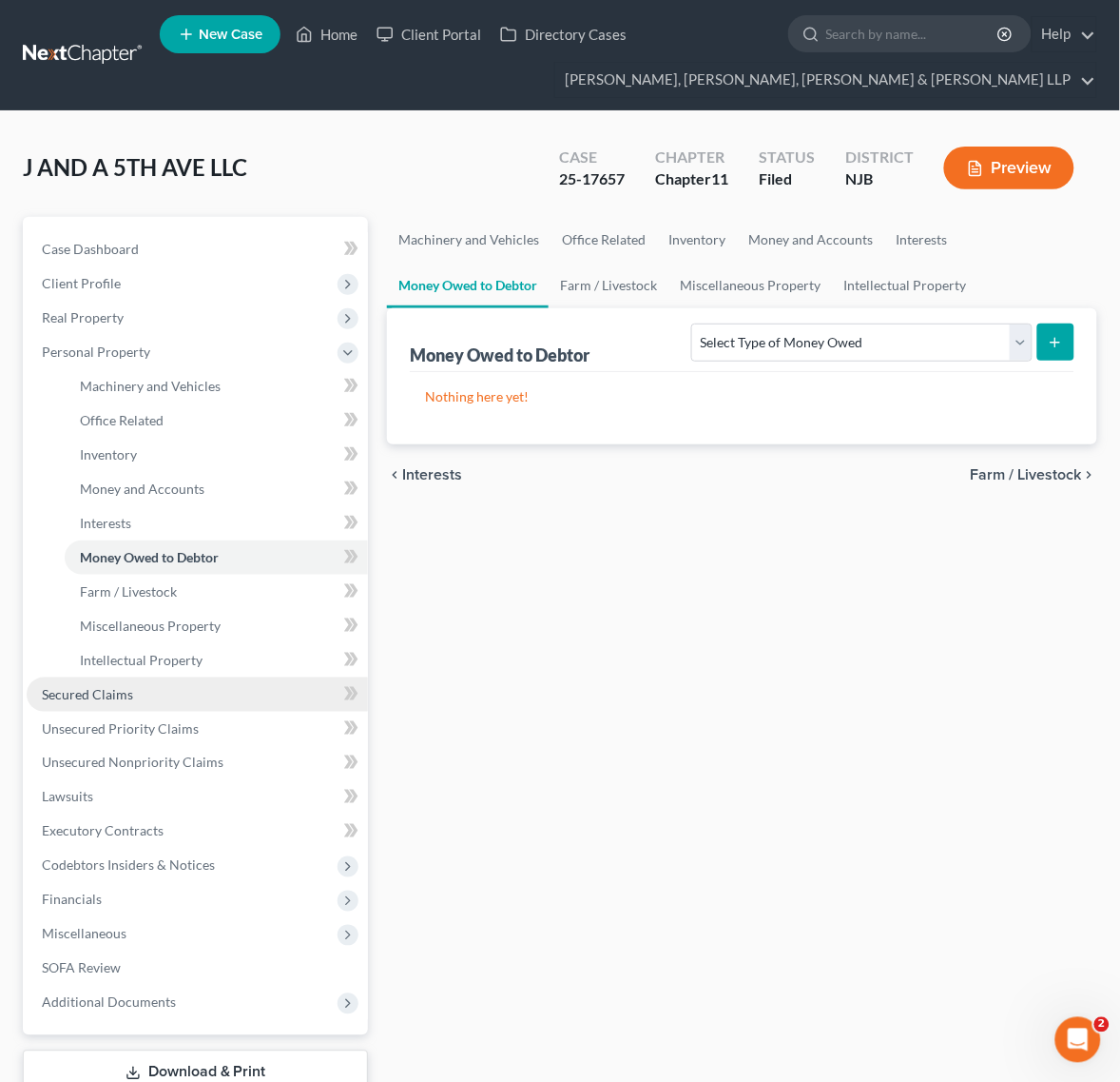
click at [128, 699] on span "Secured Claims" at bounding box center [87, 694] width 91 height 17
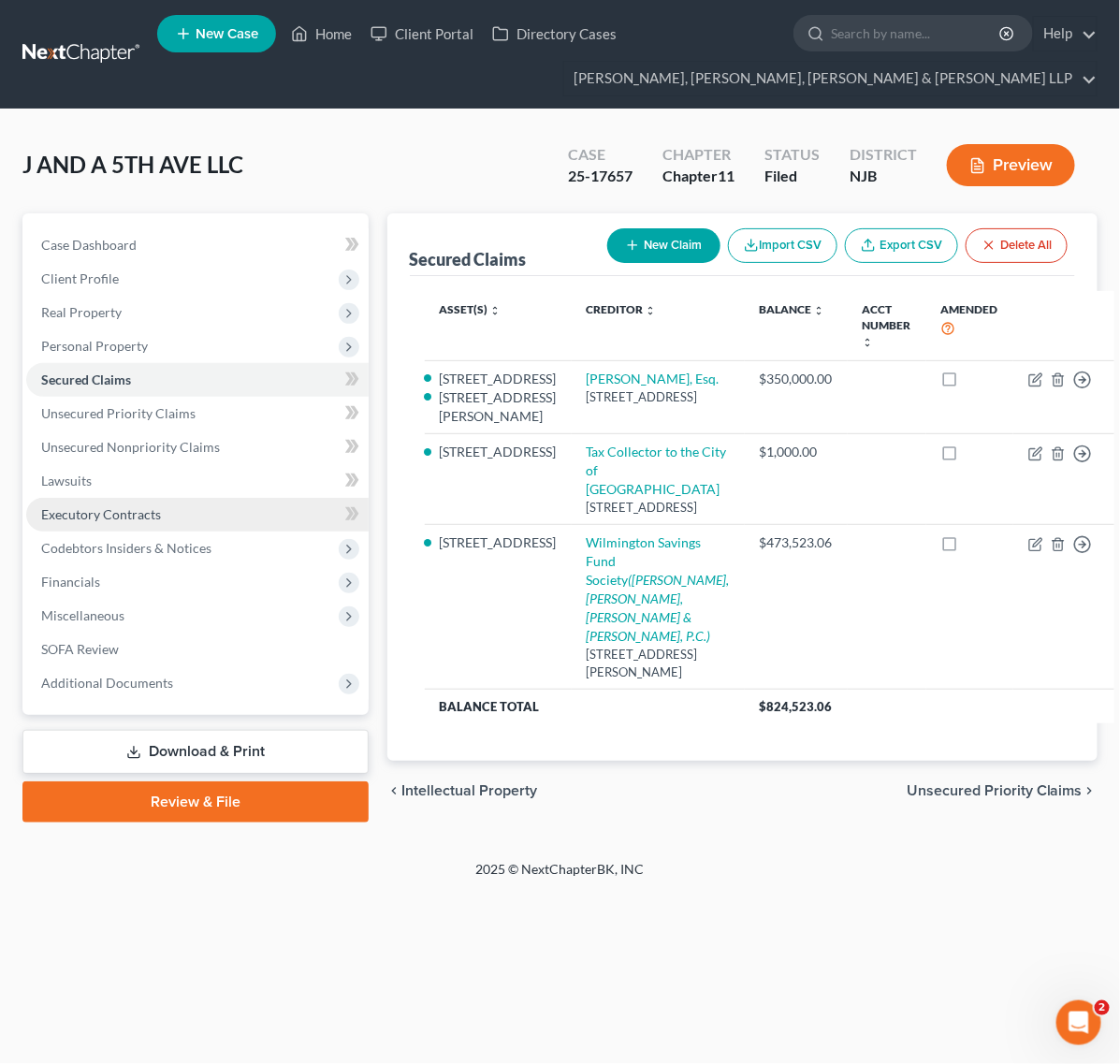
click at [241, 506] on link "Executory Contracts" at bounding box center [197, 514] width 343 height 34
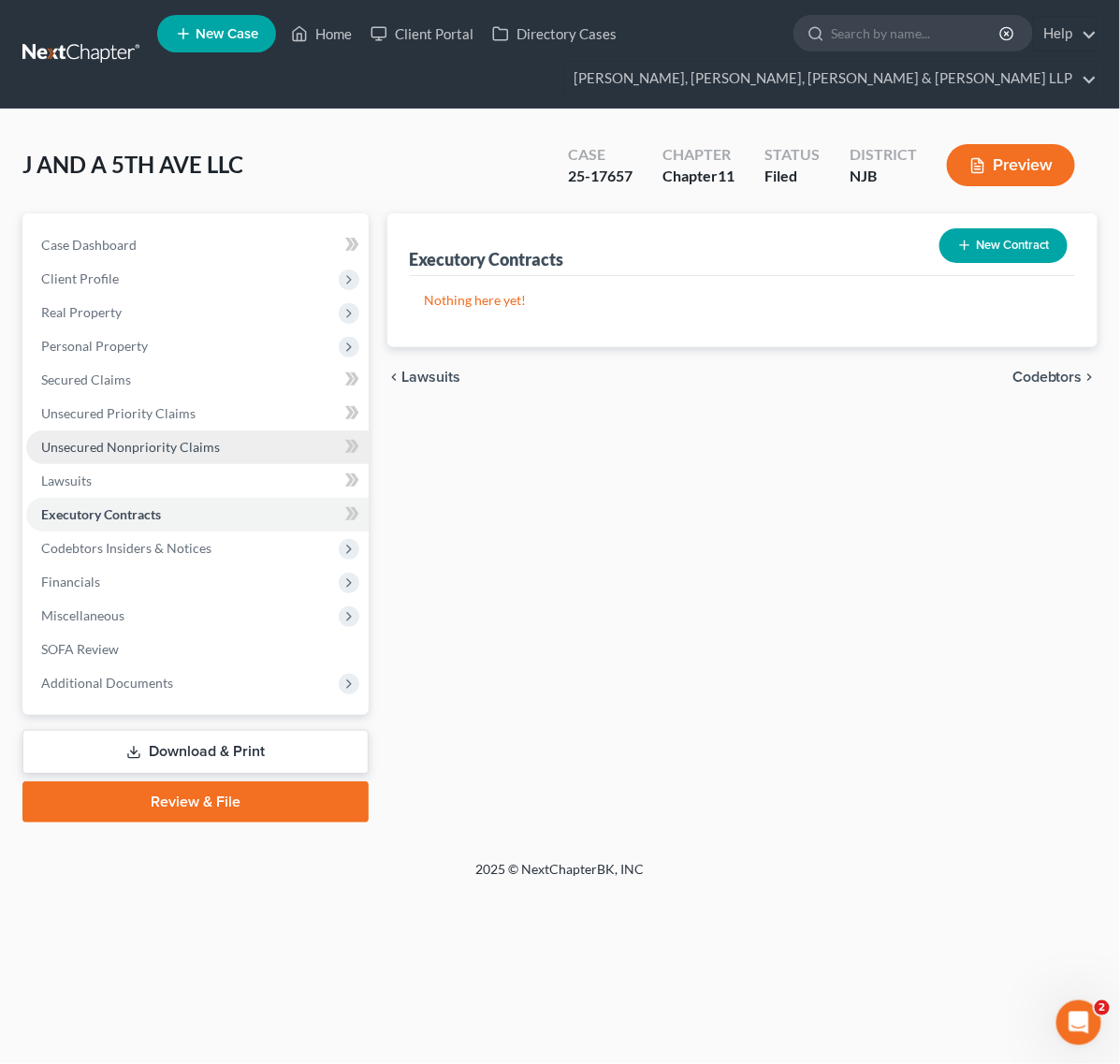
click at [220, 446] on link "Unsecured Nonpriority Claims" at bounding box center [197, 446] width 343 height 34
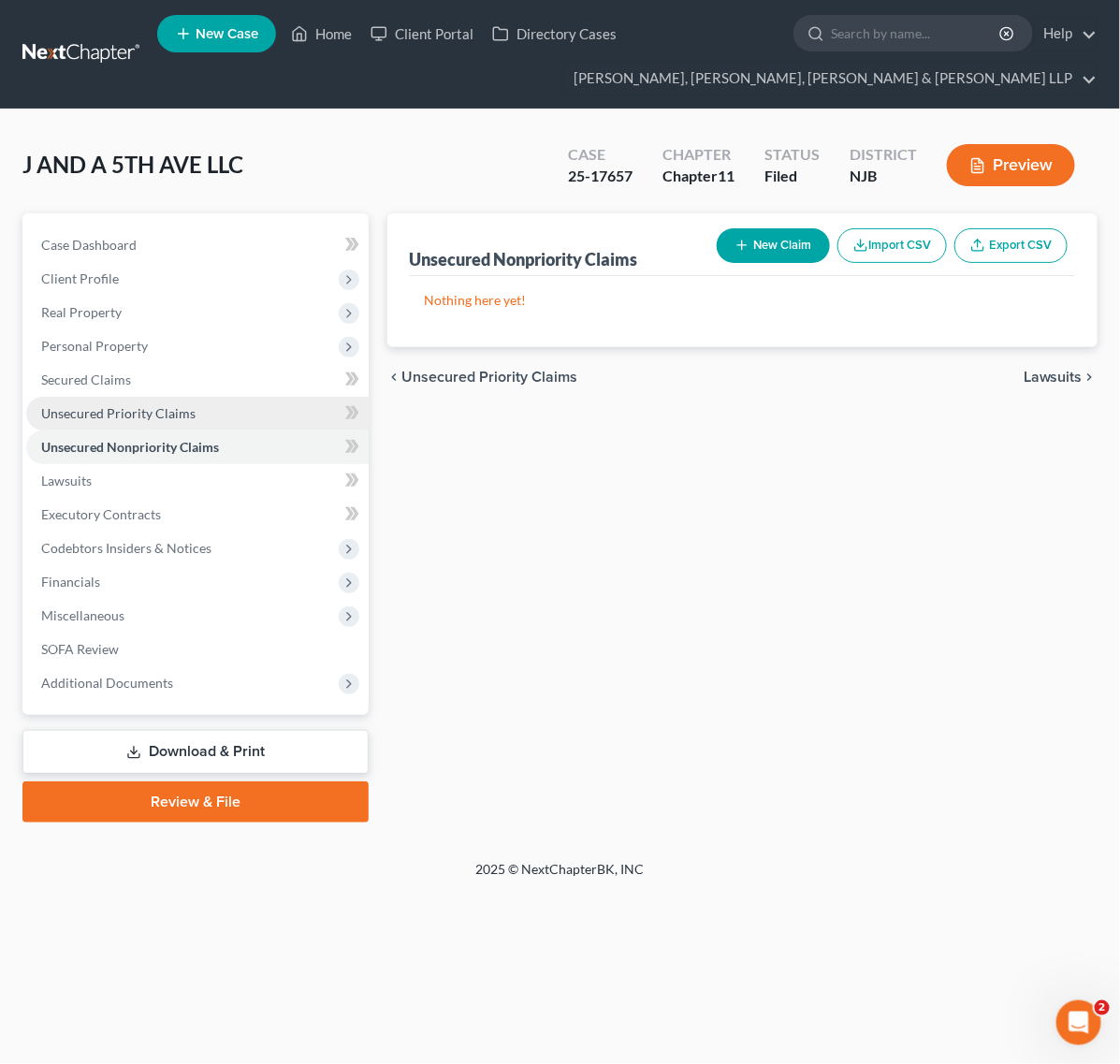
click at [118, 425] on link "Unsecured Priority Claims" at bounding box center [197, 413] width 343 height 34
click at [147, 397] on link "Unsecured Priority Claims" at bounding box center [197, 413] width 343 height 34
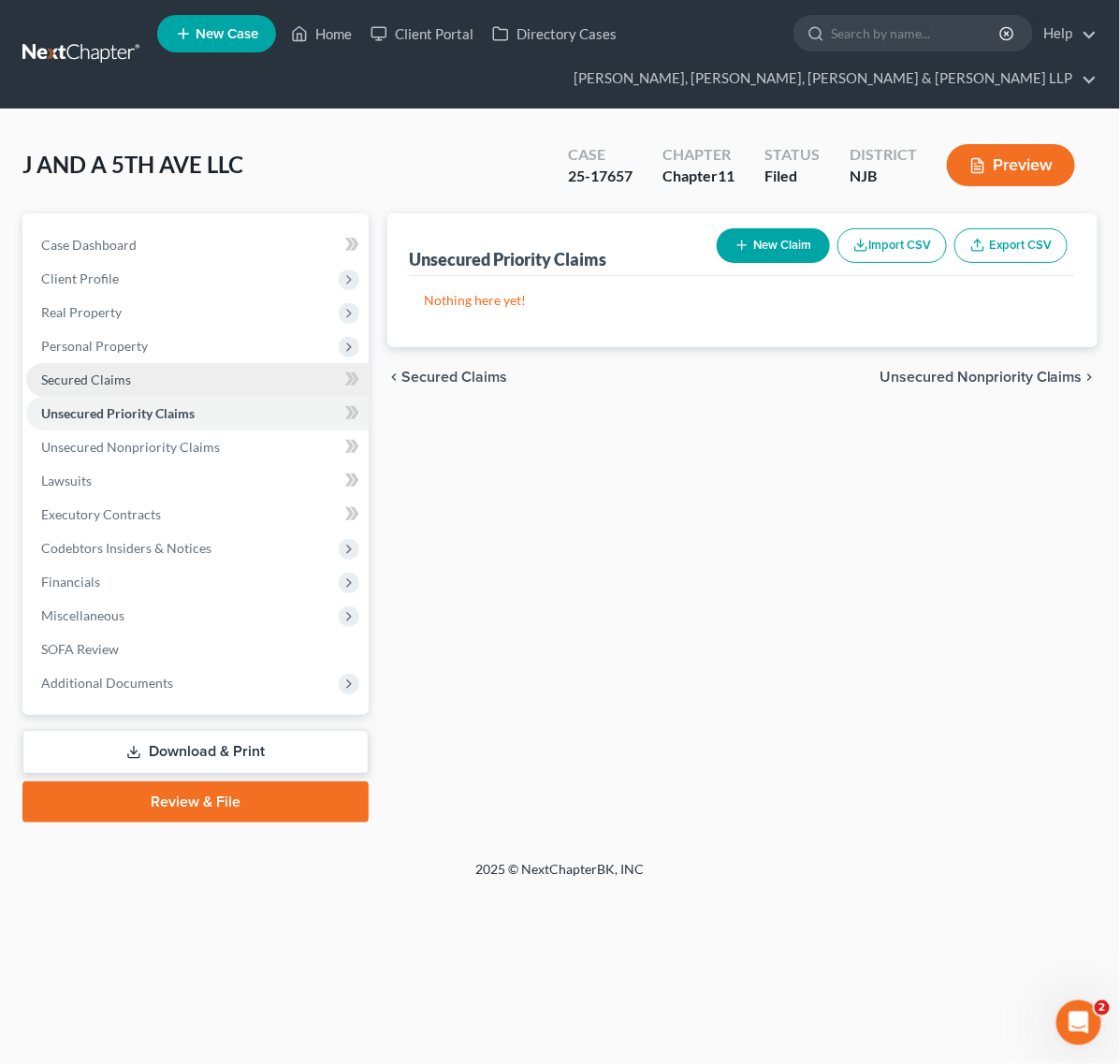
click at [159, 379] on link "Secured Claims" at bounding box center [197, 379] width 343 height 34
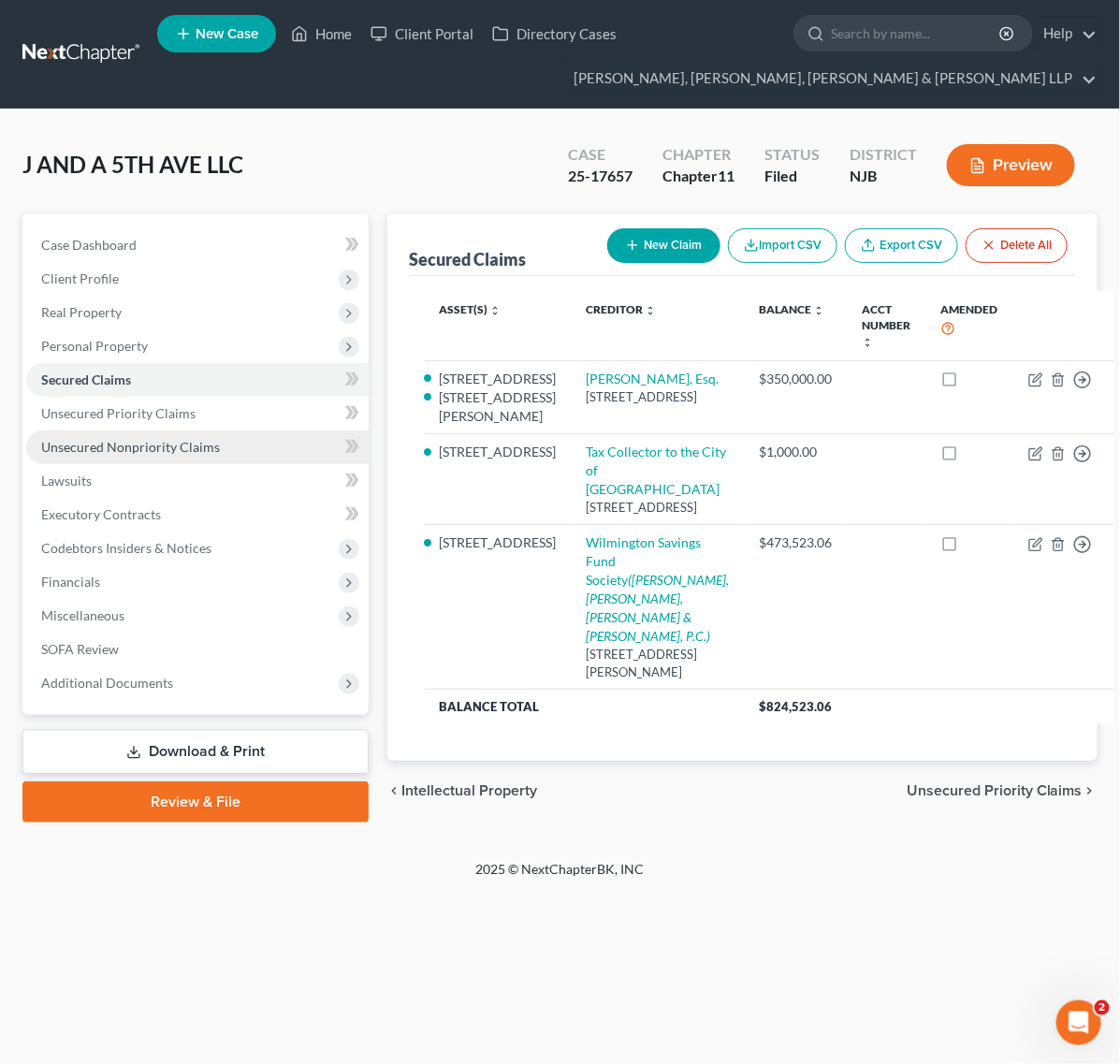
click at [143, 455] on link "Unsecured Nonpriority Claims" at bounding box center [197, 446] width 343 height 34
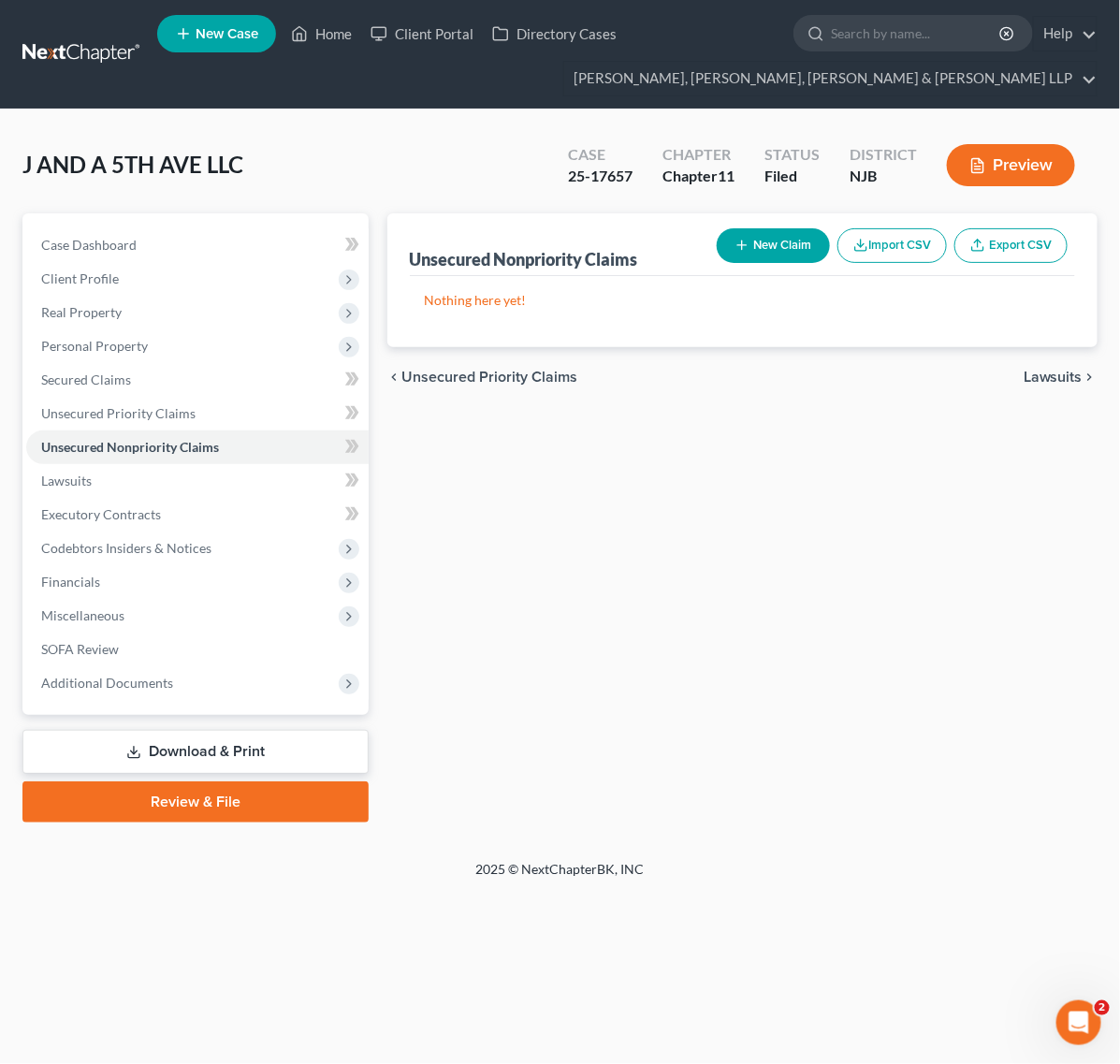
click at [103, 58] on link at bounding box center [82, 54] width 119 height 34
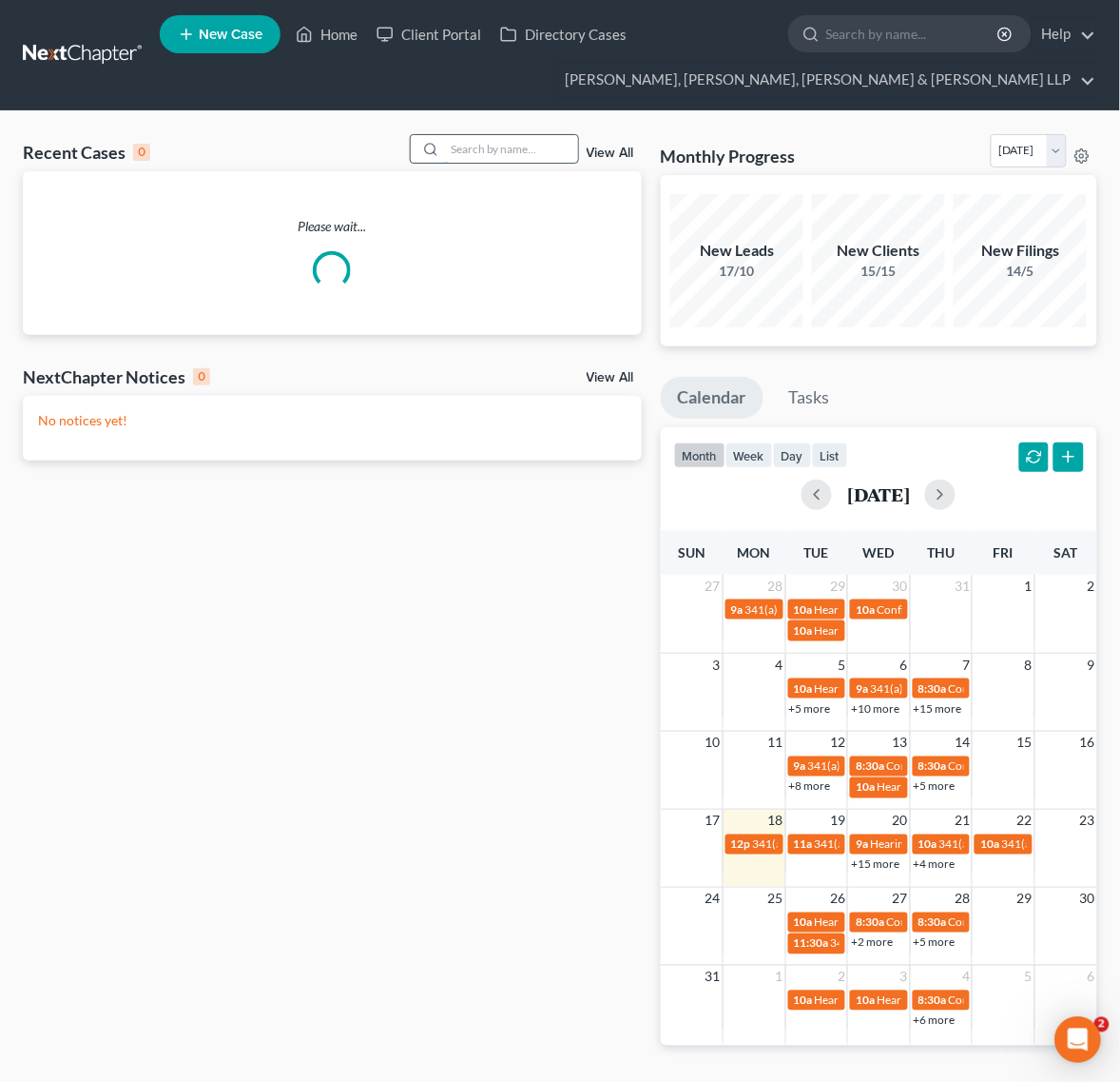
click at [492, 143] on input "search" at bounding box center [512, 149] width 133 height 27
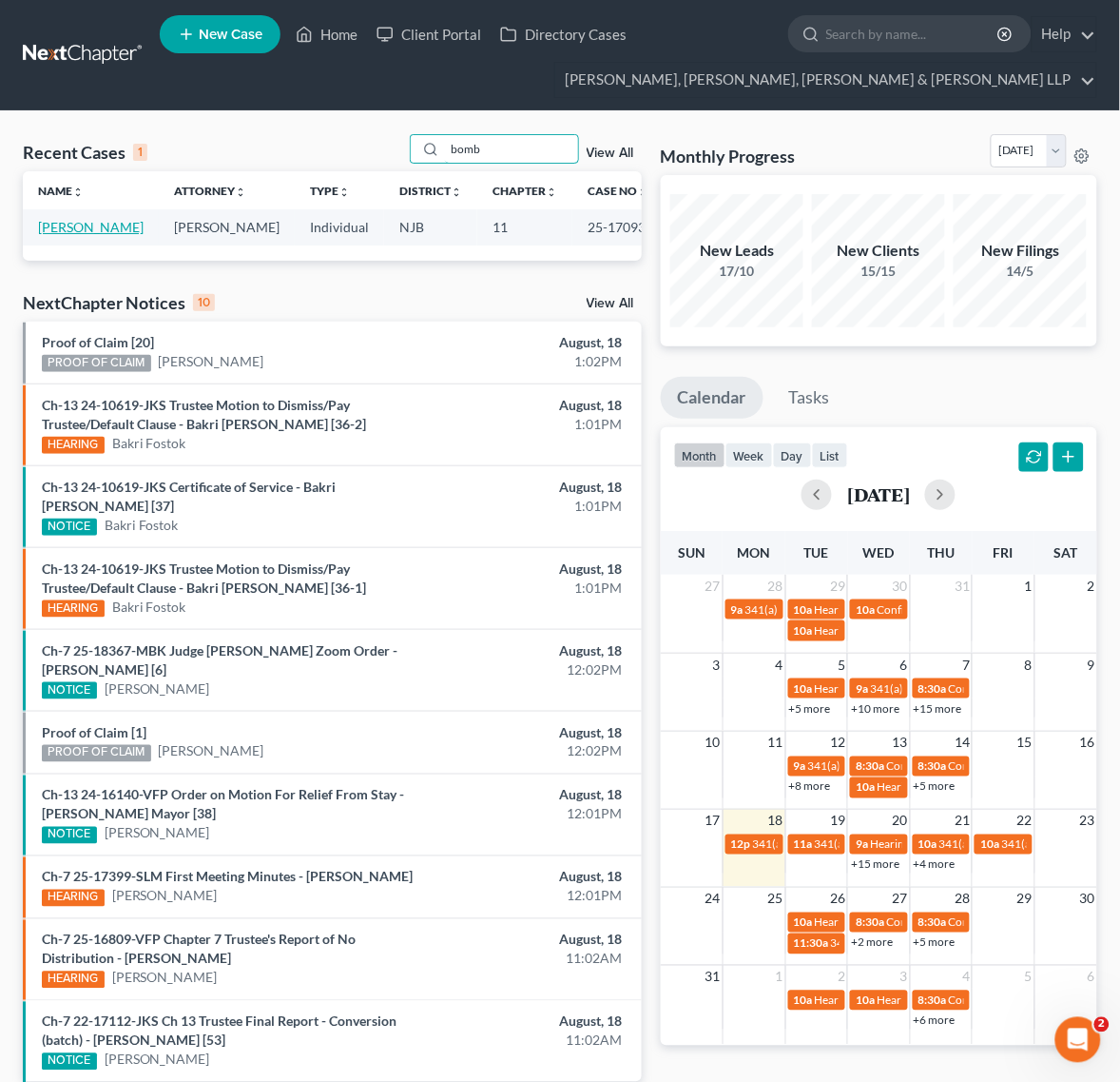
type input "bomb"
click at [55, 235] on link "Bombart, Jonathan" at bounding box center [91, 227] width 106 height 17
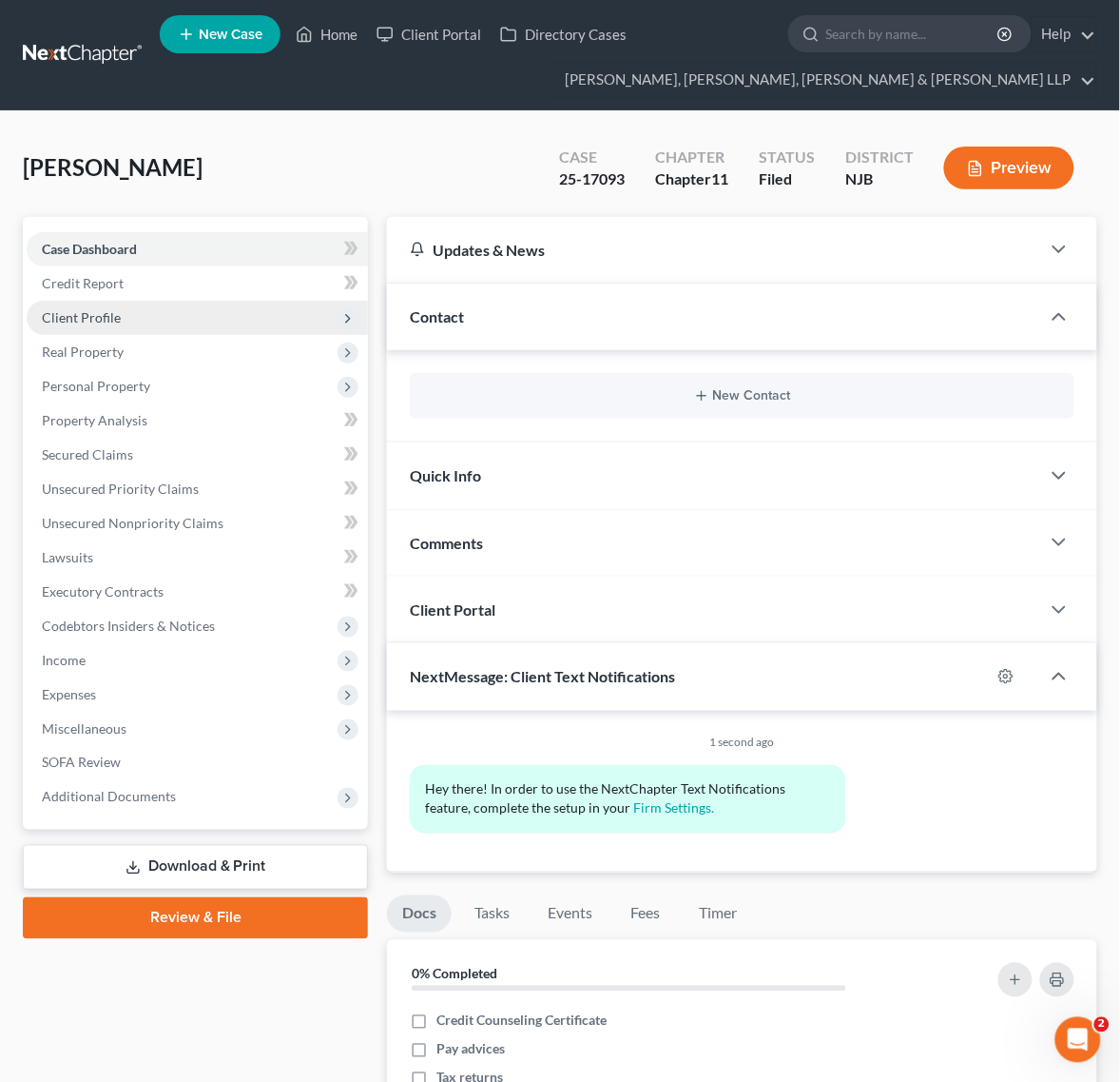
click at [157, 300] on span "Client Profile" at bounding box center [197, 317] width 341 height 34
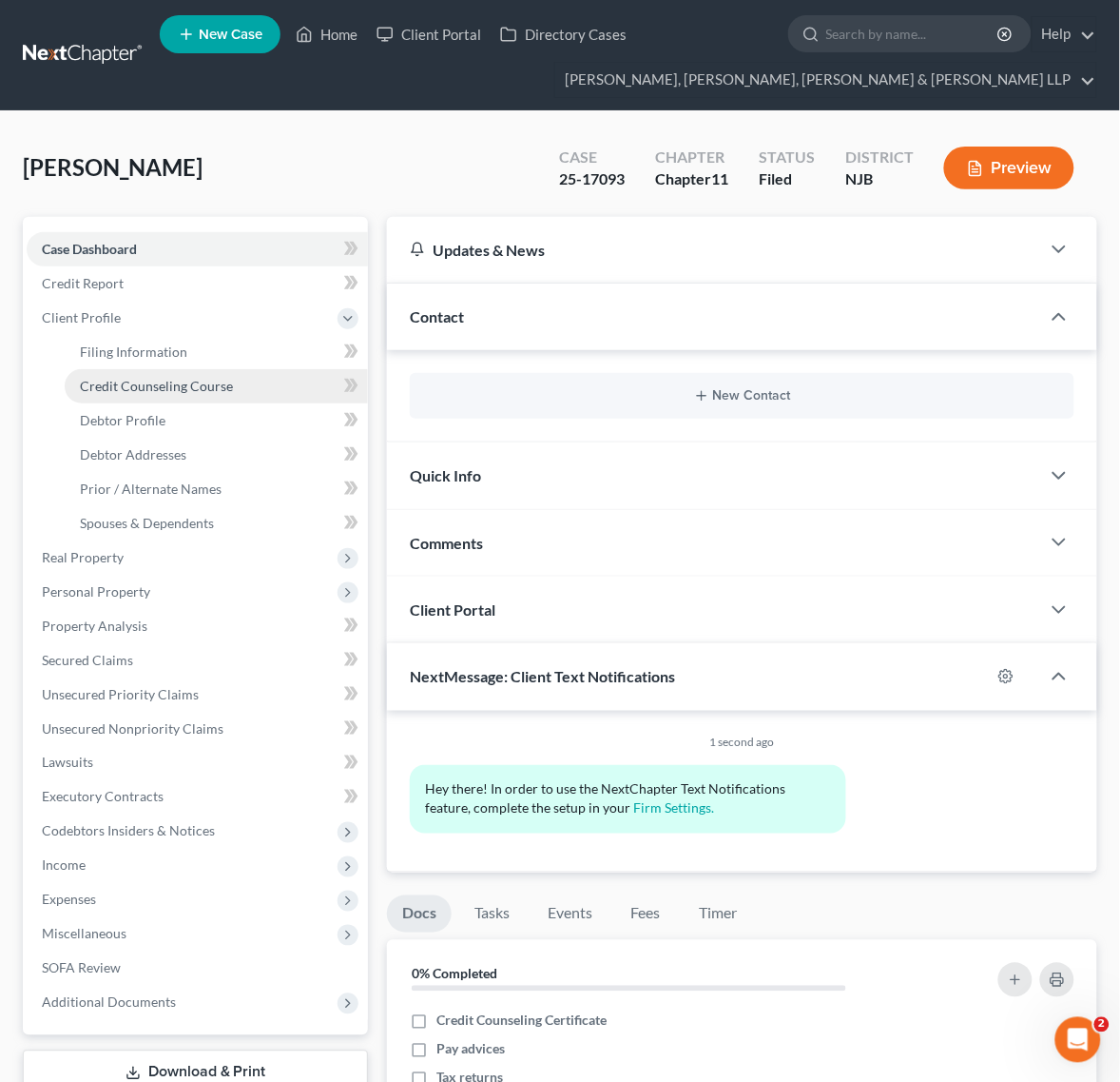
click at [149, 395] on link "Credit Counseling Course" at bounding box center [216, 385] width 303 height 34
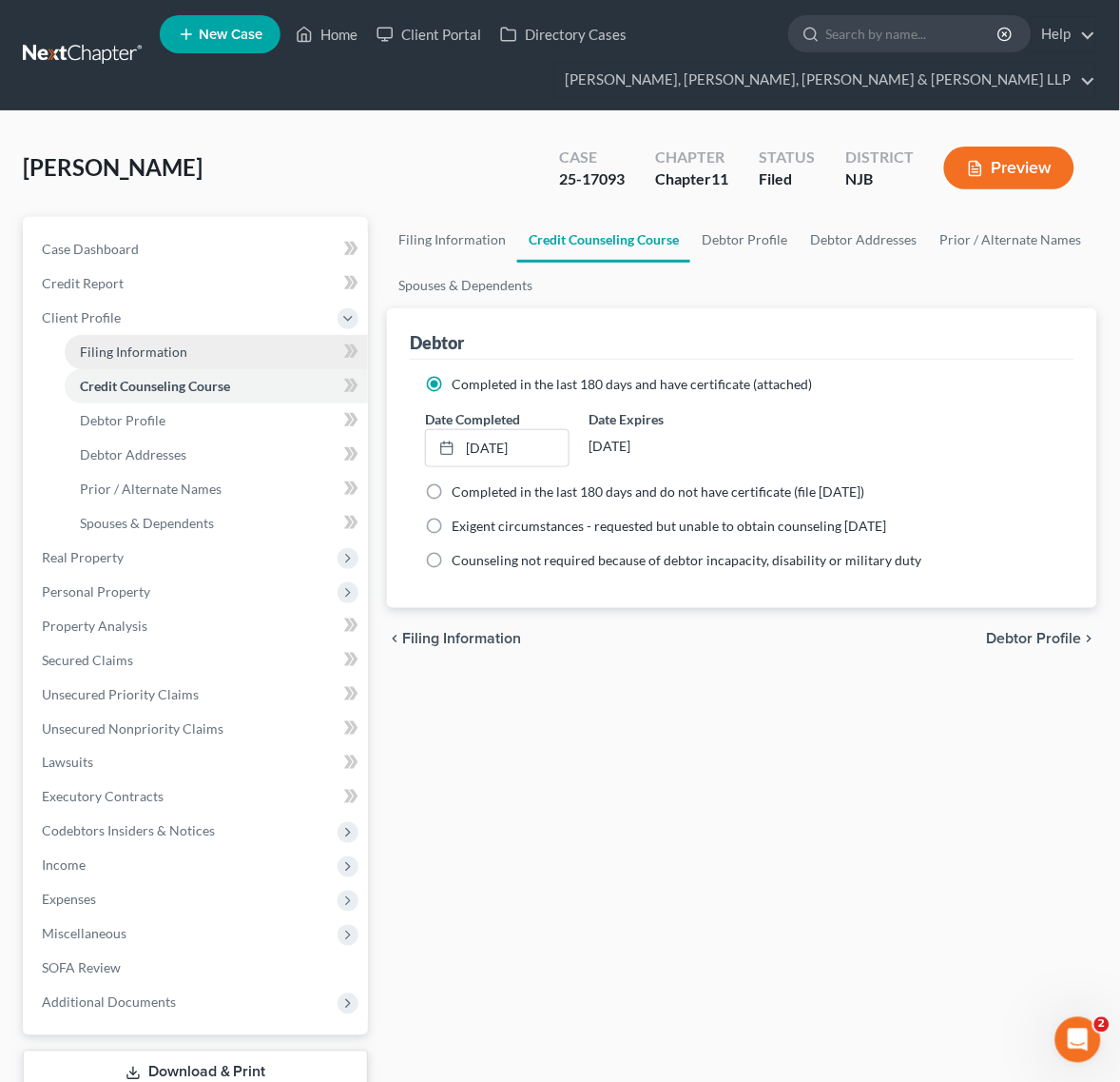
click at [149, 347] on span "Filing Information" at bounding box center [134, 351] width 108 height 17
select select "0"
select select "3"
select select "0"
select select "1"
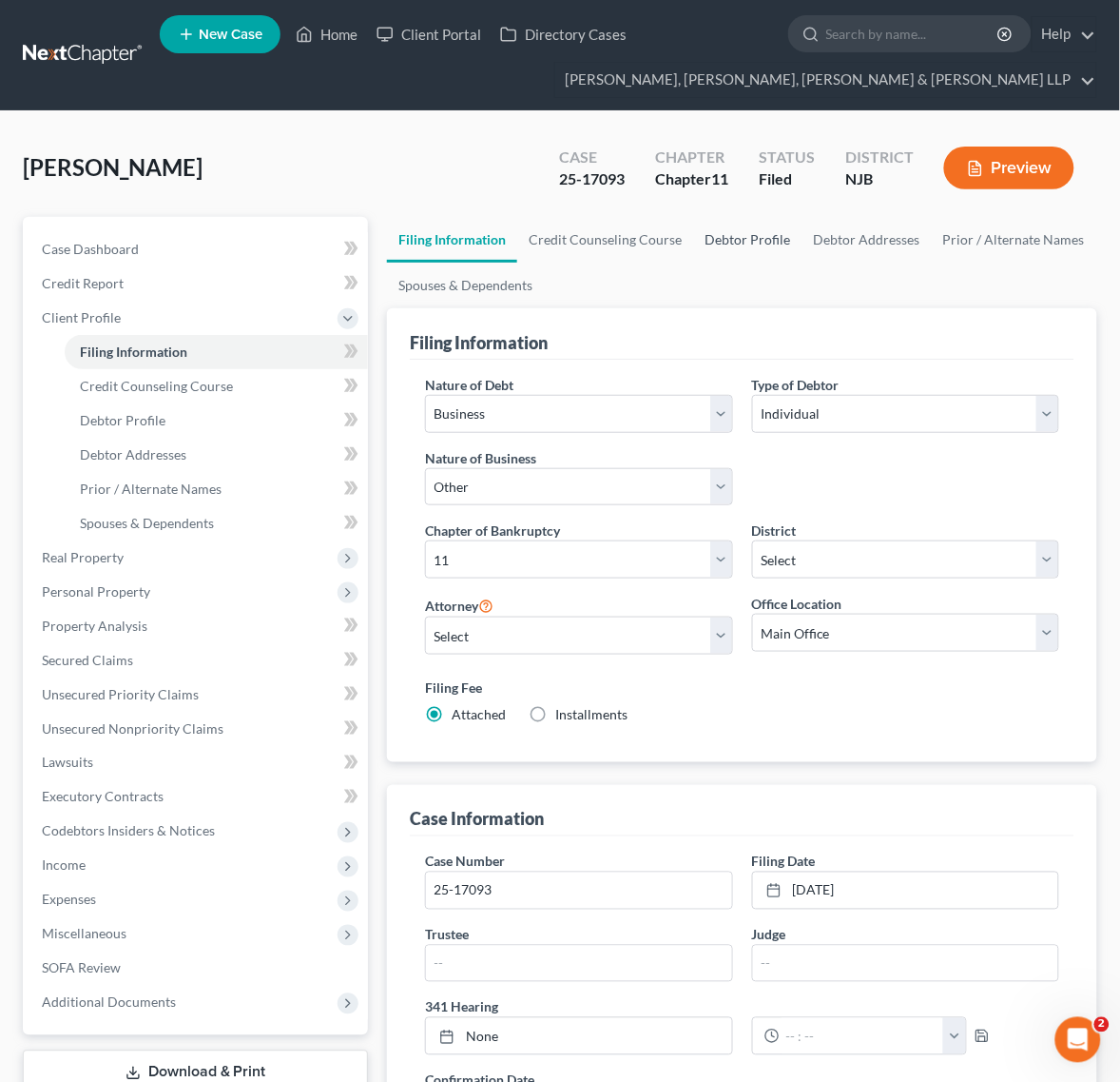
click at [748, 250] on link "Debtor Profile" at bounding box center [747, 240] width 109 height 46
select select "3"
select select "0"
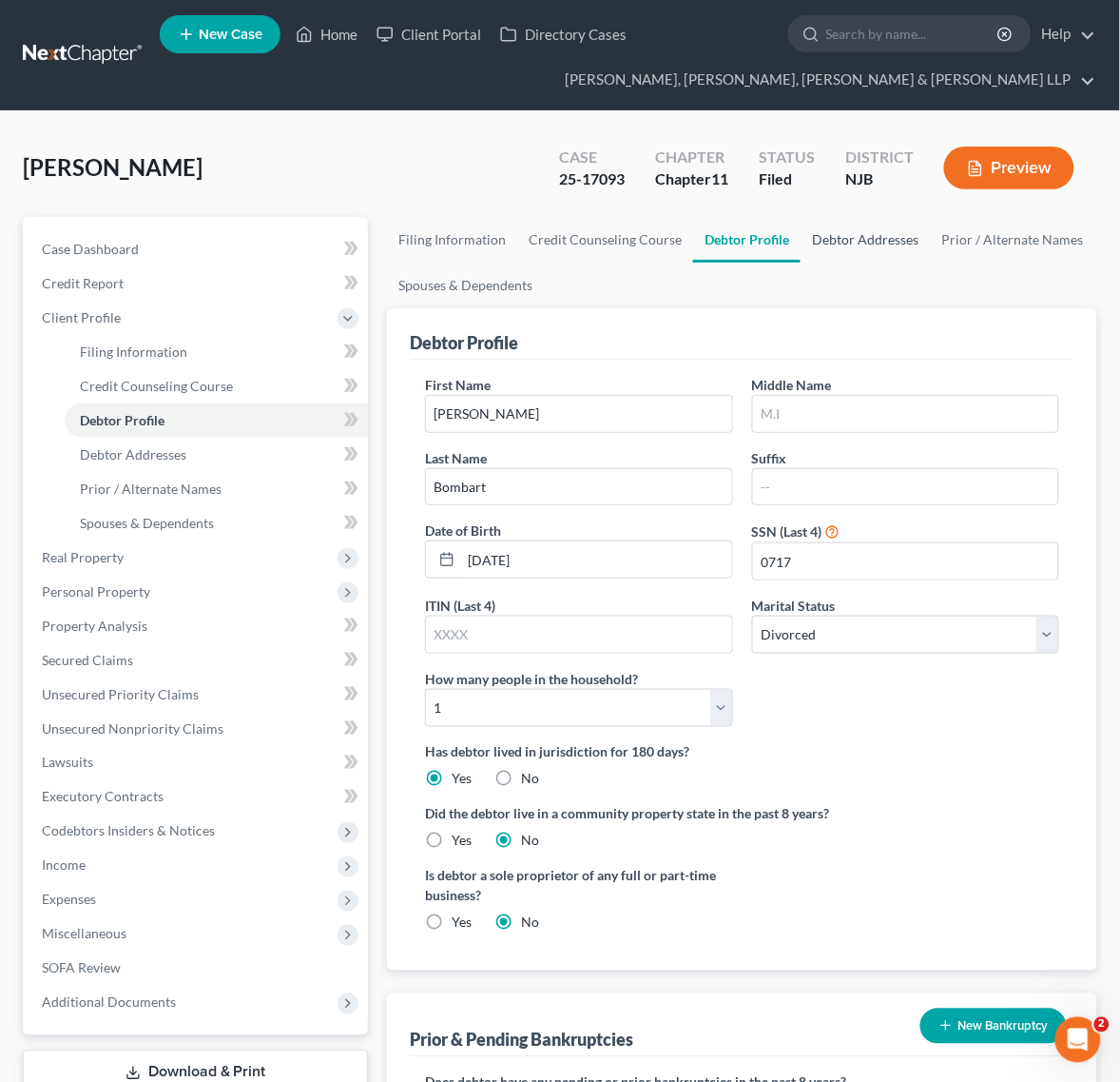
click at [899, 221] on link "Debtor Addresses" at bounding box center [866, 240] width 129 height 46
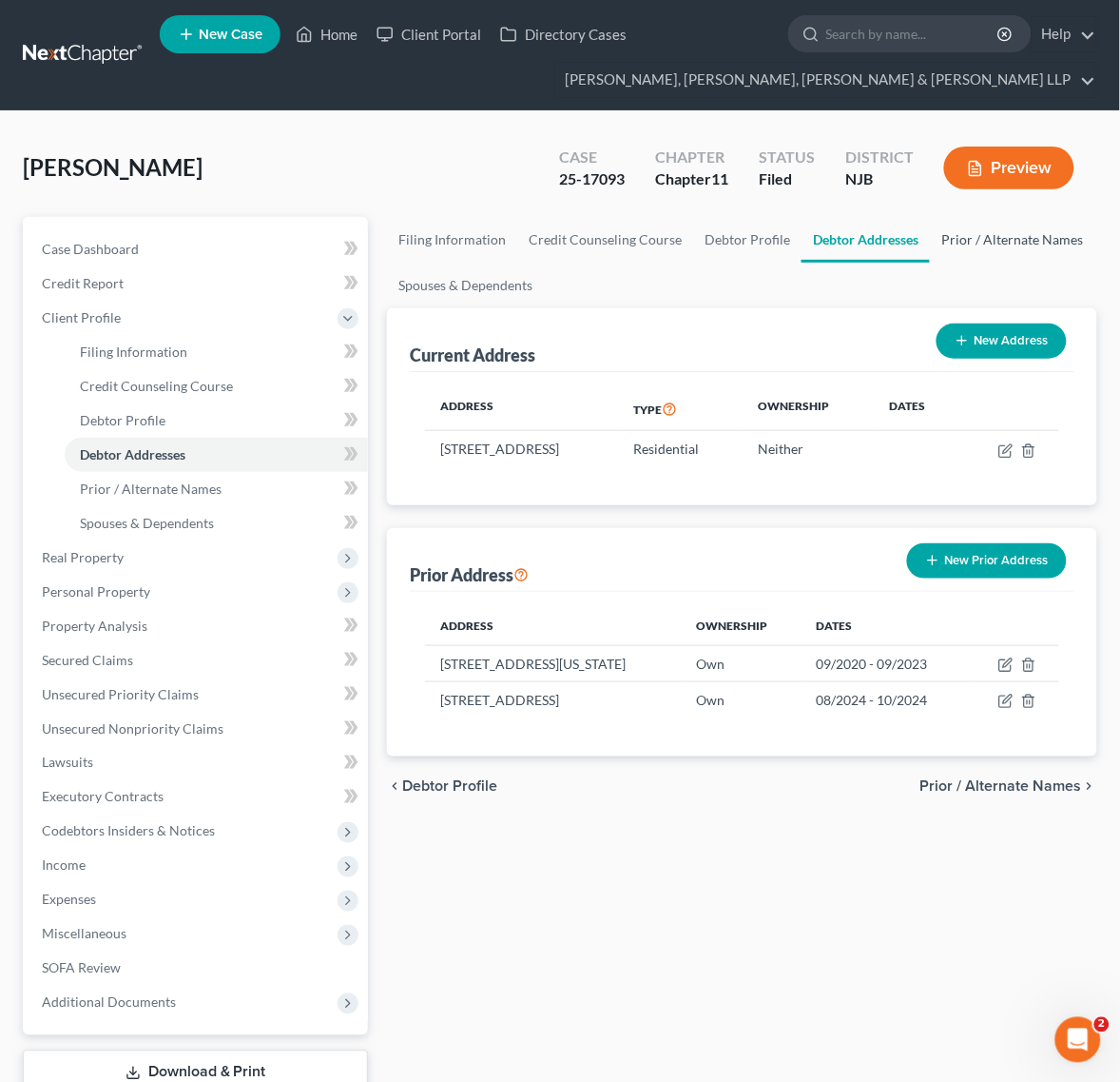
click at [971, 224] on link "Prior / Alternate Names" at bounding box center [1012, 240] width 164 height 46
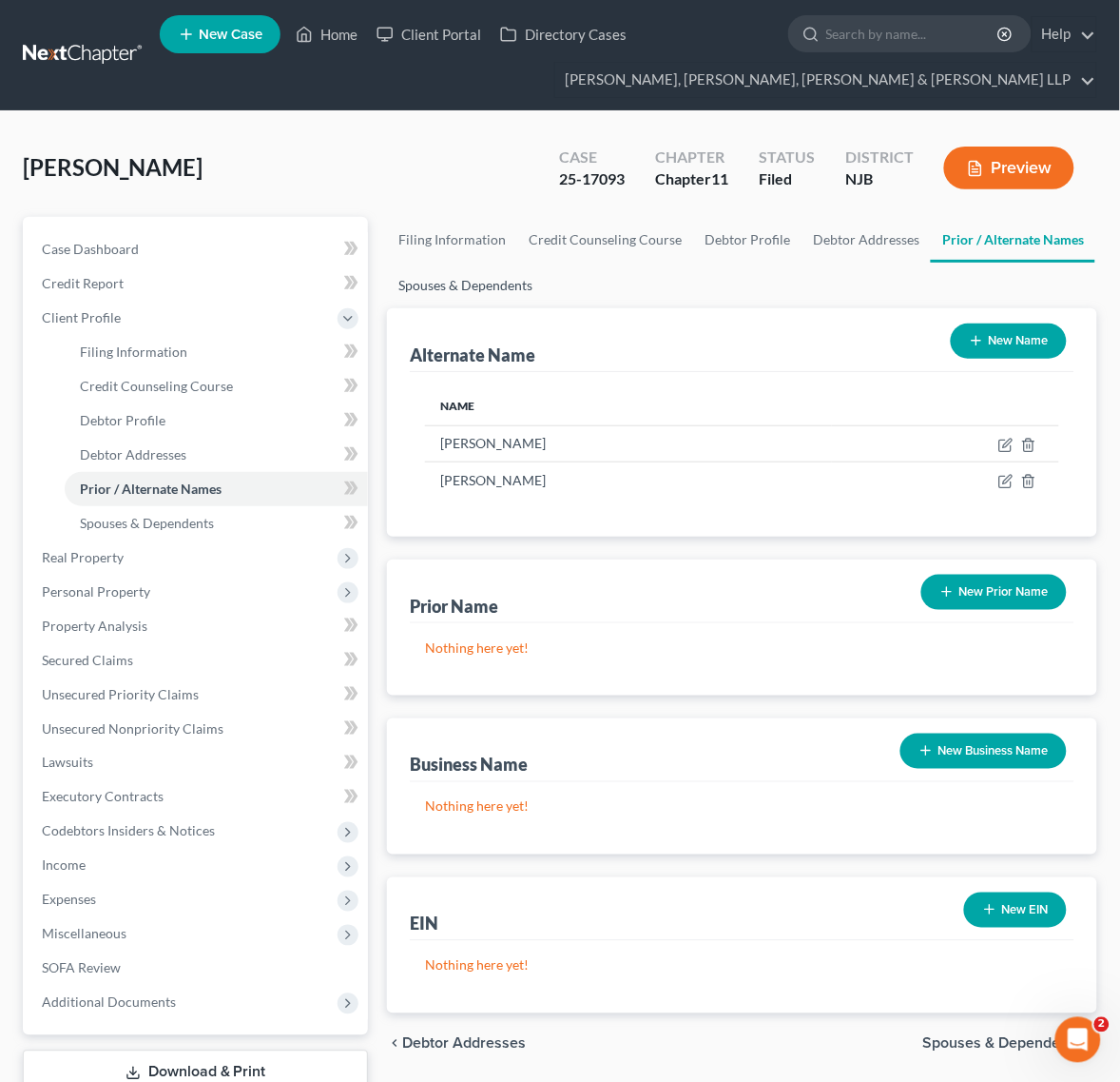
click at [493, 283] on link "Spouses & Dependents" at bounding box center [466, 285] width 157 height 46
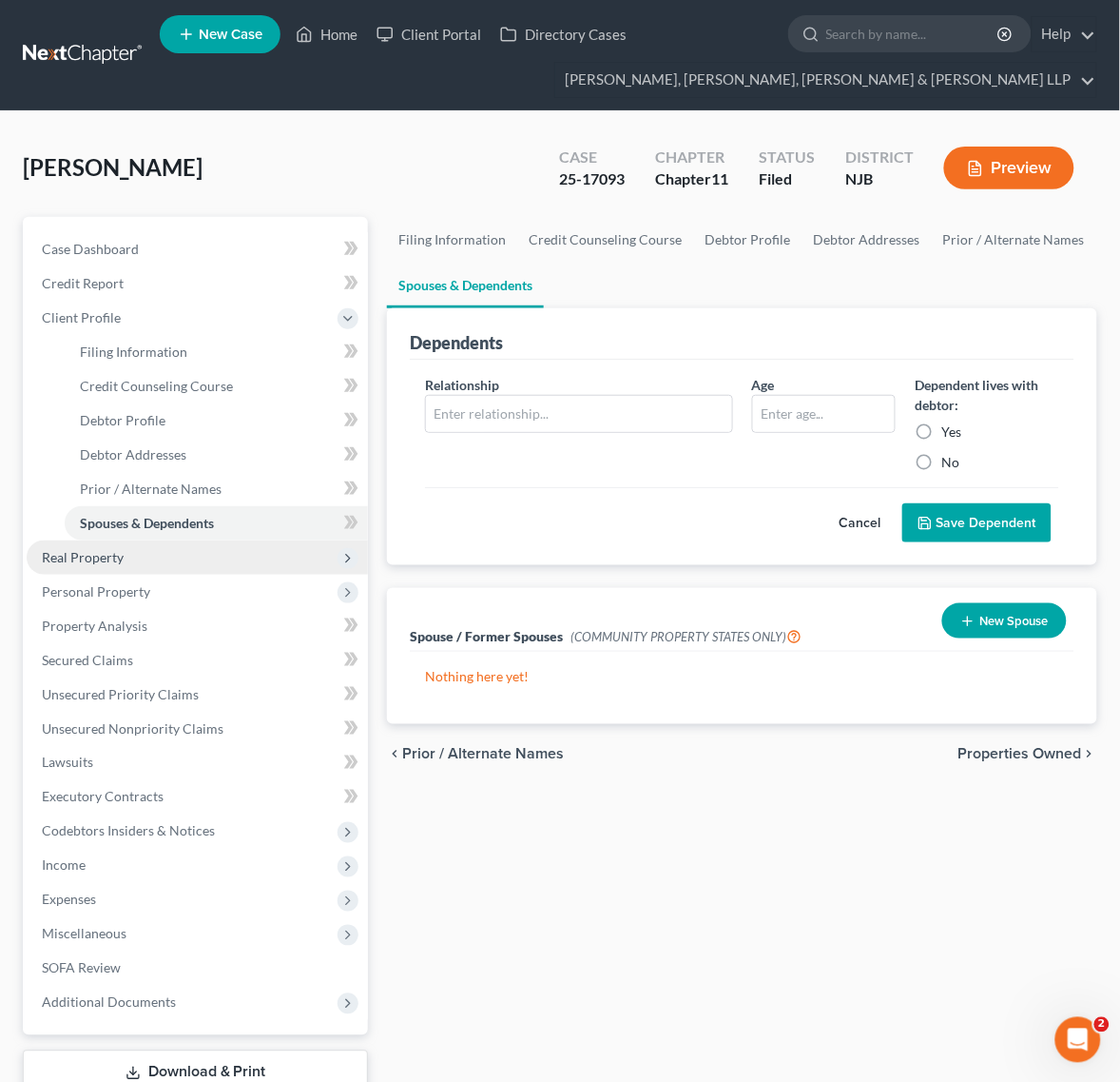
click at [210, 549] on span "Real Property" at bounding box center [197, 557] width 341 height 34
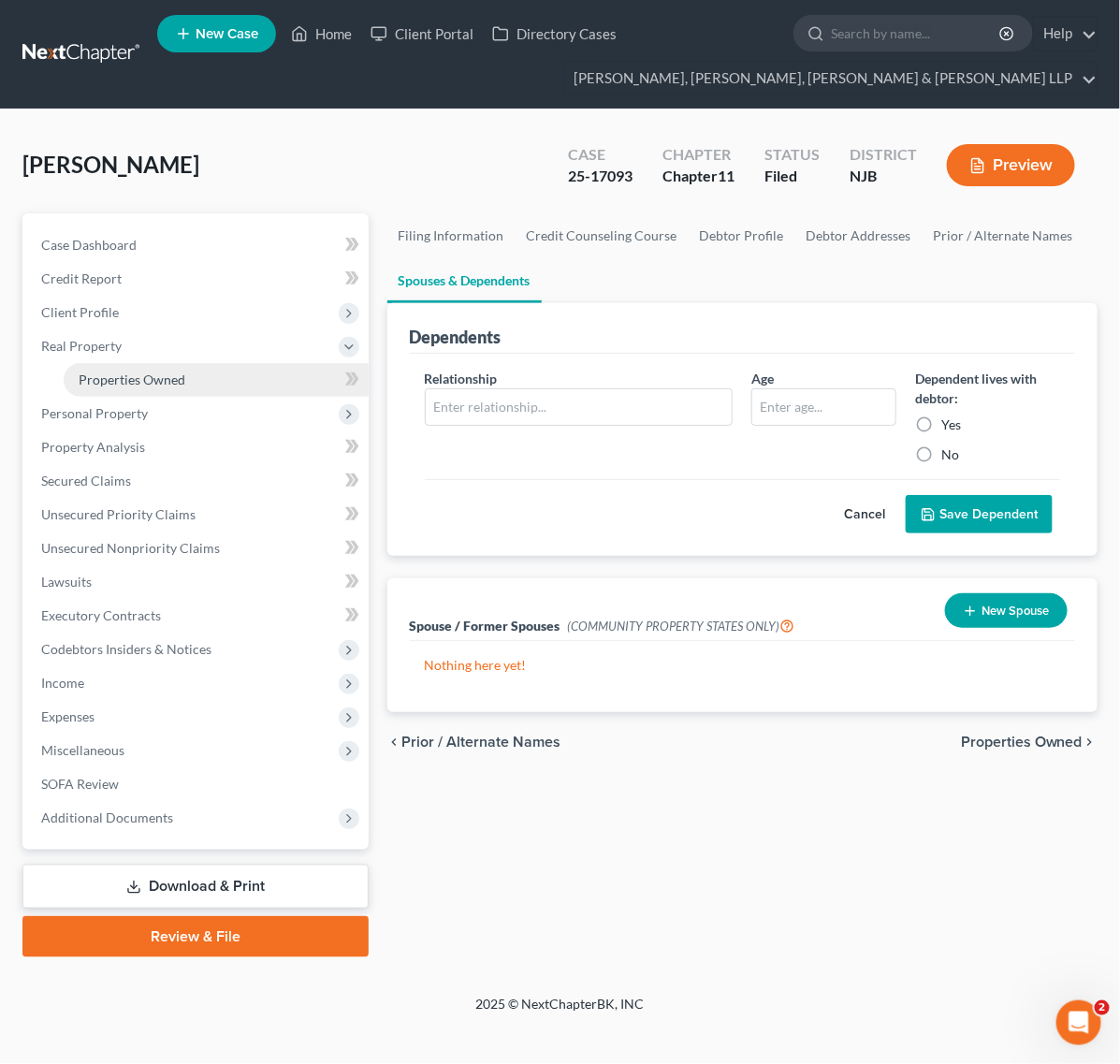
click at [187, 389] on link "Properties Owned" at bounding box center [216, 379] width 305 height 34
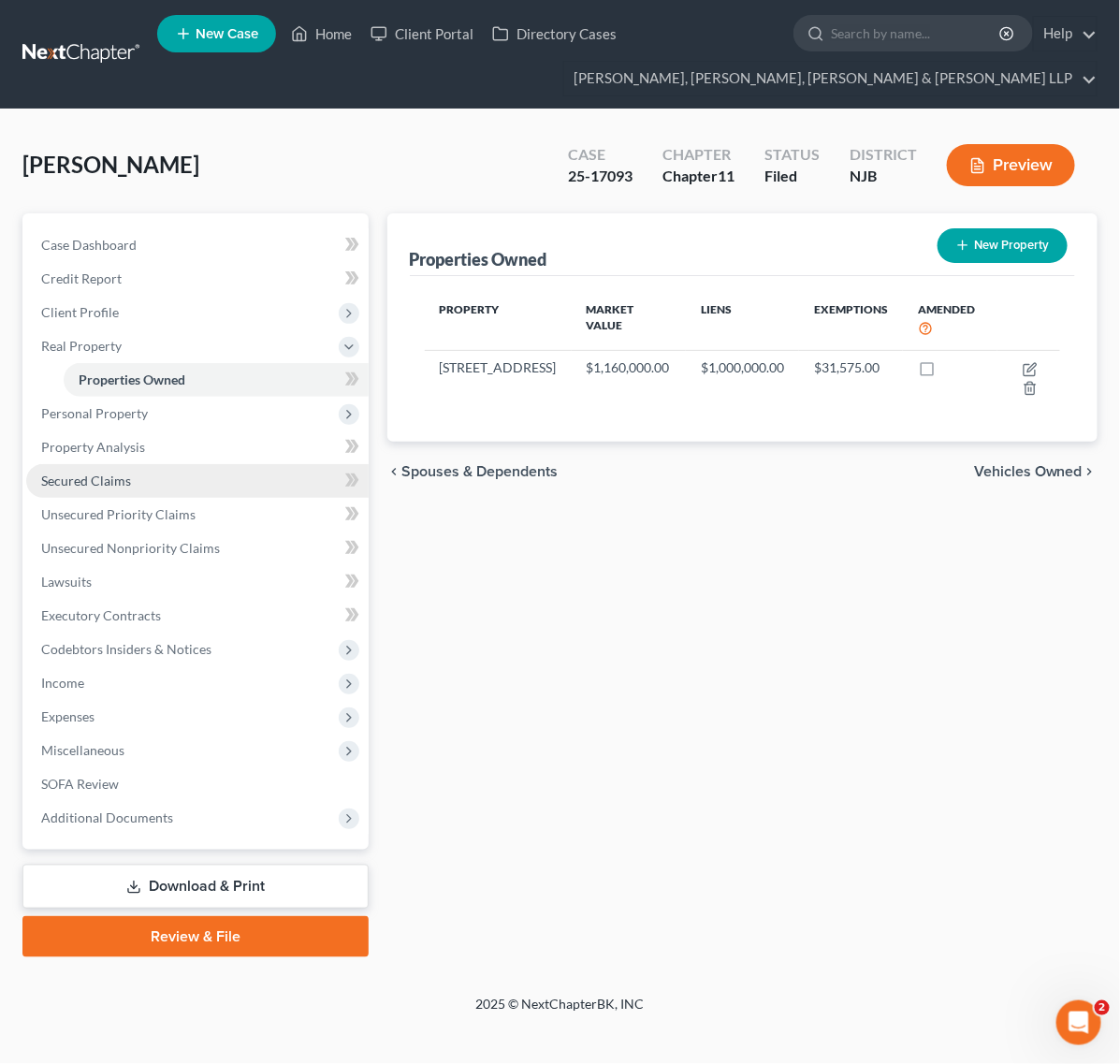
click at [143, 477] on link "Secured Claims" at bounding box center [197, 480] width 343 height 34
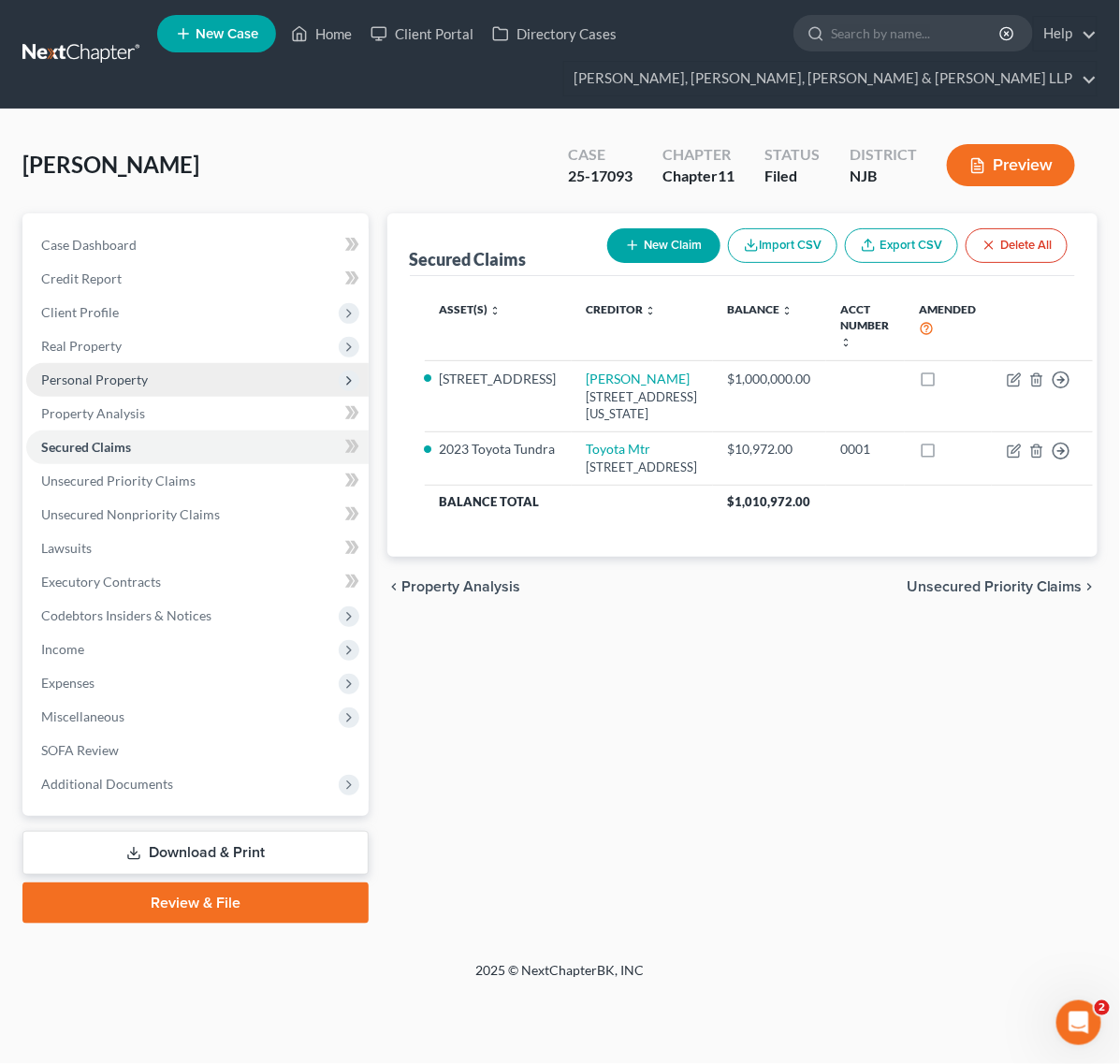
click at [139, 391] on span "Personal Property" at bounding box center [197, 379] width 343 height 34
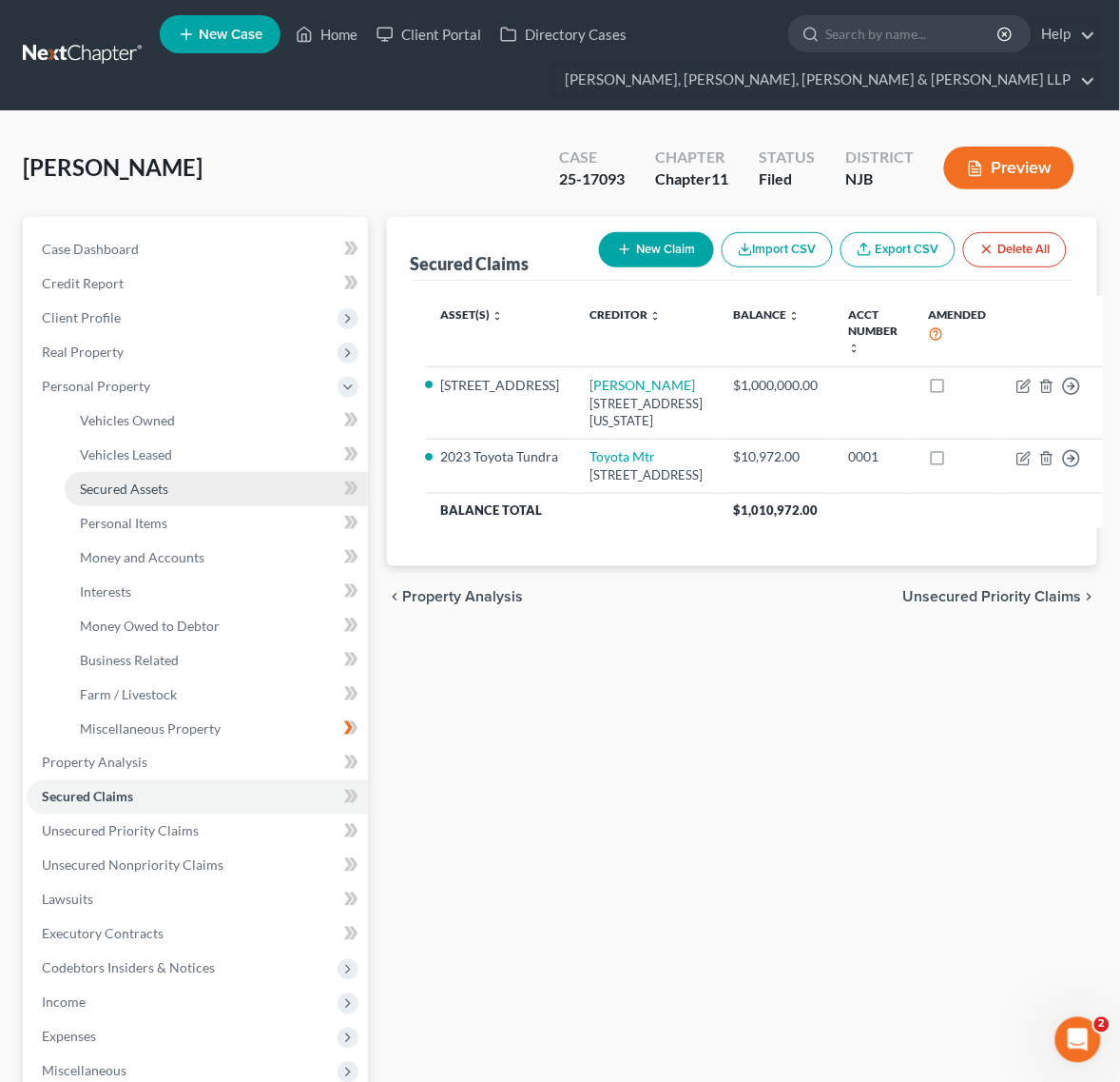
click at [130, 480] on span "Secured Assets" at bounding box center [124, 488] width 88 height 17
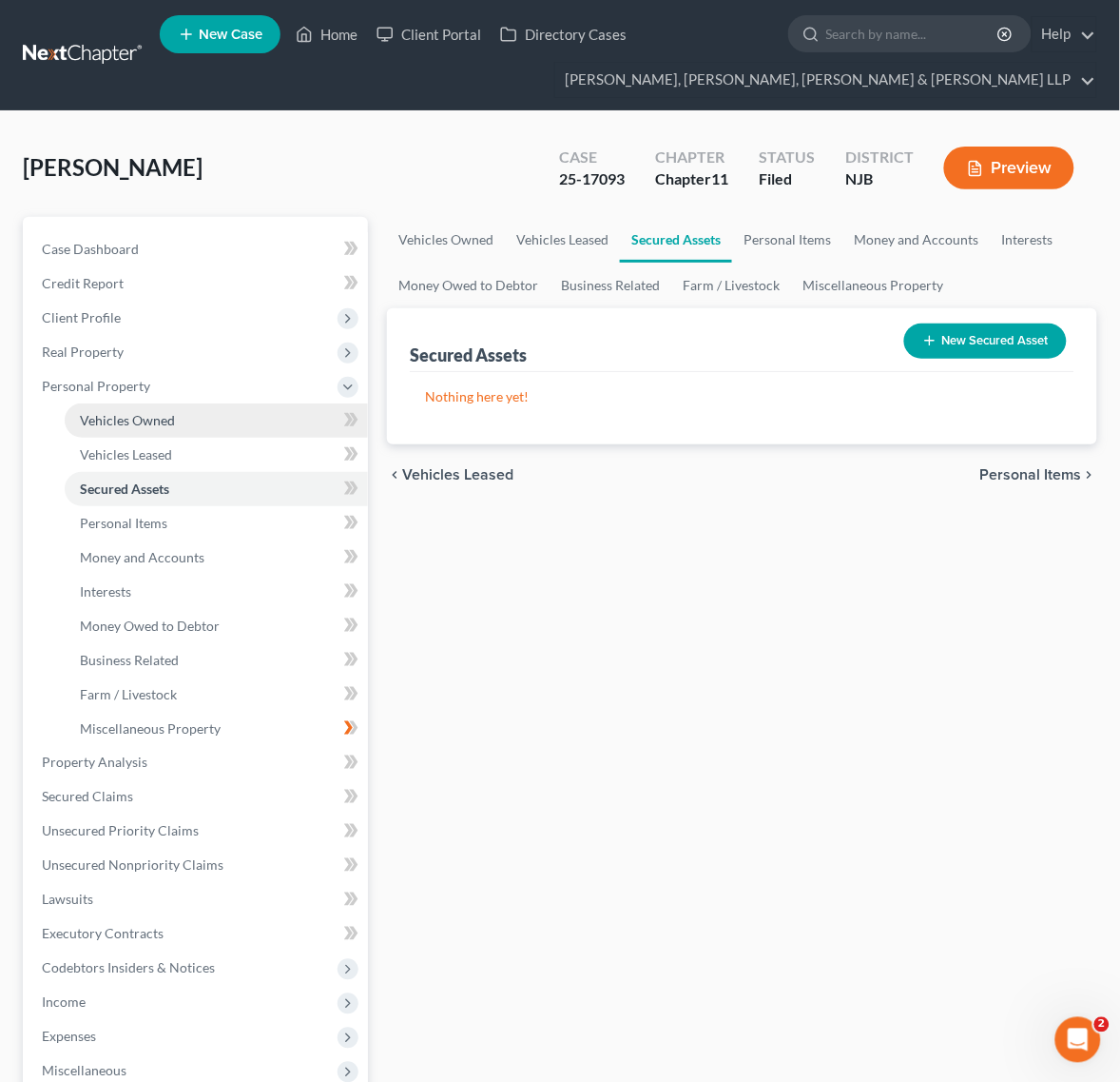
click at [130, 420] on span "Vehicles Owned" at bounding box center [127, 420] width 95 height 17
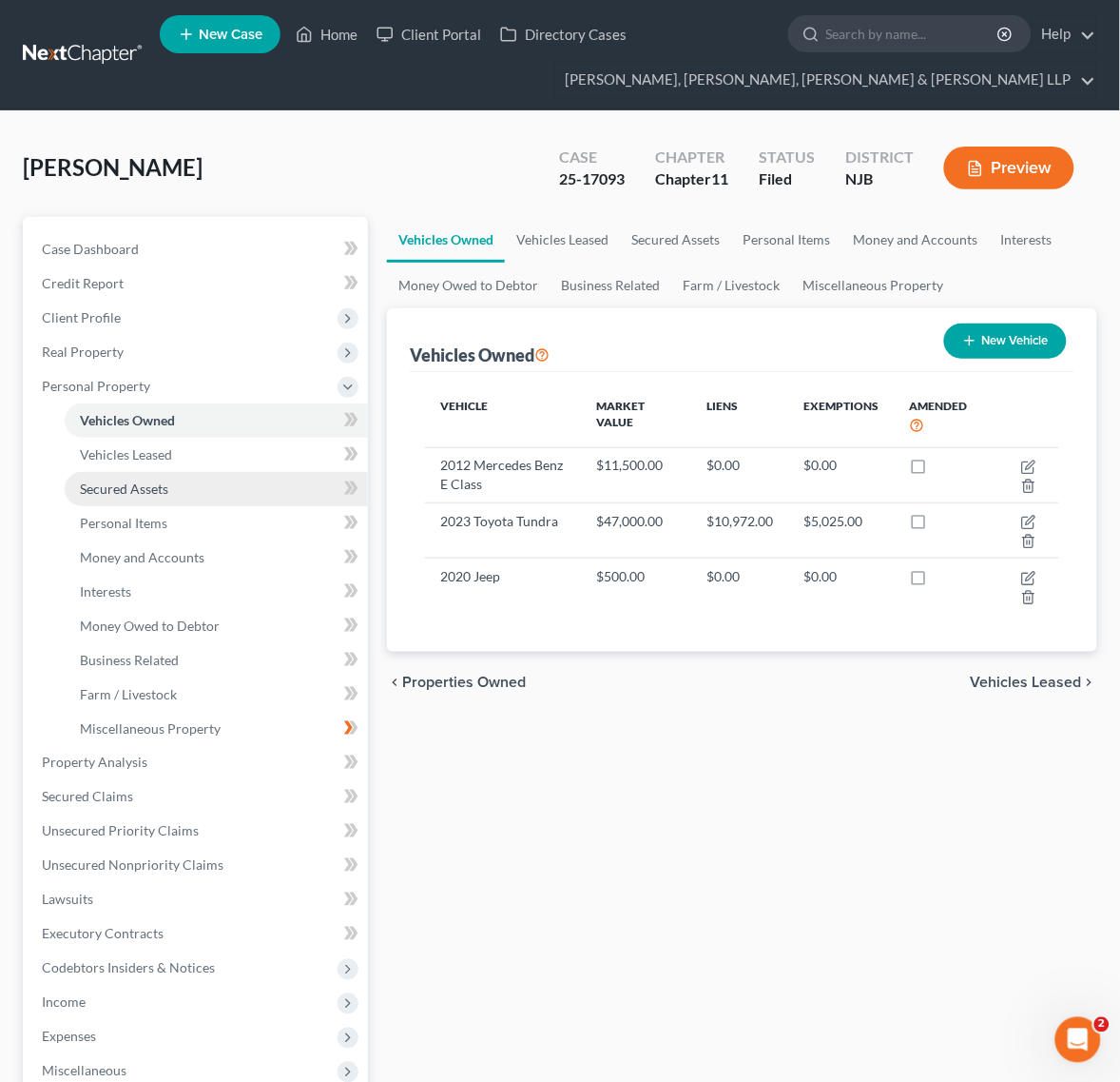
click at [135, 496] on link "Secured Assets" at bounding box center [216, 488] width 303 height 34
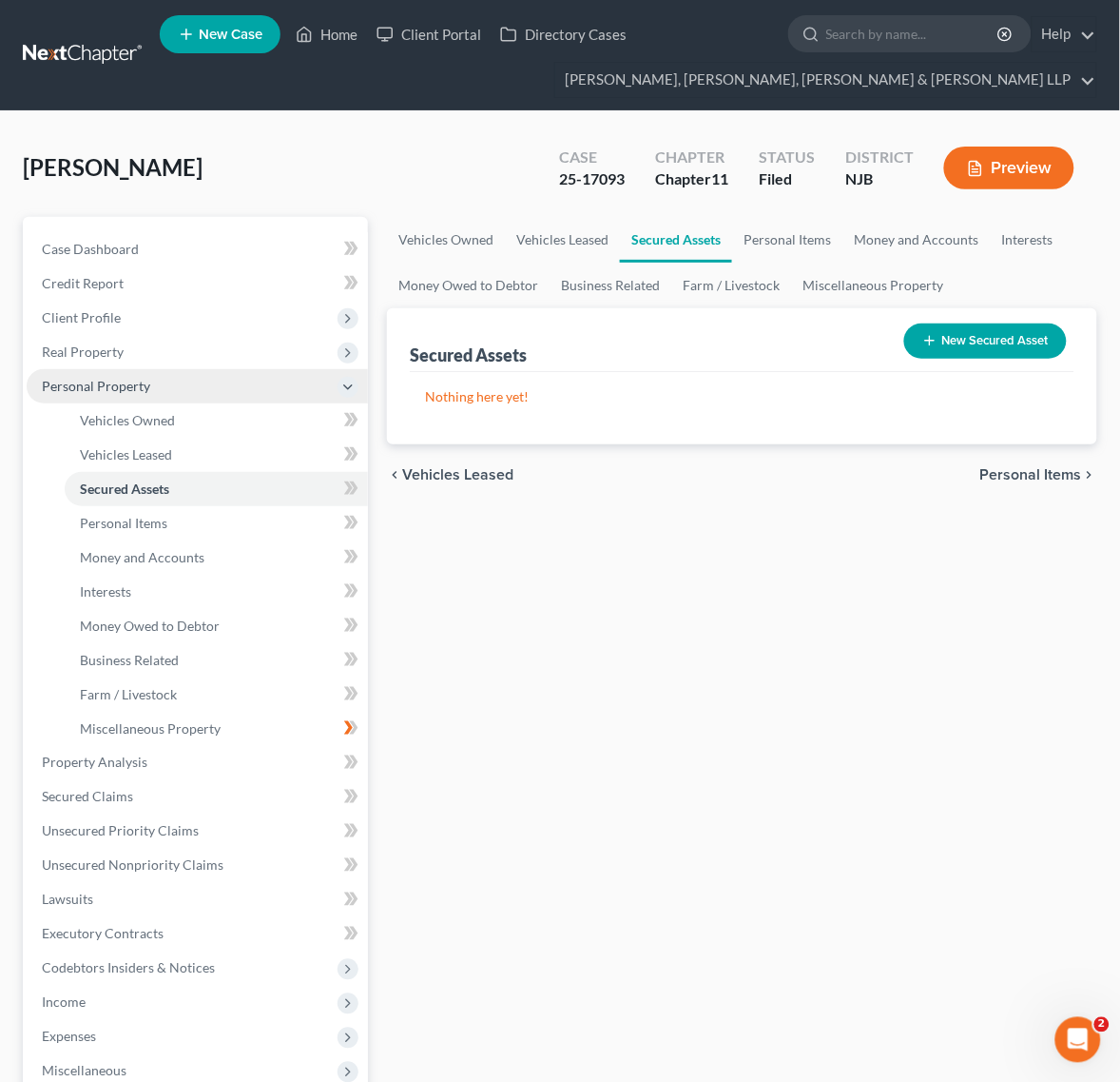
click at [151, 385] on span "Personal Property" at bounding box center [197, 385] width 341 height 34
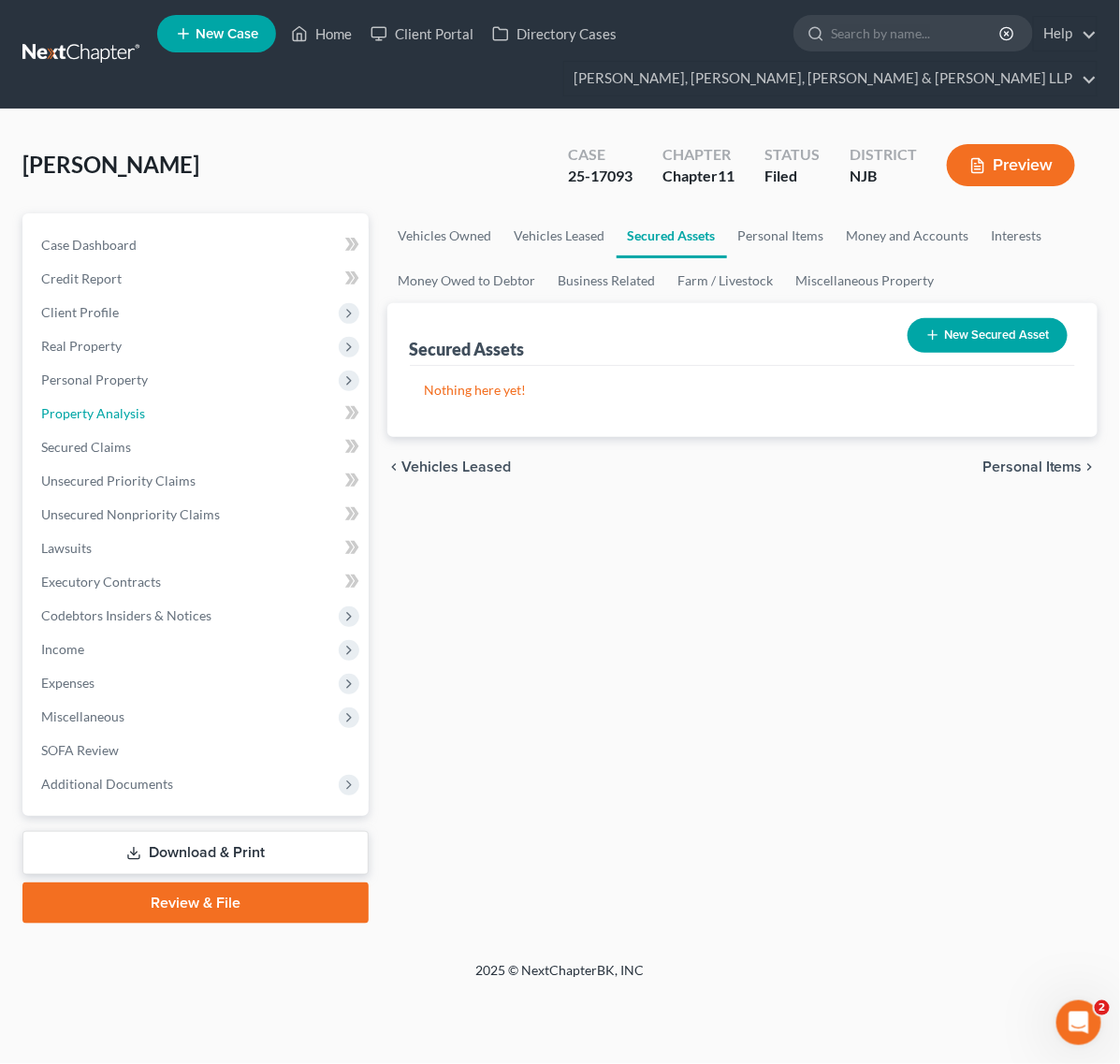
click at [148, 400] on link "Property Analysis" at bounding box center [197, 413] width 343 height 34
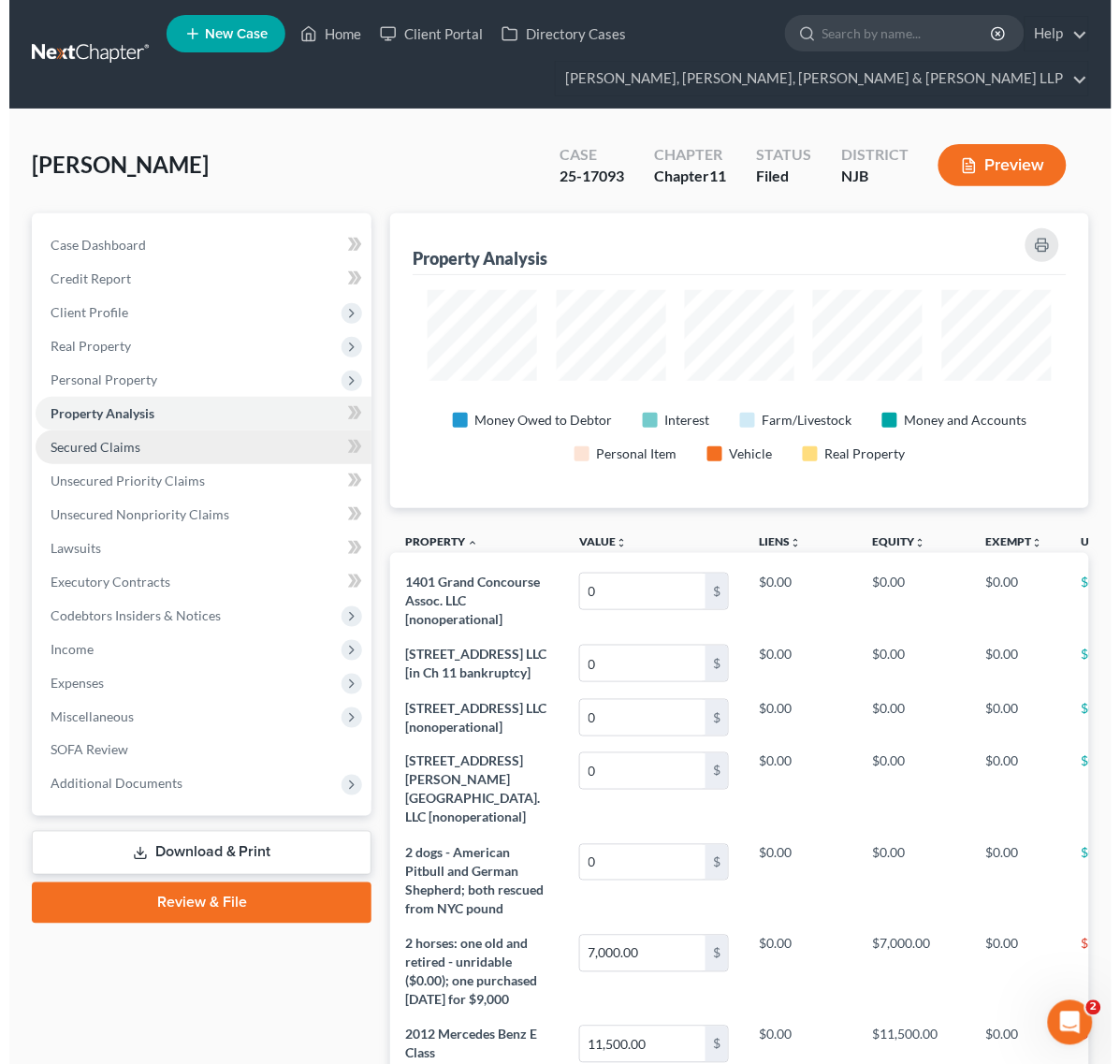
scroll to position [294, 698]
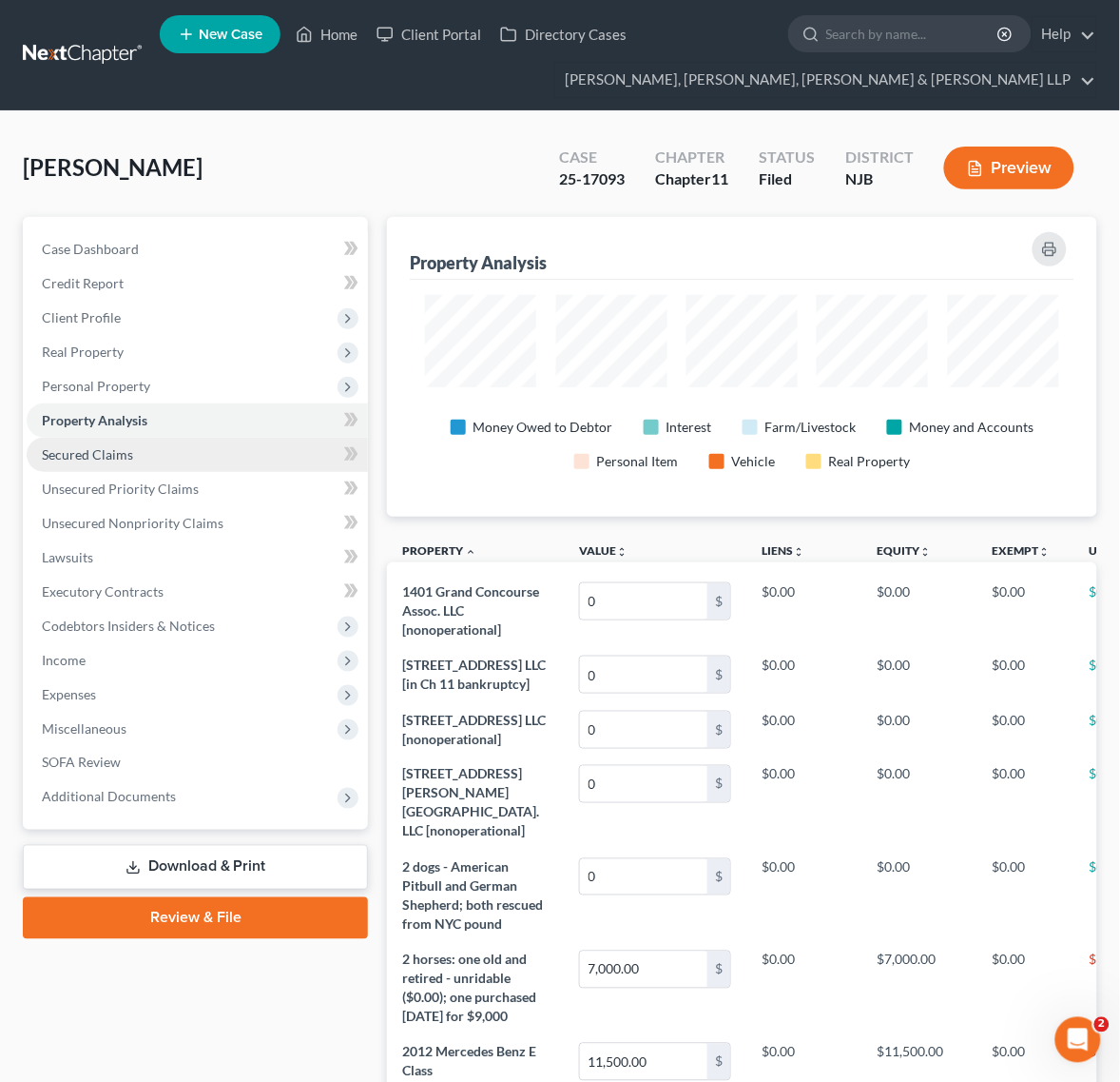
click at [157, 450] on link "Secured Claims" at bounding box center [197, 454] width 341 height 34
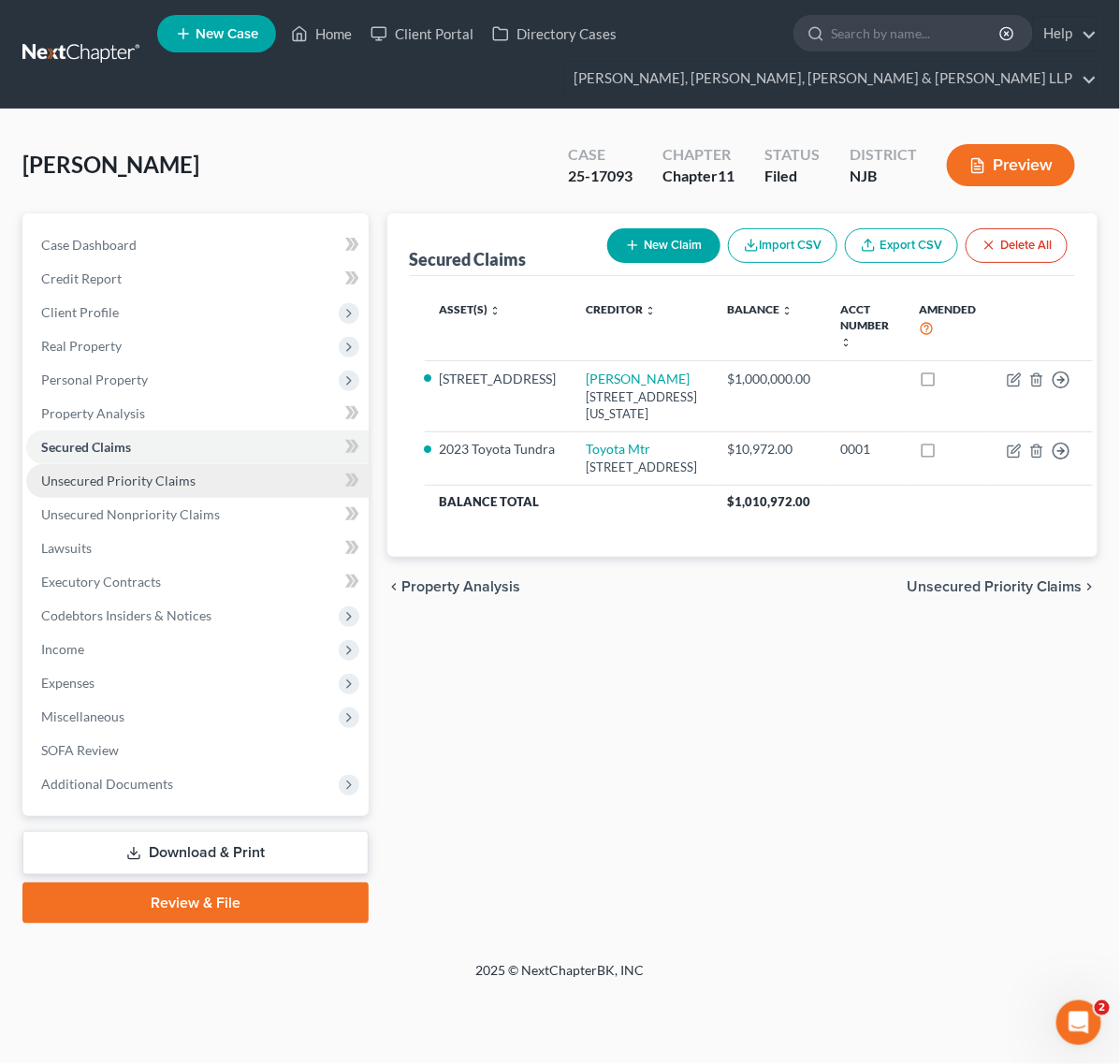
click at [159, 474] on span "Unsecured Priority Claims" at bounding box center [118, 480] width 154 height 16
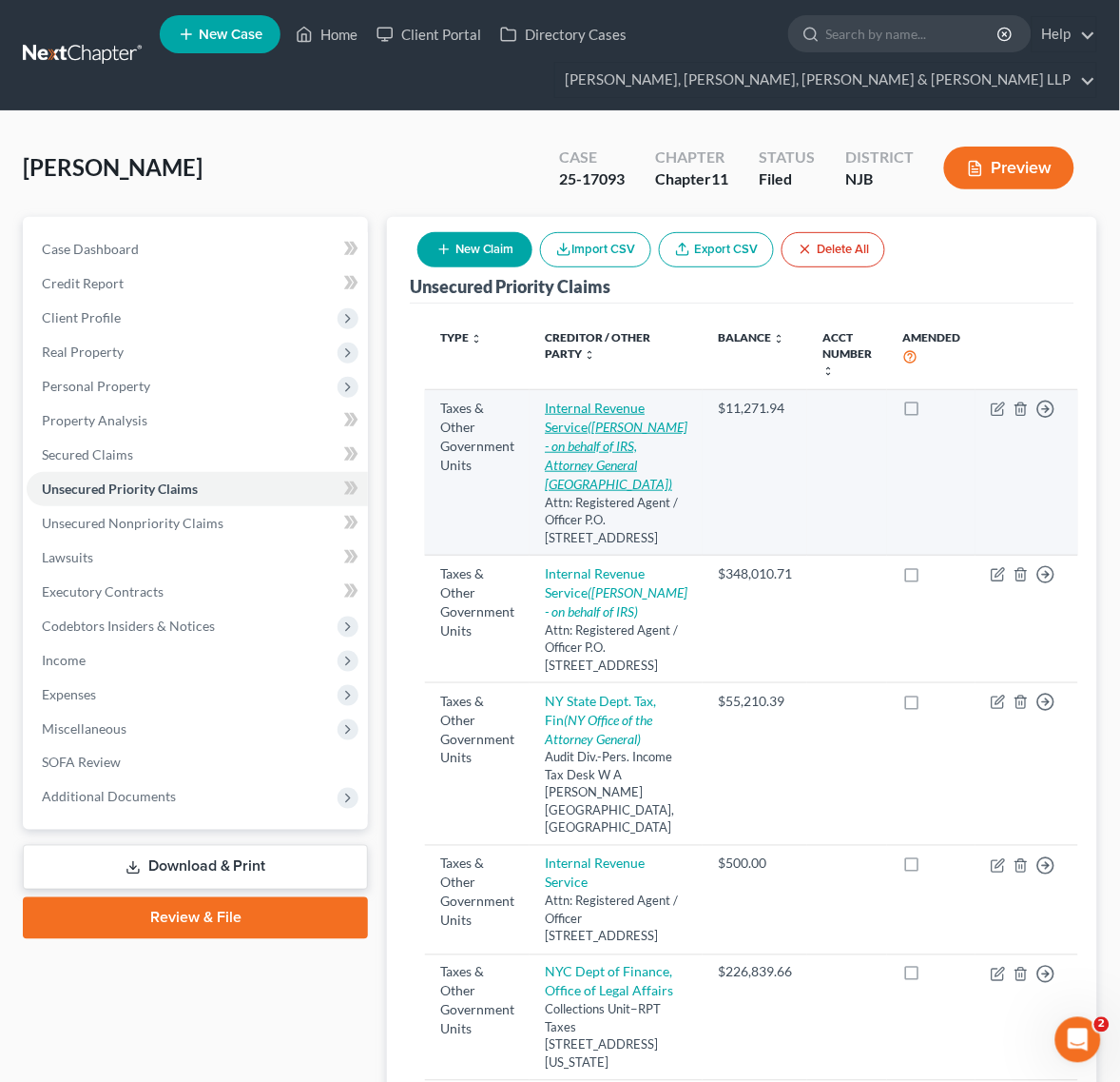
click at [567, 437] on icon "(Eamonn OHagan - on behalf of IRS, Attorney General United States)" at bounding box center [616, 455] width 143 height 73
select select "0"
select select "39"
select select "3"
select select "33"
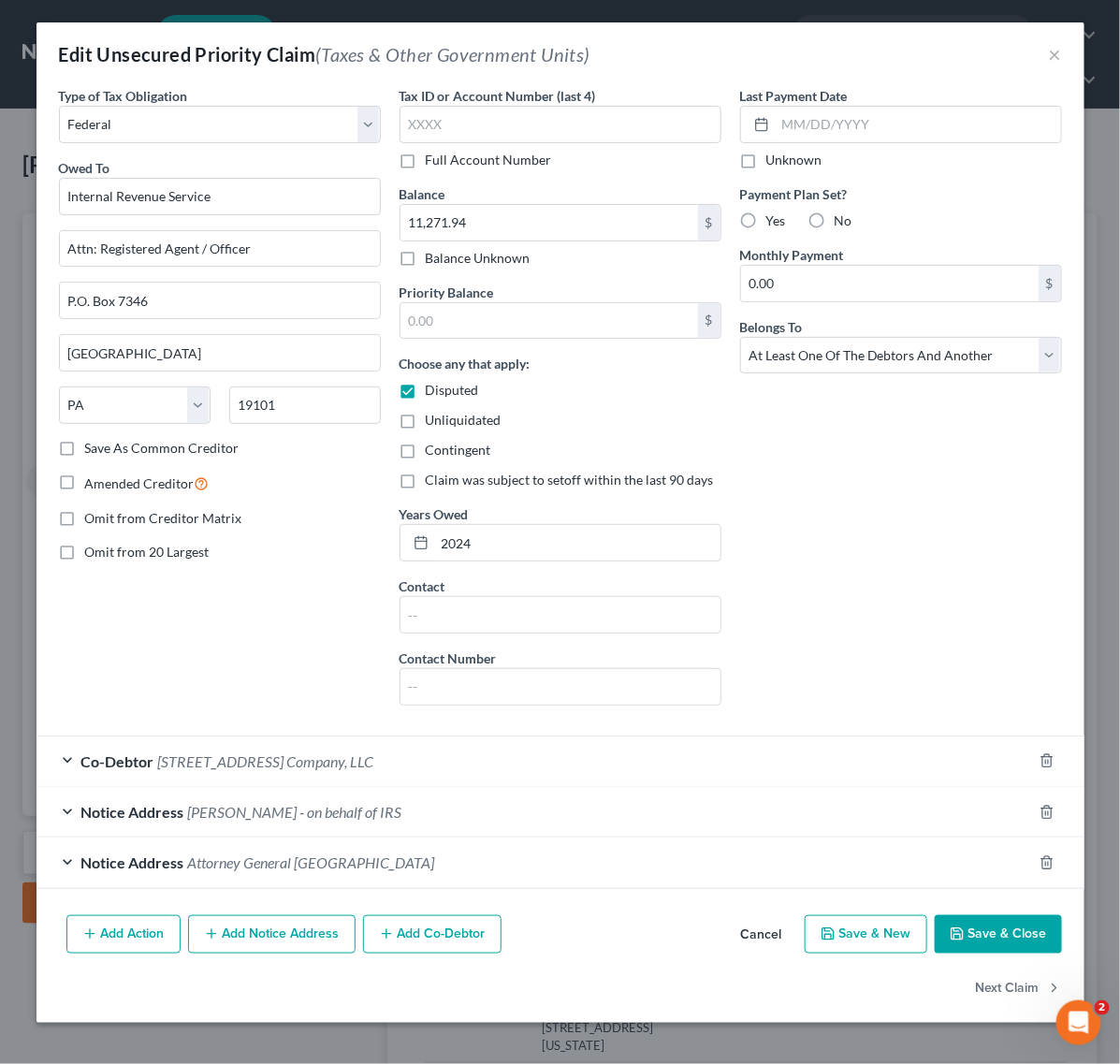
click at [422, 812] on div "Notice Address Eamonn OHagan - on behalf of IRS" at bounding box center [534, 812] width 996 height 50
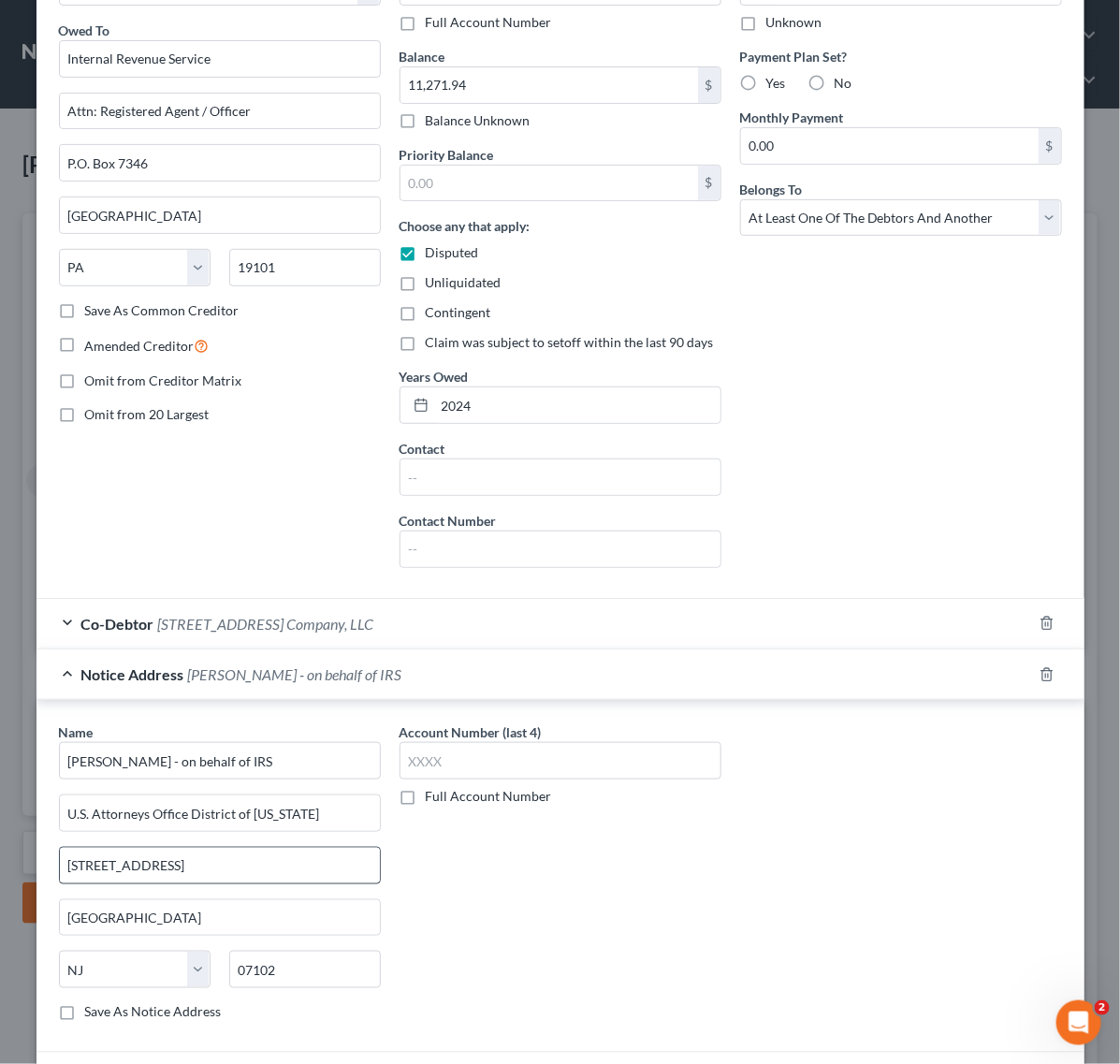
scroll to position [340, 0]
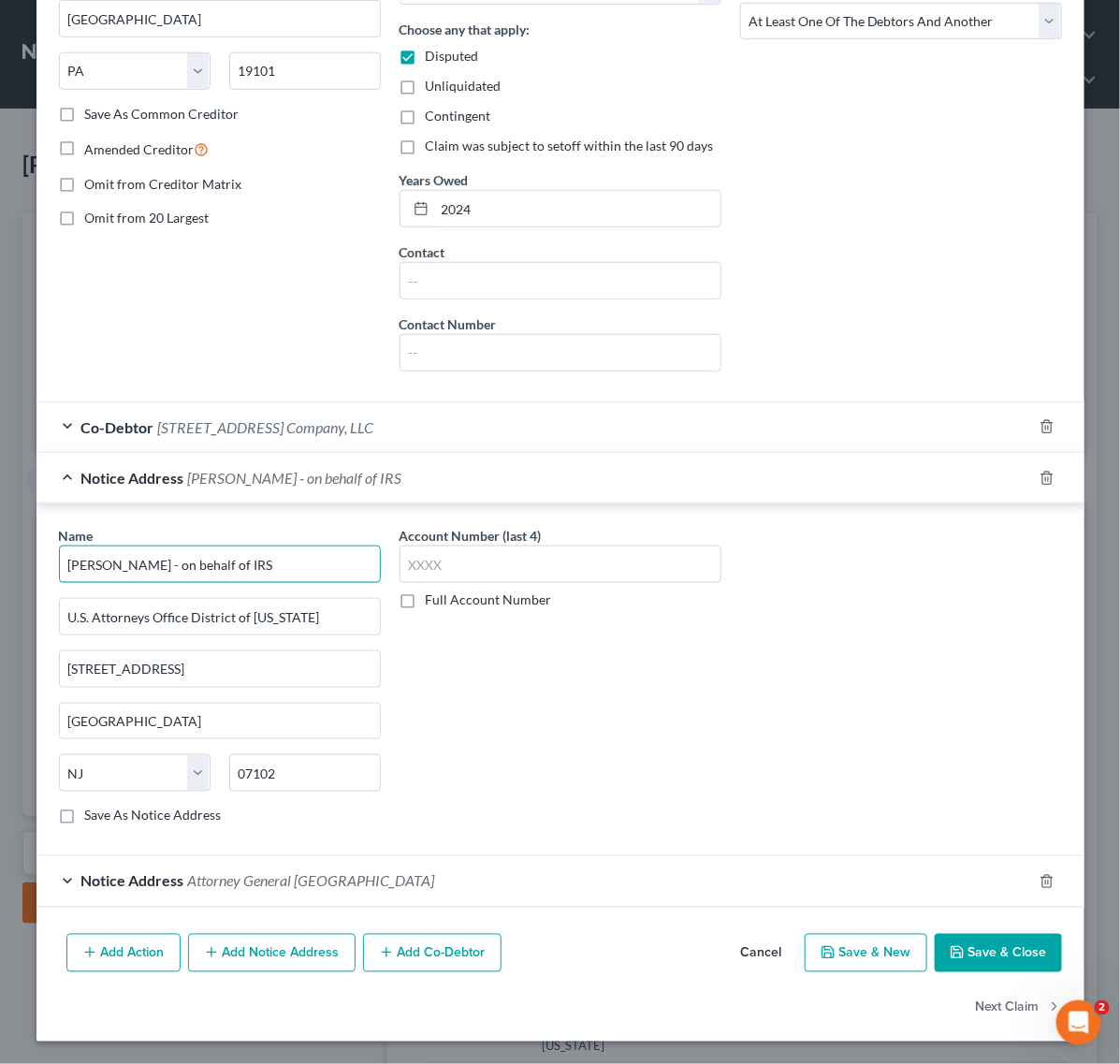
drag, startPoint x: 297, startPoint y: 567, endPoint x: -2, endPoint y: 550, distance: 299.5
click at [0, 550] on html "Home New Case Client Portal Directory Cases Scura Wigfield, Heyer, Stevens & Ca…" at bounding box center [560, 740] width 1120 height 1481
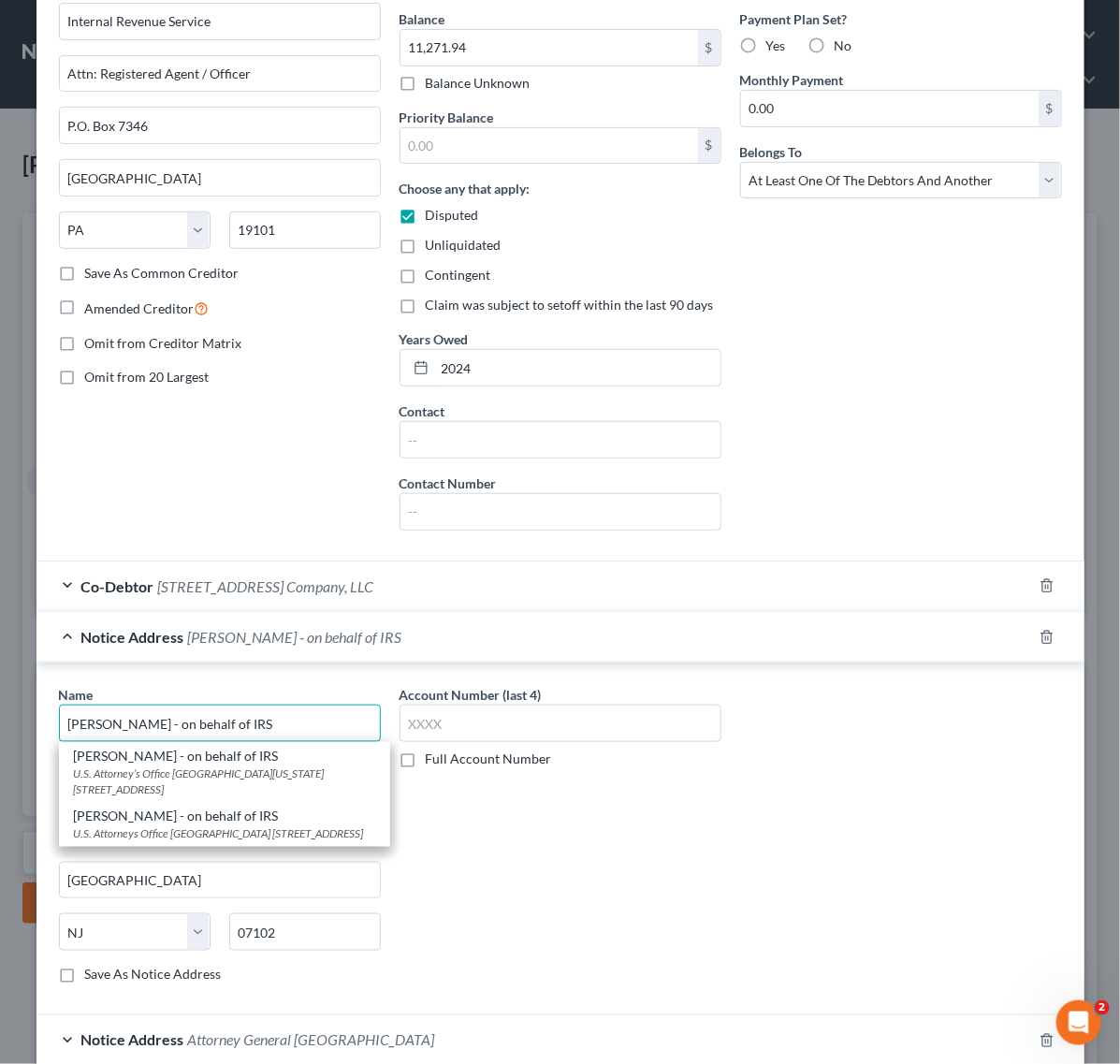
scroll to position [234, 0]
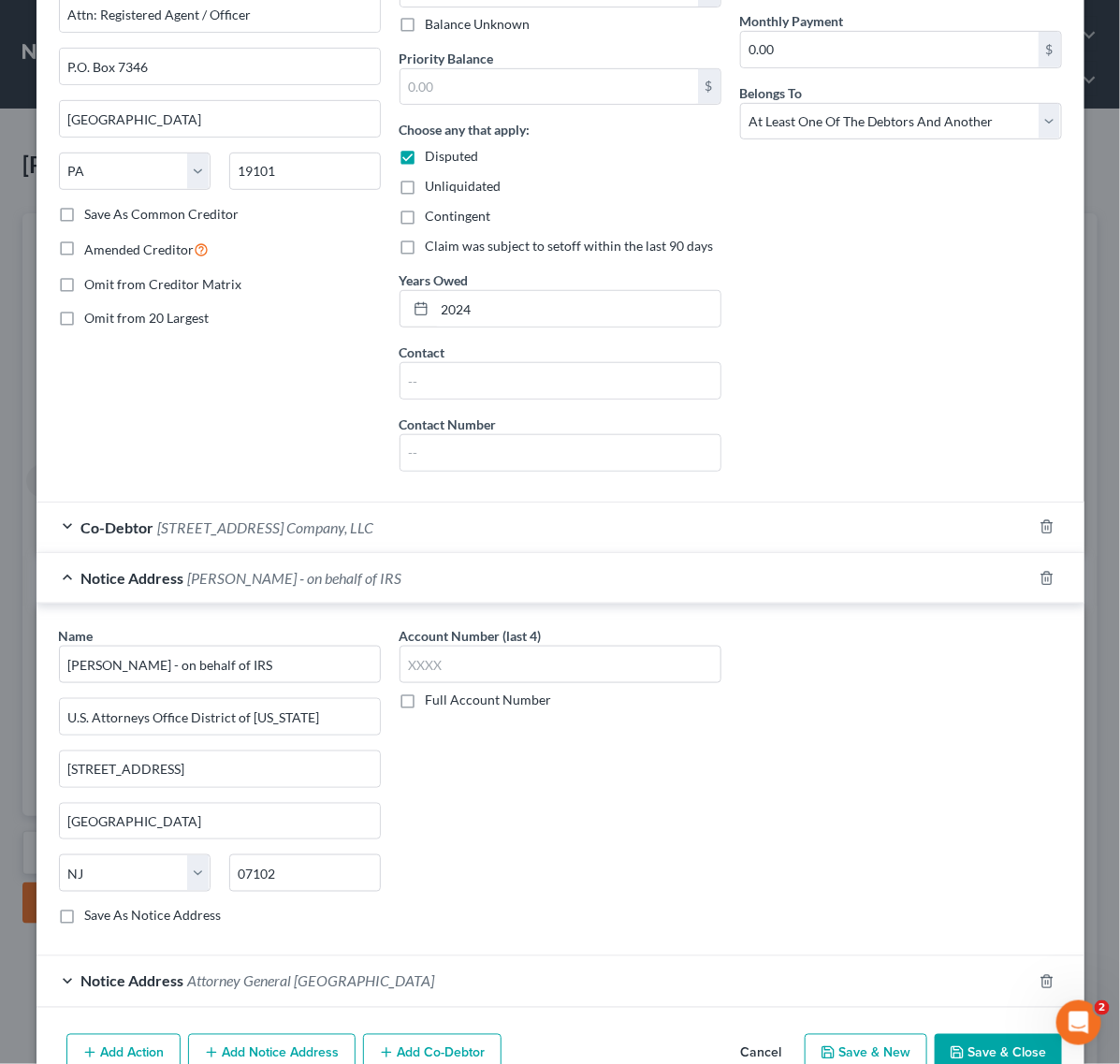
click at [152, 697] on div "Name * Eamonn OHagan - on behalf of IRS U.S. Attorneys Office District of New J…" at bounding box center [219, 774] width 321 height 299
drag, startPoint x: 272, startPoint y: 676, endPoint x: -2, endPoint y: 636, distance: 276.9
click at [0, 636] on html "Home New Case Client Portal Directory Cases Scura Wigfield, Heyer, Stevens & Ca…" at bounding box center [560, 740] width 1120 height 1481
drag, startPoint x: 324, startPoint y: 722, endPoint x: -2, endPoint y: 730, distance: 326.1
click at [0, 730] on html "Home New Case Client Portal Directory Cases Scura Wigfield, Heyer, Stevens & Ca…" at bounding box center [560, 740] width 1120 height 1481
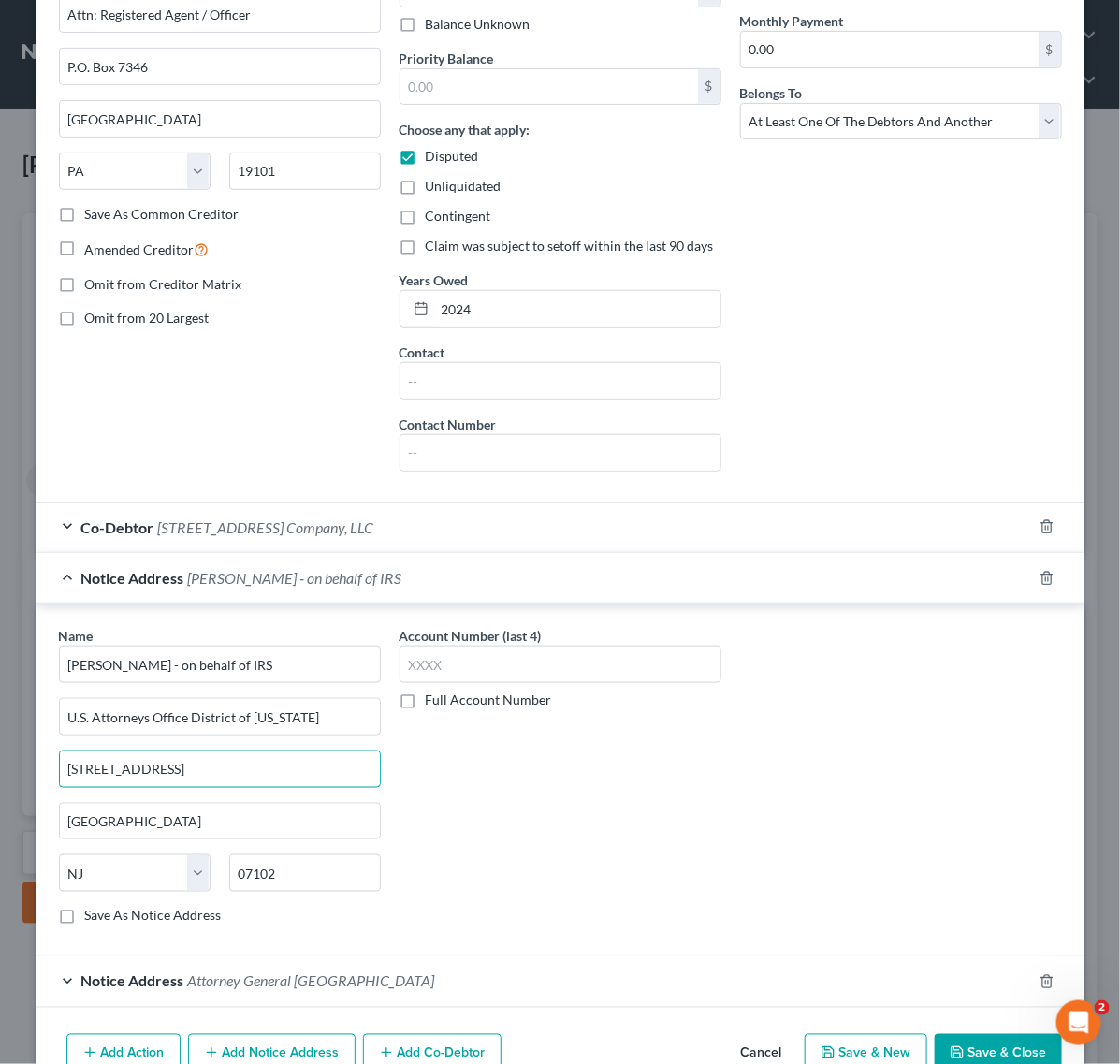
drag, startPoint x: 216, startPoint y: 781, endPoint x: -2, endPoint y: 763, distance: 218.7
click at [0, 763] on html "Home New Case Client Portal Directory Cases Scura Wigfield, Heyer, Stevens & Ca…" at bounding box center [560, 740] width 1120 height 1481
drag, startPoint x: 162, startPoint y: 830, endPoint x: -2, endPoint y: 794, distance: 167.9
click at [0, 794] on html "Home New Case Client Portal Directory Cases Scura Wigfield, Heyer, Stevens & Ca…" at bounding box center [560, 740] width 1120 height 1481
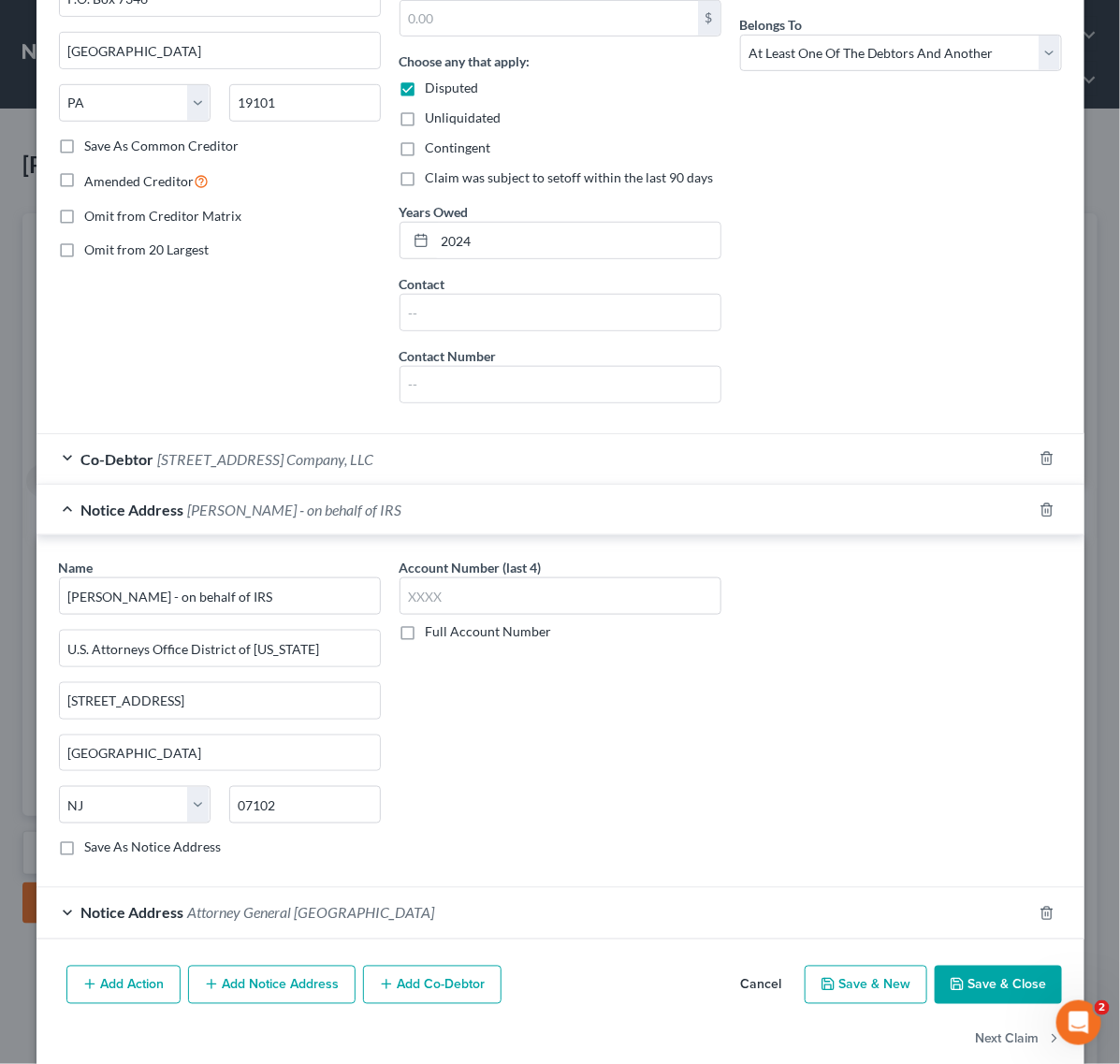
scroll to position [340, 0]
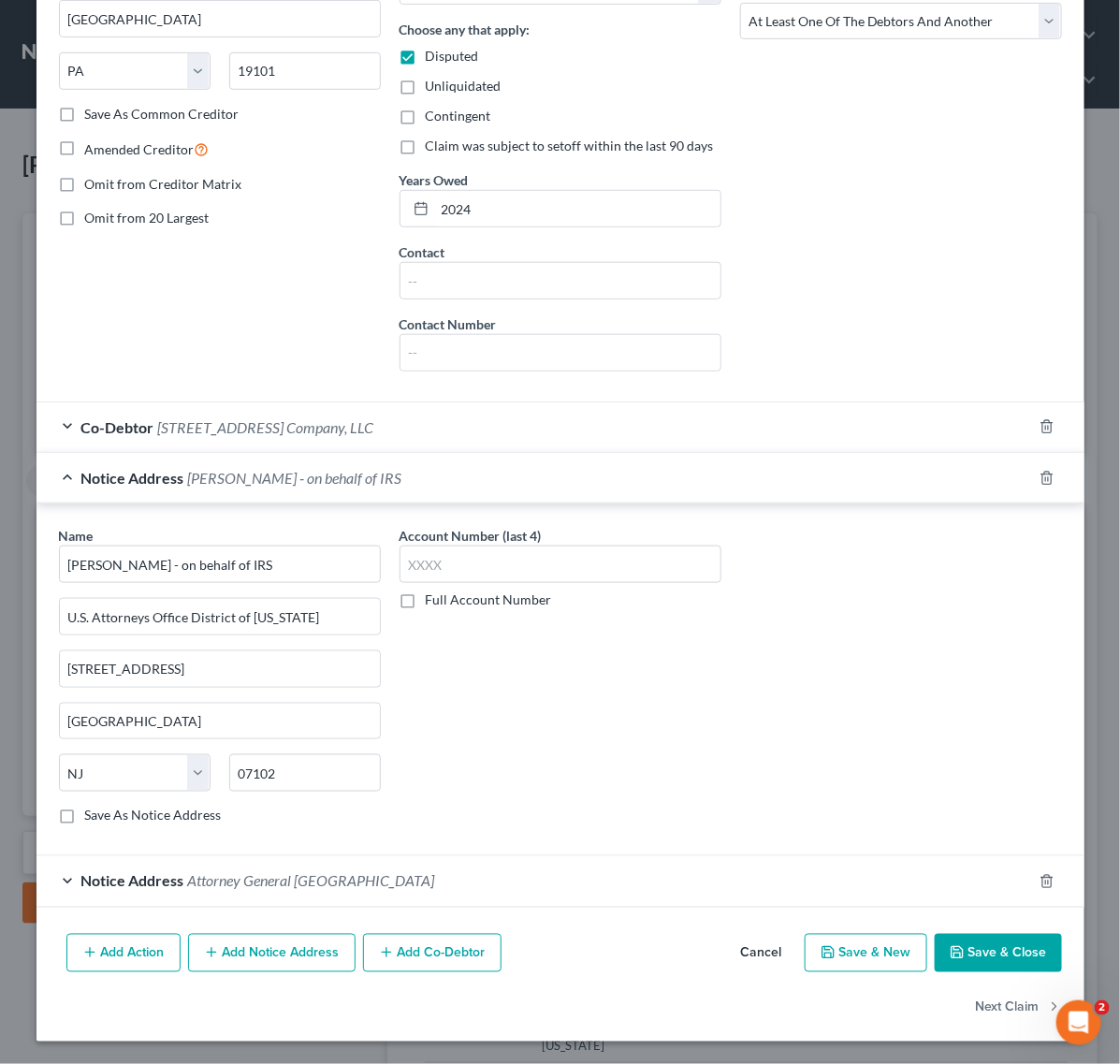
click at [881, 616] on div "Name * Eamonn OHagan - on behalf of IRS U.S. Attorneys Office District of New J…" at bounding box center [561, 682] width 1022 height 315
click at [533, 464] on div "Notice Address Eamonn OHagan - on behalf of IRS" at bounding box center [534, 478] width 996 height 50
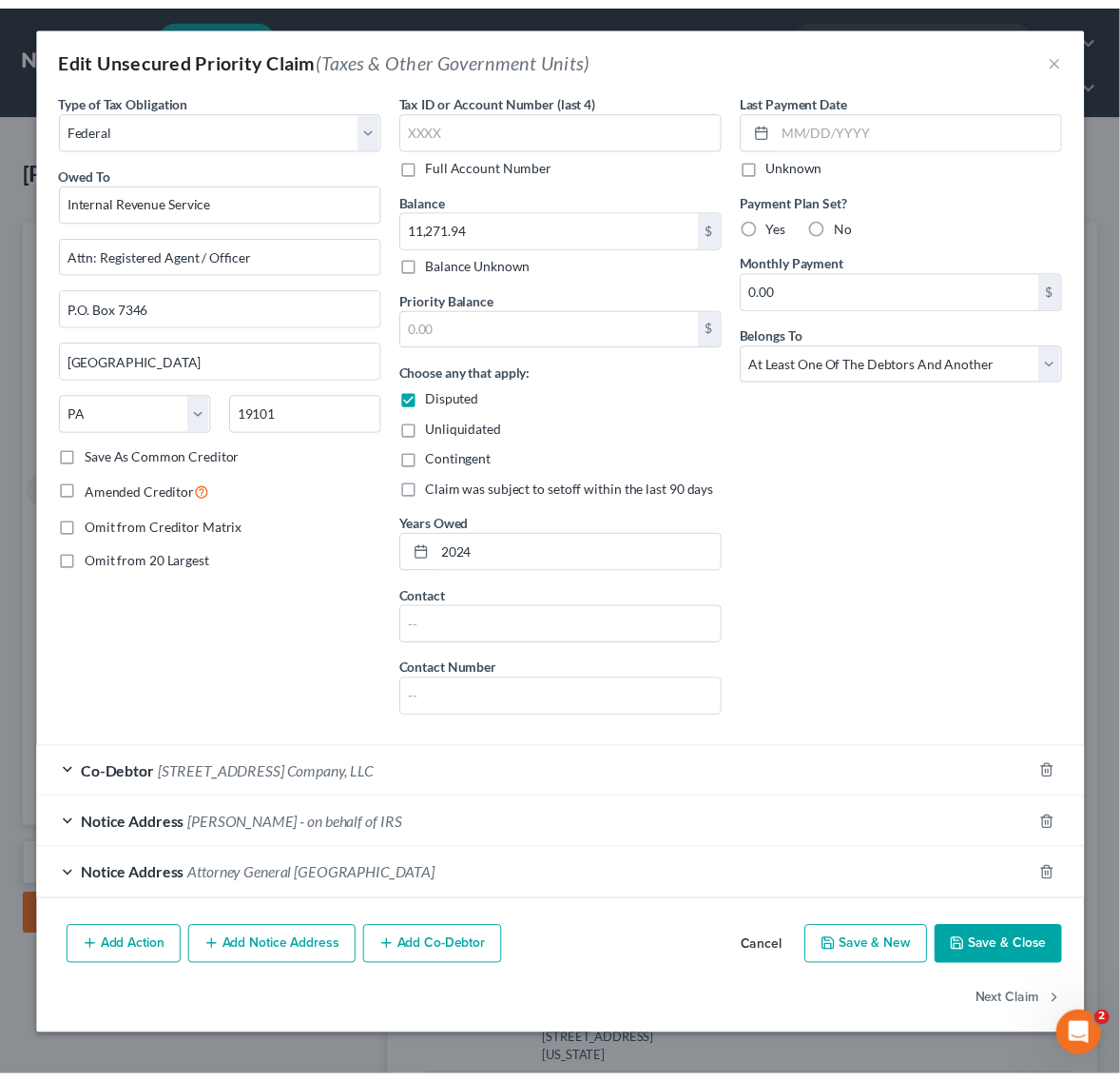
scroll to position [0, 0]
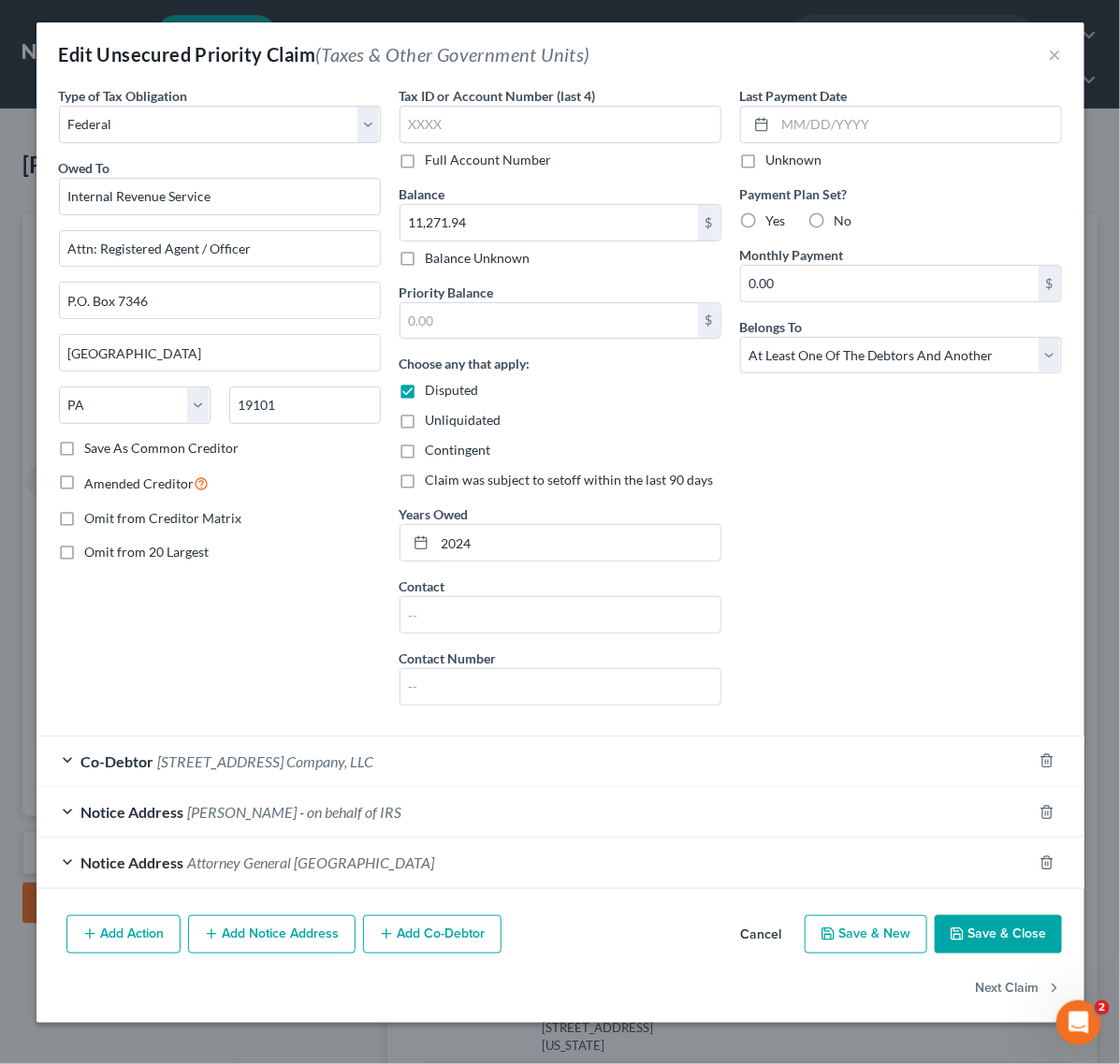
click at [974, 927] on button "Save & Close" at bounding box center [998, 934] width 127 height 39
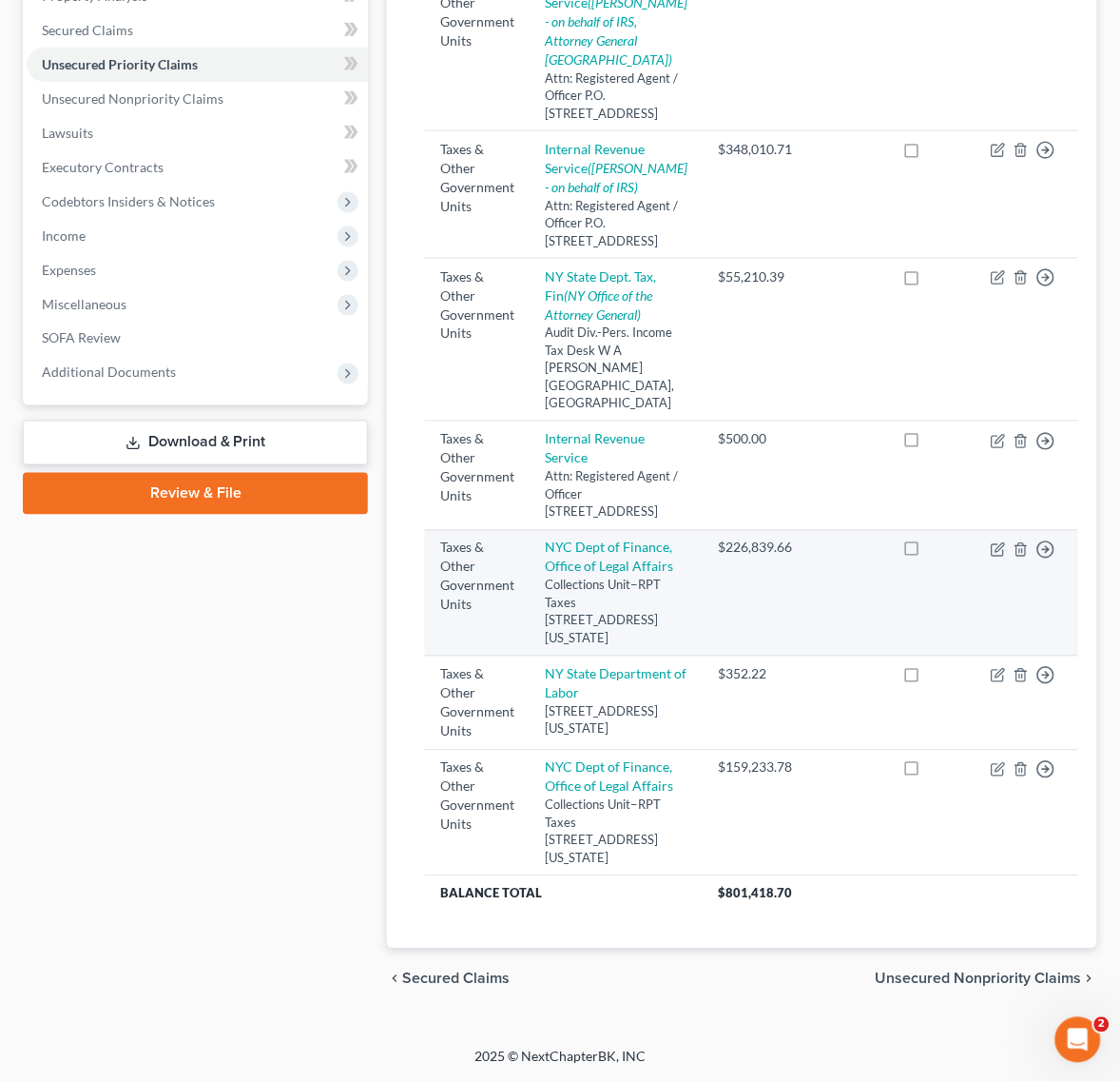
scroll to position [476, 0]
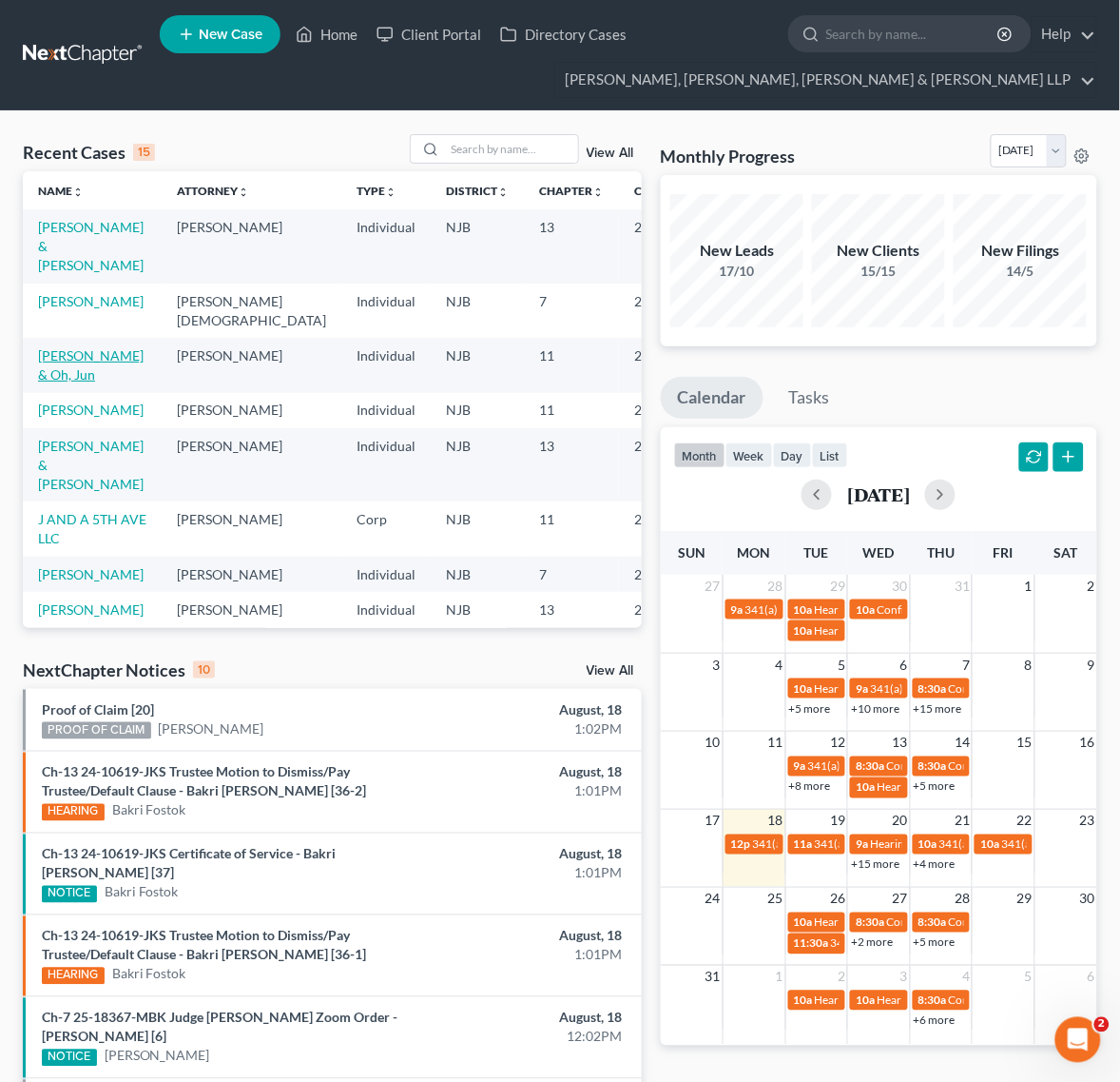
click at [92, 347] on link "[PERSON_NAME] & Oh, Jun" at bounding box center [91, 365] width 106 height 35
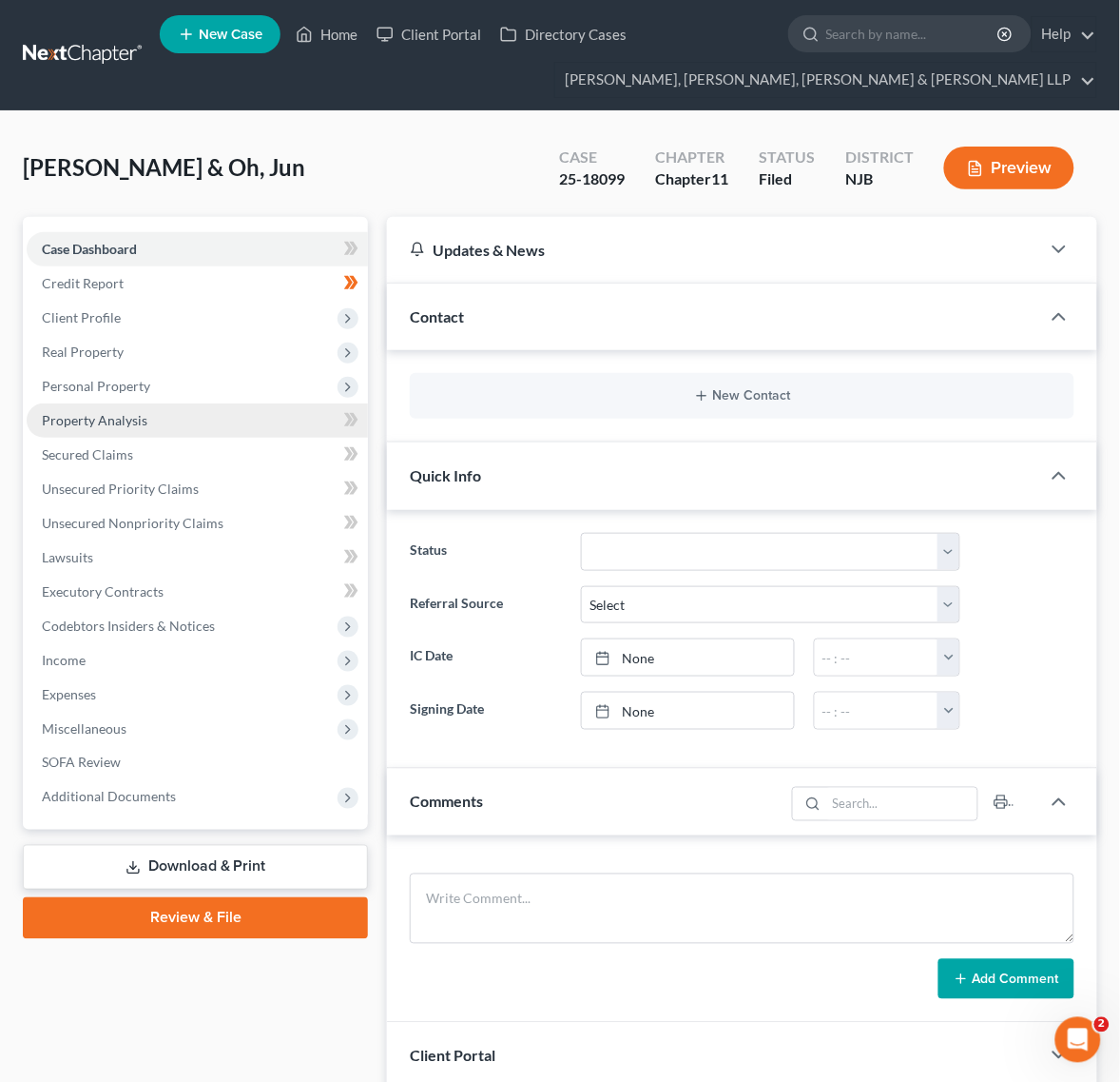
click at [202, 405] on link "Property Analysis" at bounding box center [197, 420] width 341 height 34
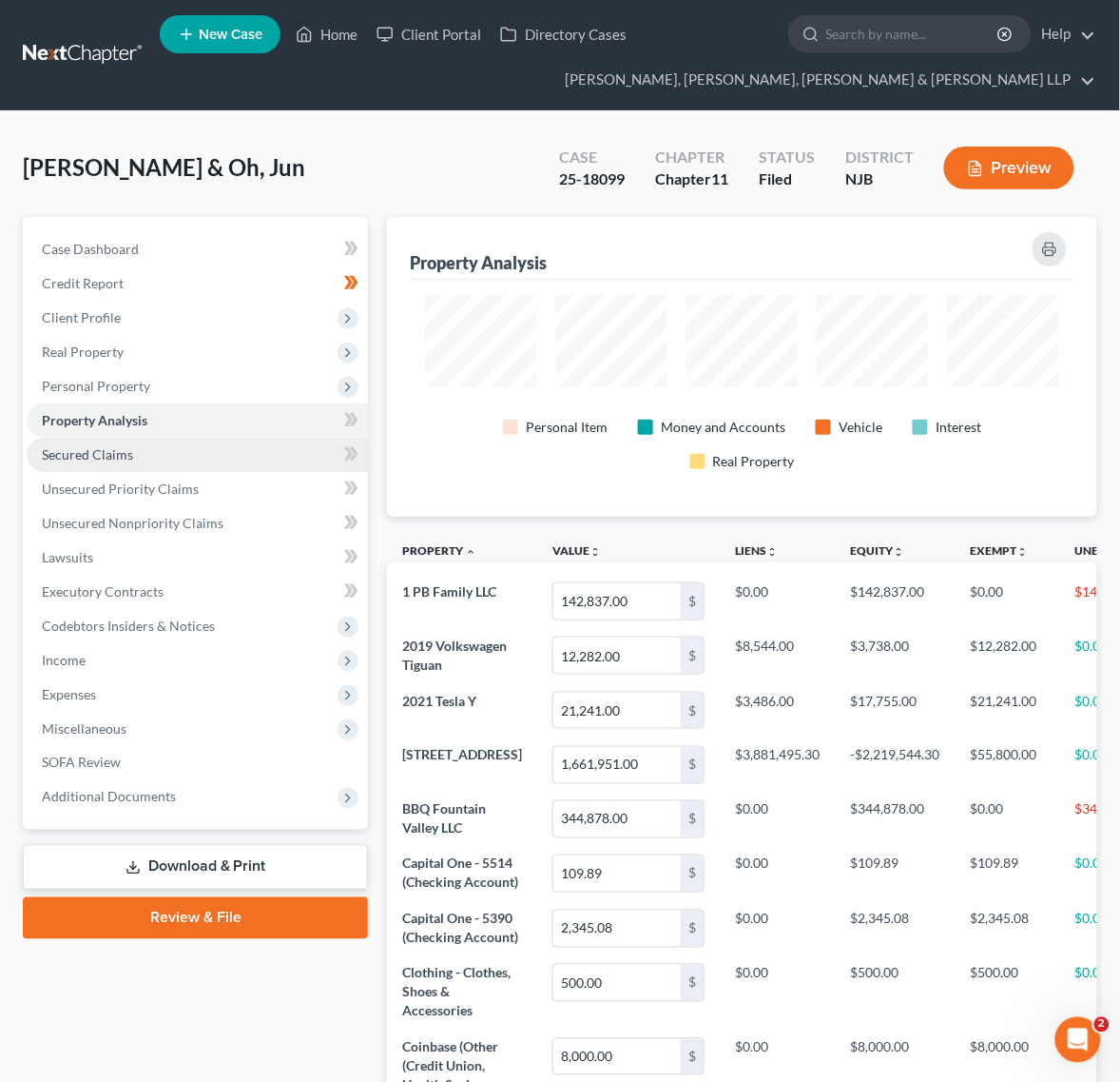
scroll to position [299, 709]
click at [215, 444] on link "Secured Claims" at bounding box center [197, 454] width 341 height 34
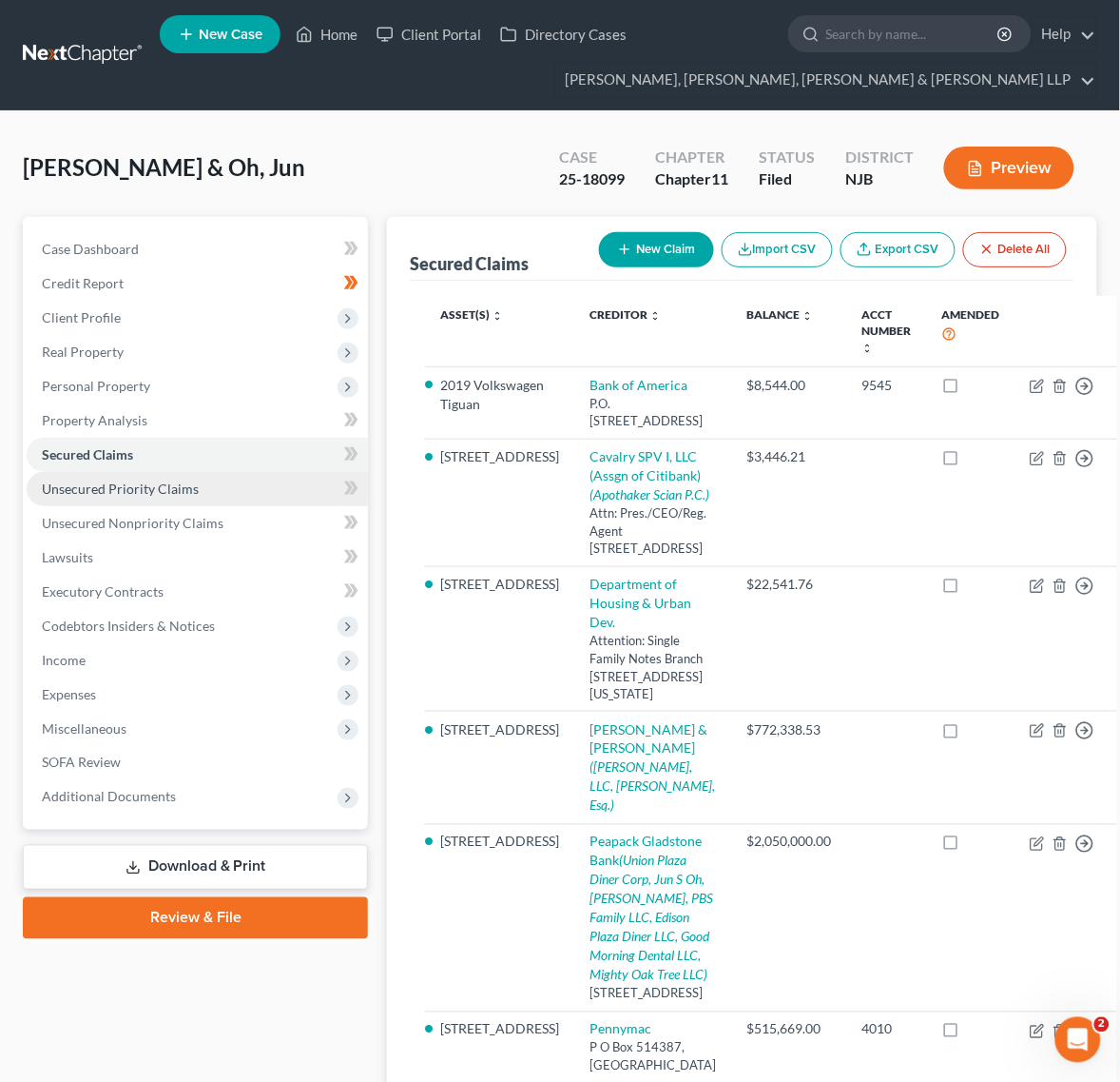
click at [266, 495] on link "Unsecured Priority Claims" at bounding box center [197, 488] width 341 height 34
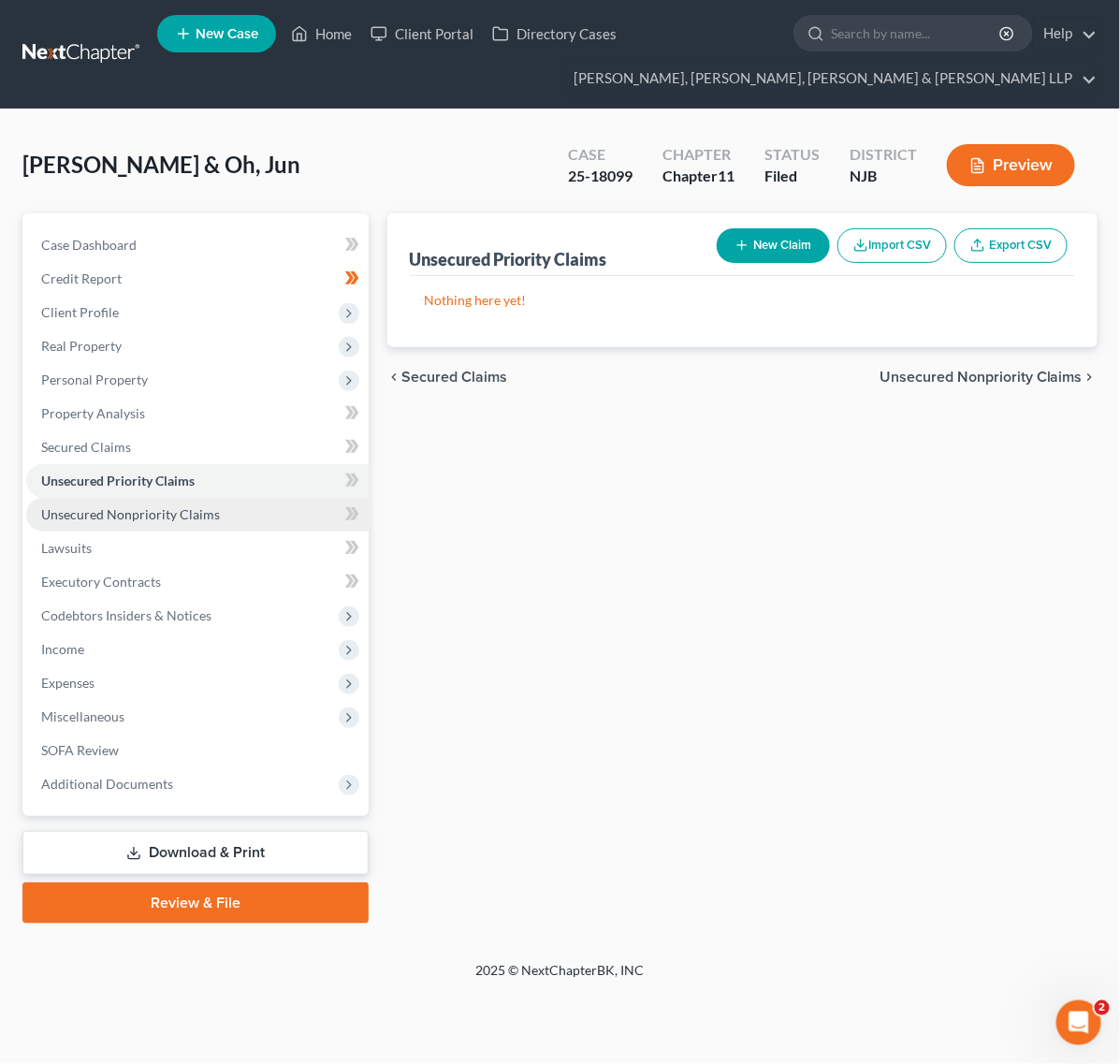
click at [294, 511] on link "Unsecured Nonpriority Claims" at bounding box center [197, 514] width 343 height 34
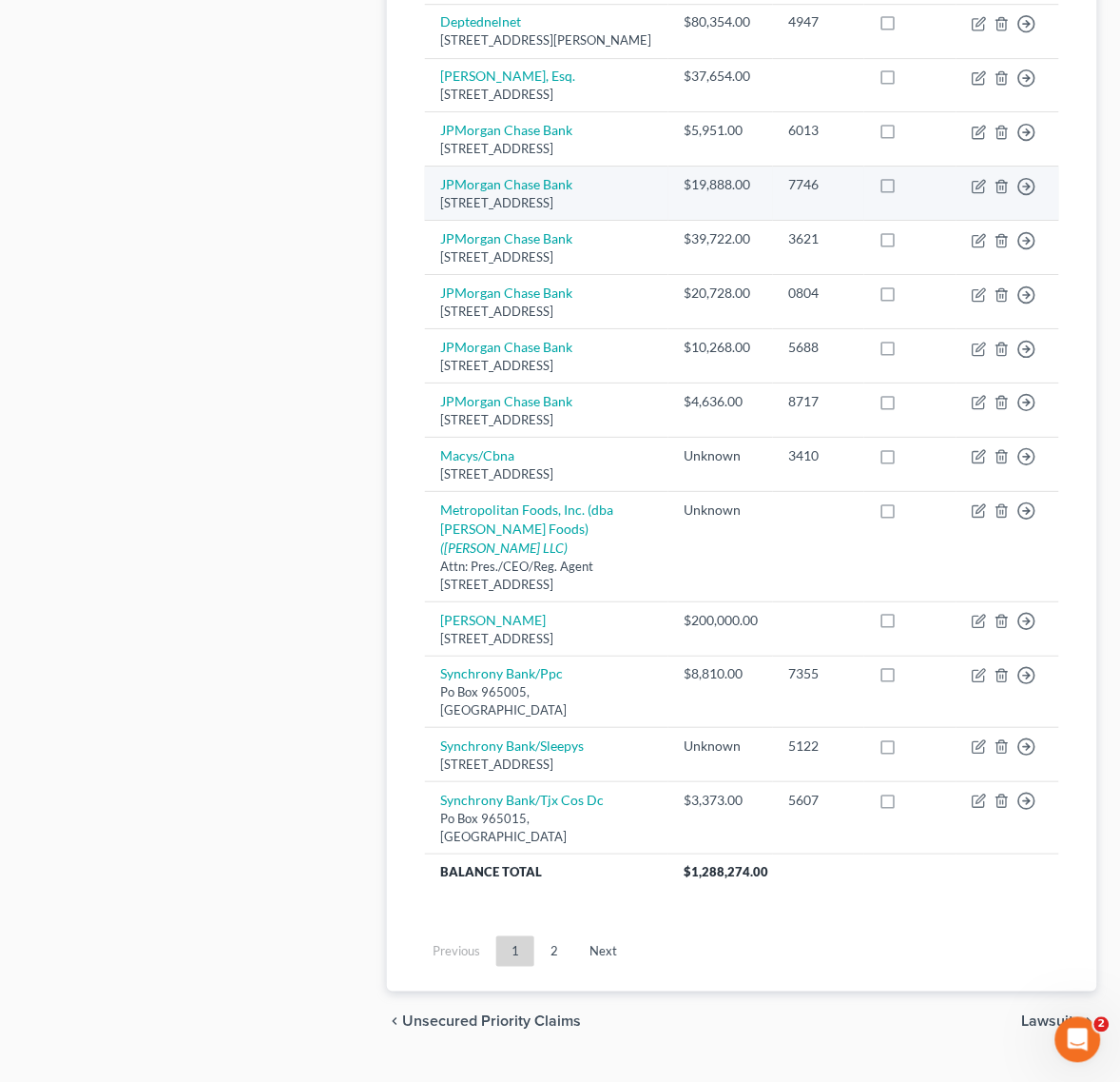
scroll to position [1308, 0]
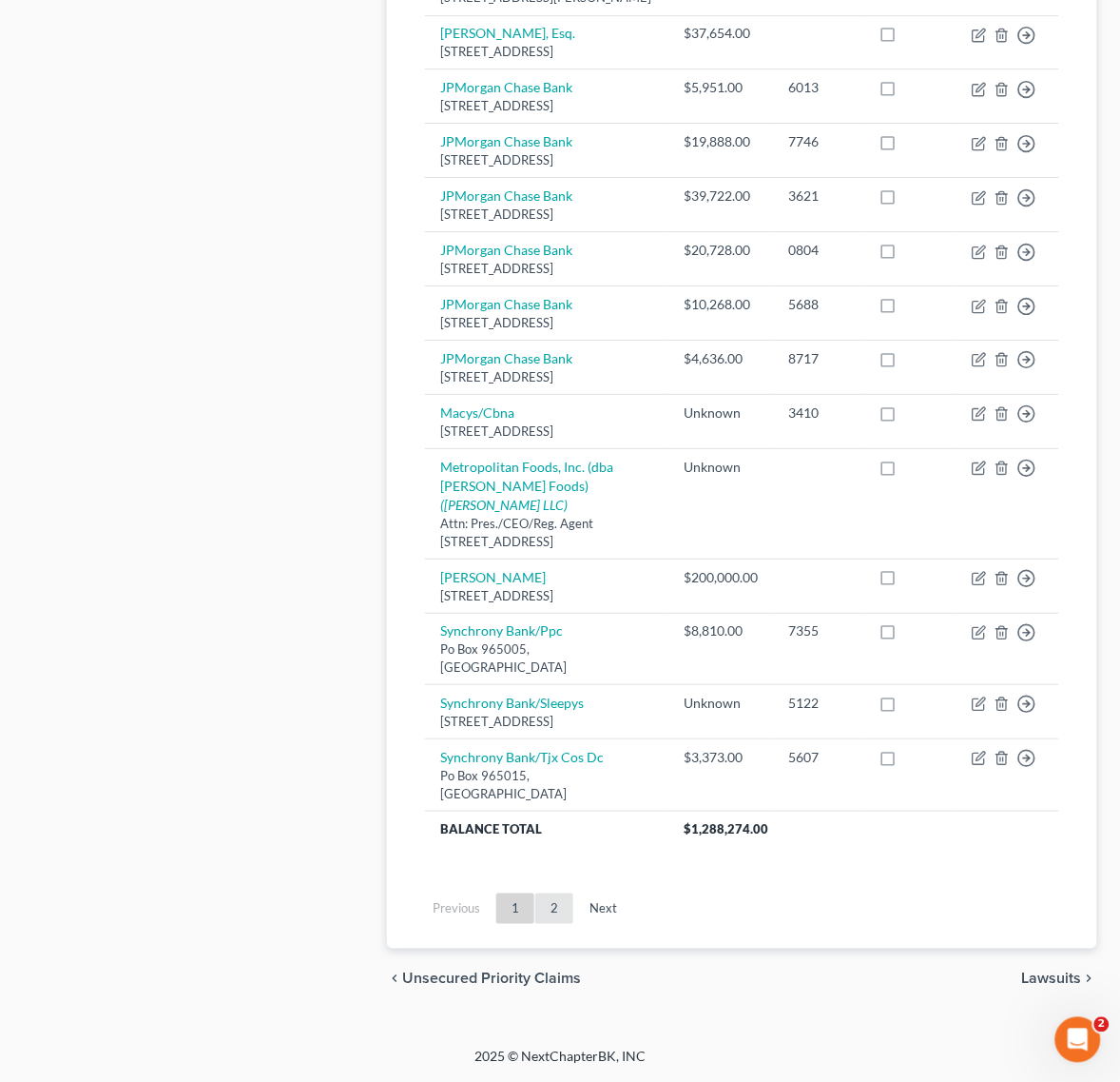
click at [538, 924] on link "2" at bounding box center [554, 908] width 38 height 30
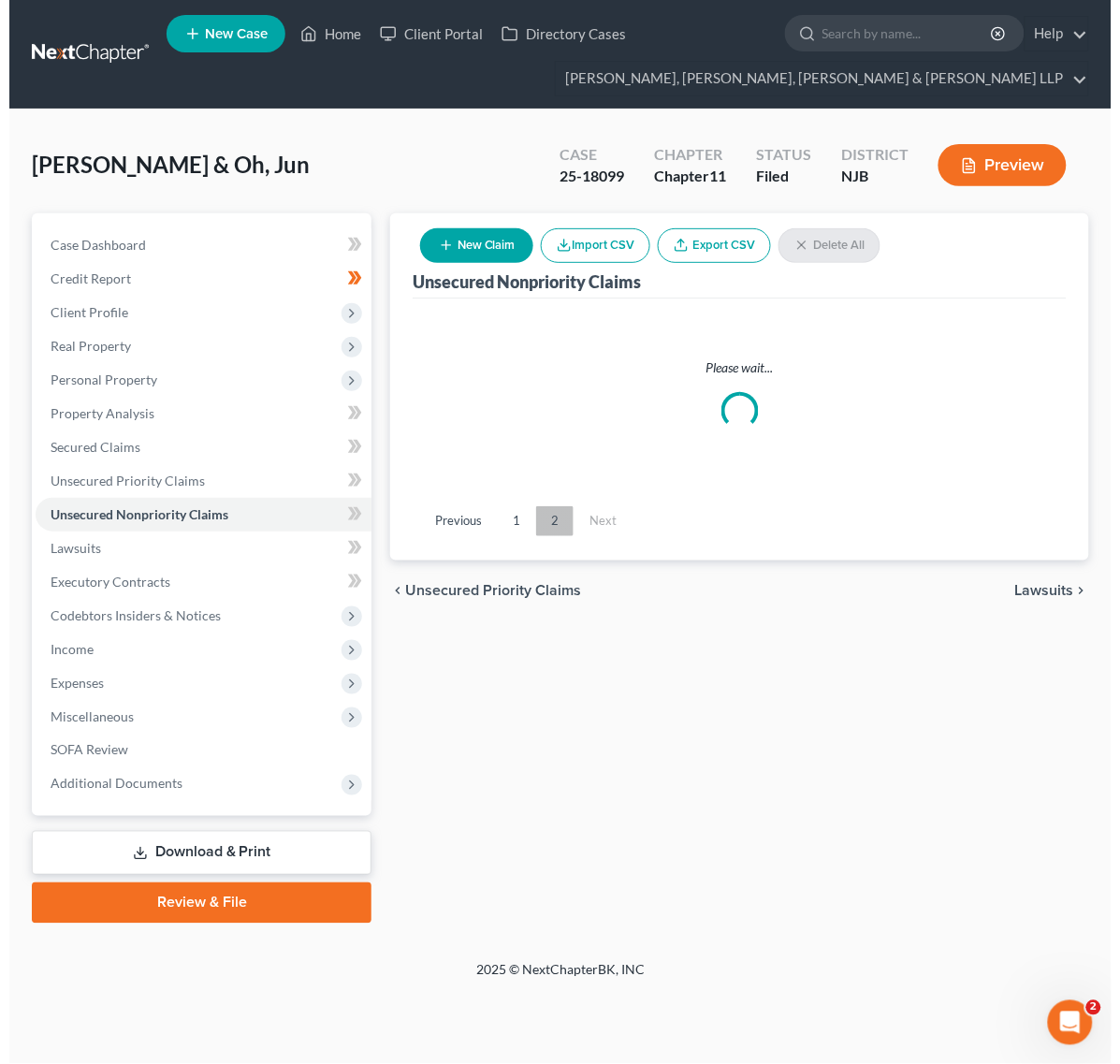
scroll to position [0, 0]
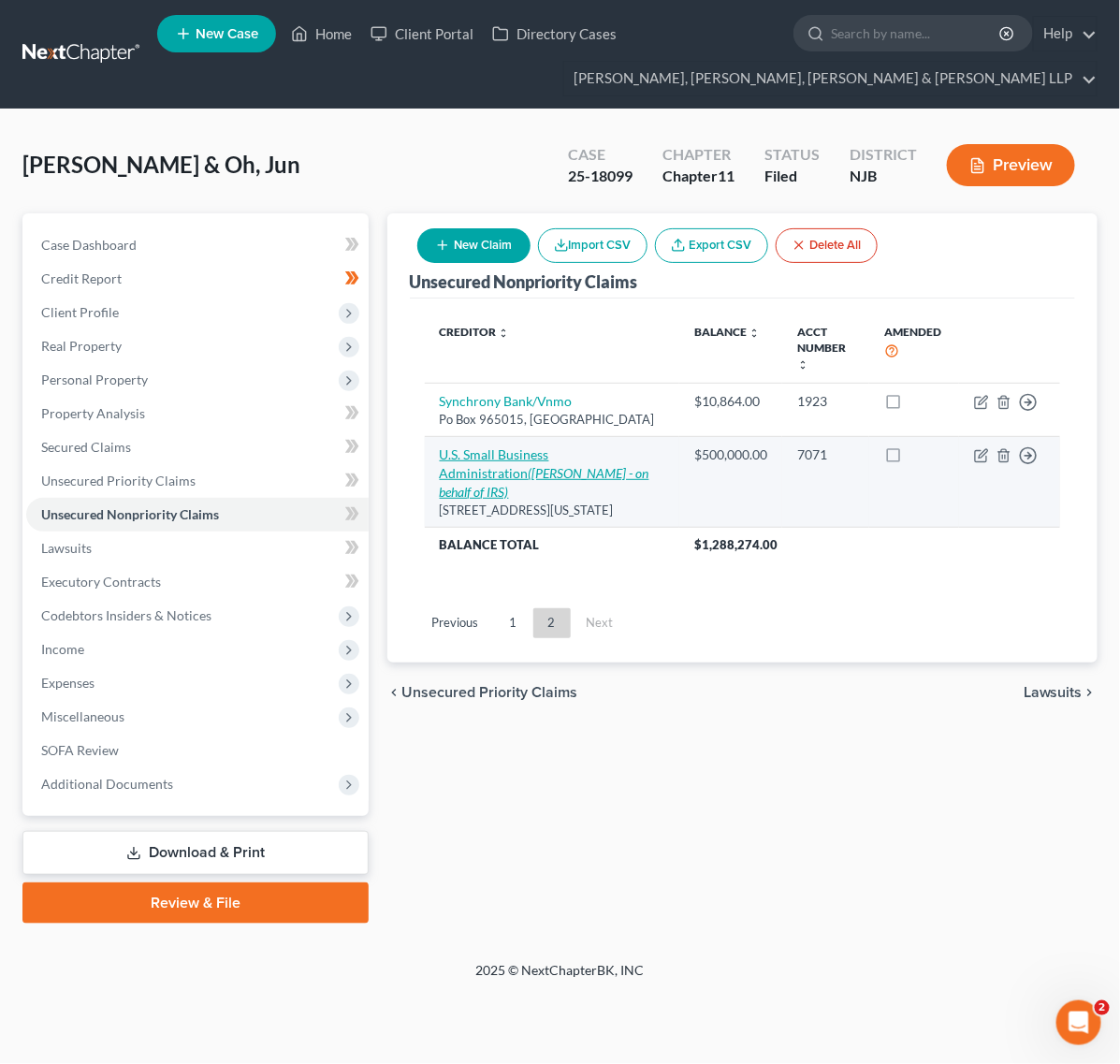
click at [536, 465] on icon "([PERSON_NAME] - on behalf of IRS)" at bounding box center [545, 482] width 210 height 35
select select "8"
select select "0"
select select "33"
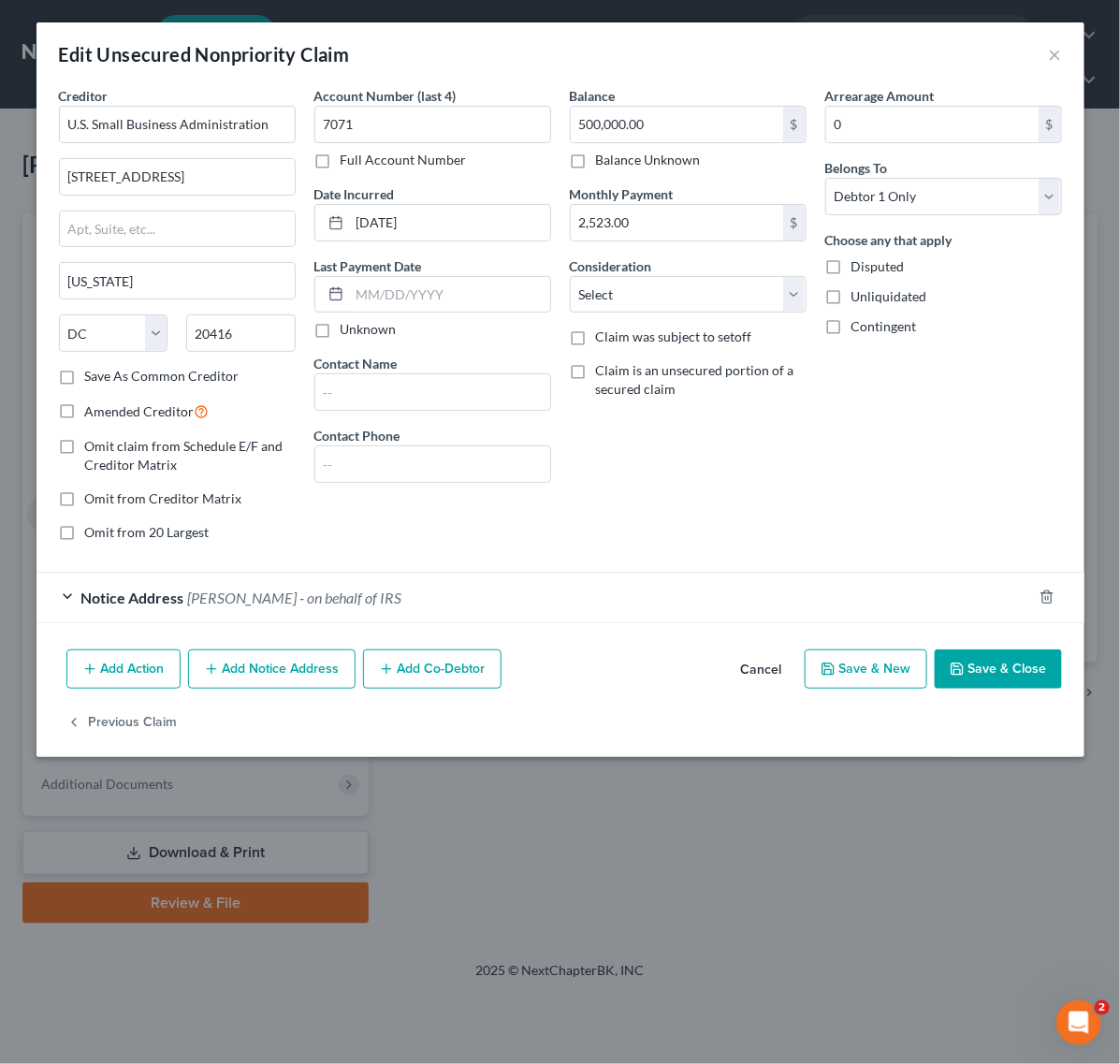
click at [459, 590] on div "Notice Address [PERSON_NAME] - on behalf of IRS" at bounding box center [534, 597] width 996 height 50
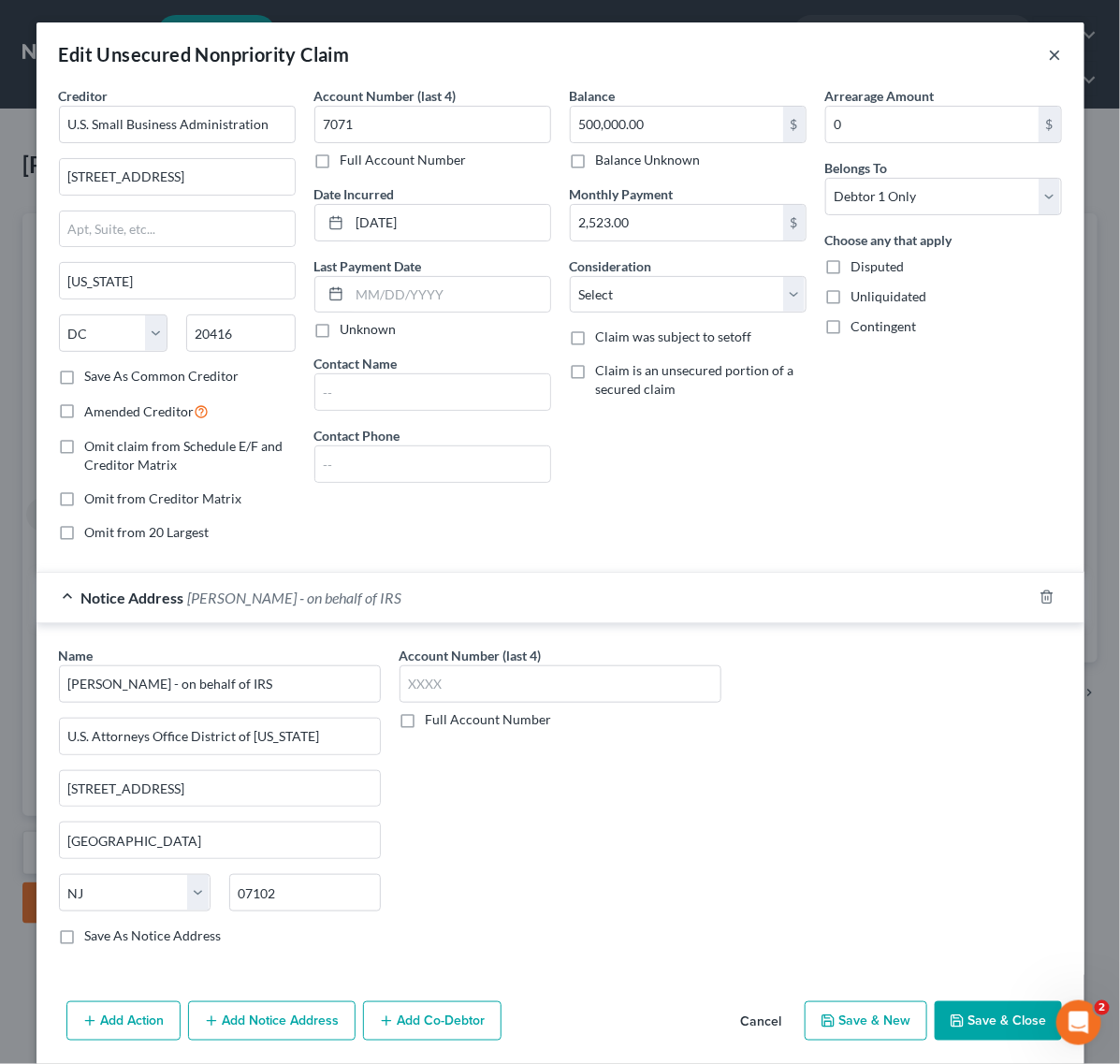
click at [1053, 51] on button "×" at bounding box center [1056, 54] width 13 height 22
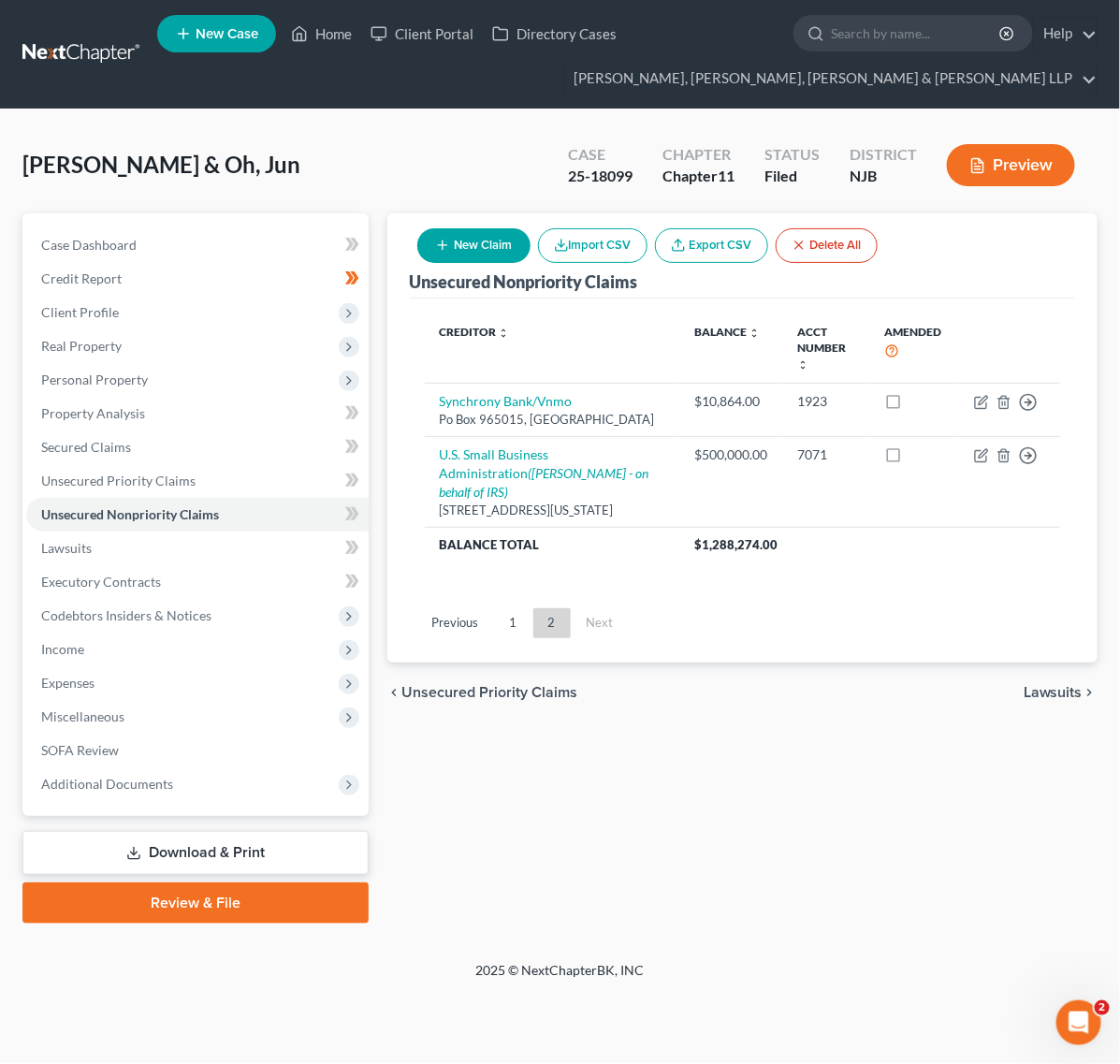
click at [653, 774] on div "Unsecured Nonpriority Claims New Claim Import CSV Export CSV Delete All Credito…" at bounding box center [742, 569] width 728 height 710
